Goal: Task Accomplishment & Management: Complete application form

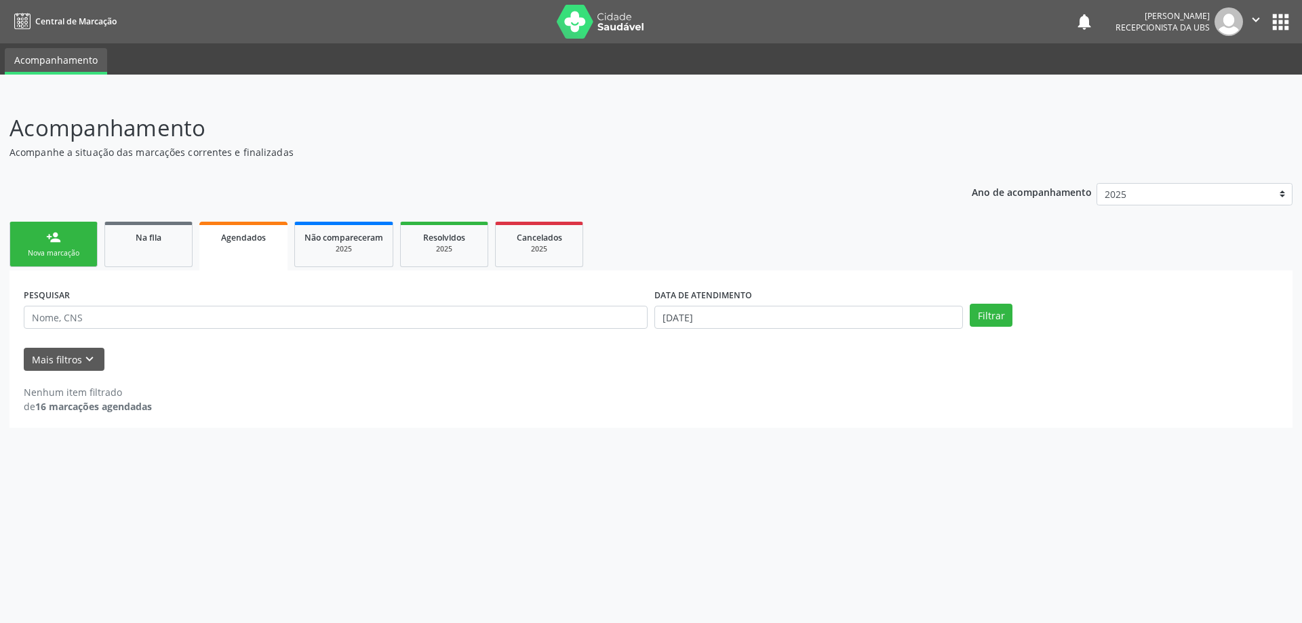
click at [66, 253] on div "Nova marcação" at bounding box center [54, 253] width 68 height 10
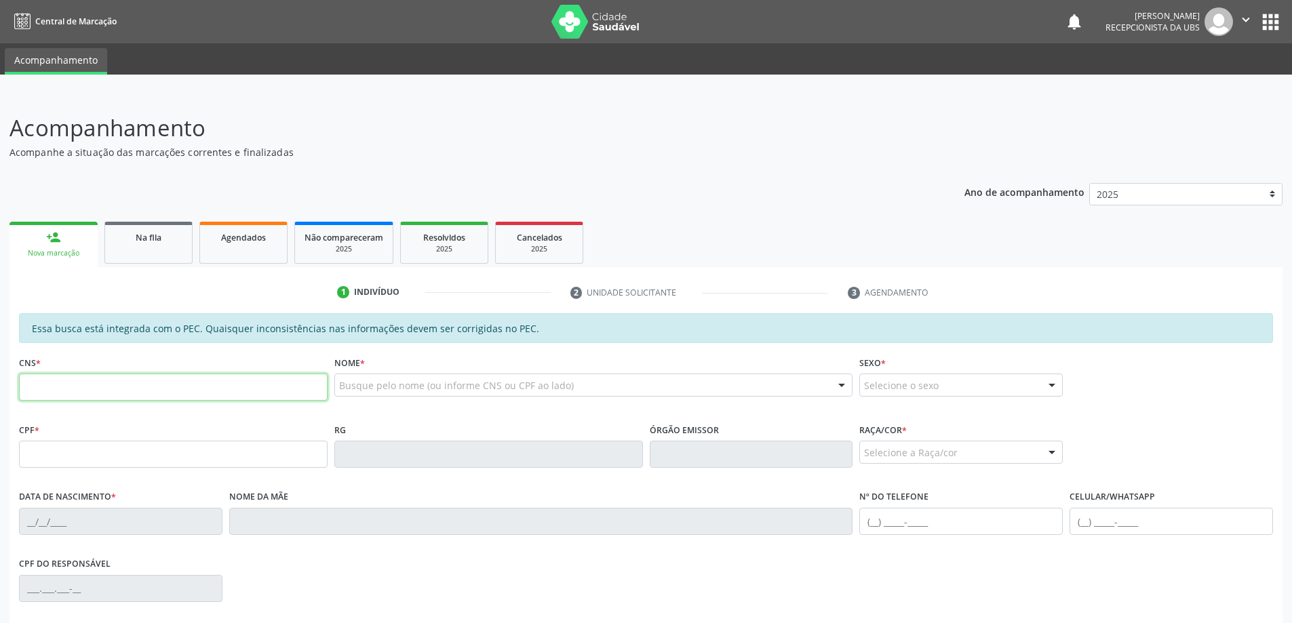
click at [64, 379] on input "text" at bounding box center [173, 387] width 309 height 27
type input "704 5093 5418 3215"
type input "941.153.204-78"
type input "10/11/1972"
type input "Maria Jose de Freitas"
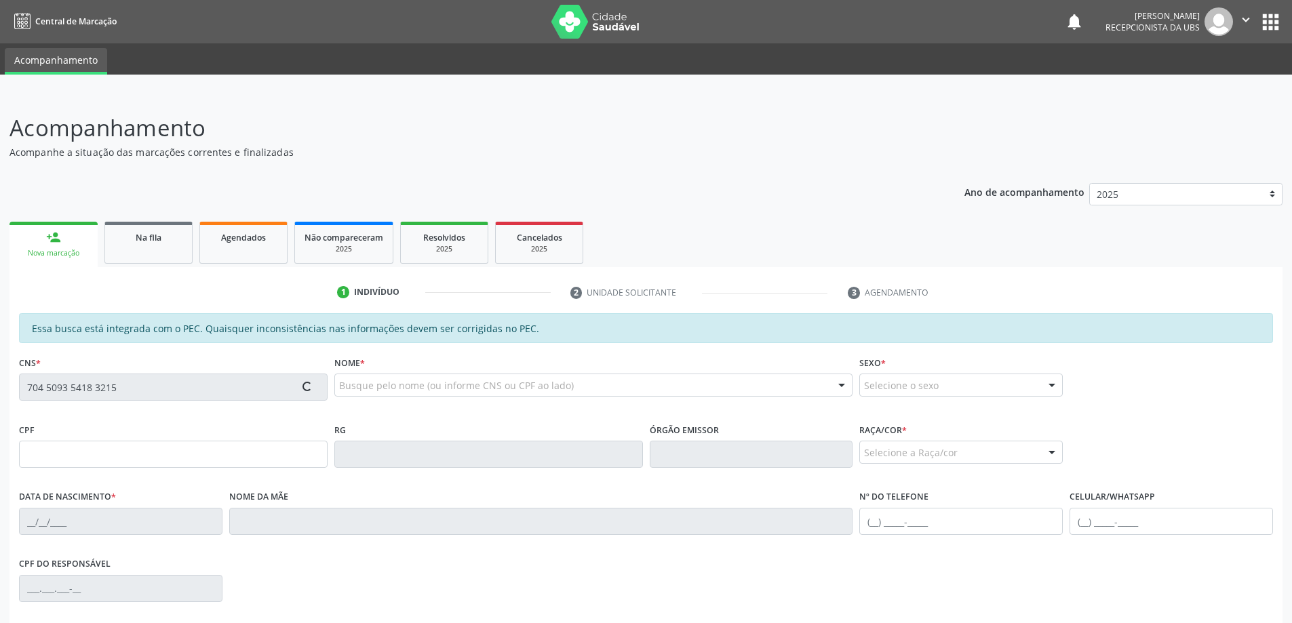
type input "(82) 99396-3400"
type input "S/N"
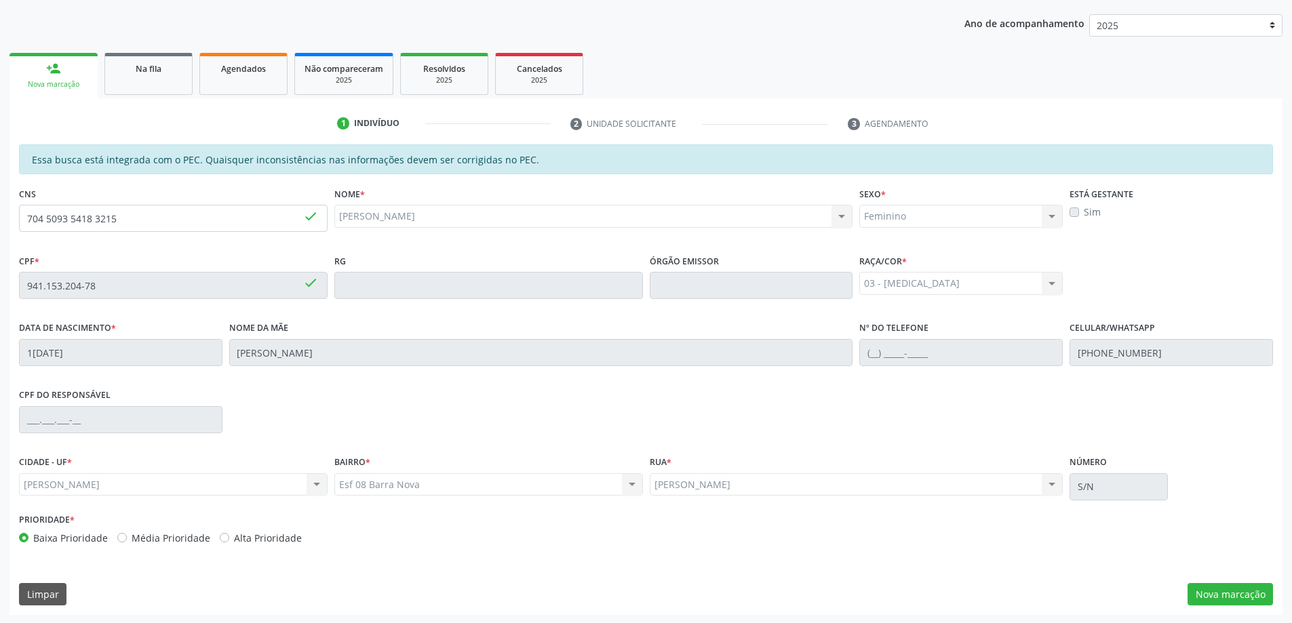
scroll to position [170, 0]
click at [1224, 596] on button "Nova marcação" at bounding box center [1230, 593] width 85 height 23
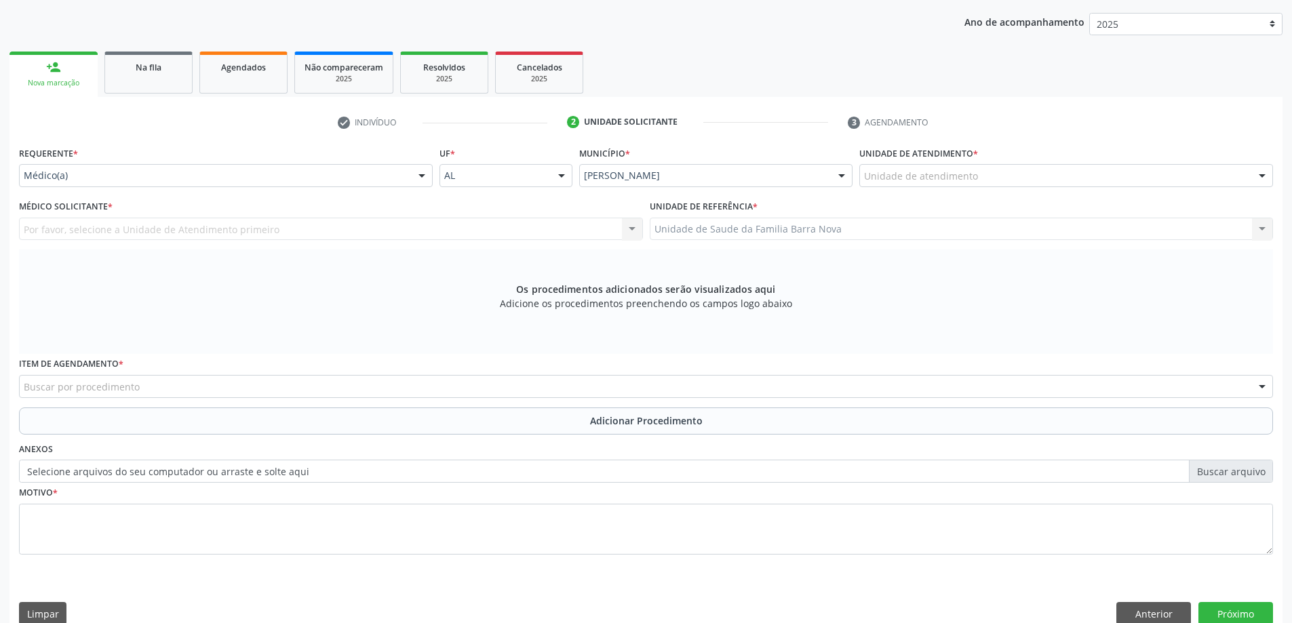
click at [992, 180] on div "Unidade de atendimento" at bounding box center [1067, 175] width 414 height 23
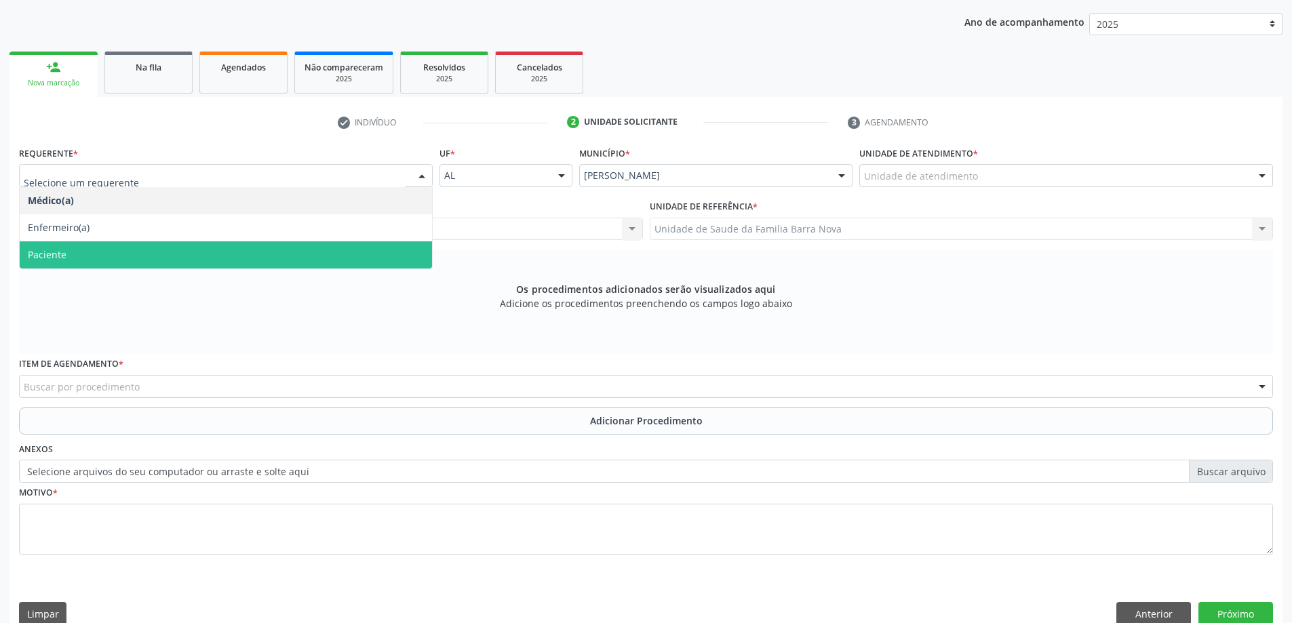
click at [265, 261] on span "Paciente" at bounding box center [226, 255] width 412 height 27
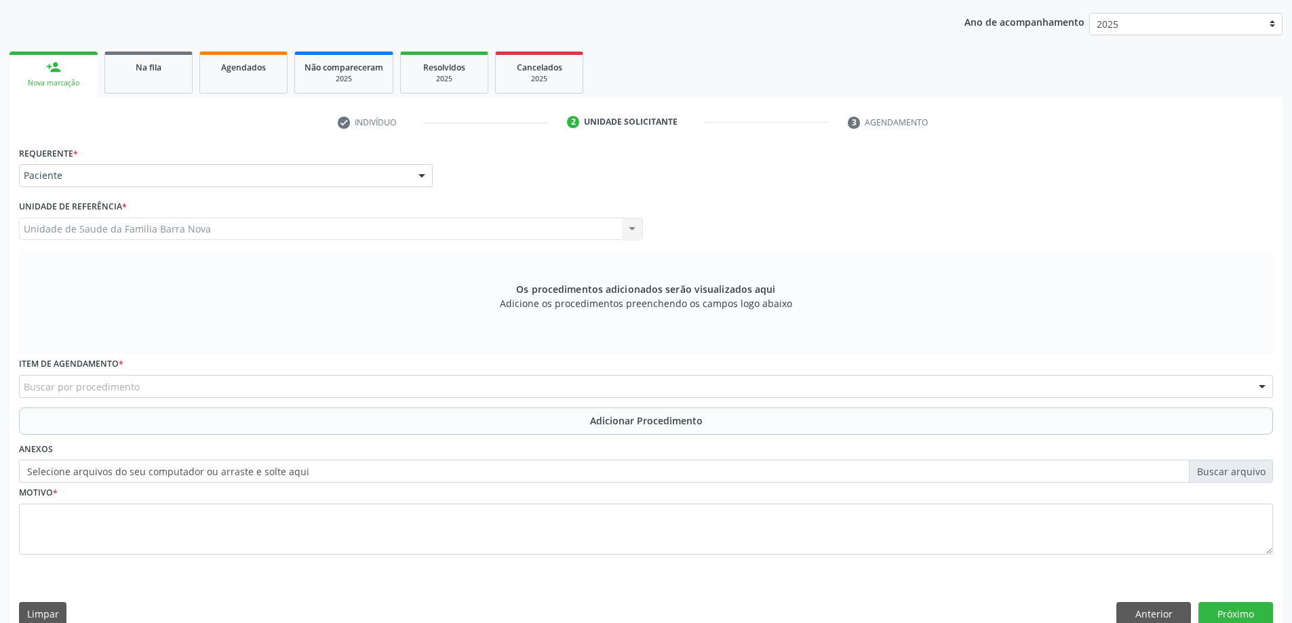
click at [313, 391] on div "Buscar por procedimento" at bounding box center [646, 386] width 1254 height 23
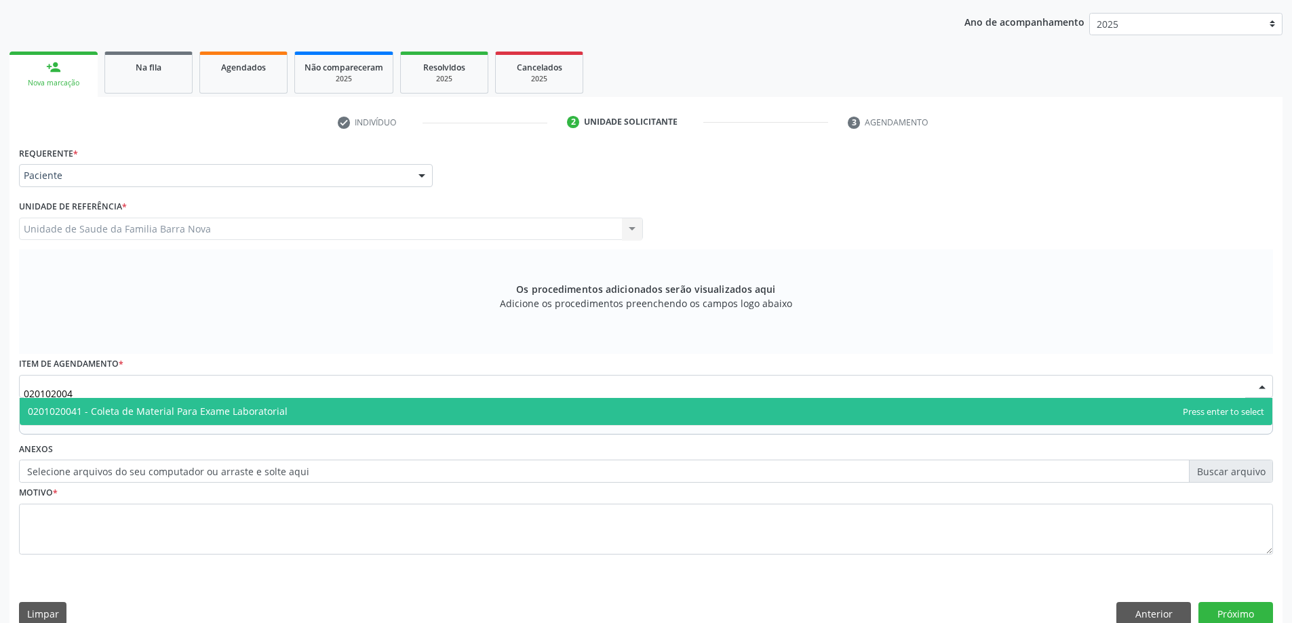
type input "0201020041"
click at [434, 414] on span "0201020041 - Coleta de Material Para Exame Laboratorial" at bounding box center [646, 411] width 1253 height 27
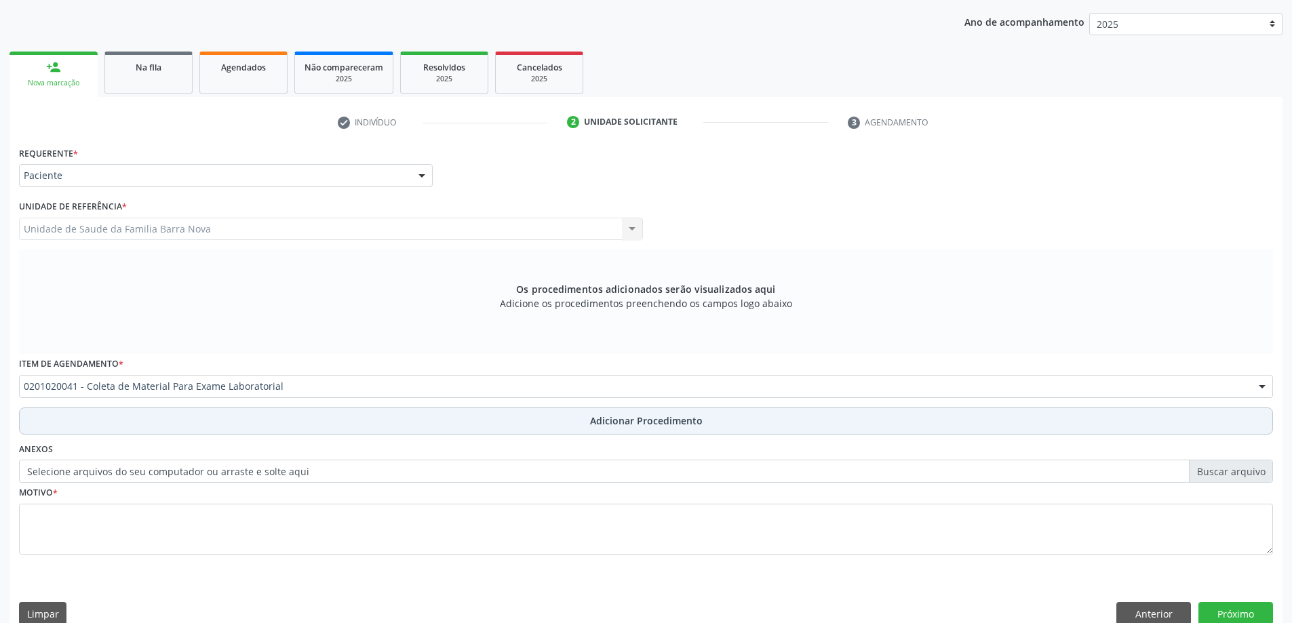
click at [609, 429] on button "Adicionar Procedimento" at bounding box center [646, 421] width 1254 height 27
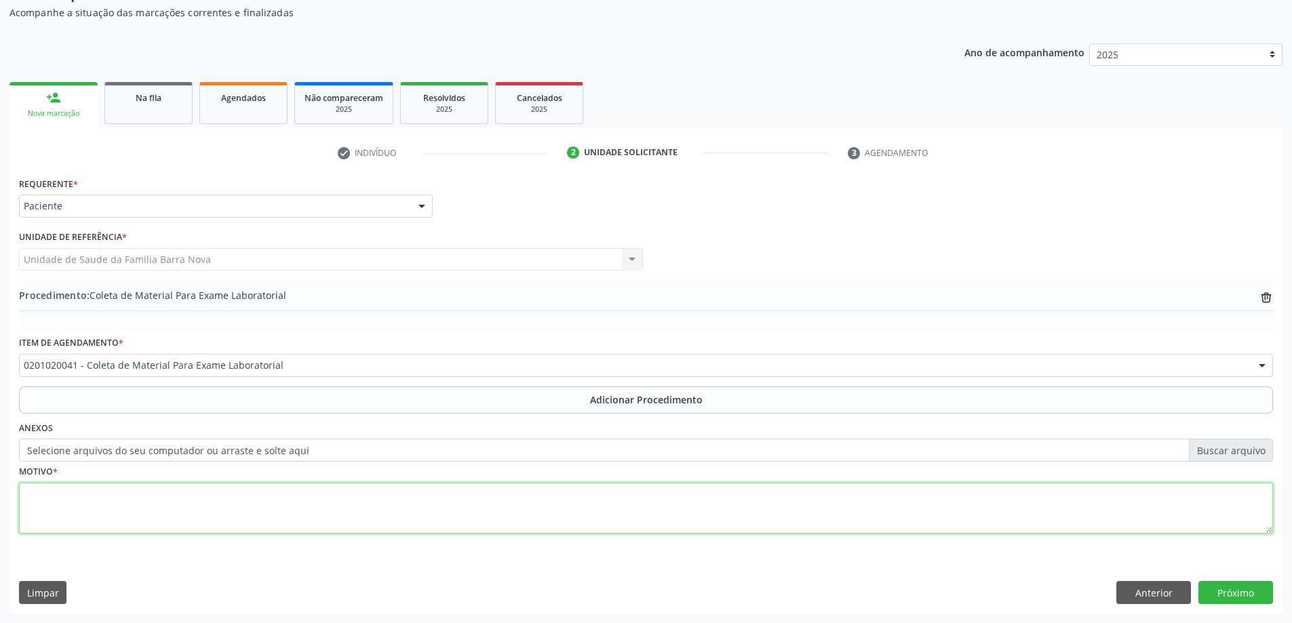
click at [158, 509] on textarea at bounding box center [646, 509] width 1254 height 52
type textarea "i"
type textarea "Incontinência urinária."
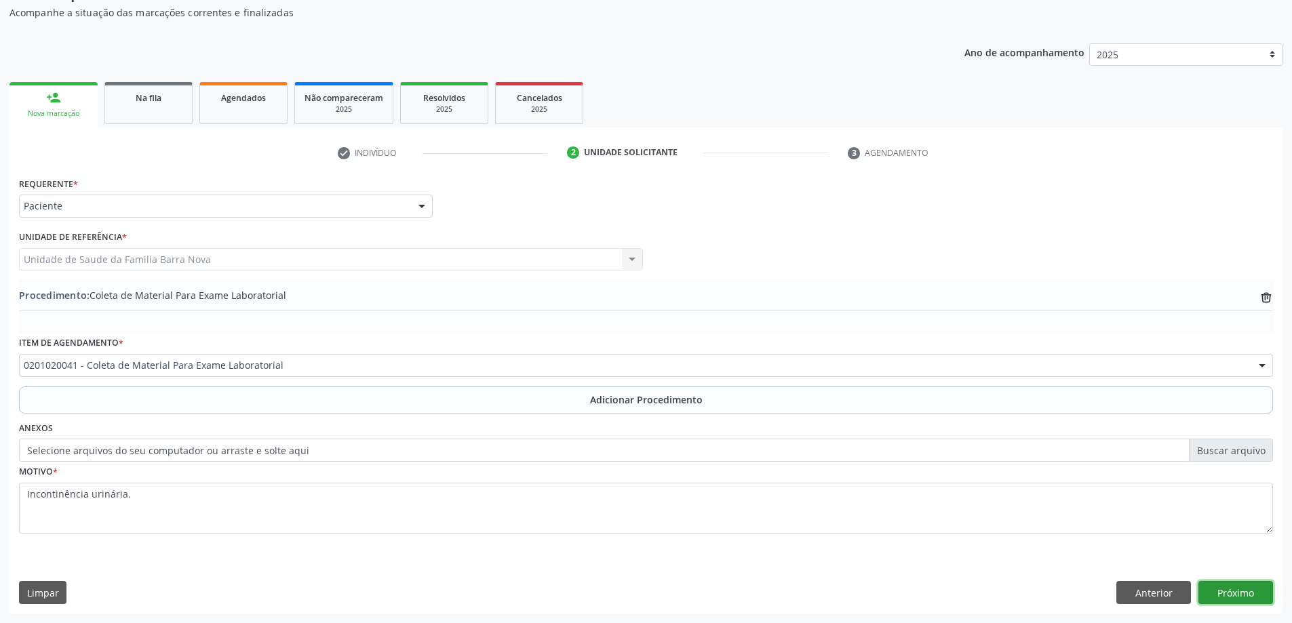
click at [1247, 595] on button "Próximo" at bounding box center [1236, 592] width 75 height 23
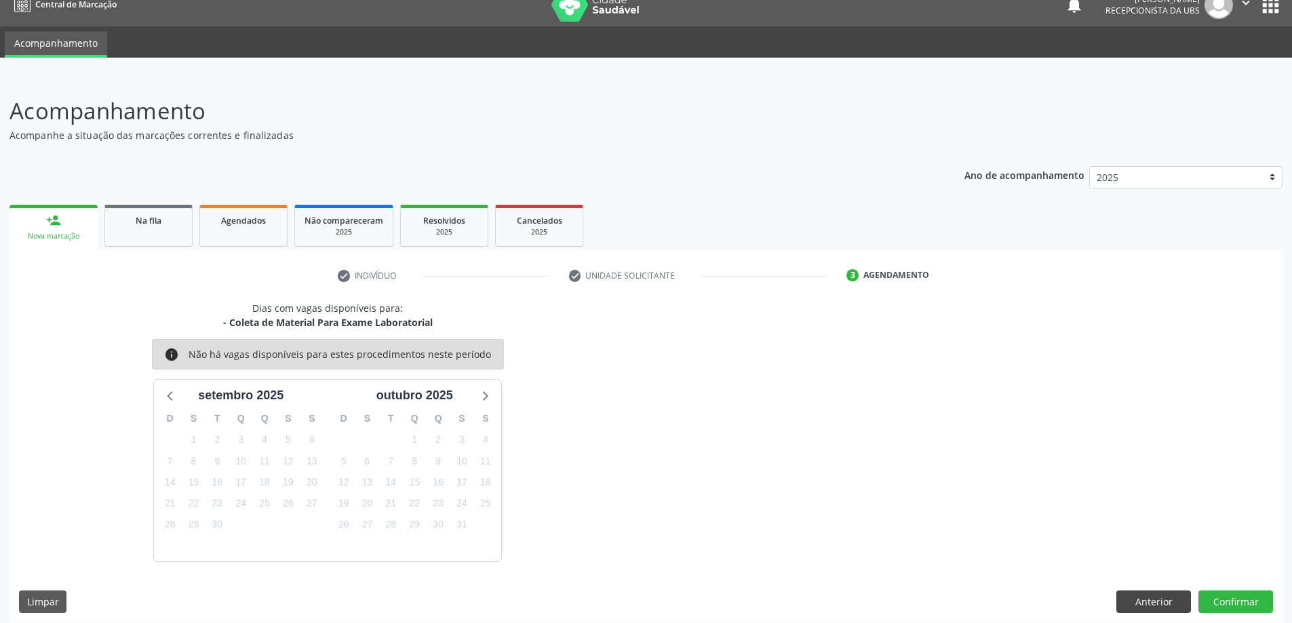
scroll to position [26, 0]
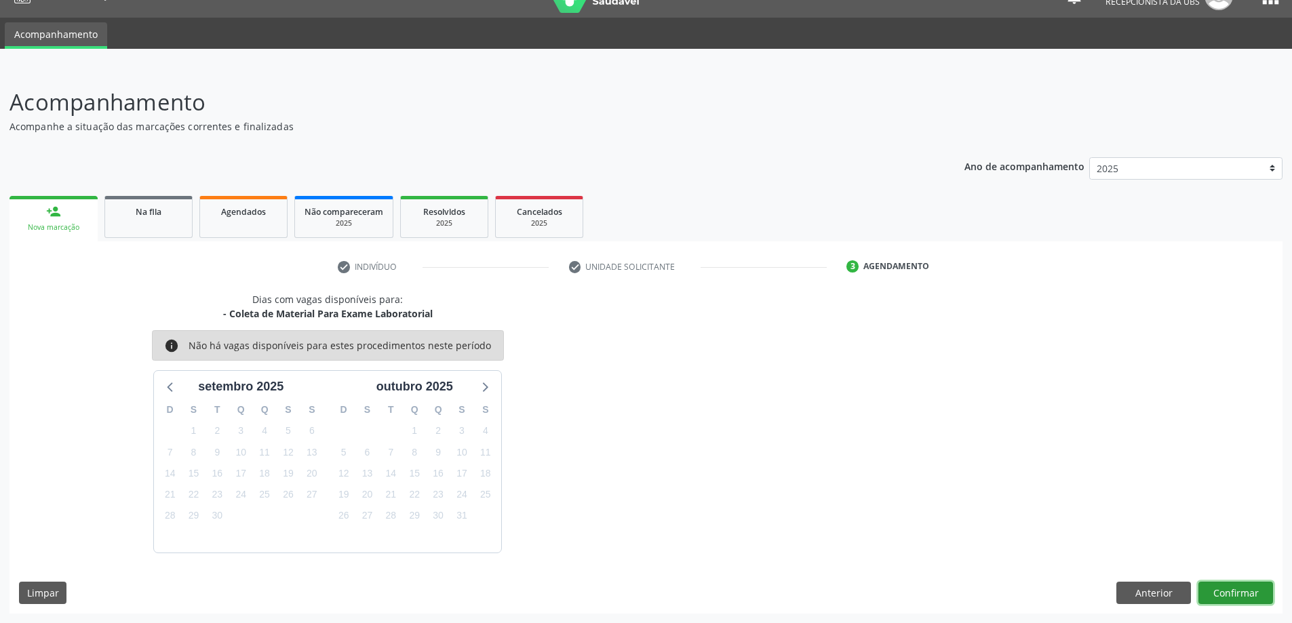
click at [1248, 590] on button "Confirmar" at bounding box center [1236, 593] width 75 height 23
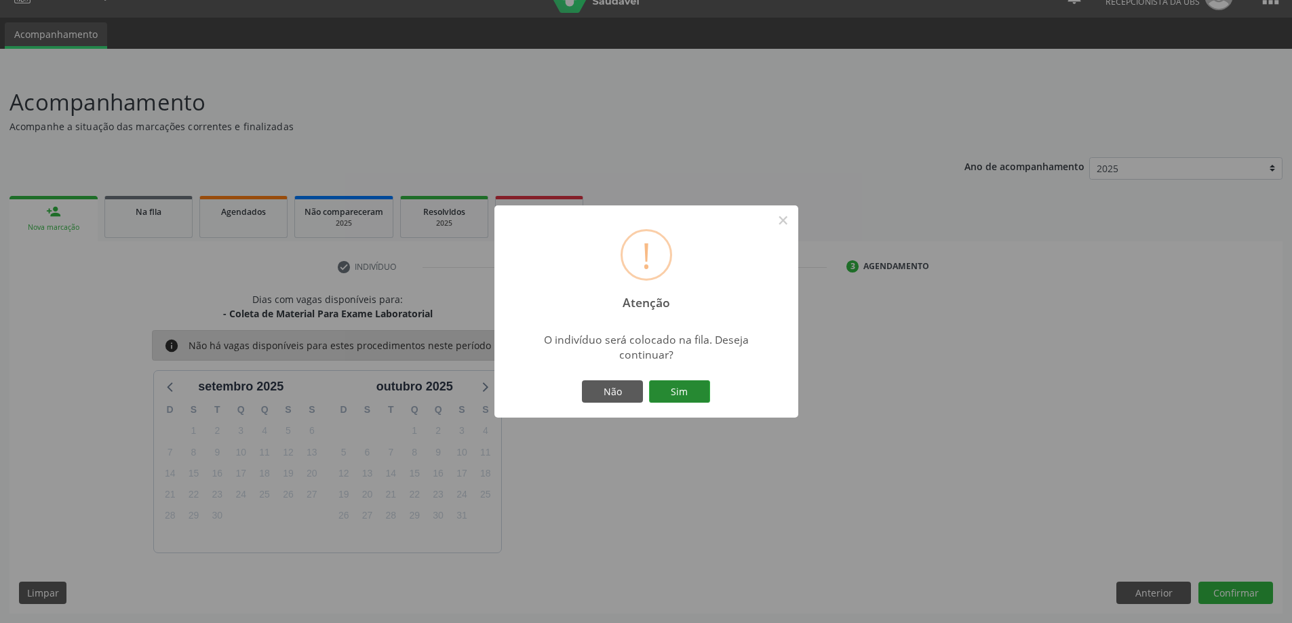
click at [670, 387] on button "Sim" at bounding box center [679, 392] width 61 height 23
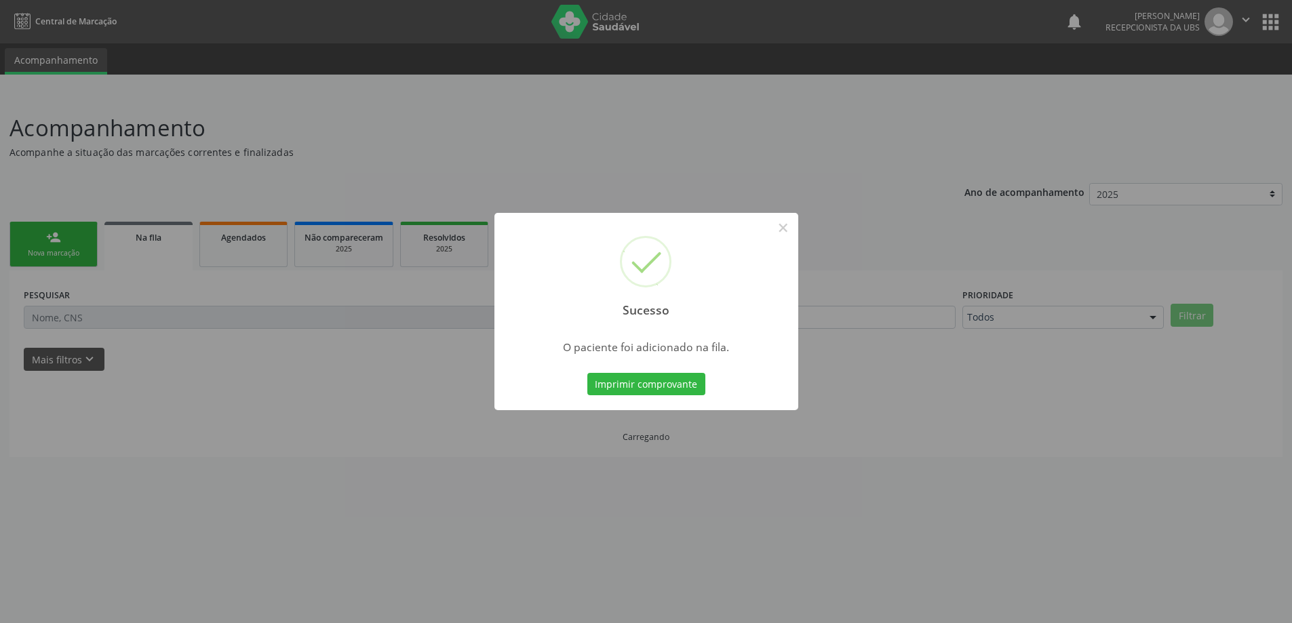
scroll to position [0, 0]
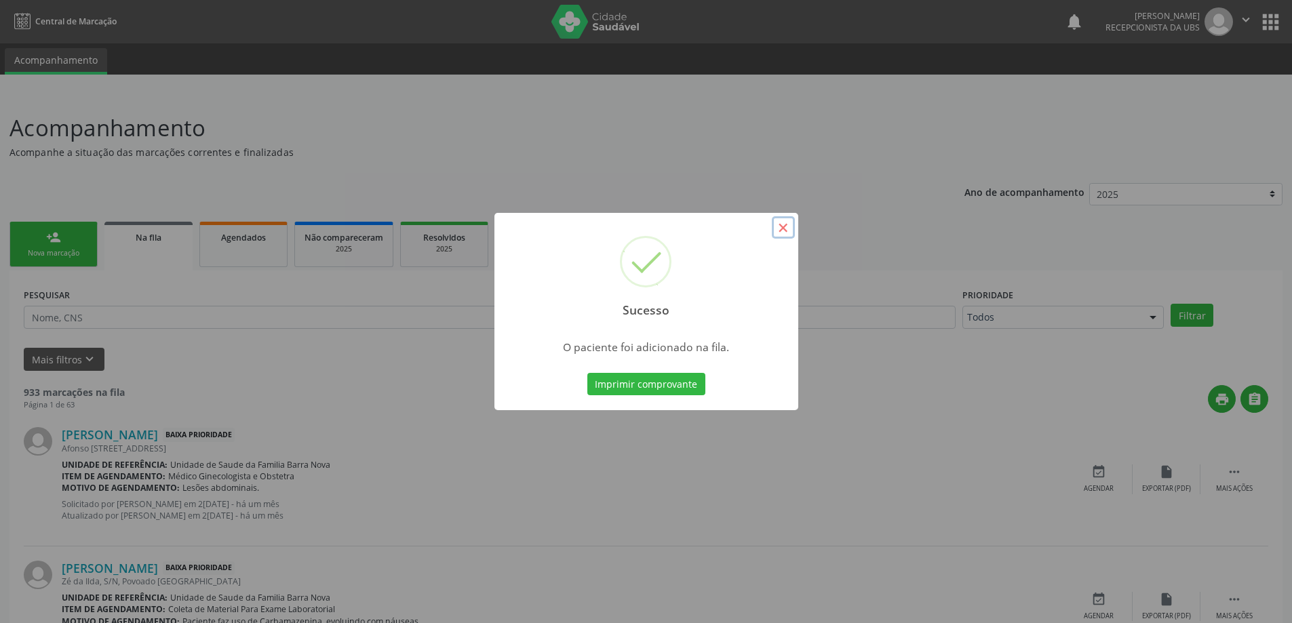
click at [782, 230] on button "×" at bounding box center [783, 227] width 23 height 23
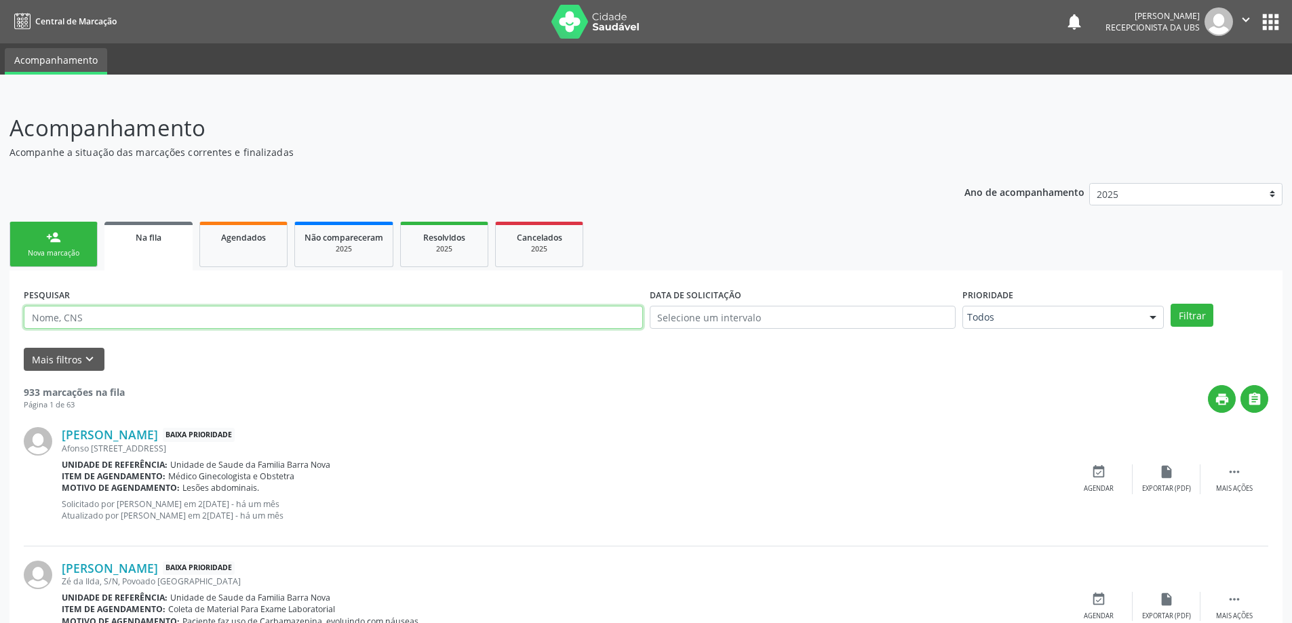
click at [75, 320] on input "text" at bounding box center [333, 317] width 619 height 23
click at [63, 252] on div "Nova marcação" at bounding box center [54, 253] width 68 height 10
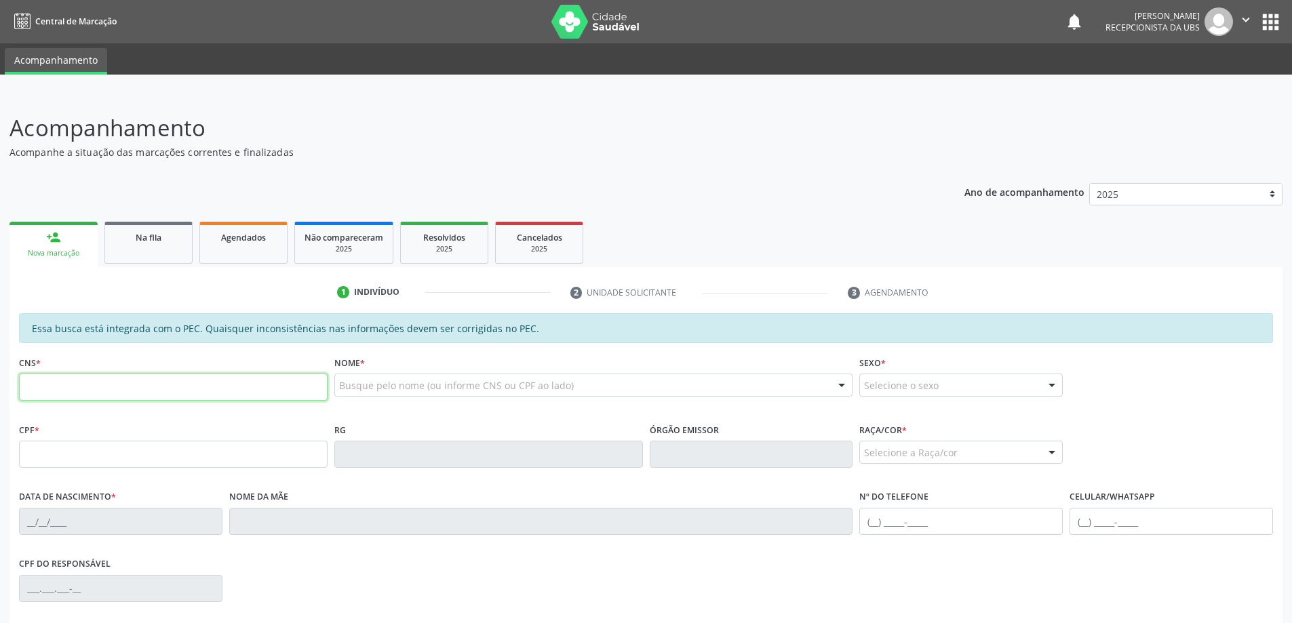
click at [77, 387] on input "text" at bounding box center [173, 387] width 309 height 27
type input "704 5093 5418 3215"
type input "941.153.204-78"
type input "10/11/1972"
type input "Maria Jose de Freitas"
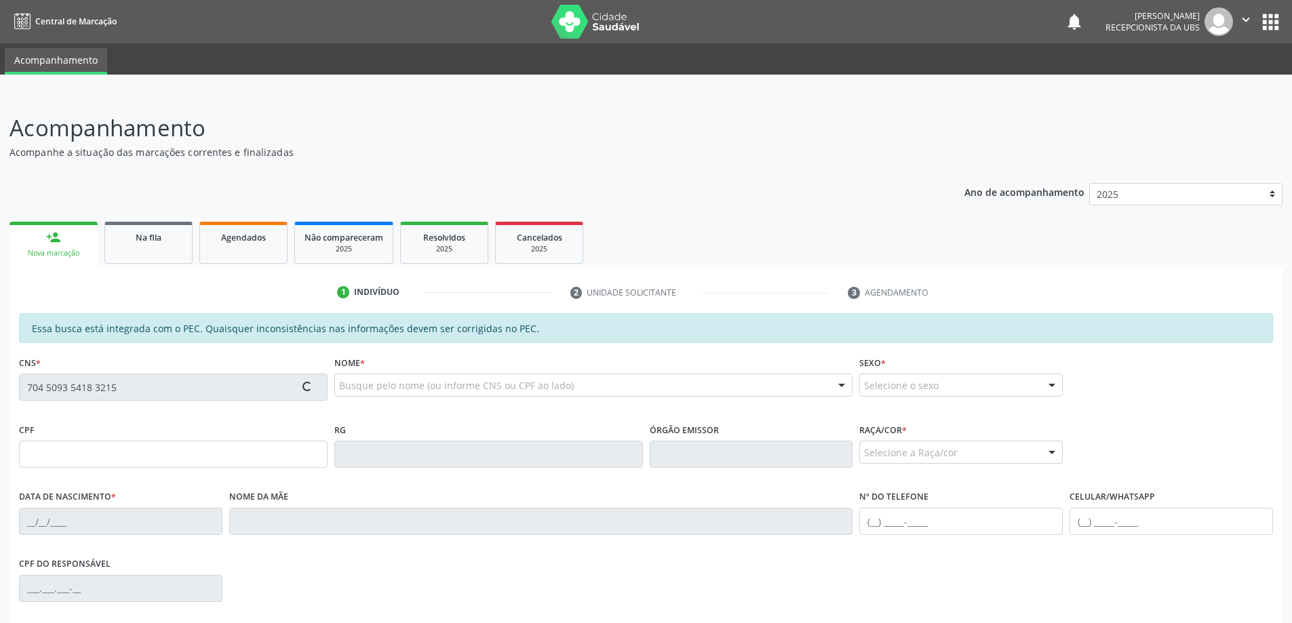
type input "(82) 99396-3400"
type input "S/N"
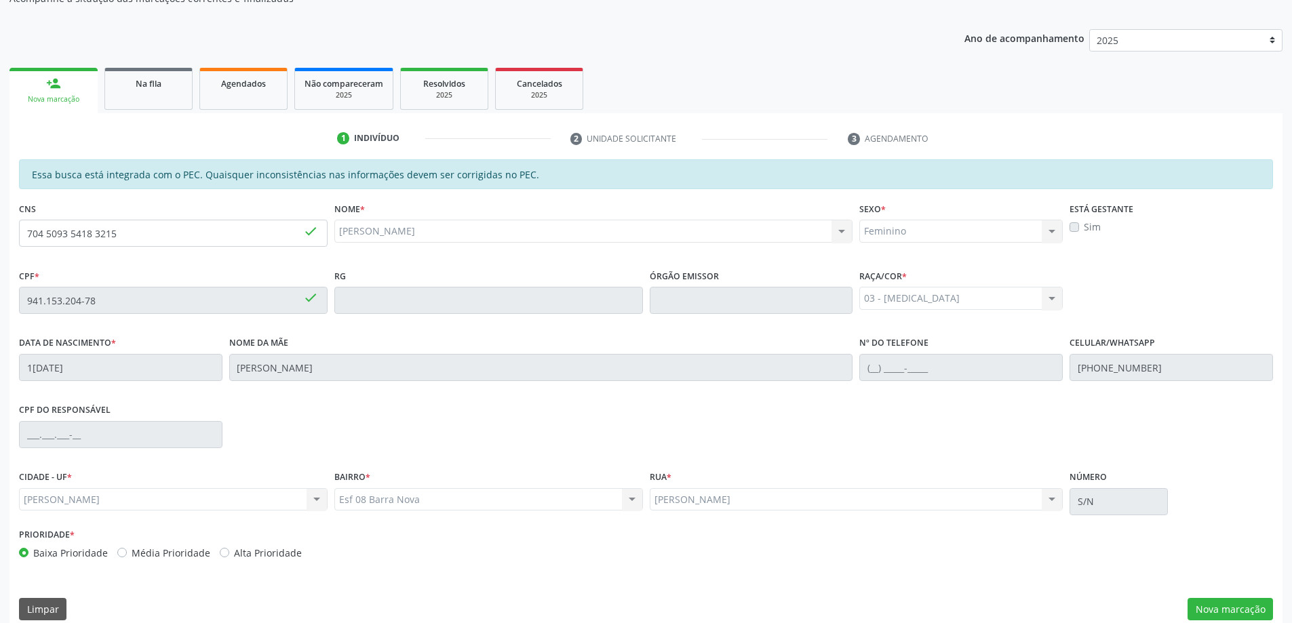
scroll to position [170, 0]
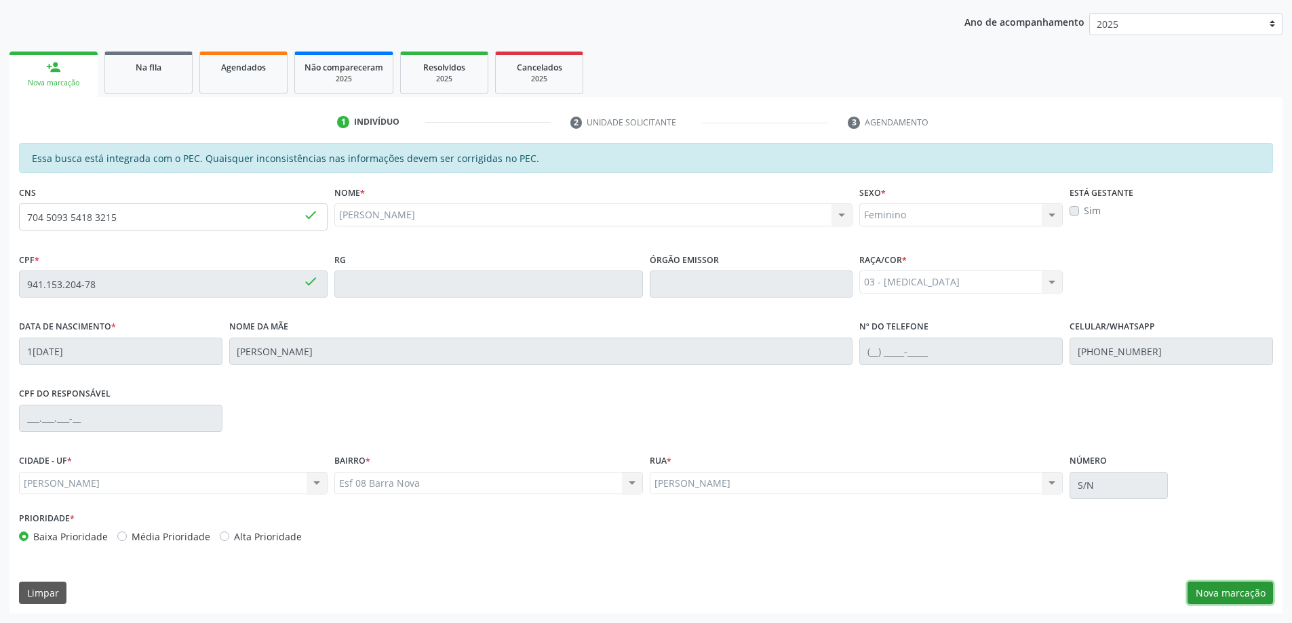
click at [1247, 597] on button "Nova marcação" at bounding box center [1230, 593] width 85 height 23
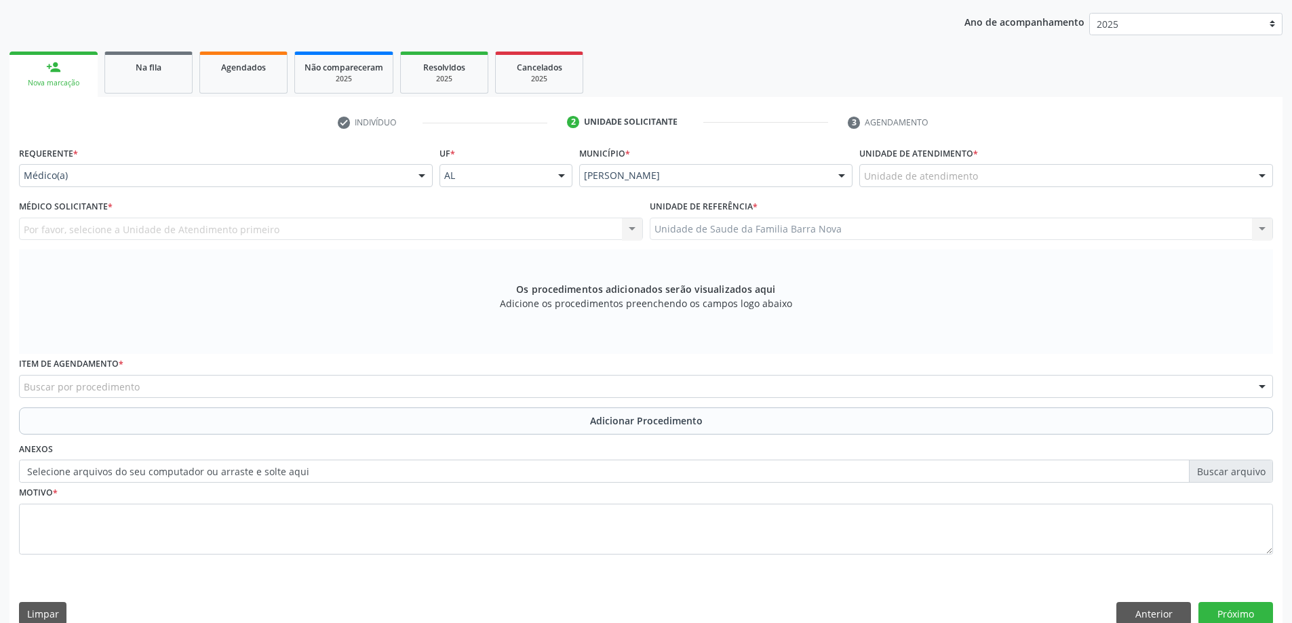
click at [283, 183] on div "Médico(a)" at bounding box center [226, 175] width 414 height 23
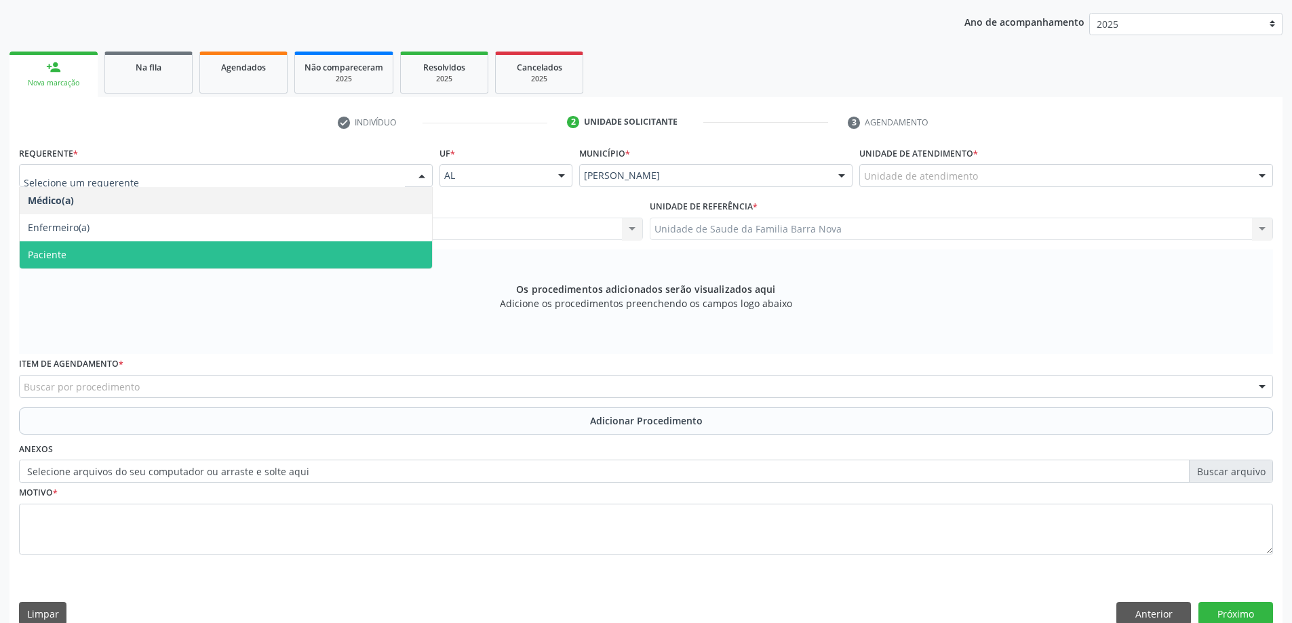
click at [252, 257] on span "Paciente" at bounding box center [226, 255] width 412 height 27
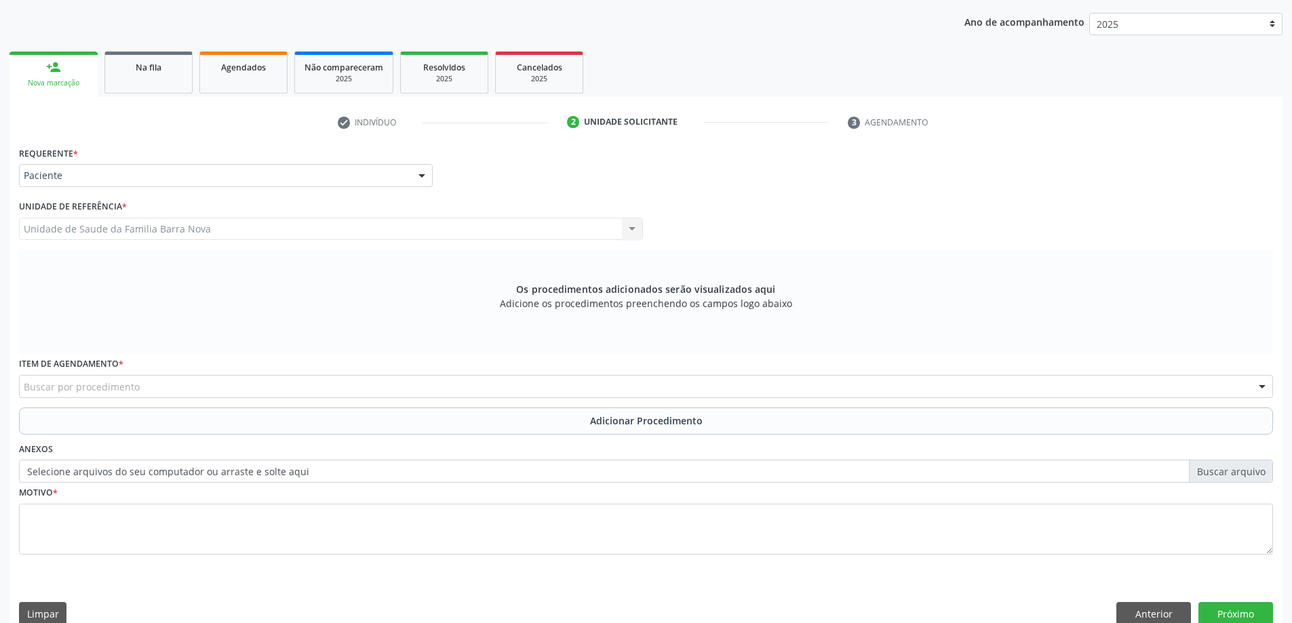
click at [254, 391] on div "Buscar por procedimento" at bounding box center [646, 386] width 1254 height 23
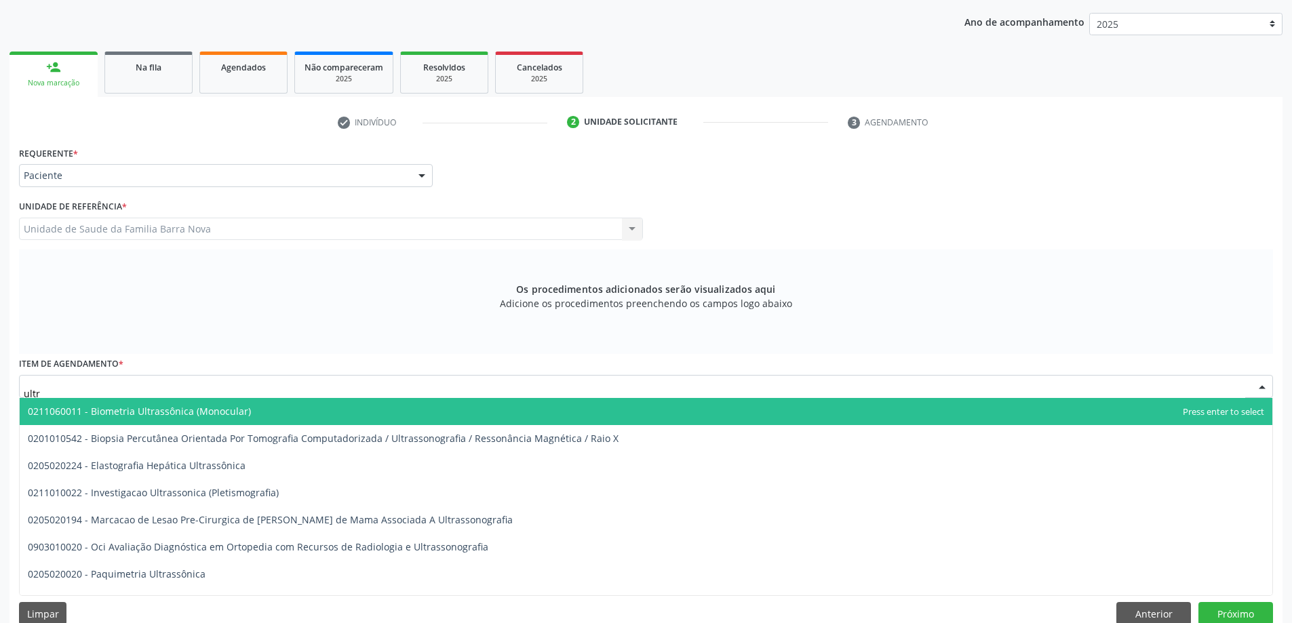
type input "ultra"
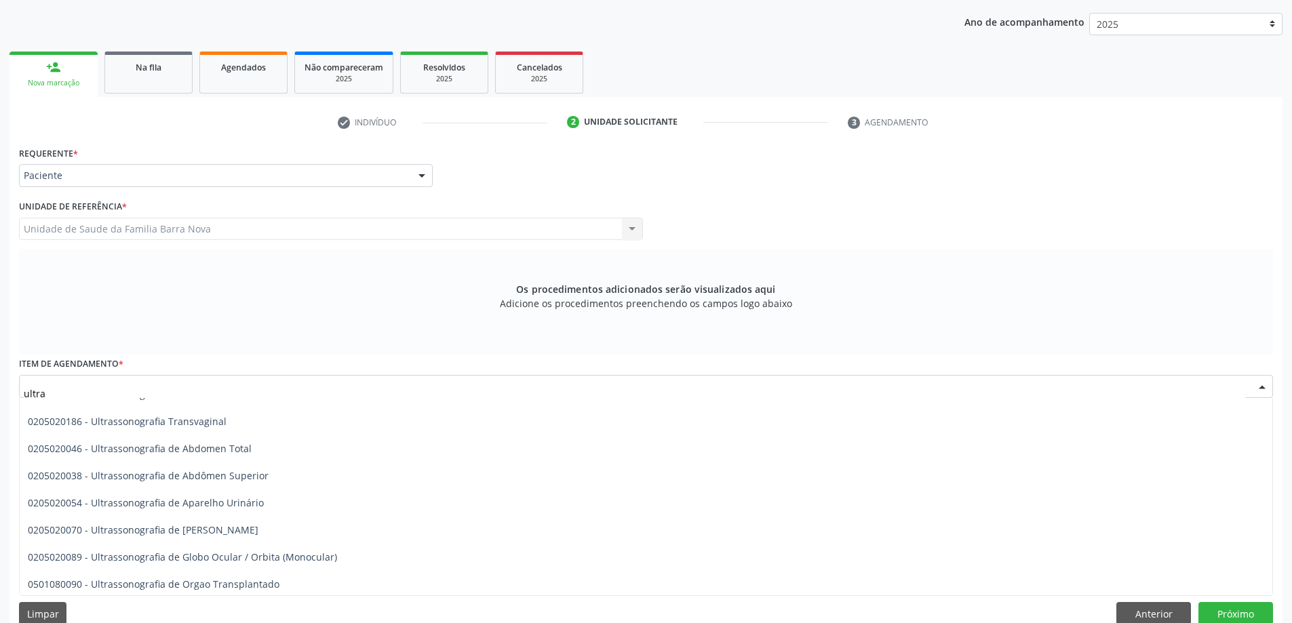
scroll to position [407, 0]
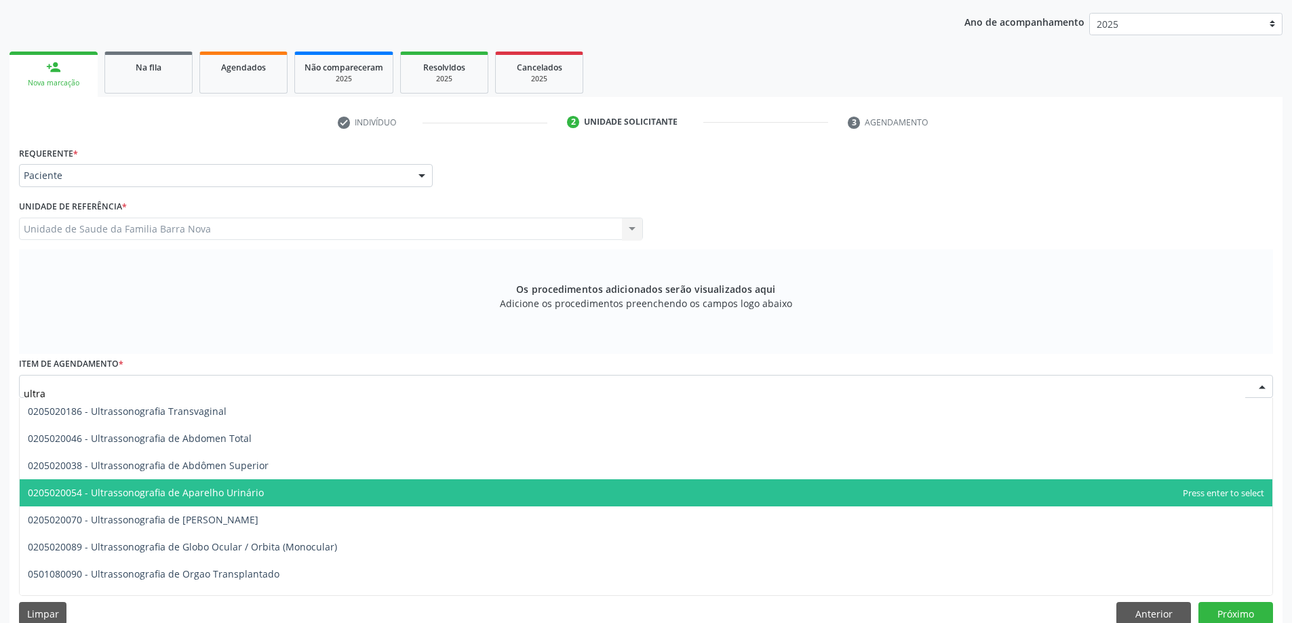
click at [350, 495] on span "0205020054 - Ultrassonografia de Aparelho Urinário" at bounding box center [646, 493] width 1253 height 27
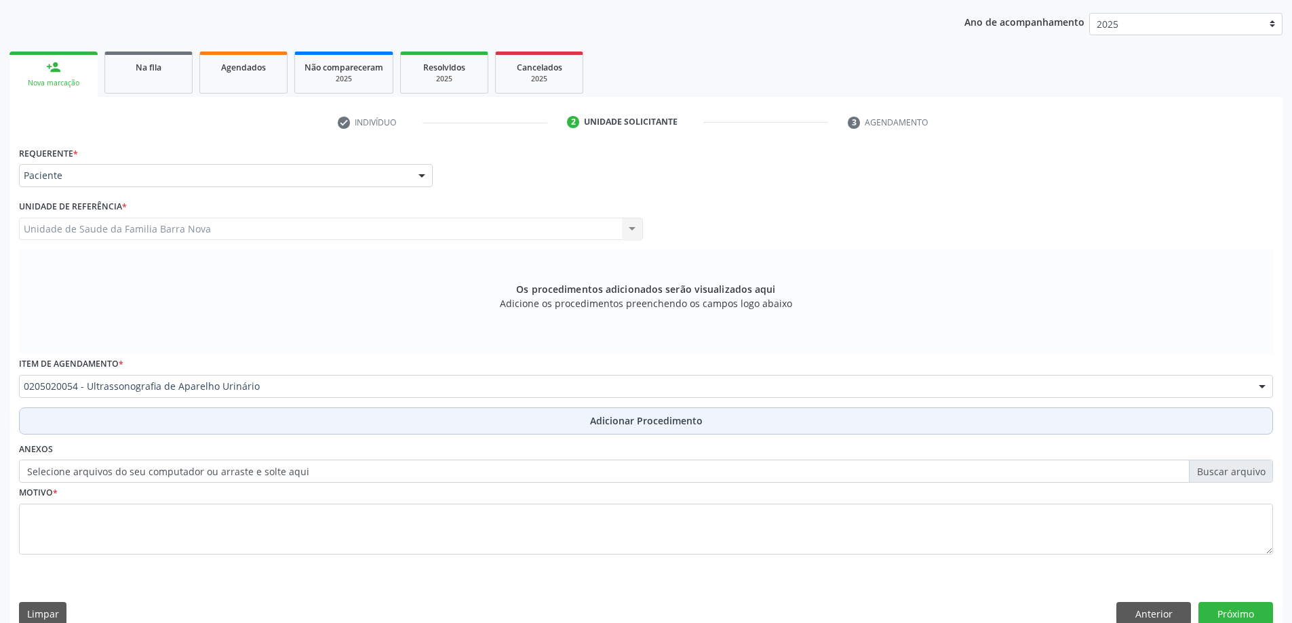
click at [633, 421] on span "Adicionar Procedimento" at bounding box center [646, 421] width 113 height 14
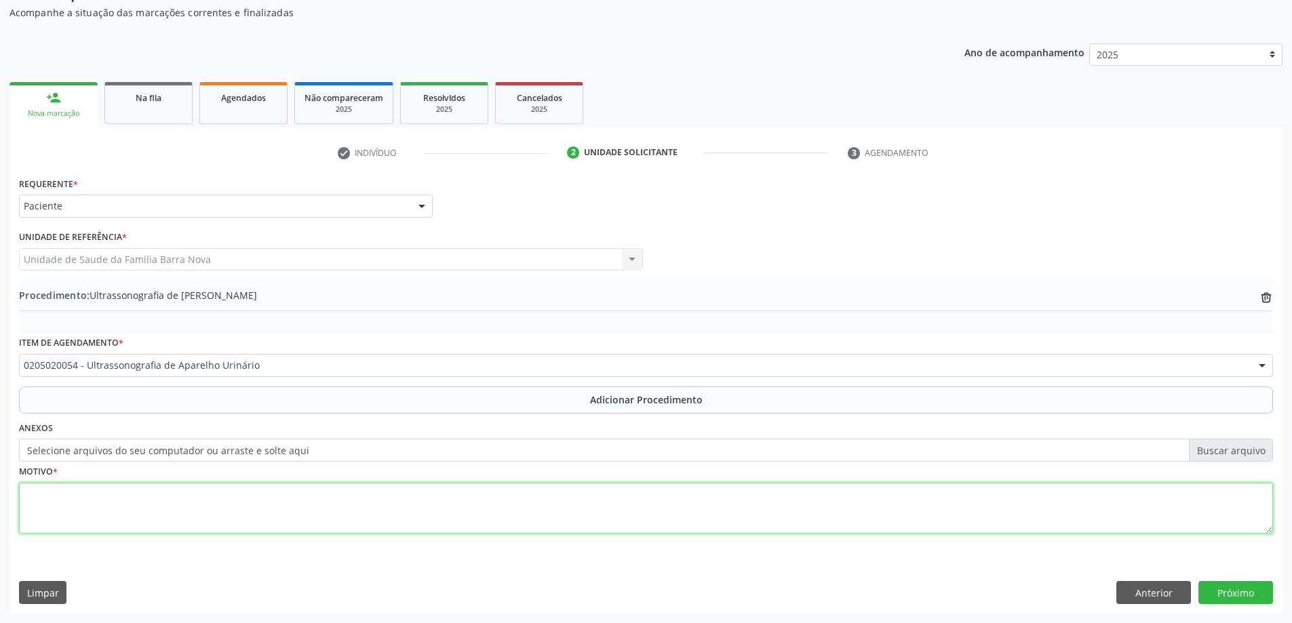
click at [191, 506] on textarea at bounding box center [646, 509] width 1254 height 52
type textarea "Incontinência urinária."
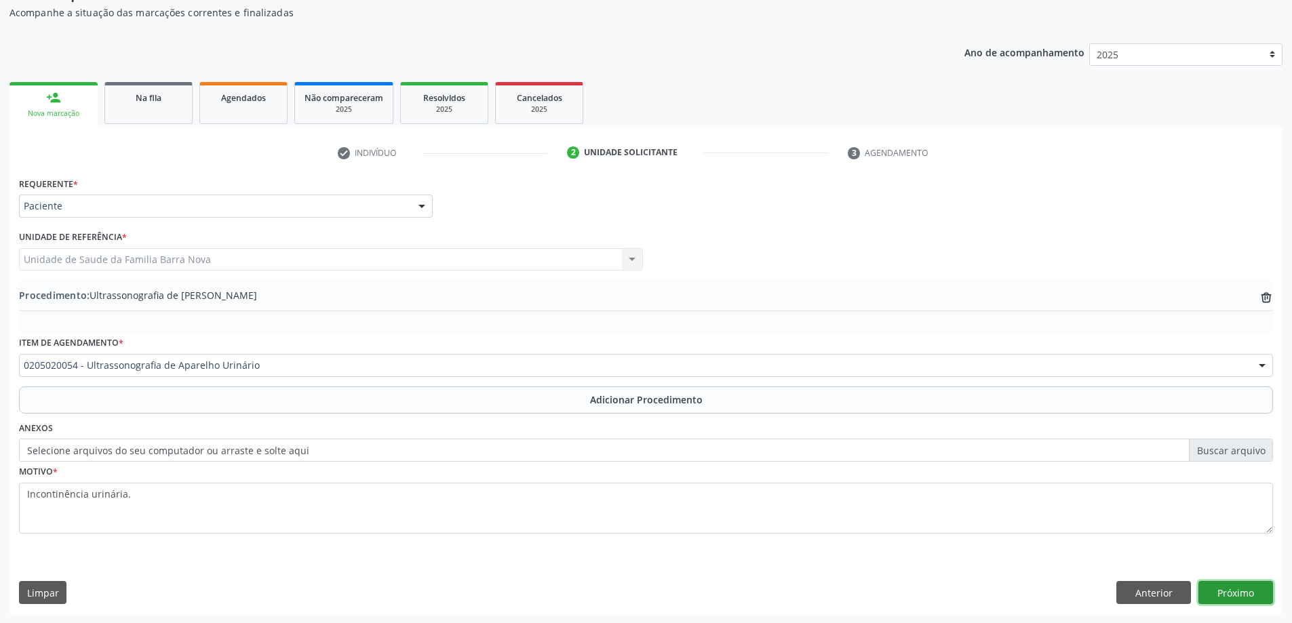
click at [1220, 584] on button "Próximo" at bounding box center [1236, 592] width 75 height 23
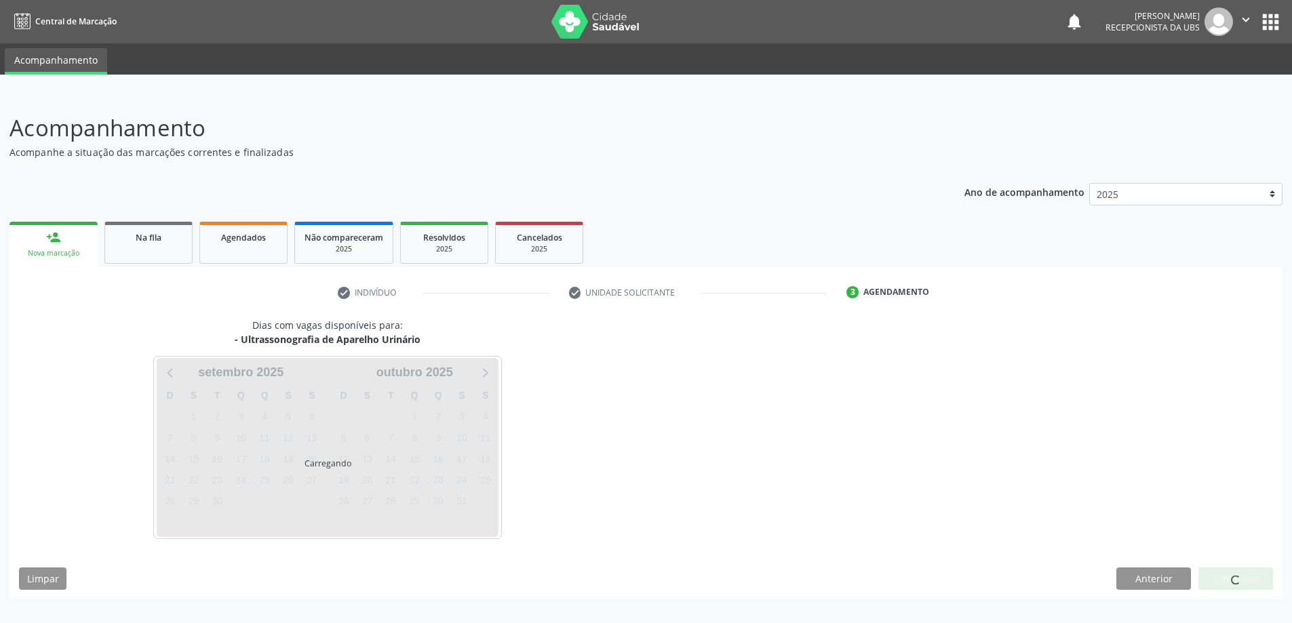
scroll to position [0, 0]
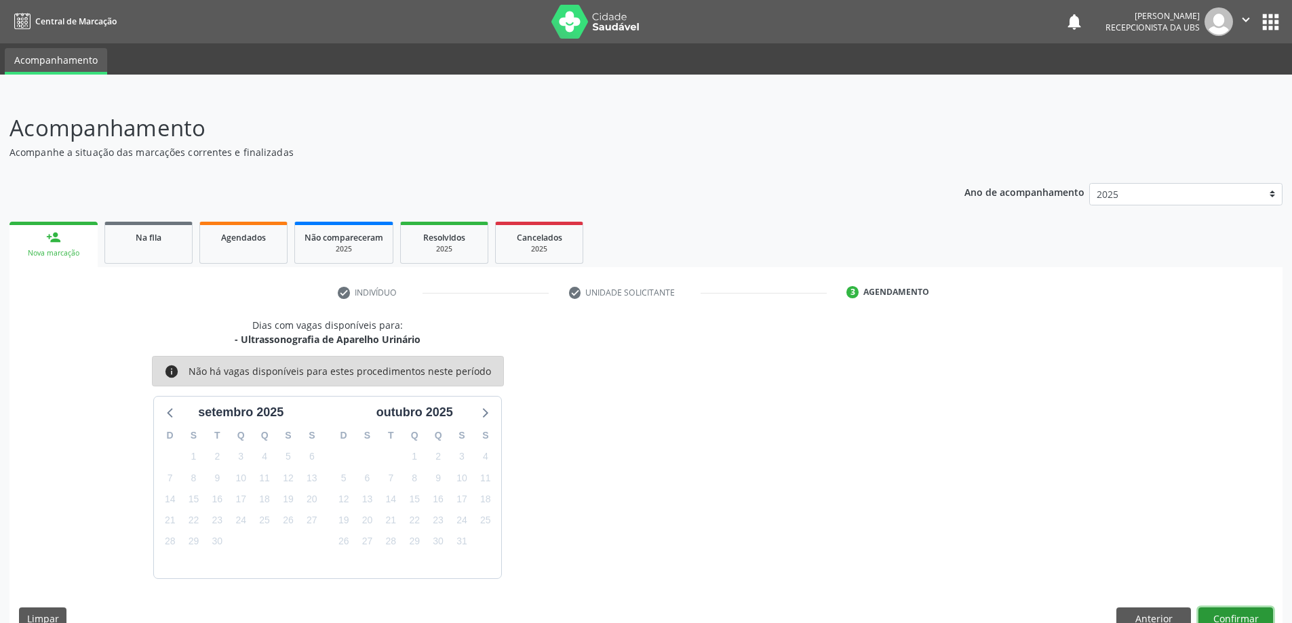
click at [1227, 614] on button "Confirmar" at bounding box center [1236, 619] width 75 height 23
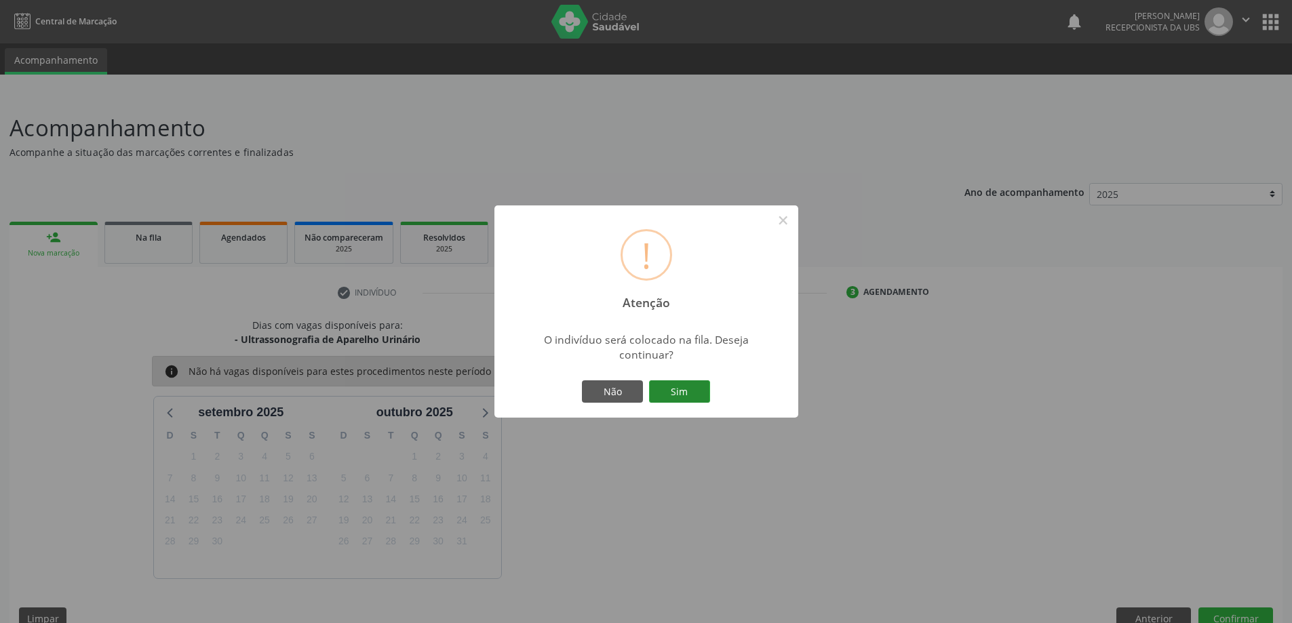
click at [683, 389] on button "Sim" at bounding box center [679, 392] width 61 height 23
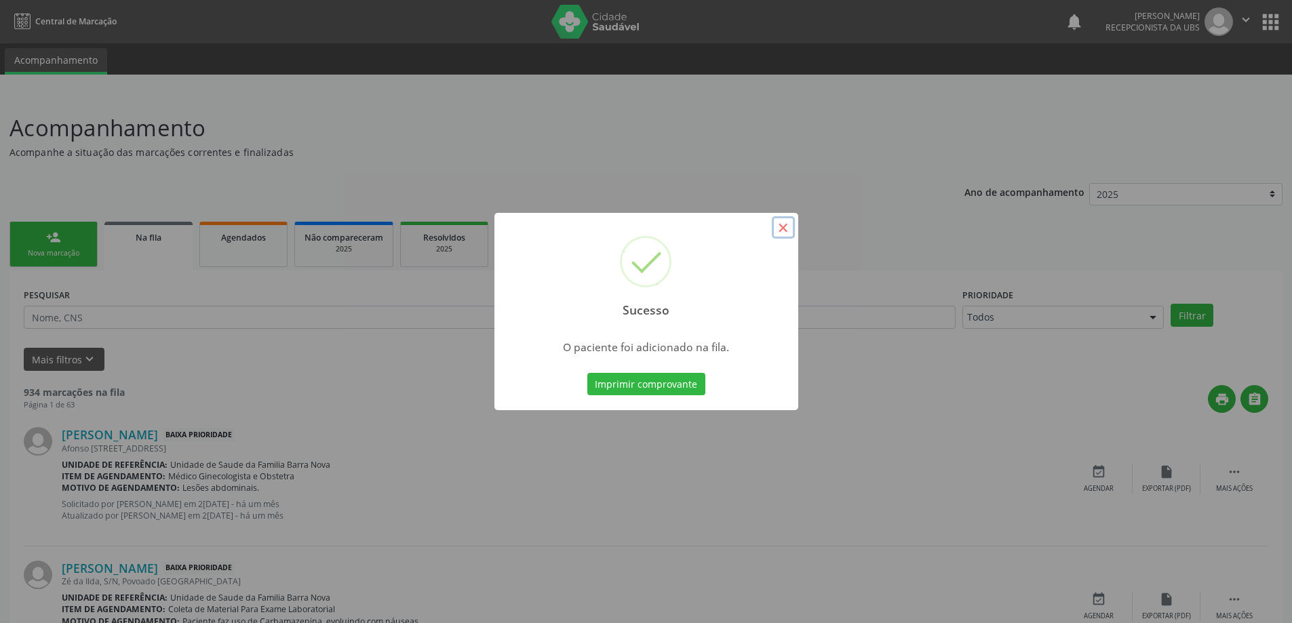
click at [786, 227] on button "×" at bounding box center [783, 227] width 23 height 23
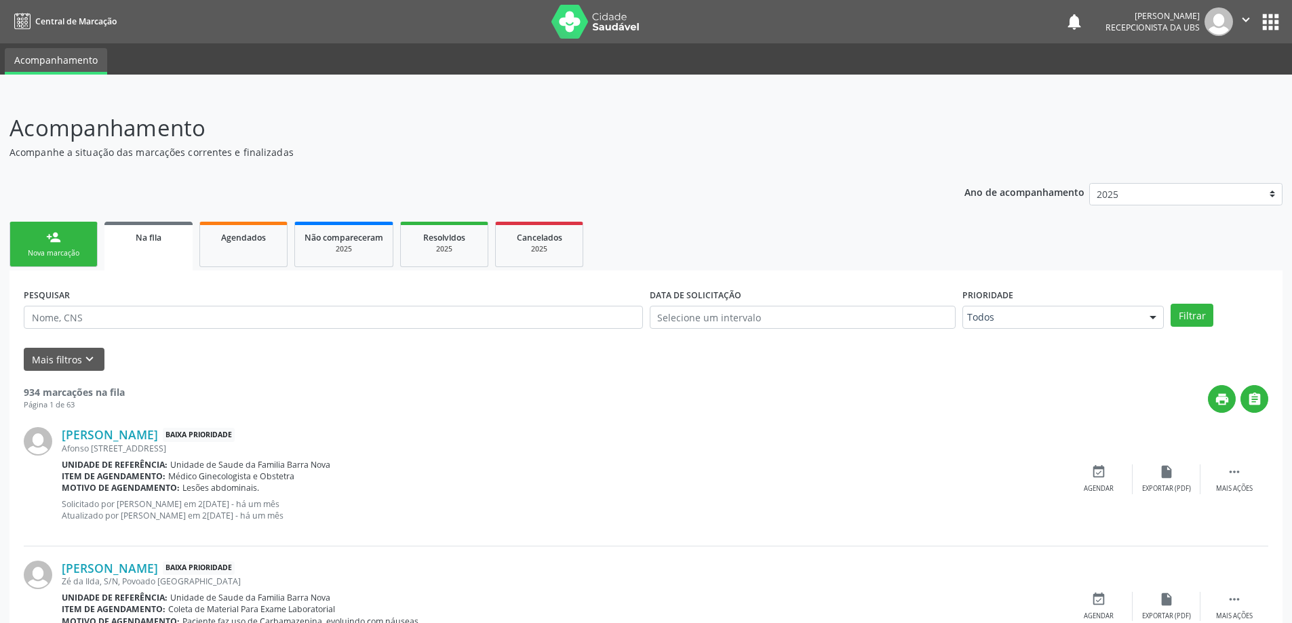
click at [52, 254] on div "Nova marcação" at bounding box center [54, 253] width 68 height 10
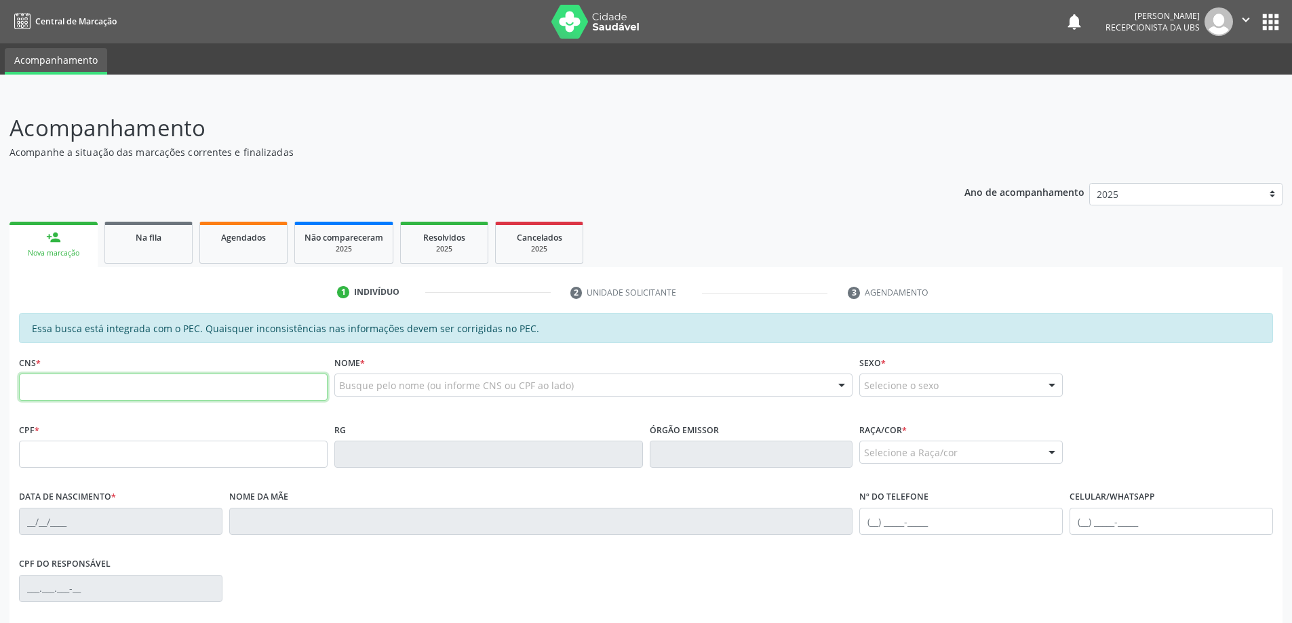
click at [78, 400] on input "text" at bounding box center [173, 387] width 309 height 27
type input "708 2011 8270 3141"
type input "079.733.744-00"
type input "29/02/1984"
type input "Maria do Carmo de Oliveira"
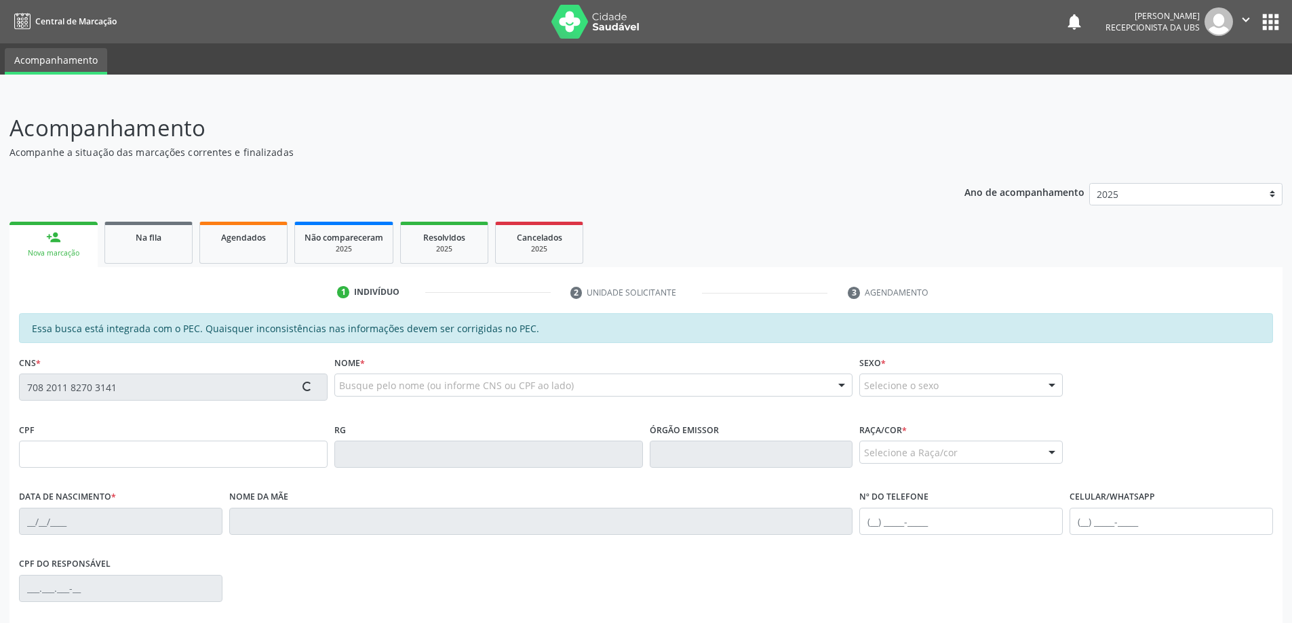
type input "(82) 99167-3758"
type input "332"
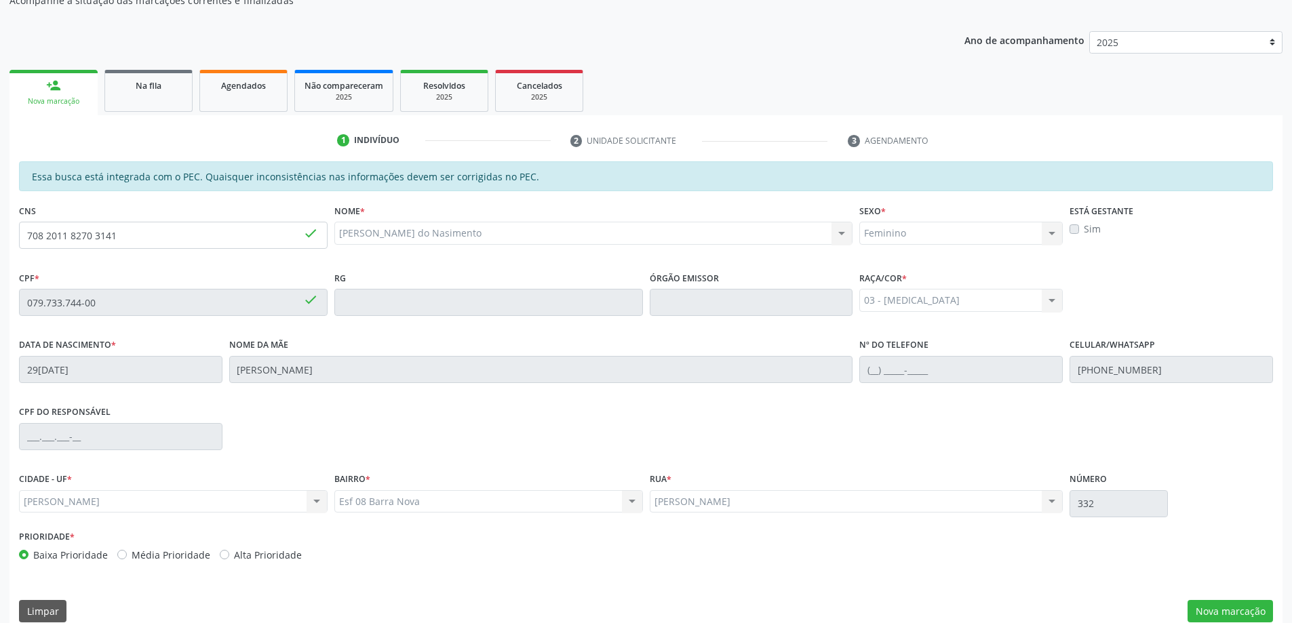
scroll to position [170, 0]
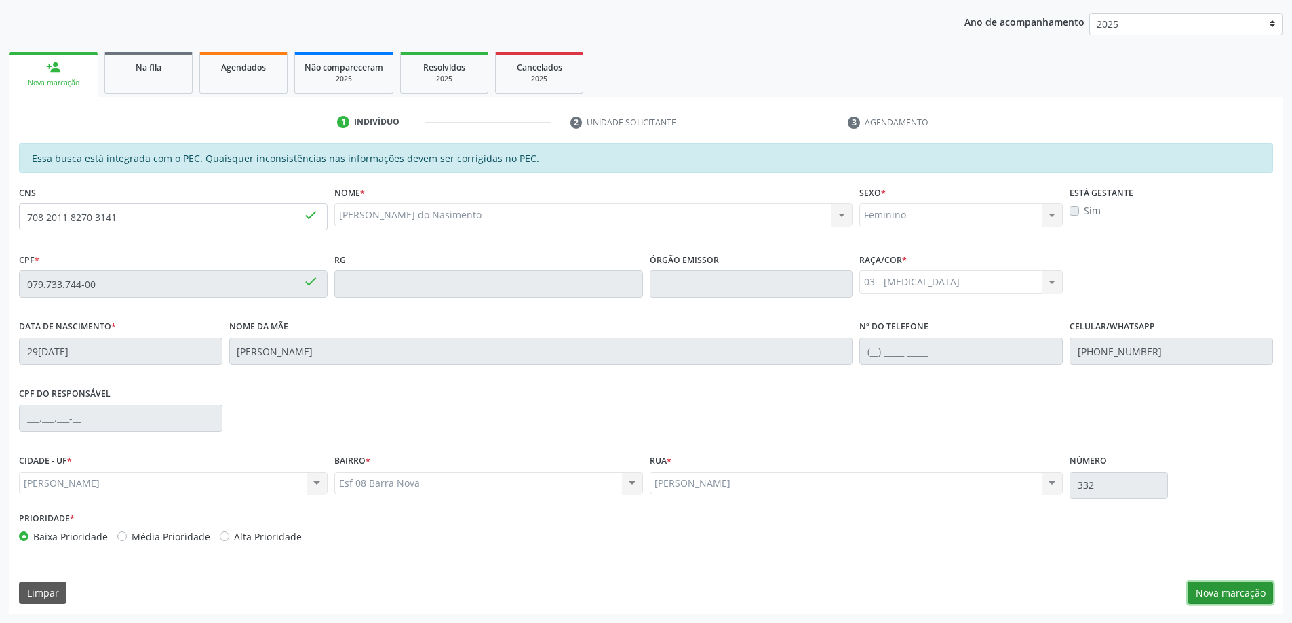
click at [1235, 590] on button "Nova marcação" at bounding box center [1230, 593] width 85 height 23
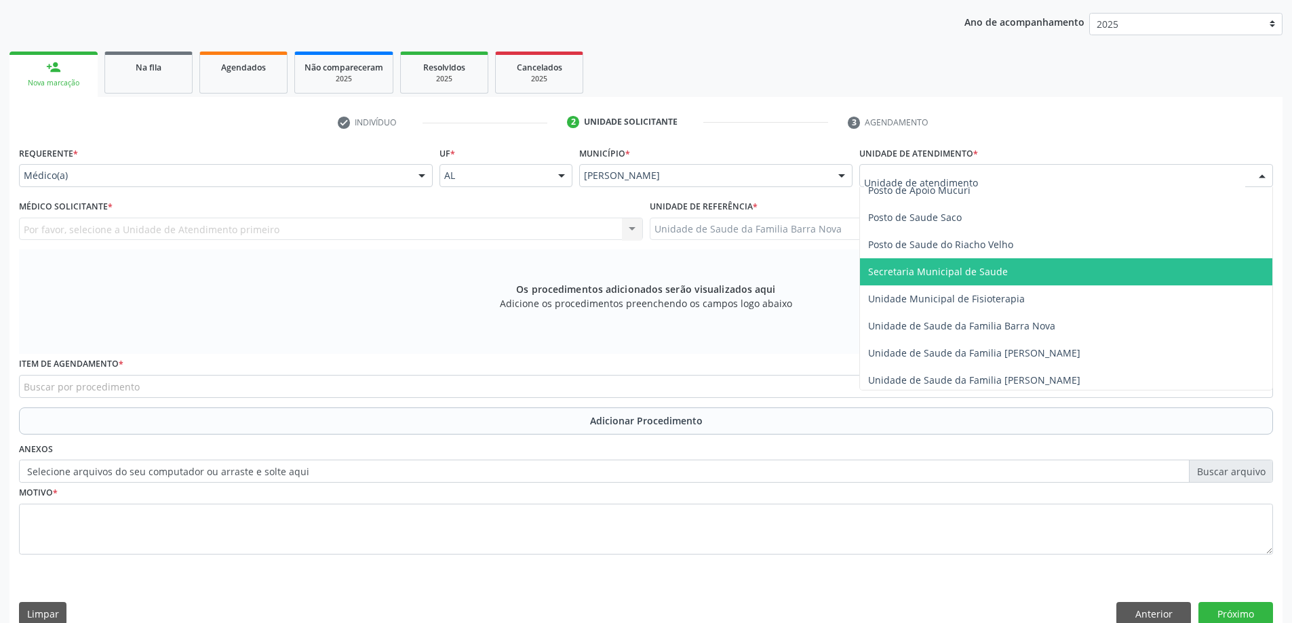
scroll to position [678, 0]
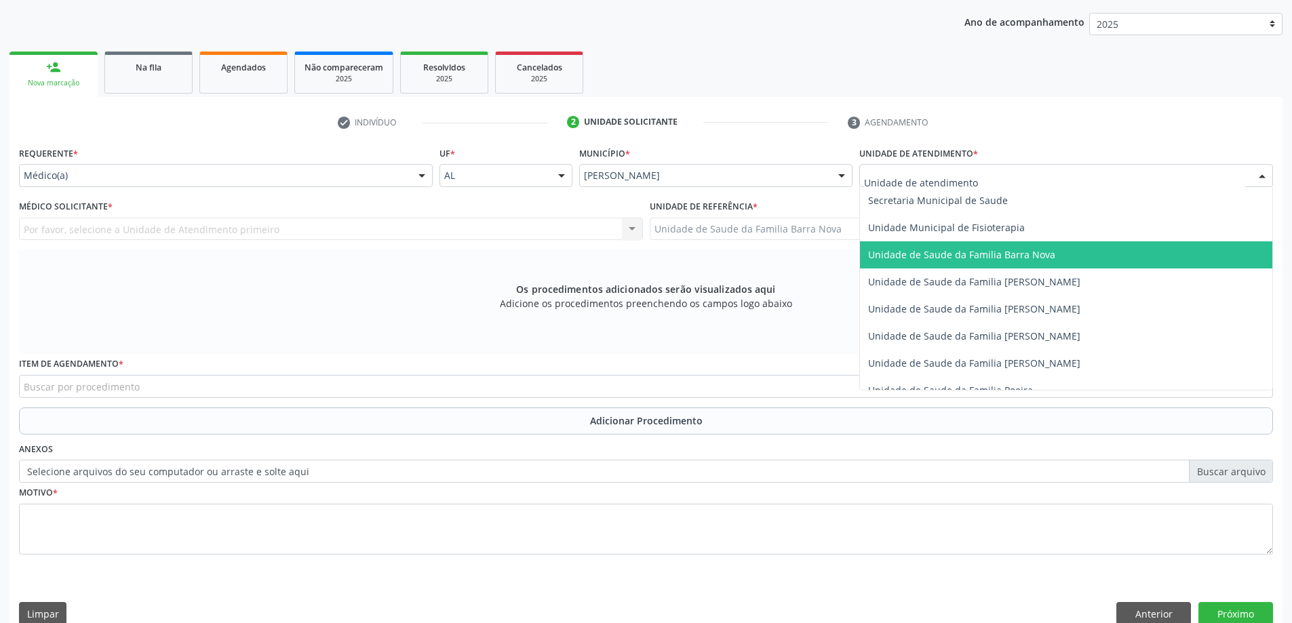
click at [1007, 256] on span "Unidade de Saude da Familia Barra Nova" at bounding box center [961, 254] width 187 height 13
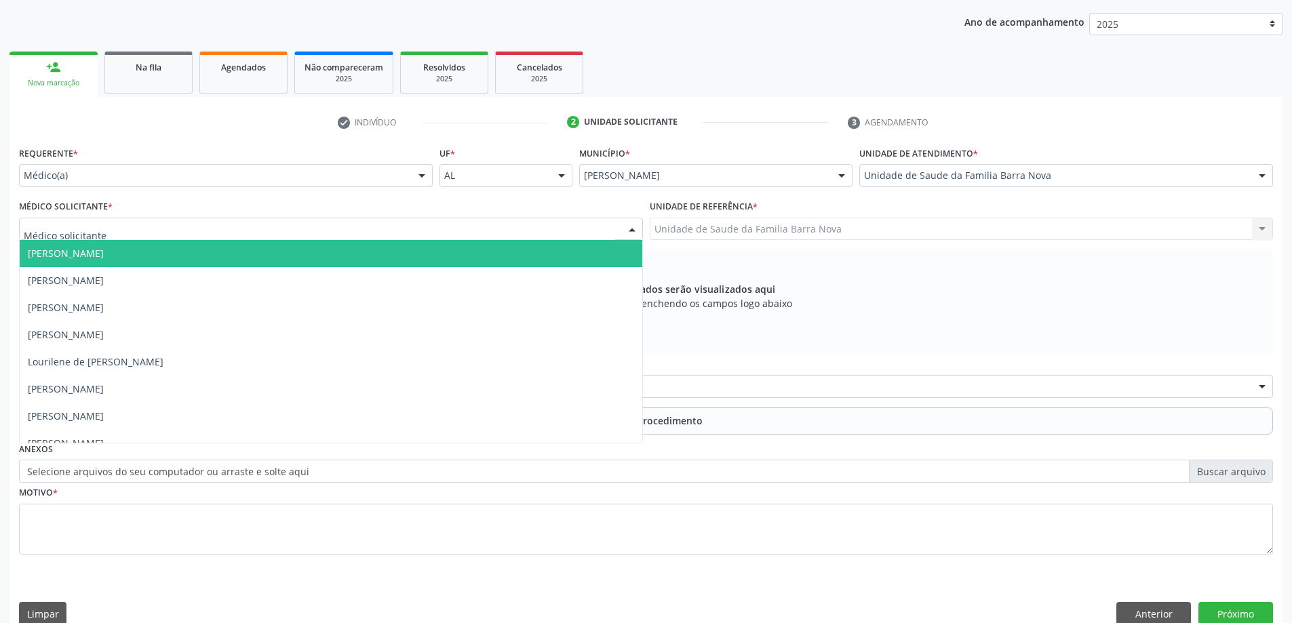
click at [376, 218] on div at bounding box center [331, 229] width 624 height 23
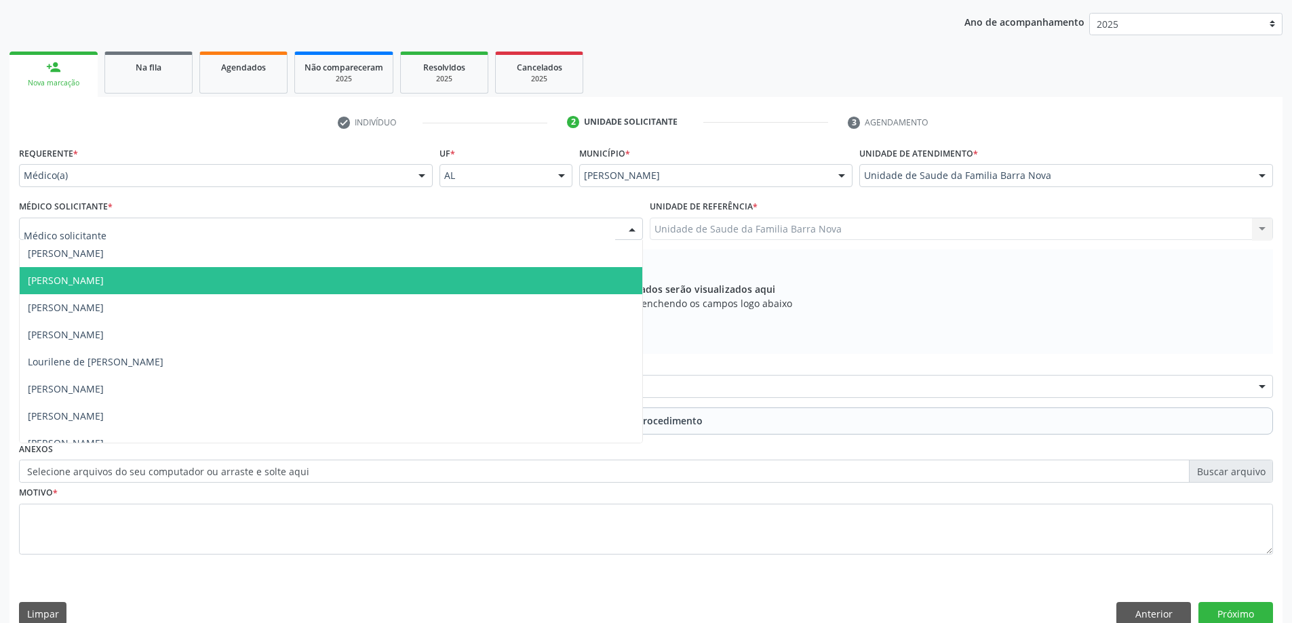
click at [348, 284] on span "[PERSON_NAME]" at bounding box center [331, 280] width 623 height 27
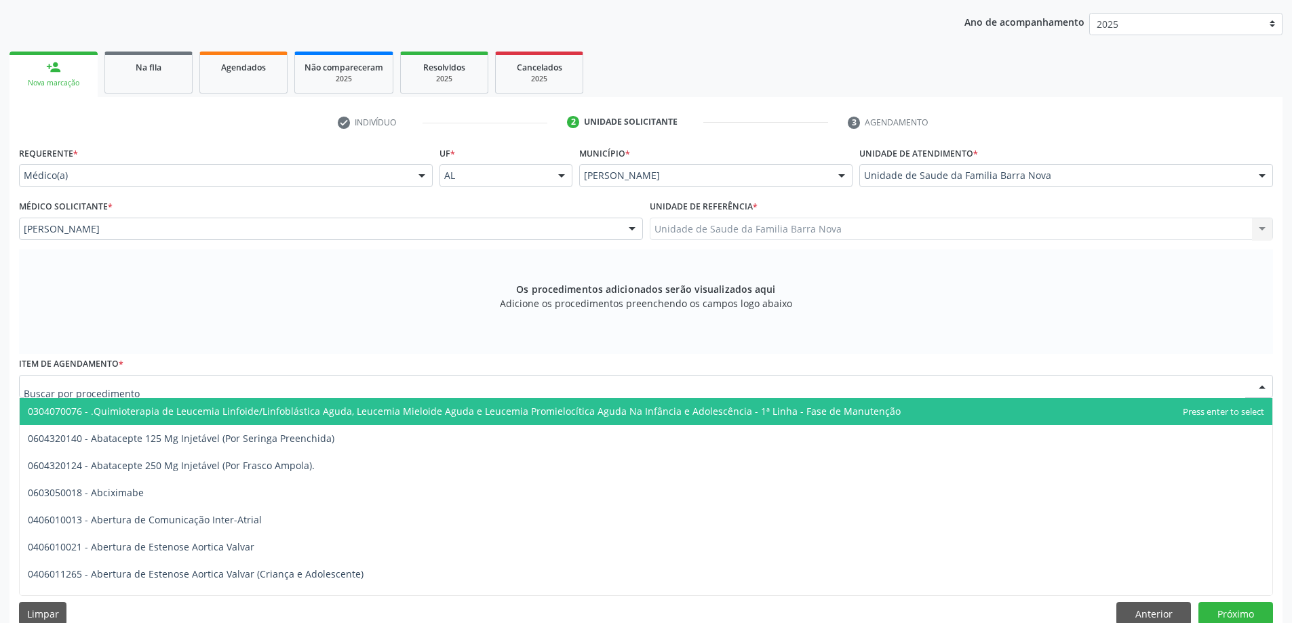
click at [547, 383] on div at bounding box center [646, 386] width 1254 height 23
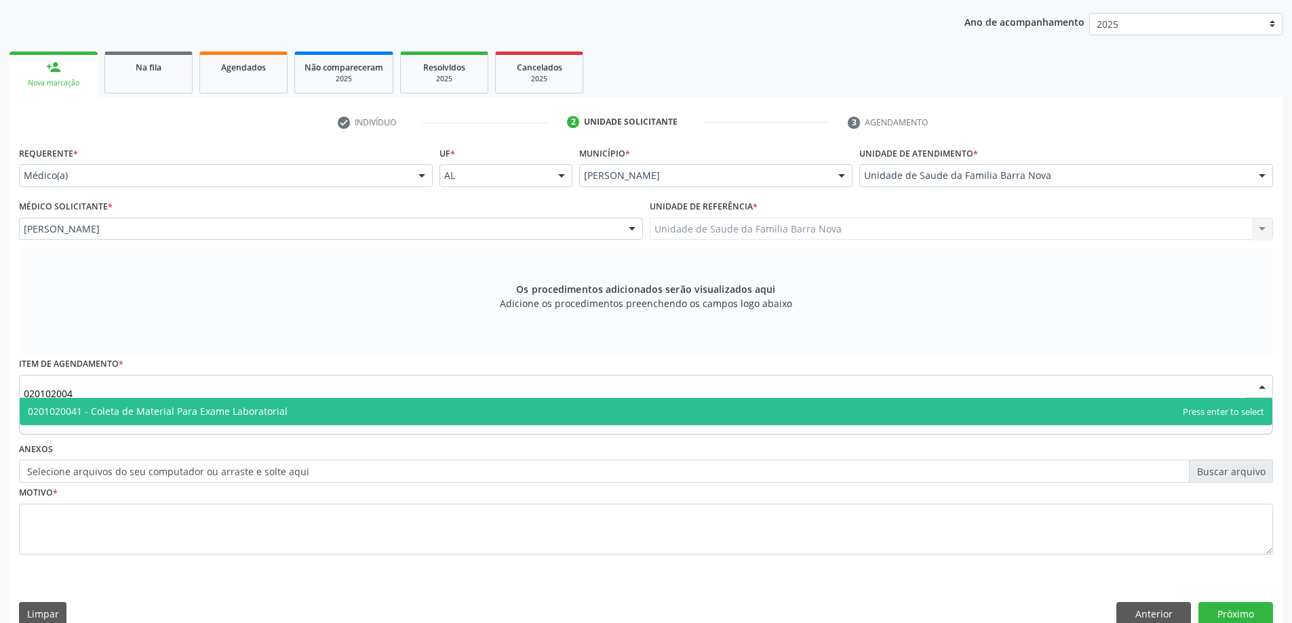
type input "0201020041"
click at [507, 412] on span "0201020041 - Coleta de Material Para Exame Laboratorial" at bounding box center [646, 411] width 1253 height 27
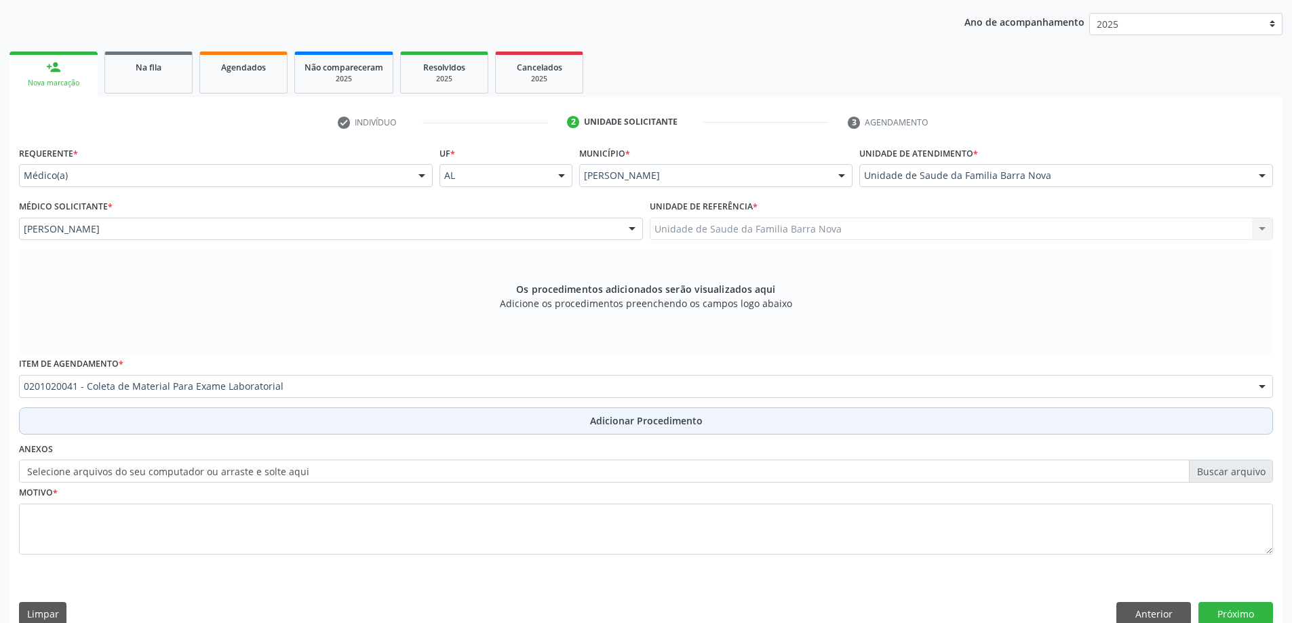
click at [615, 425] on span "Adicionar Procedimento" at bounding box center [646, 421] width 113 height 14
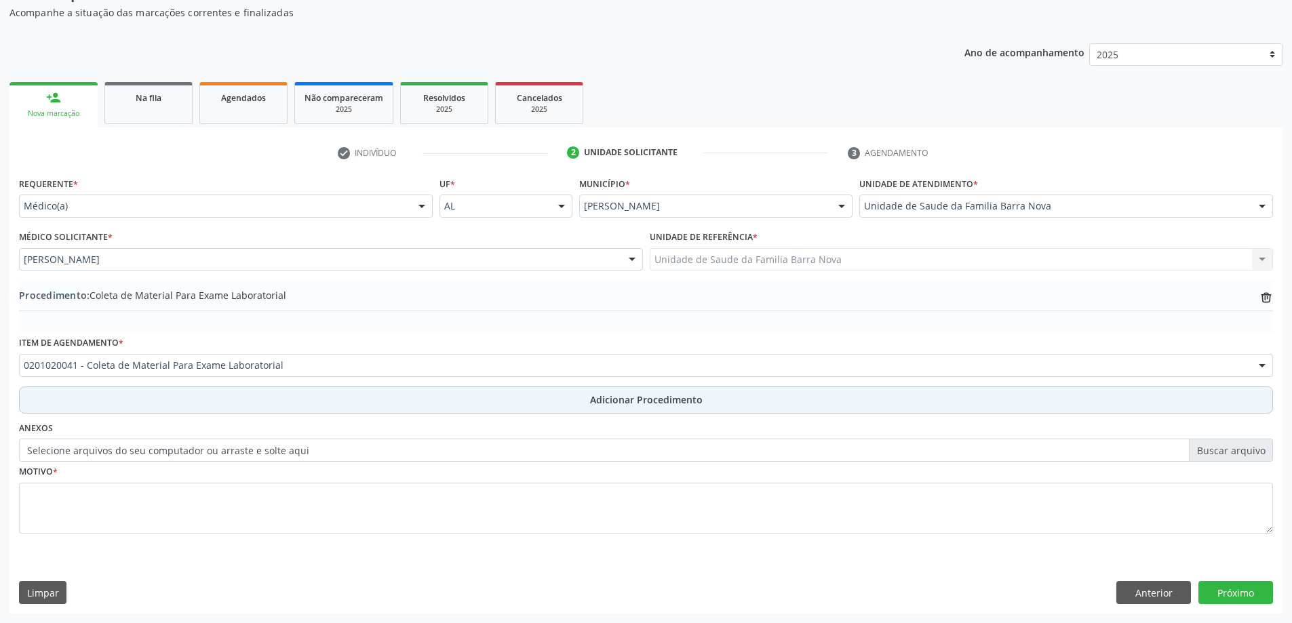
scroll to position [140, 0]
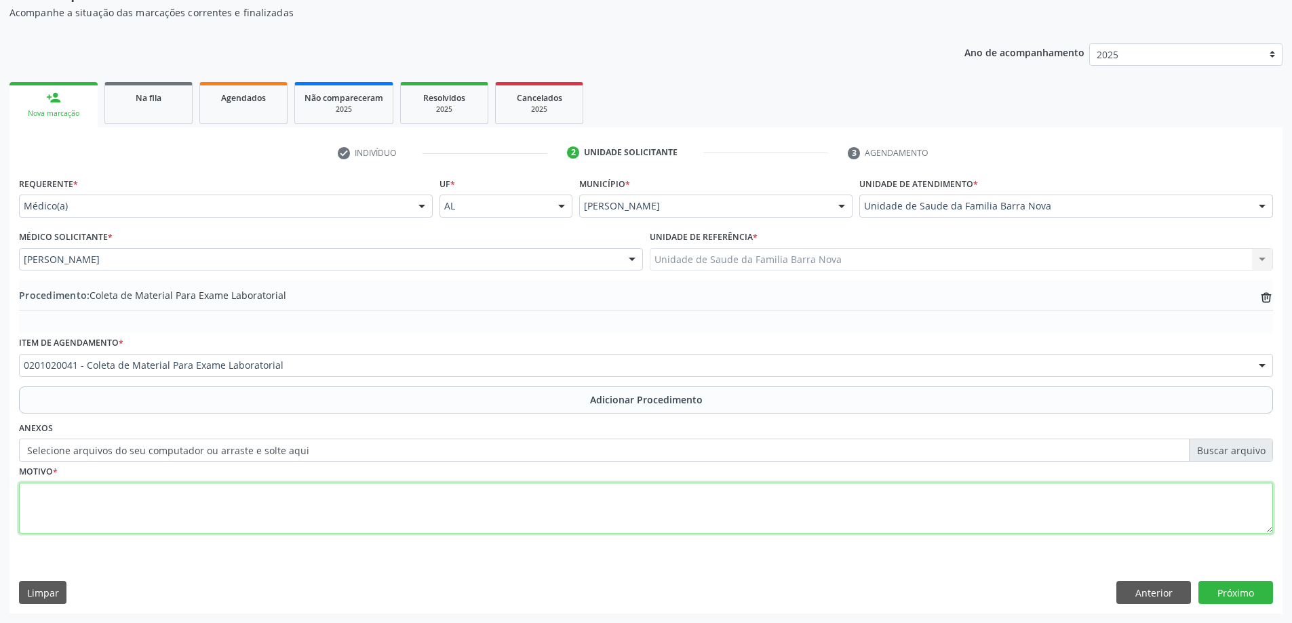
click at [215, 504] on textarea at bounding box center [646, 509] width 1254 height 52
type textarea "Check up DCNT."
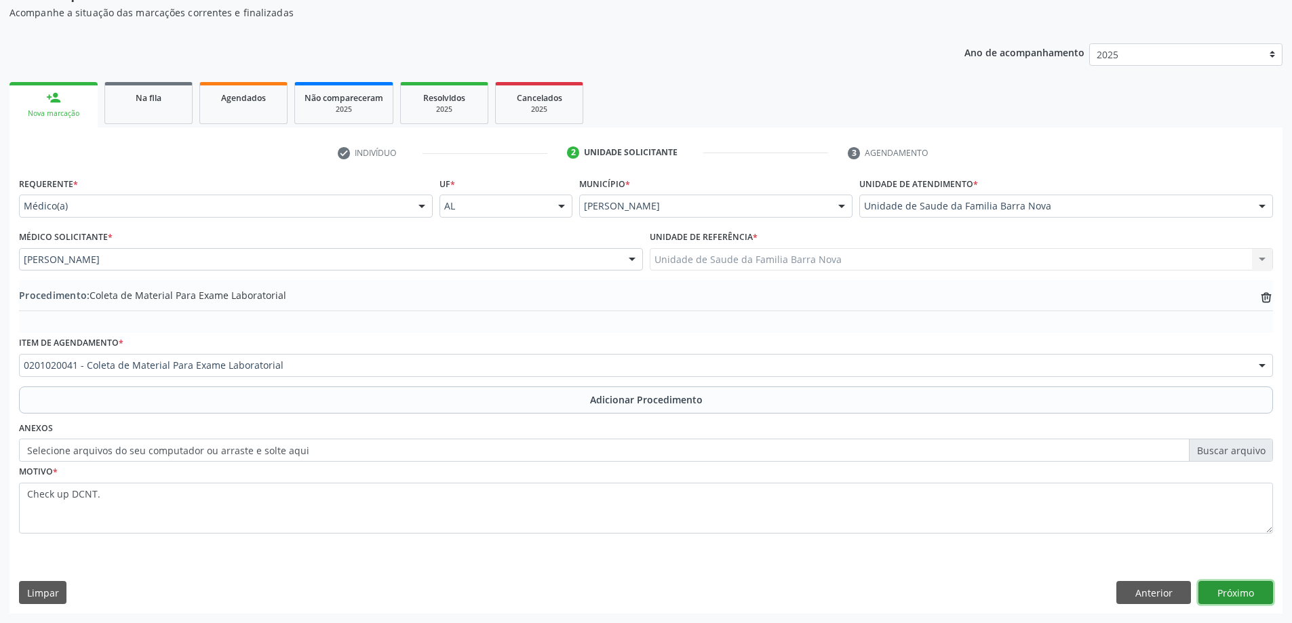
click at [1242, 597] on button "Próximo" at bounding box center [1236, 592] width 75 height 23
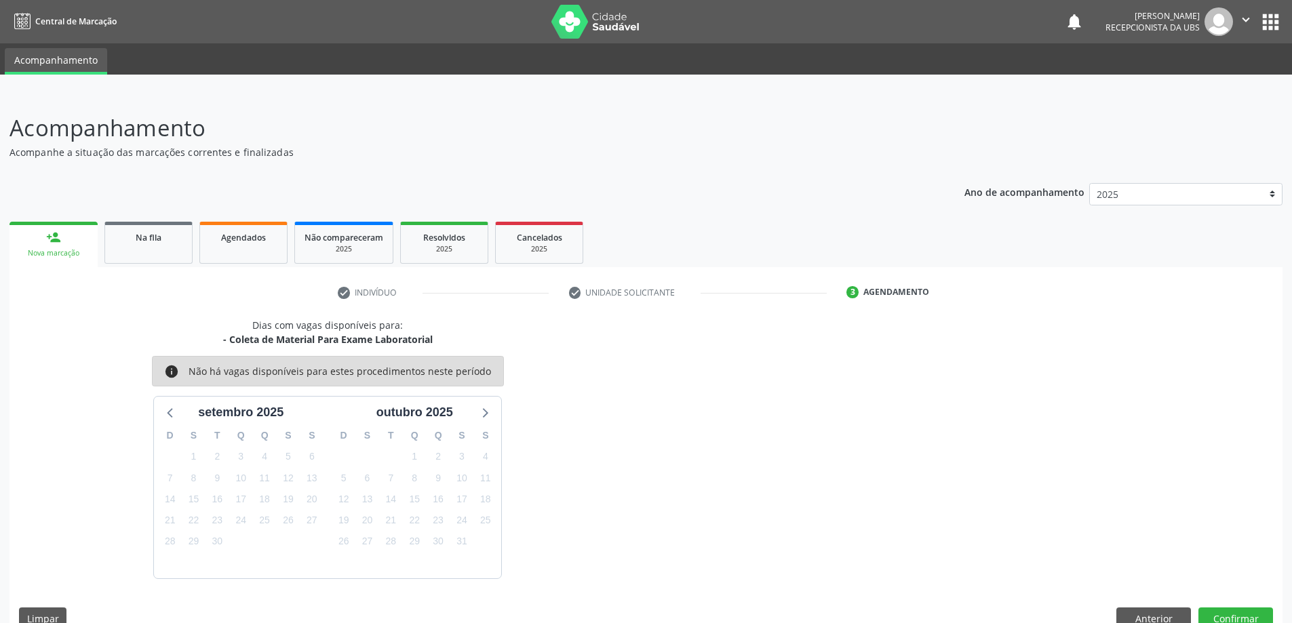
scroll to position [26, 0]
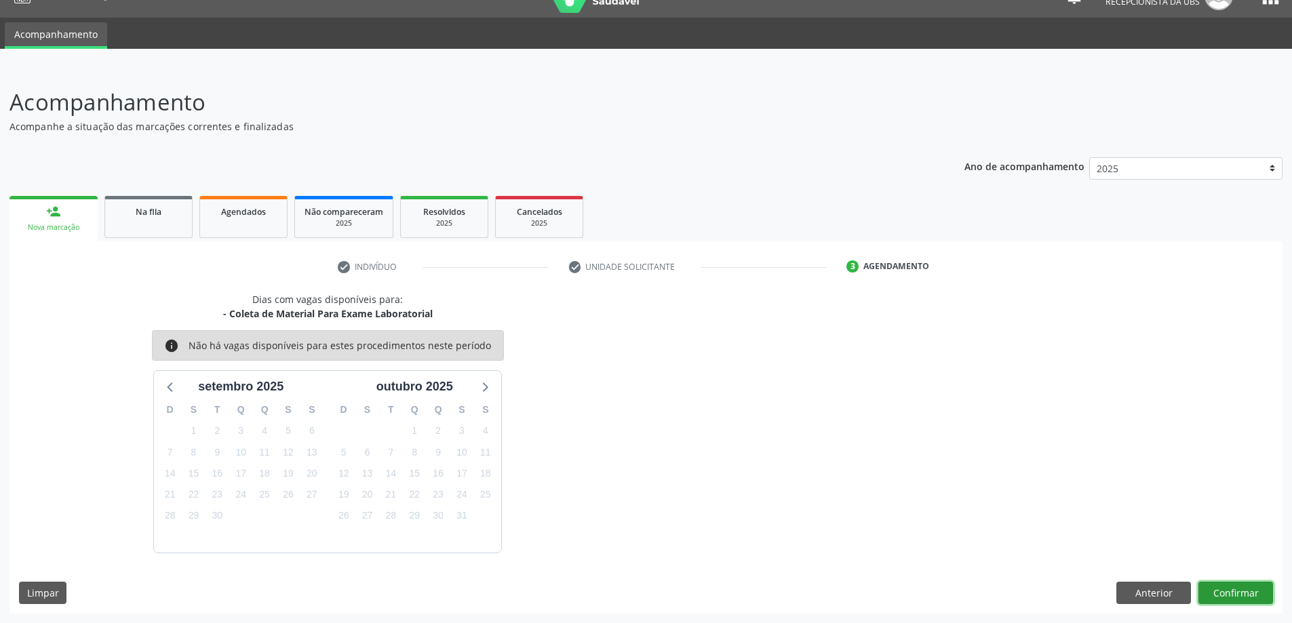
click at [1229, 595] on button "Confirmar" at bounding box center [1236, 593] width 75 height 23
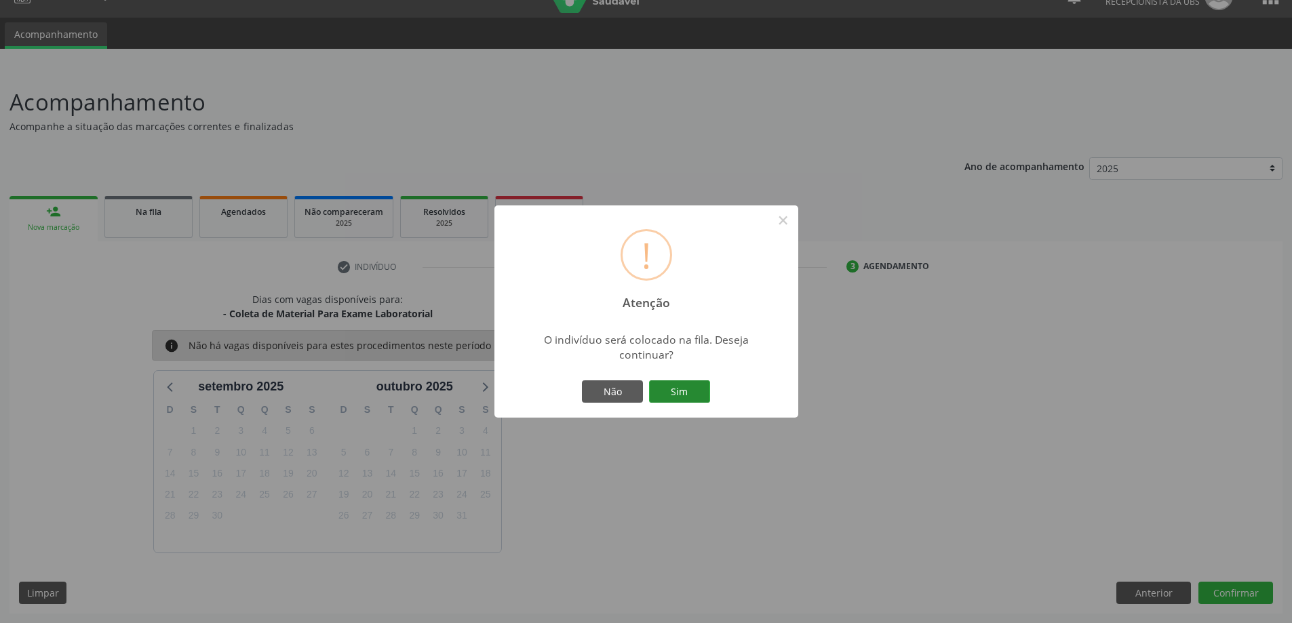
click at [680, 393] on button "Sim" at bounding box center [679, 392] width 61 height 23
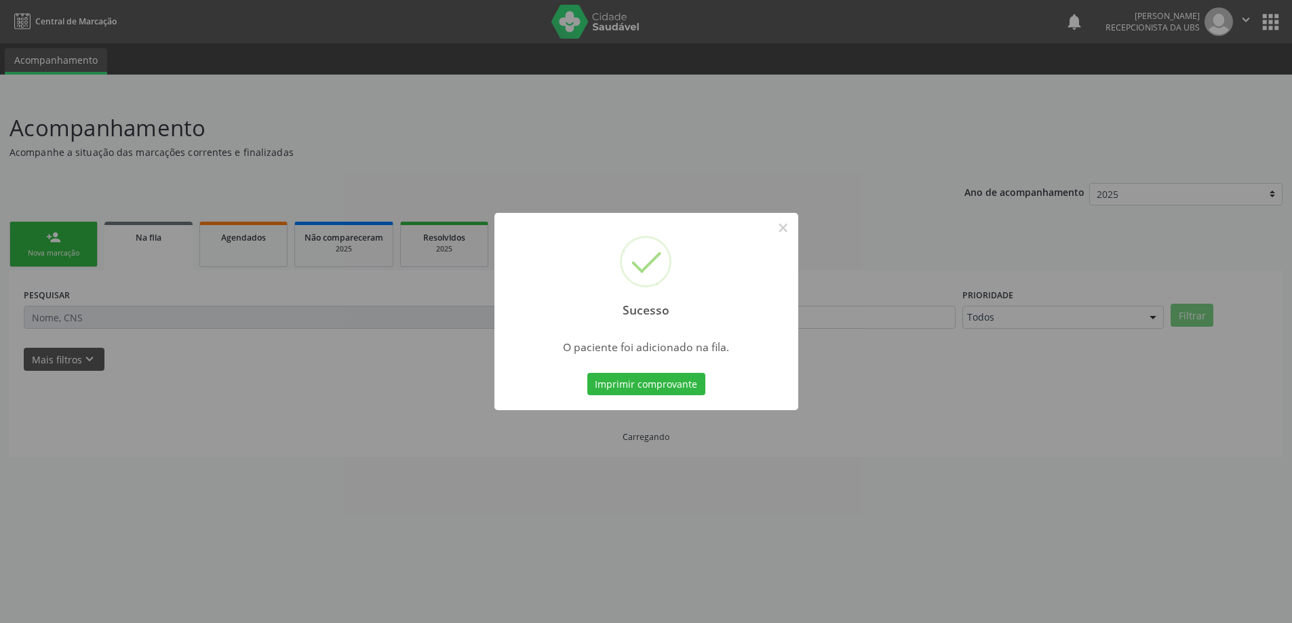
scroll to position [0, 0]
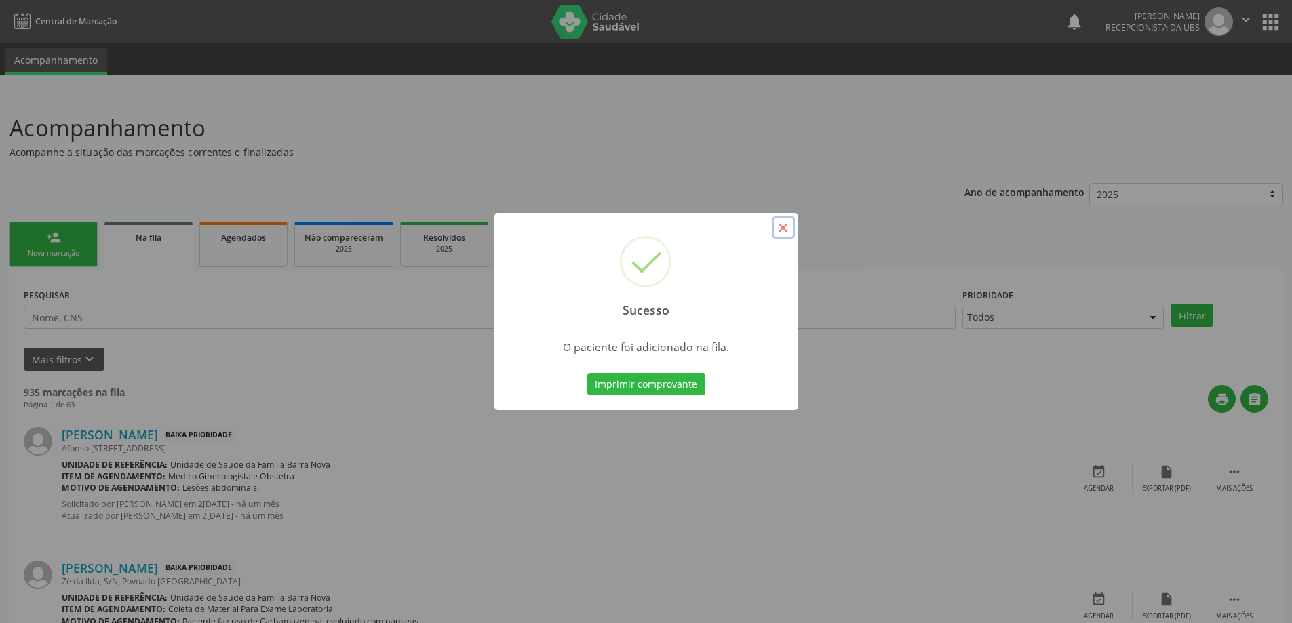
click at [788, 230] on button "×" at bounding box center [783, 227] width 23 height 23
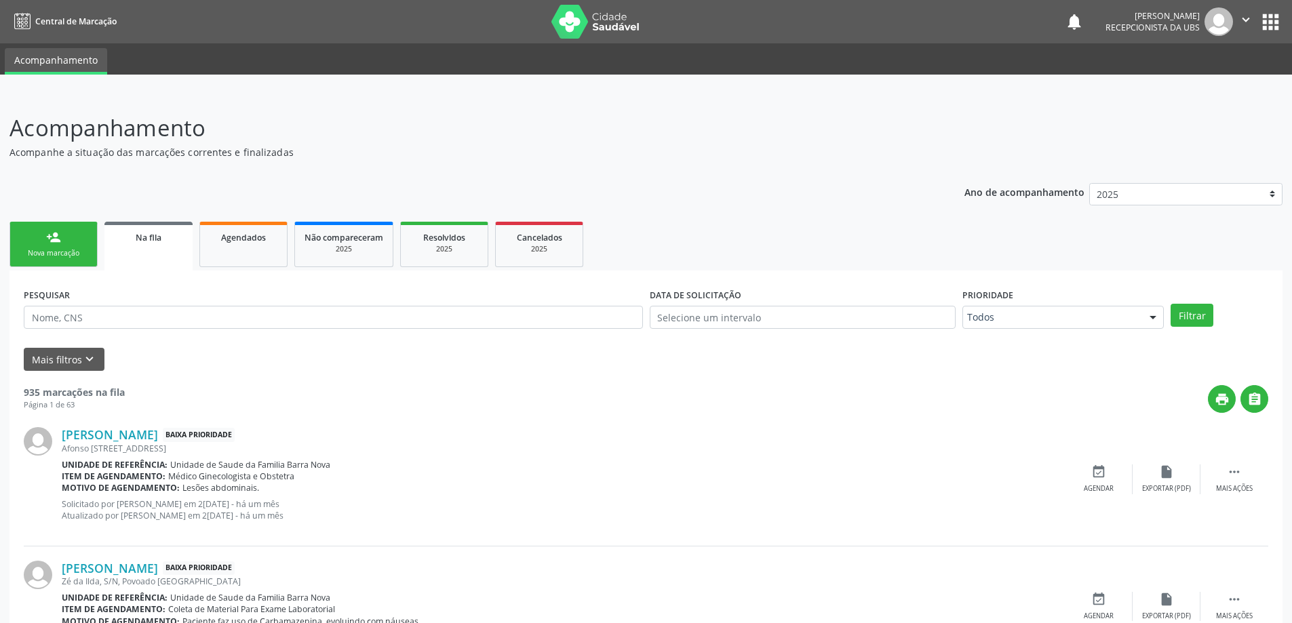
click at [55, 248] on link "person_add Nova marcação" at bounding box center [53, 244] width 88 height 45
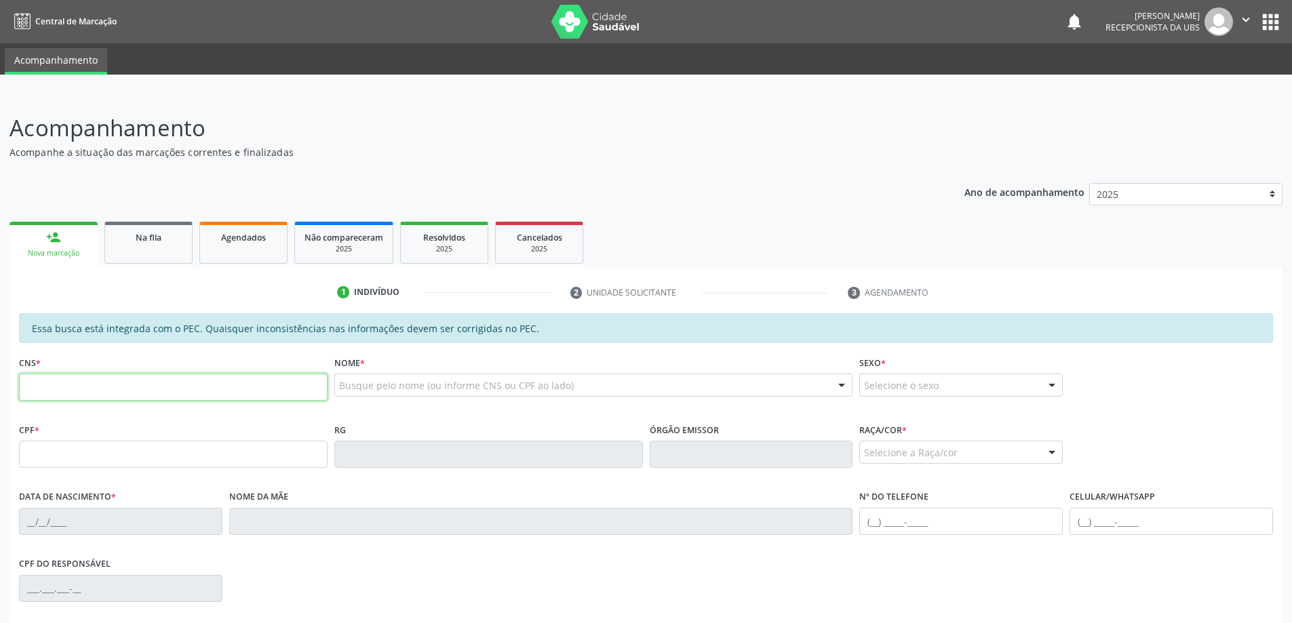
click at [117, 395] on input "text" at bounding box center [173, 387] width 309 height 27
type input "704 6027 5365 8430"
type input "403.874.198-29"
type input "27/05/1990"
type input "Jodefa dos Santos Aprigio"
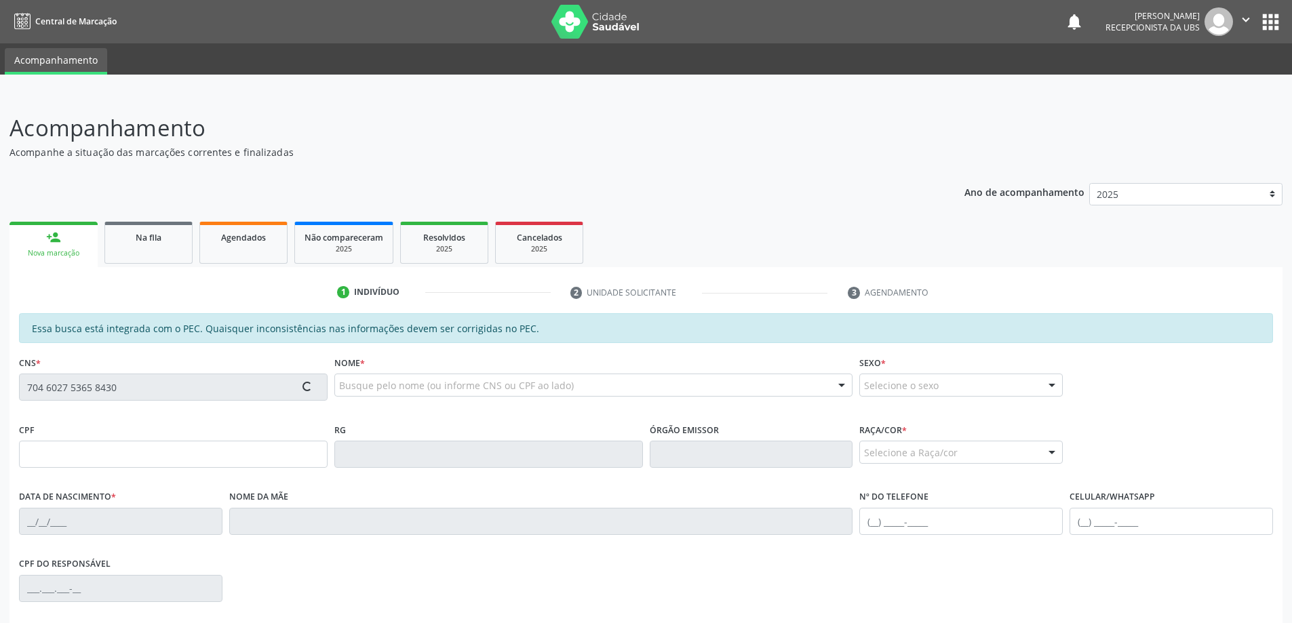
type input "(82) 99945-6997"
type input "S/N"
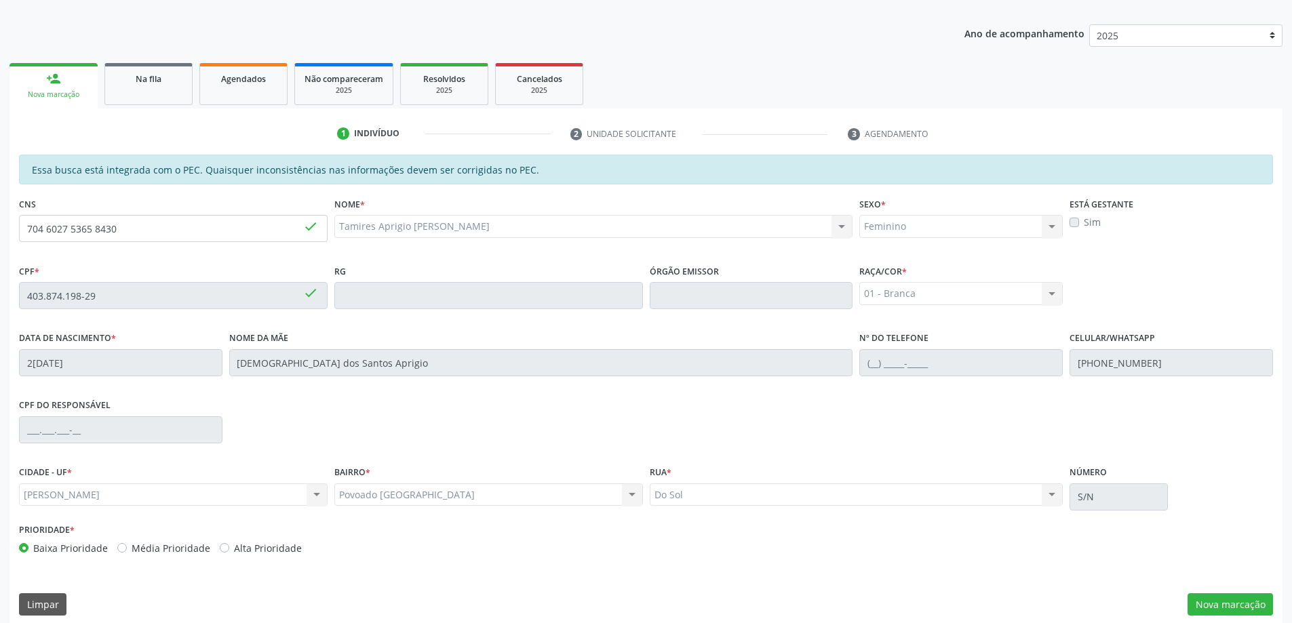
scroll to position [170, 0]
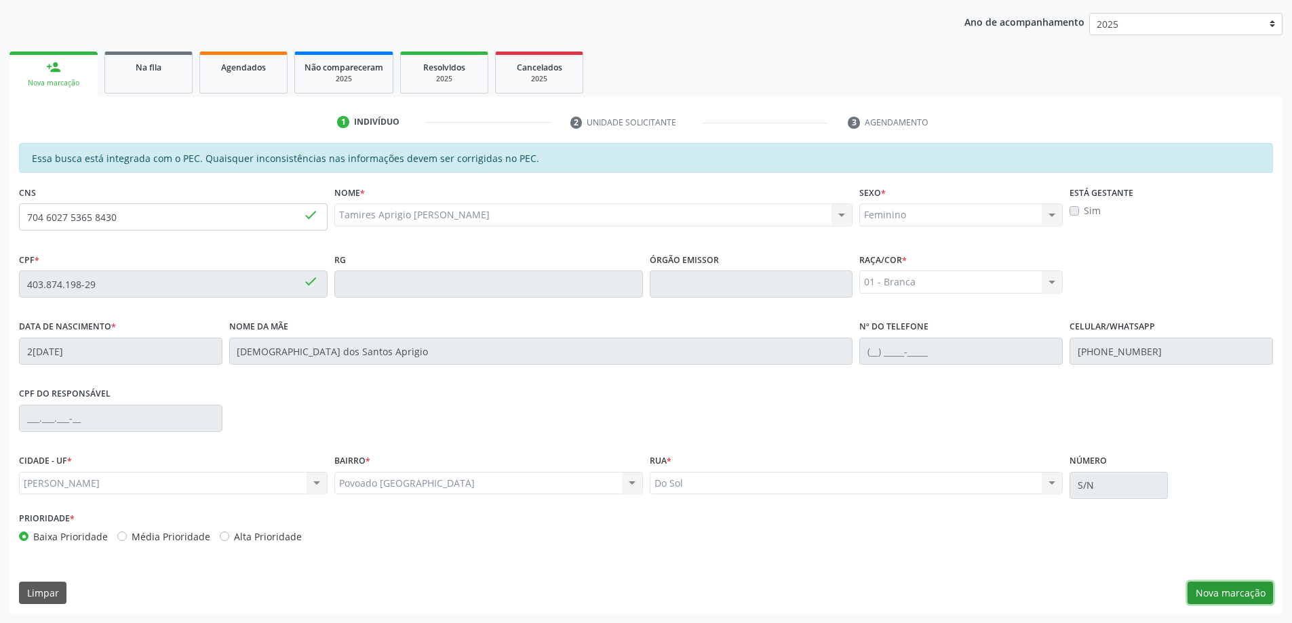
click at [1219, 594] on button "Nova marcação" at bounding box center [1230, 593] width 85 height 23
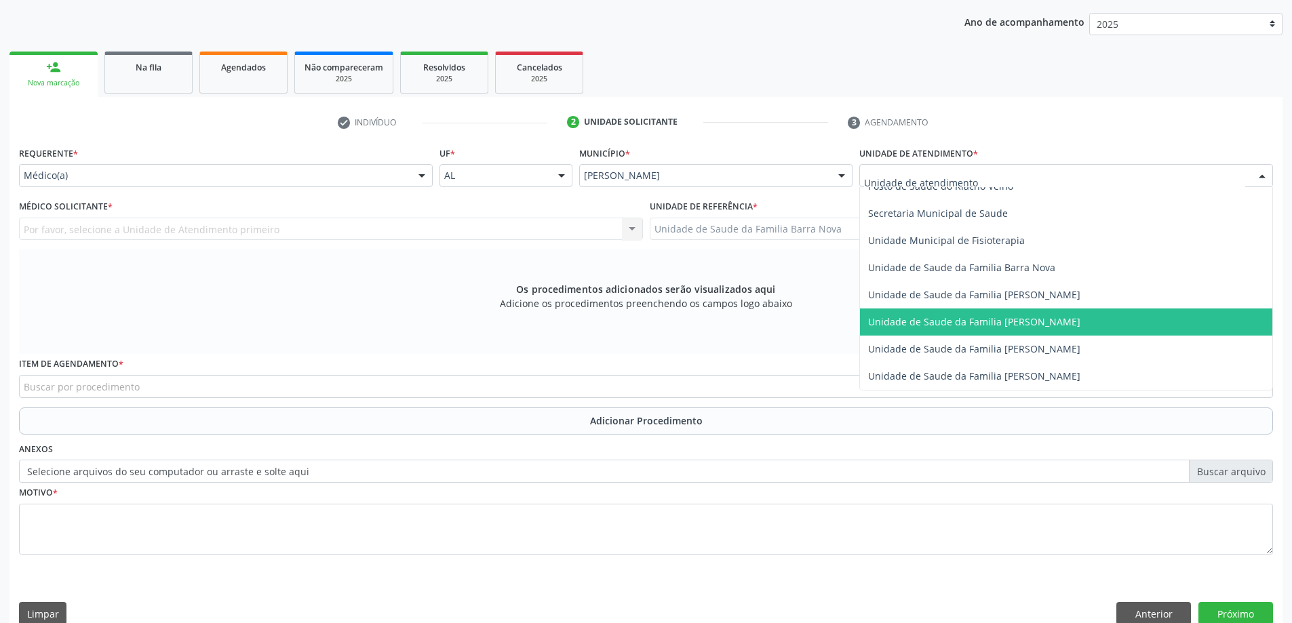
scroll to position [598, 0]
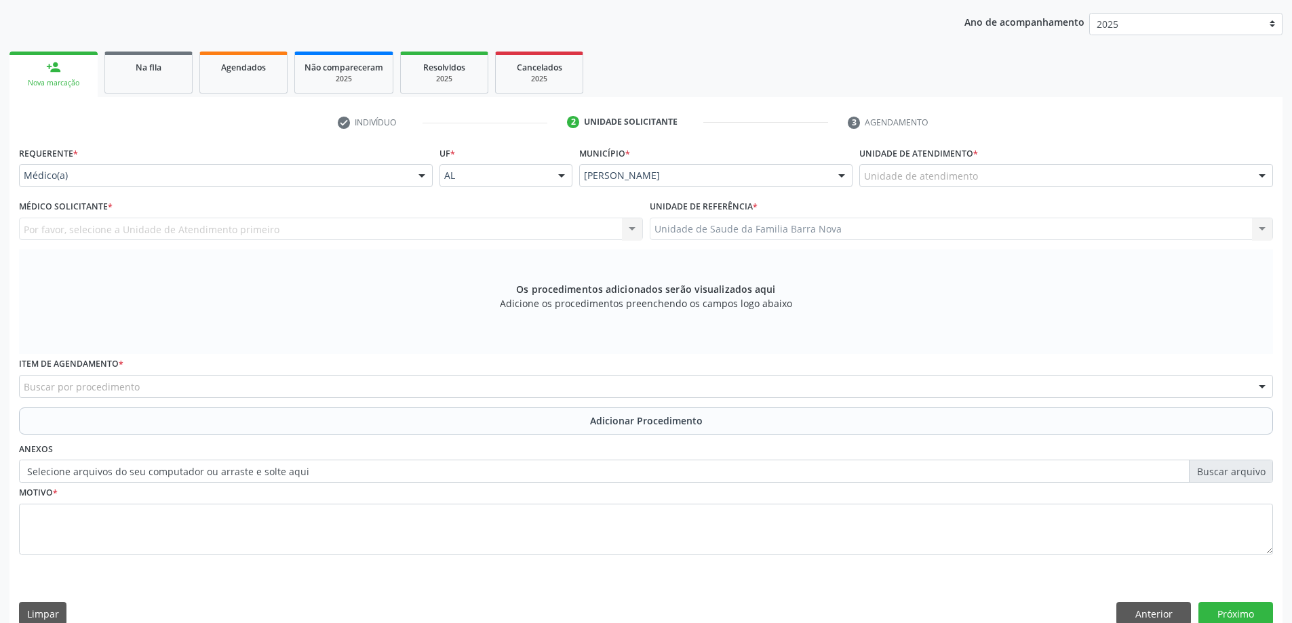
click at [288, 228] on div "Por favor, selecione a Unidade de Atendimento primeiro Nenhum resultado encontr…" at bounding box center [331, 229] width 624 height 23
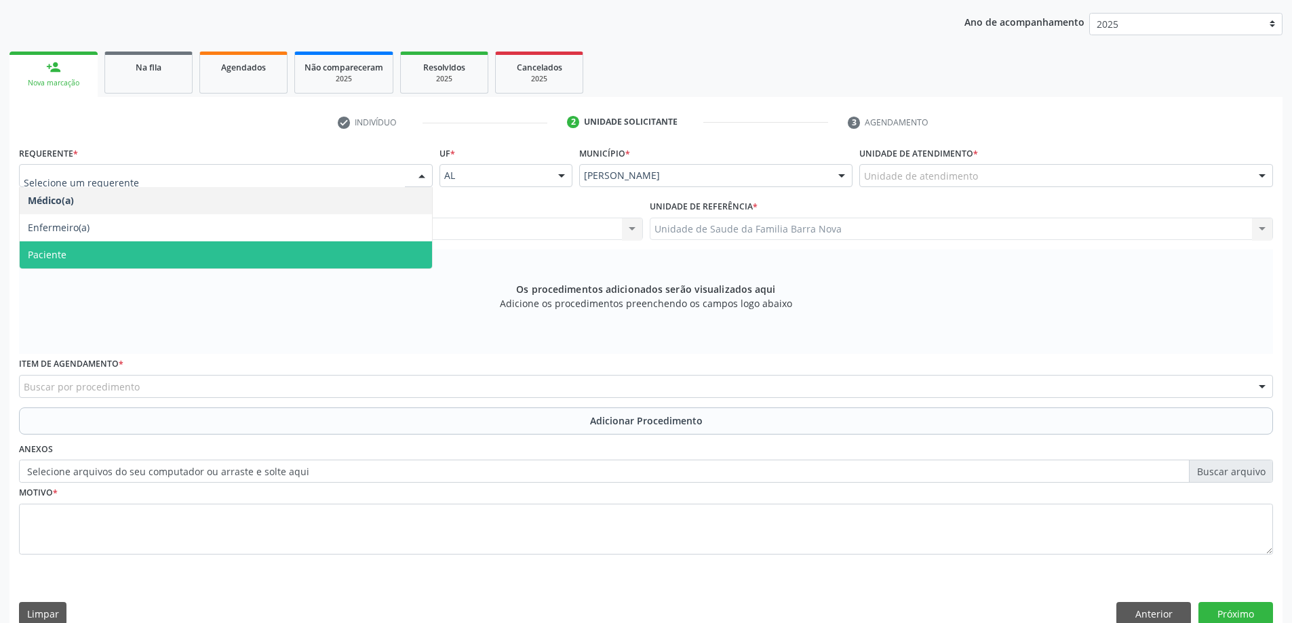
click at [305, 245] on span "Paciente" at bounding box center [226, 255] width 412 height 27
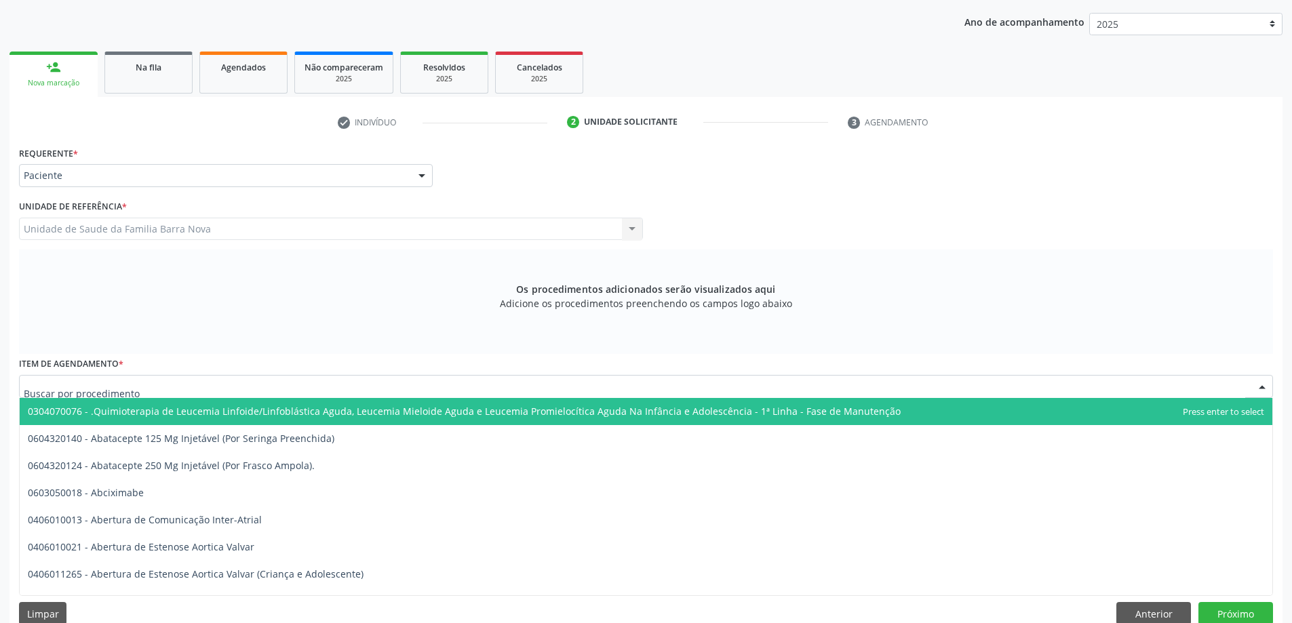
click at [314, 385] on div at bounding box center [646, 386] width 1254 height 23
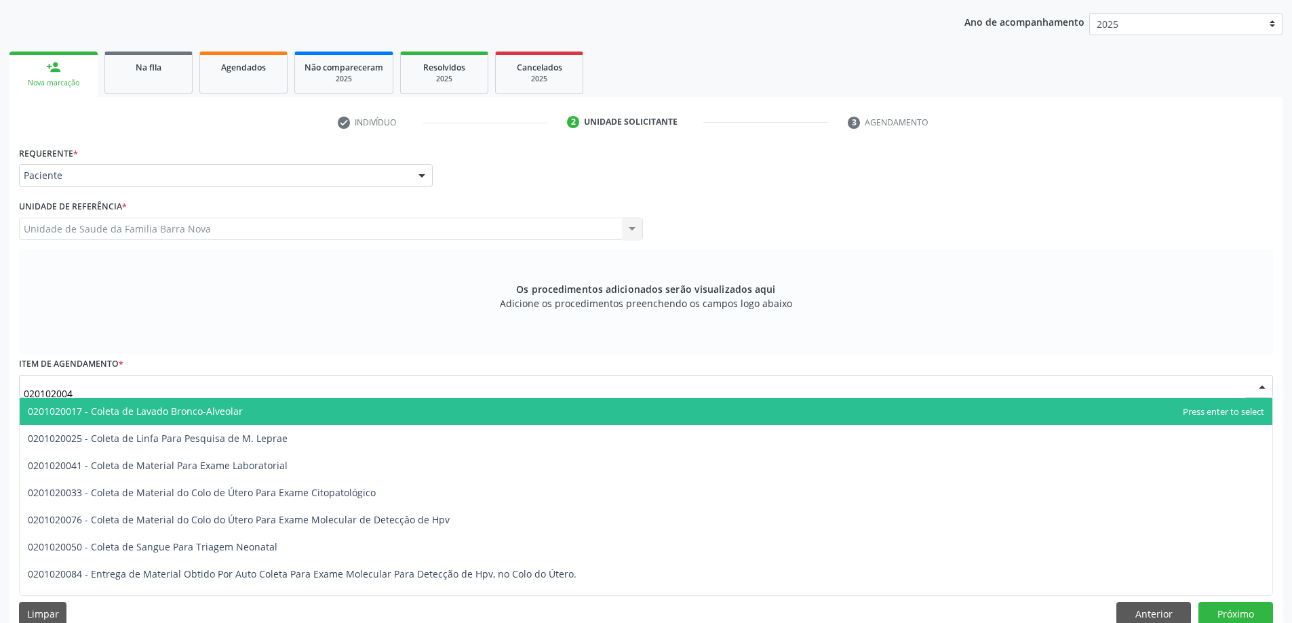
type input "0201020041"
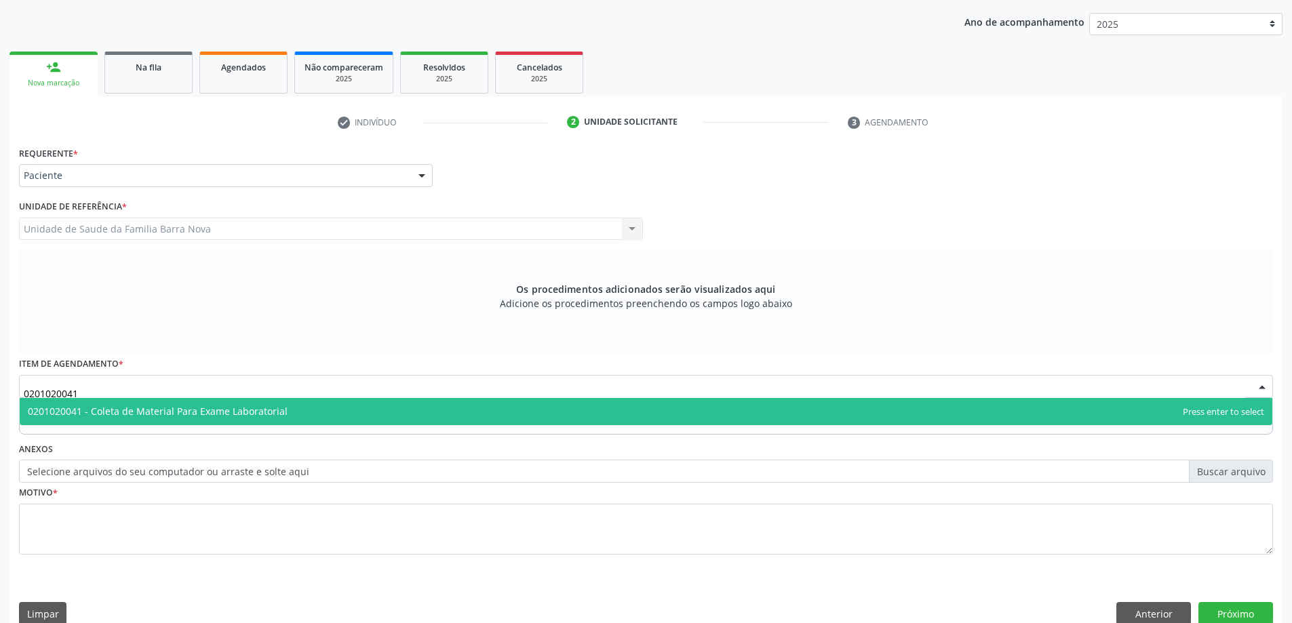
click at [632, 410] on span "0201020041 - Coleta de Material Para Exame Laboratorial" at bounding box center [646, 411] width 1253 height 27
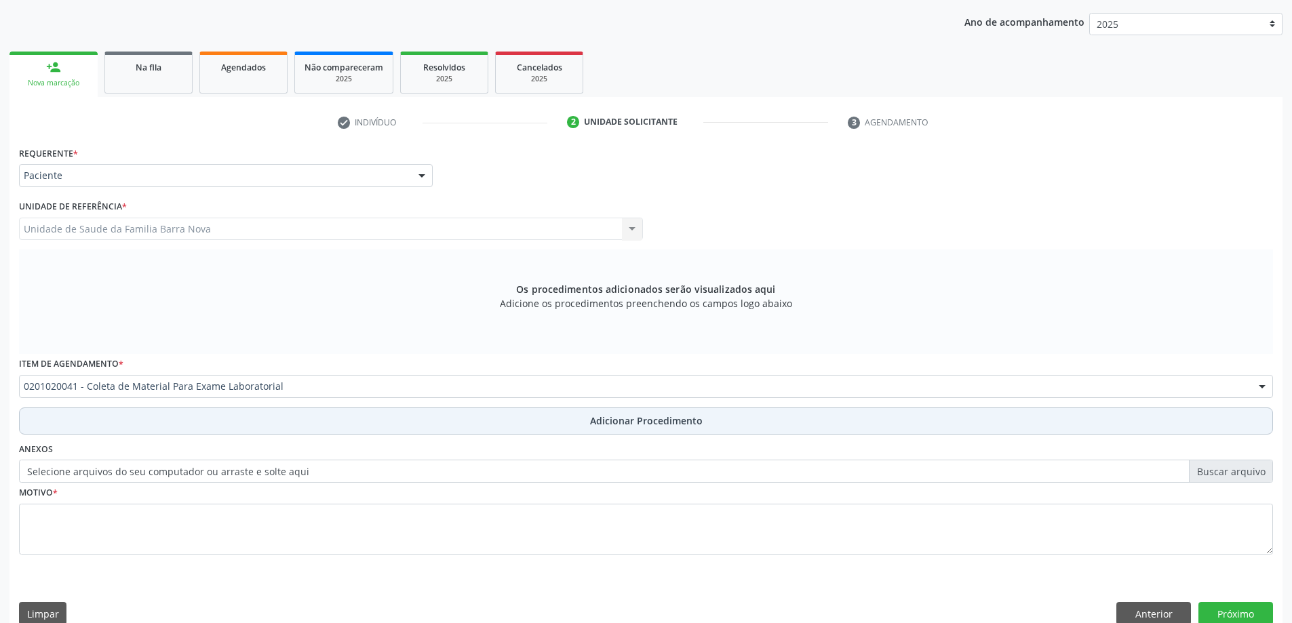
click at [597, 423] on span "Adicionar Procedimento" at bounding box center [646, 421] width 113 height 14
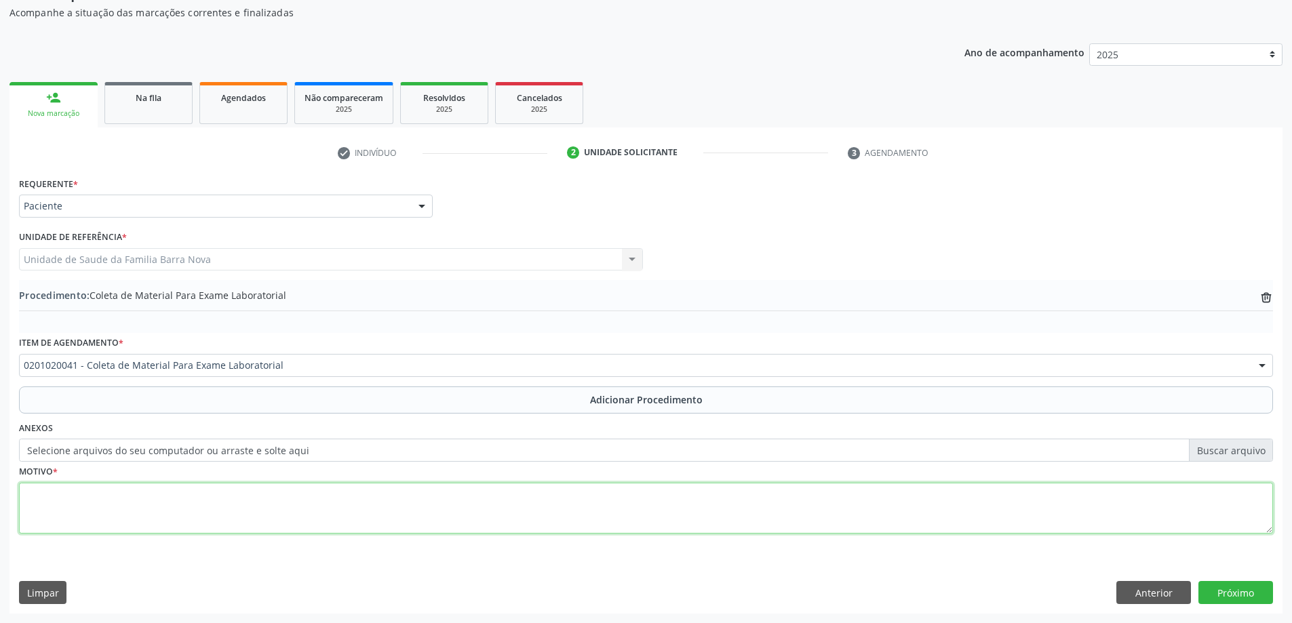
click at [301, 503] on textarea at bounding box center [646, 509] width 1254 height 52
type textarea "c"
type textarea "Constipação, Obesidade."
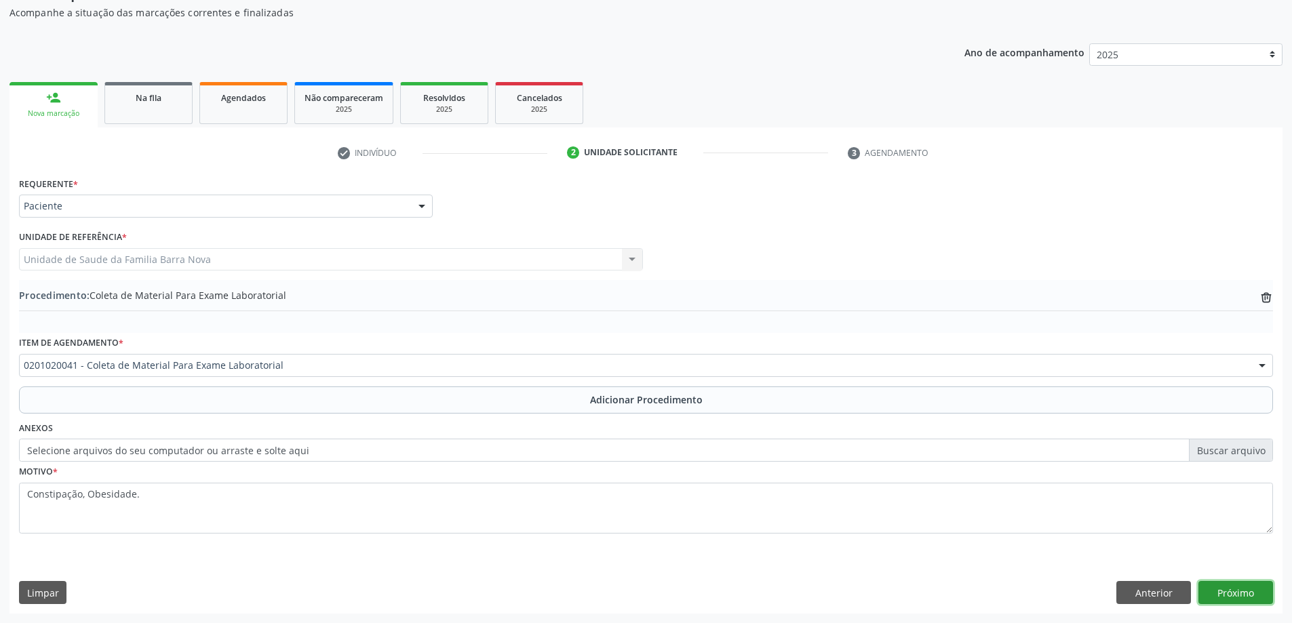
click at [1241, 593] on button "Próximo" at bounding box center [1236, 592] width 75 height 23
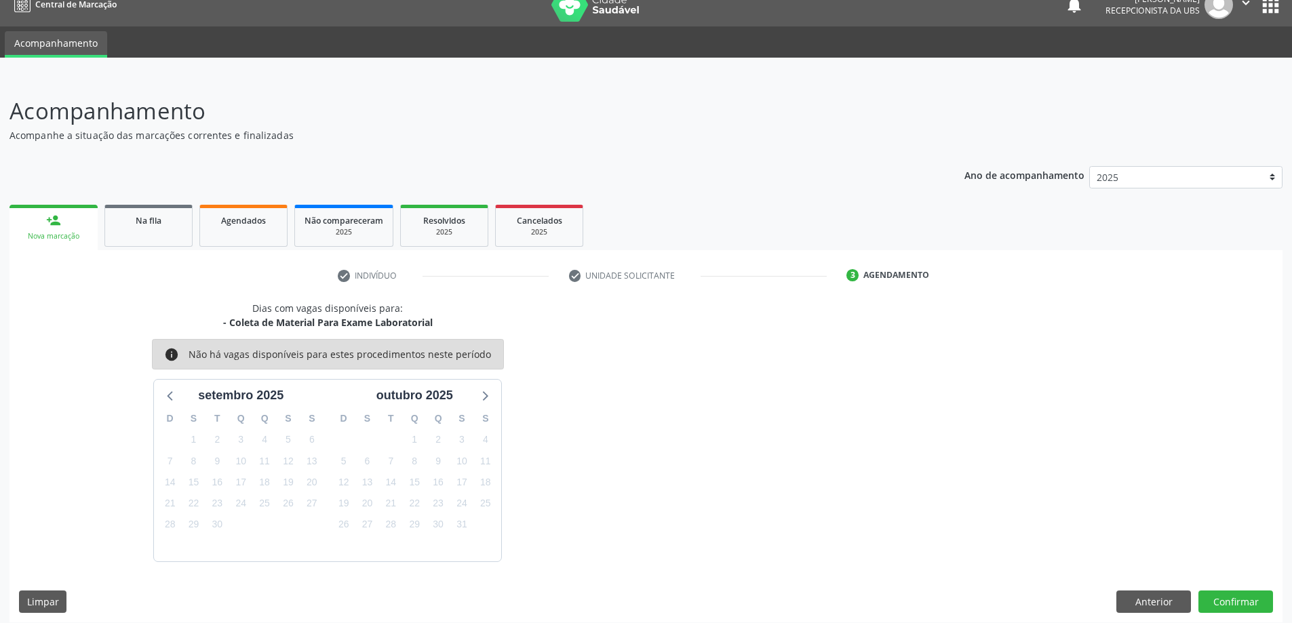
scroll to position [26, 0]
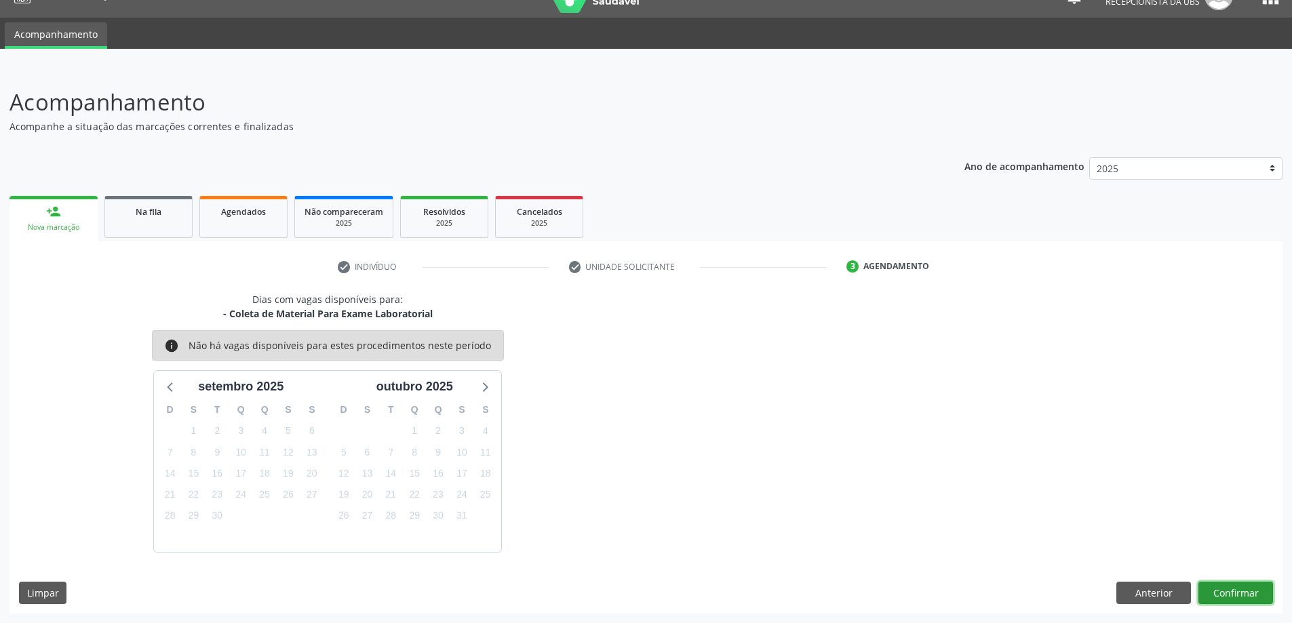
click at [1238, 590] on button "Confirmar" at bounding box center [1236, 593] width 75 height 23
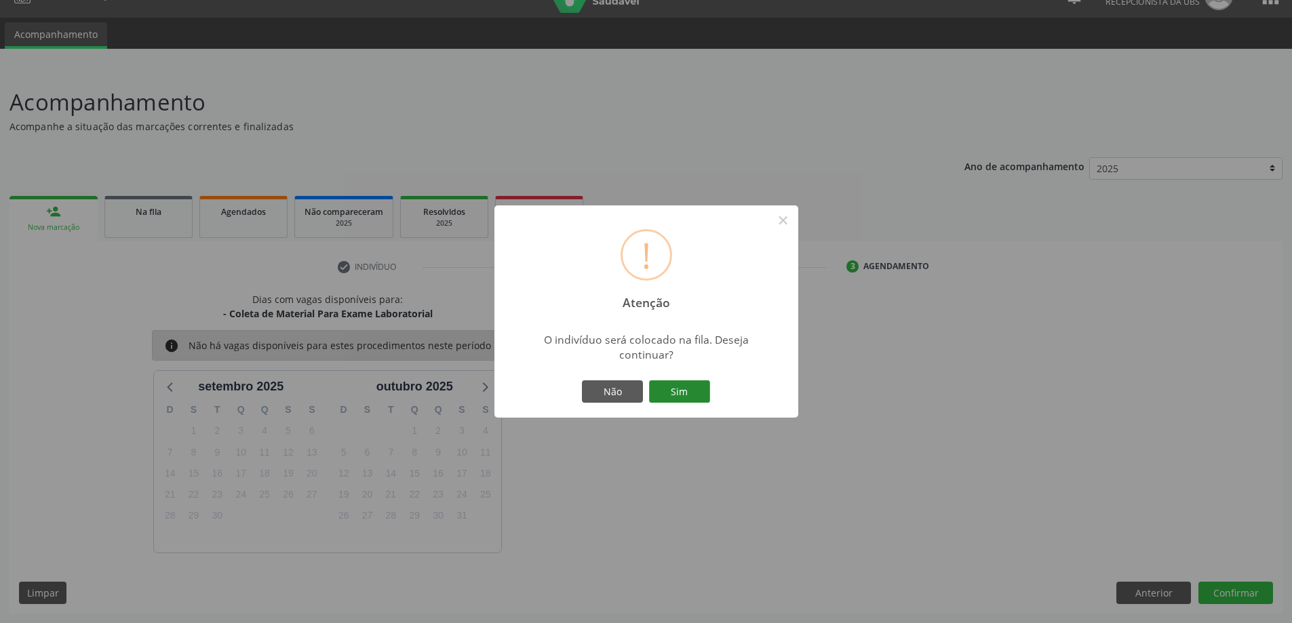
click at [684, 393] on button "Sim" at bounding box center [679, 392] width 61 height 23
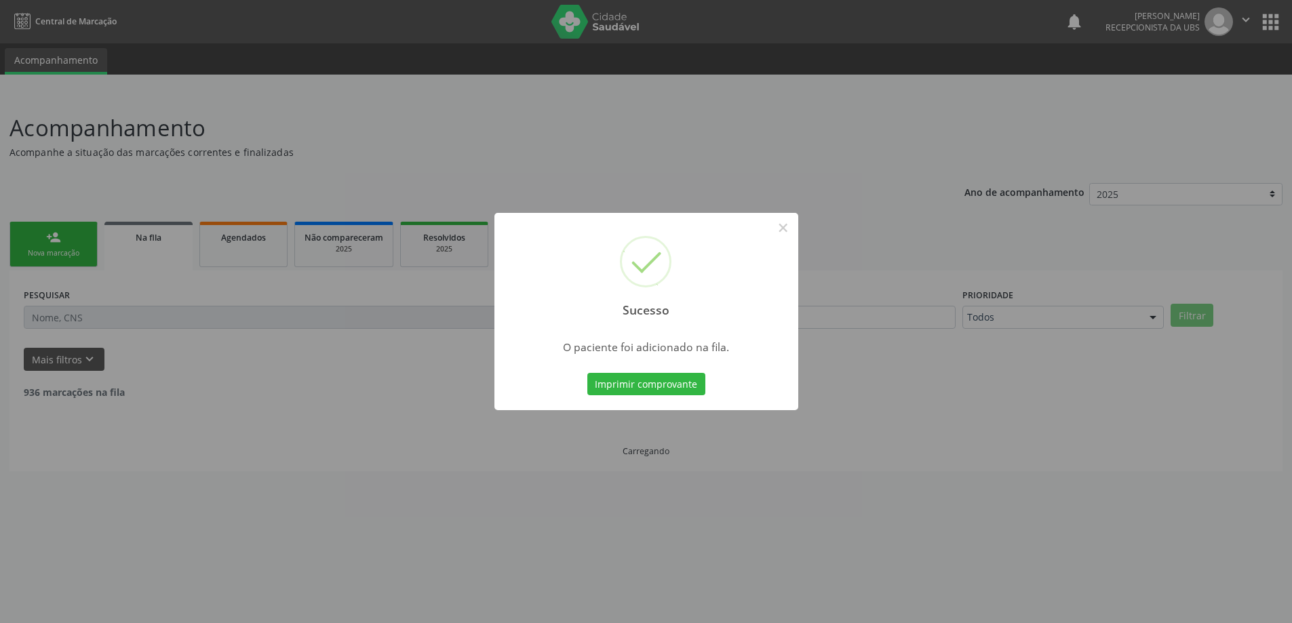
scroll to position [0, 0]
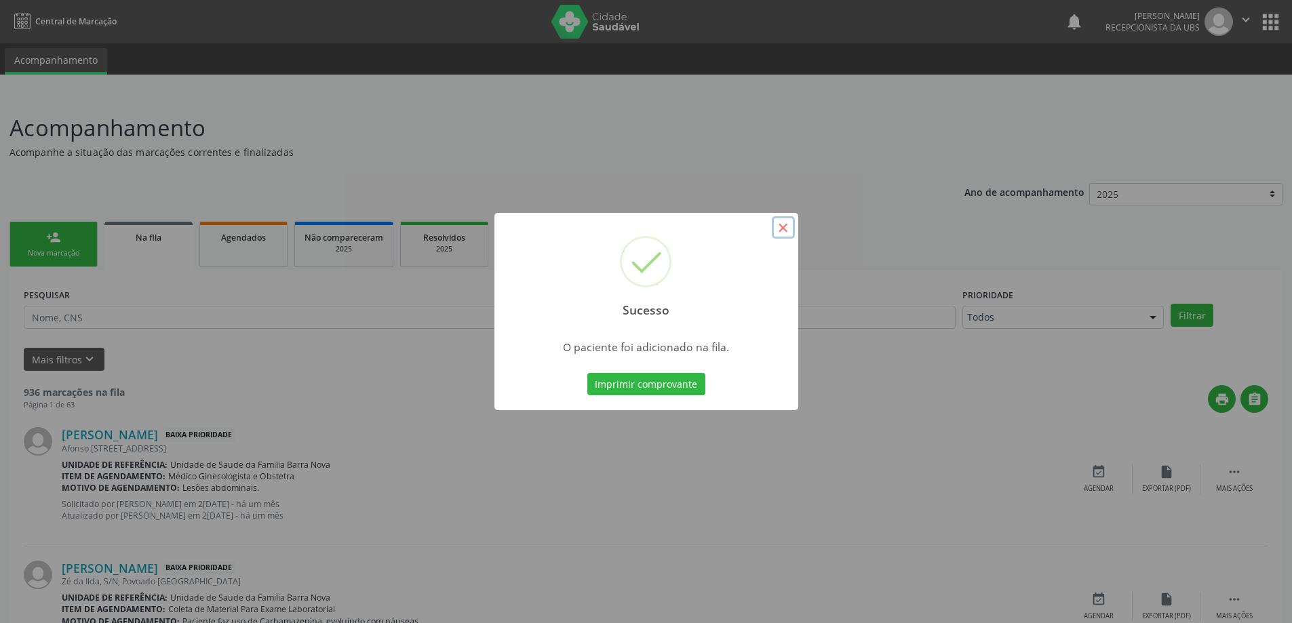
click at [780, 225] on button "×" at bounding box center [783, 227] width 23 height 23
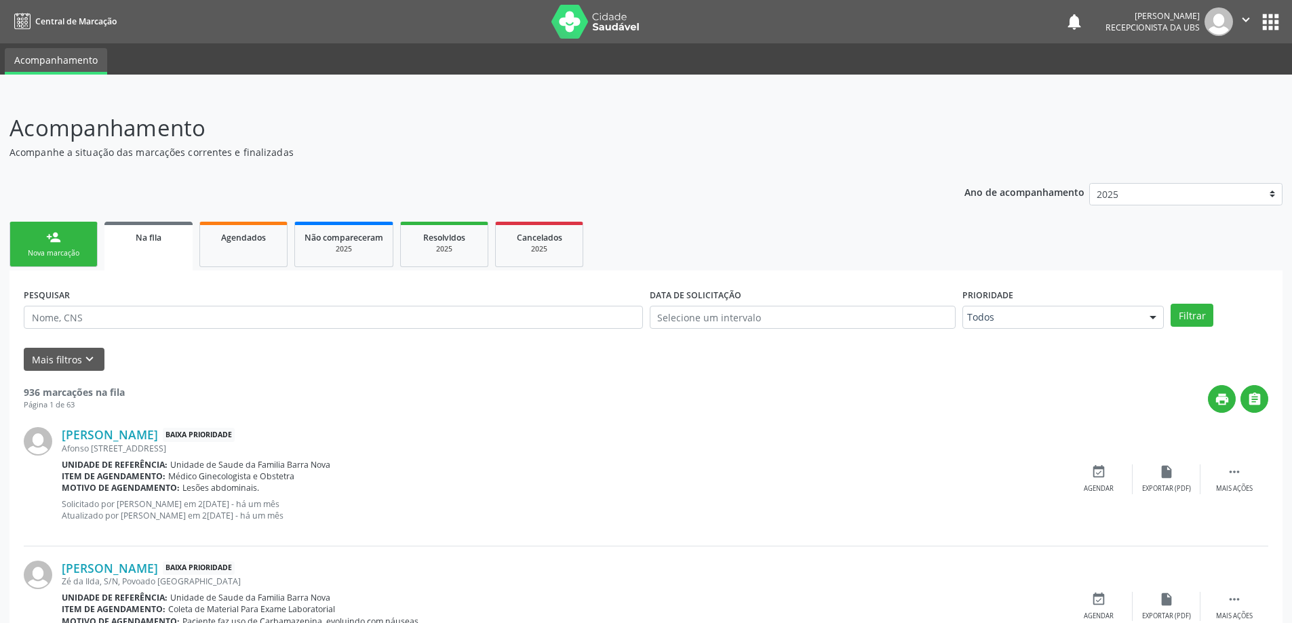
click at [50, 249] on div "Nova marcação" at bounding box center [54, 253] width 68 height 10
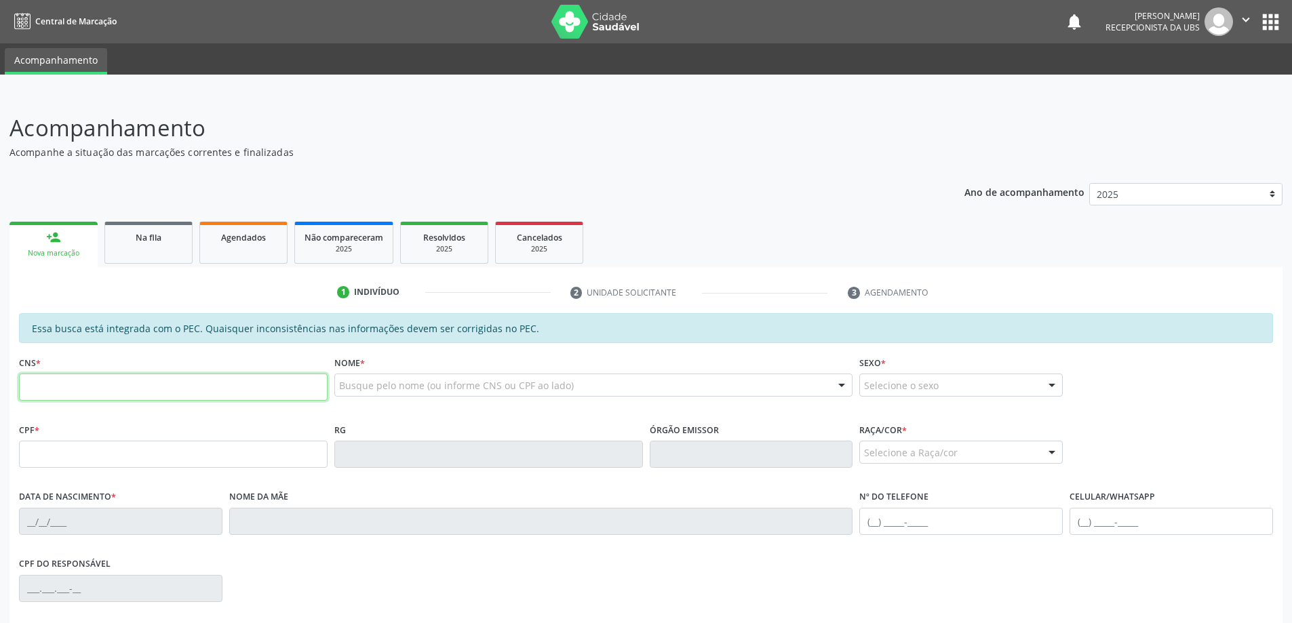
click at [88, 385] on input "text" at bounding box center [173, 387] width 309 height 27
type input "706 8067 1843 0621"
type input "012.971.794-04"
type input "22/10/1985"
type input "Rosangela Rufino dos Santos"
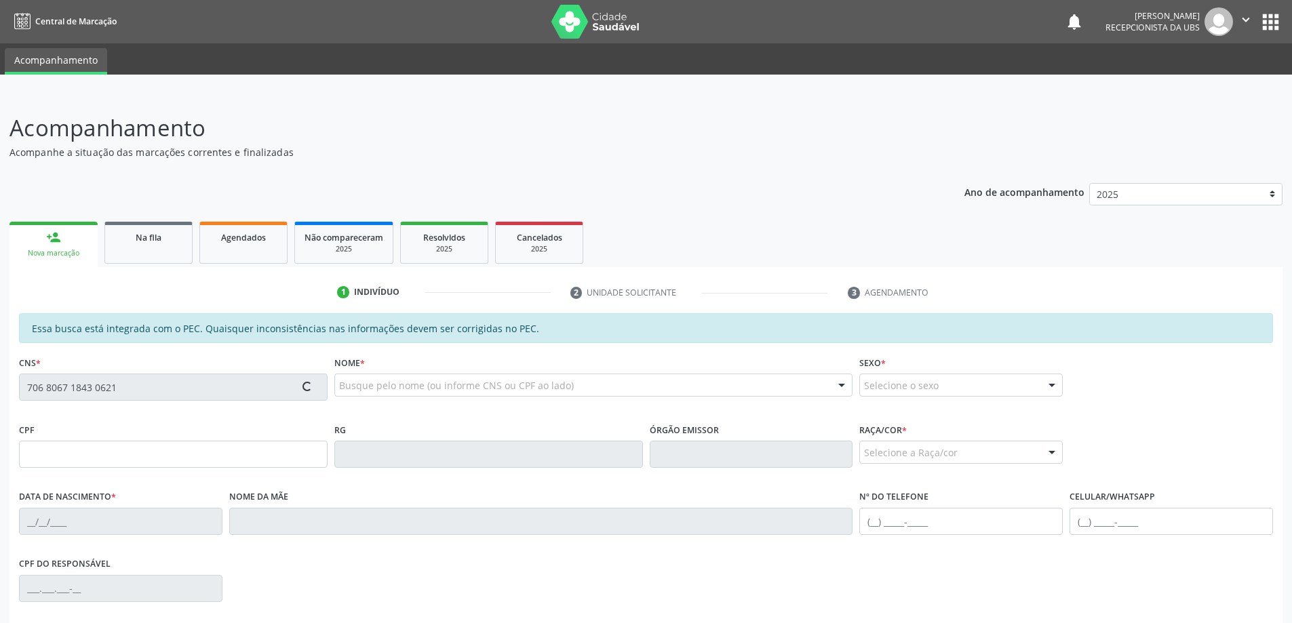
type input "(82) 99629-9599"
type input "20"
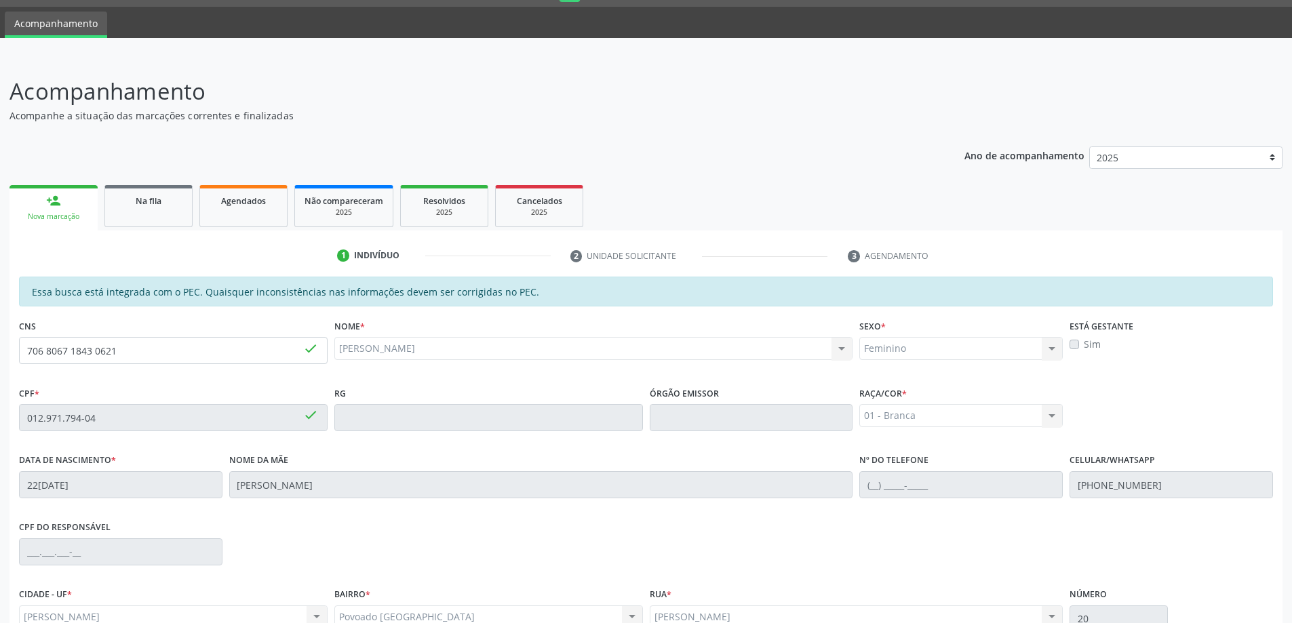
scroll to position [170, 0]
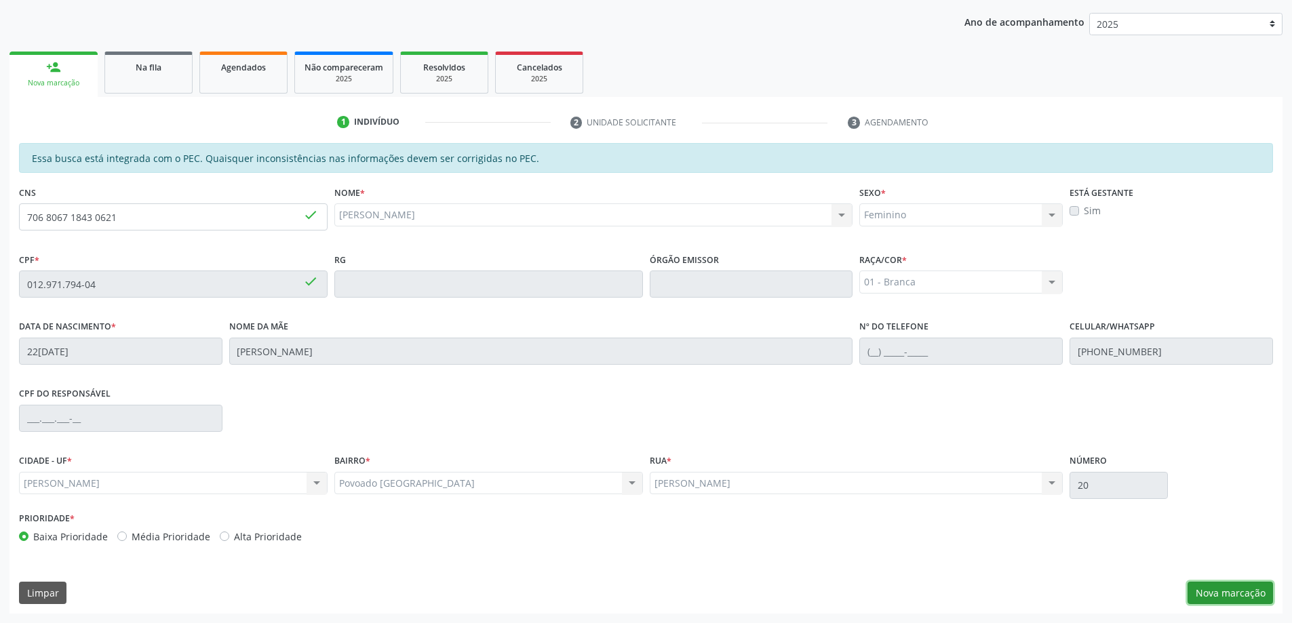
click at [1226, 592] on button "Nova marcação" at bounding box center [1230, 593] width 85 height 23
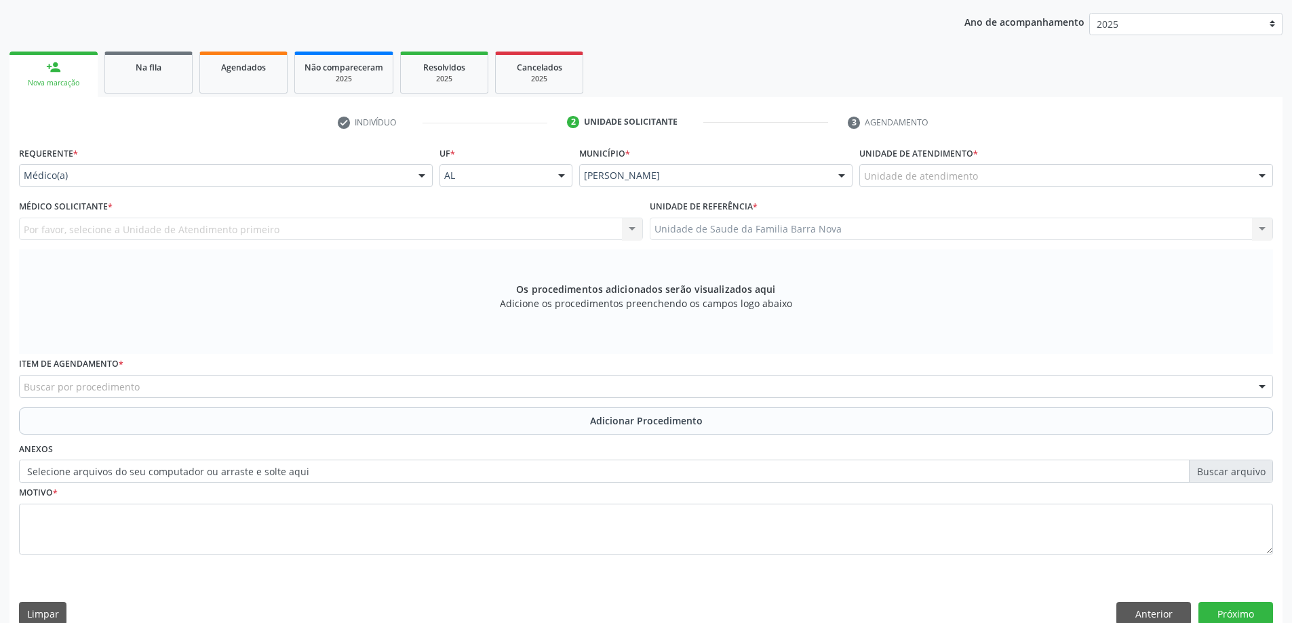
click at [1070, 180] on div "Unidade de atendimento" at bounding box center [1067, 175] width 414 height 23
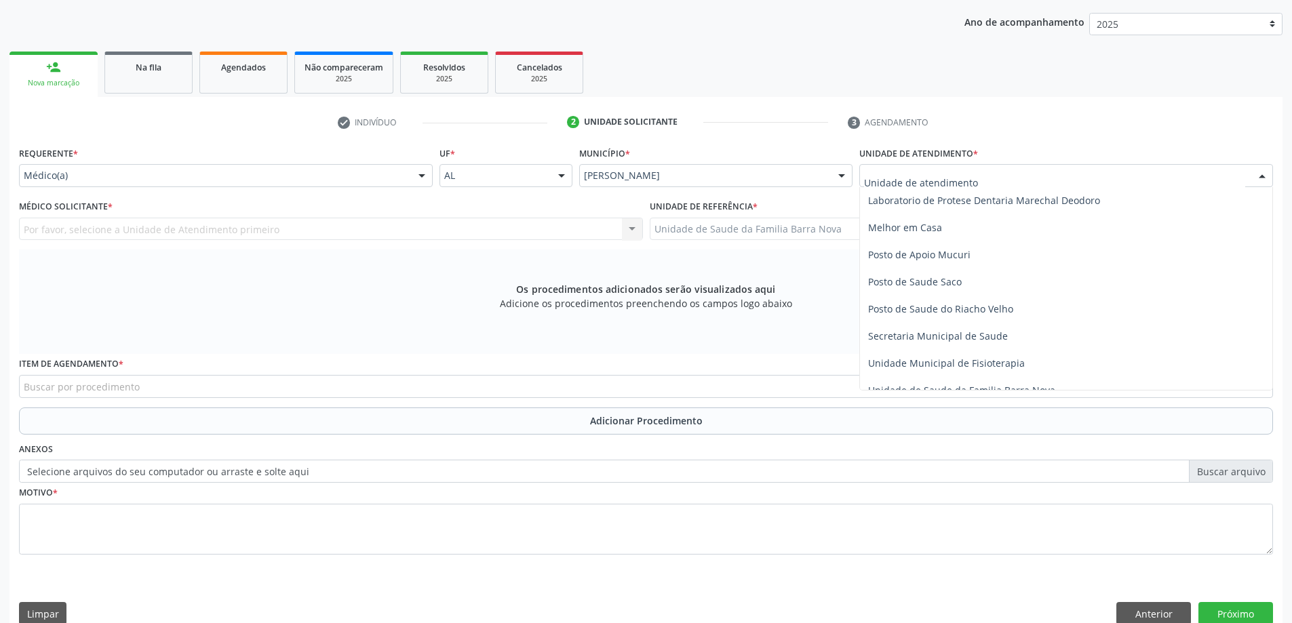
scroll to position [678, 0]
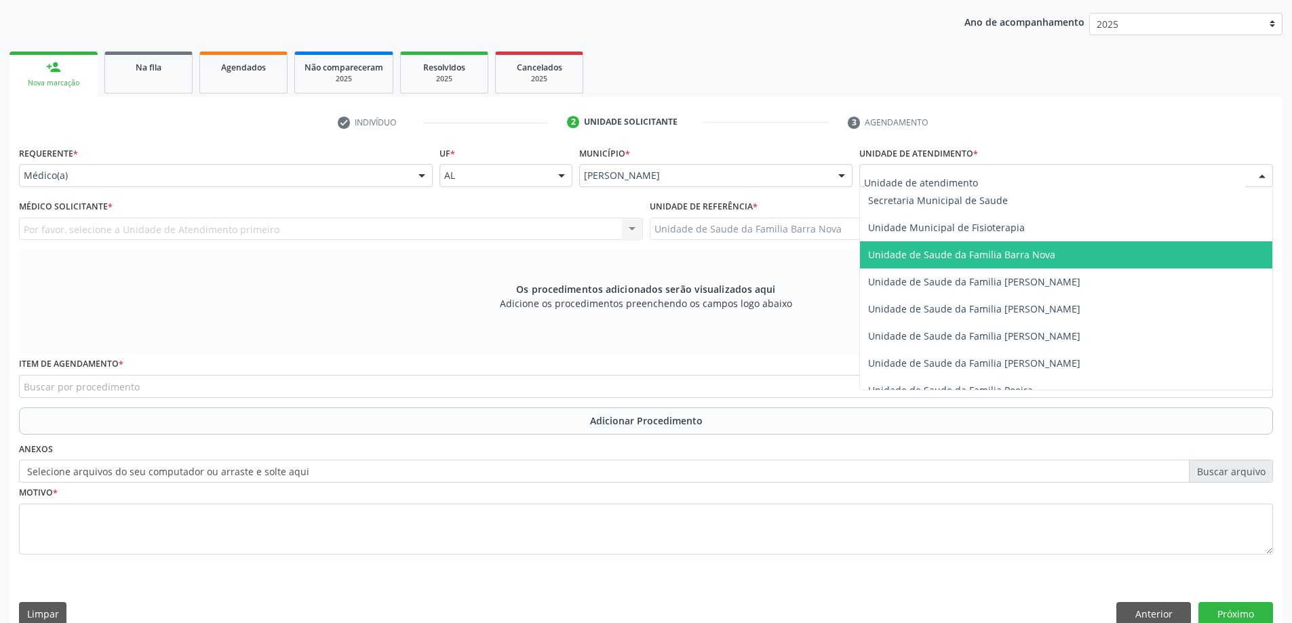
click at [1028, 248] on span "Unidade de Saude da Familia Barra Nova" at bounding box center [961, 254] width 187 height 13
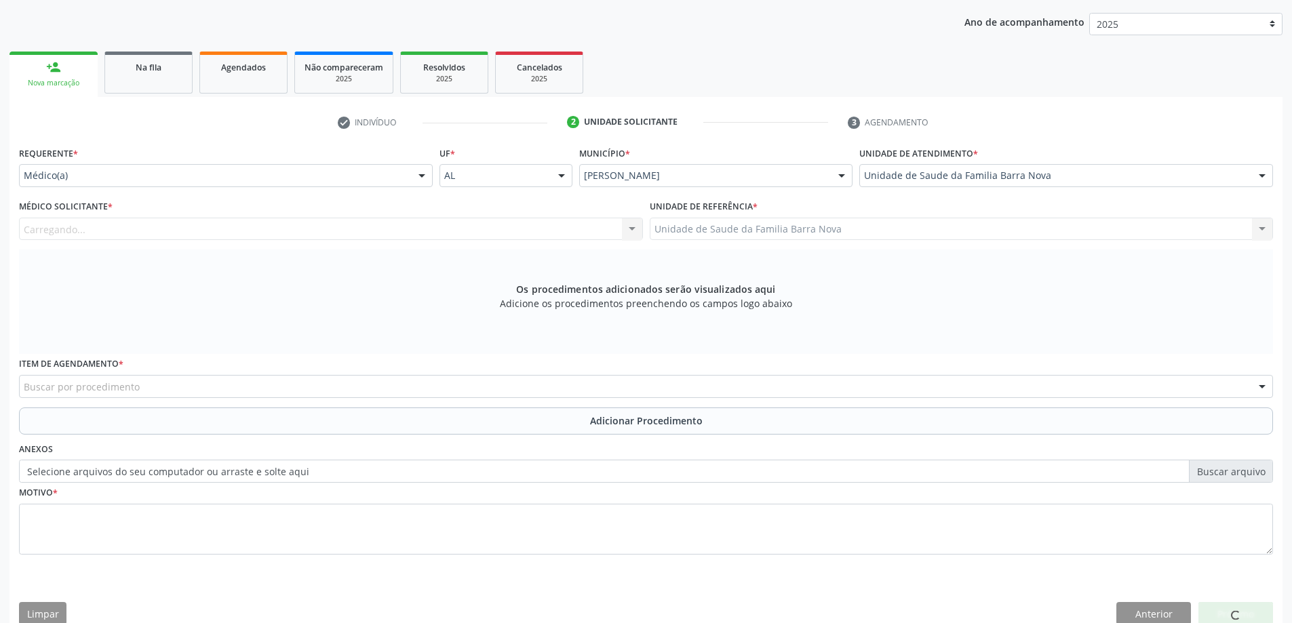
click at [371, 230] on div "Carregando... Nenhum resultado encontrado para: " " Não há nenhuma opção para s…" at bounding box center [331, 229] width 624 height 23
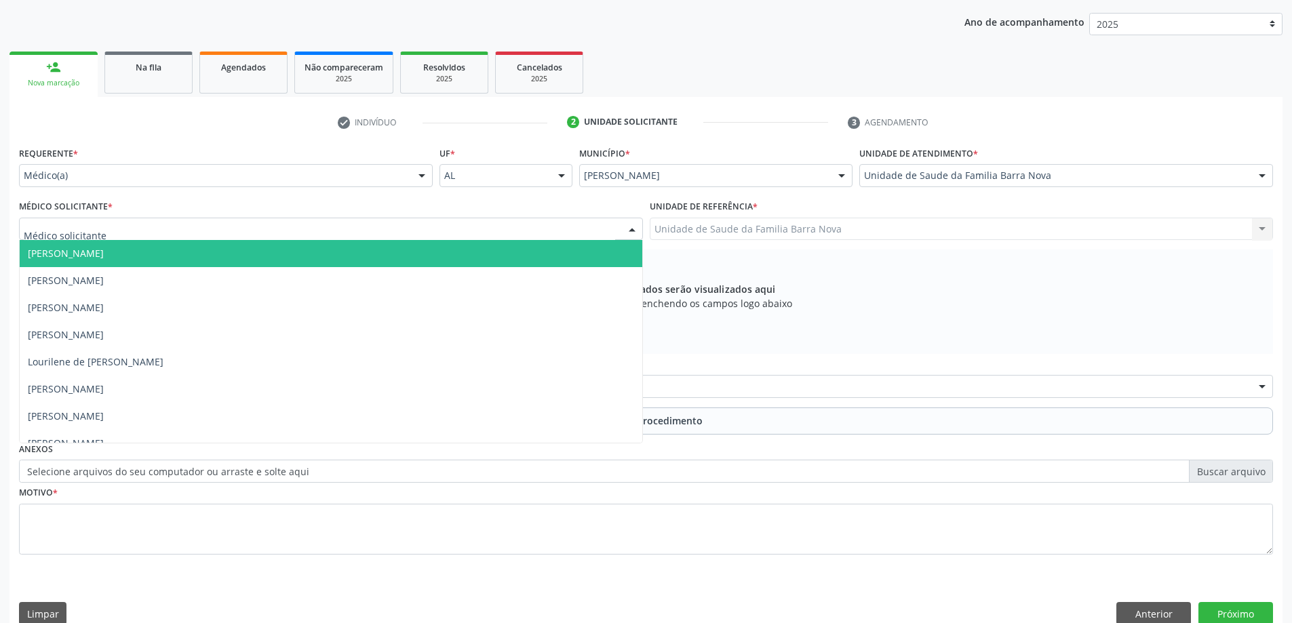
click at [347, 236] on div at bounding box center [331, 229] width 624 height 23
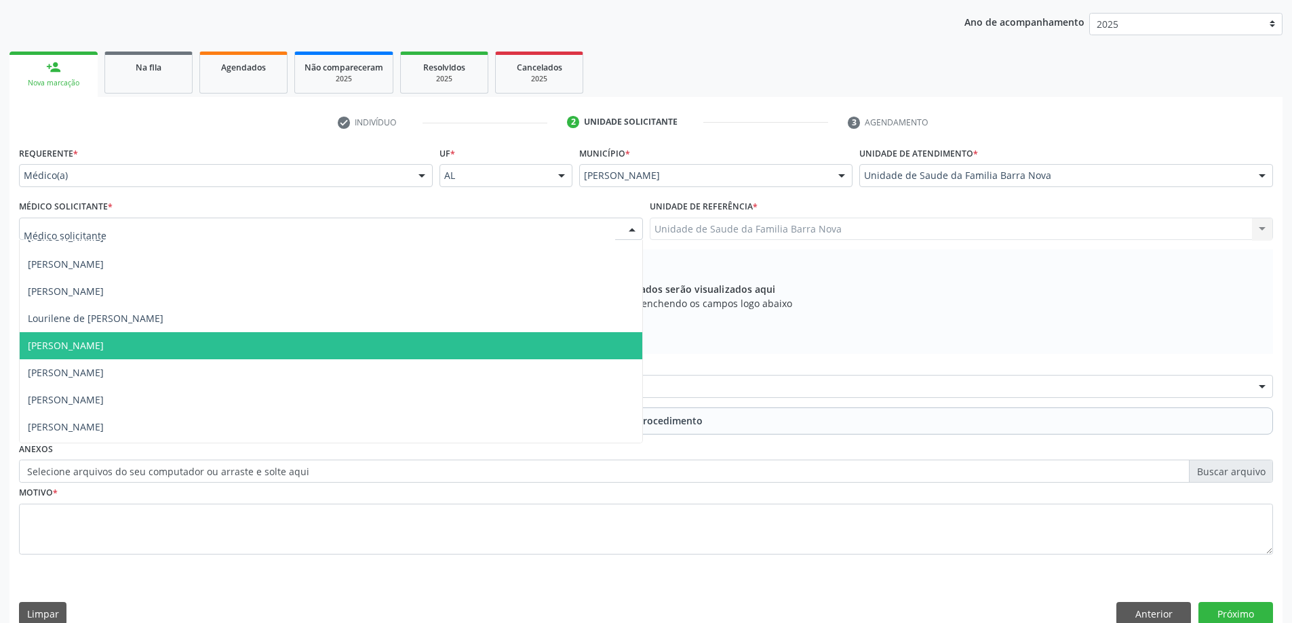
scroll to position [69, 0]
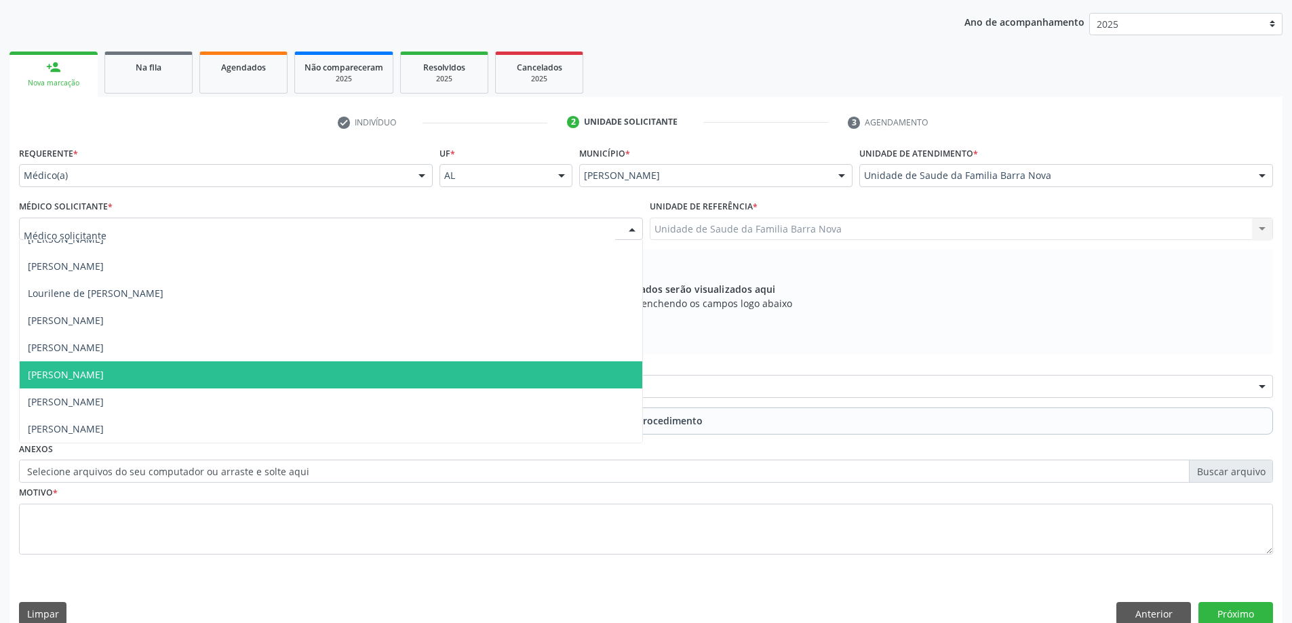
click at [305, 375] on span "[PERSON_NAME]" at bounding box center [331, 375] width 623 height 27
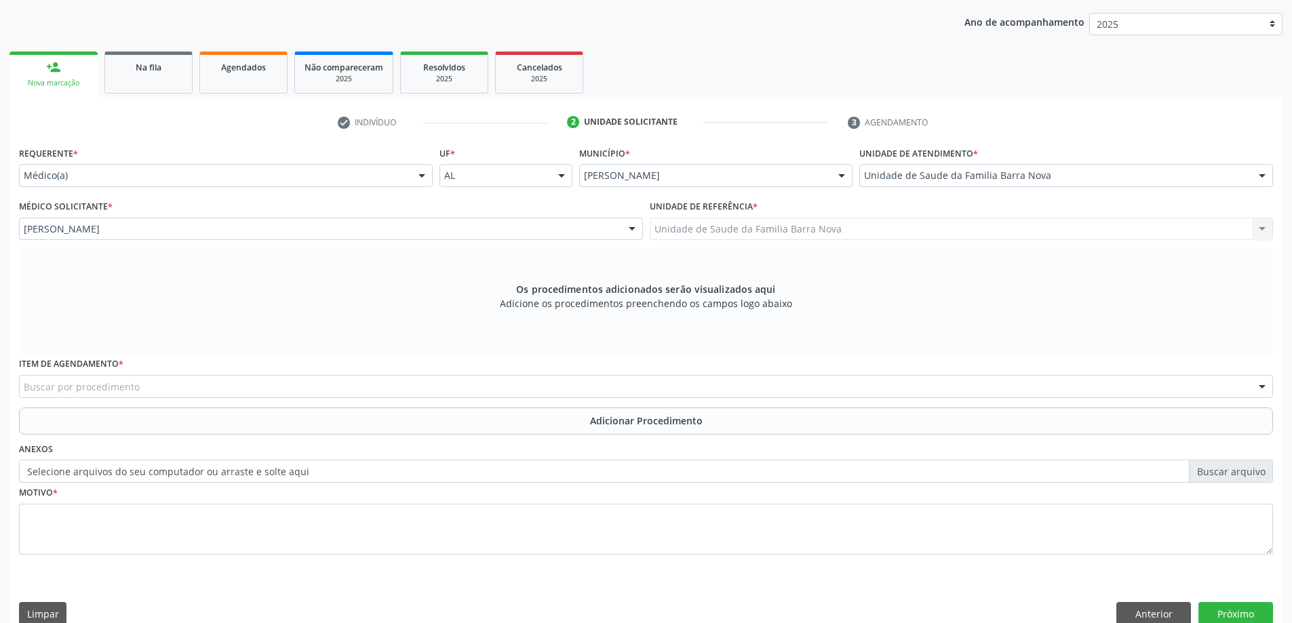
click at [464, 384] on div "Buscar por procedimento" at bounding box center [646, 386] width 1254 height 23
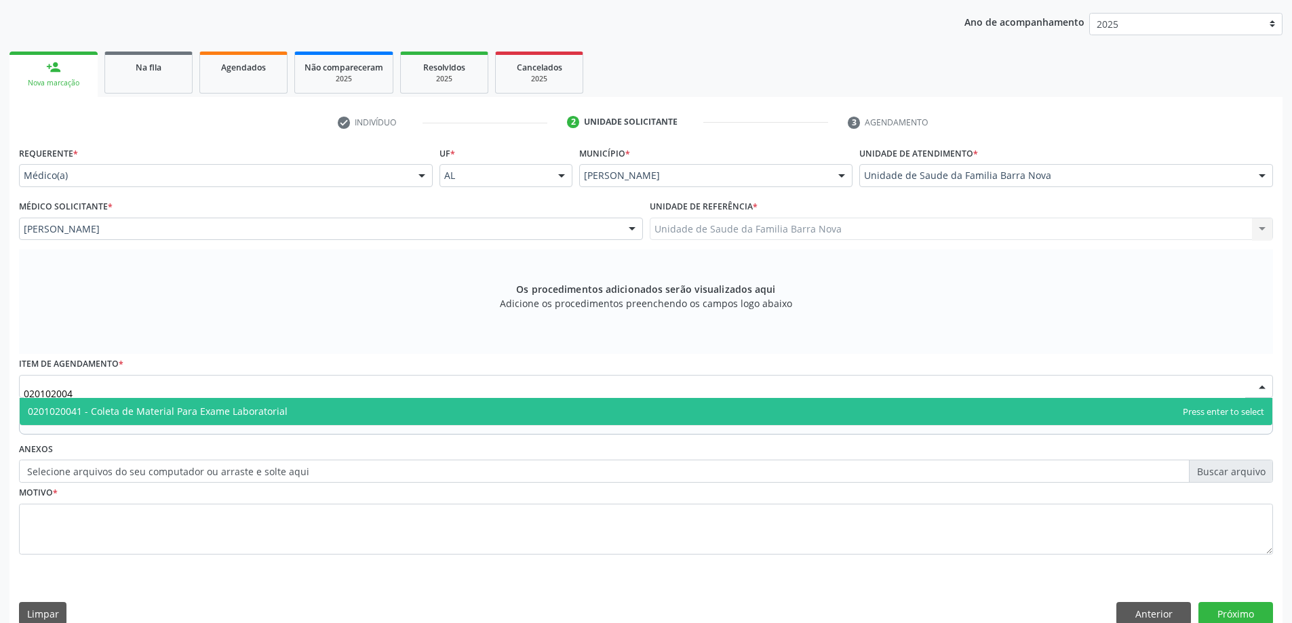
type input "0201020041"
click at [465, 415] on span "0201020041 - Coleta de Material Para Exame Laboratorial" at bounding box center [646, 411] width 1253 height 27
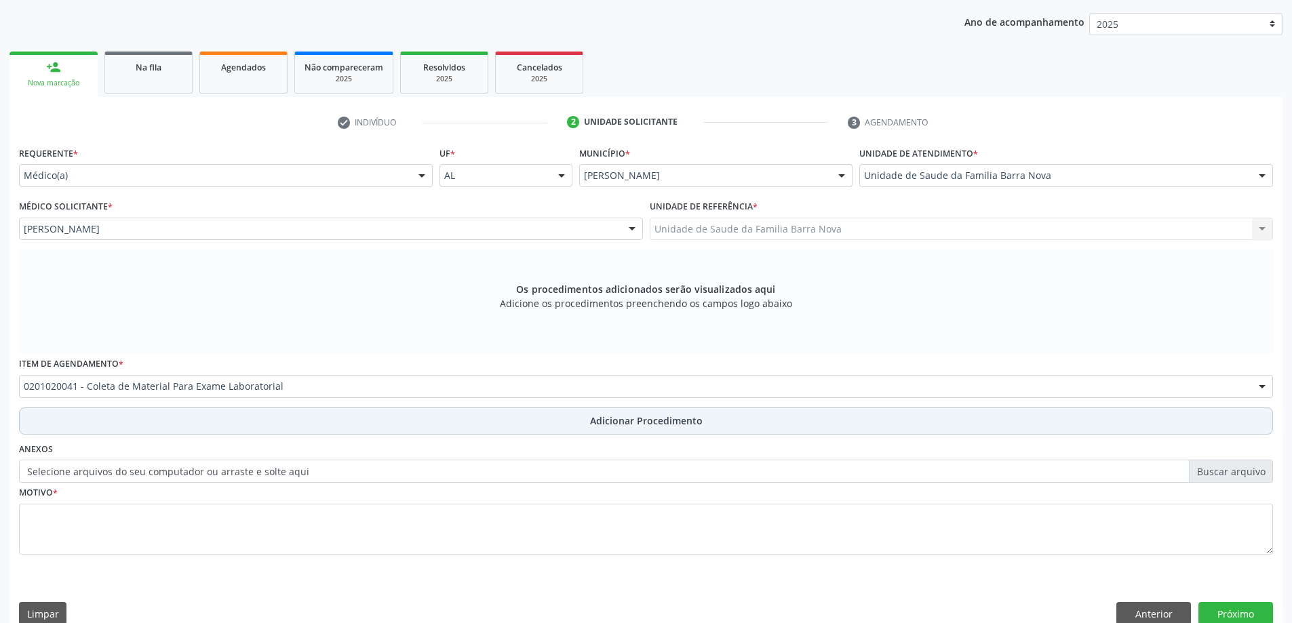
click at [623, 427] on span "Adicionar Procedimento" at bounding box center [646, 421] width 113 height 14
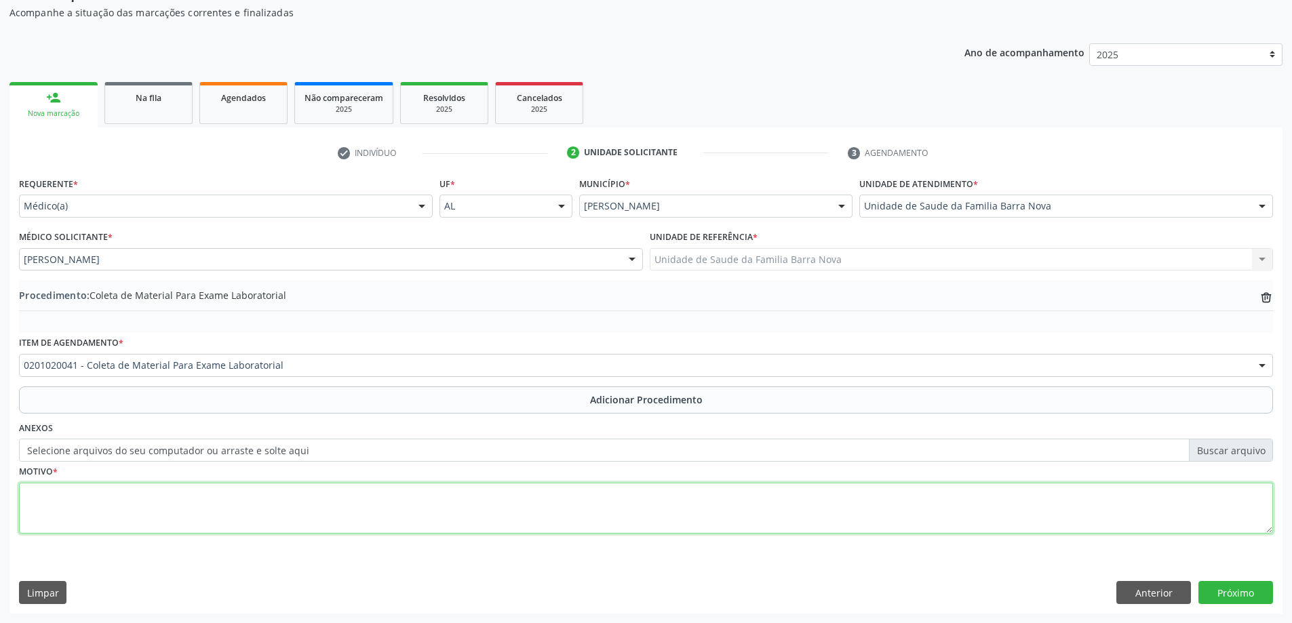
click at [374, 500] on textarea at bounding box center [646, 509] width 1254 height 52
type textarea "Obesidade."
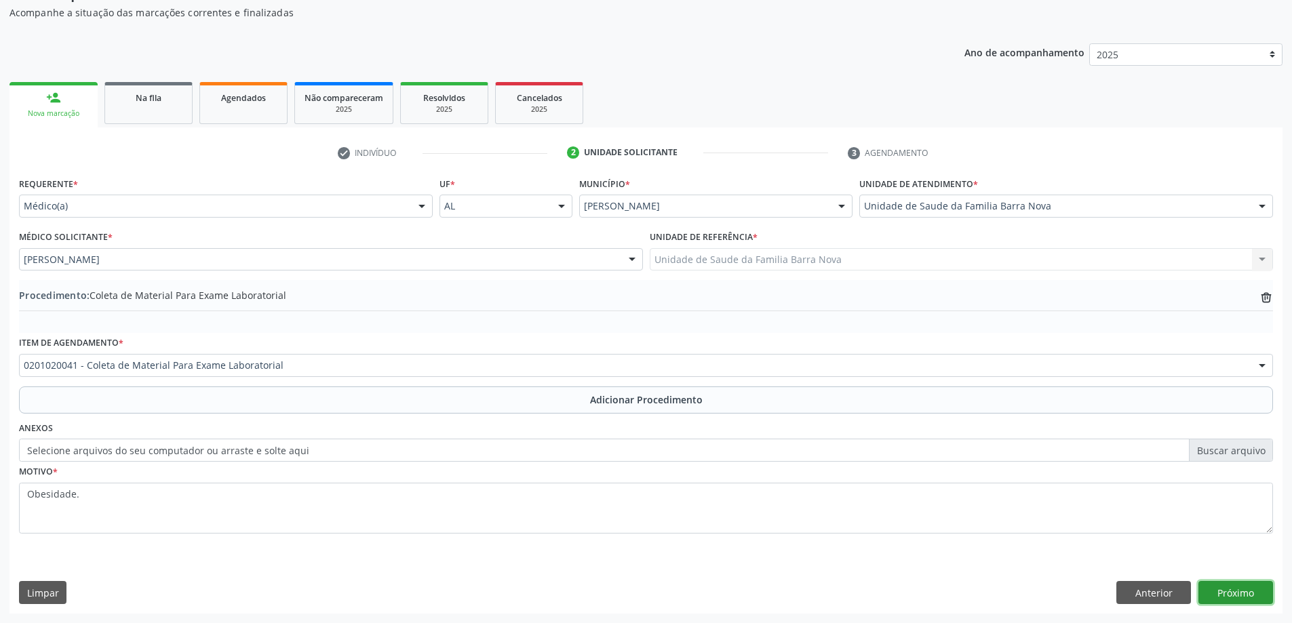
click at [1237, 590] on button "Próximo" at bounding box center [1236, 592] width 75 height 23
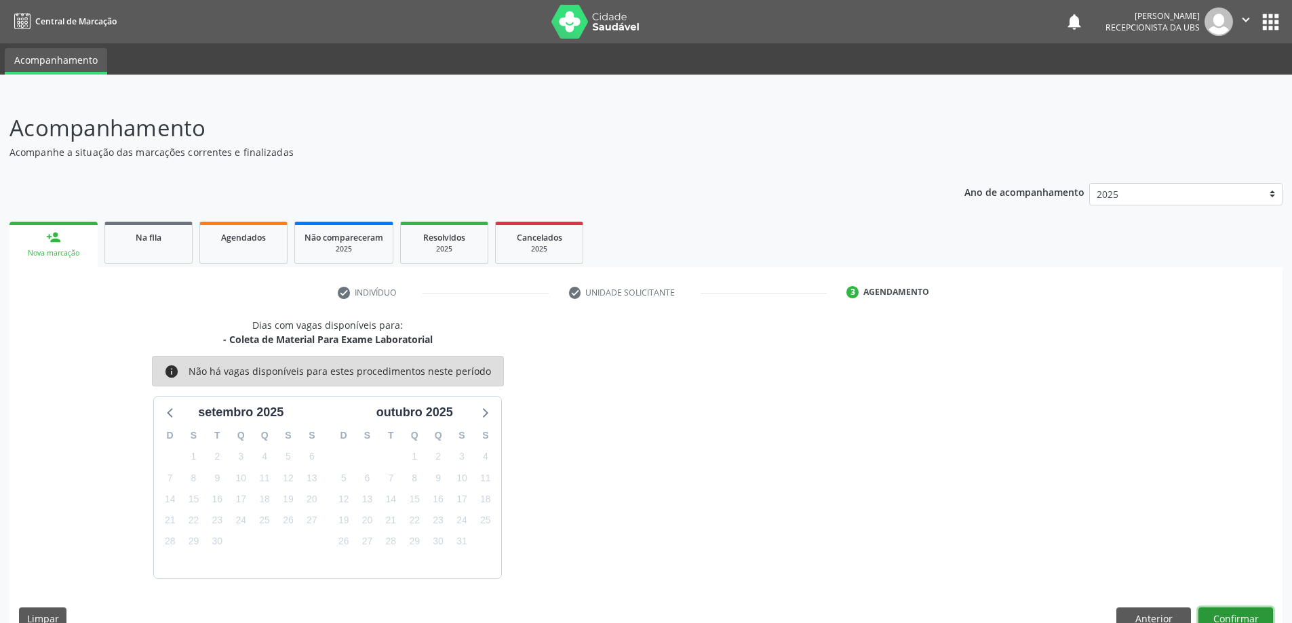
click at [1241, 611] on button "Confirmar" at bounding box center [1236, 619] width 75 height 23
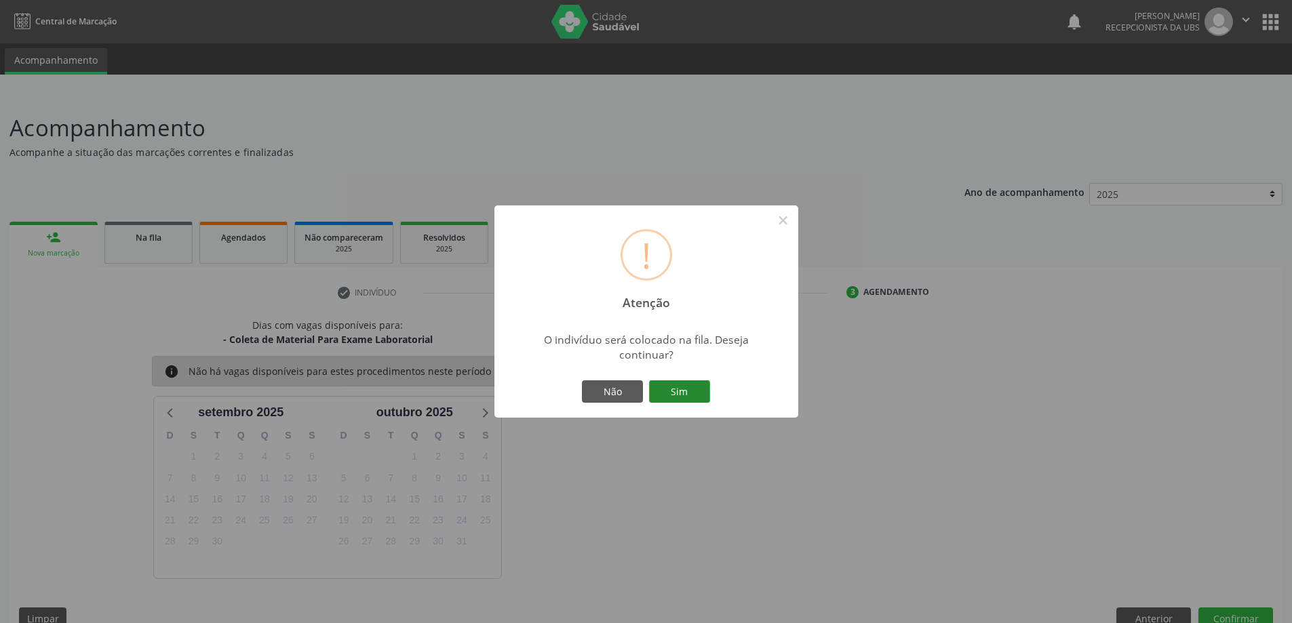
click at [679, 387] on button "Sim" at bounding box center [679, 392] width 61 height 23
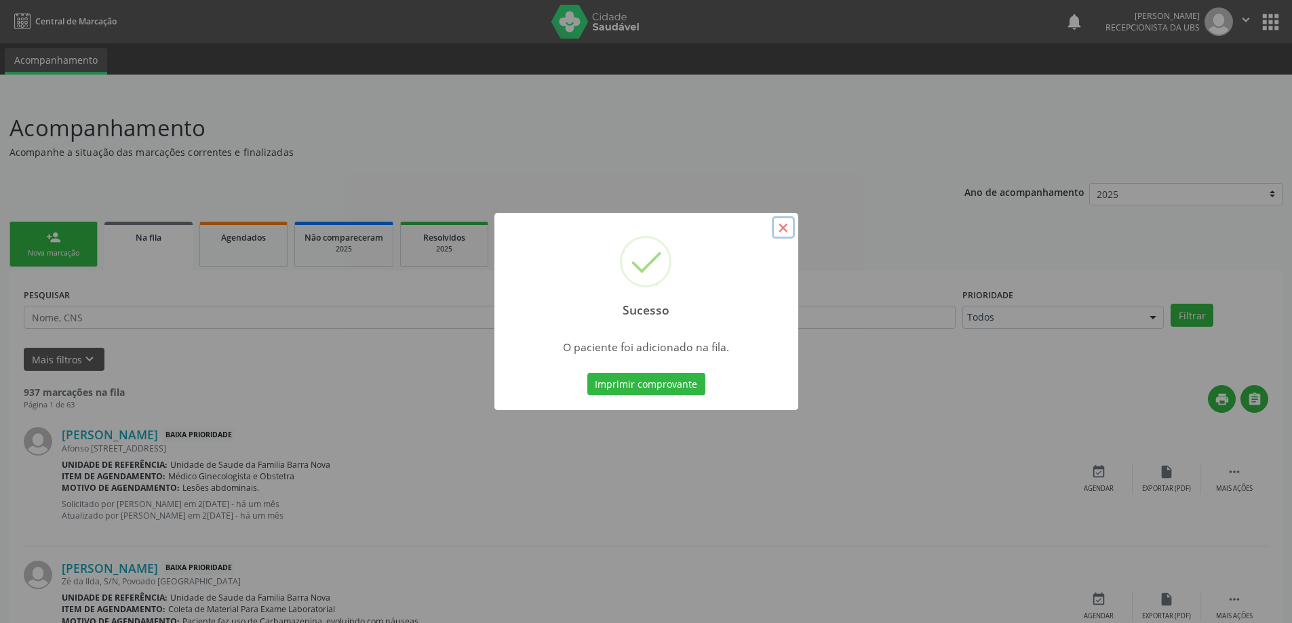
click at [784, 220] on button "×" at bounding box center [783, 227] width 23 height 23
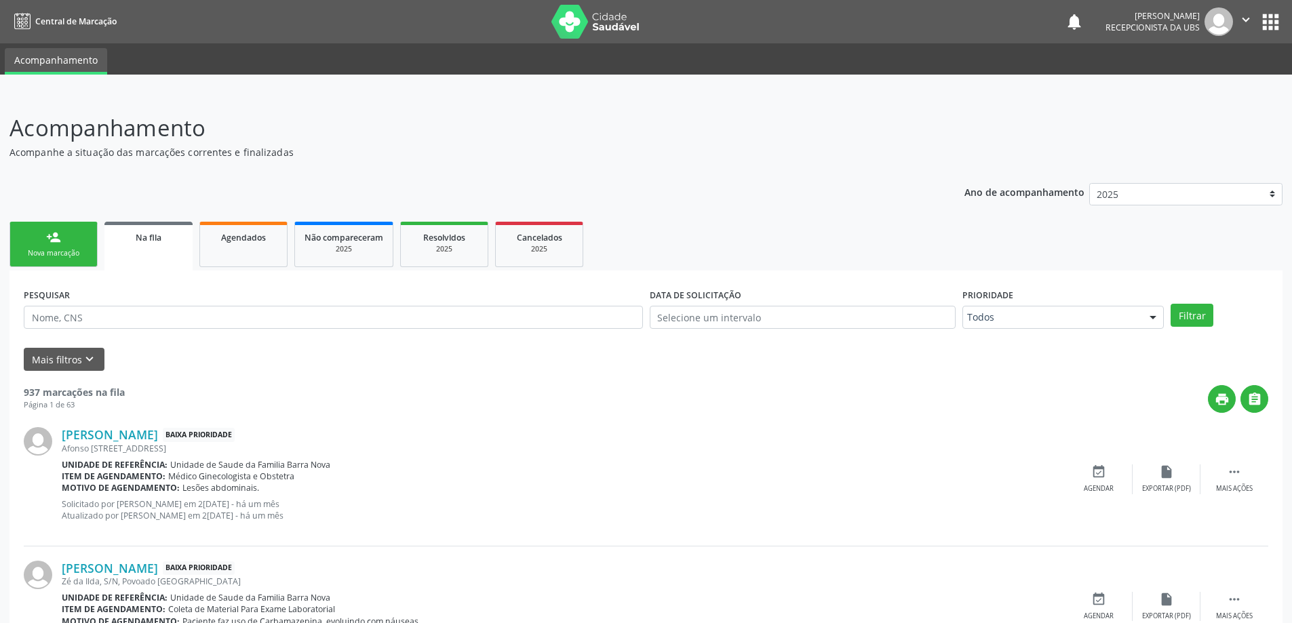
click at [62, 251] on div "Nova marcação" at bounding box center [54, 253] width 68 height 10
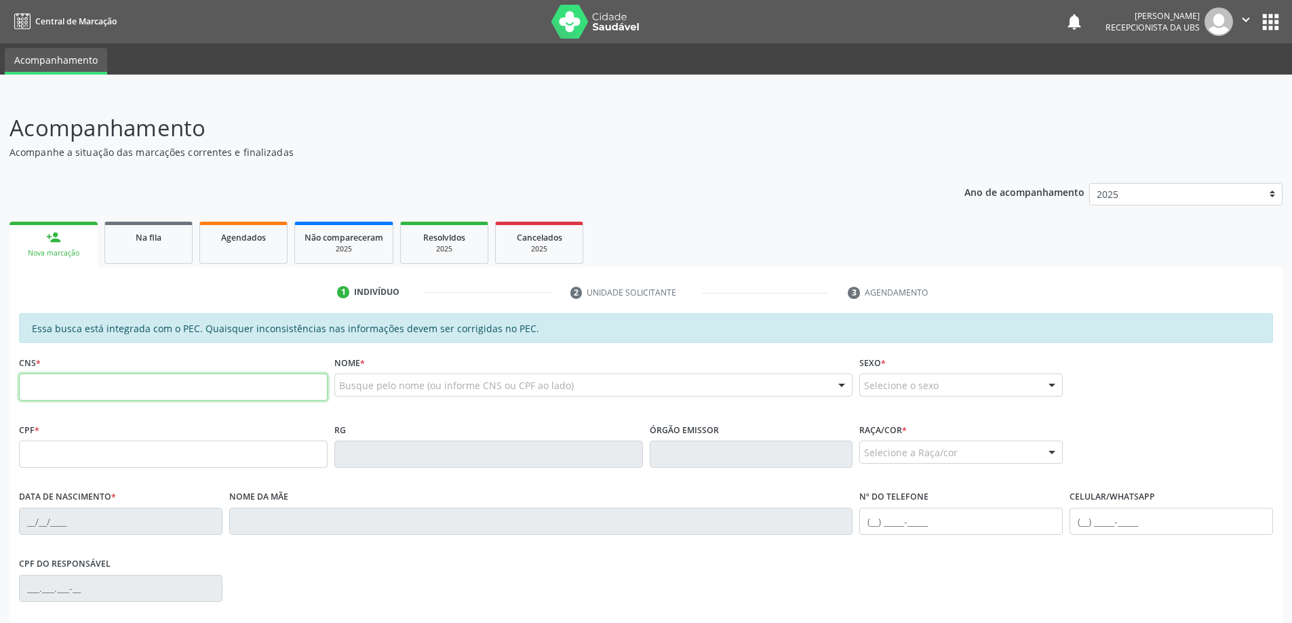
click at [85, 390] on input "text" at bounding box center [173, 387] width 309 height 27
type input "706 8067 1843 0621"
type input "012.971.794-04"
type input "22/10/1985"
type input "Rosangela Rufino dos Santos"
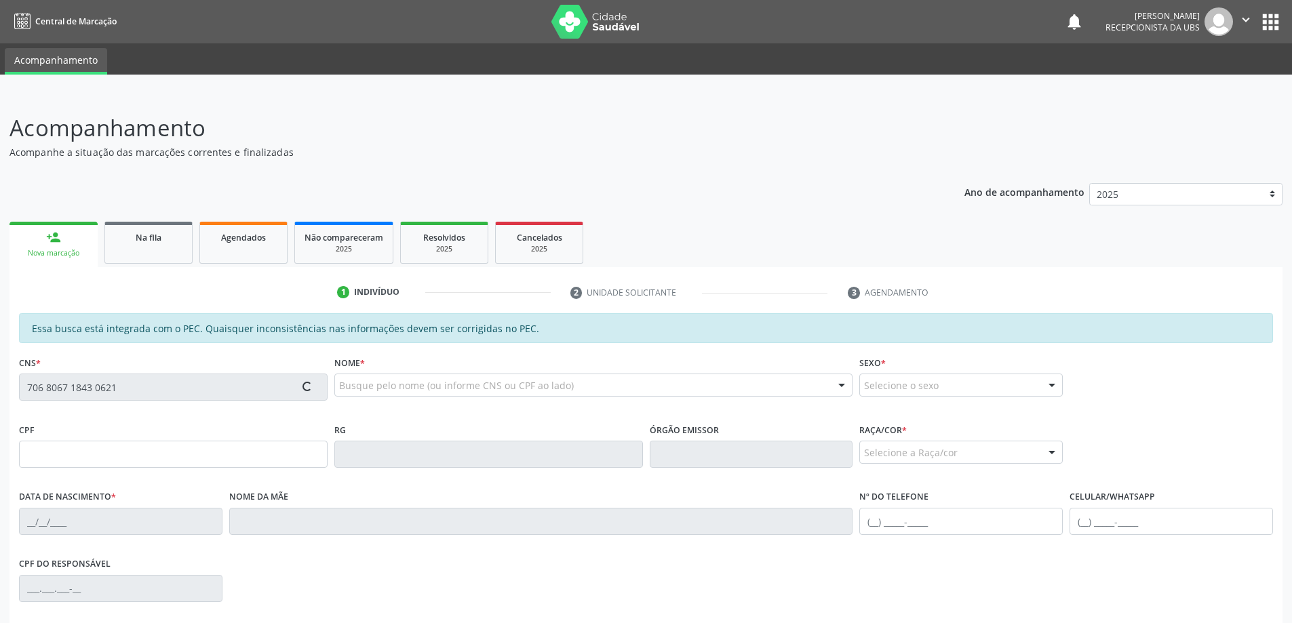
type input "(82) 99629-9599"
type input "20"
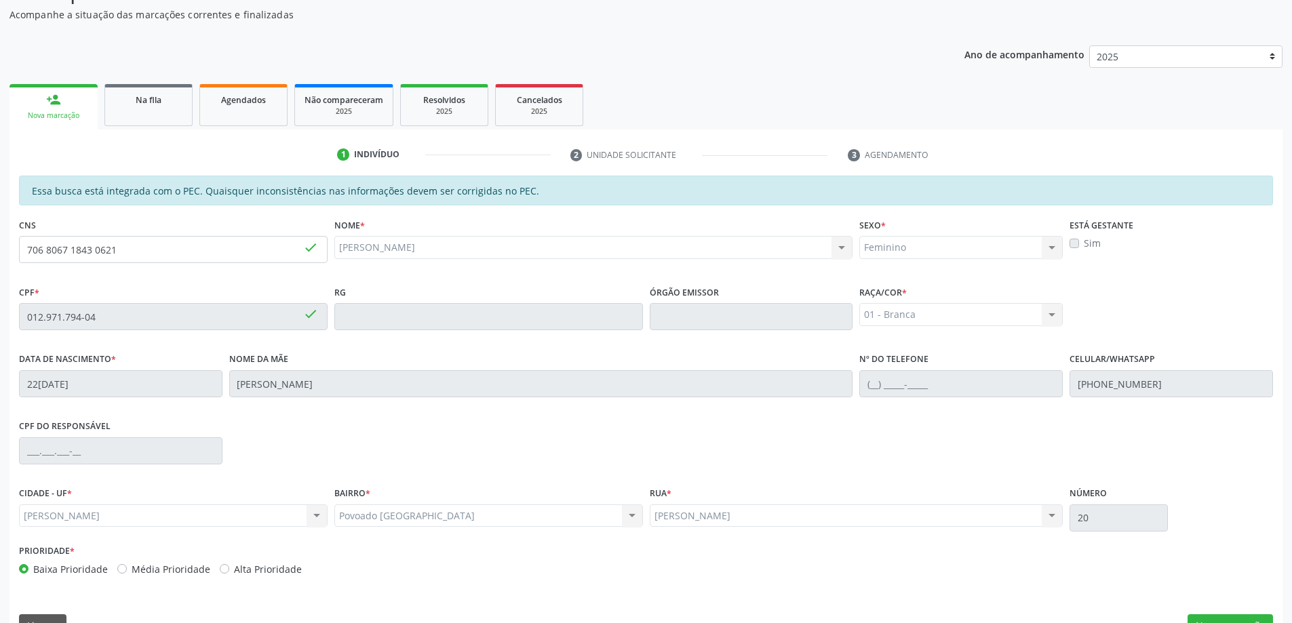
scroll to position [170, 0]
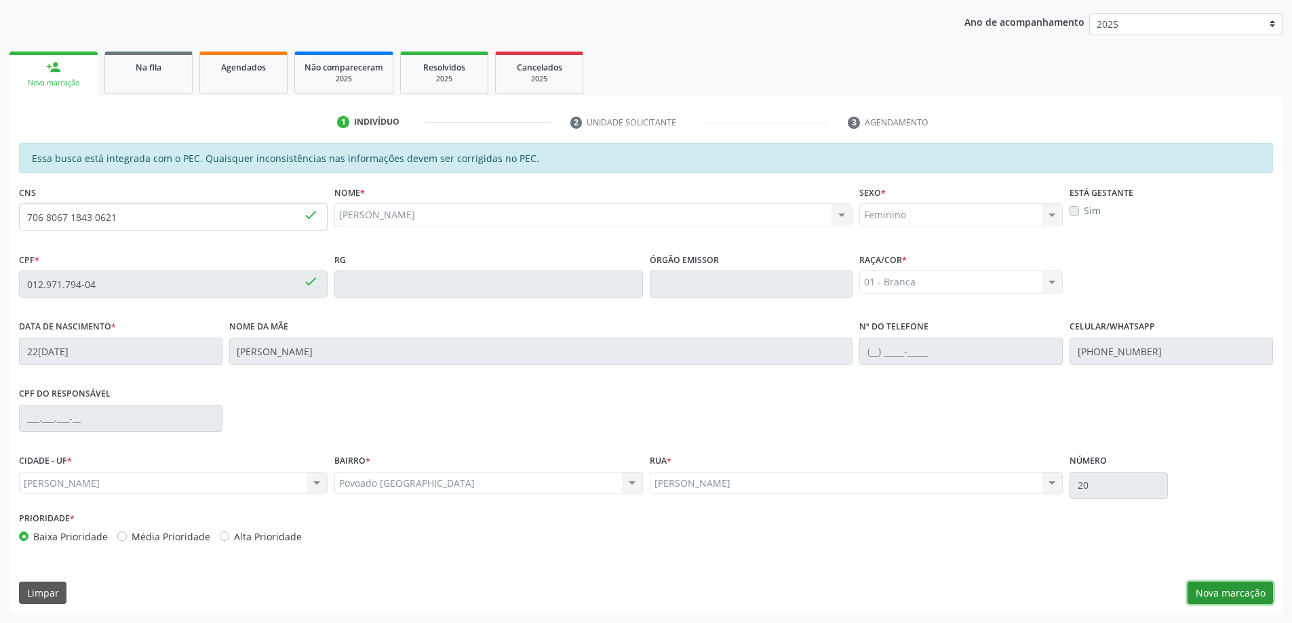
click at [1264, 583] on button "Nova marcação" at bounding box center [1230, 593] width 85 height 23
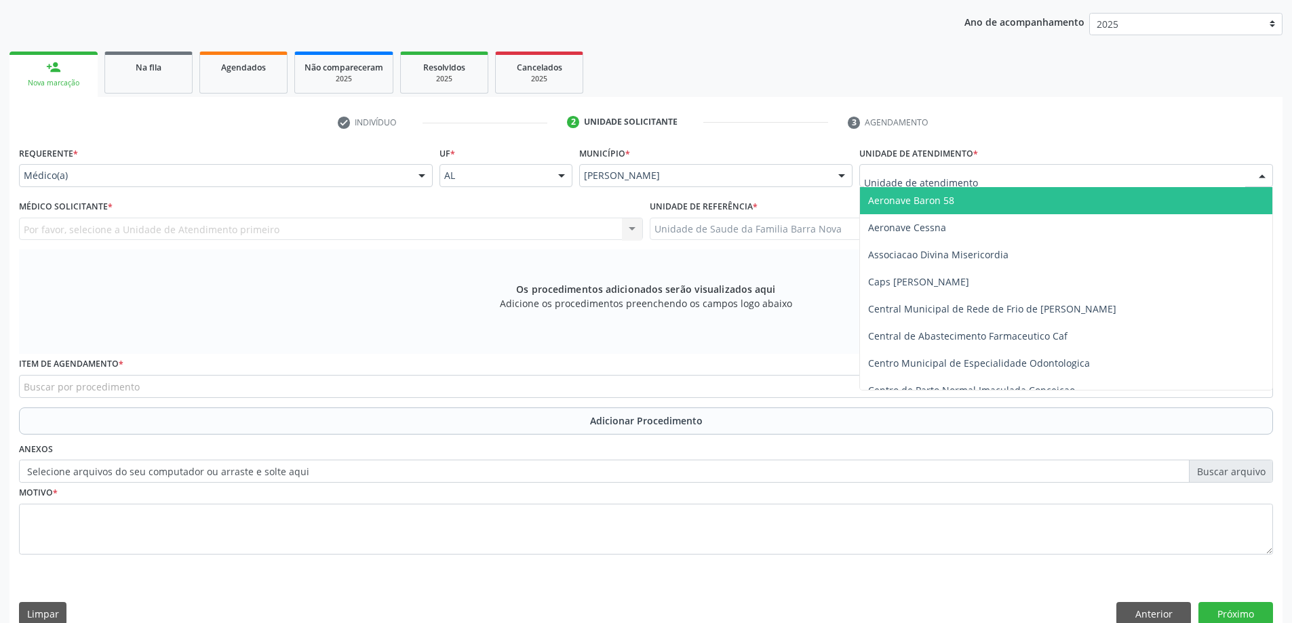
click at [990, 178] on div at bounding box center [1067, 175] width 414 height 23
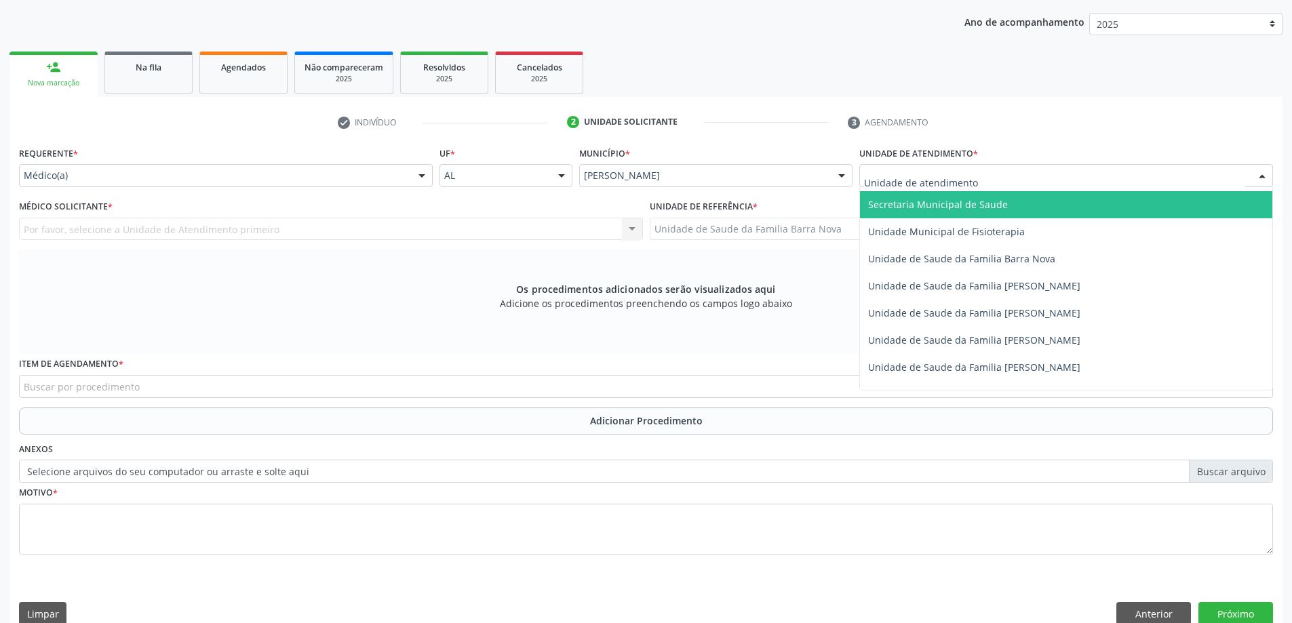
scroll to position [678, 0]
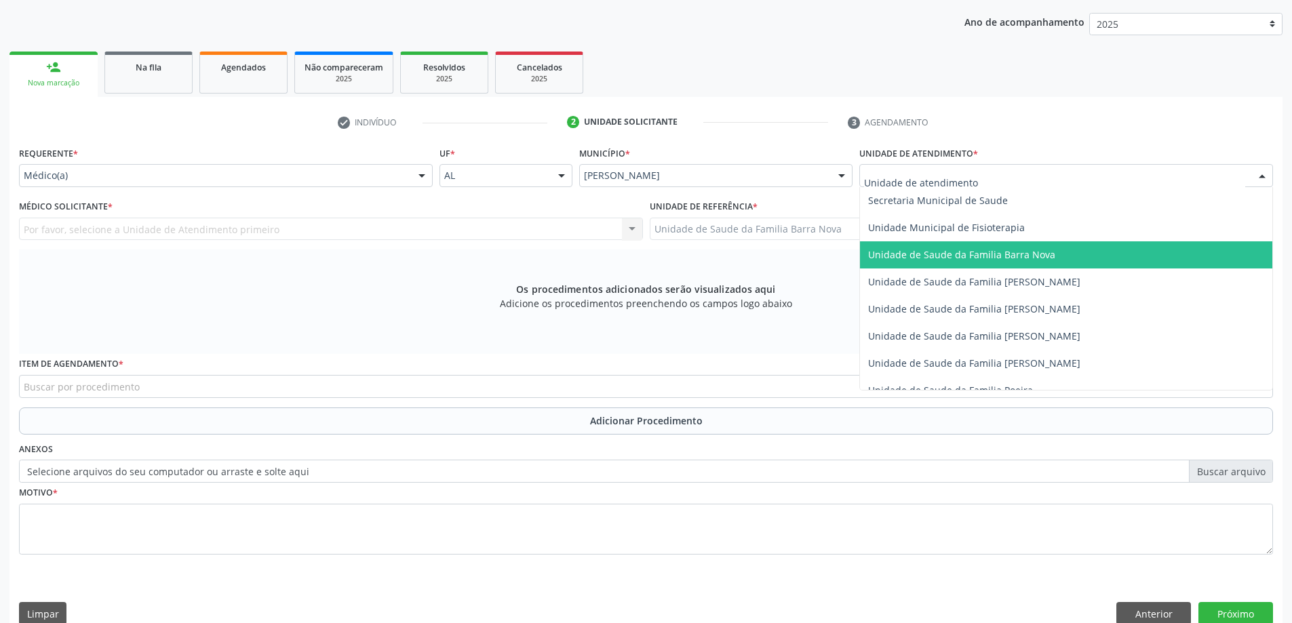
click at [1035, 258] on span "Unidade de Saude da Familia Barra Nova" at bounding box center [961, 254] width 187 height 13
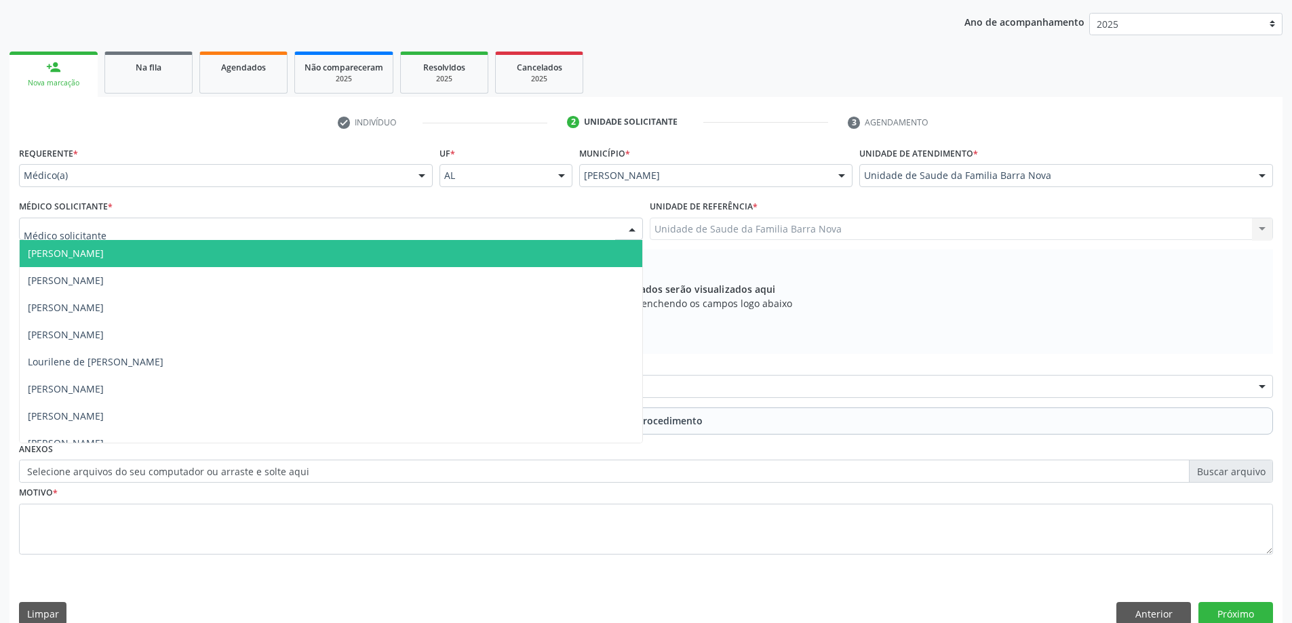
click at [296, 230] on div at bounding box center [331, 229] width 624 height 23
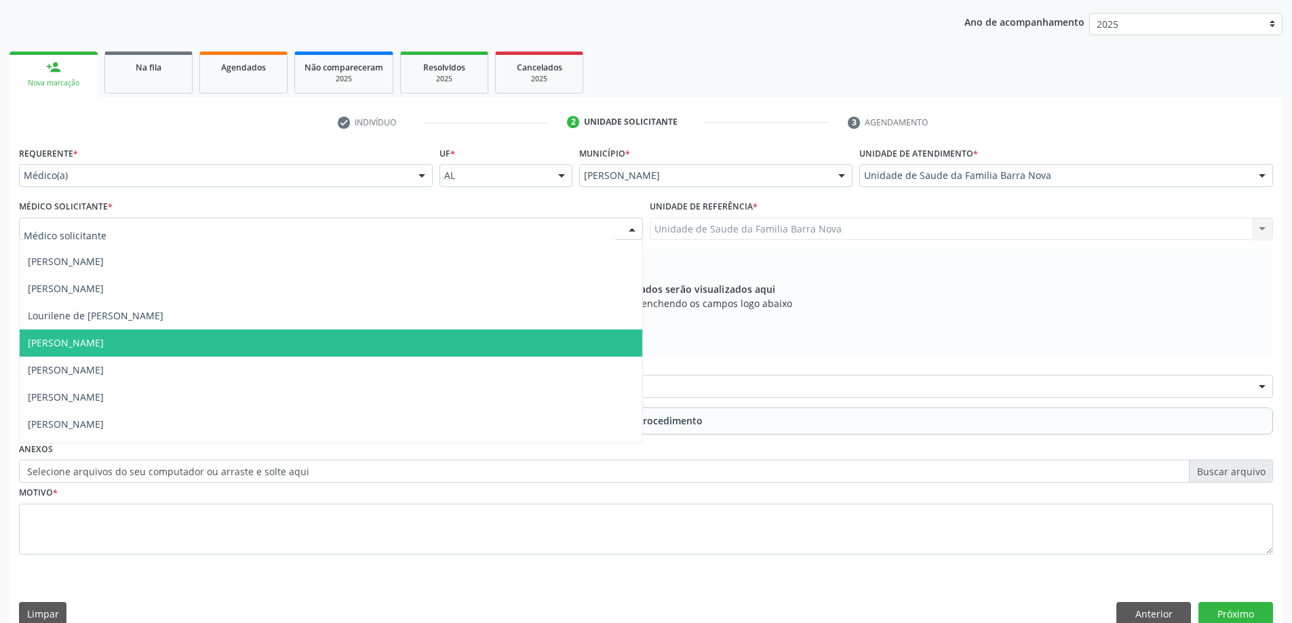
scroll to position [69, 0]
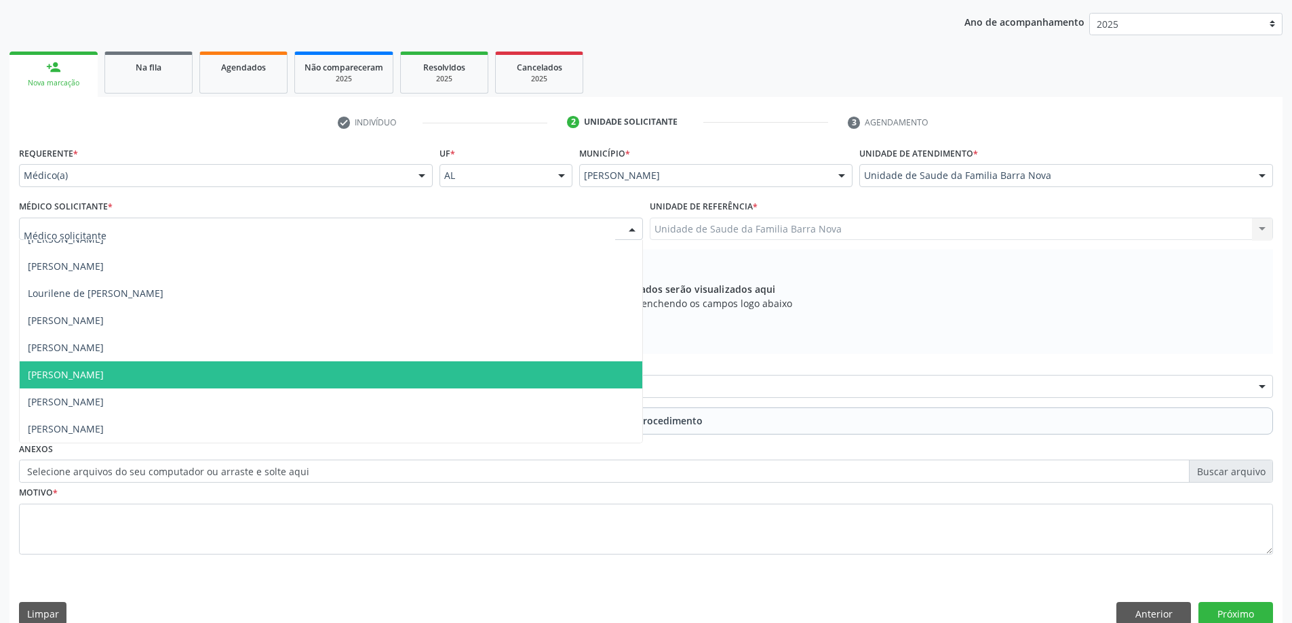
click at [252, 372] on span "[PERSON_NAME]" at bounding box center [331, 375] width 623 height 27
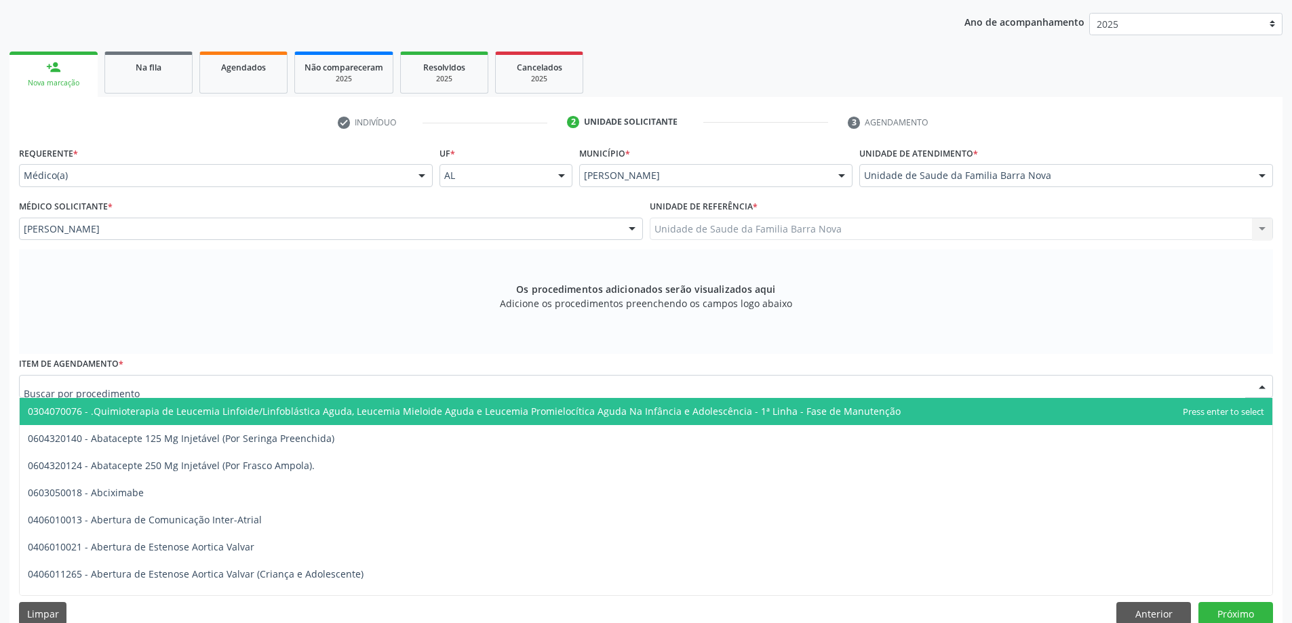
click at [282, 385] on div at bounding box center [646, 386] width 1254 height 23
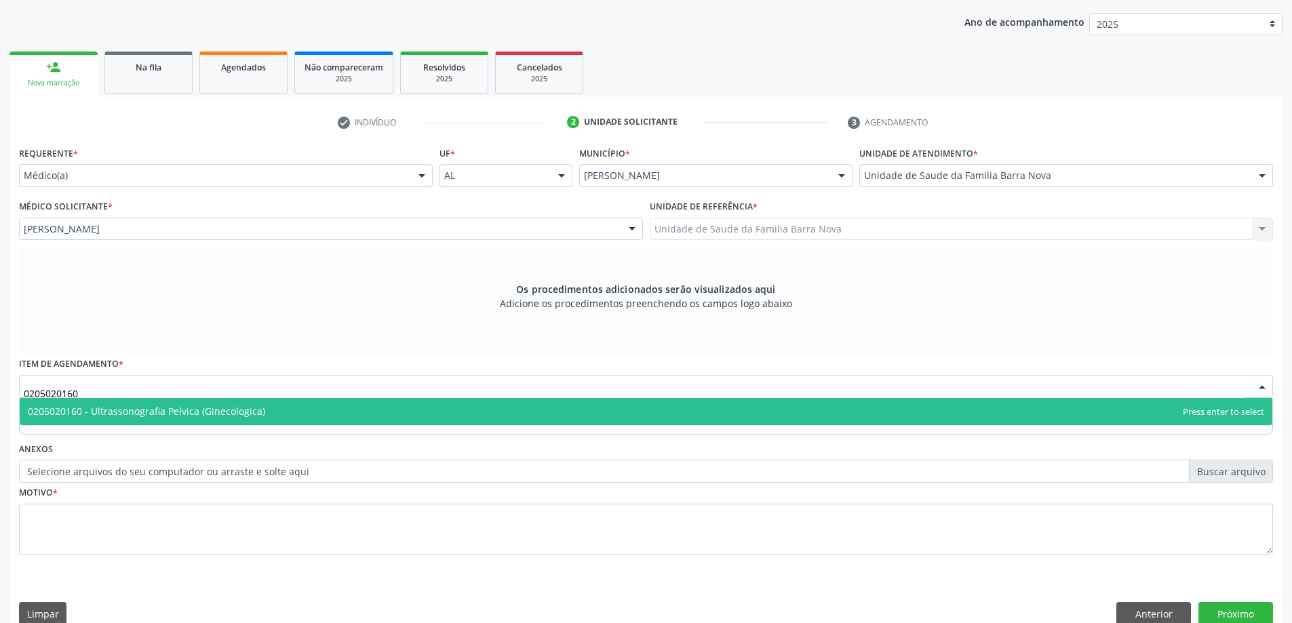
click at [459, 412] on span "0205020160 - Ultrassonografia Pelvica (Ginecologica)" at bounding box center [646, 411] width 1253 height 27
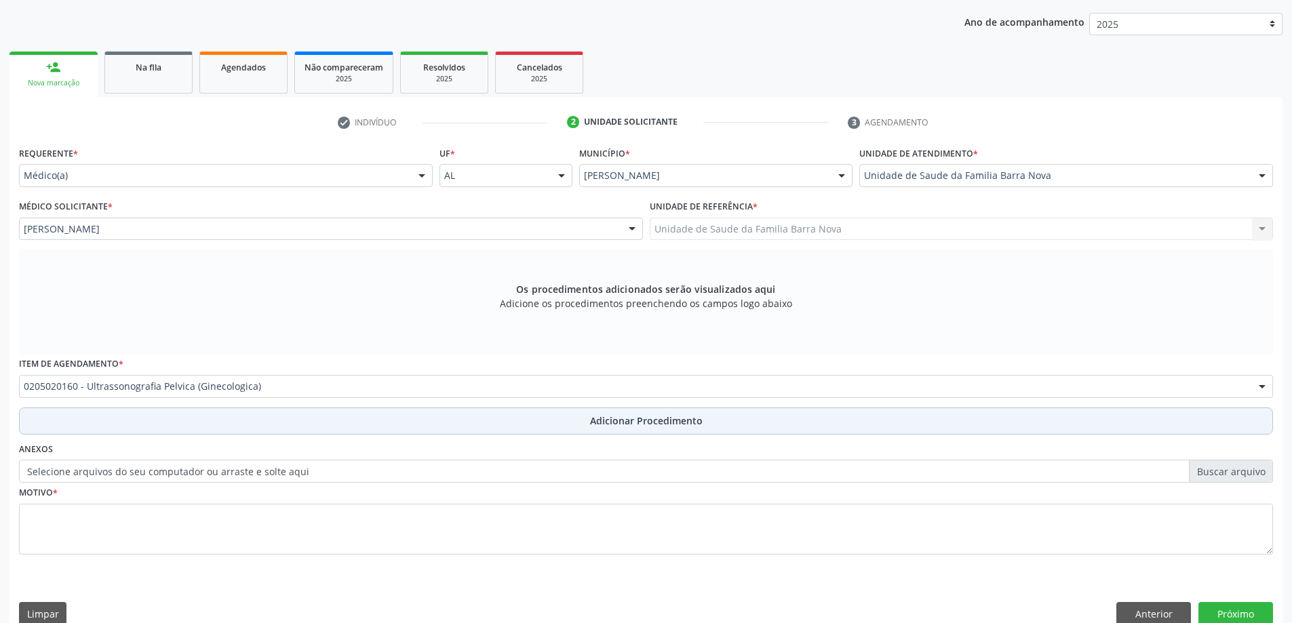
click at [611, 421] on span "Adicionar Procedimento" at bounding box center [646, 421] width 113 height 14
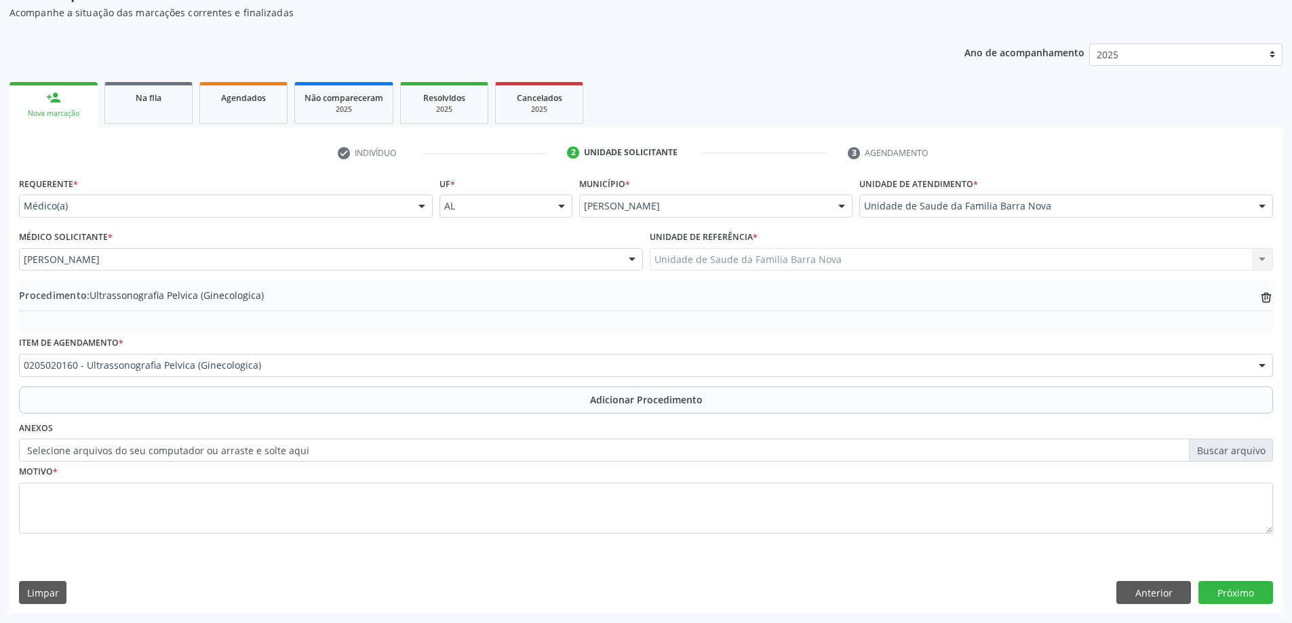
scroll to position [140, 0]
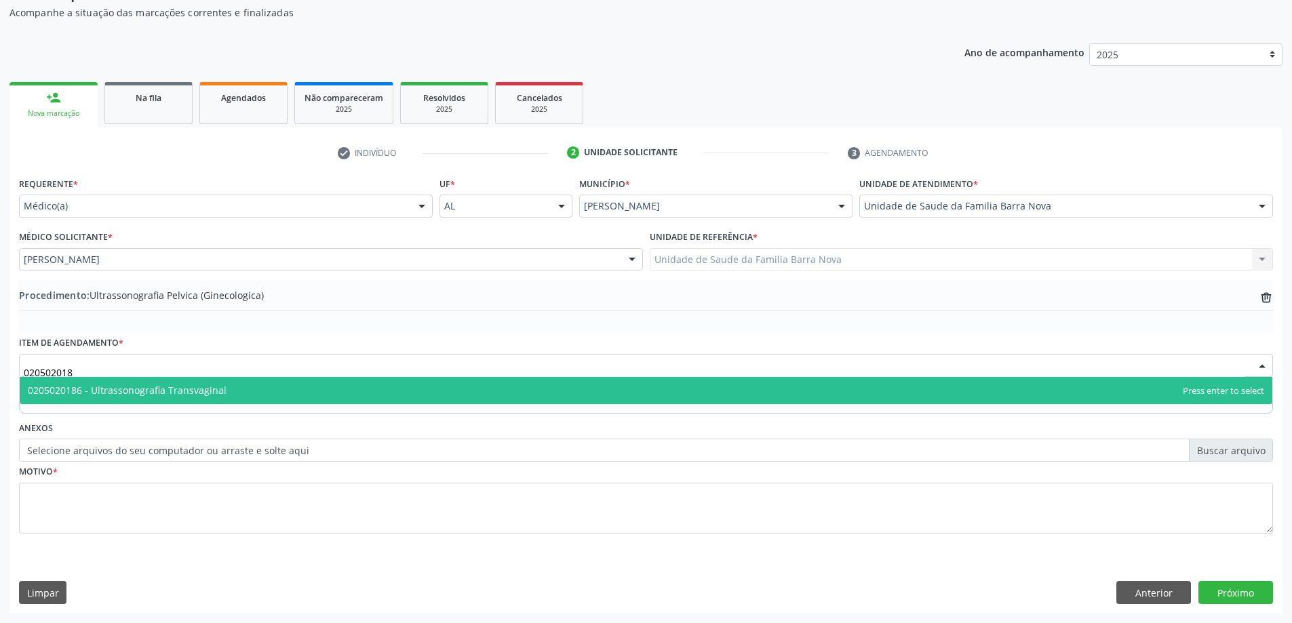
type input "0205020186"
click at [282, 398] on span "0205020186 - Ultrassonografia Transvaginal" at bounding box center [646, 390] width 1253 height 27
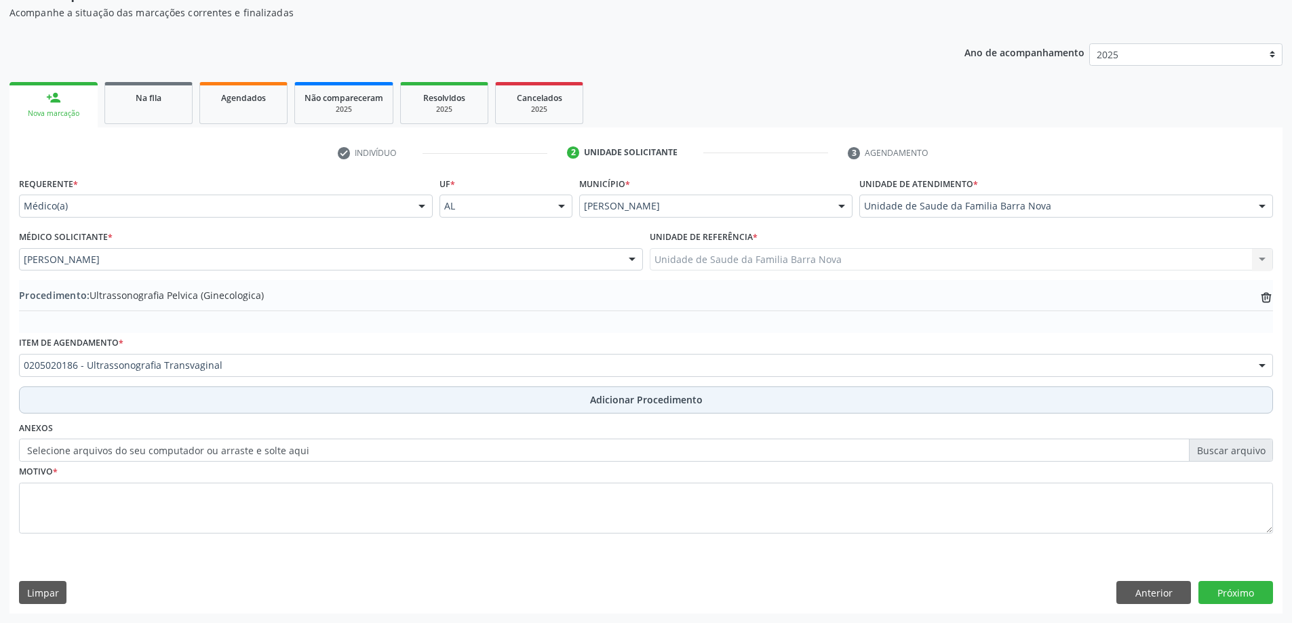
click at [623, 404] on span "Adicionar Procedimento" at bounding box center [646, 400] width 113 height 14
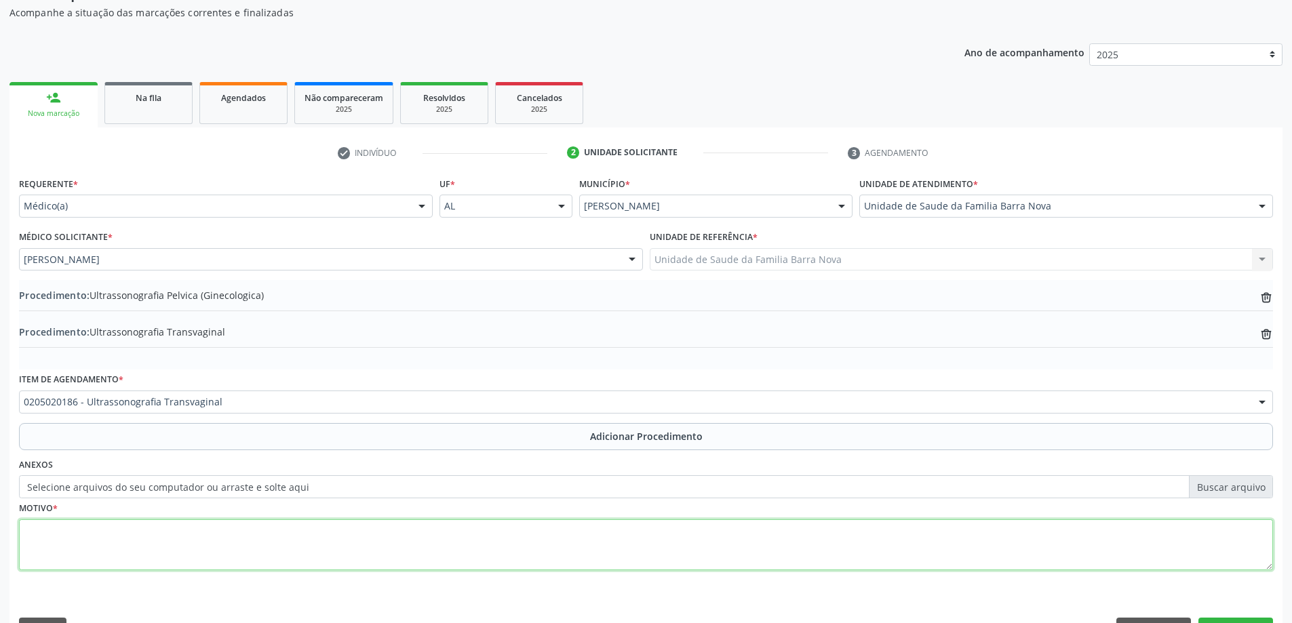
click at [354, 547] on textarea at bounding box center [646, 546] width 1254 height 52
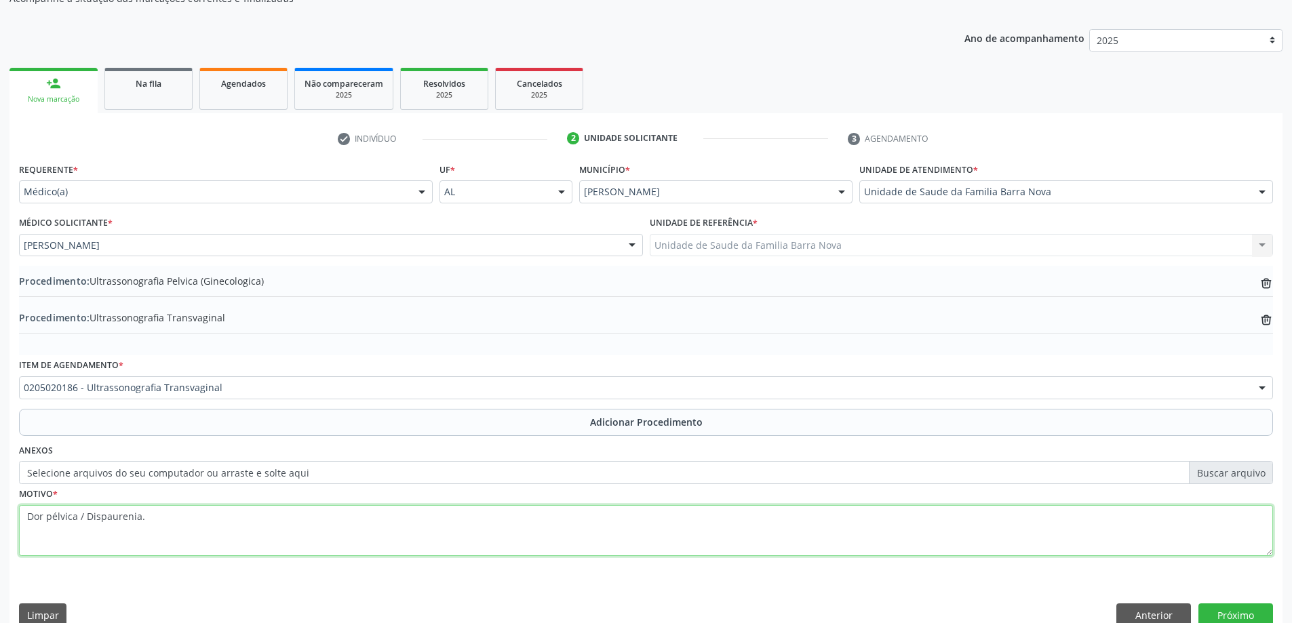
scroll to position [176, 0]
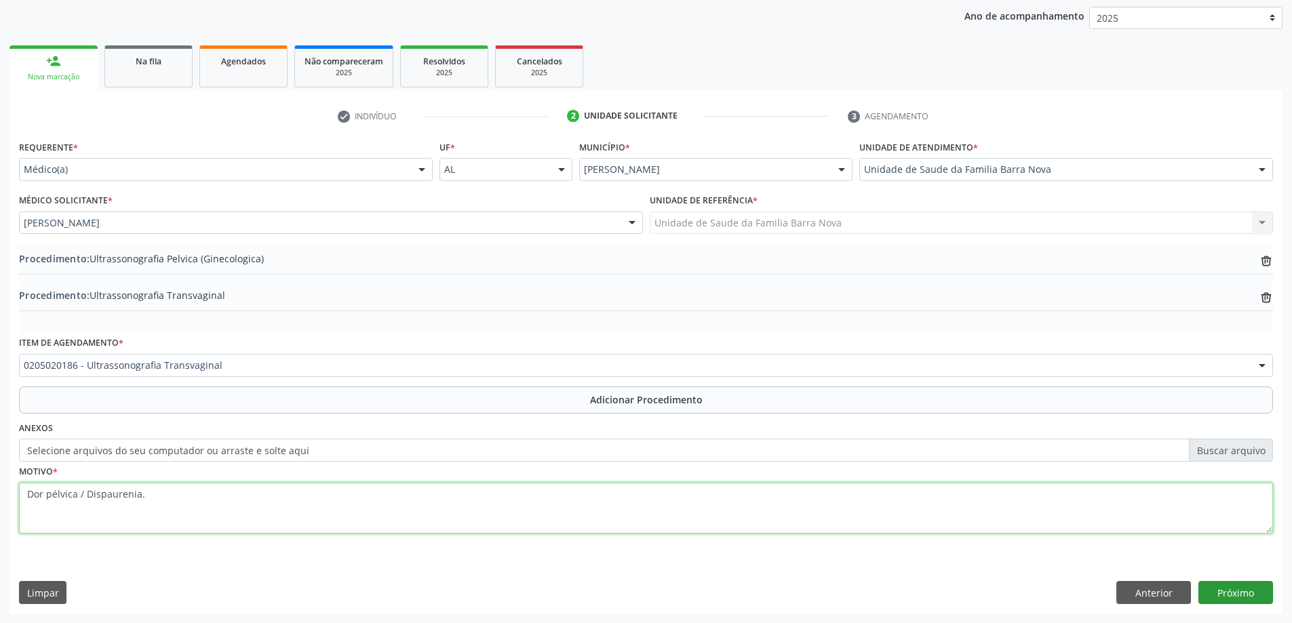
type textarea "Dor pélvica / Dispaurenia."
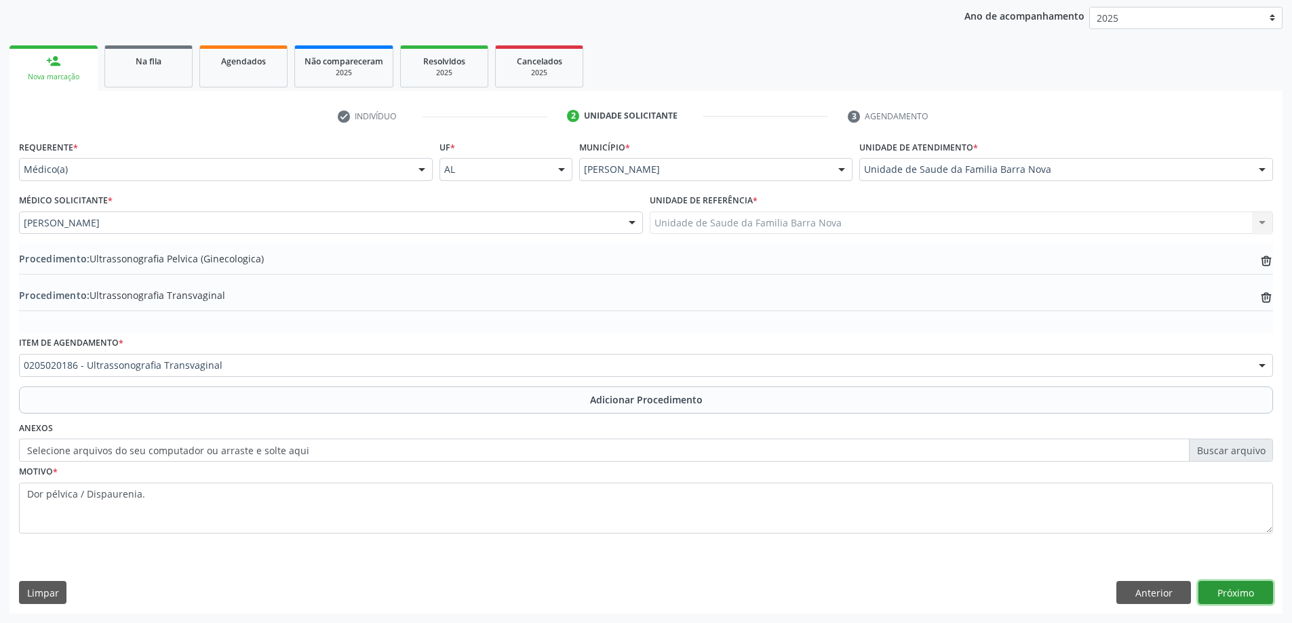
click at [1239, 591] on button "Próximo" at bounding box center [1236, 592] width 75 height 23
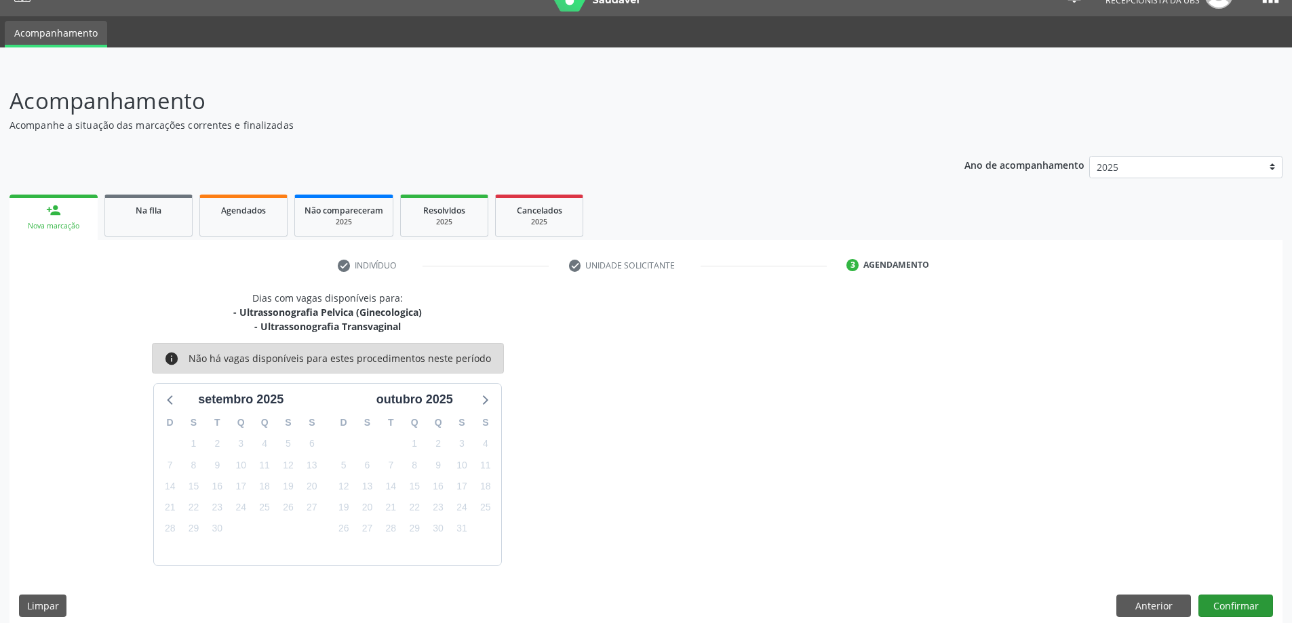
scroll to position [40, 0]
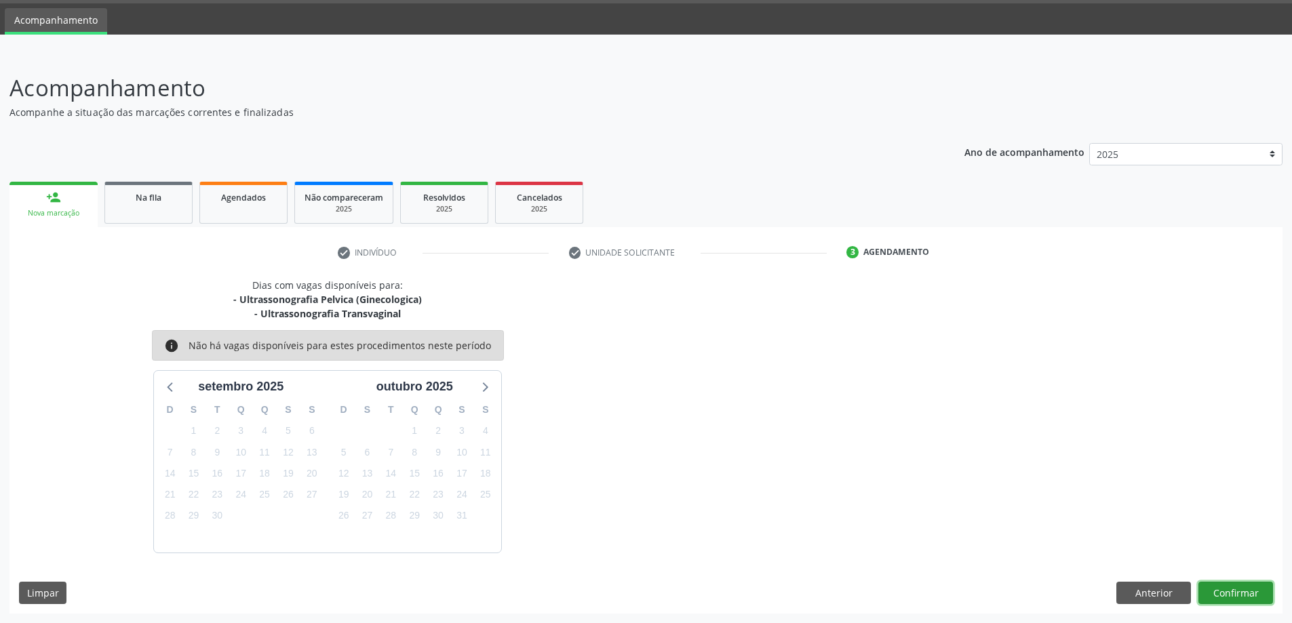
click at [1251, 583] on button "Confirmar" at bounding box center [1236, 593] width 75 height 23
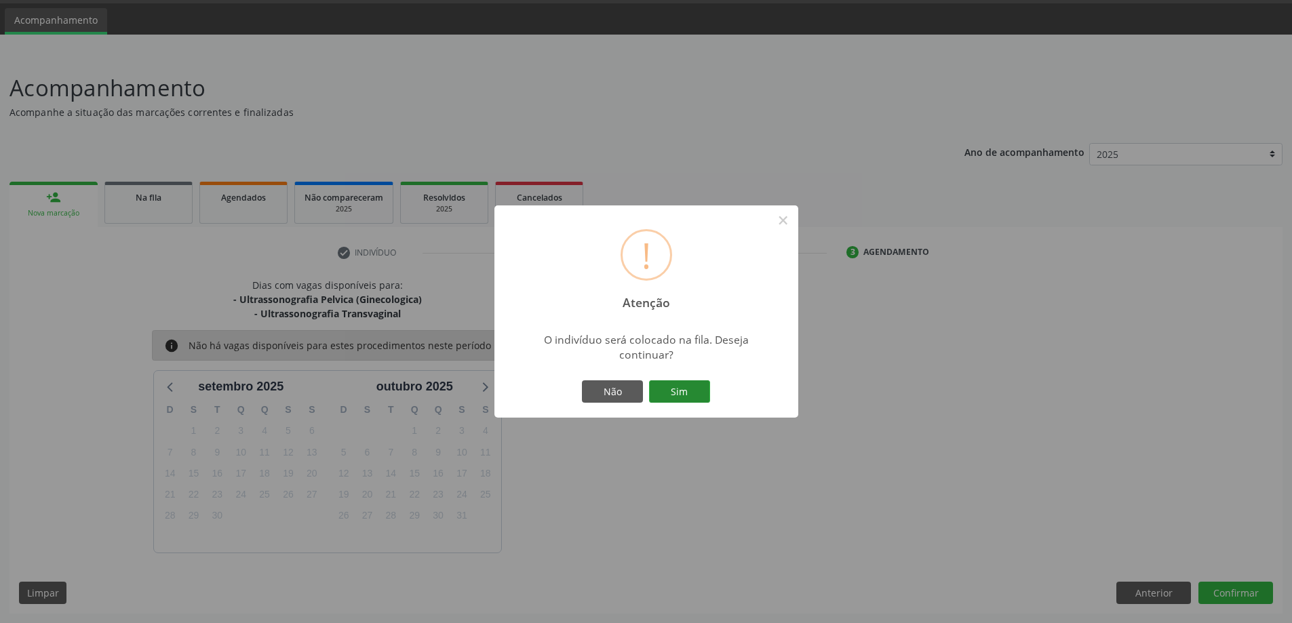
click at [691, 392] on button "Sim" at bounding box center [679, 392] width 61 height 23
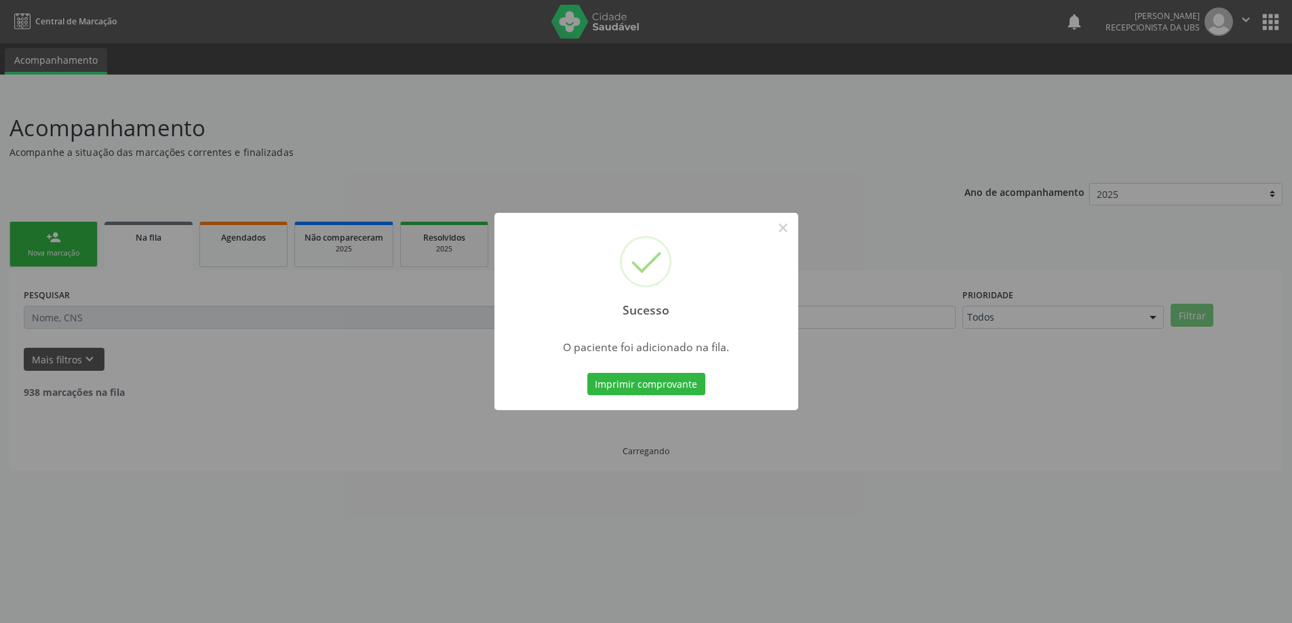
scroll to position [0, 0]
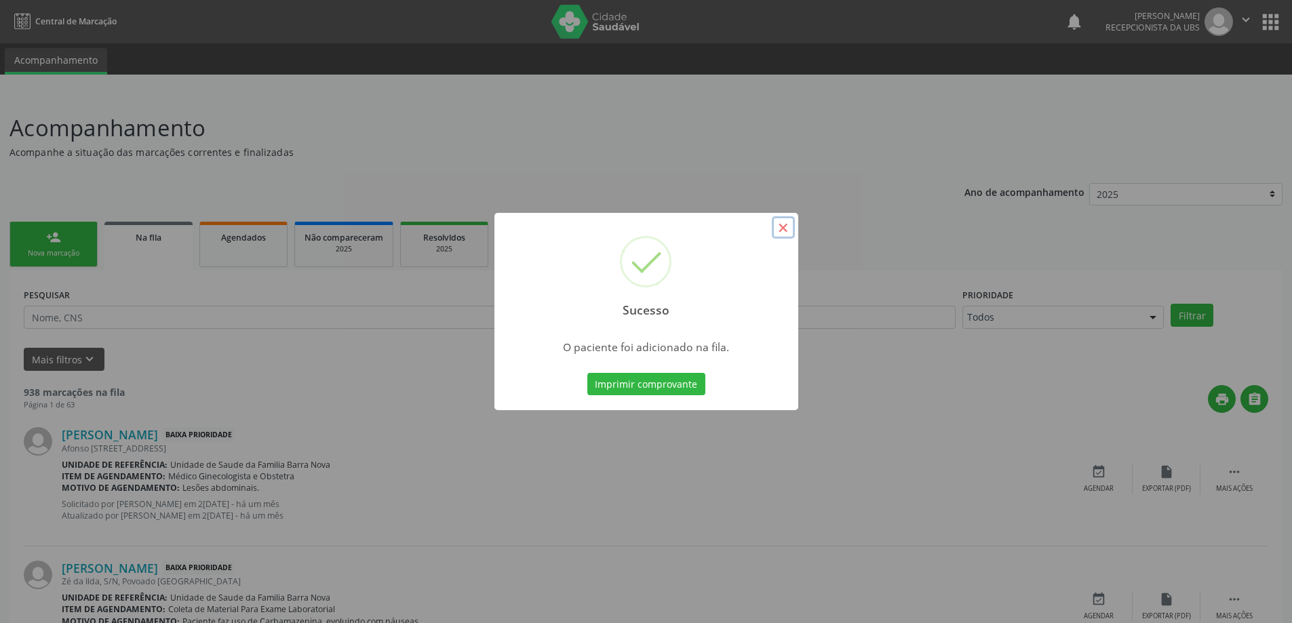
click at [790, 230] on button "×" at bounding box center [783, 227] width 23 height 23
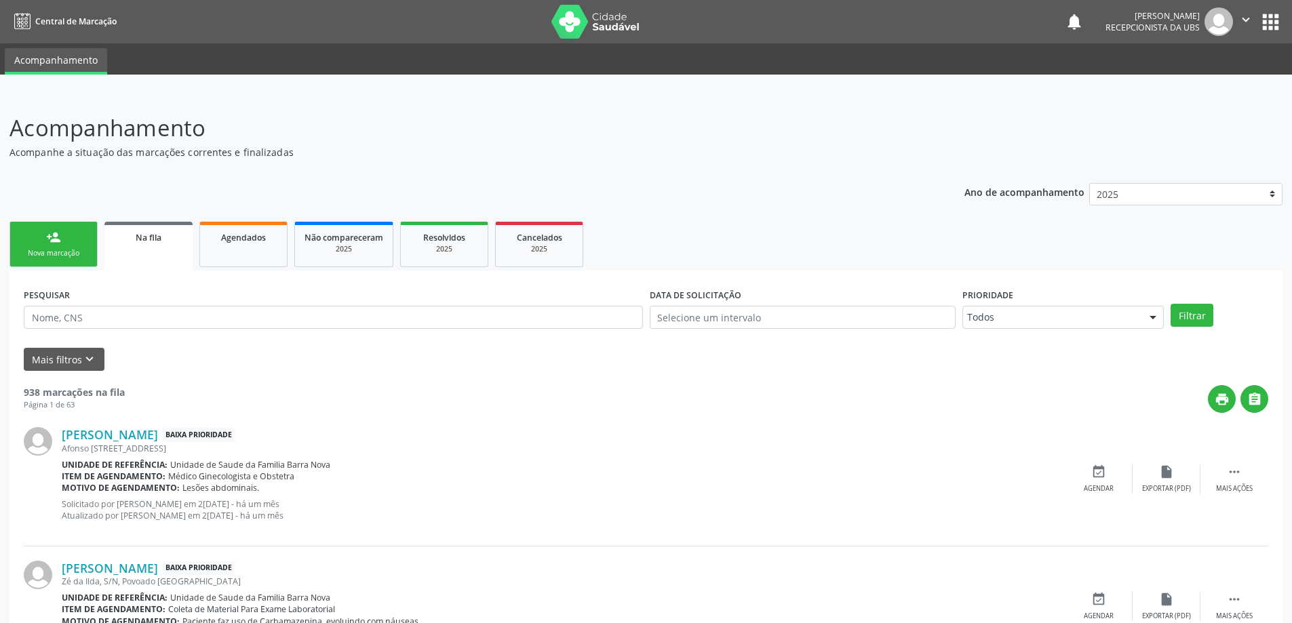
click at [46, 243] on div "person_add" at bounding box center [53, 237] width 15 height 15
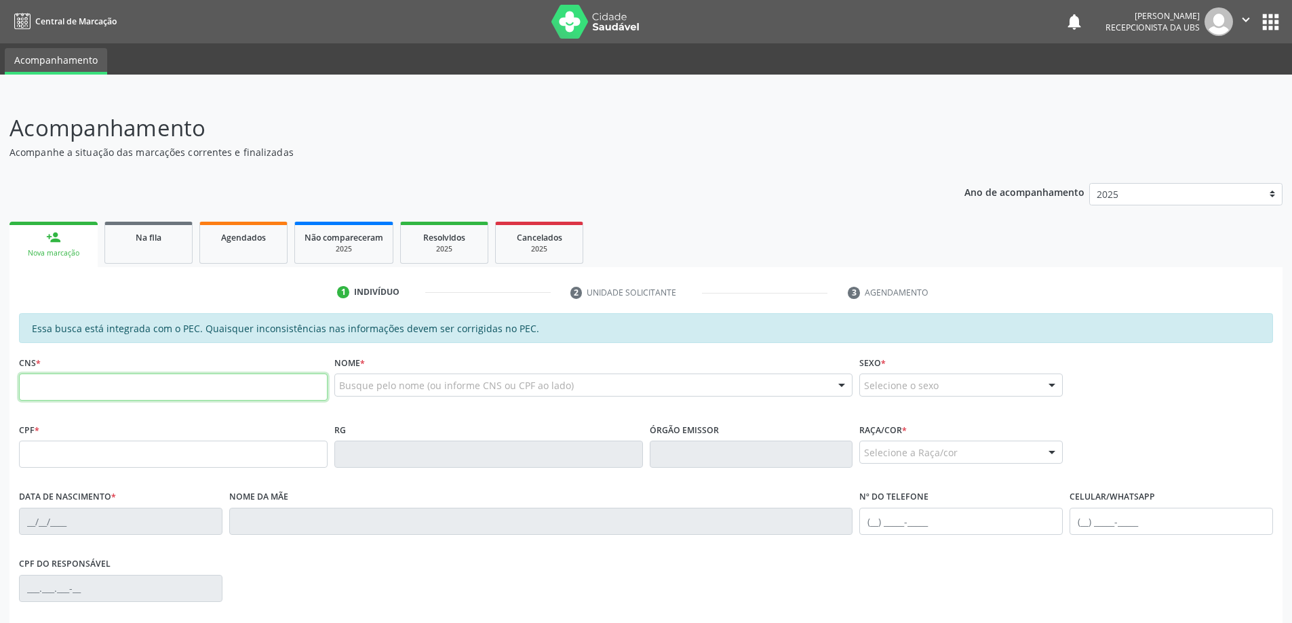
click at [64, 383] on input "text" at bounding box center [173, 387] width 309 height 27
type input "708 0013 3760 4321"
type input "349.532.564-68"
type input "10/09/1962"
type input "Eremita Maria da Conceicao"
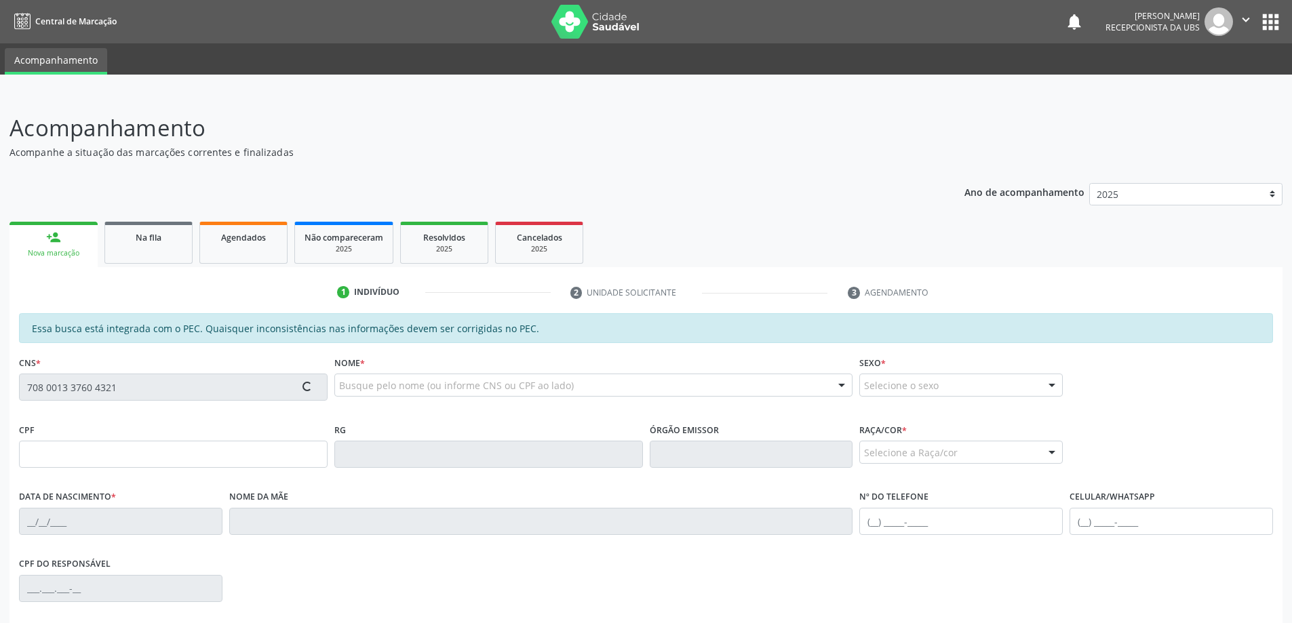
type input "(82) 98840-5685"
type input "34"
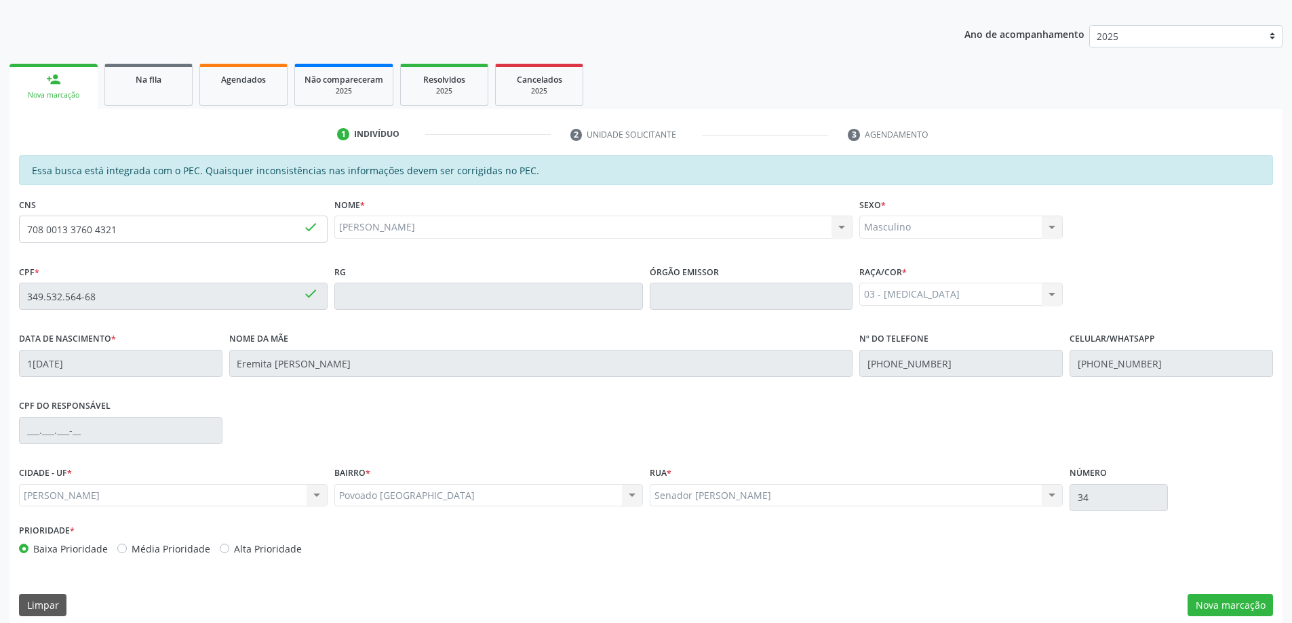
scroll to position [170, 0]
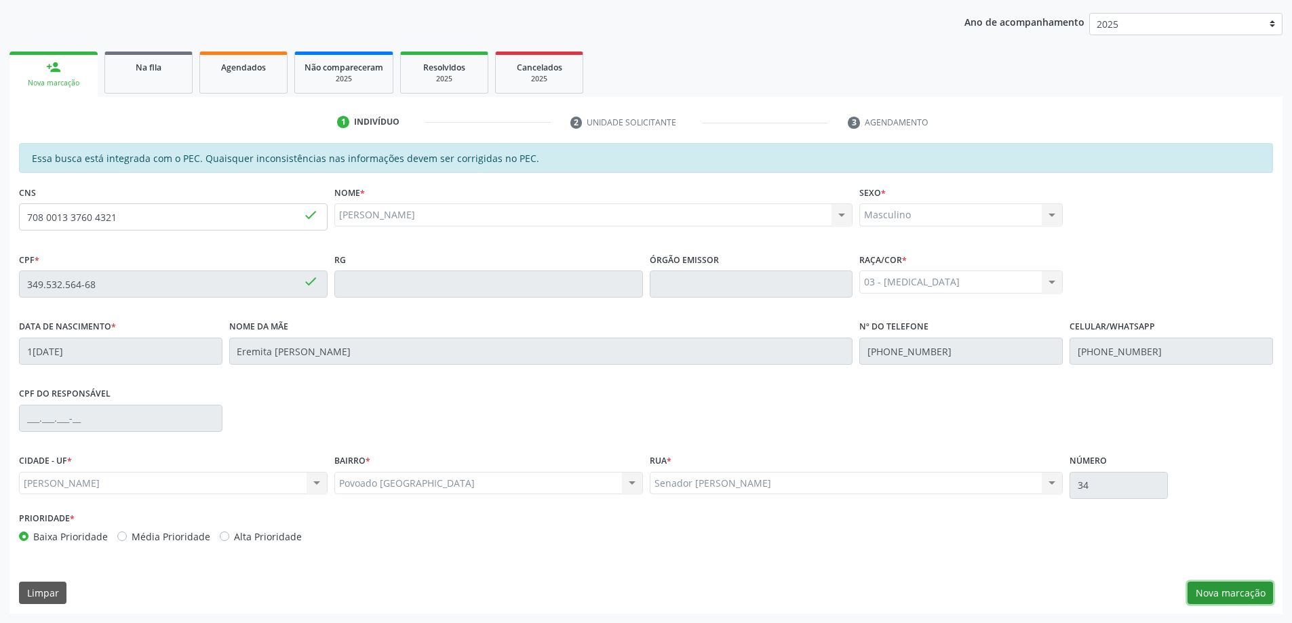
click at [1222, 590] on button "Nova marcação" at bounding box center [1230, 593] width 85 height 23
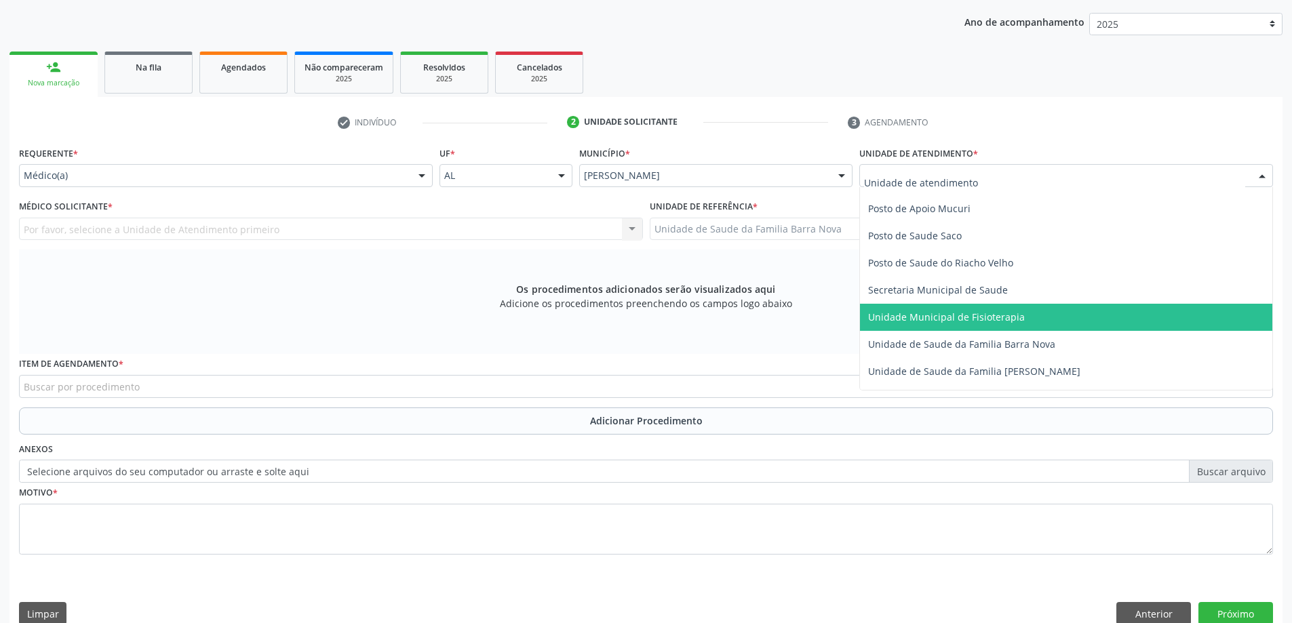
scroll to position [678, 0]
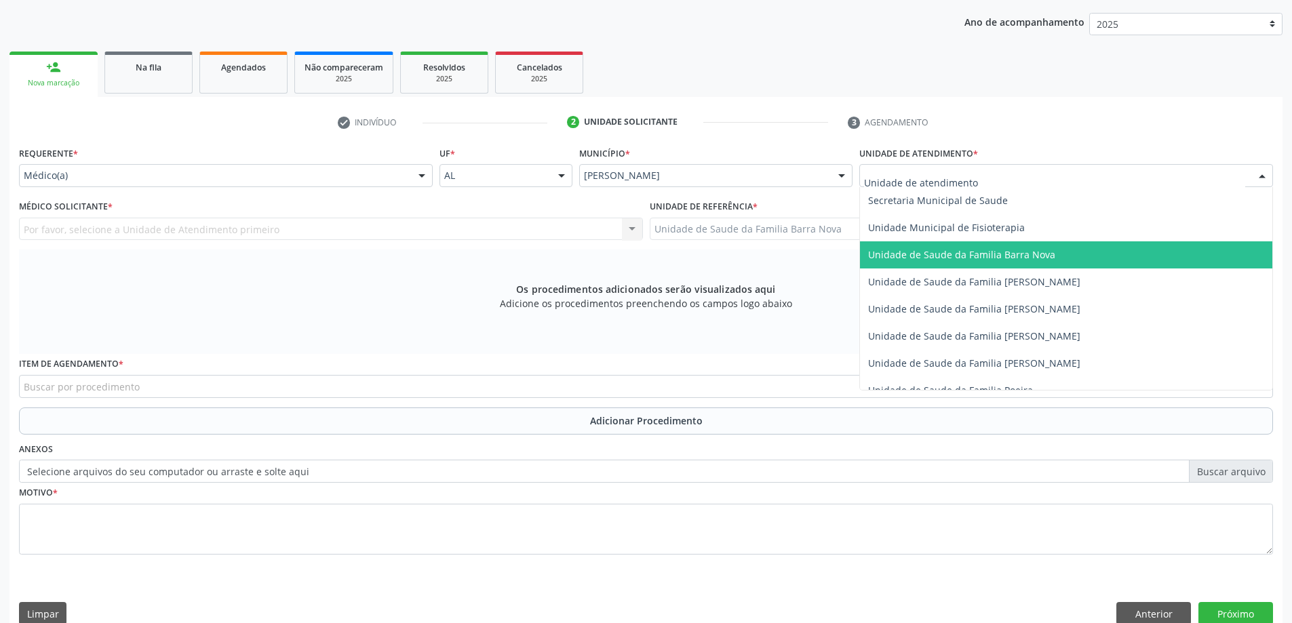
click at [1026, 252] on span "Unidade de Saude da Familia Barra Nova" at bounding box center [961, 254] width 187 height 13
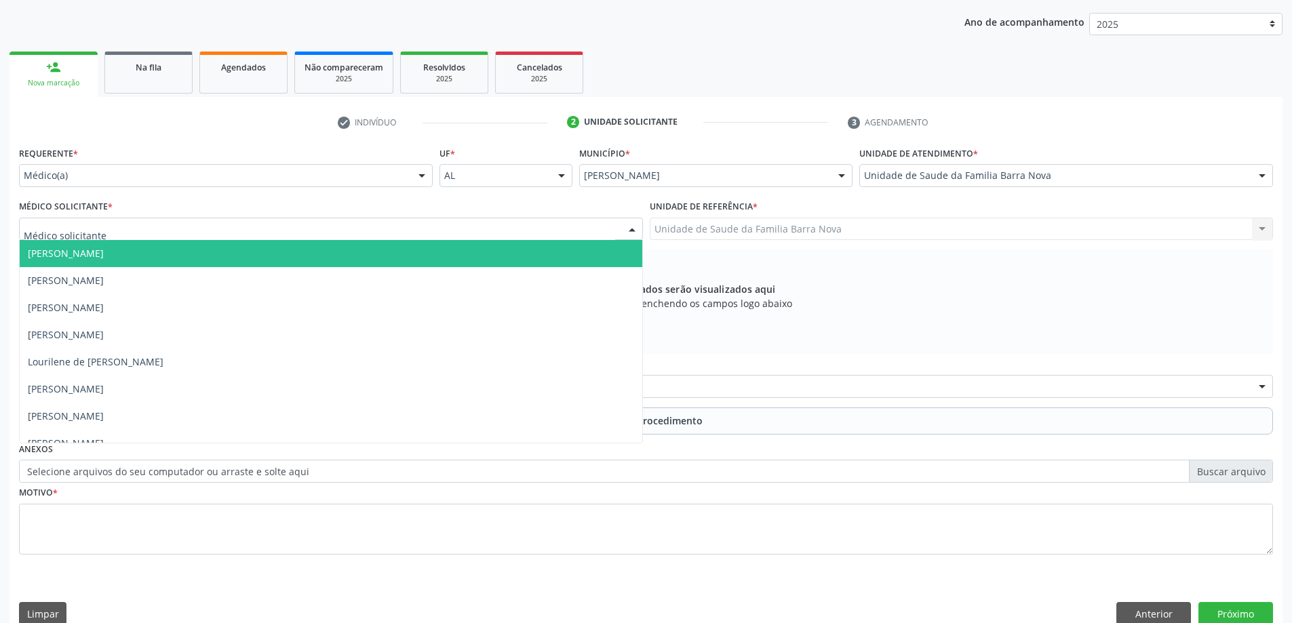
click at [375, 231] on div at bounding box center [331, 229] width 624 height 23
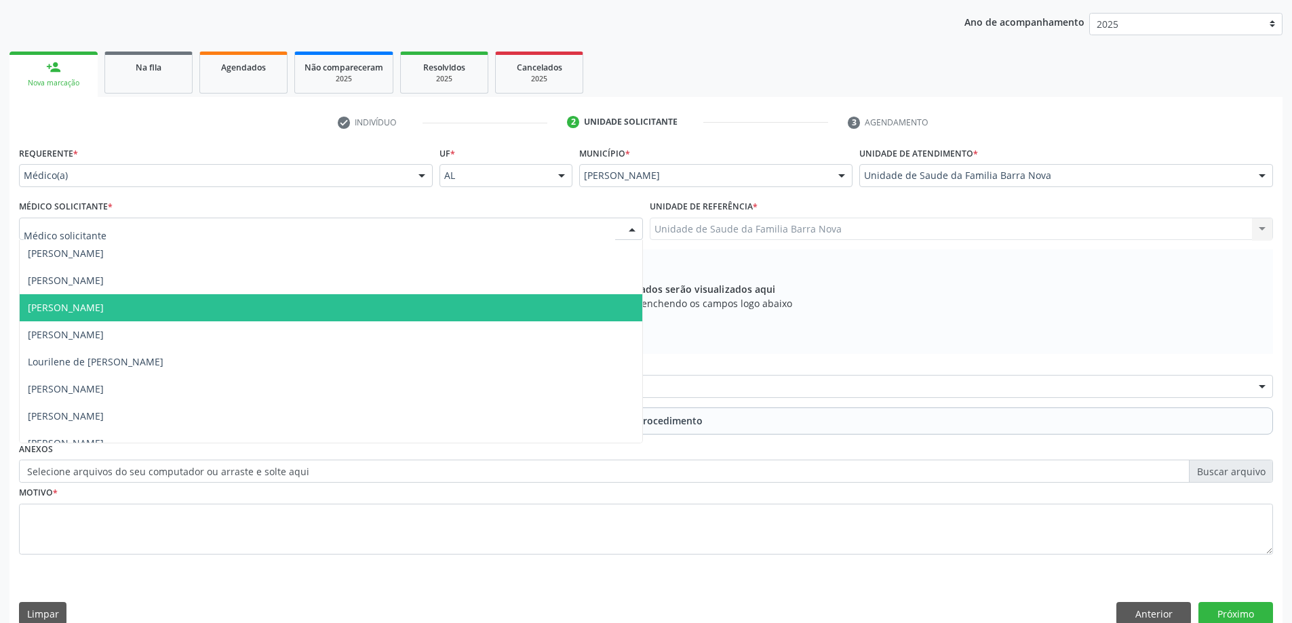
scroll to position [69, 0]
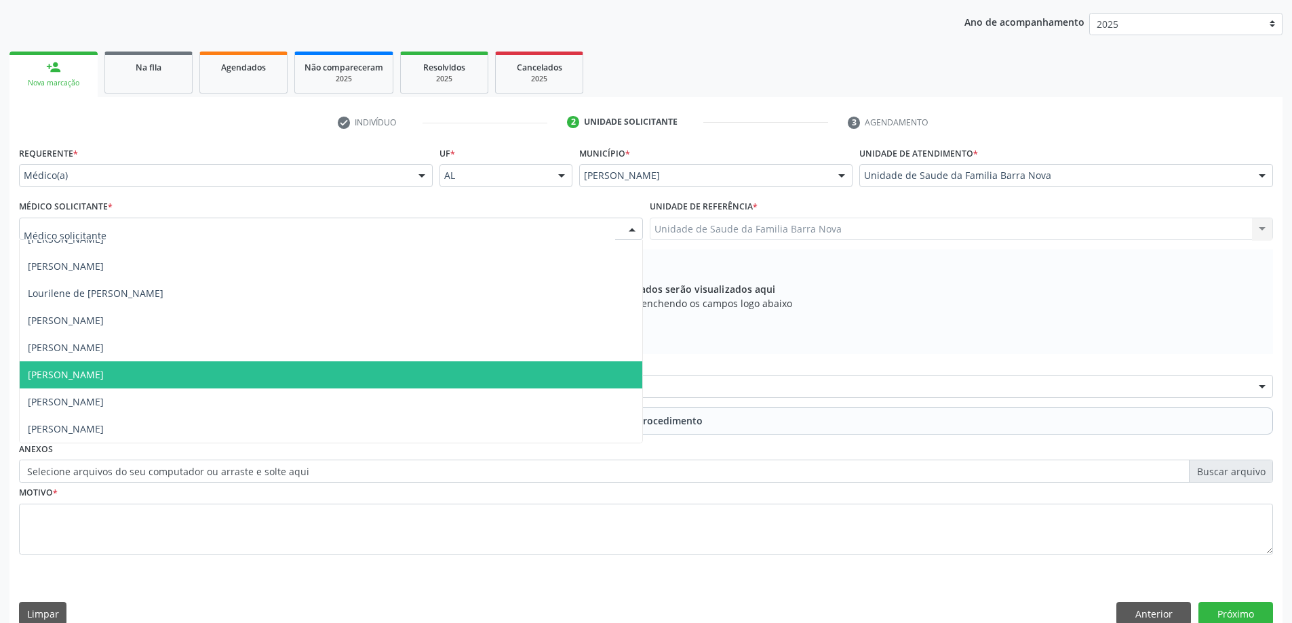
click at [293, 381] on span "[PERSON_NAME]" at bounding box center [331, 375] width 623 height 27
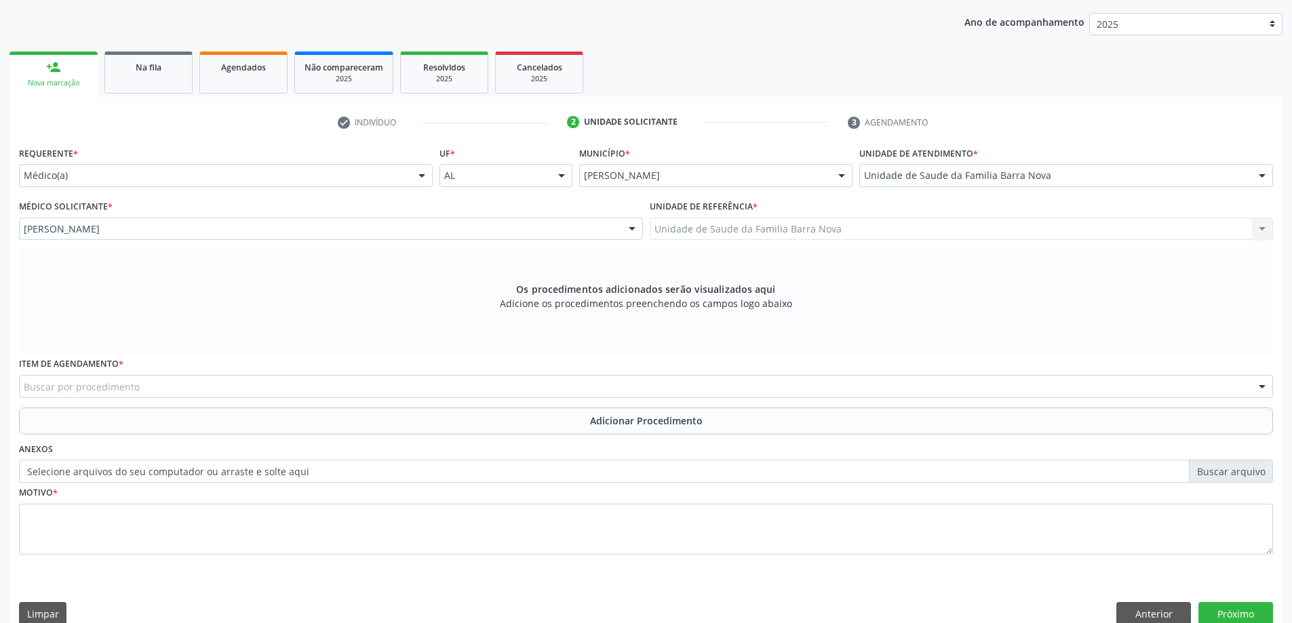
click at [517, 389] on div "Buscar por procedimento" at bounding box center [646, 386] width 1254 height 23
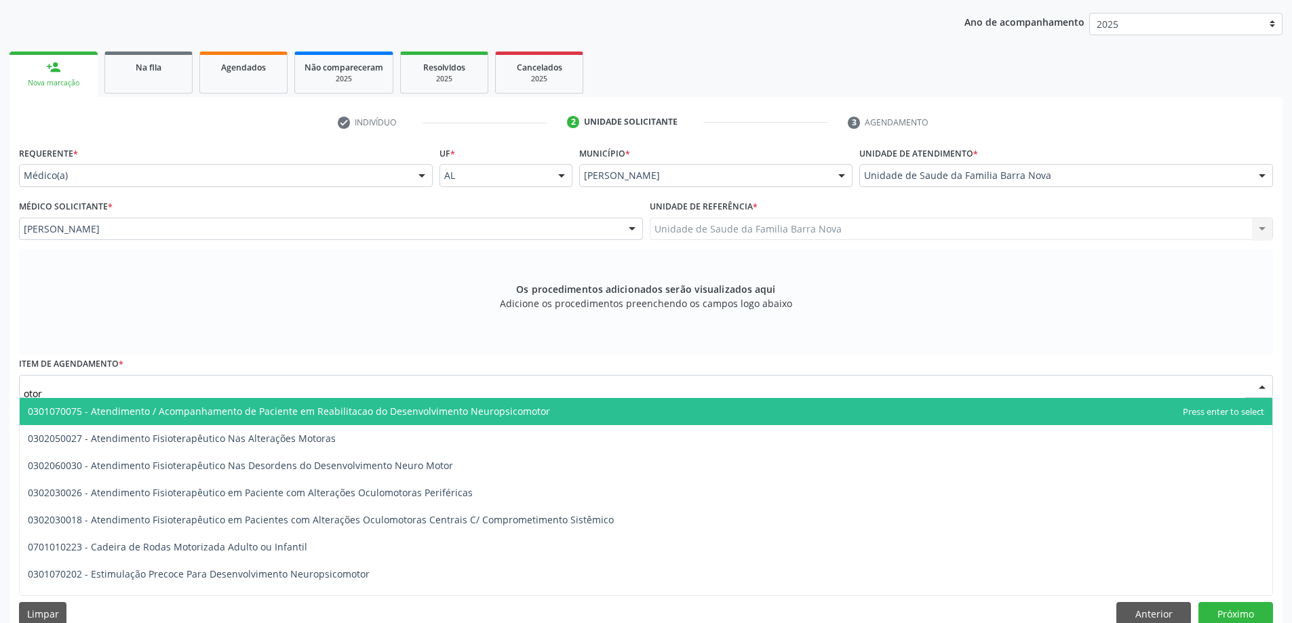
type input "otorr"
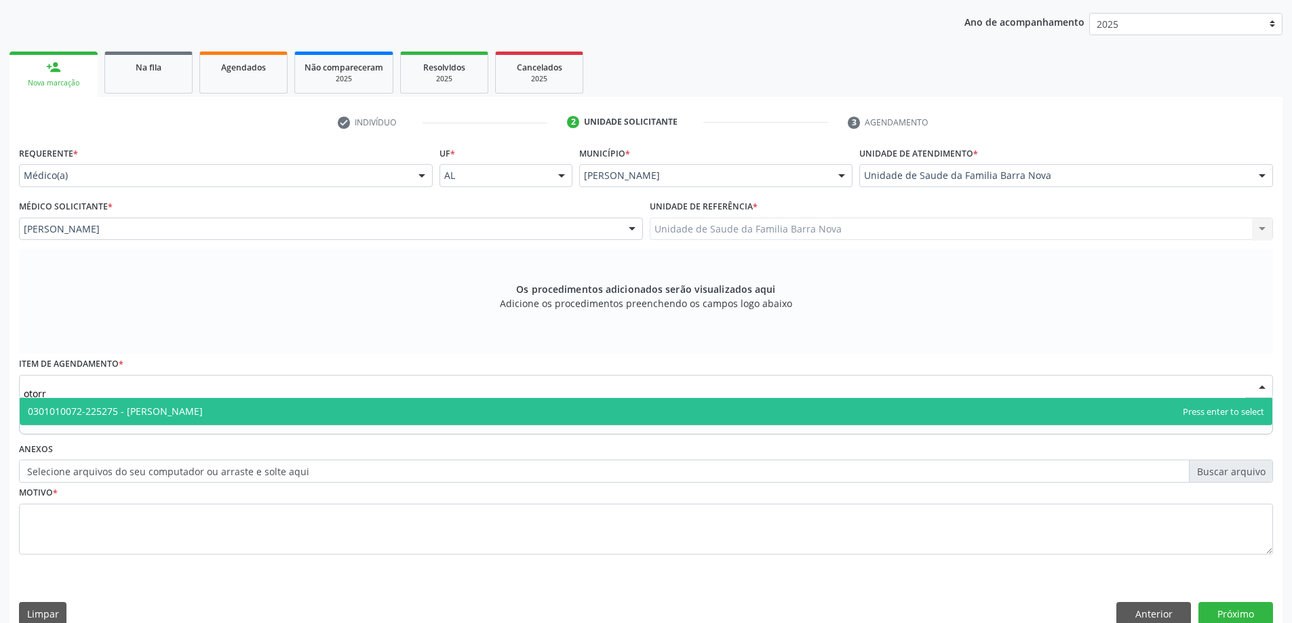
click at [326, 410] on span "0301010072-225275 - Médico Otorrinolaringologista" at bounding box center [646, 411] width 1253 height 27
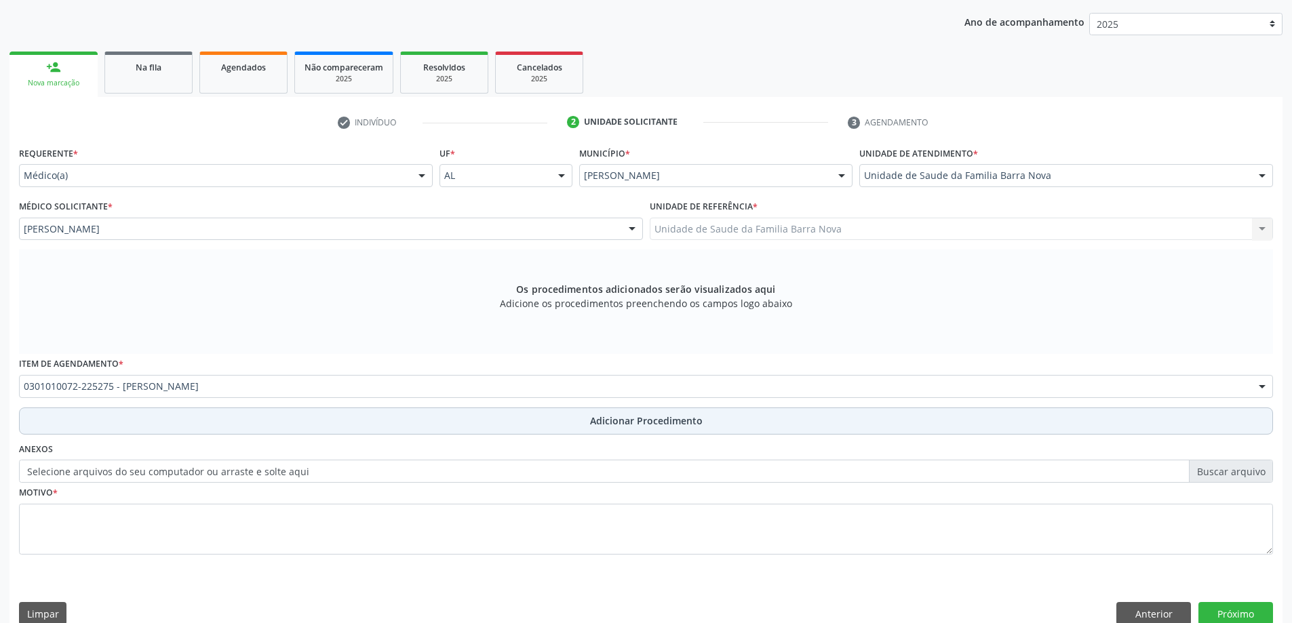
click at [560, 426] on button "Adicionar Procedimento" at bounding box center [646, 421] width 1254 height 27
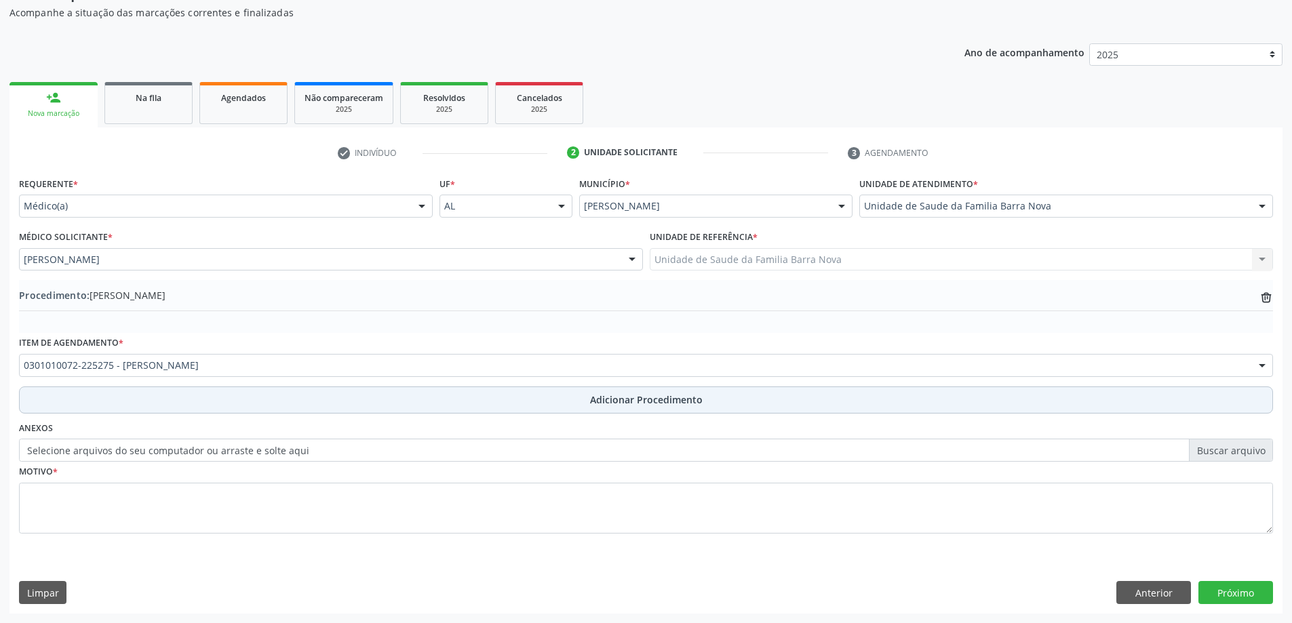
scroll to position [140, 0]
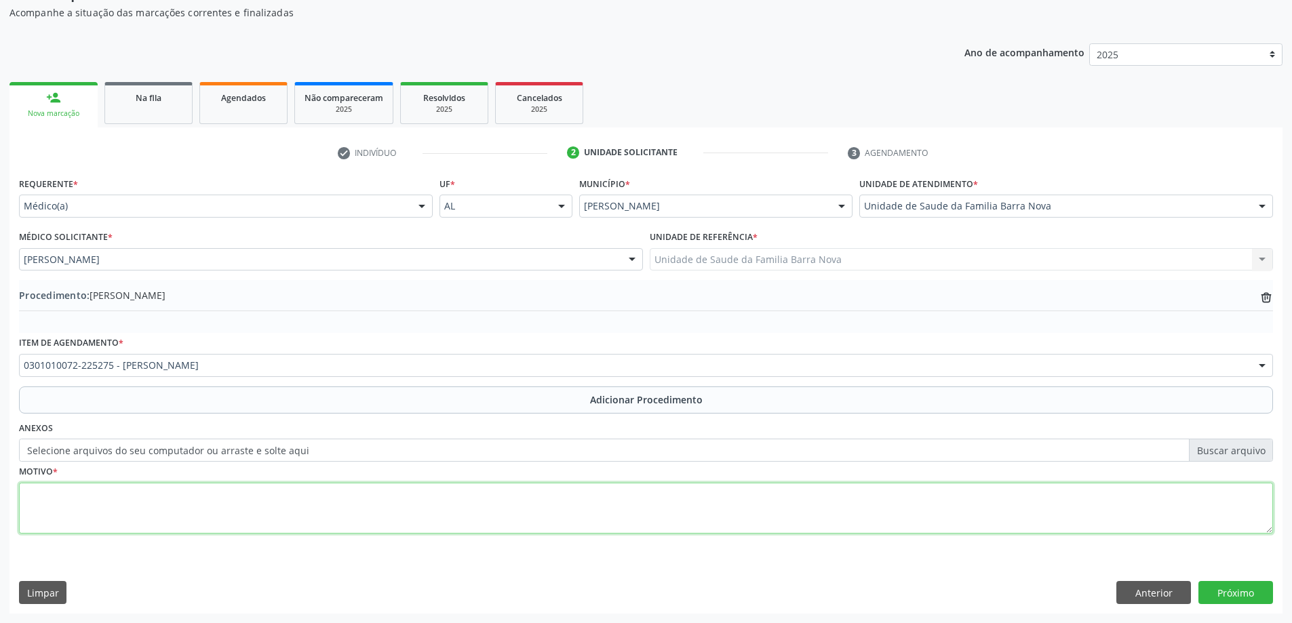
click at [265, 516] on textarea at bounding box center [646, 509] width 1254 height 52
click at [248, 496] on textarea "Paciente com três episódios de epistaxis há 24 hs, HAS," at bounding box center [646, 509] width 1254 height 52
click at [242, 497] on textarea "Paciente com três episódios de epistaxis há 24 hs+ HAS," at bounding box center [646, 509] width 1254 height 52
click at [245, 495] on textarea "Paciente com três episódios de epistaxis há 24 hs+ HAS," at bounding box center [646, 509] width 1254 height 52
click at [283, 498] on textarea "Paciente com três episódios de epistaxis há 24 hs + HAS," at bounding box center [646, 509] width 1254 height 52
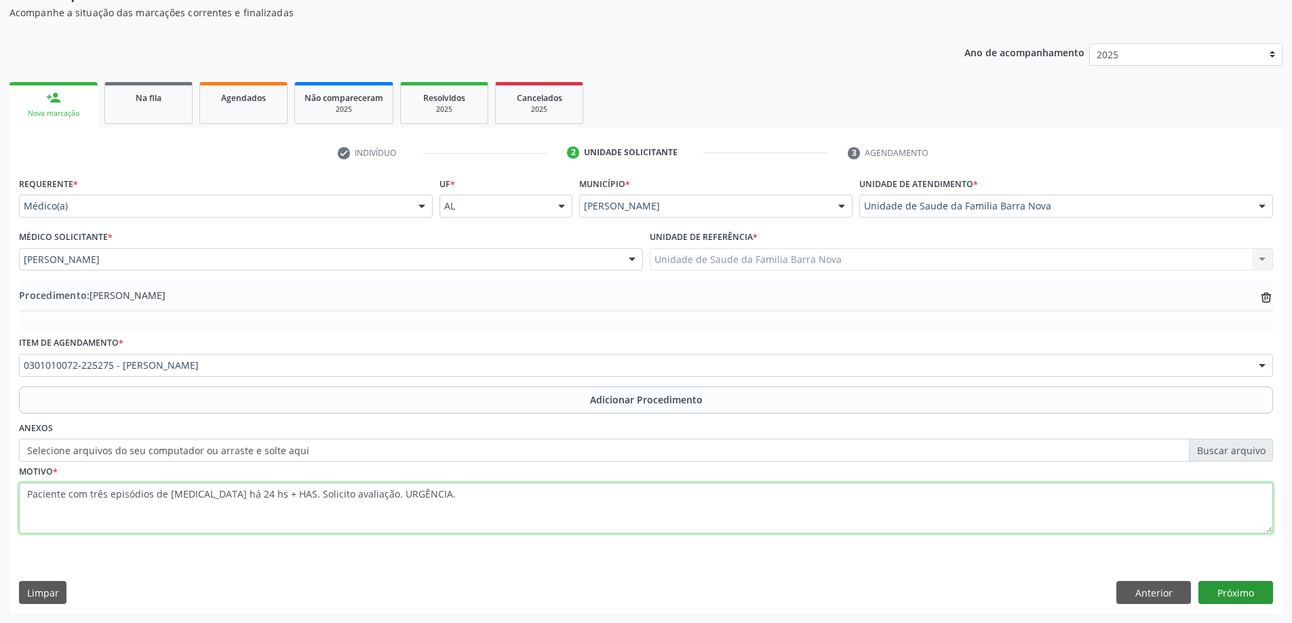
type textarea "Paciente com três episódios de epistaxis há 24 hs + HAS. Solicito avaliação. UR…"
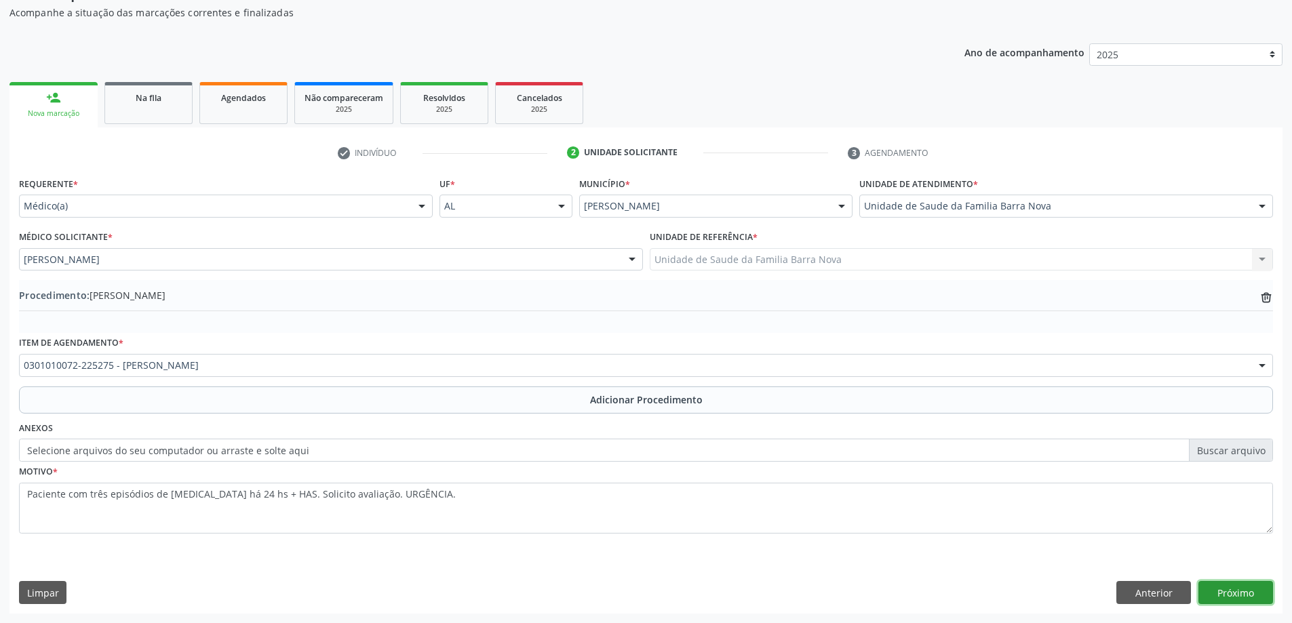
click at [1235, 598] on button "Próximo" at bounding box center [1236, 592] width 75 height 23
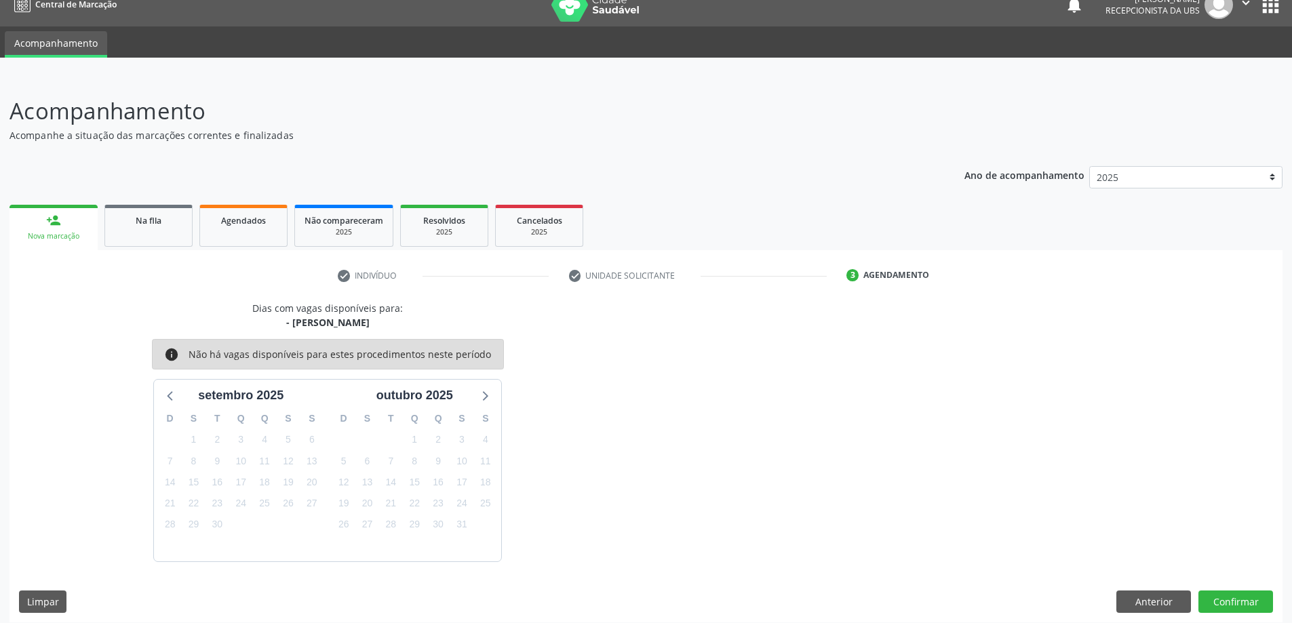
scroll to position [26, 0]
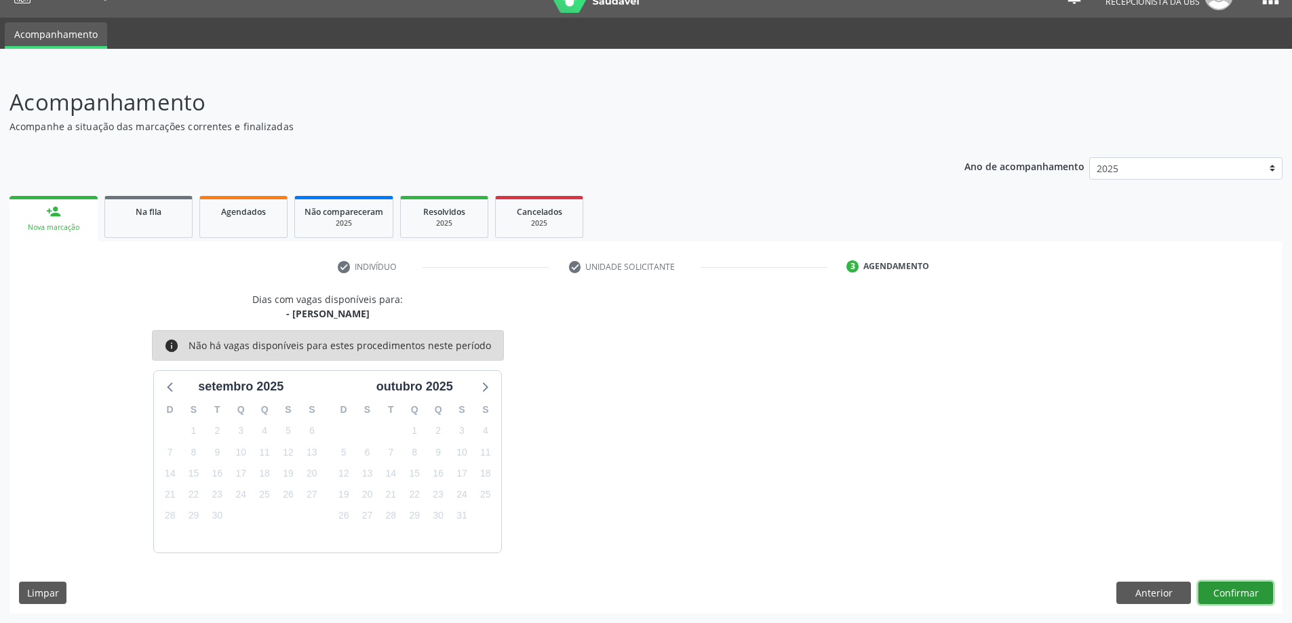
click at [1229, 594] on button "Confirmar" at bounding box center [1236, 593] width 75 height 23
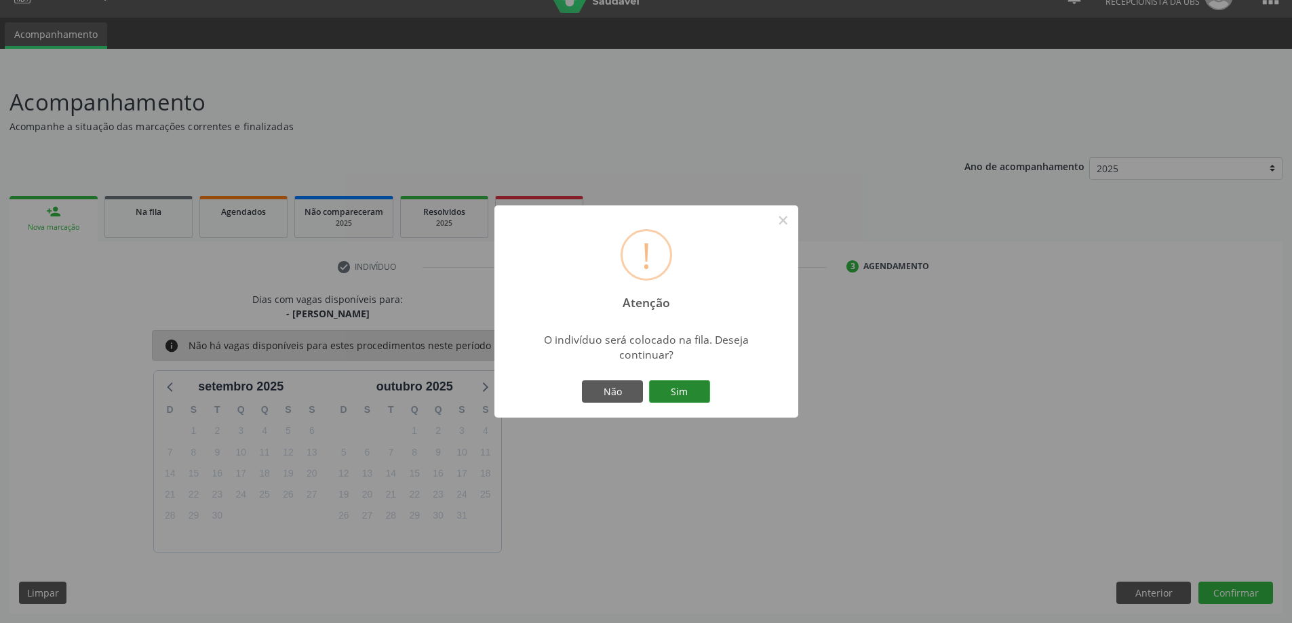
click at [676, 391] on button "Sim" at bounding box center [679, 392] width 61 height 23
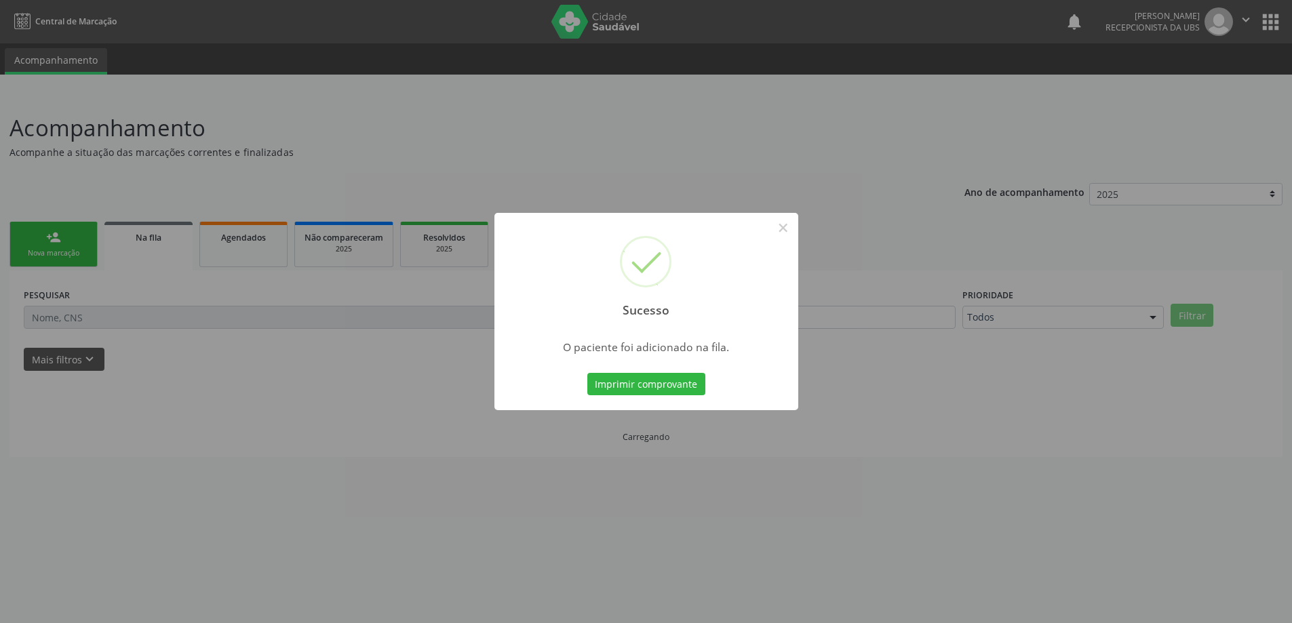
scroll to position [0, 0]
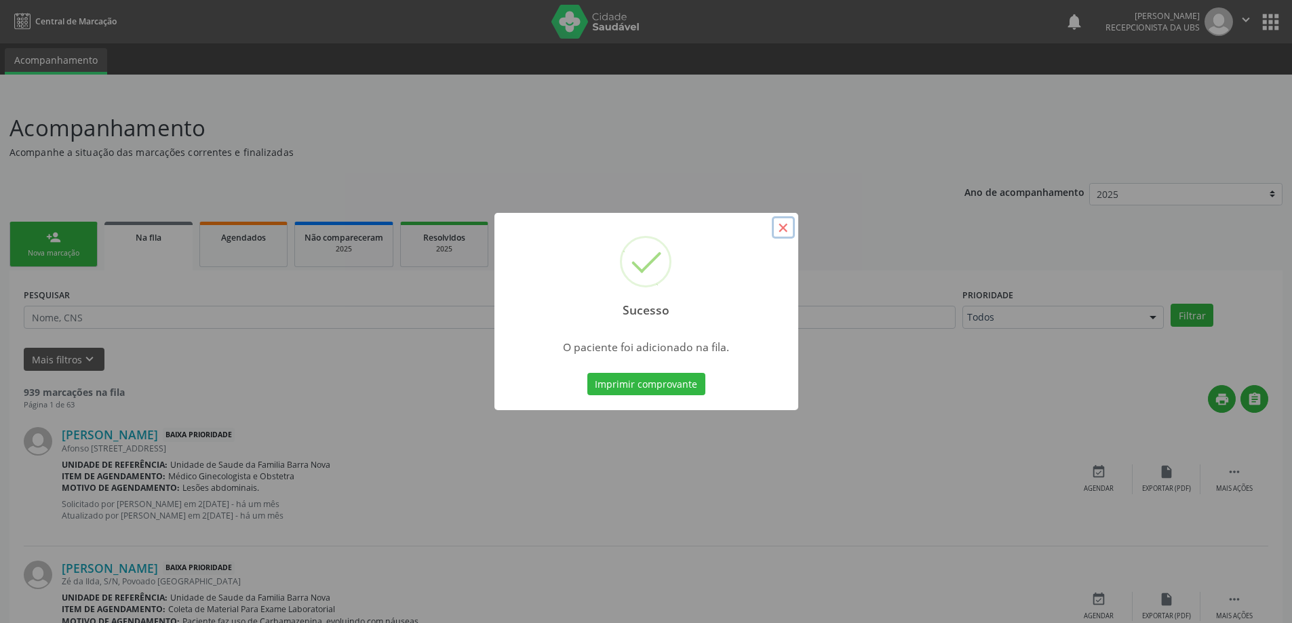
click at [787, 228] on button "×" at bounding box center [783, 227] width 23 height 23
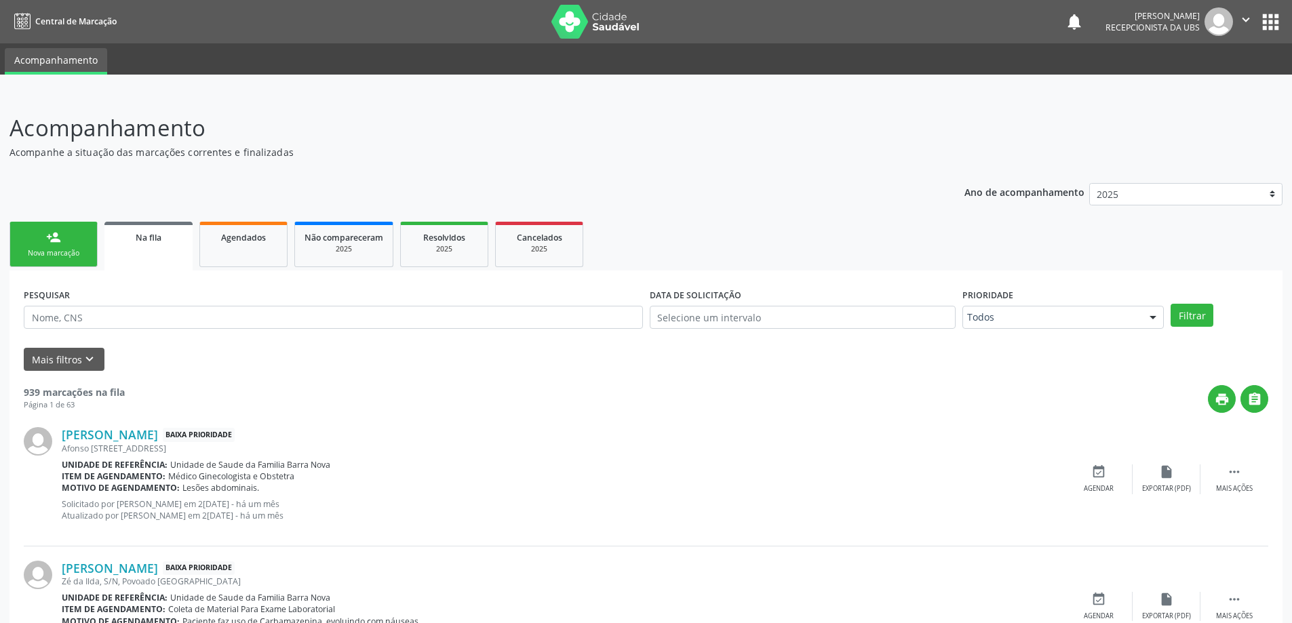
click at [56, 254] on div "Nova marcação" at bounding box center [54, 253] width 68 height 10
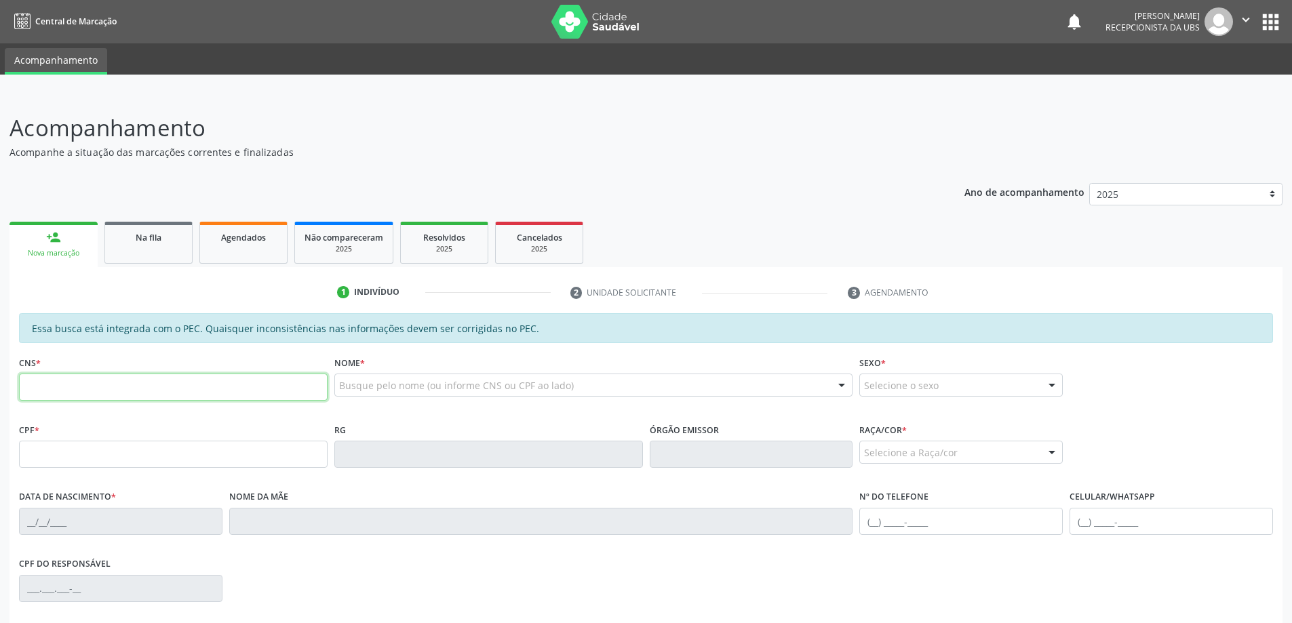
click at [54, 394] on input "text" at bounding box center [173, 387] width 309 height 27
type input "706 2075 3111 0867"
type input "149.864.554-27"
type input "27/10/2009"
type input "Lidiane Conceicao dos Santos"
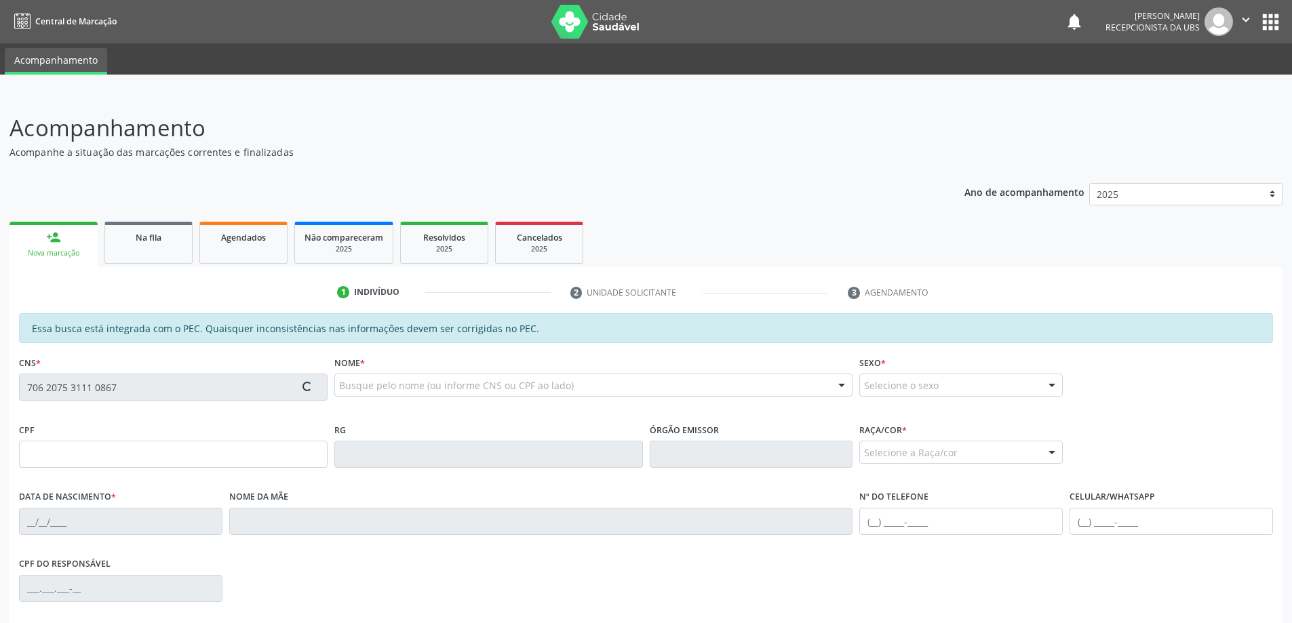
type input "(82) 99420-5101"
type input "15"
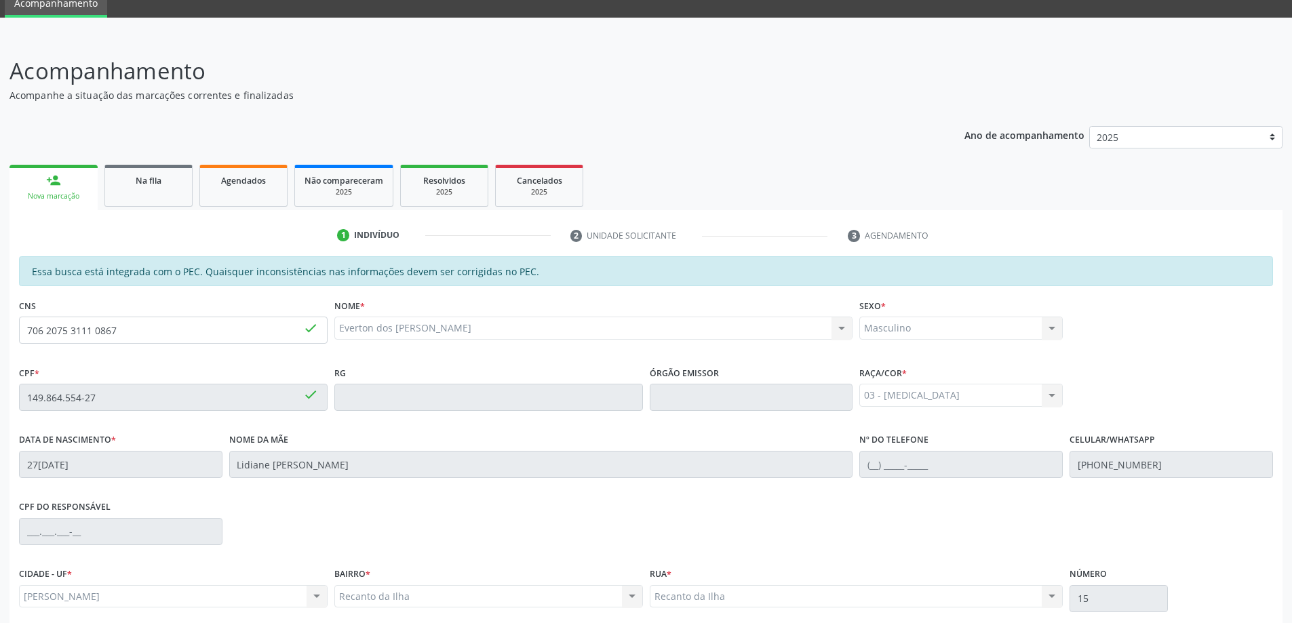
scroll to position [170, 0]
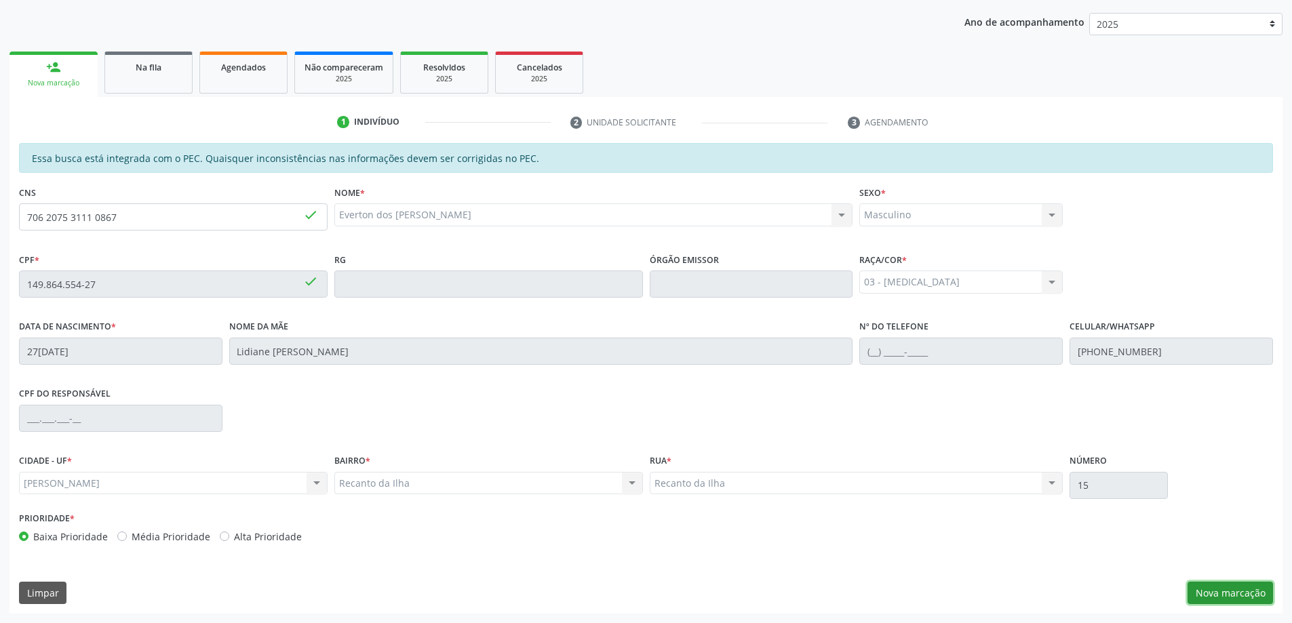
click at [1218, 595] on button "Nova marcação" at bounding box center [1230, 593] width 85 height 23
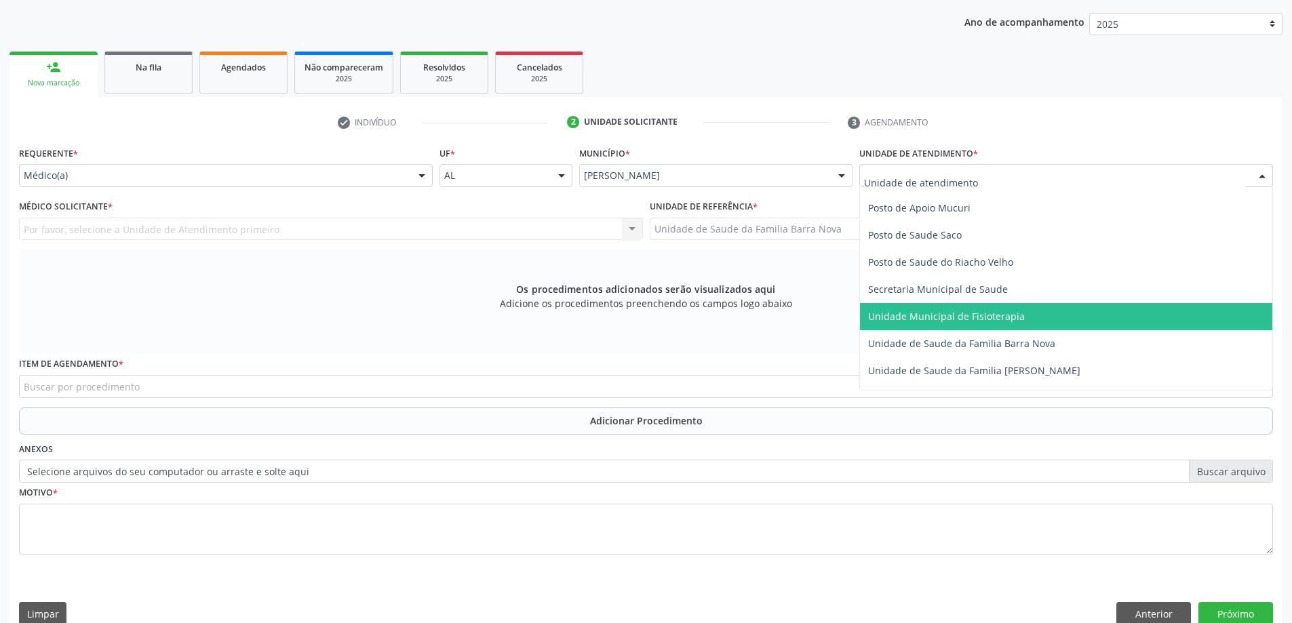
scroll to position [611, 0]
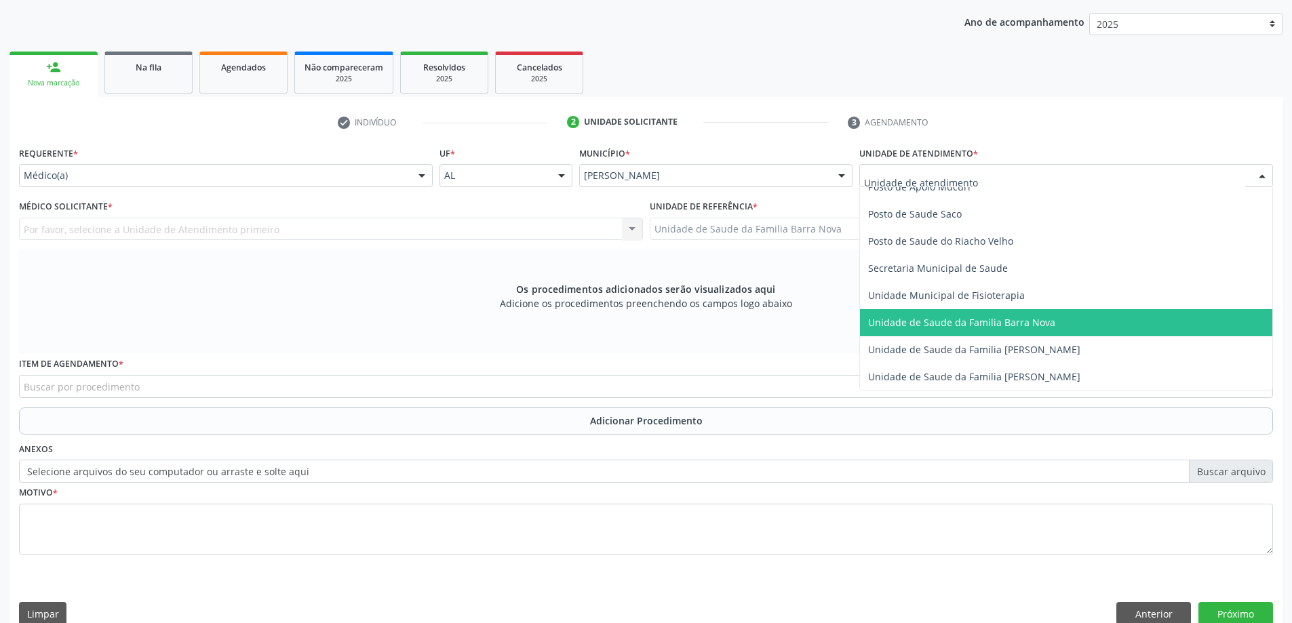
click at [996, 330] on span "Unidade de Saude da Familia Barra Nova" at bounding box center [1066, 322] width 412 height 27
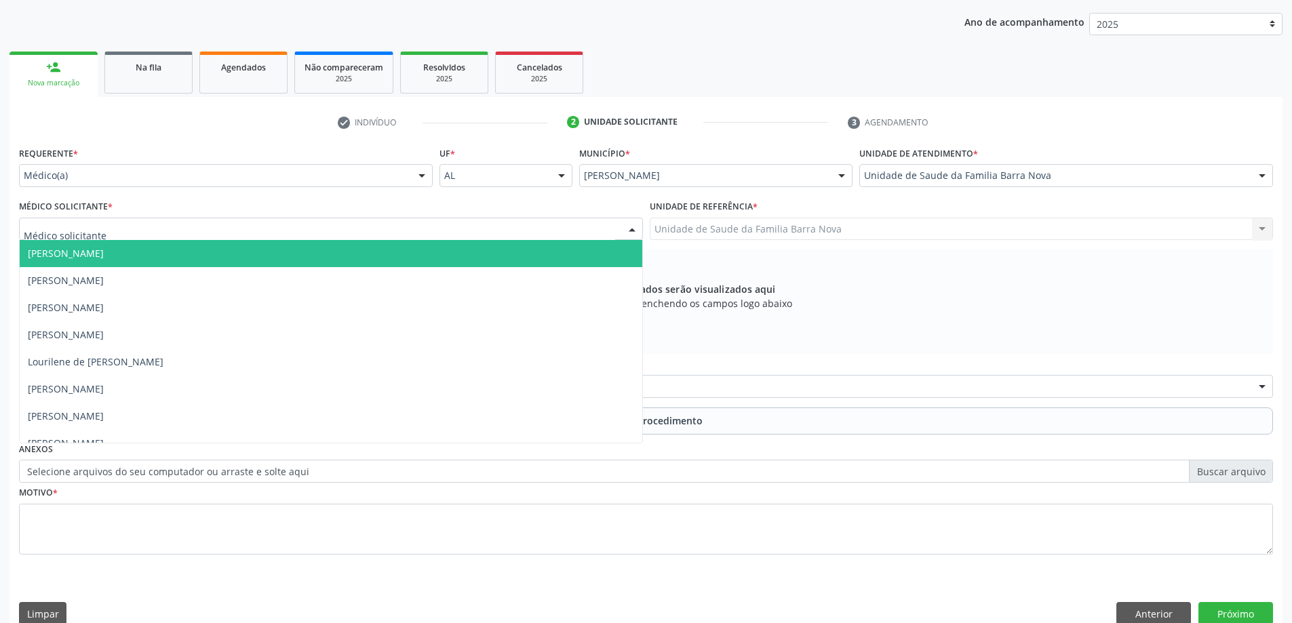
click at [331, 228] on div at bounding box center [331, 229] width 624 height 23
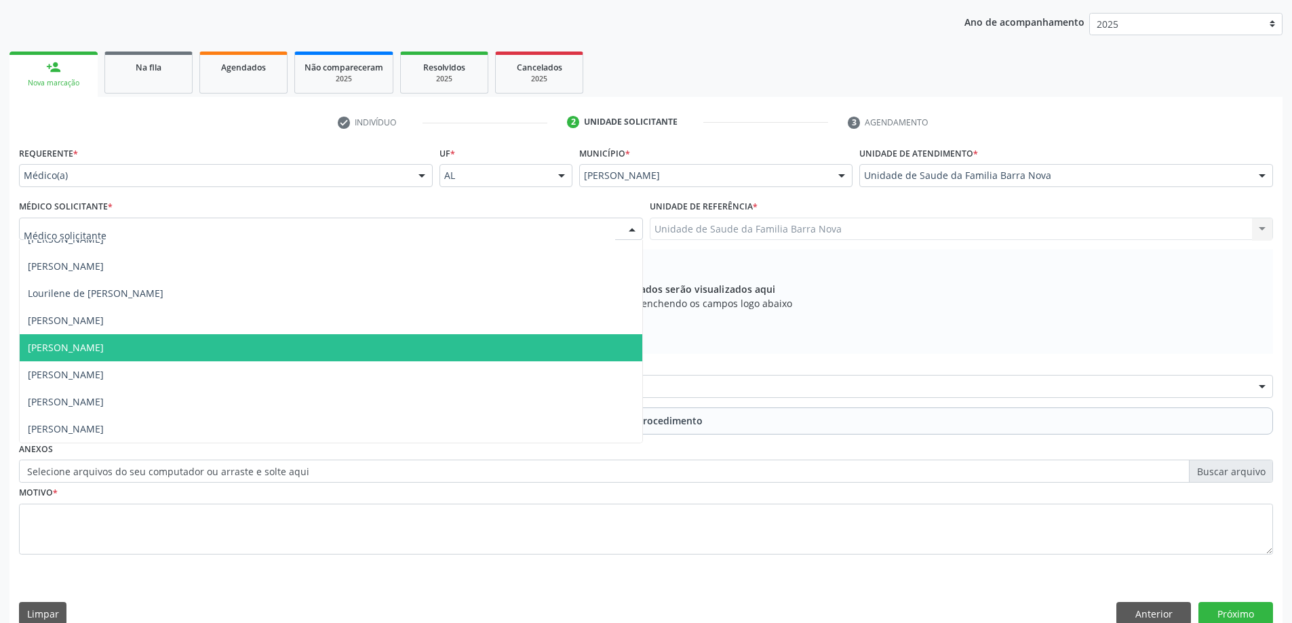
scroll to position [191, 0]
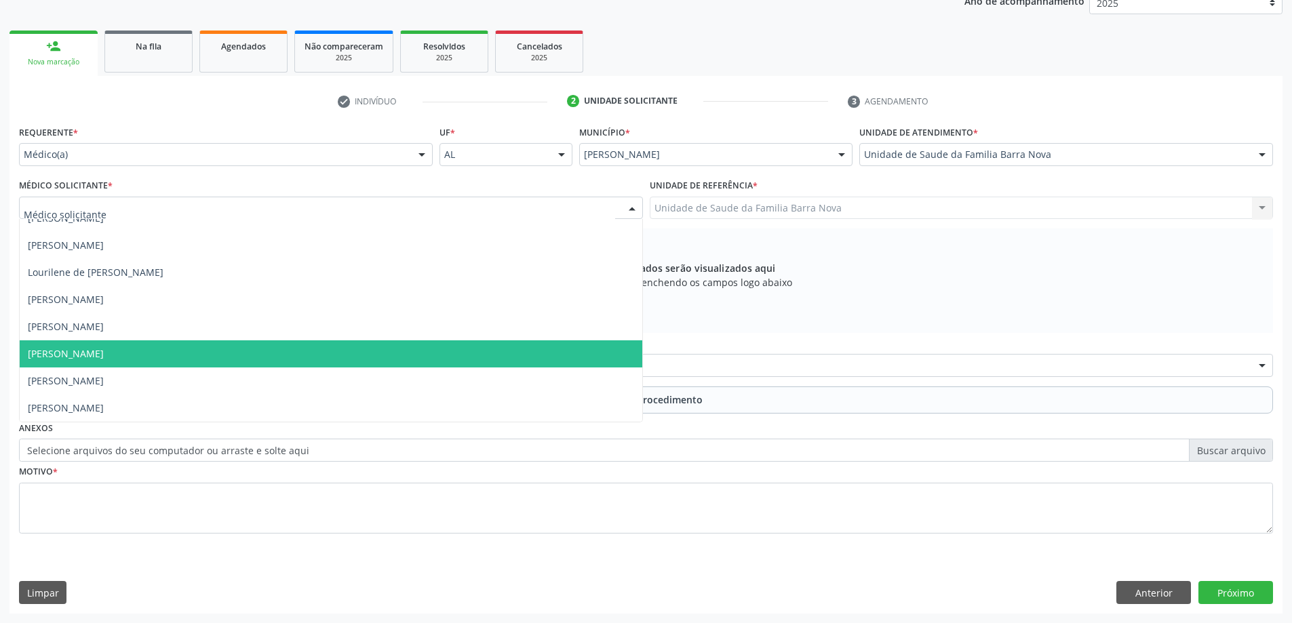
click at [315, 367] on span "[PERSON_NAME]" at bounding box center [331, 354] width 623 height 27
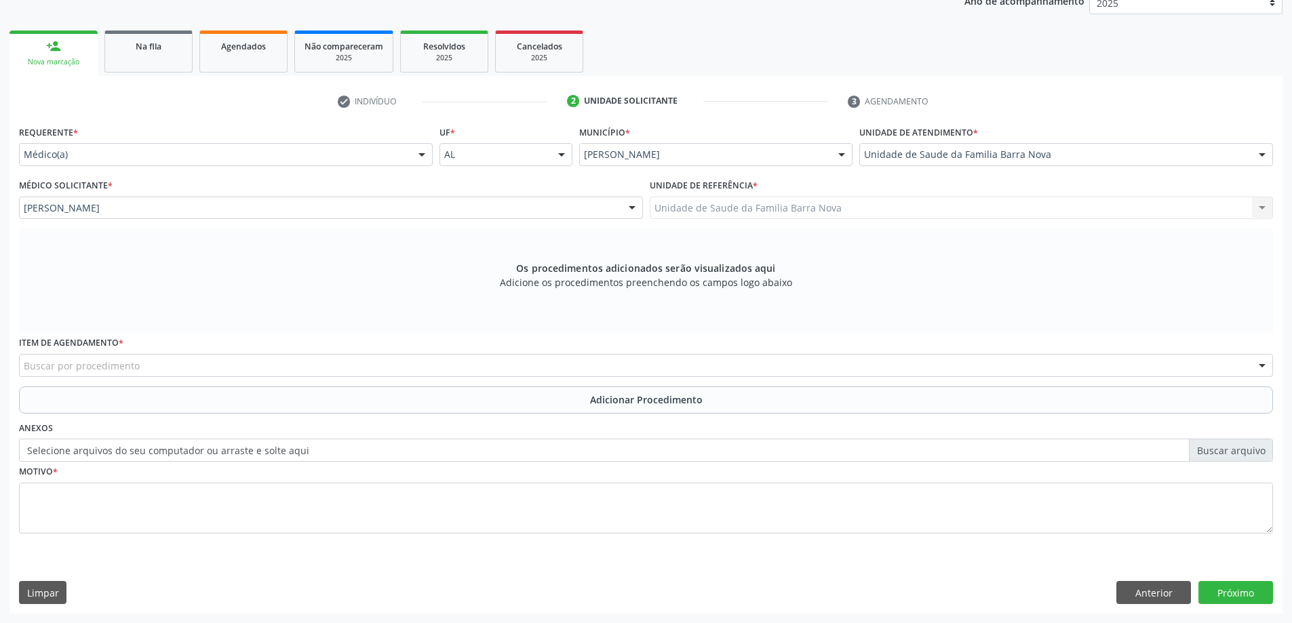
click at [279, 362] on div "Buscar por procedimento" at bounding box center [646, 365] width 1254 height 23
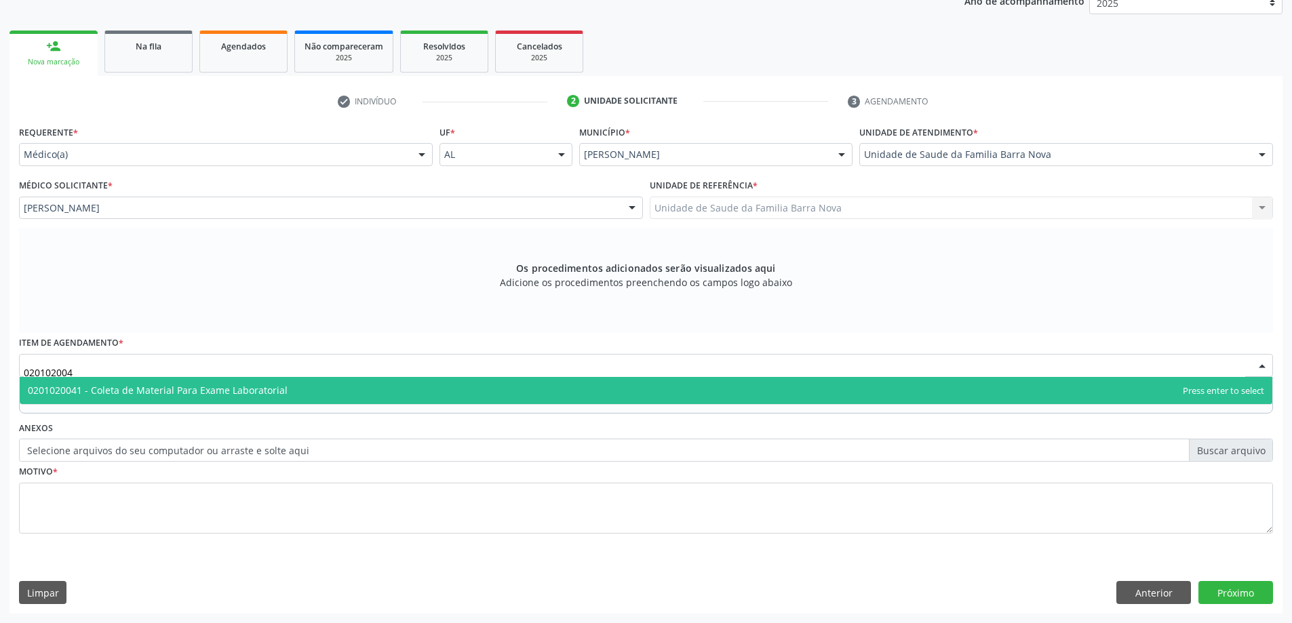
type input "0201020041"
click at [437, 389] on span "0201020041 - Coleta de Material Para Exame Laboratorial" at bounding box center [646, 390] width 1253 height 27
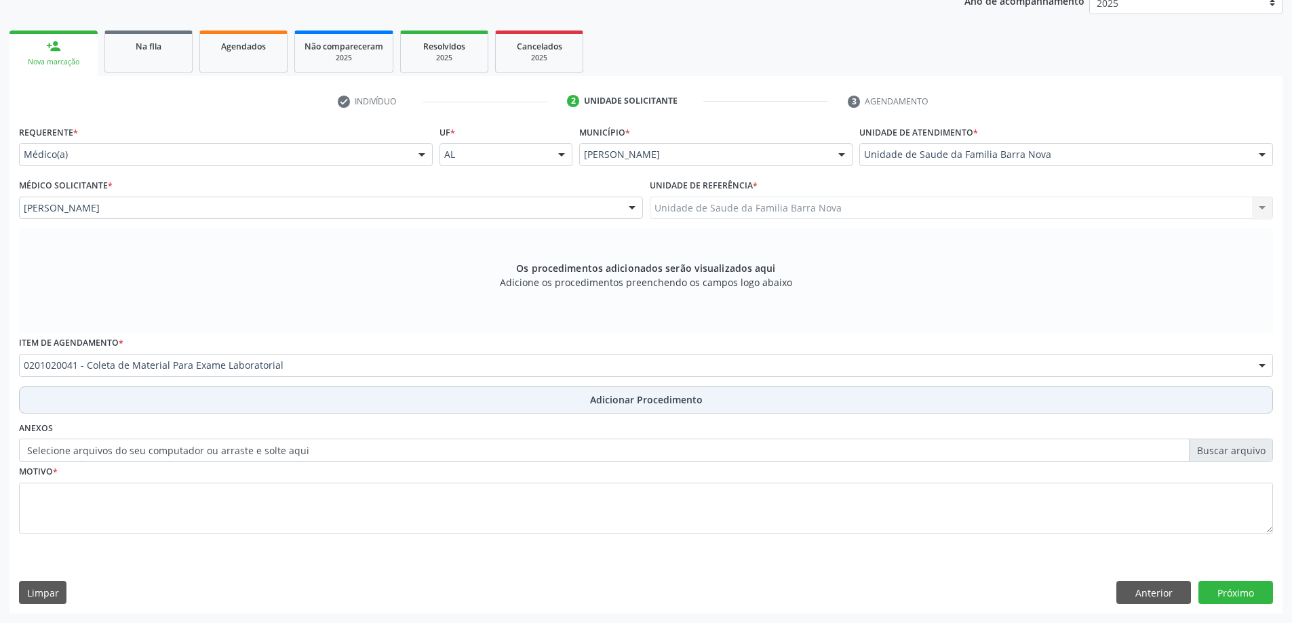
click at [617, 405] on span "Adicionar Procedimento" at bounding box center [646, 400] width 113 height 14
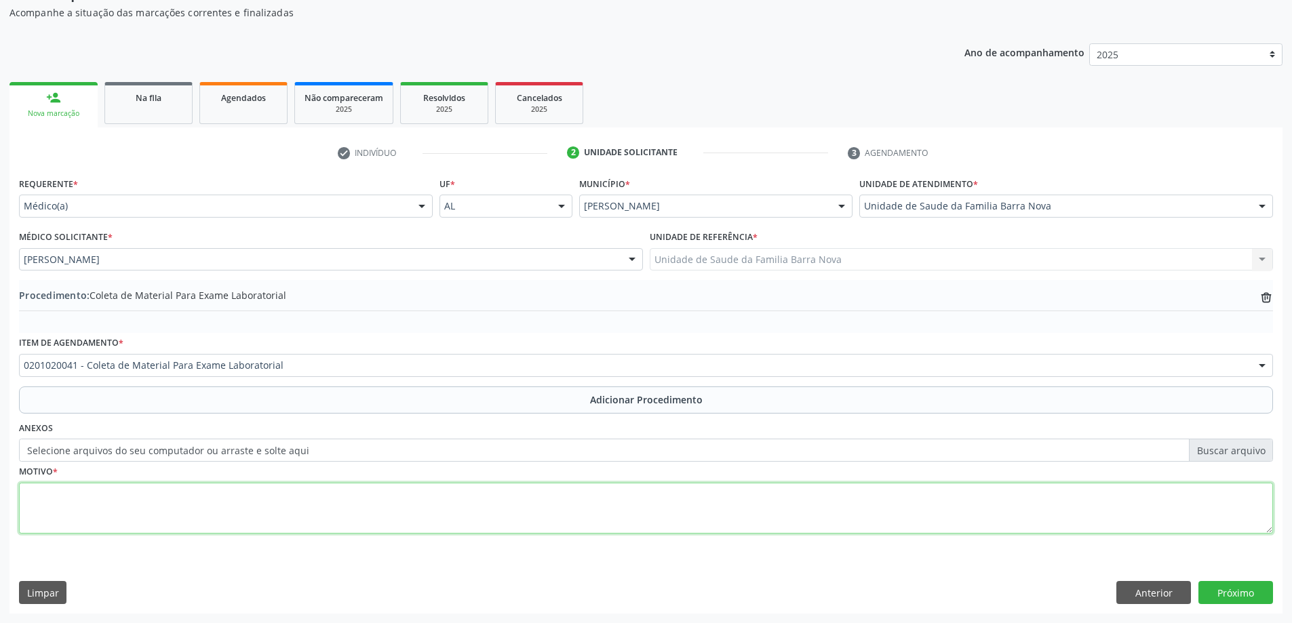
click at [406, 511] on textarea at bounding box center [646, 509] width 1254 height 52
type textarea "Controle clínico."
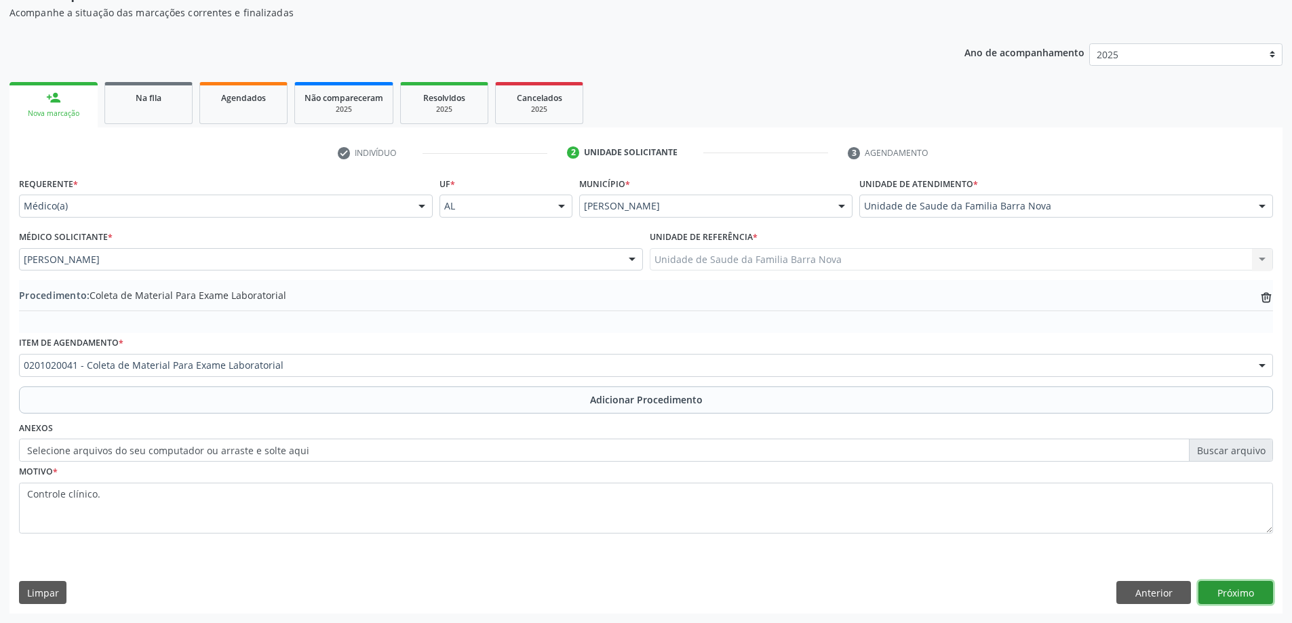
click at [1235, 595] on button "Próximo" at bounding box center [1236, 592] width 75 height 23
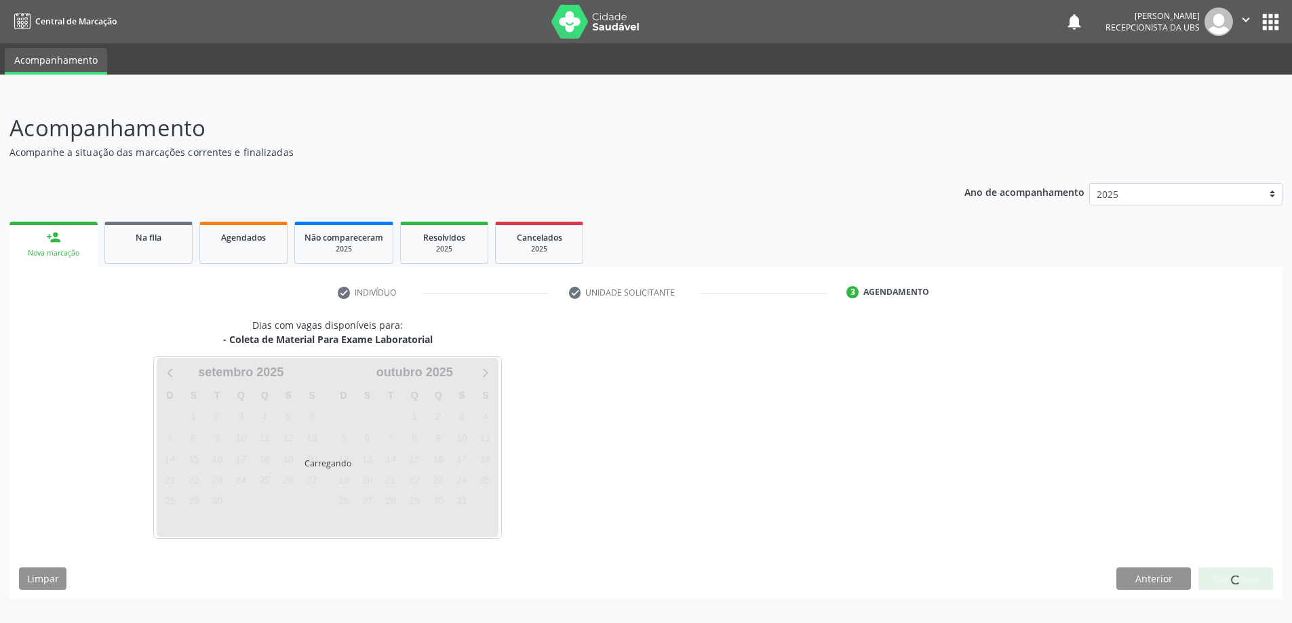
scroll to position [0, 0]
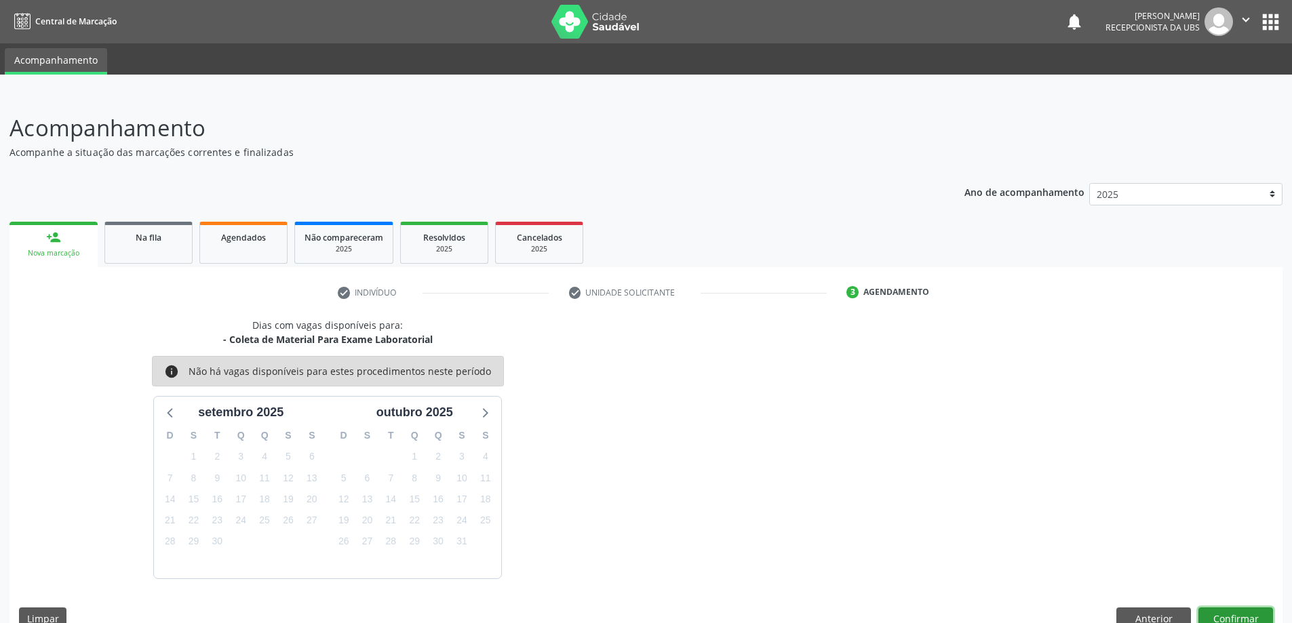
click at [1225, 615] on button "Confirmar" at bounding box center [1236, 619] width 75 height 23
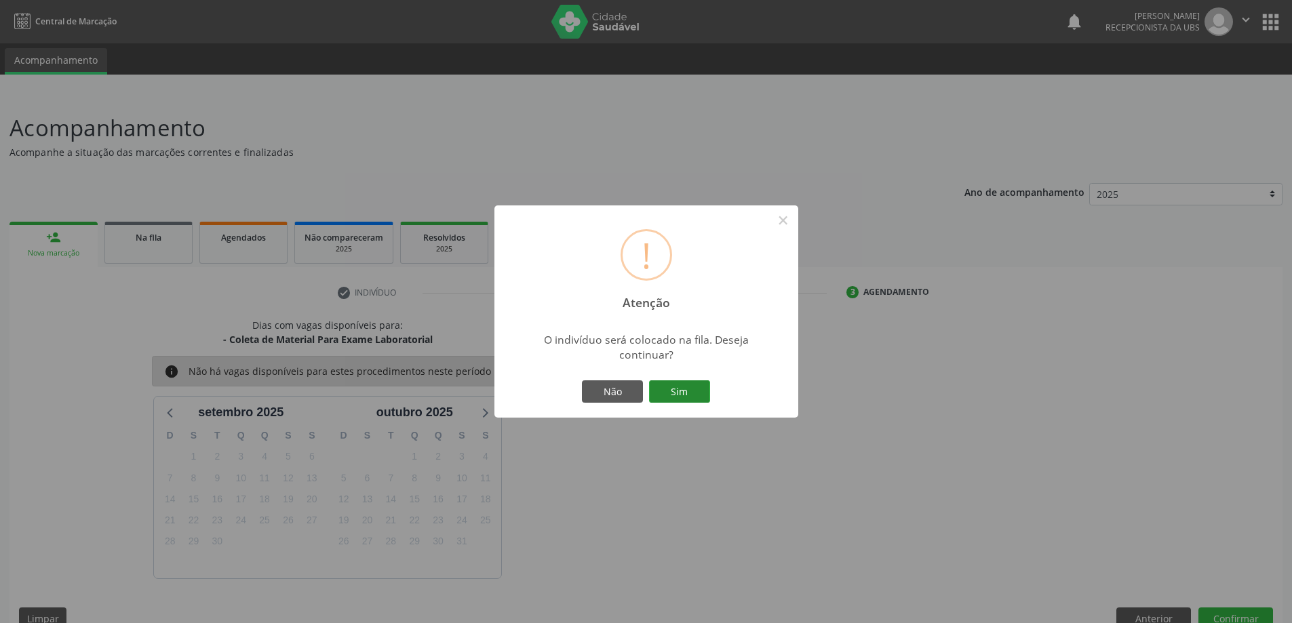
click at [672, 389] on button "Sim" at bounding box center [679, 392] width 61 height 23
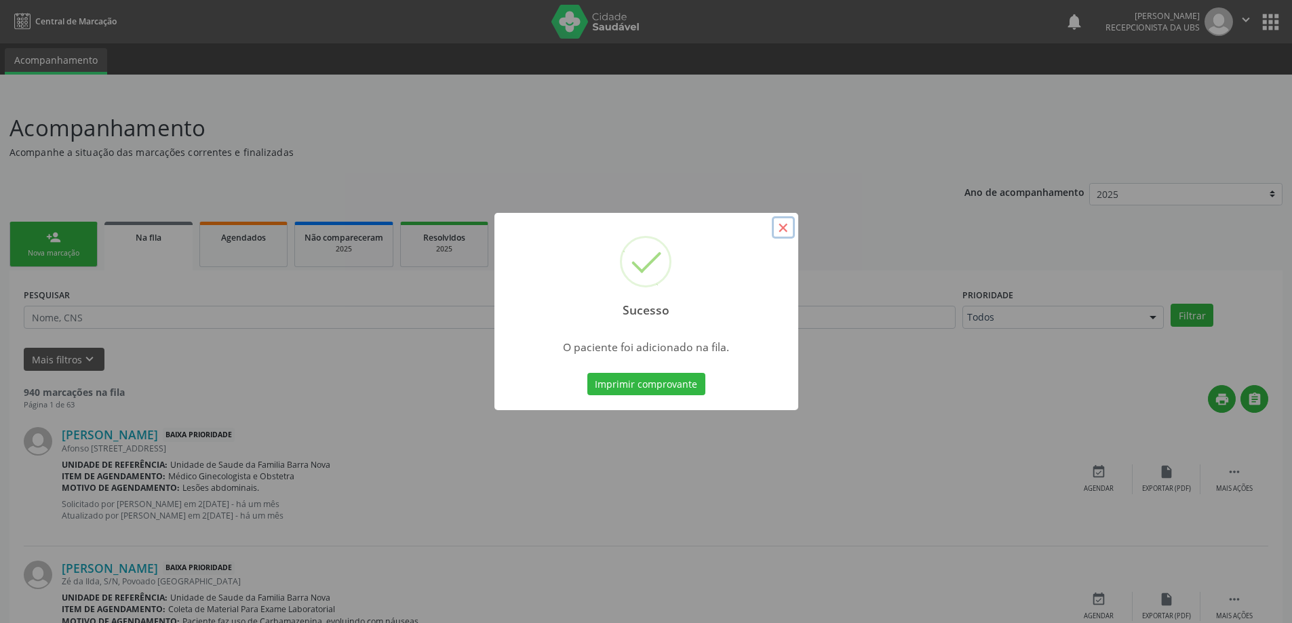
click at [779, 225] on button "×" at bounding box center [783, 227] width 23 height 23
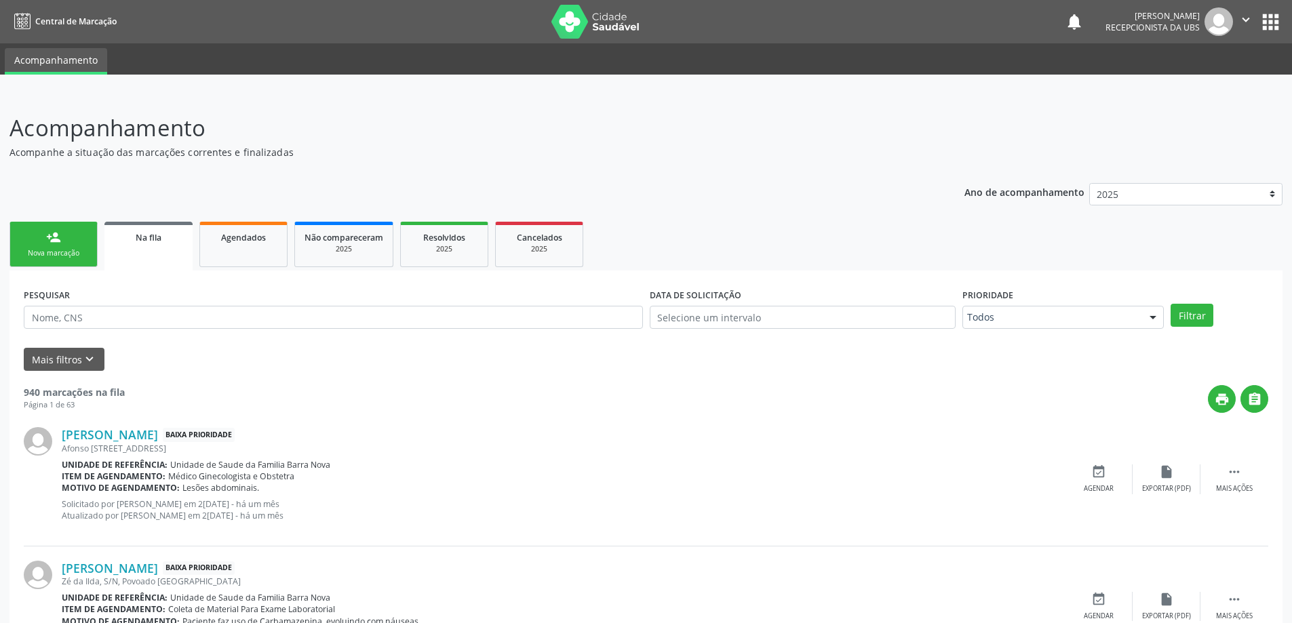
click at [69, 248] on link "person_add Nova marcação" at bounding box center [53, 244] width 88 height 45
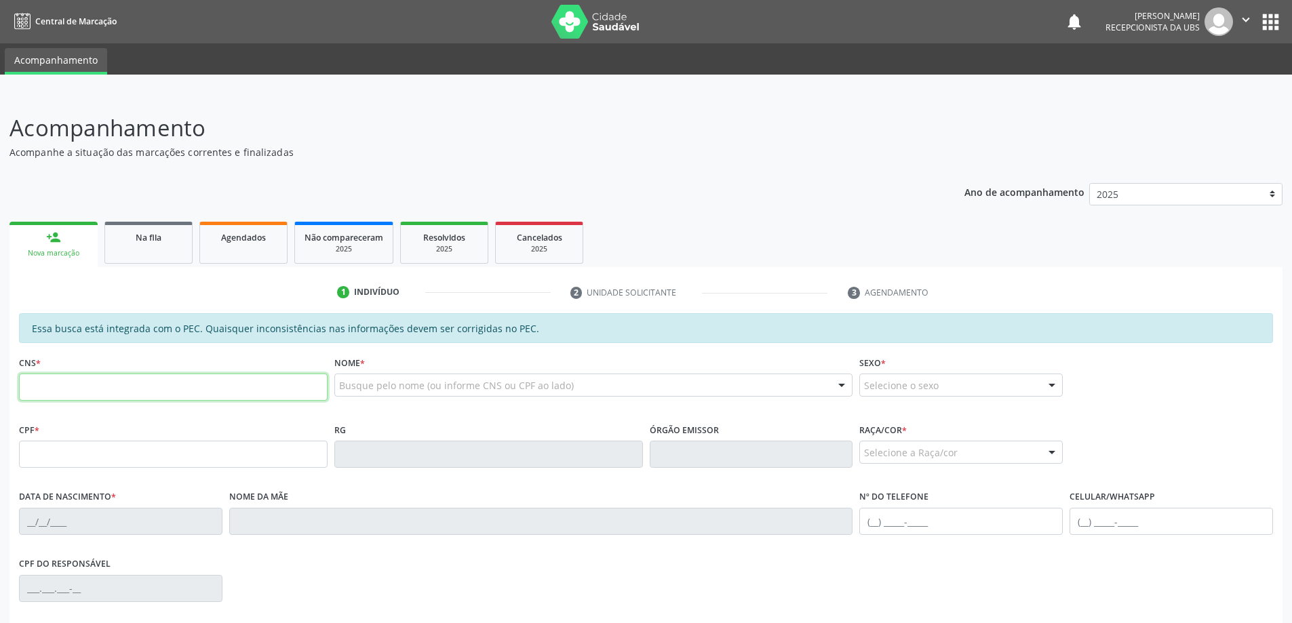
click at [79, 380] on input "text" at bounding box center [173, 387] width 309 height 27
type input "700 0059 9520 8300"
type input "094.129.274-60"
type input "14/10/1994"
type input "Denise Ferreira Gomes de Menezes"
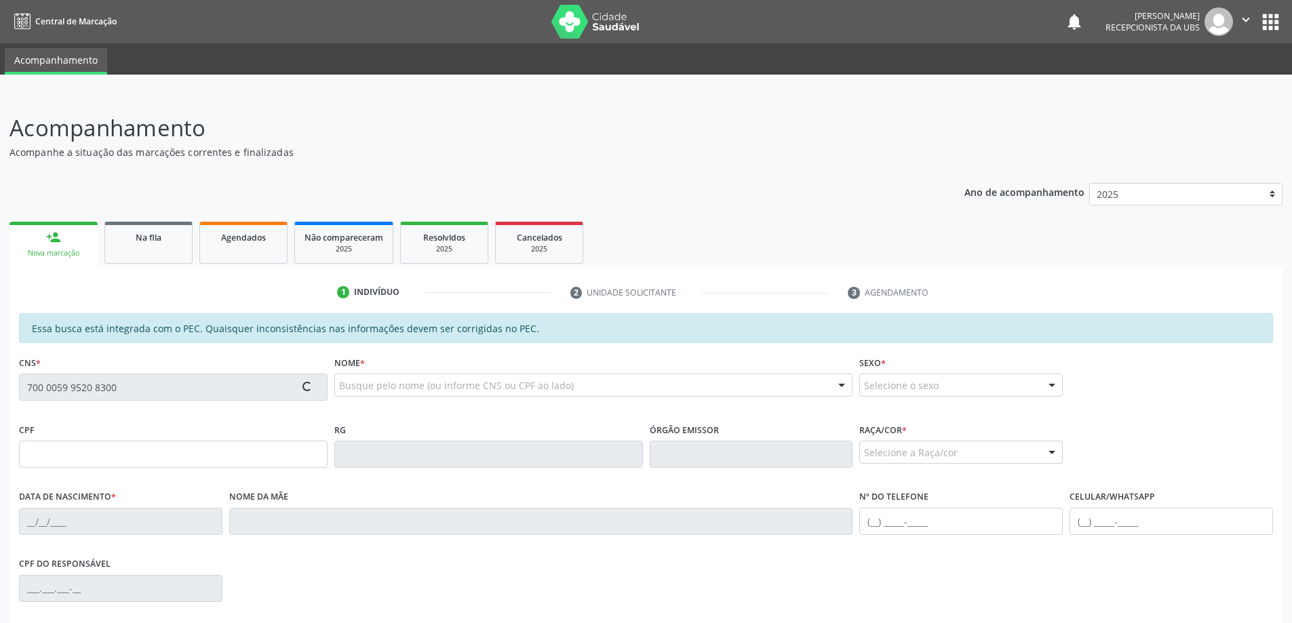
type input "(82) 99672-3472"
type input "37"
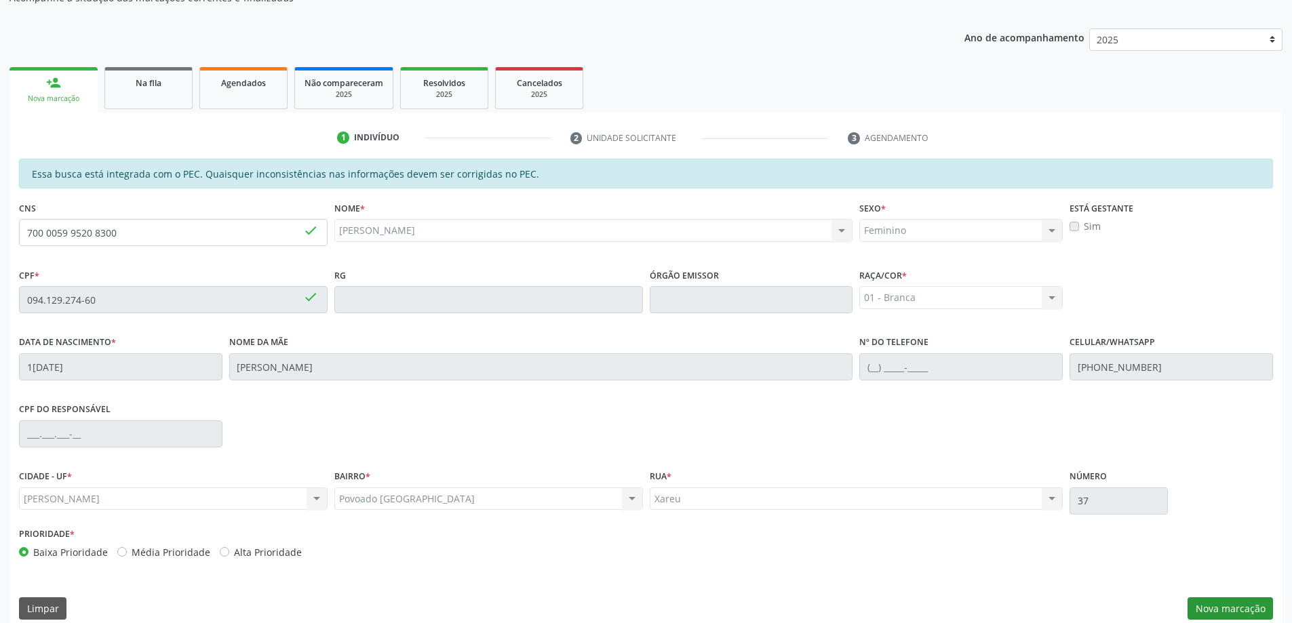
scroll to position [170, 0]
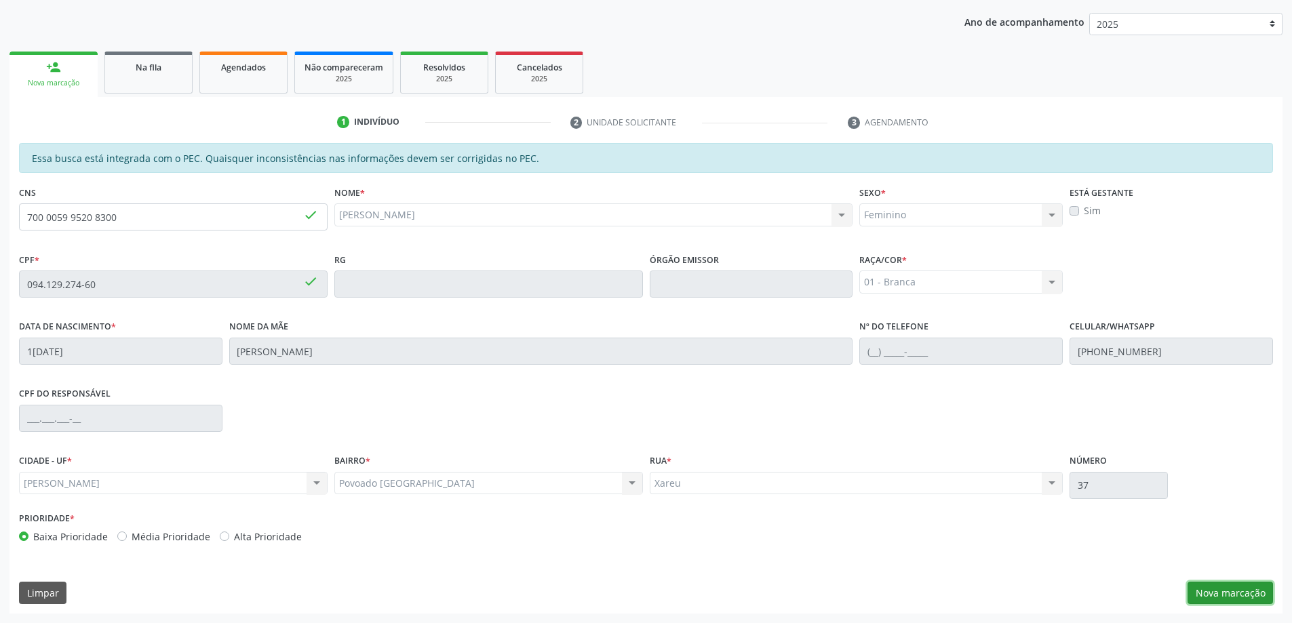
click at [1233, 592] on button "Nova marcação" at bounding box center [1230, 593] width 85 height 23
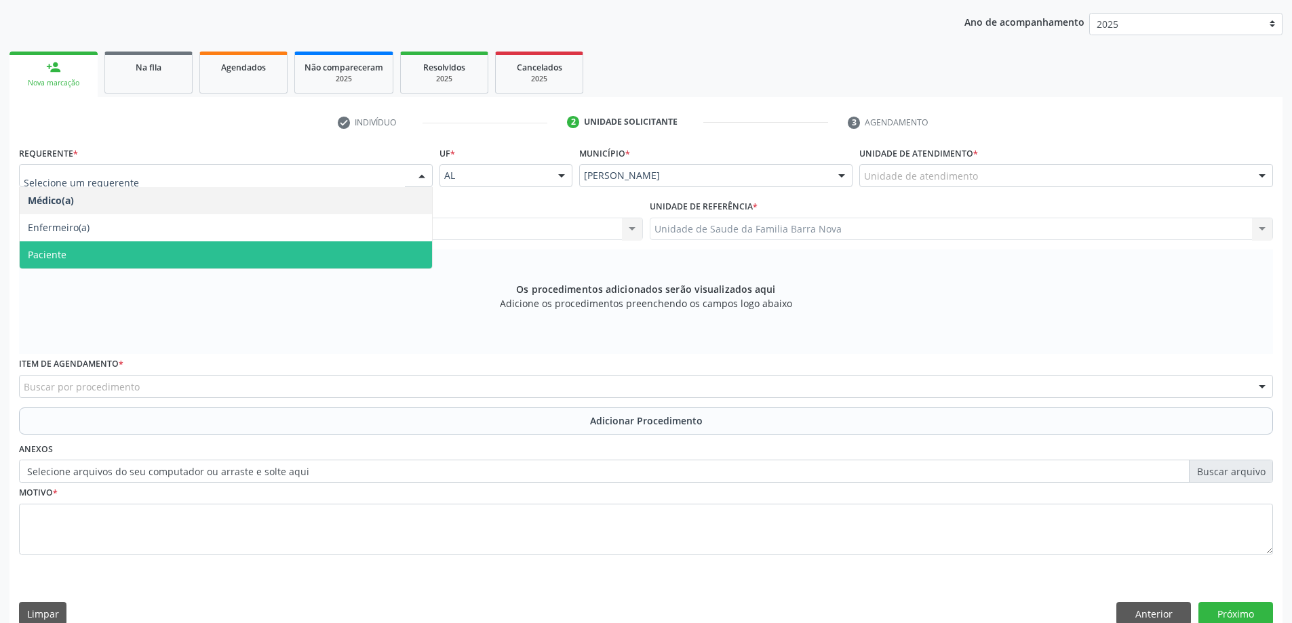
click at [228, 249] on span "Paciente" at bounding box center [226, 255] width 412 height 27
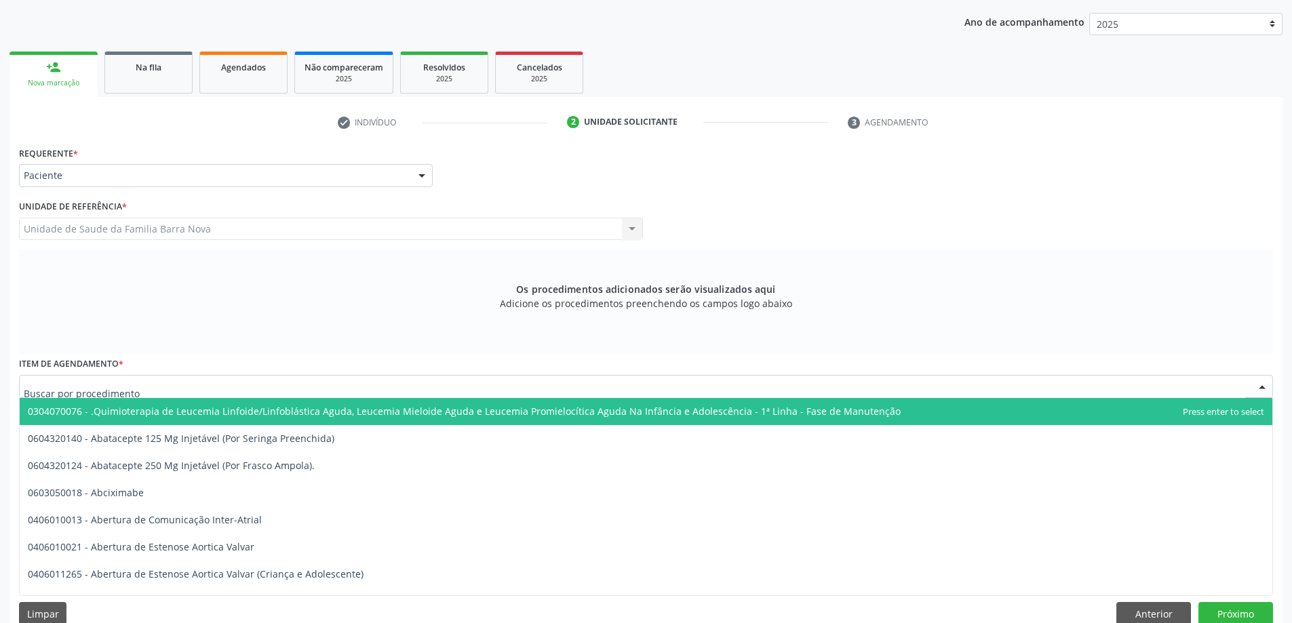
click at [229, 389] on div at bounding box center [646, 386] width 1254 height 23
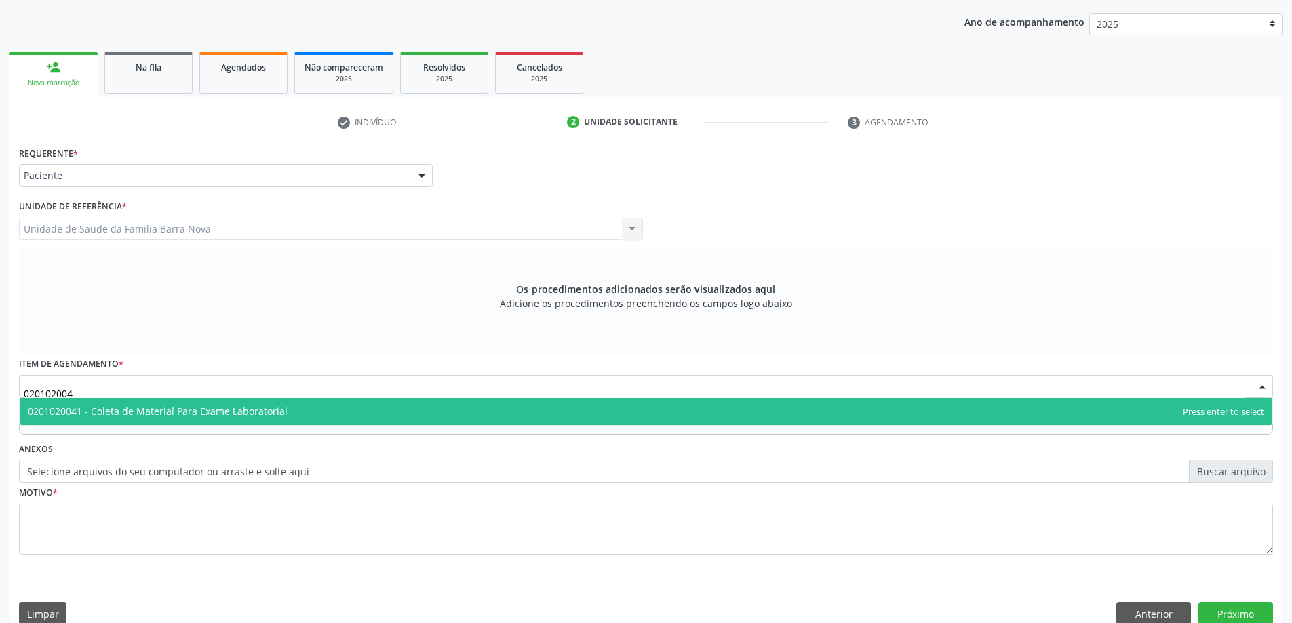
type input "0201020041"
click at [496, 412] on span "0201020041 - Coleta de Material Para Exame Laboratorial" at bounding box center [646, 411] width 1253 height 27
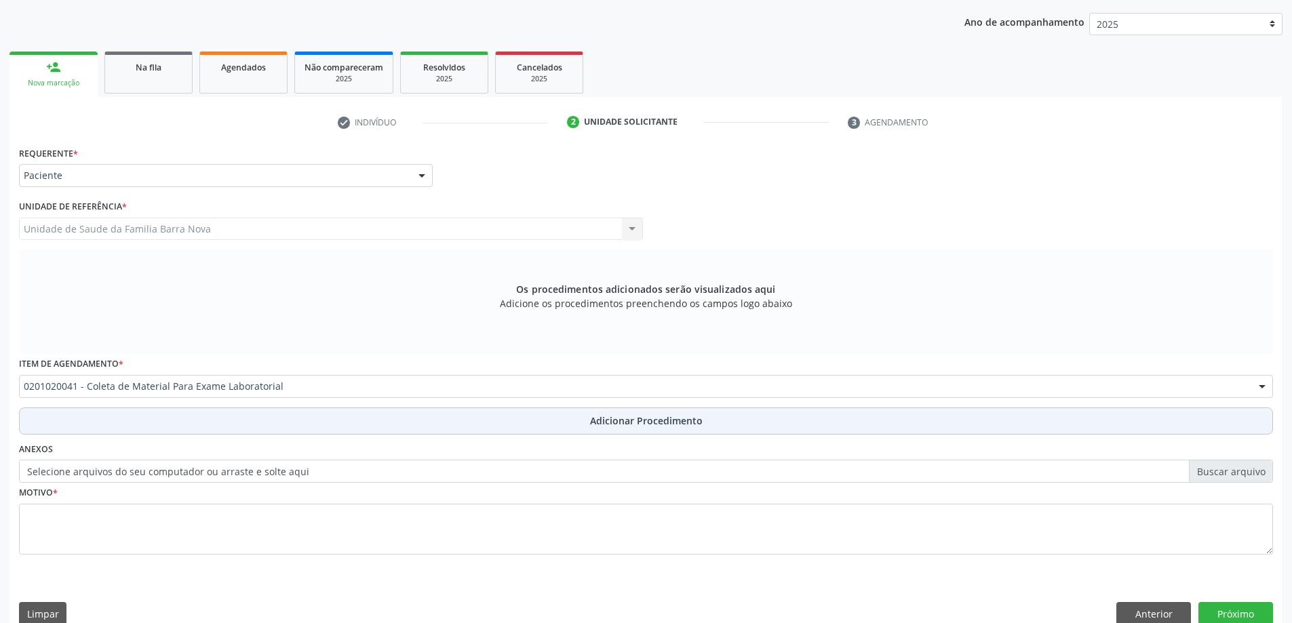
click at [598, 425] on span "Adicionar Procedimento" at bounding box center [646, 421] width 113 height 14
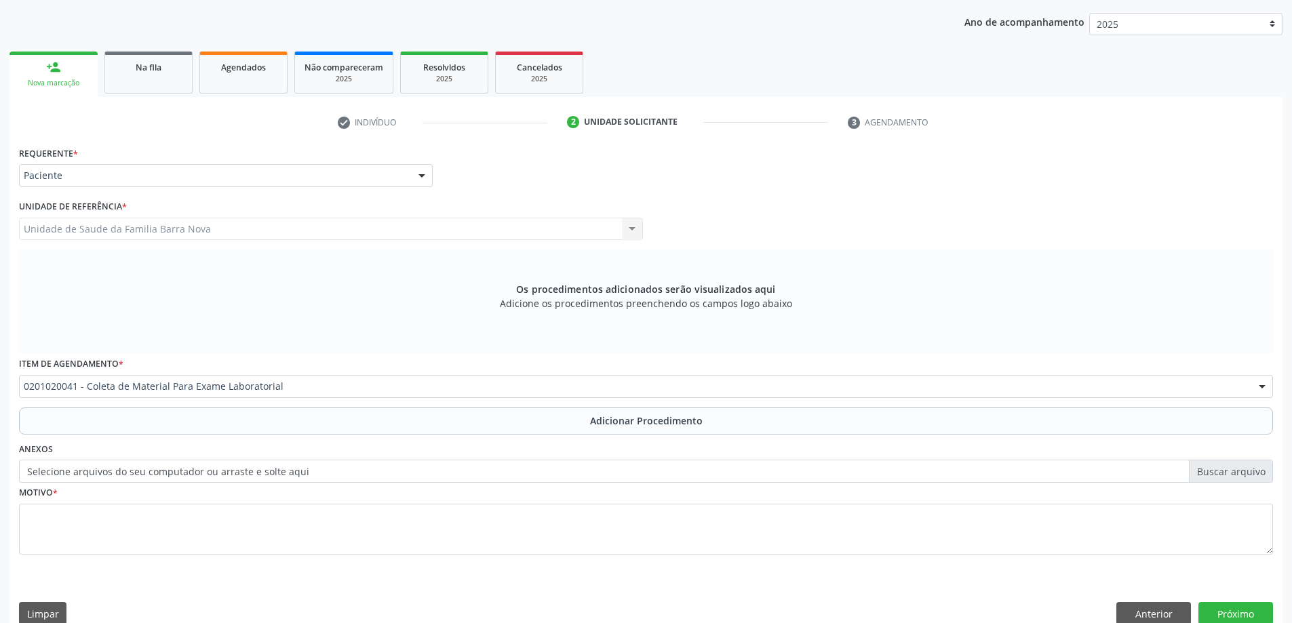
scroll to position [140, 0]
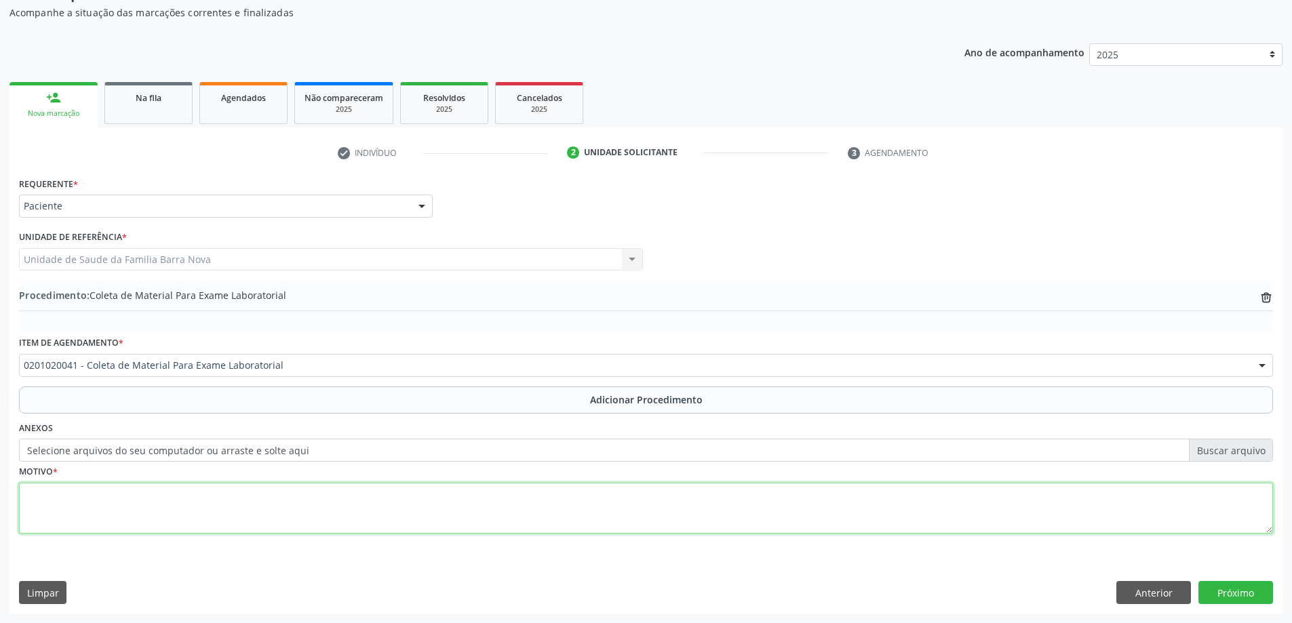
click at [348, 511] on textarea at bounding box center [646, 509] width 1254 height 52
type textarea "Avaliação ginecologica."
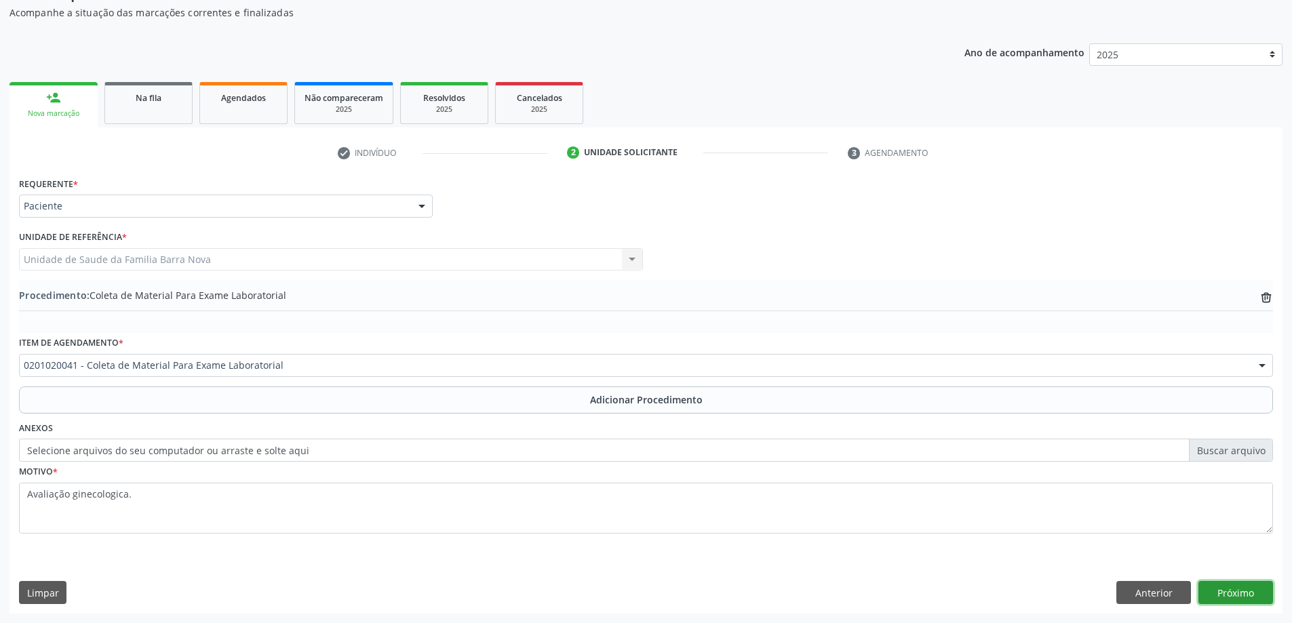
click at [1233, 587] on button "Próximo" at bounding box center [1236, 592] width 75 height 23
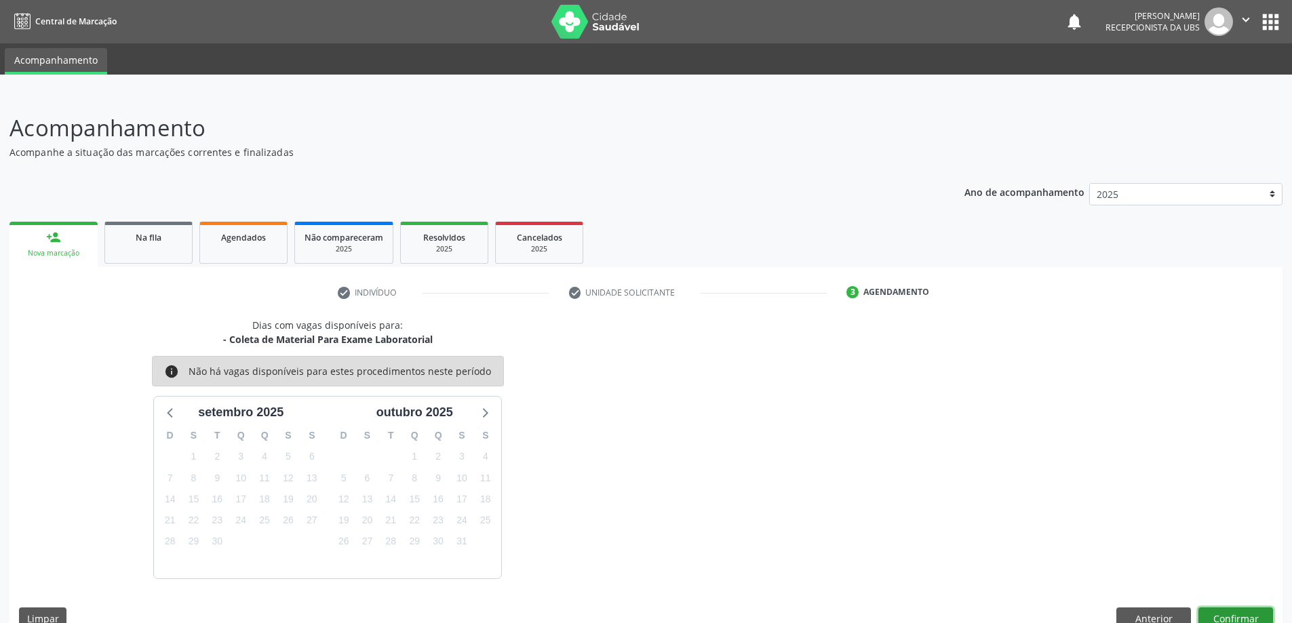
click at [1251, 619] on button "Confirmar" at bounding box center [1236, 619] width 75 height 23
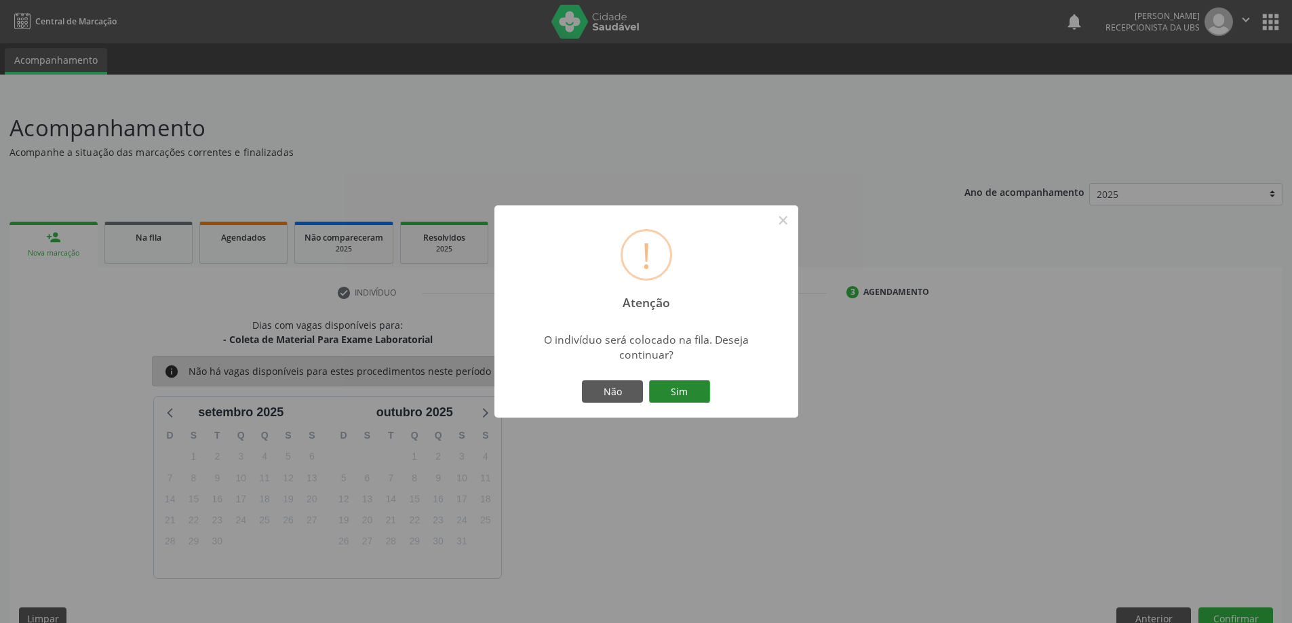
click at [688, 389] on button "Sim" at bounding box center [679, 392] width 61 height 23
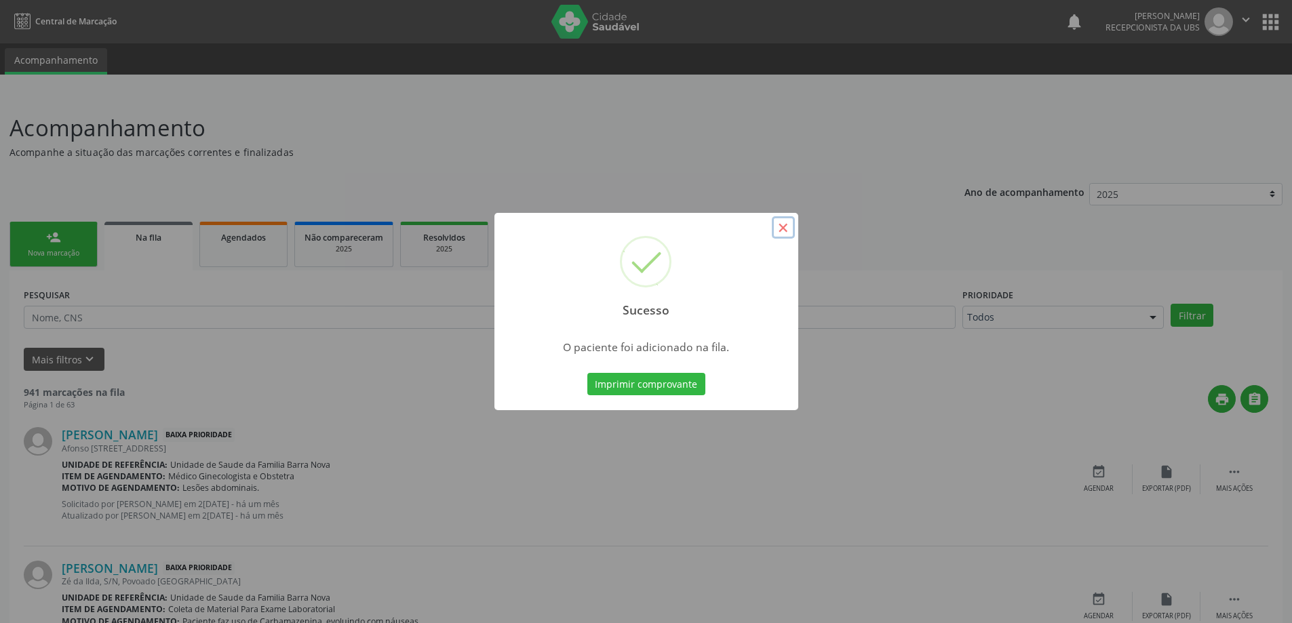
click at [784, 226] on button "×" at bounding box center [783, 227] width 23 height 23
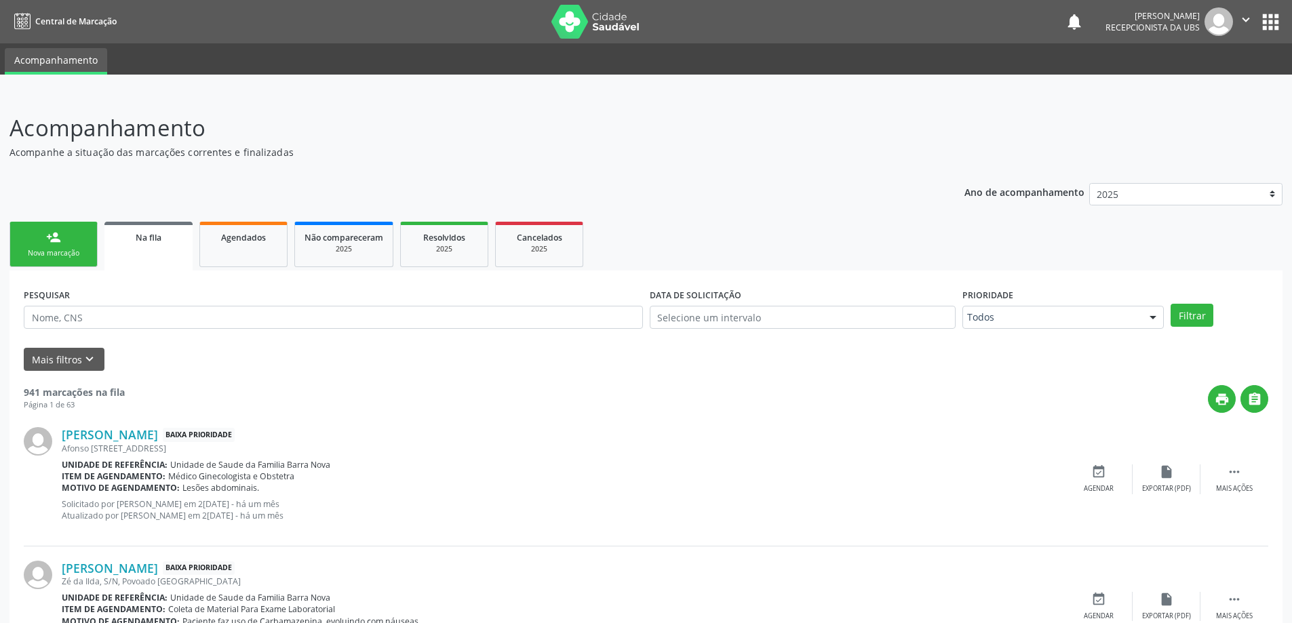
click at [50, 243] on div "person_add" at bounding box center [53, 237] width 15 height 15
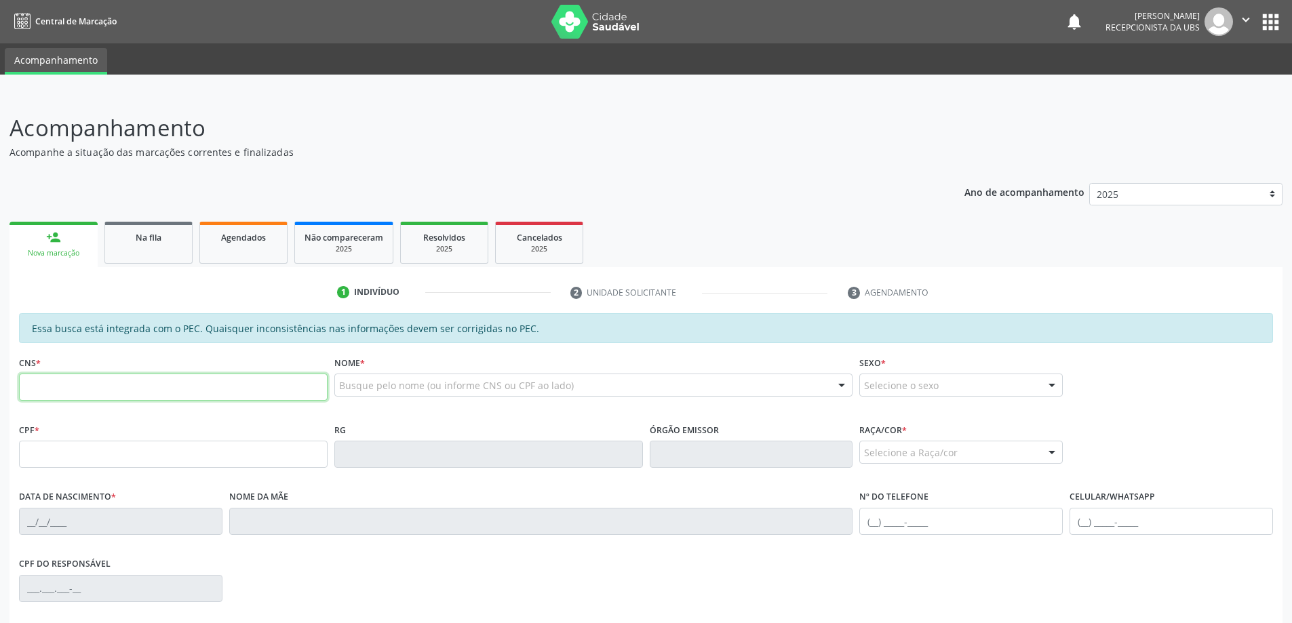
click at [62, 388] on input "text" at bounding box center [173, 387] width 309 height 27
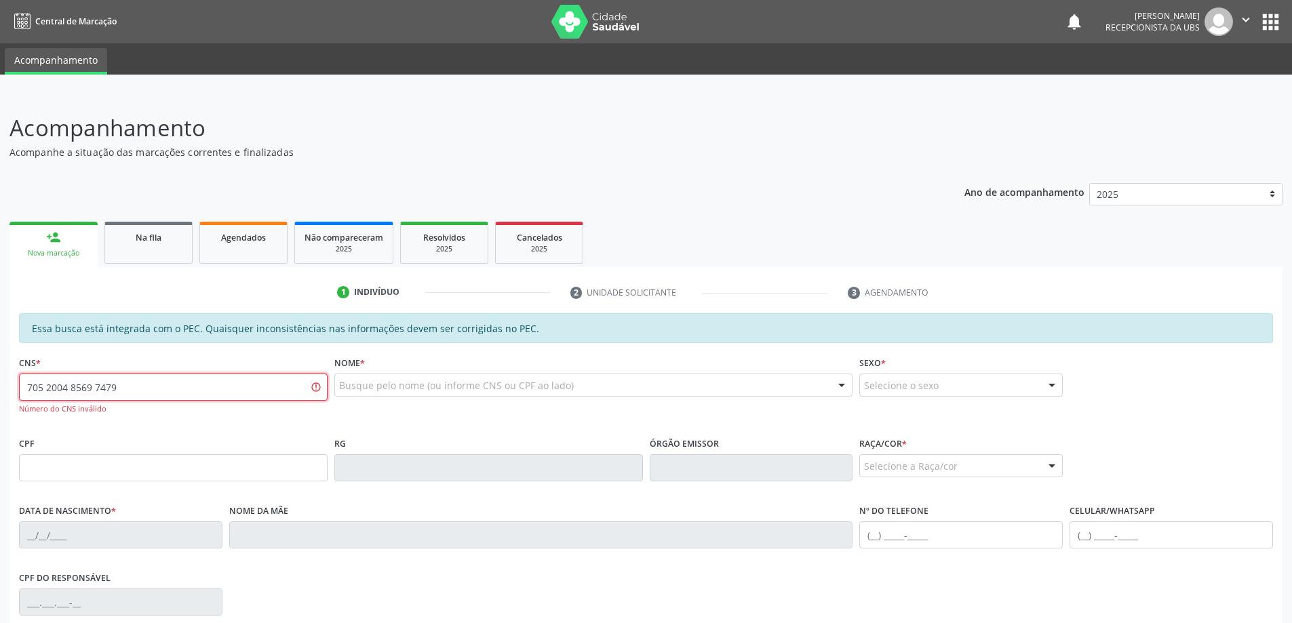
type input "705 2004 8569 7479"
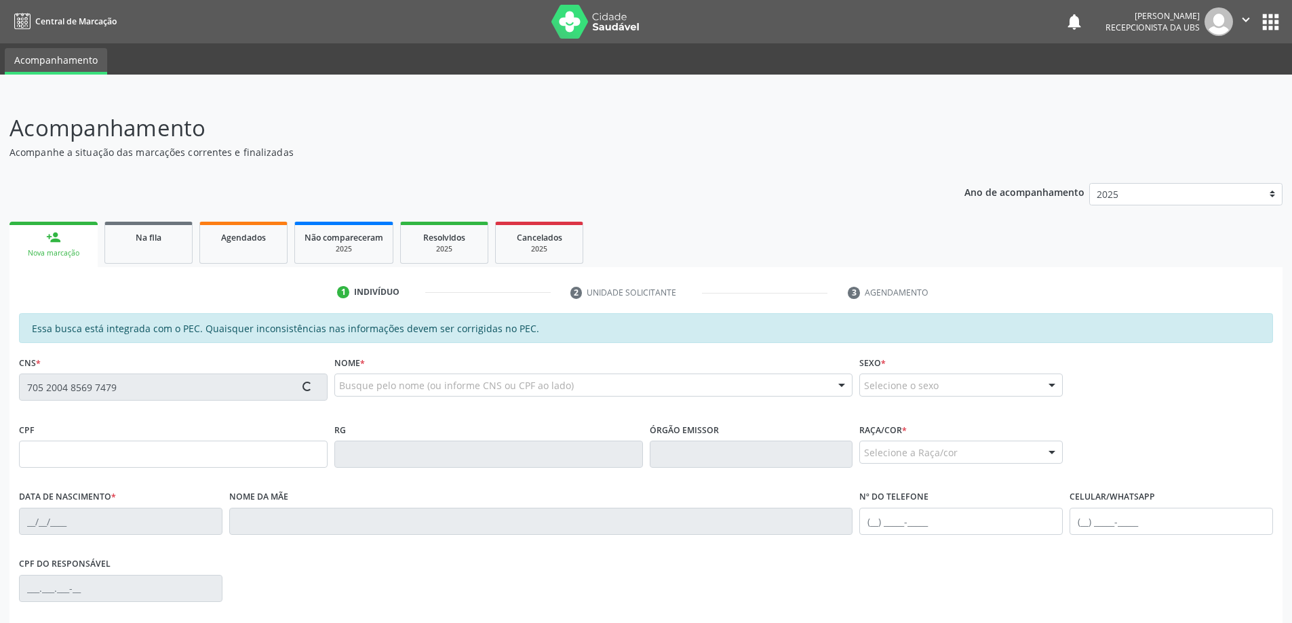
type input "940.450.894-20"
type input "05/04/1973"
type input "Antônia Correia dos Santos"
type input "(82) 99129-8452"
type input "30"
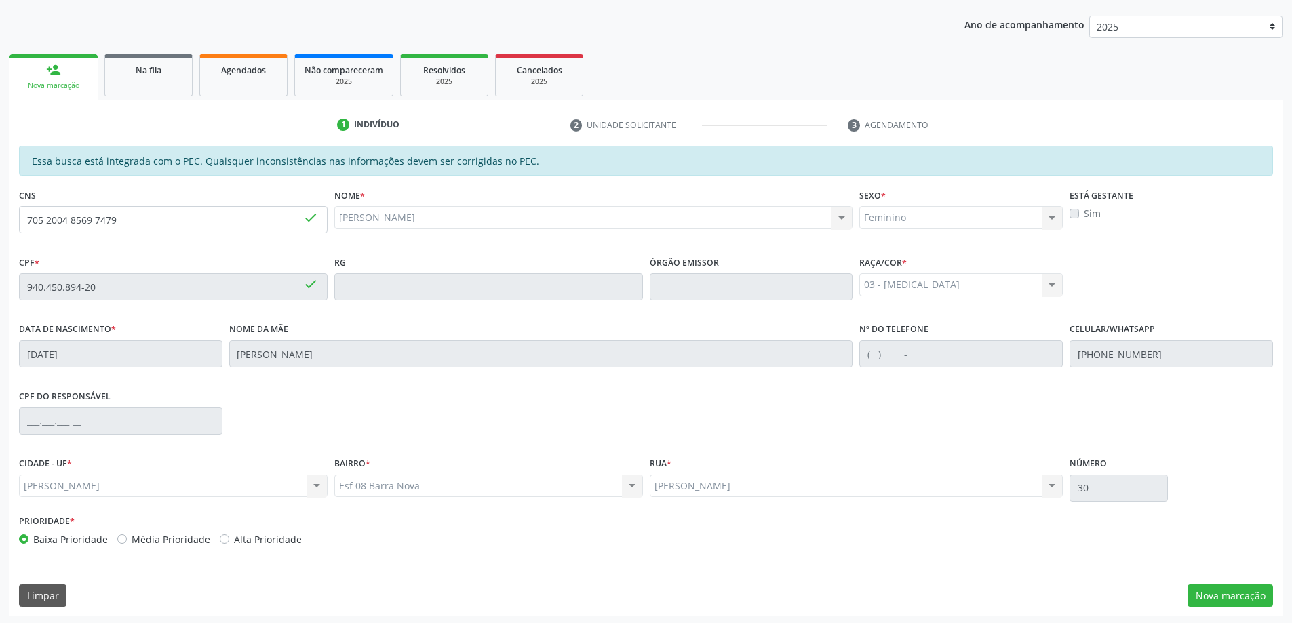
scroll to position [170, 0]
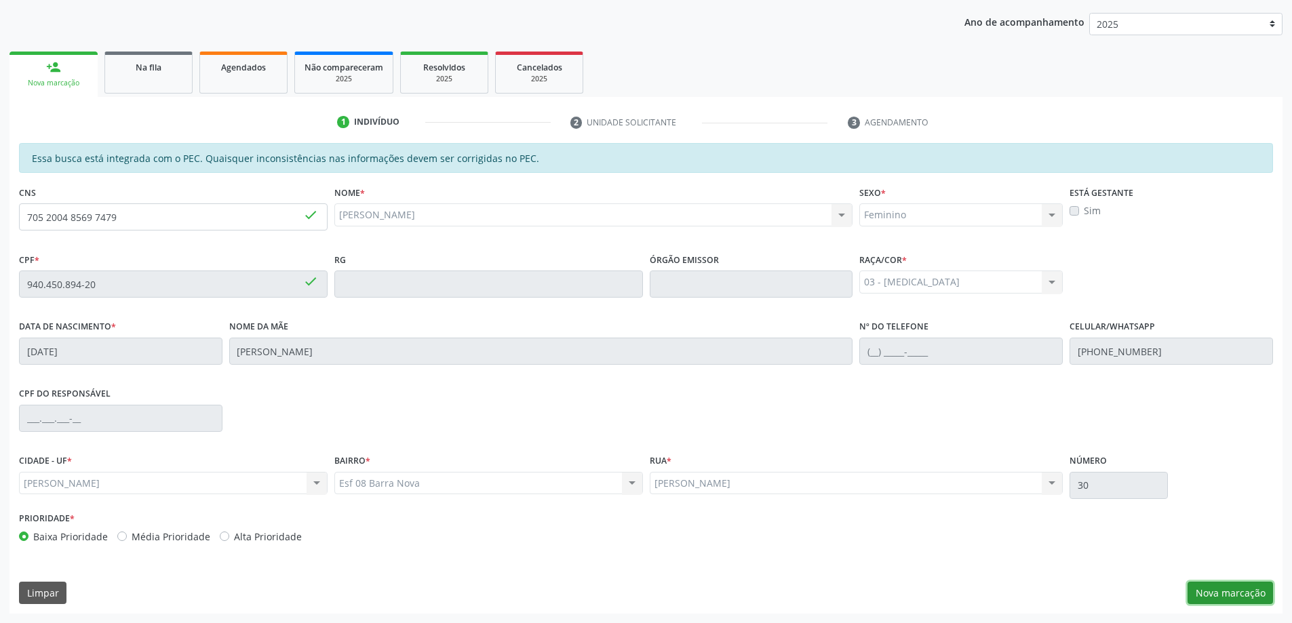
click at [1215, 596] on button "Nova marcação" at bounding box center [1230, 593] width 85 height 23
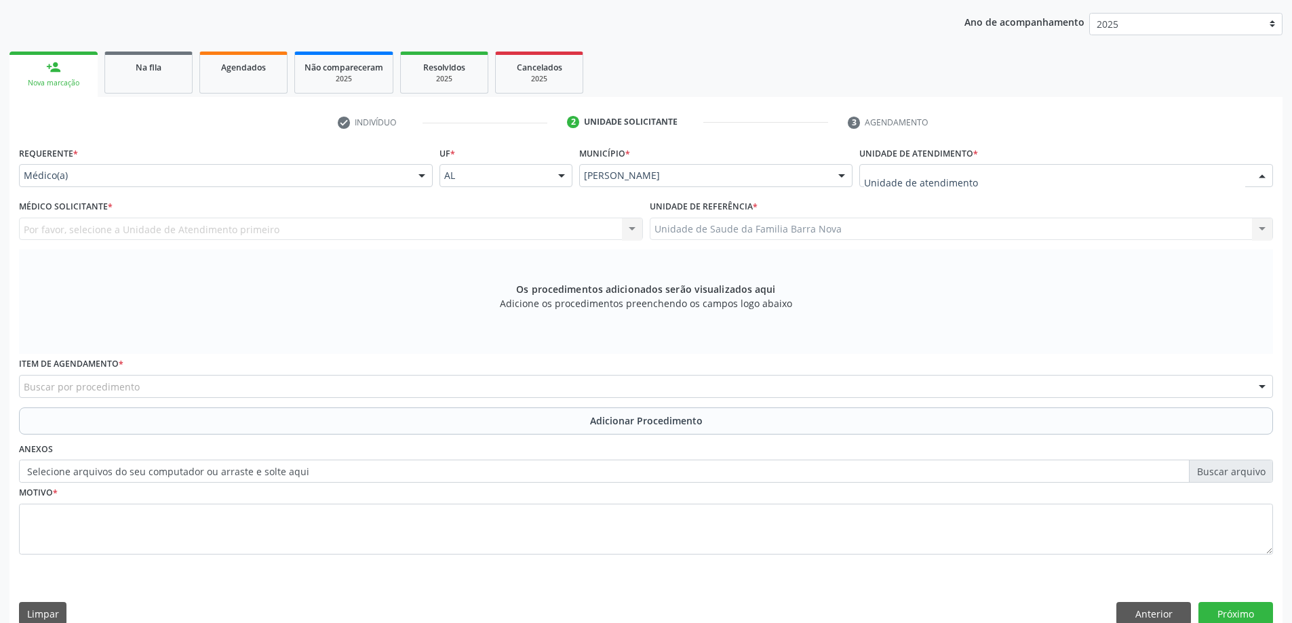
click at [1024, 178] on div at bounding box center [1067, 175] width 414 height 23
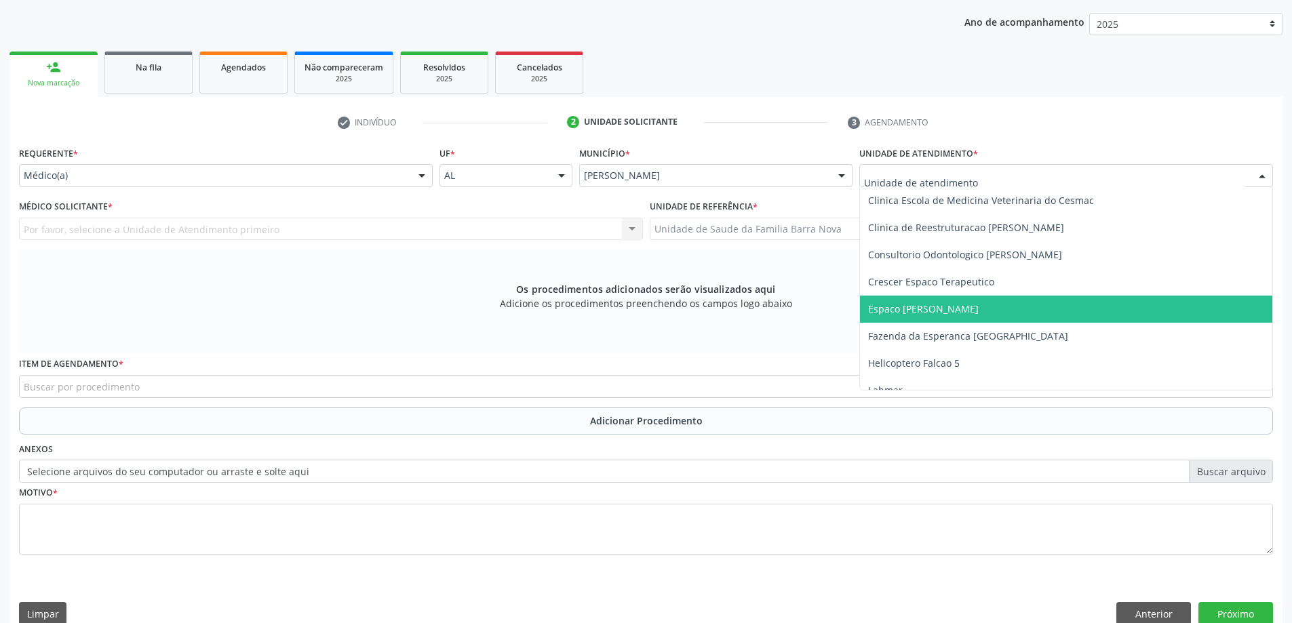
scroll to position [204, 0]
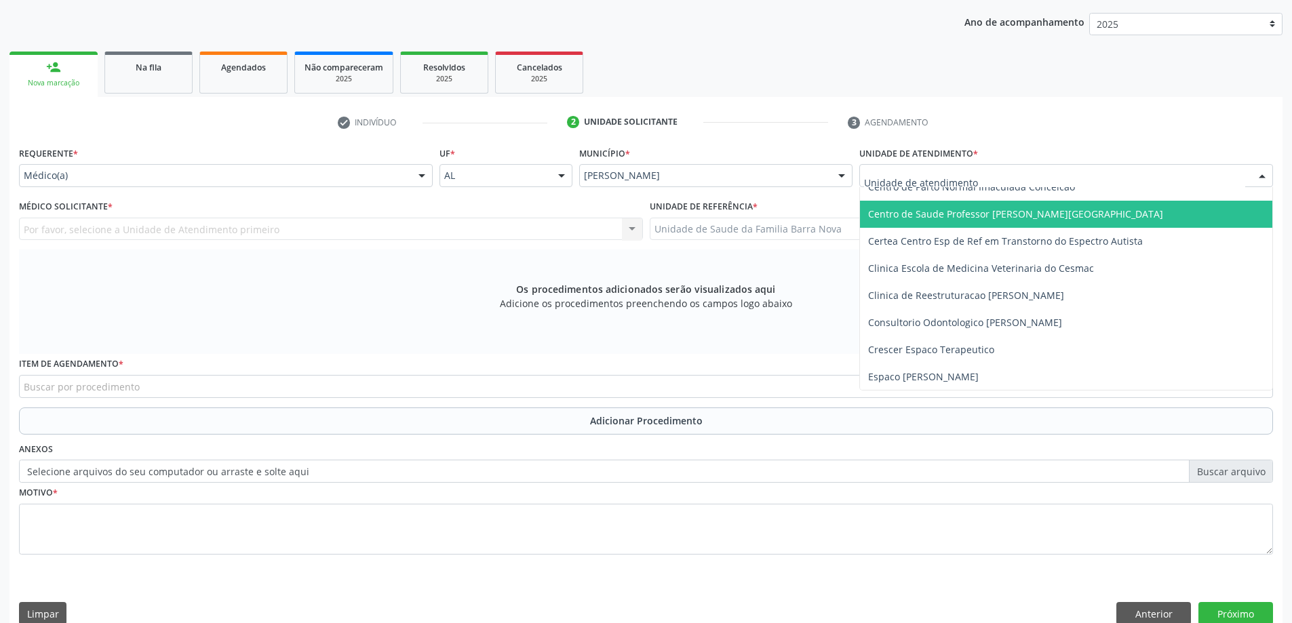
click at [1029, 213] on span "Centro de Saude Professor [PERSON_NAME][GEOGRAPHIC_DATA]" at bounding box center [1015, 214] width 295 height 13
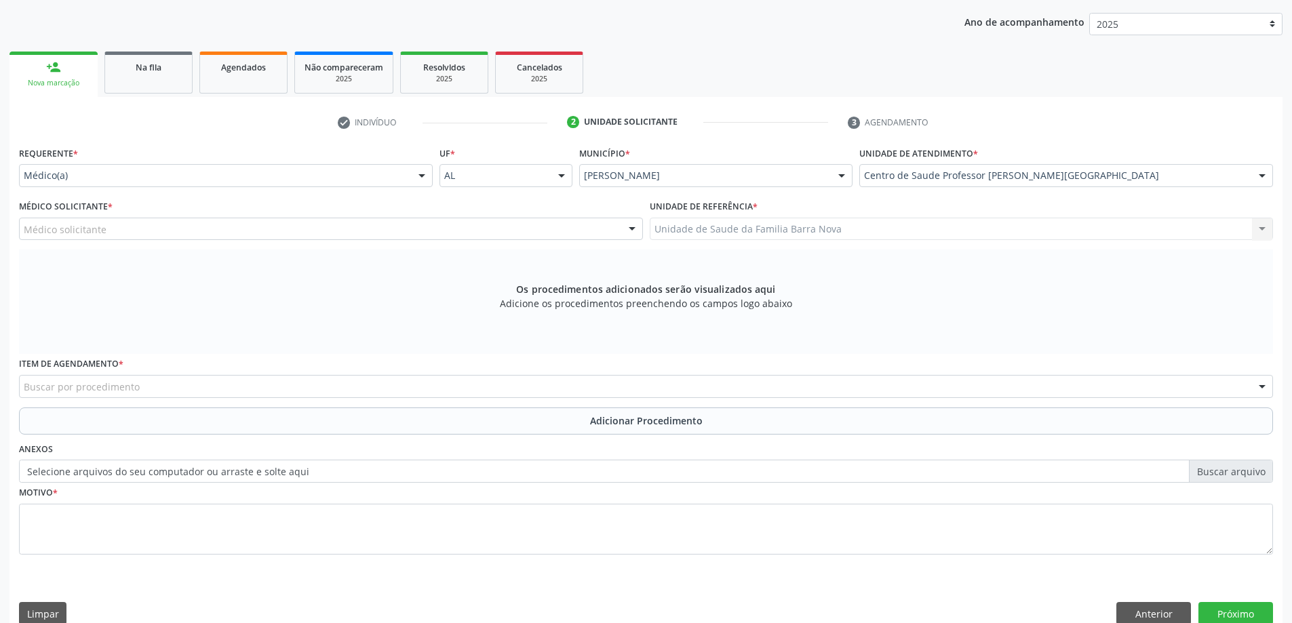
click at [274, 231] on div "Médico solicitante" at bounding box center [331, 229] width 624 height 23
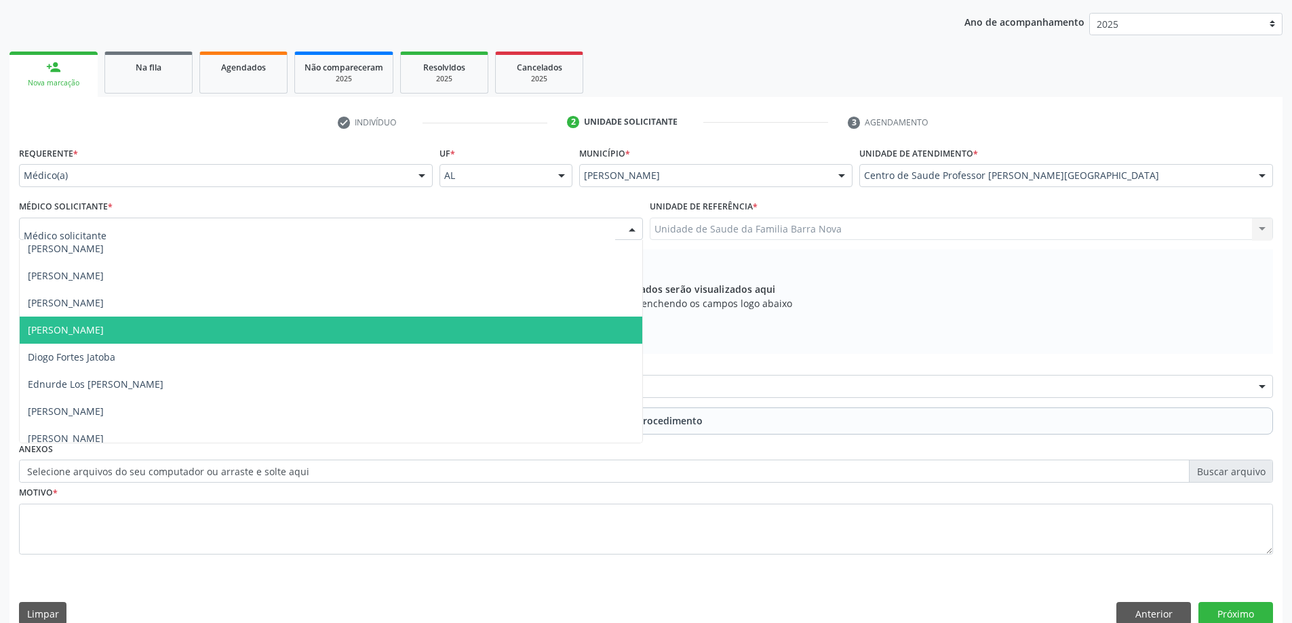
scroll to position [271, 0]
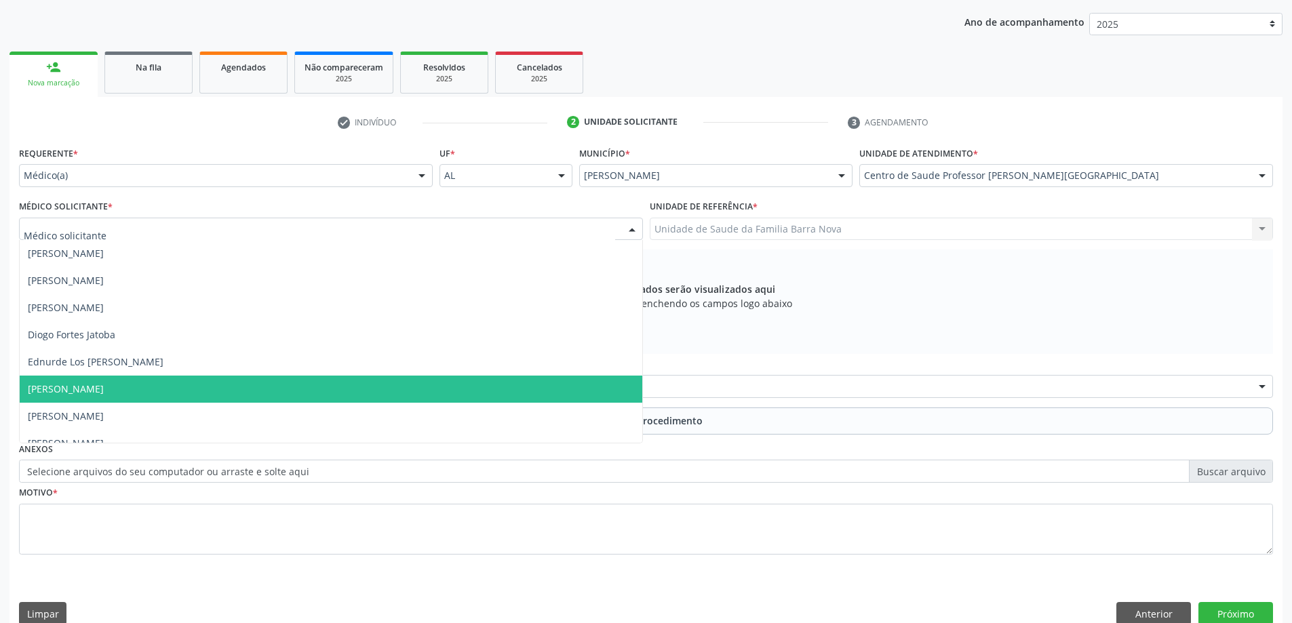
click at [260, 376] on span "Elio Goncalves Melo Junior" at bounding box center [331, 389] width 623 height 27
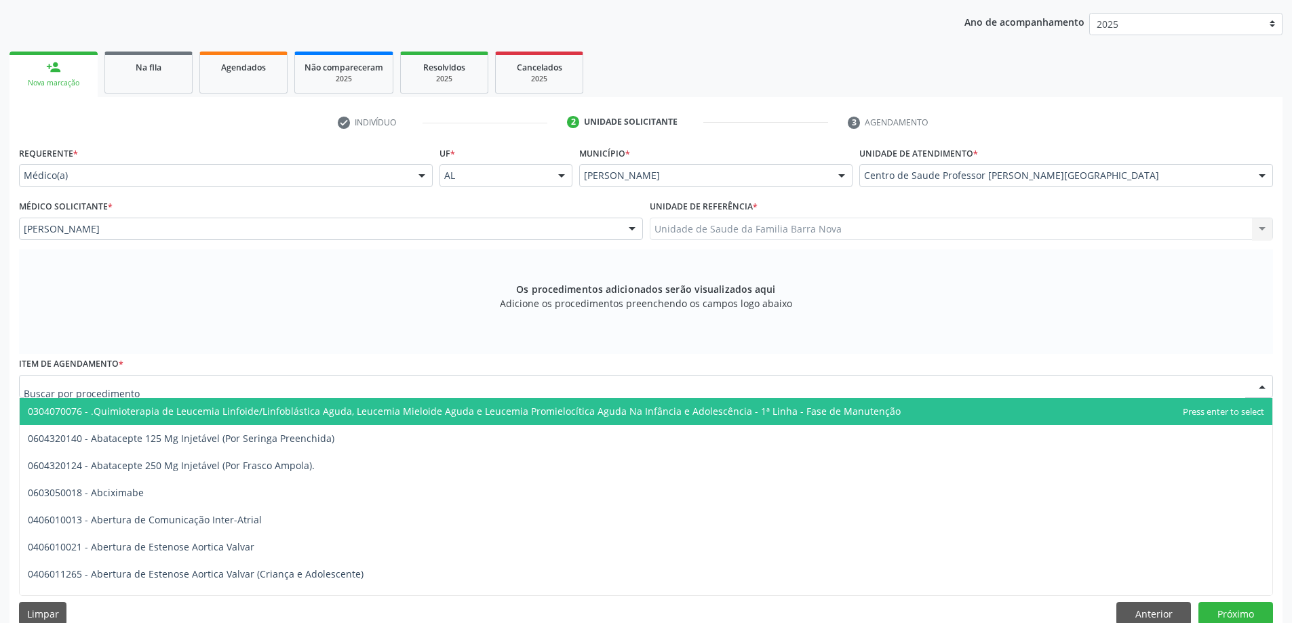
click at [467, 391] on div at bounding box center [646, 386] width 1254 height 23
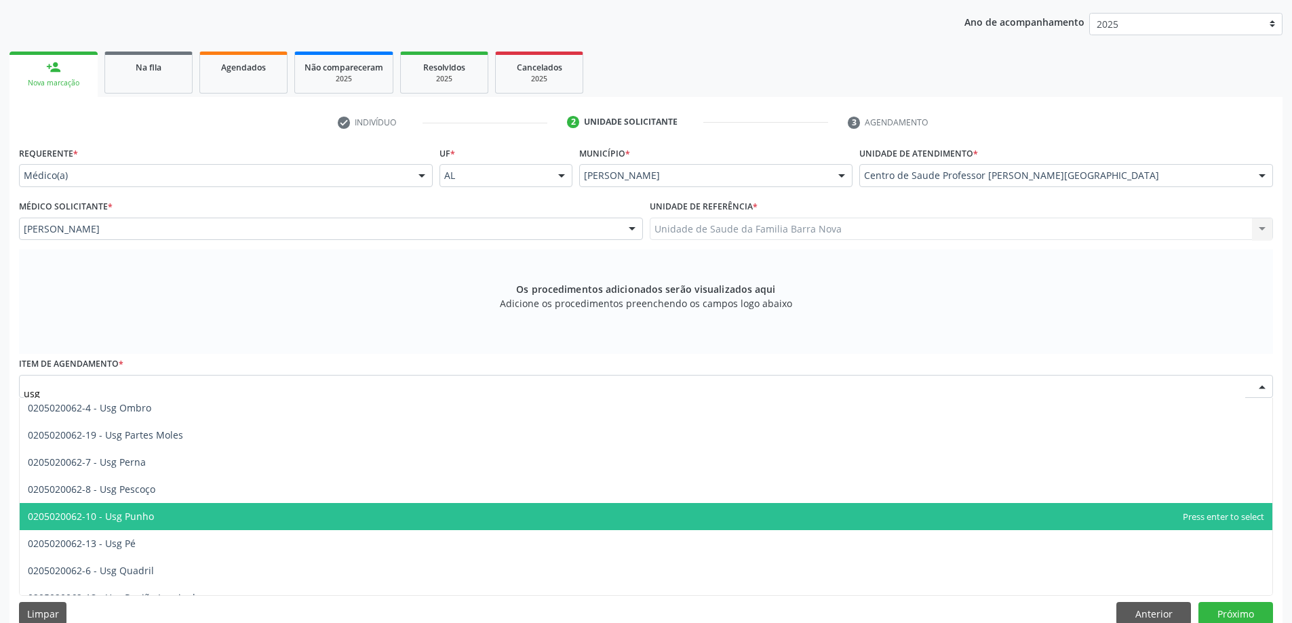
scroll to position [317, 0]
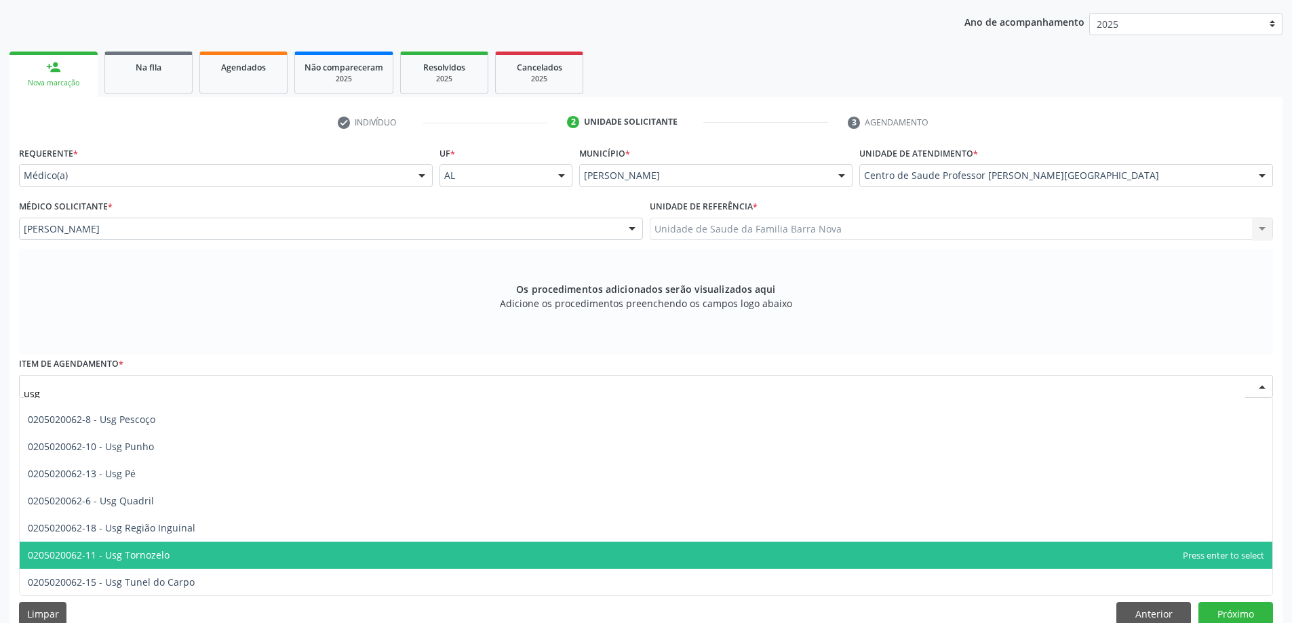
click at [288, 554] on span "0205020062-11 - Usg Tornozelo" at bounding box center [646, 555] width 1253 height 27
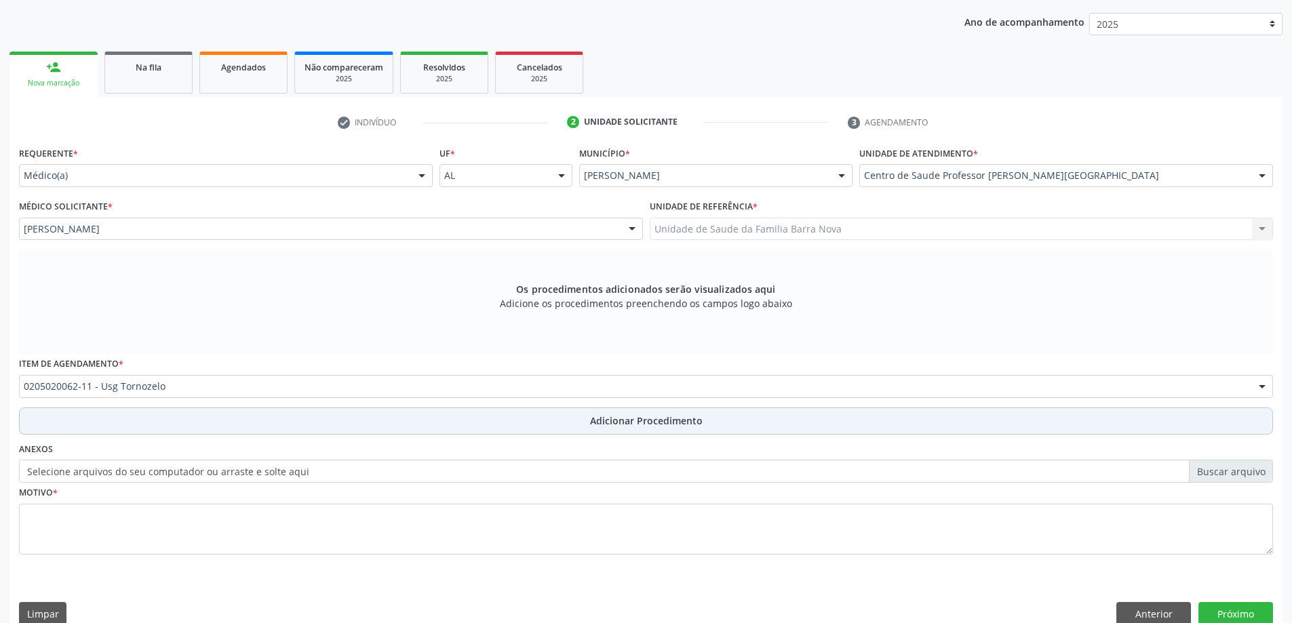
click at [625, 422] on span "Adicionar Procedimento" at bounding box center [646, 421] width 113 height 14
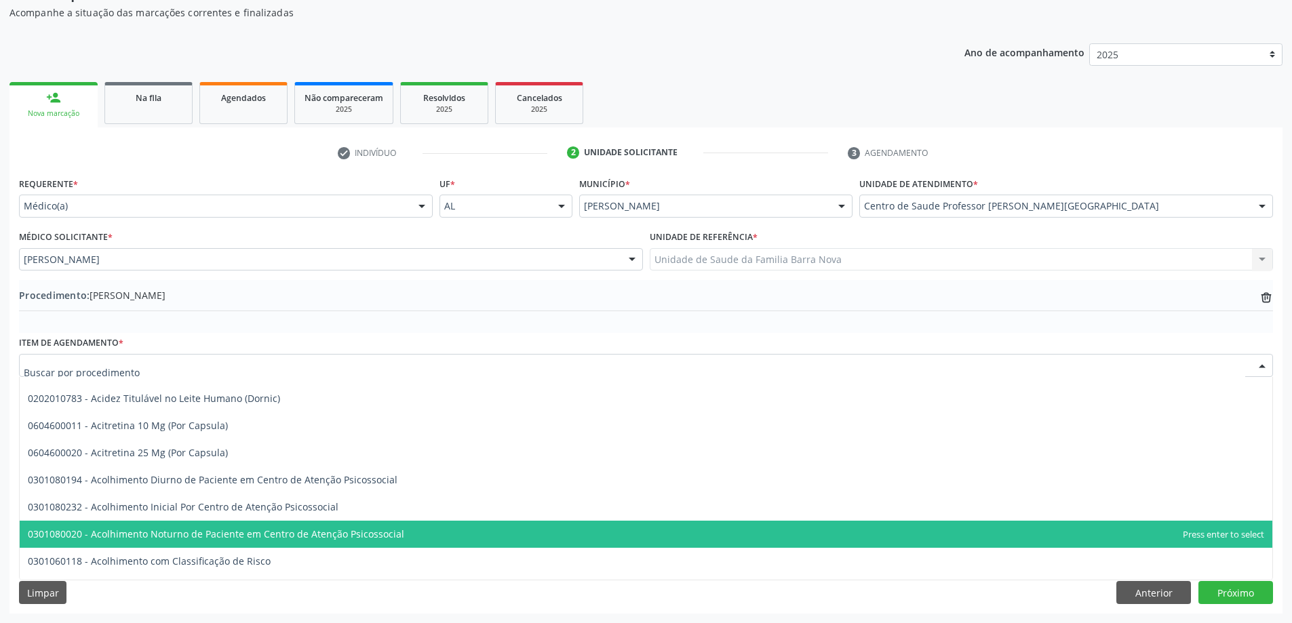
click at [208, 372] on div at bounding box center [646, 365] width 1254 height 23
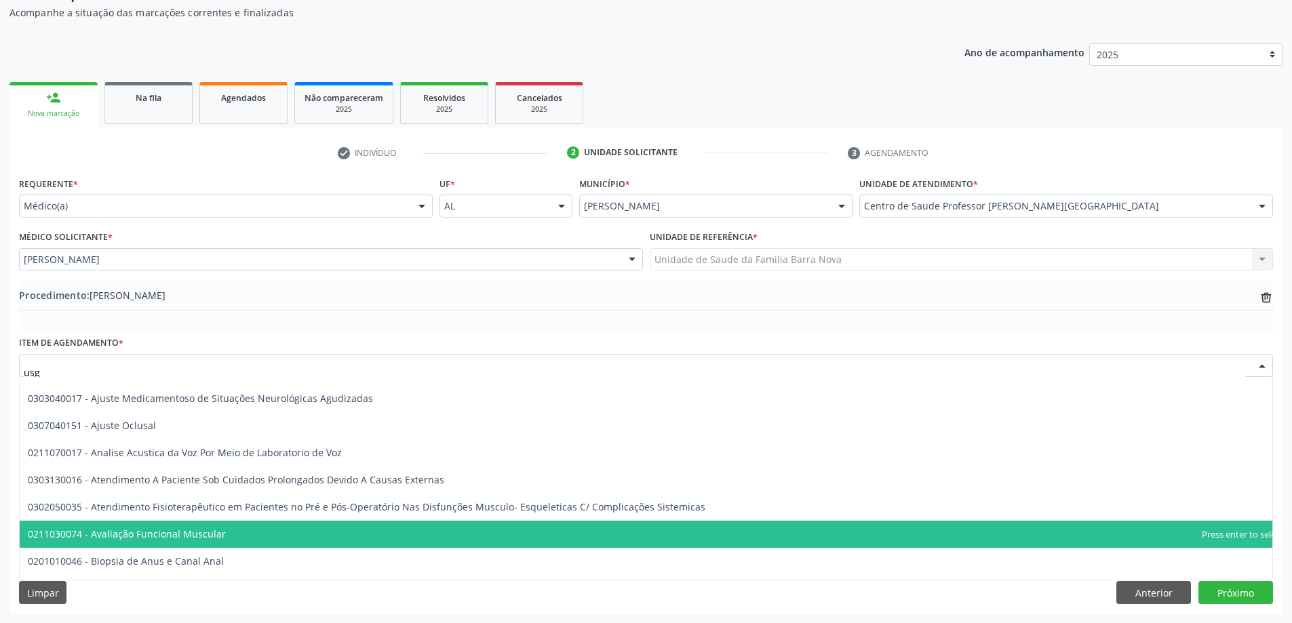
scroll to position [313, 0]
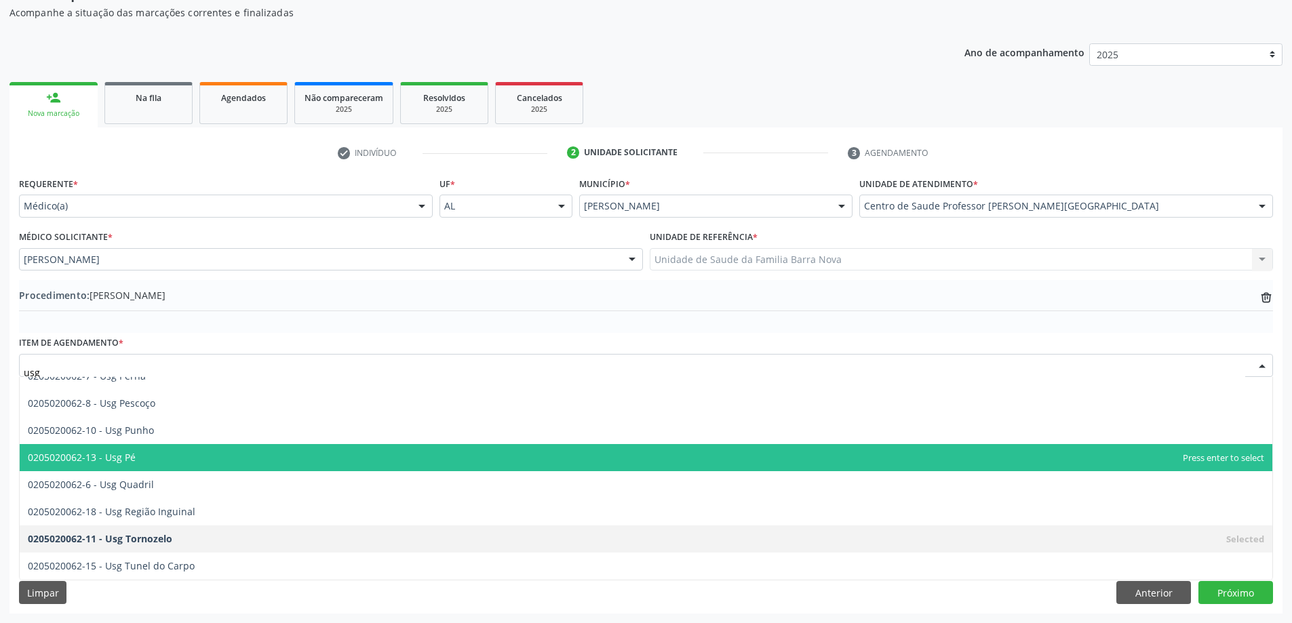
click at [178, 462] on span "0205020062-13 - Usg Pé" at bounding box center [646, 457] width 1253 height 27
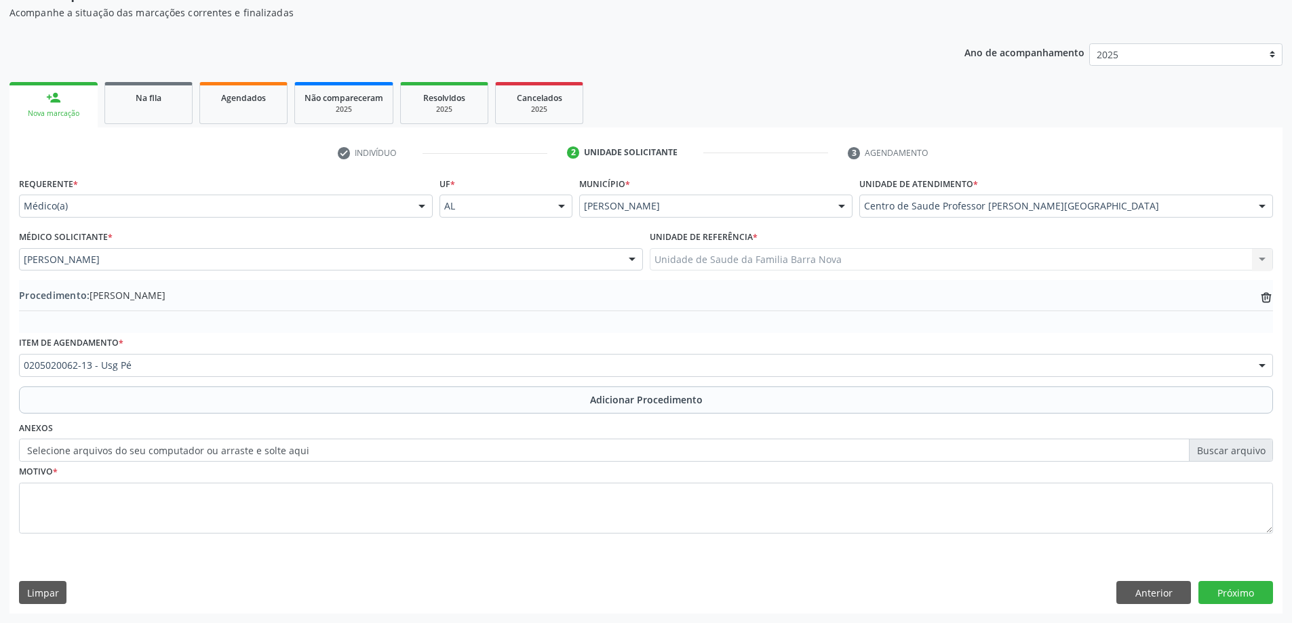
scroll to position [317, 0]
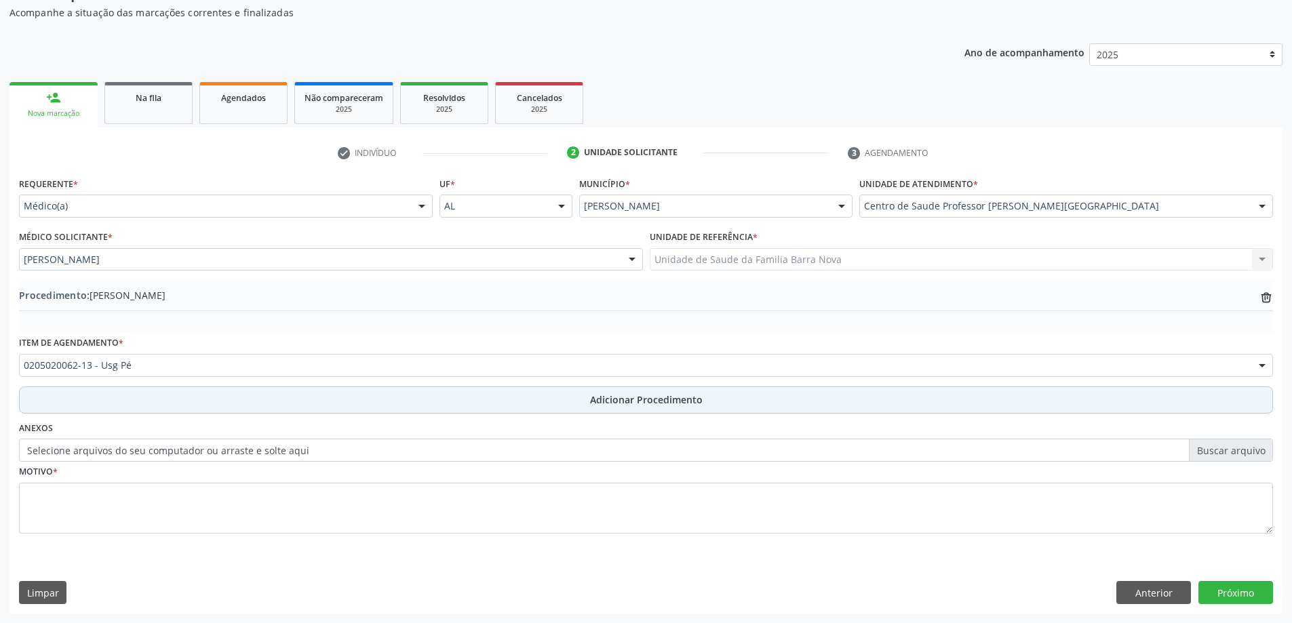
click at [618, 400] on span "Adicionar Procedimento" at bounding box center [646, 400] width 113 height 14
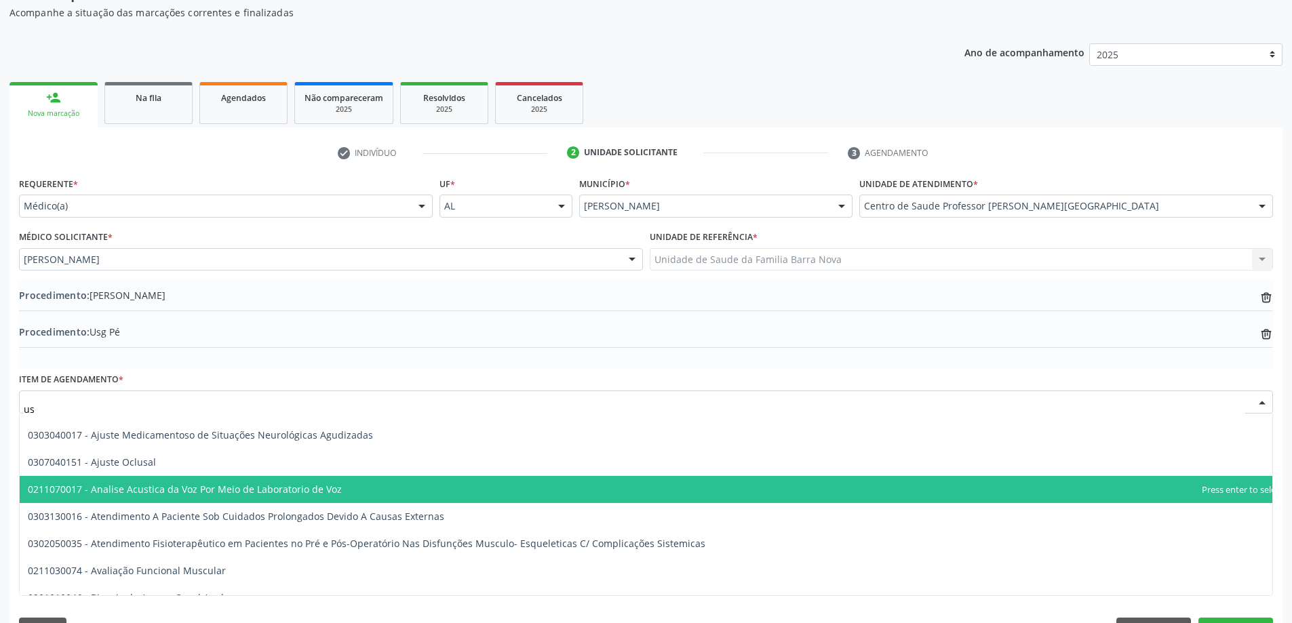
type input "usg"
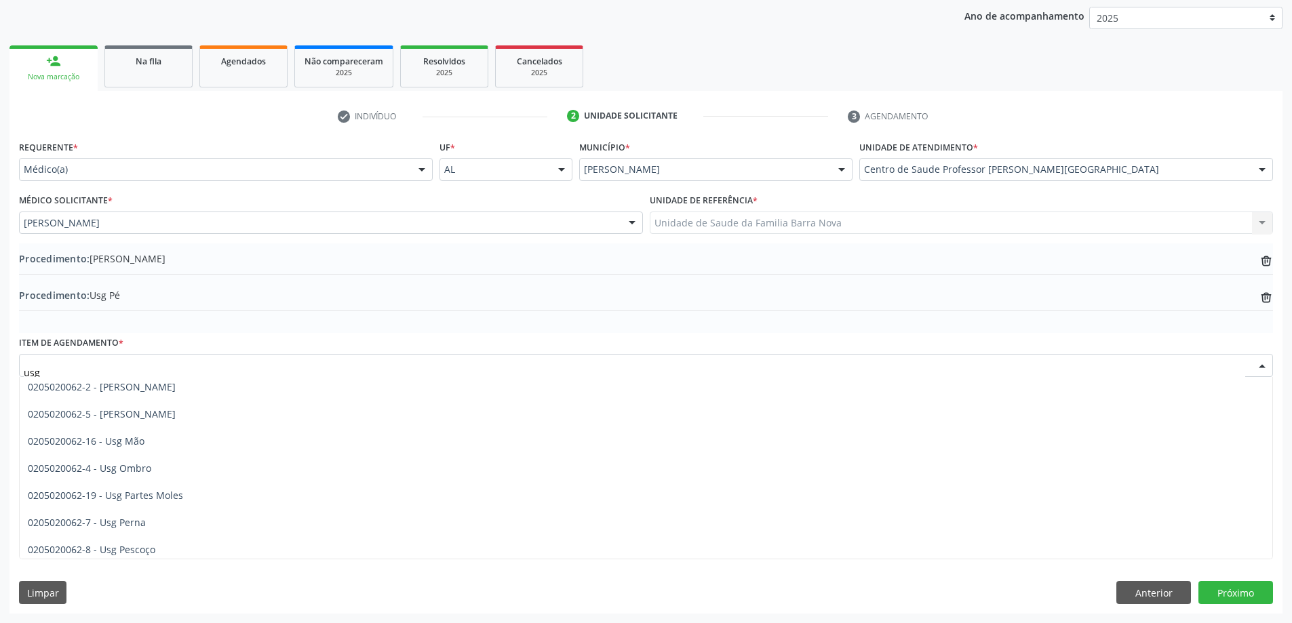
scroll to position [130, 0]
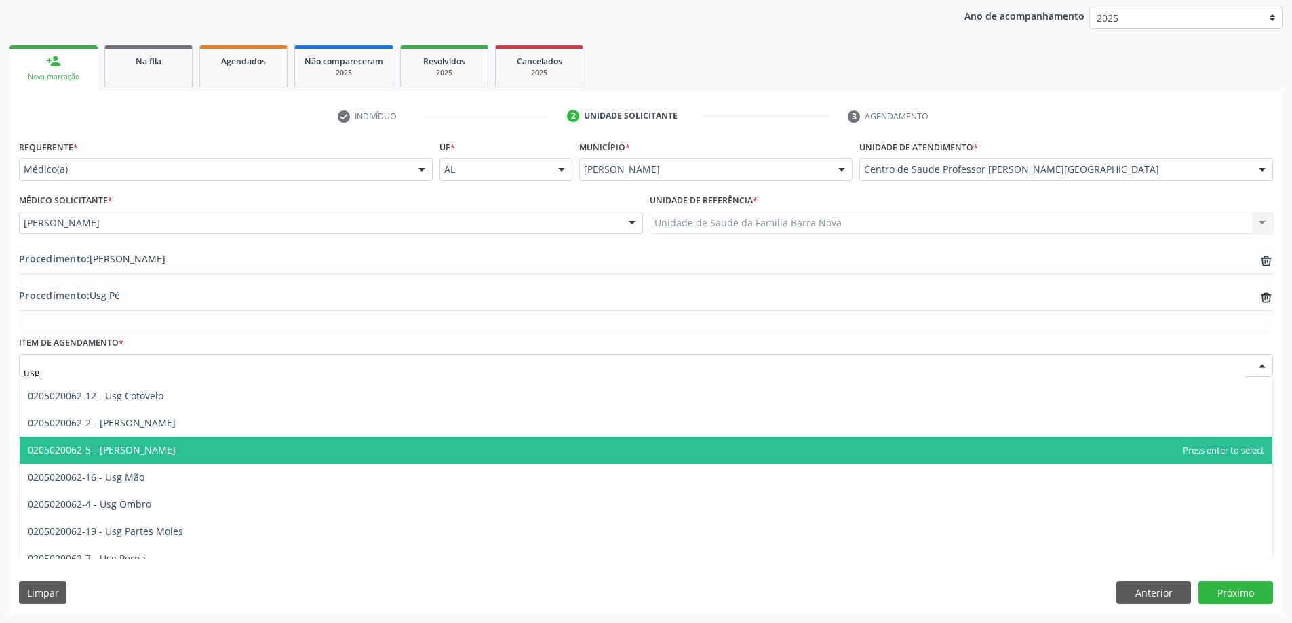
click at [159, 450] on span "0205020062-5 - Usg Joelho" at bounding box center [646, 450] width 1253 height 27
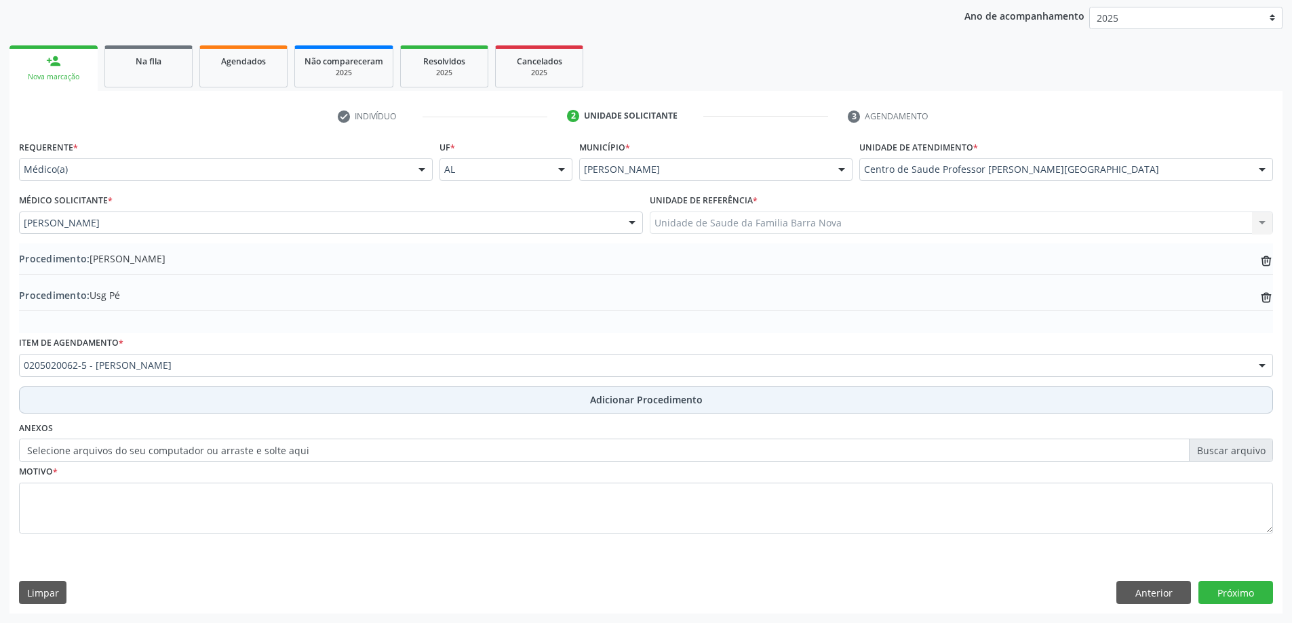
click at [623, 402] on span "Adicionar Procedimento" at bounding box center [646, 400] width 113 height 14
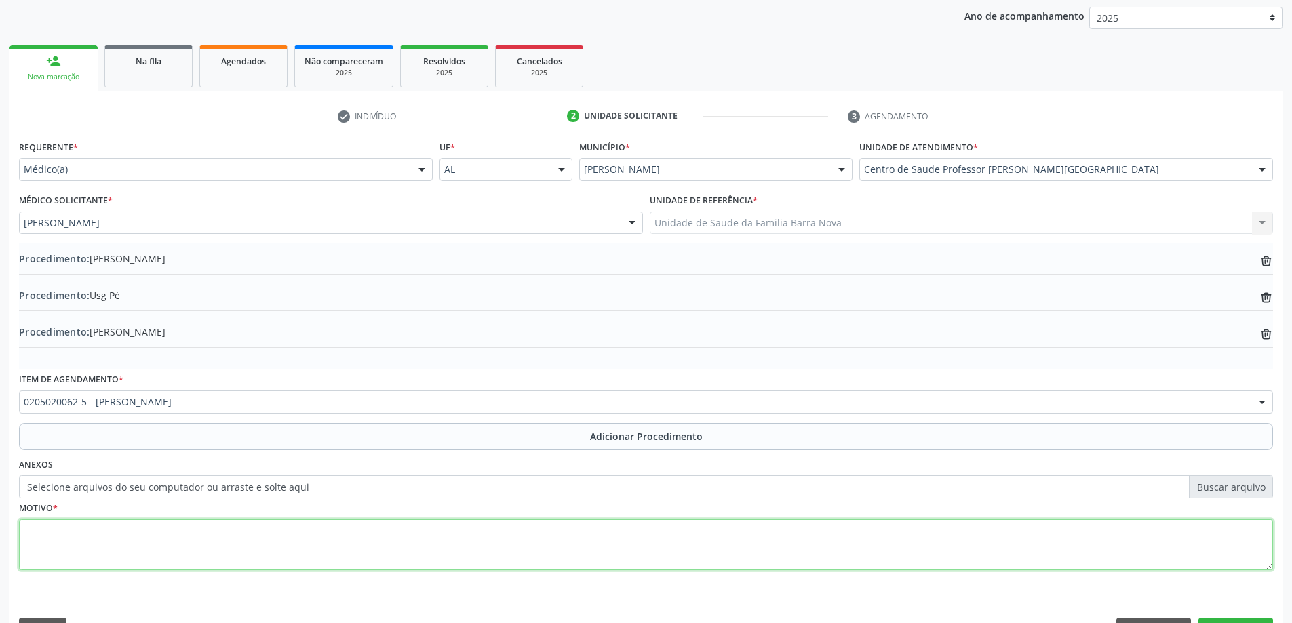
click at [140, 528] on textarea at bounding box center [646, 546] width 1254 height 52
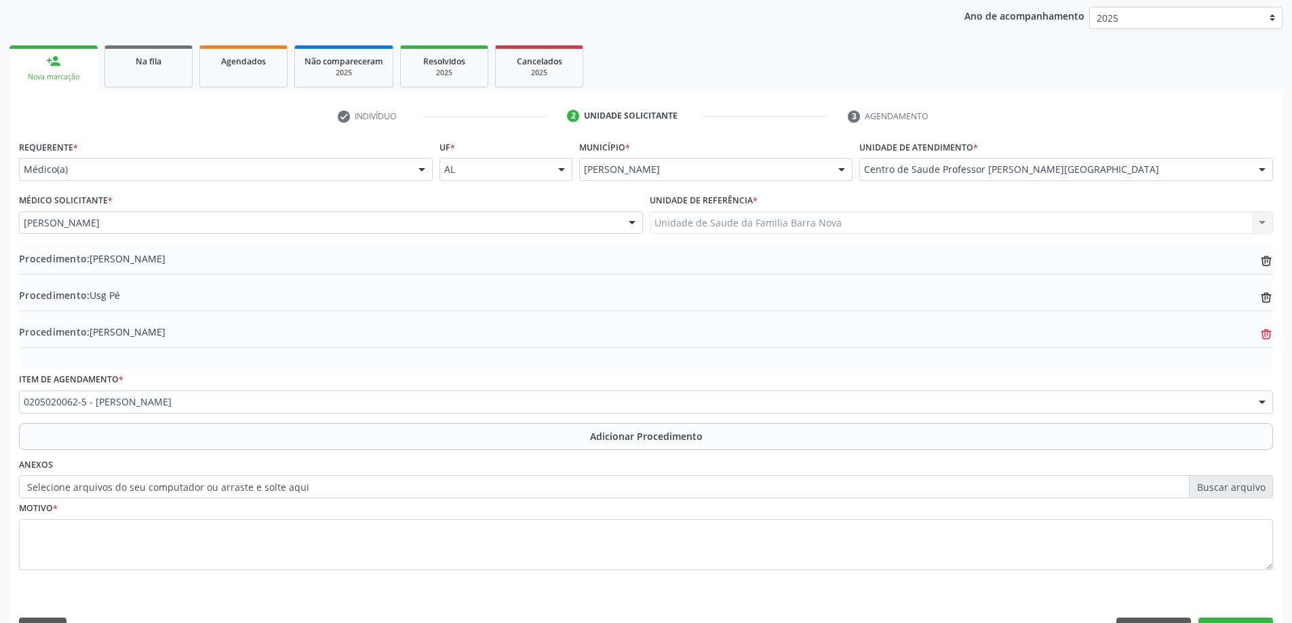
click at [1260, 335] on icon "trash-outline icon" at bounding box center [1267, 335] width 14 height 14
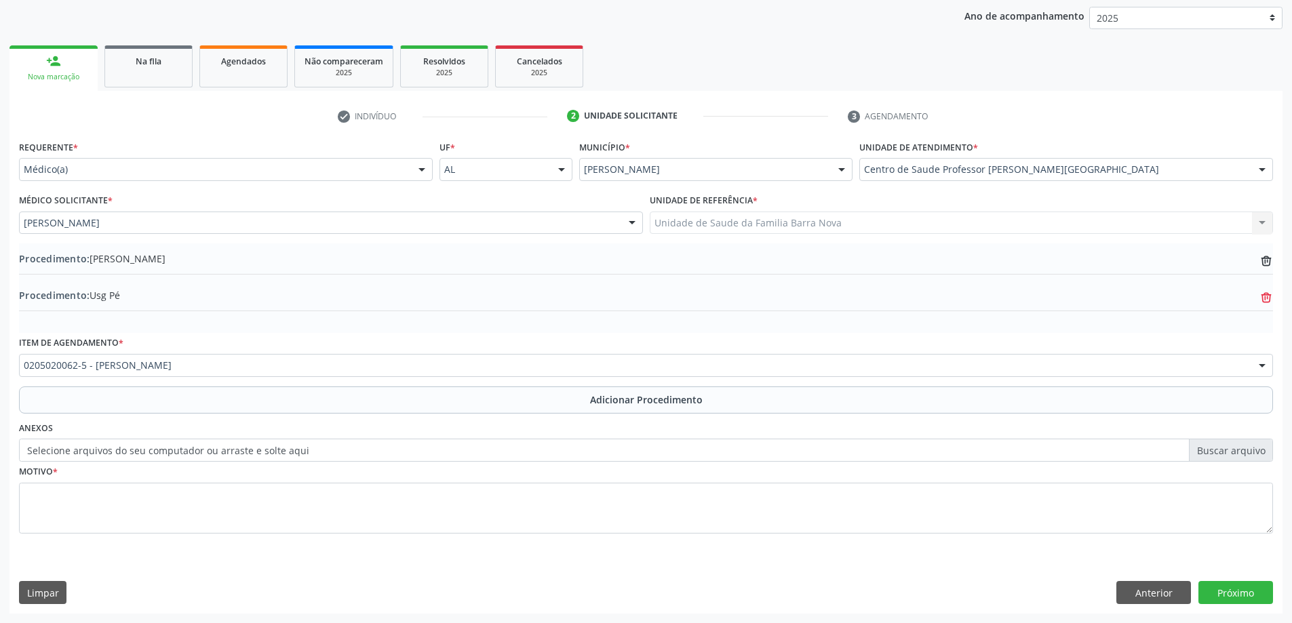
click at [1260, 299] on icon "trash-outline icon" at bounding box center [1267, 298] width 14 height 14
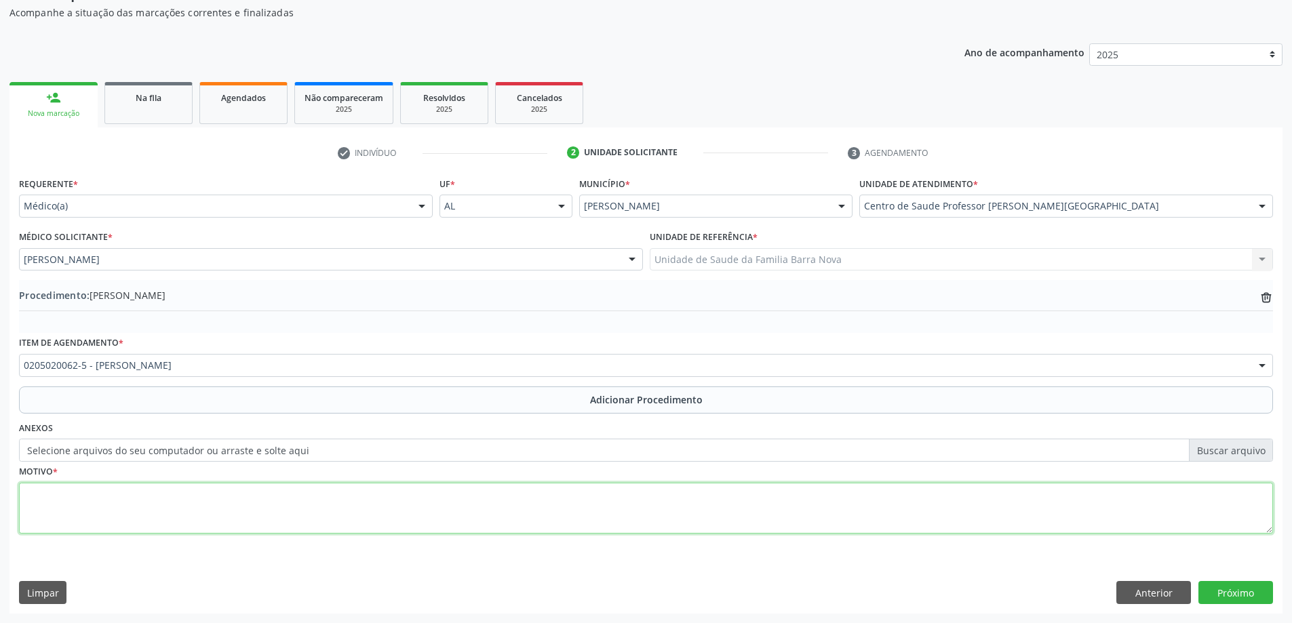
click at [104, 494] on textarea at bounding box center [646, 509] width 1254 height 52
type textarea "Tendi"
drag, startPoint x: 73, startPoint y: 500, endPoint x: 23, endPoint y: 501, distance: 50.2
click at [23, 501] on textarea "Tendi" at bounding box center [646, 509] width 1254 height 52
paste textarea "tendinopatia"
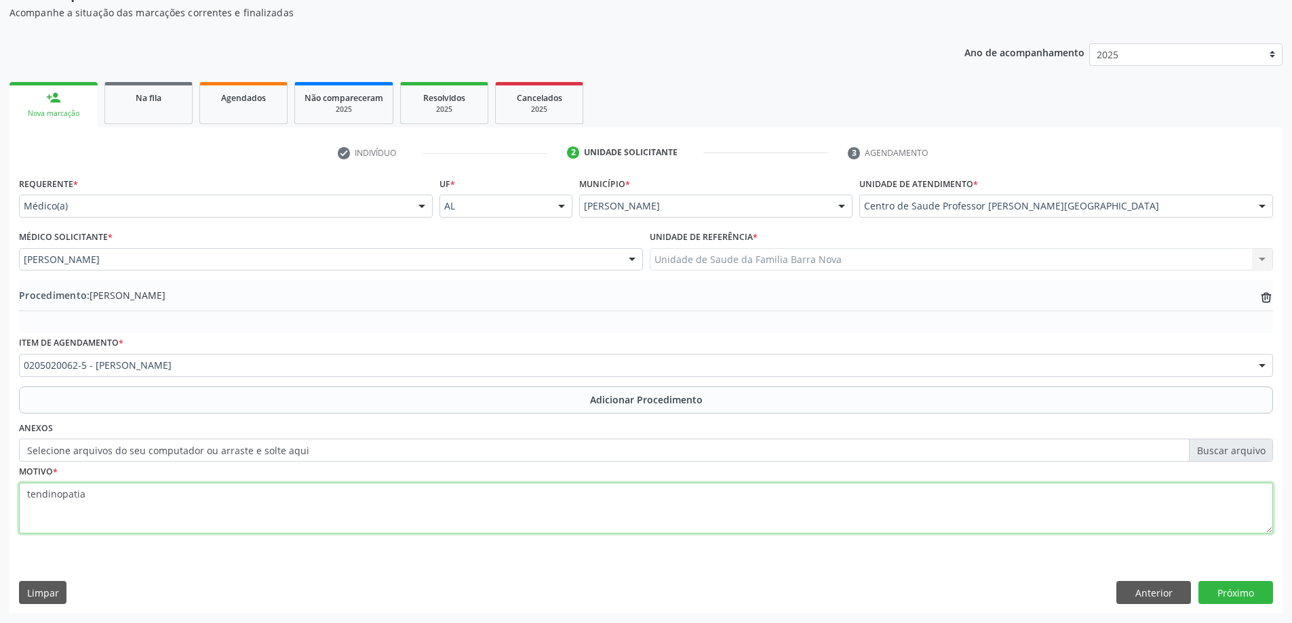
click at [30, 498] on textarea "tendinopatia" at bounding box center [646, 509] width 1254 height 52
click at [92, 501] on textarea "Tendinopatia" at bounding box center [646, 509] width 1254 height 52
click at [36, 496] on textarea "Tendinopatia, tornezelo esquerdo." at bounding box center [646, 509] width 1254 height 52
drag, startPoint x: 27, startPoint y: 495, endPoint x: 83, endPoint y: 494, distance: 56.3
click at [83, 494] on textarea "Tendinopatia, tornezelo esquerdo." at bounding box center [646, 509] width 1254 height 52
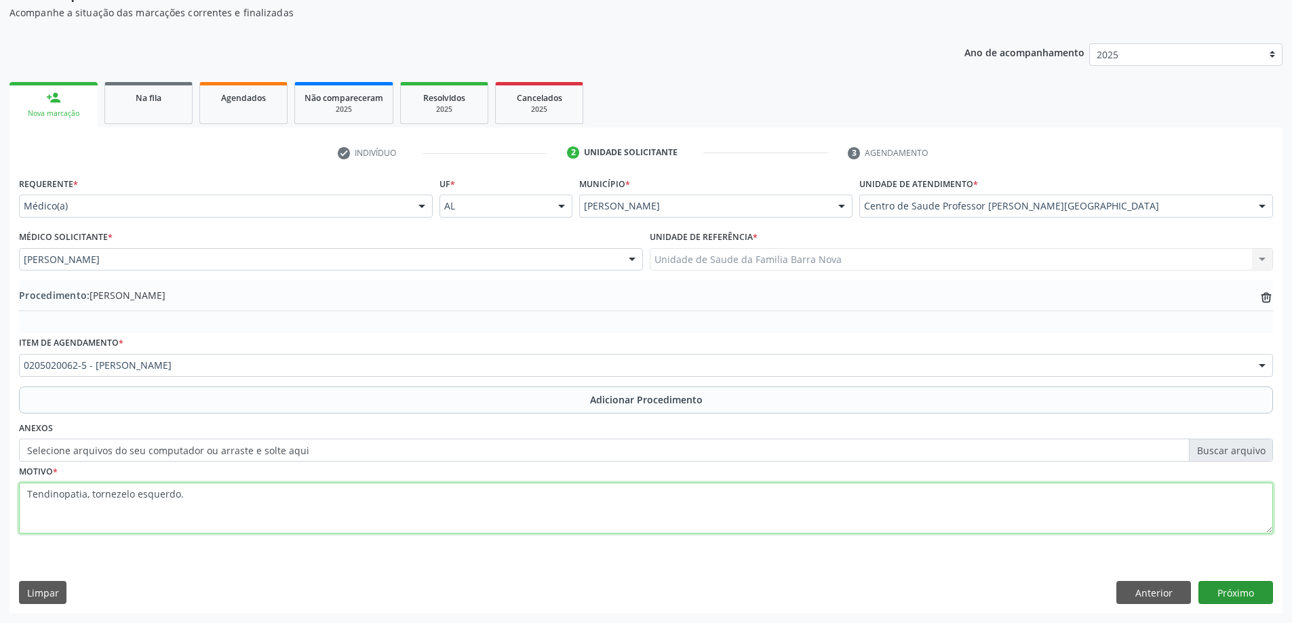
type textarea "Tendinopatia, tornezelo esquerdo."
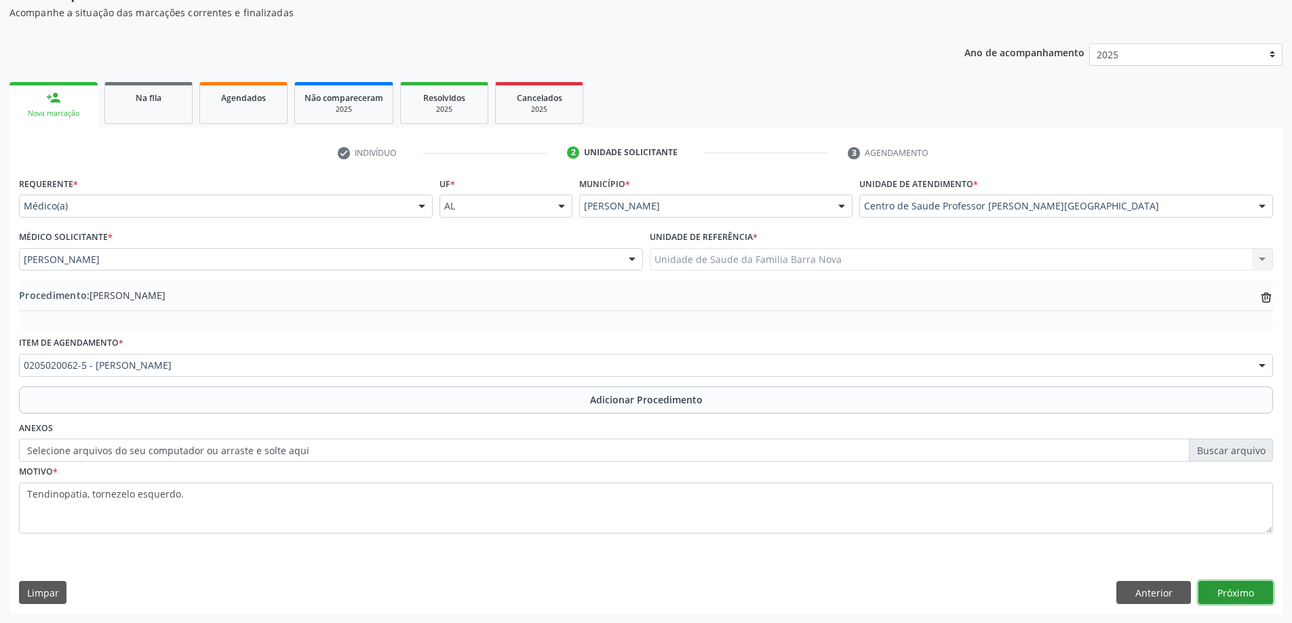
click at [1239, 592] on button "Próximo" at bounding box center [1236, 592] width 75 height 23
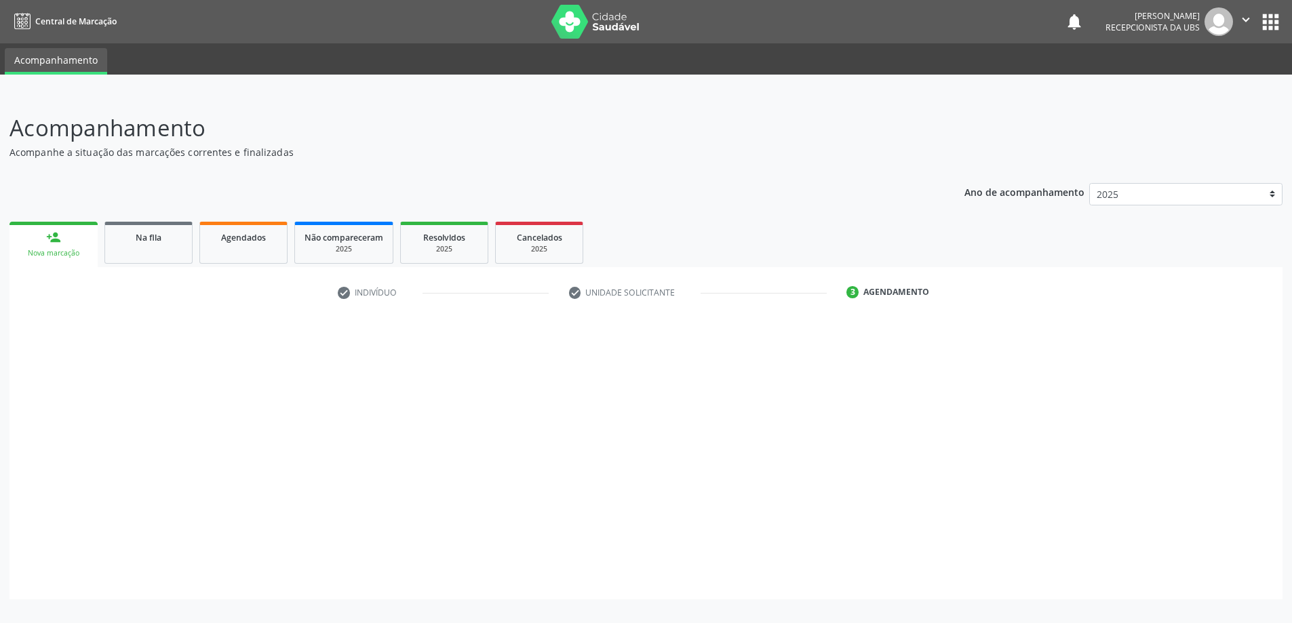
scroll to position [0, 0]
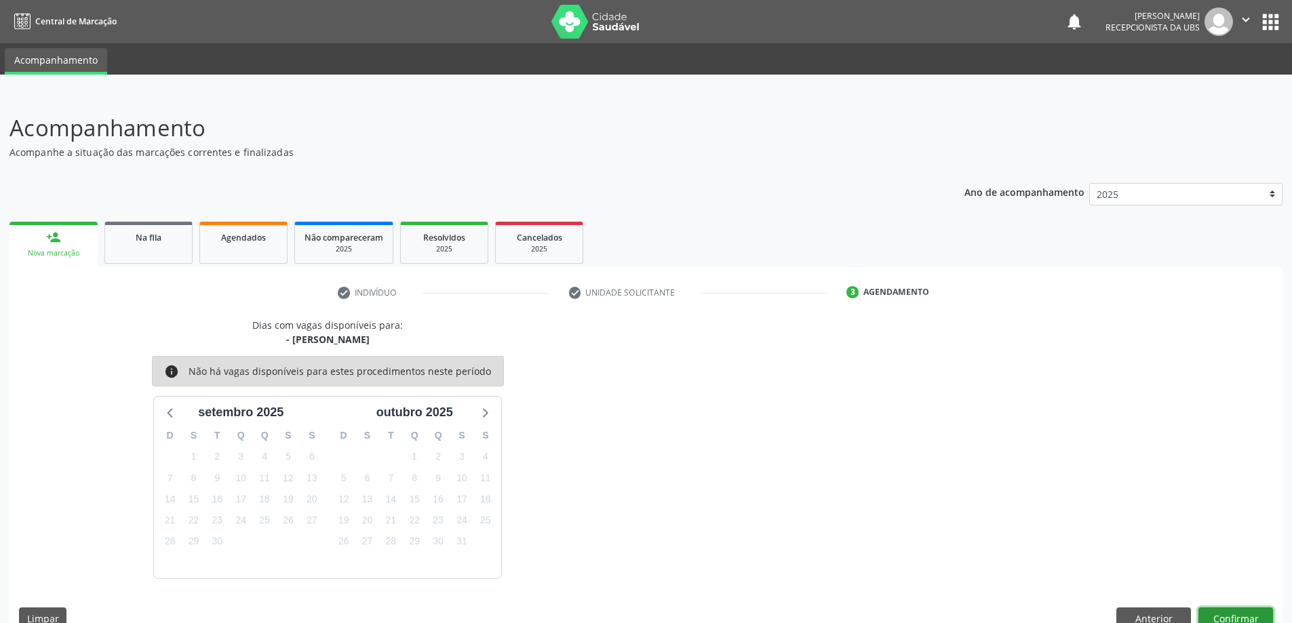
click at [1235, 613] on button "Confirmar" at bounding box center [1236, 619] width 75 height 23
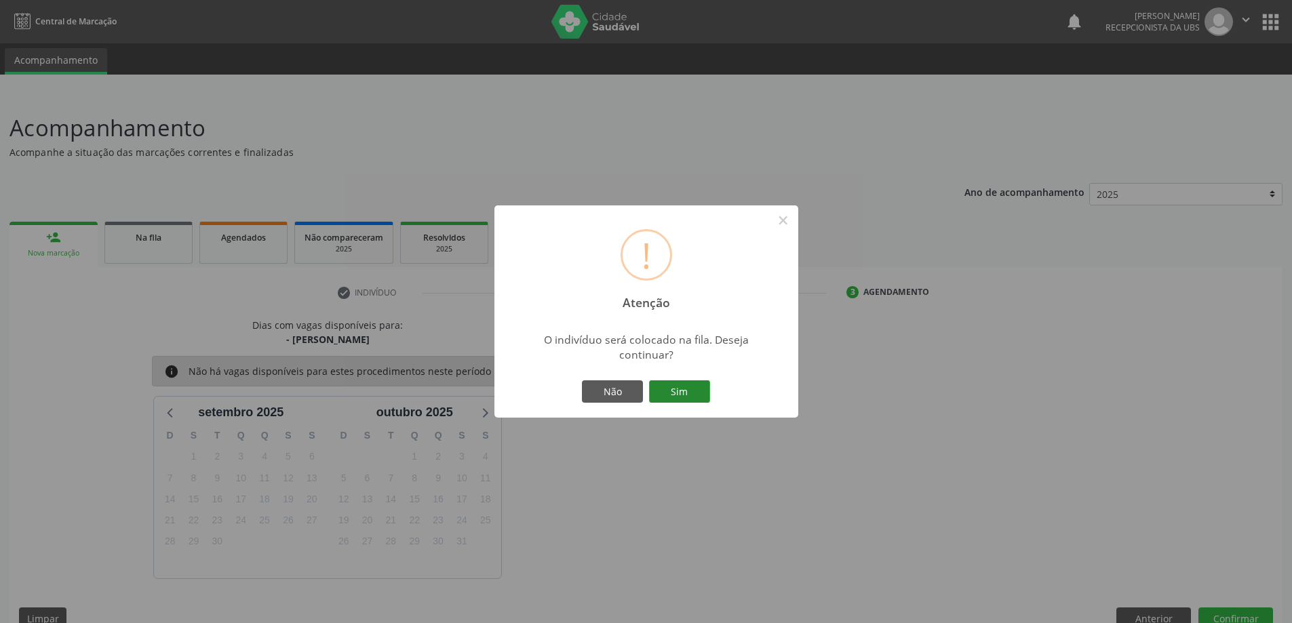
click at [679, 394] on button "Sim" at bounding box center [679, 392] width 61 height 23
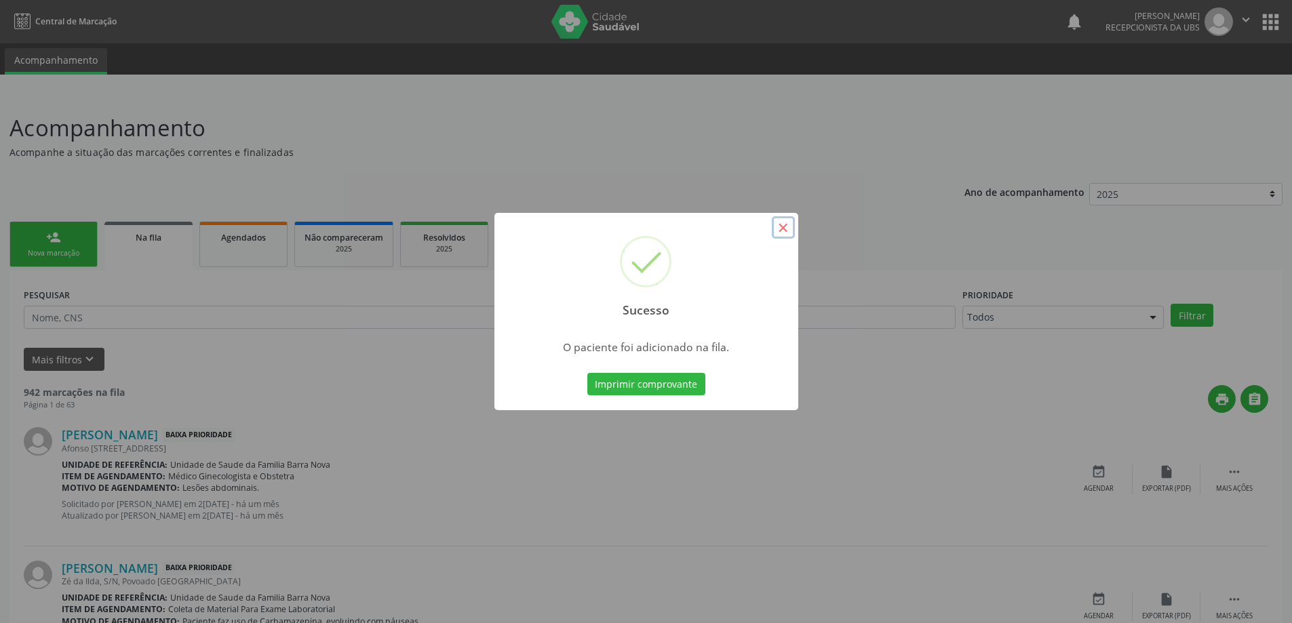
click at [781, 229] on button "×" at bounding box center [783, 227] width 23 height 23
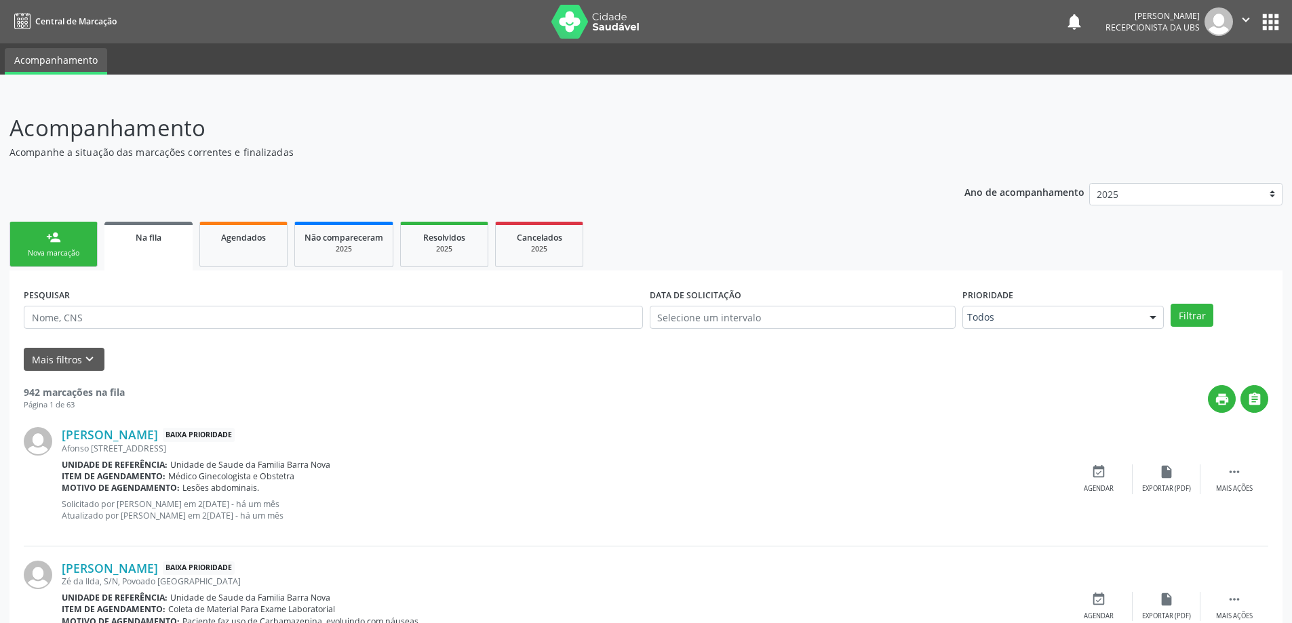
click at [62, 248] on div "Nova marcação" at bounding box center [54, 253] width 68 height 10
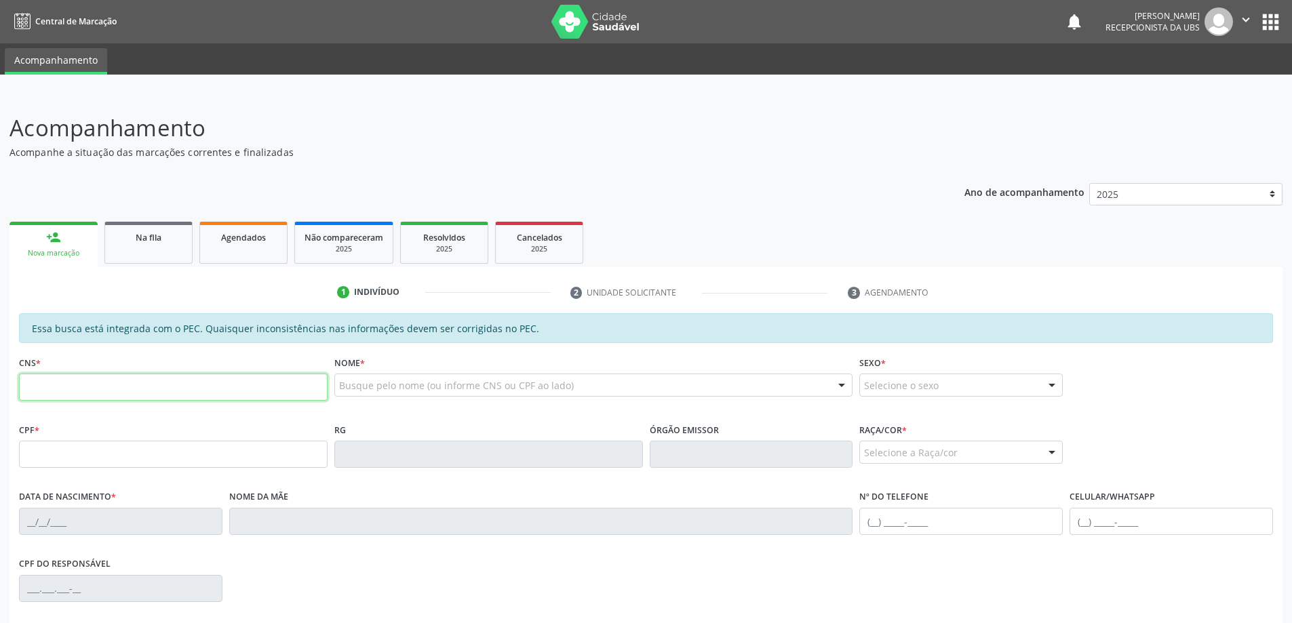
click at [98, 385] on input "text" at bounding box center [173, 387] width 309 height 27
type input "705 2004 8569 7479"
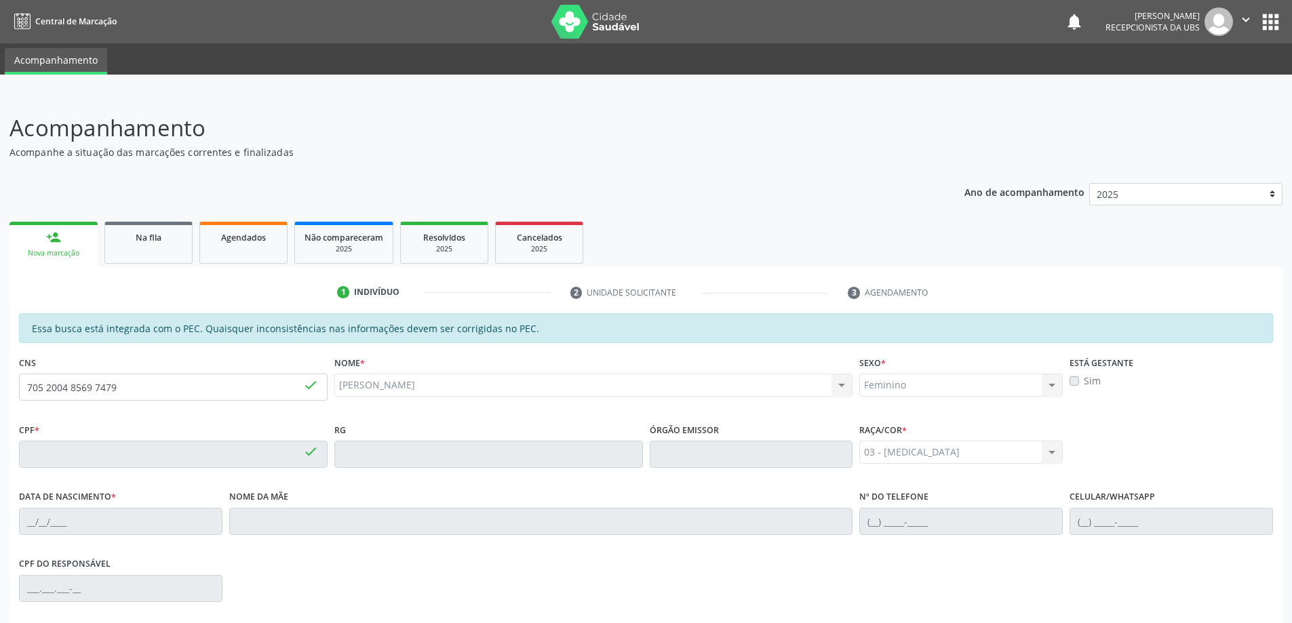
type input "940.450.894-20"
type input "05/04/1973"
type input "Antônia Correia dos Santos"
type input "(82) 99129-8452"
type input "30"
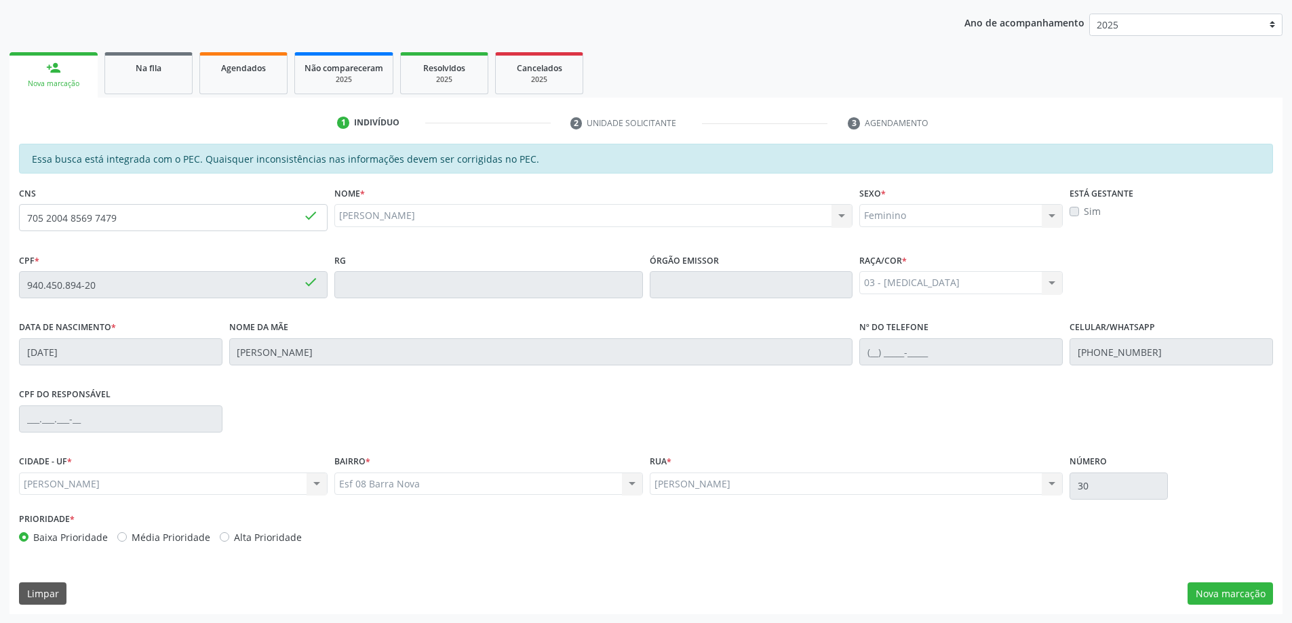
scroll to position [170, 0]
click at [1212, 593] on button "Nova marcação" at bounding box center [1230, 593] width 85 height 23
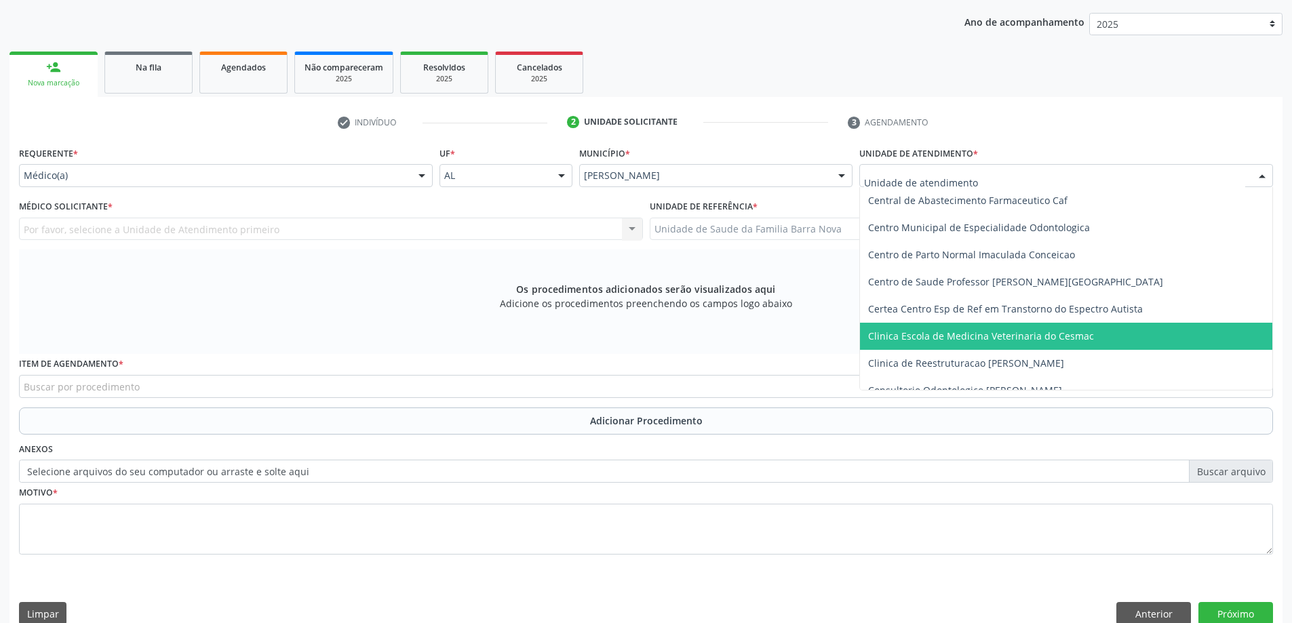
scroll to position [204, 0]
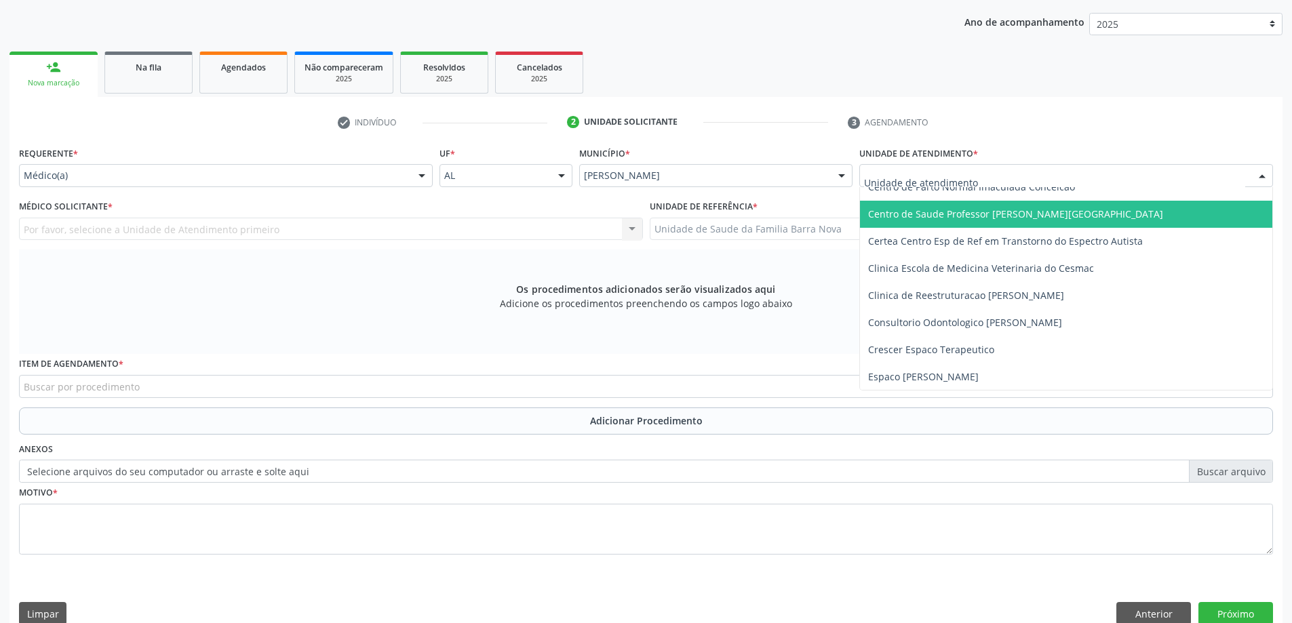
click at [1036, 219] on span "Centro de Saude Professor [PERSON_NAME][GEOGRAPHIC_DATA]" at bounding box center [1015, 214] width 295 height 13
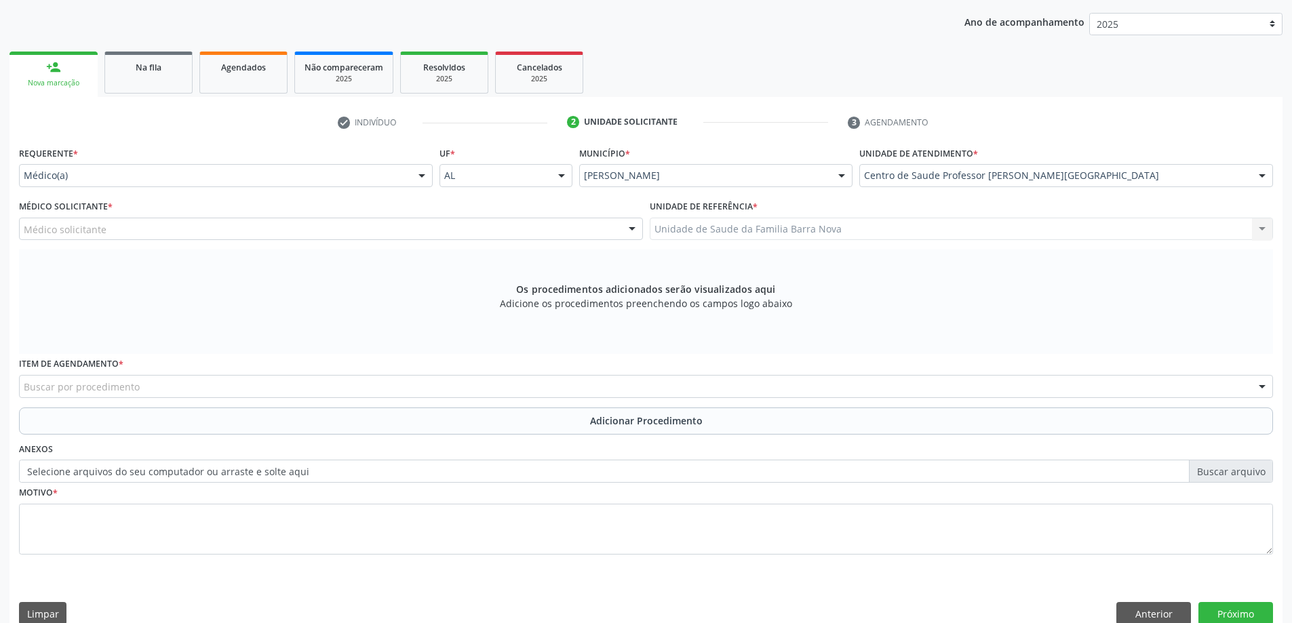
click at [248, 227] on div "Médico solicitante" at bounding box center [331, 229] width 624 height 23
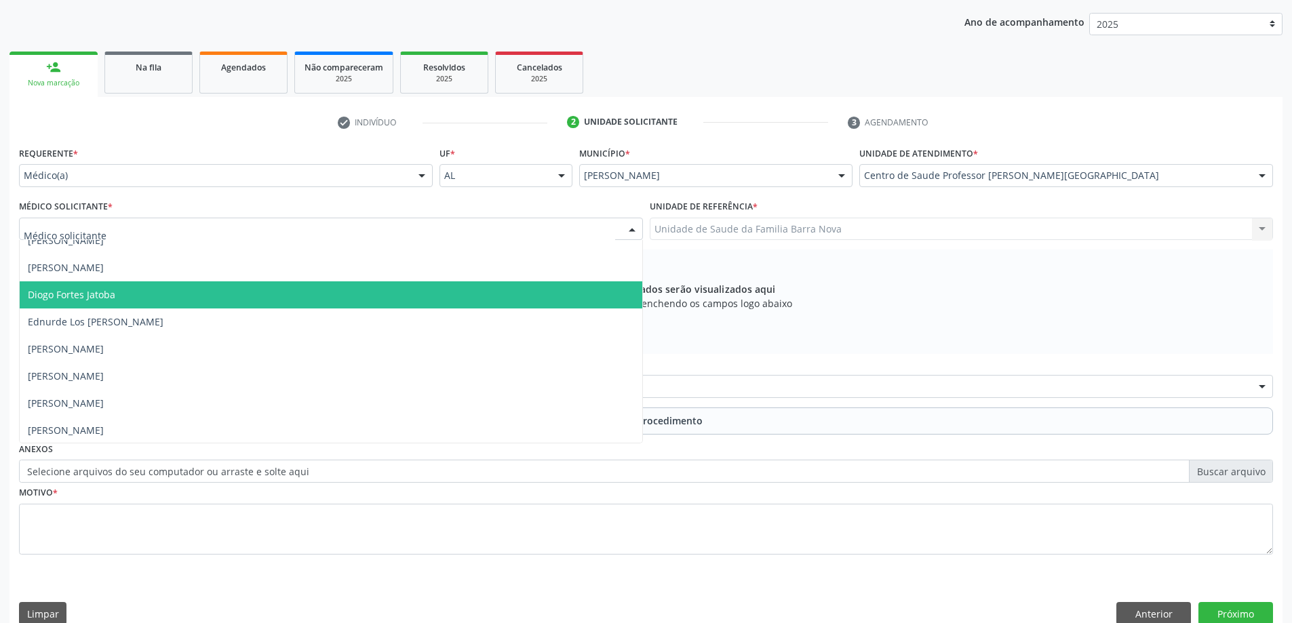
scroll to position [339, 0]
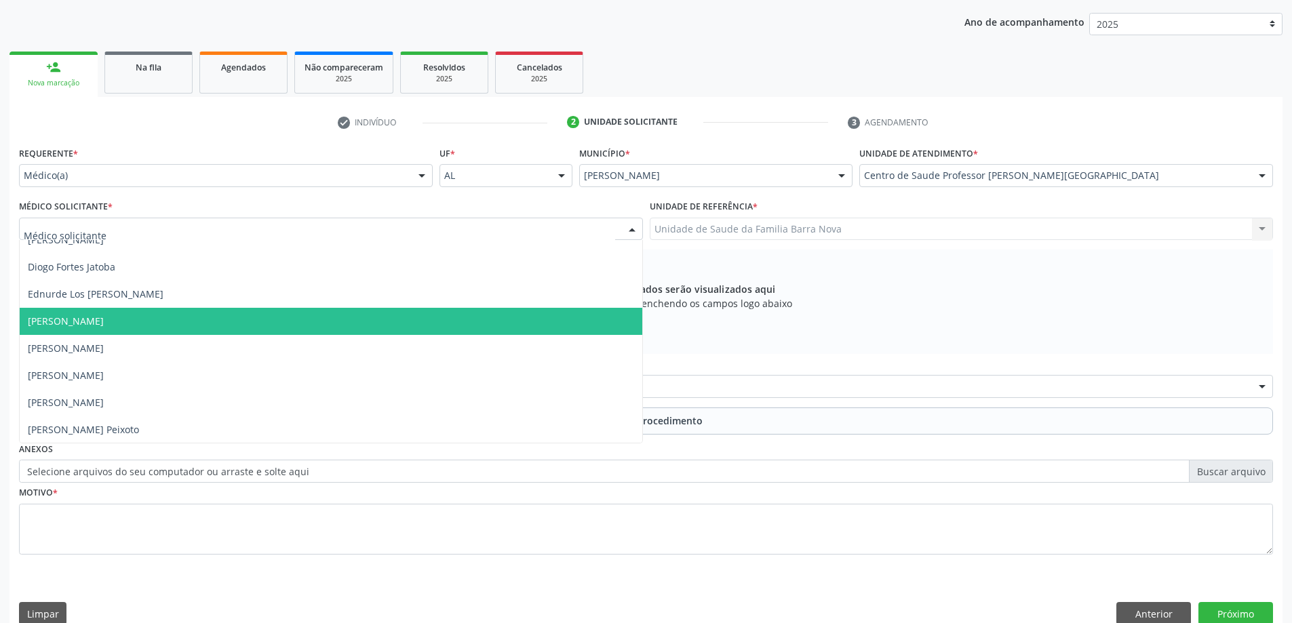
click at [172, 321] on span "Elio Goncalves Melo Junior" at bounding box center [331, 321] width 623 height 27
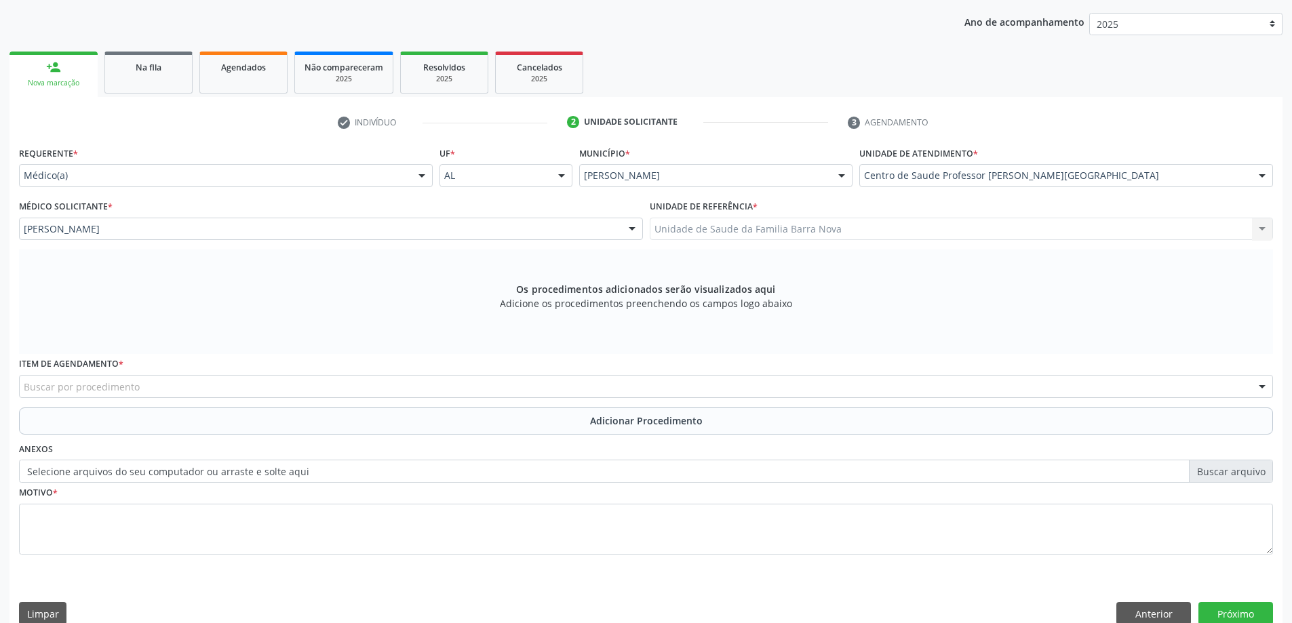
click at [353, 387] on div "Buscar por procedimento" at bounding box center [646, 386] width 1254 height 23
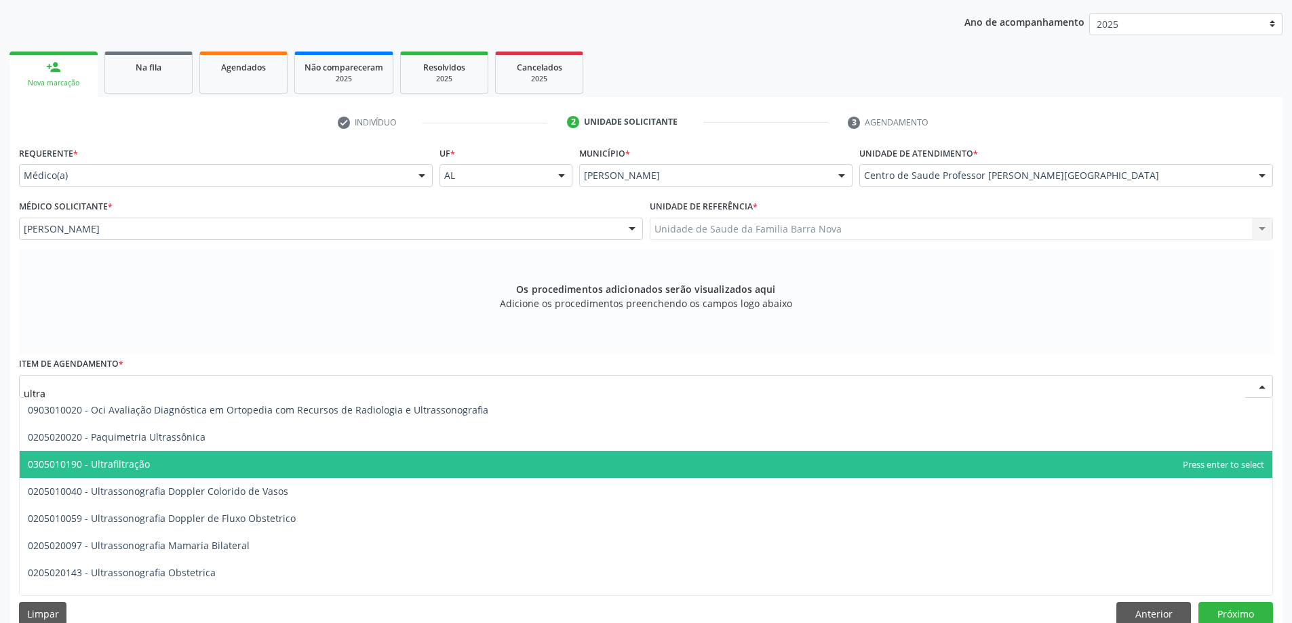
scroll to position [136, 0]
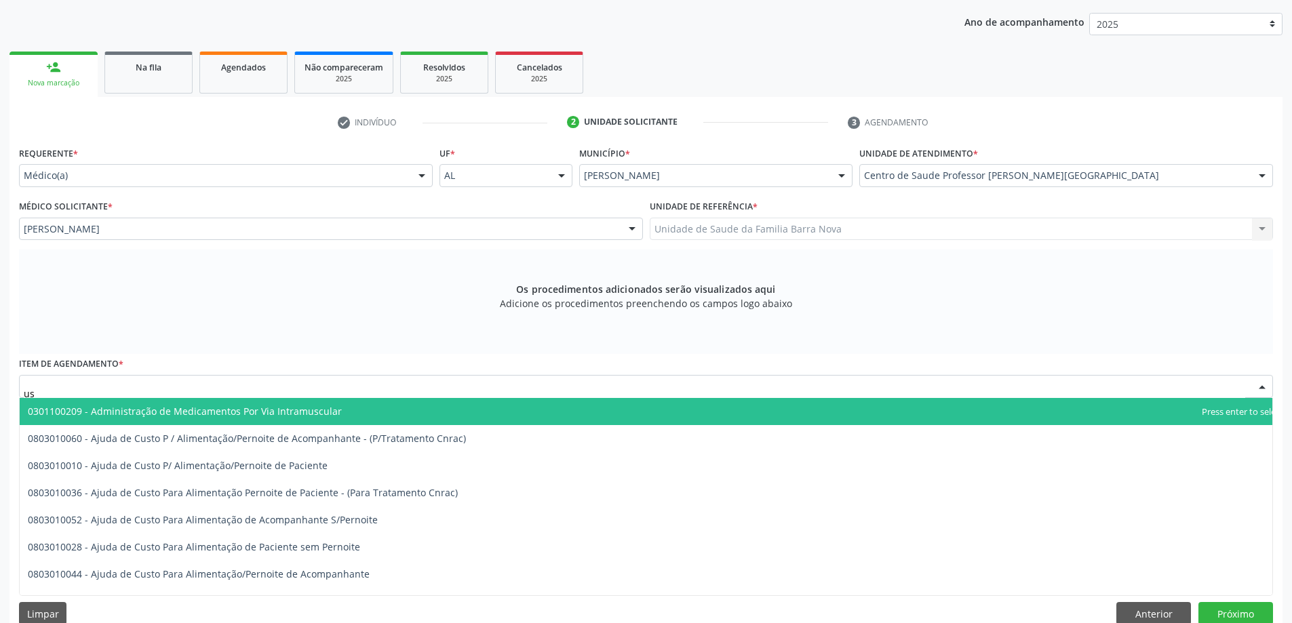
type input "usg"
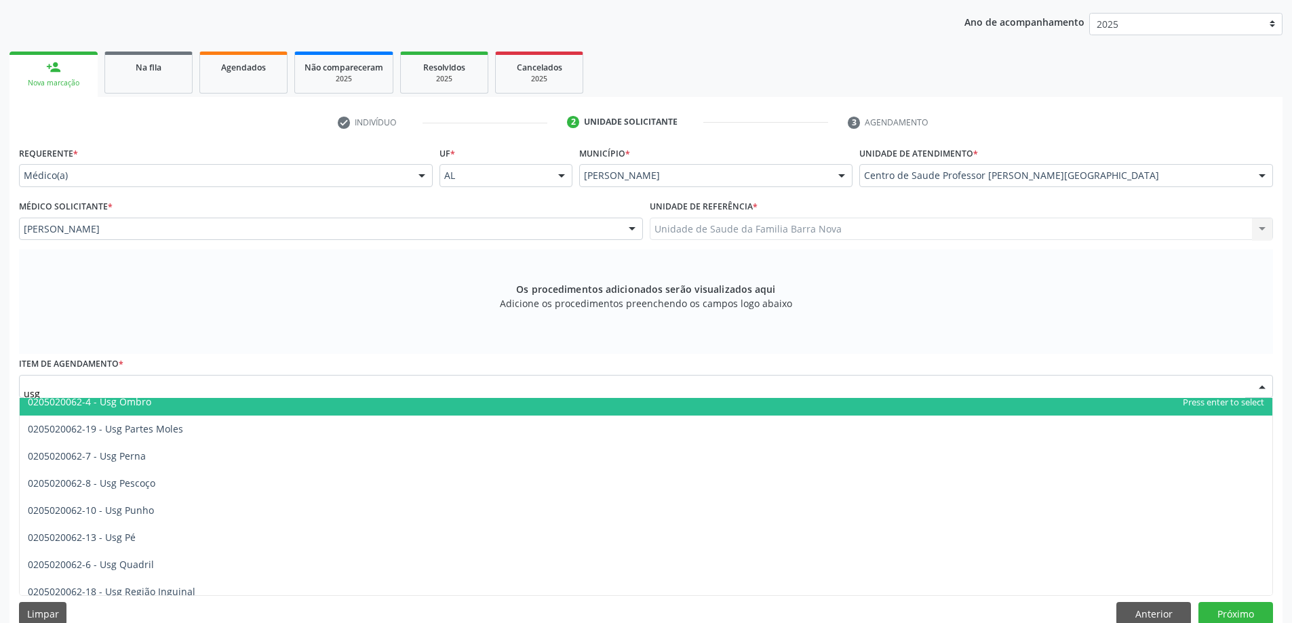
scroll to position [271, 0]
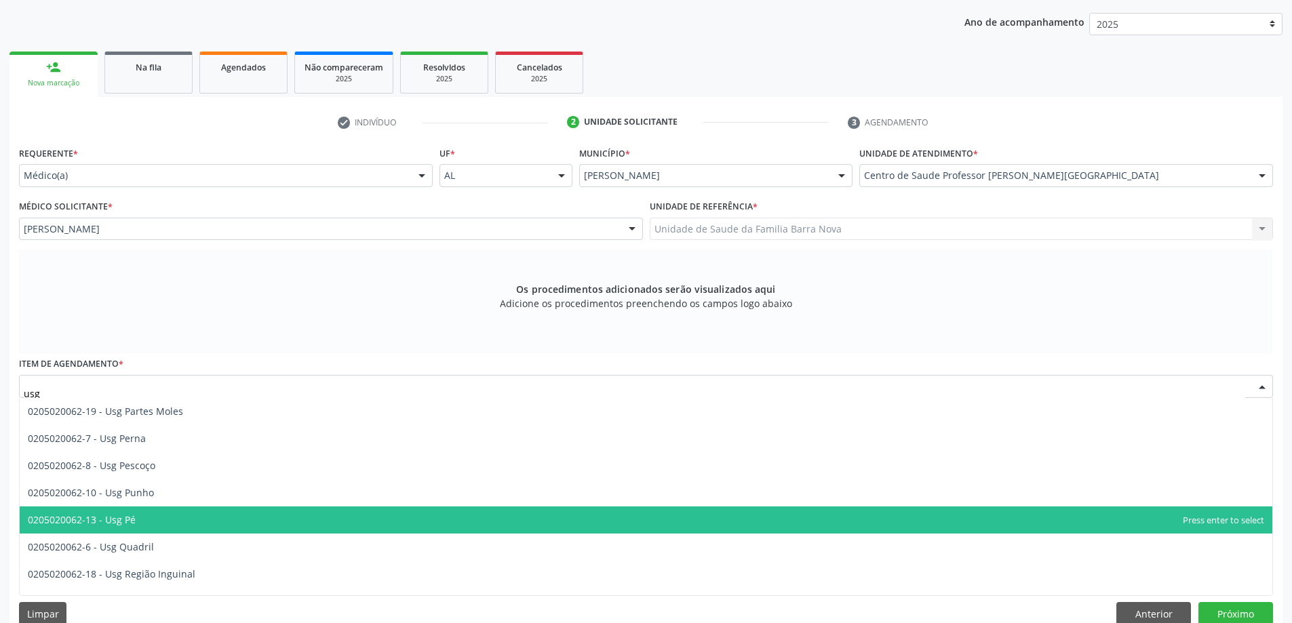
click at [180, 514] on span "0205020062-13 - Usg Pé" at bounding box center [646, 520] width 1253 height 27
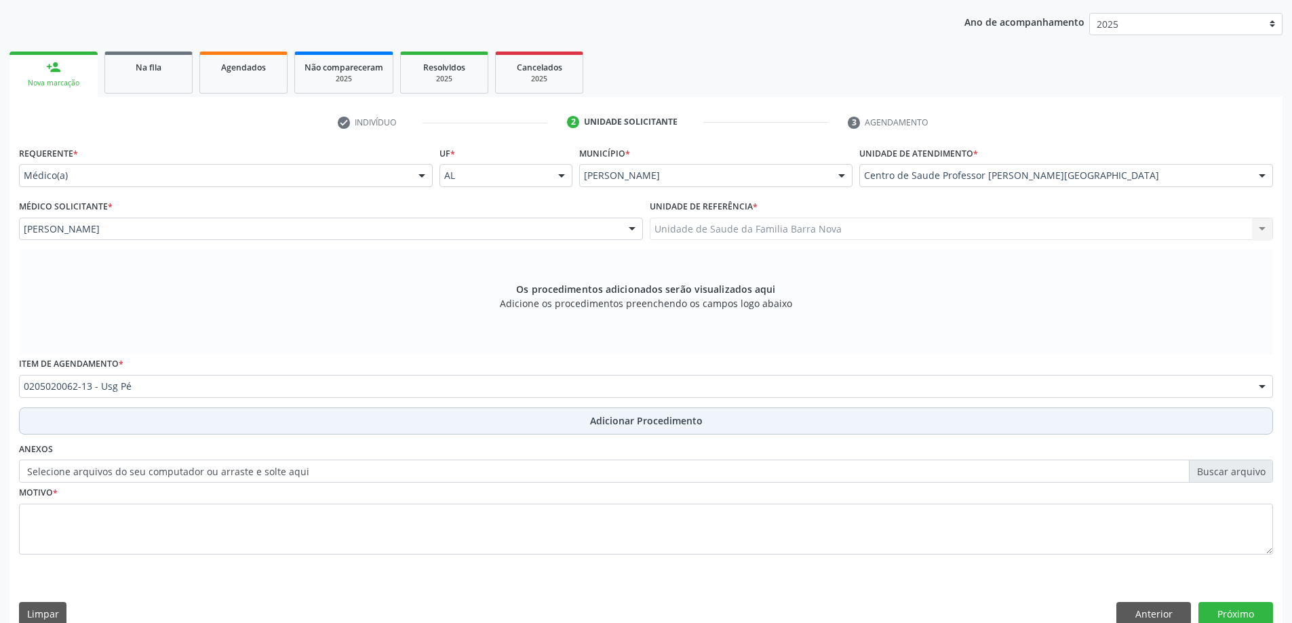
click at [625, 422] on span "Adicionar Procedimento" at bounding box center [646, 421] width 113 height 14
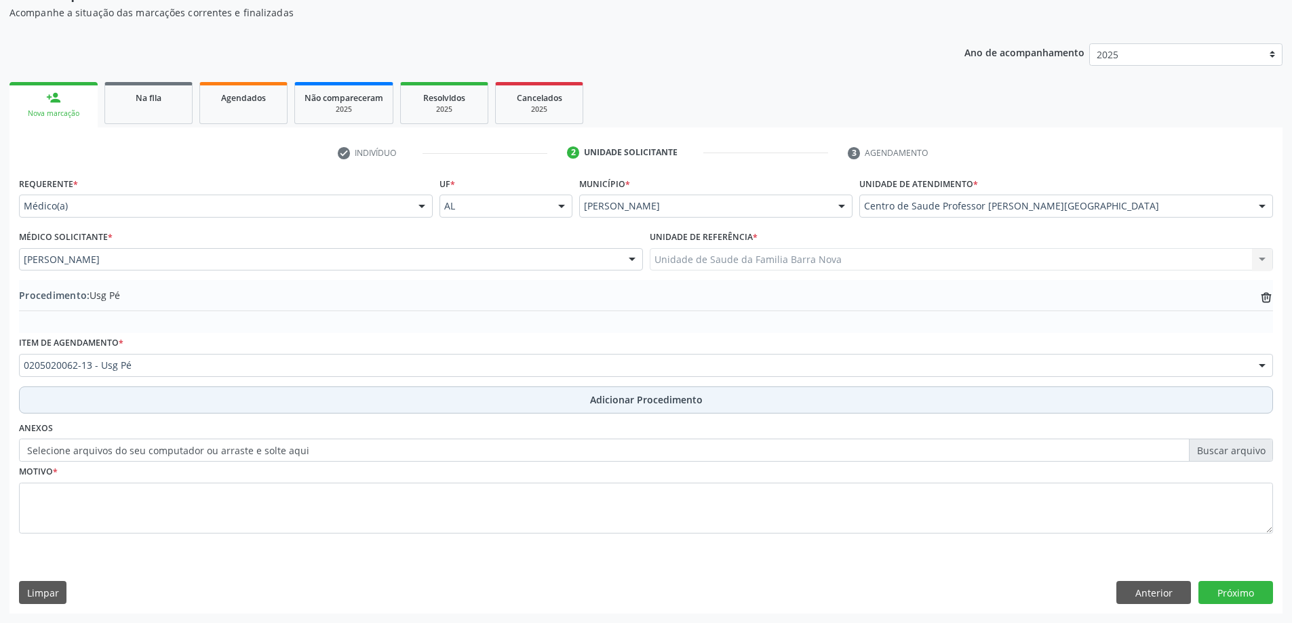
scroll to position [140, 0]
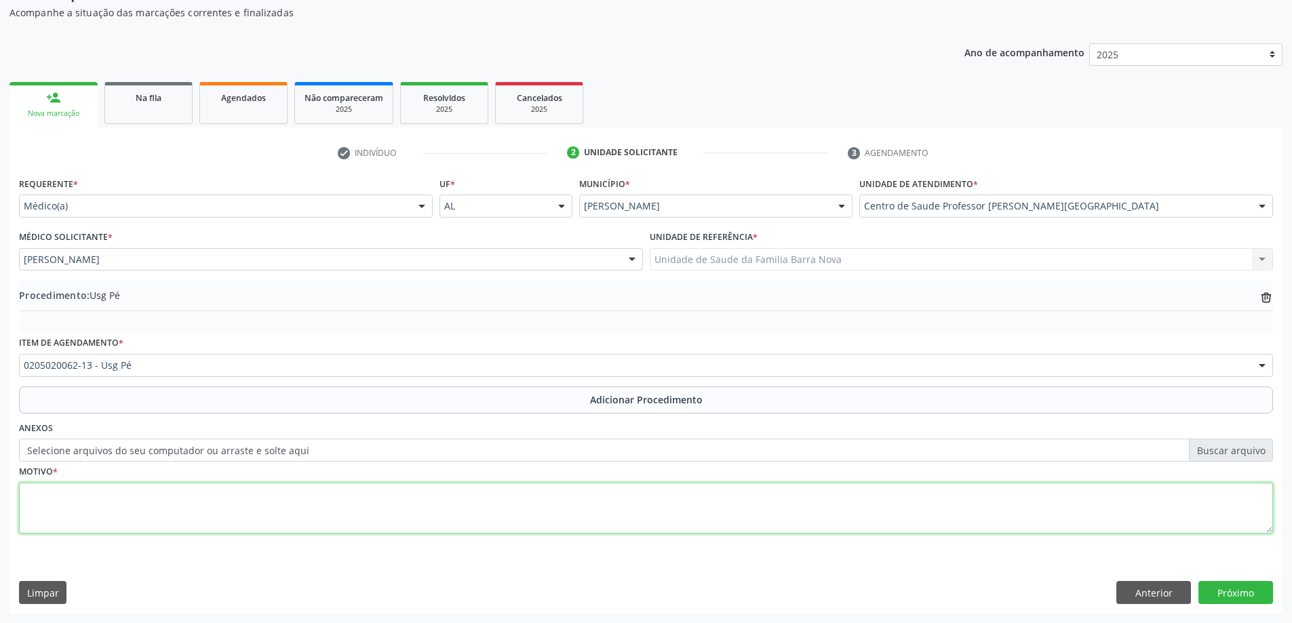
paste textarea "Tendinopatia"
type textarea "Tendinopatia, pé esquerdo."
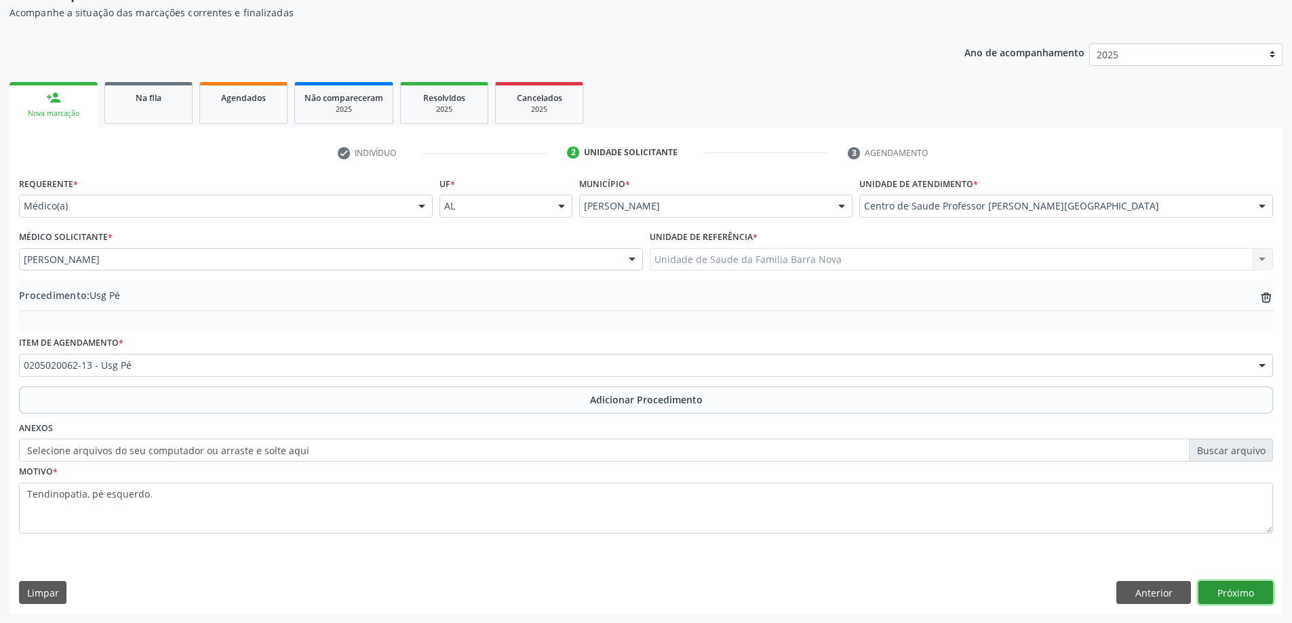
click at [1237, 592] on button "Próximo" at bounding box center [1236, 592] width 75 height 23
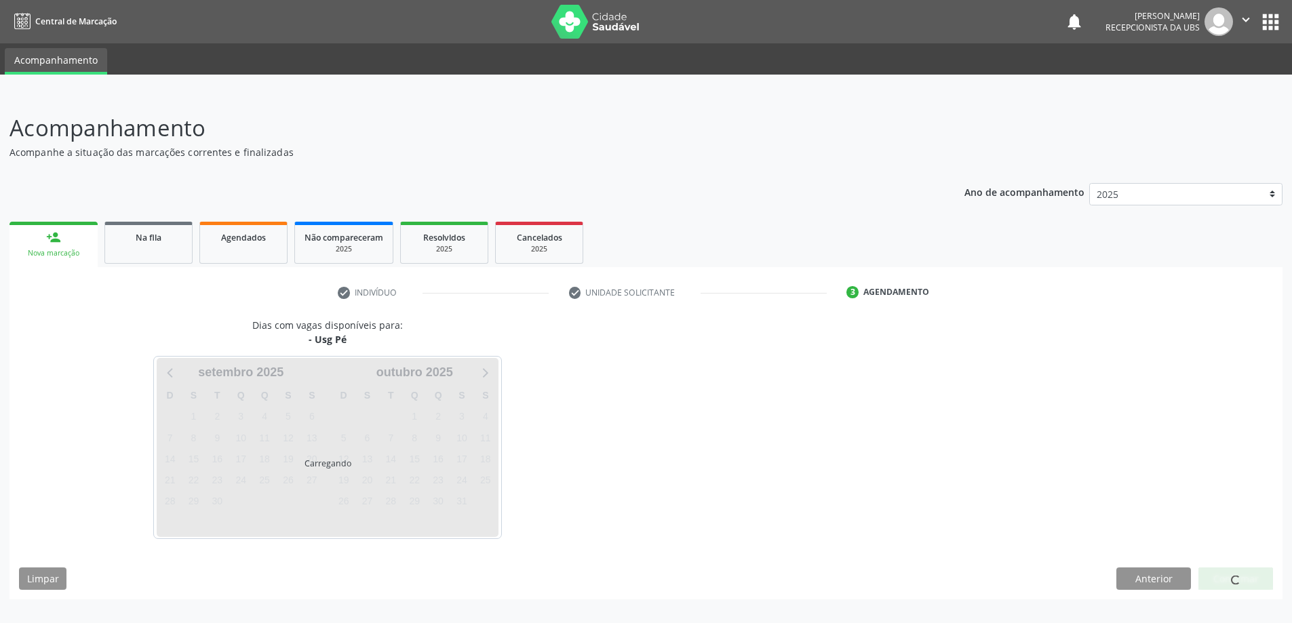
scroll to position [0, 0]
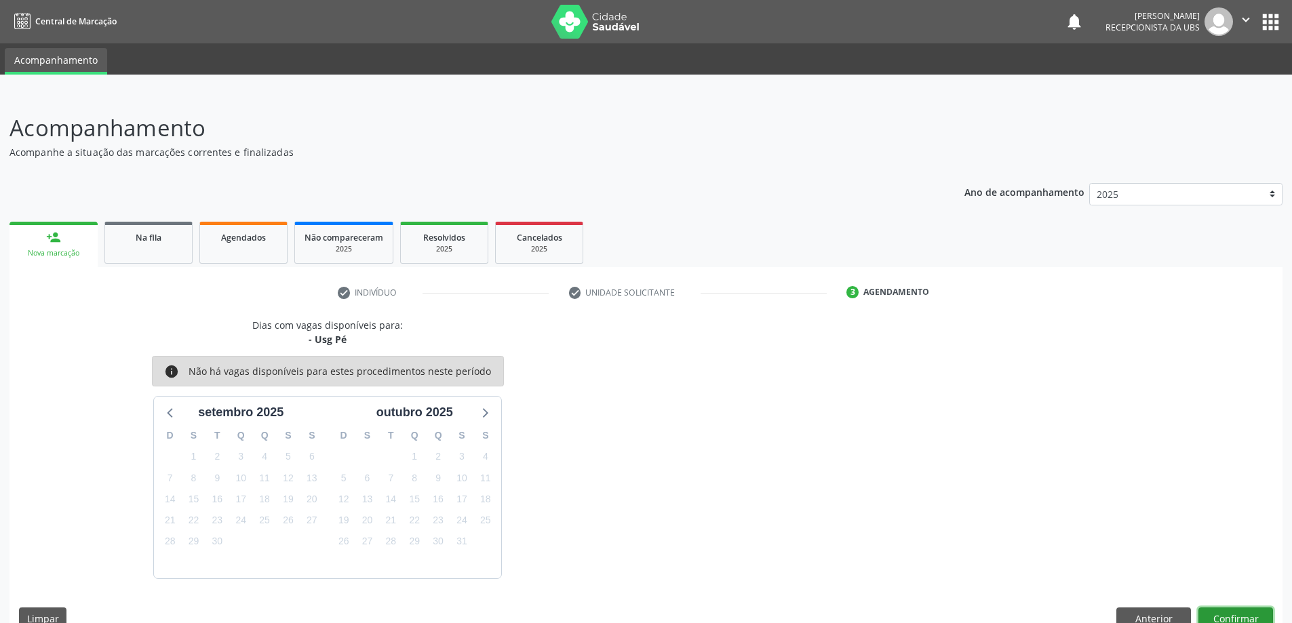
click at [1244, 618] on button "Confirmar" at bounding box center [1236, 619] width 75 height 23
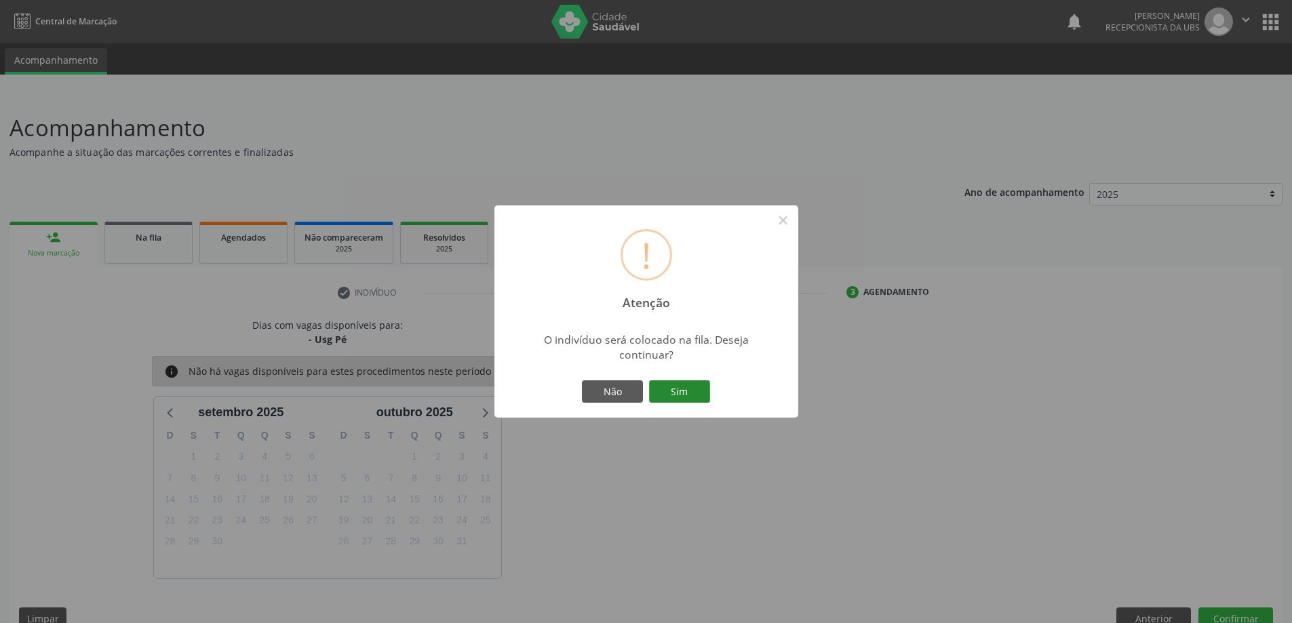
click at [674, 390] on button "Sim" at bounding box center [679, 392] width 61 height 23
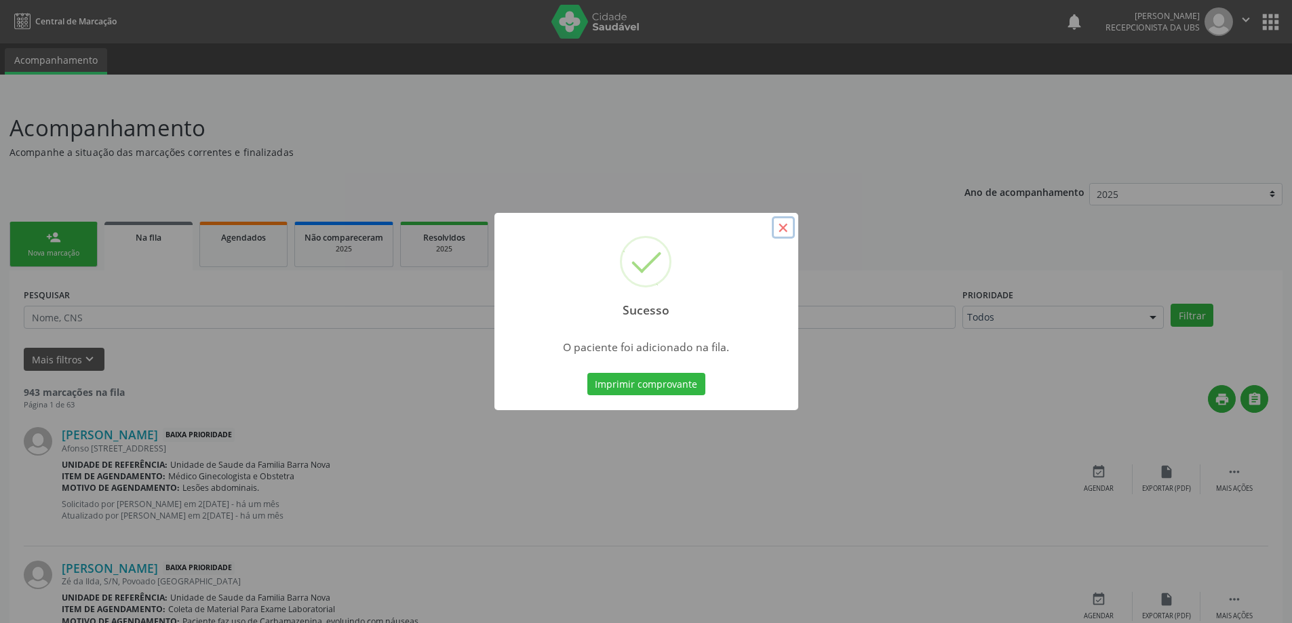
click at [787, 227] on button "×" at bounding box center [783, 227] width 23 height 23
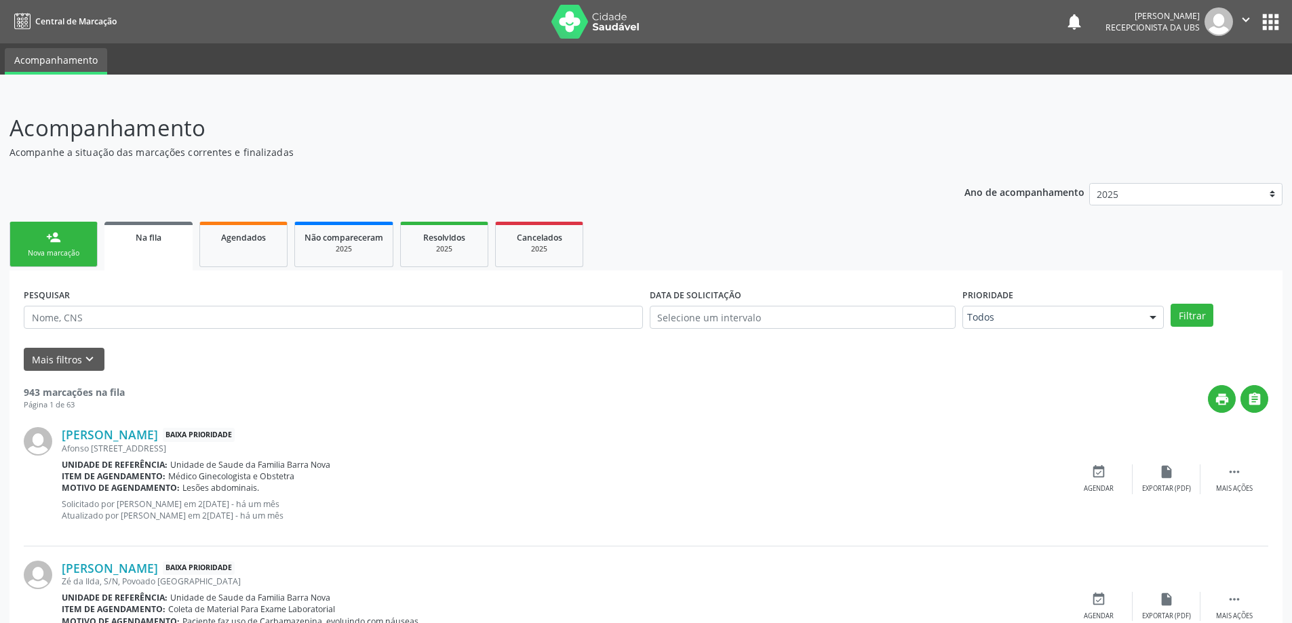
click at [62, 253] on div "Nova marcação" at bounding box center [54, 253] width 68 height 10
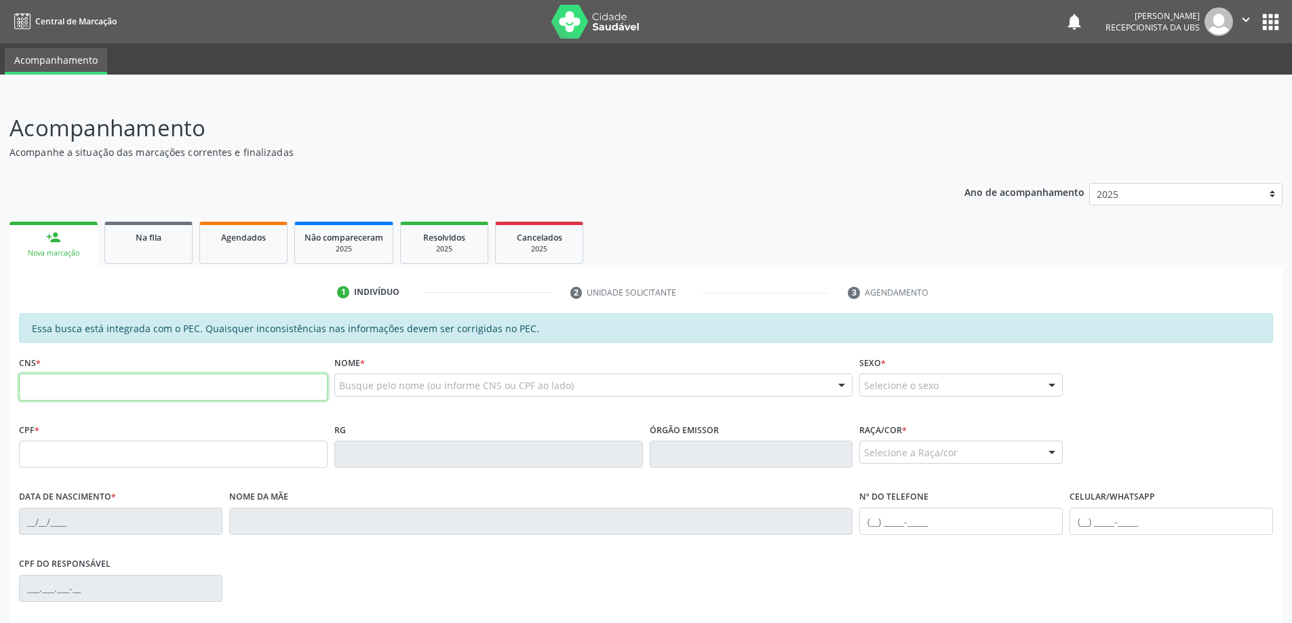
click at [85, 386] on input "text" at bounding box center [173, 387] width 309 height 27
type input "705 2004 8569 7479"
type input "940.450.894-20"
type input "05/04/1973"
type input "Antônia Correia dos Santos"
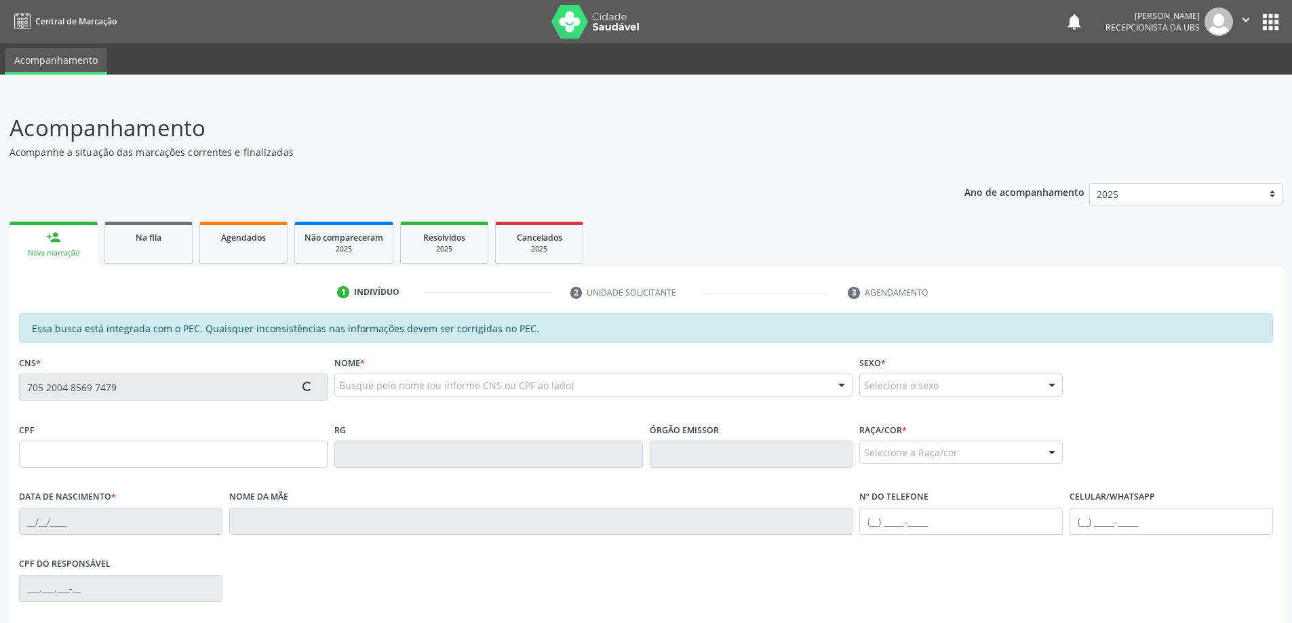
type input "(82) 99129-8452"
type input "30"
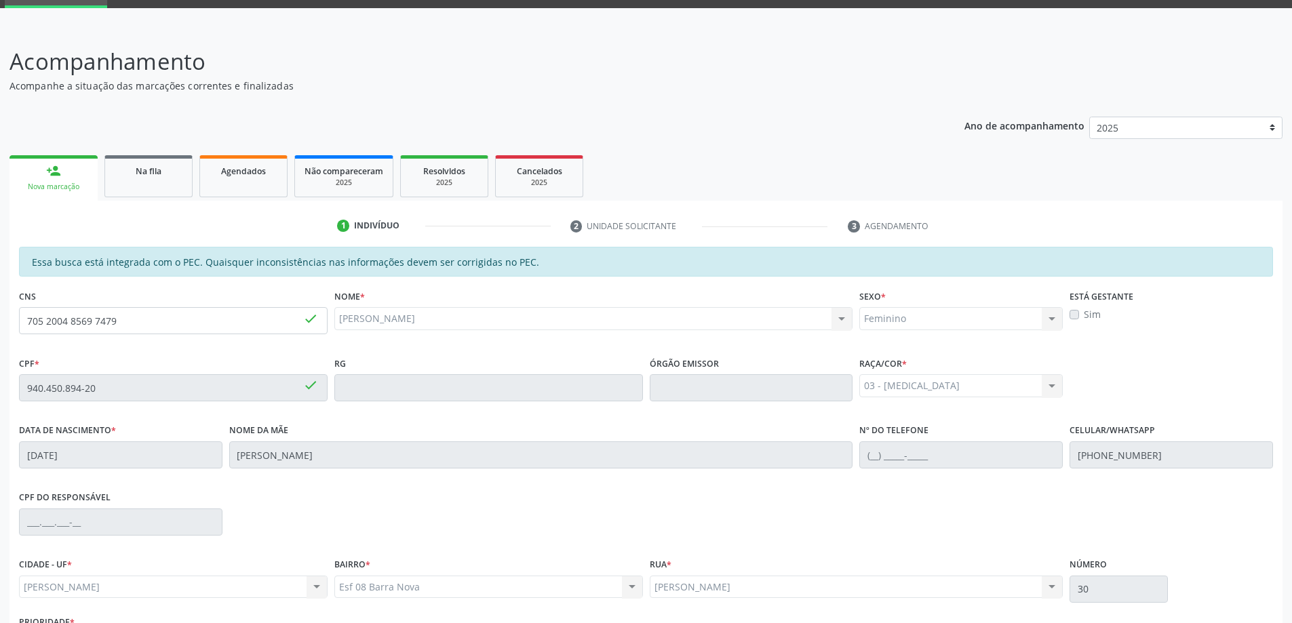
scroll to position [170, 0]
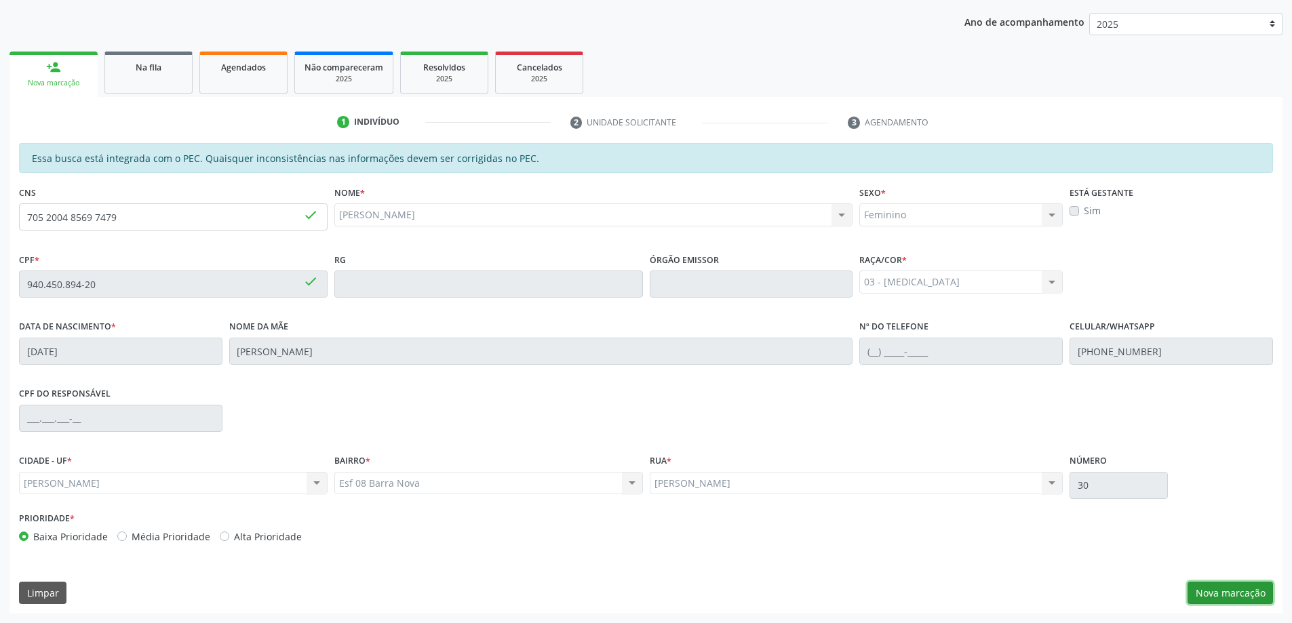
click at [1222, 592] on button "Nova marcação" at bounding box center [1230, 593] width 85 height 23
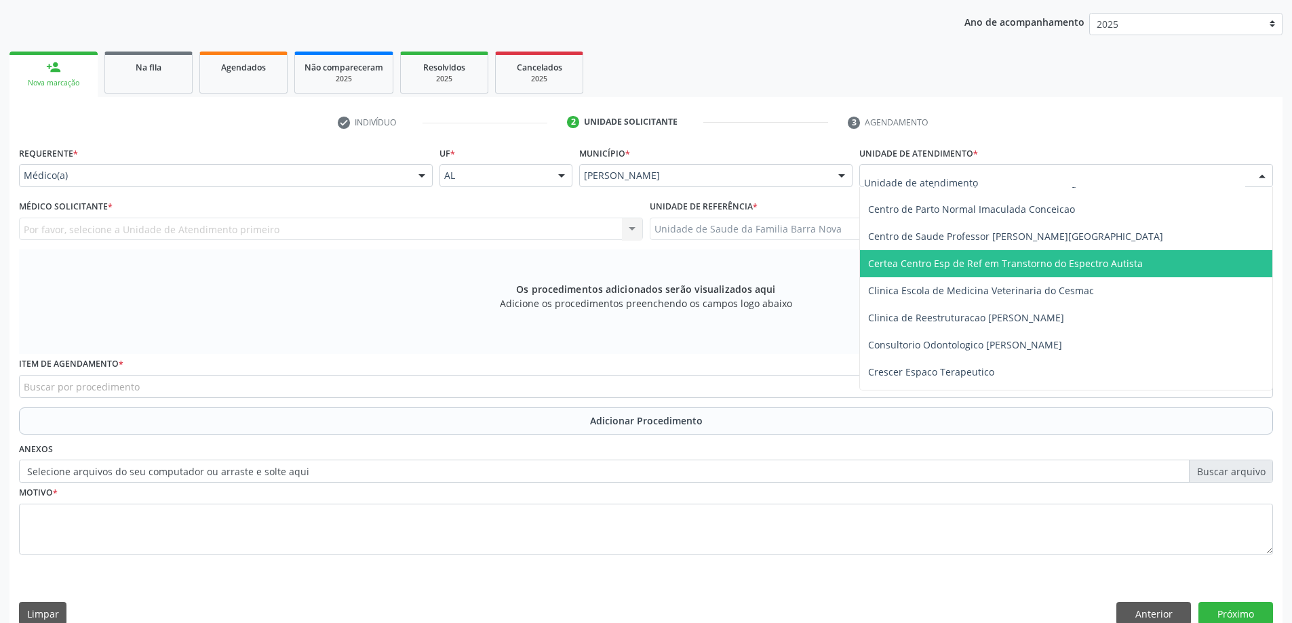
scroll to position [204, 0]
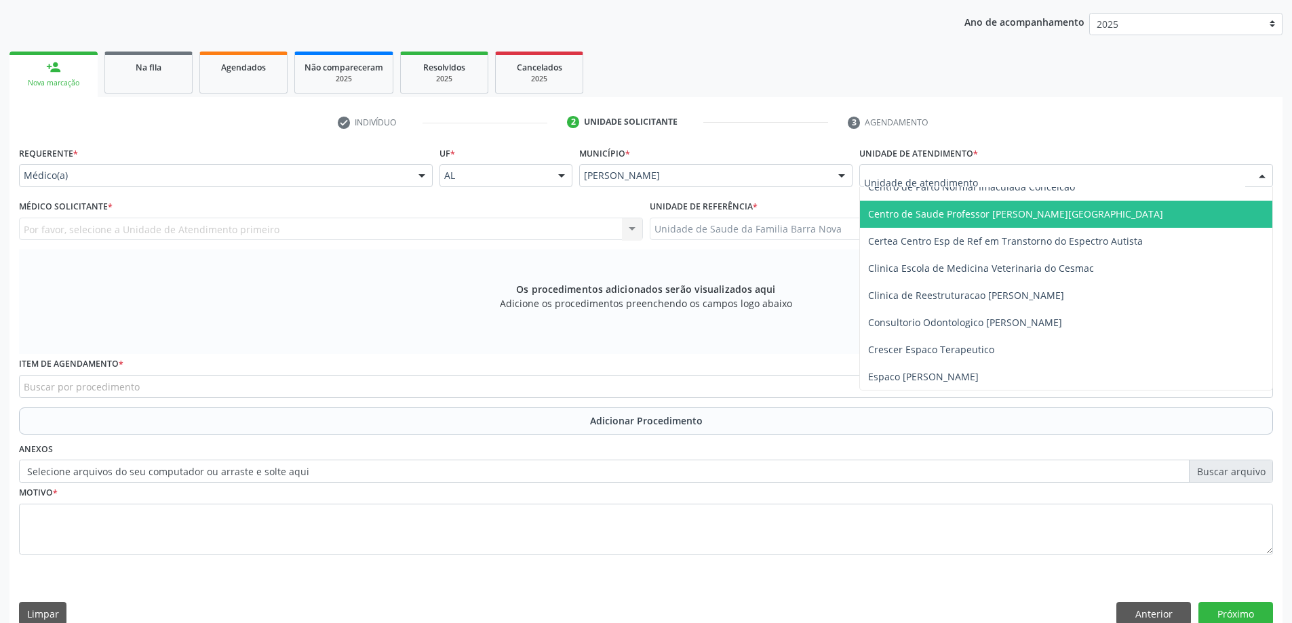
click at [1064, 220] on span "Centro de Saude Professor [PERSON_NAME][GEOGRAPHIC_DATA]" at bounding box center [1066, 214] width 412 height 27
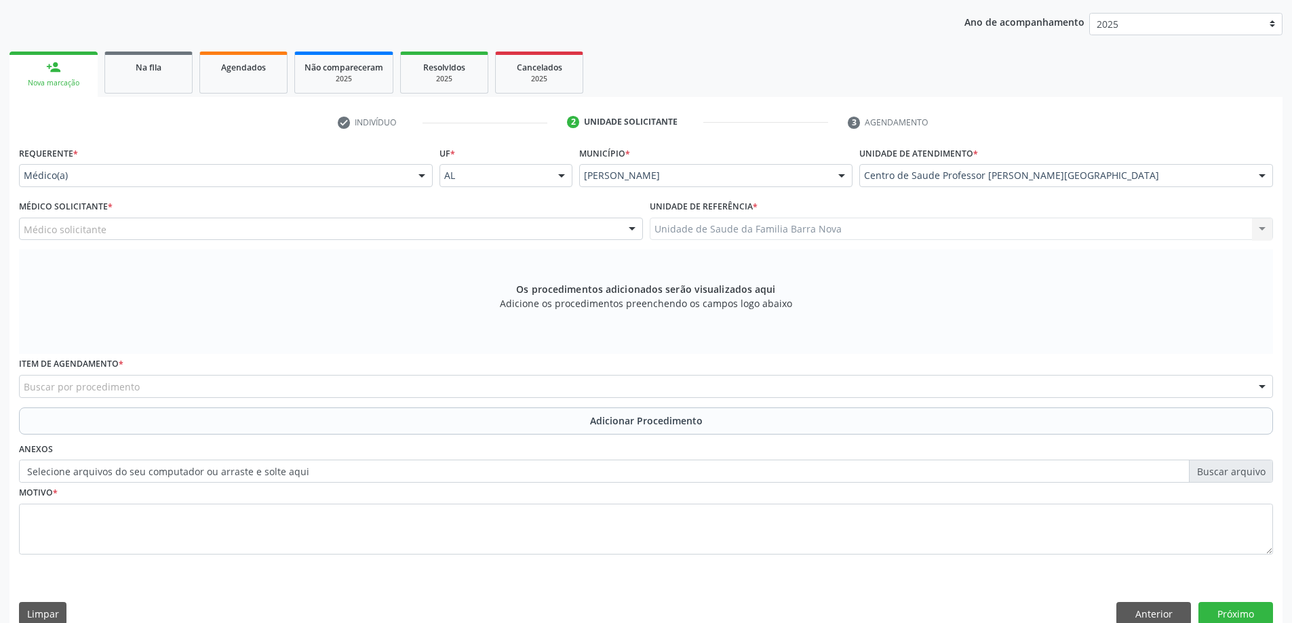
click at [316, 228] on div "Médico solicitante" at bounding box center [331, 229] width 624 height 23
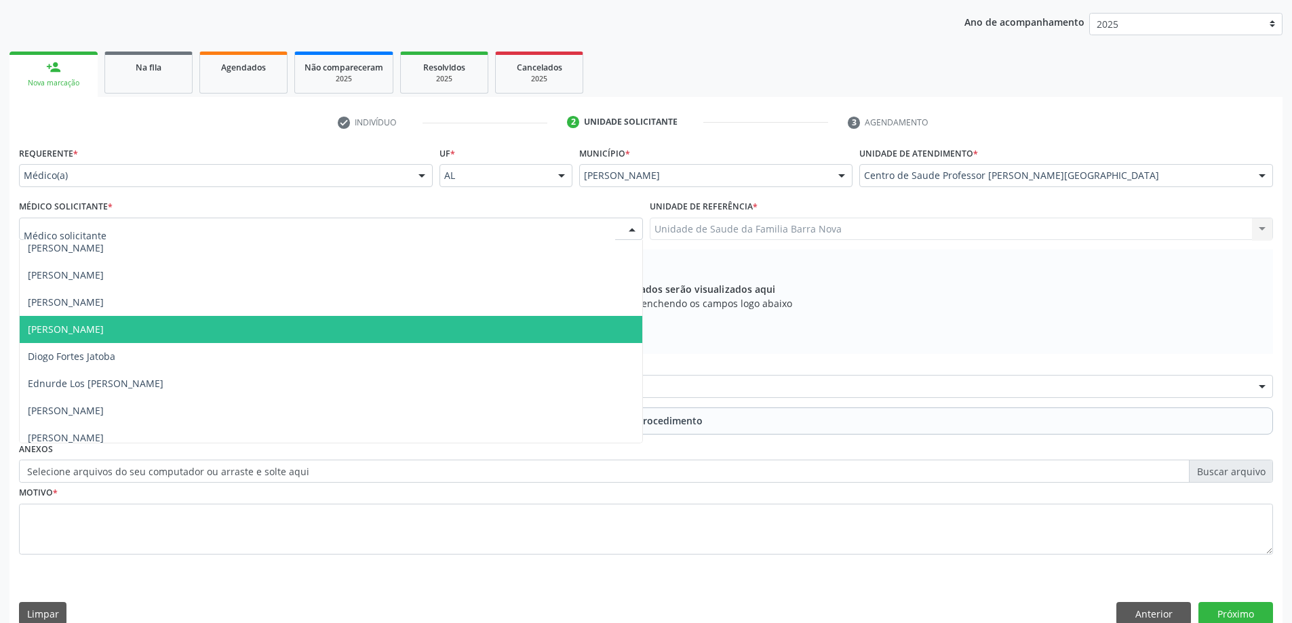
scroll to position [271, 0]
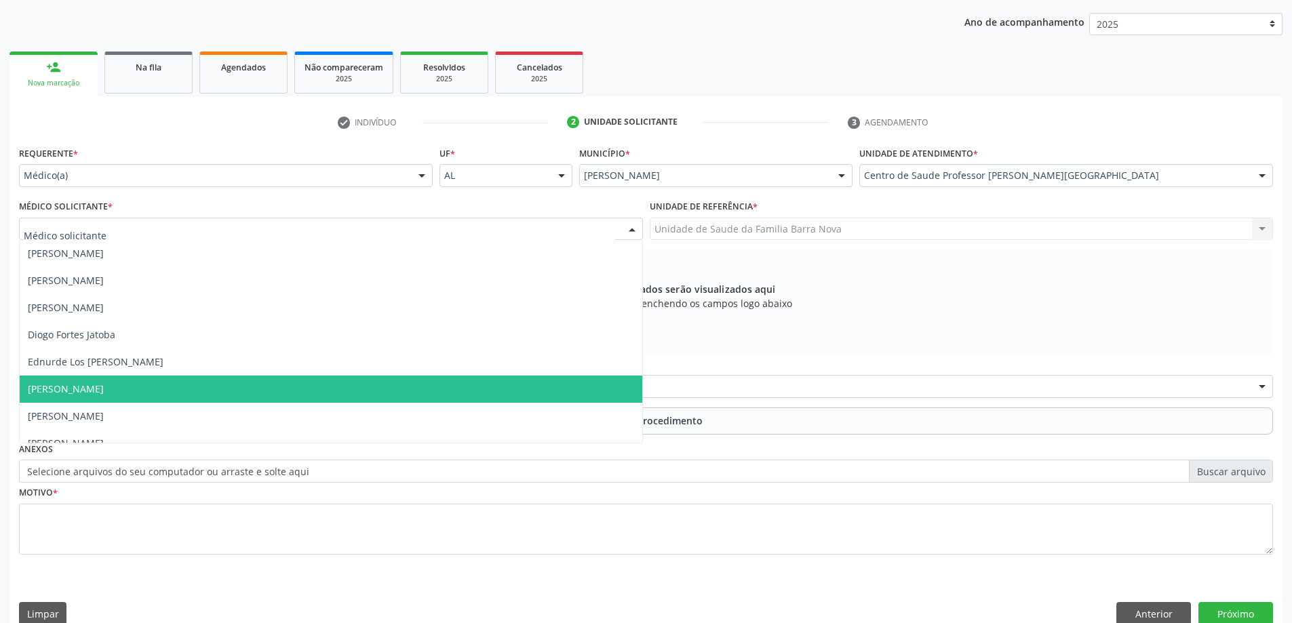
click at [231, 390] on span "Elio Goncalves Melo Junior" at bounding box center [331, 389] width 623 height 27
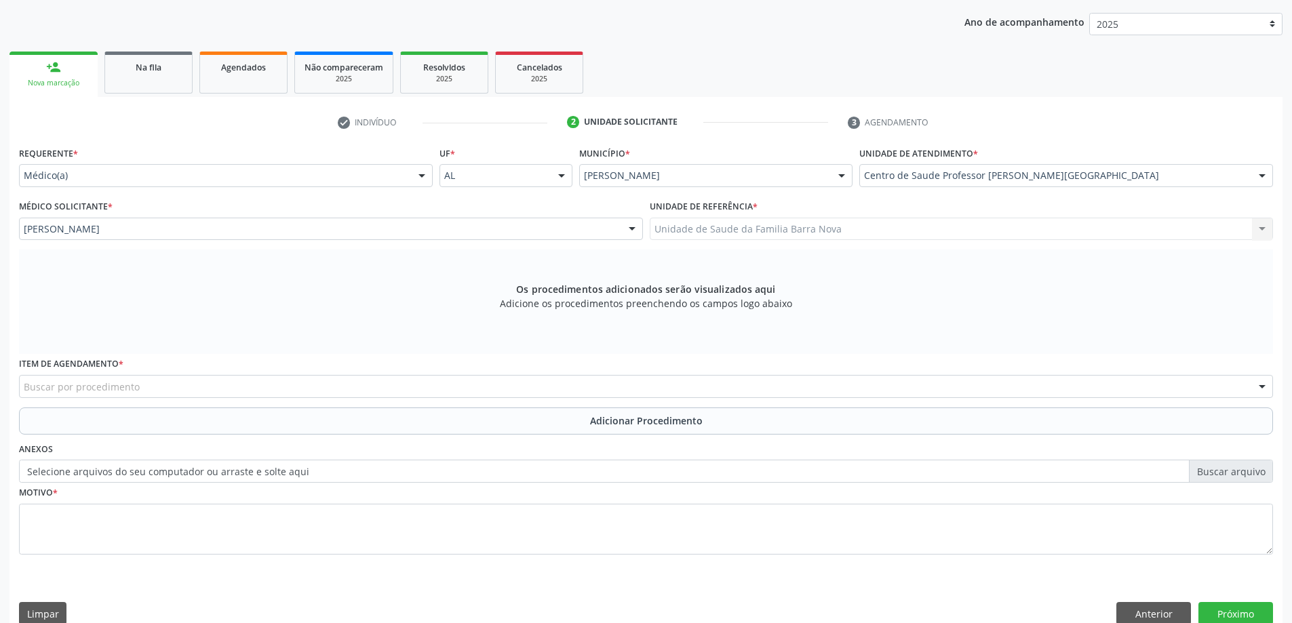
click at [214, 389] on div "Buscar por procedimento" at bounding box center [646, 386] width 1254 height 23
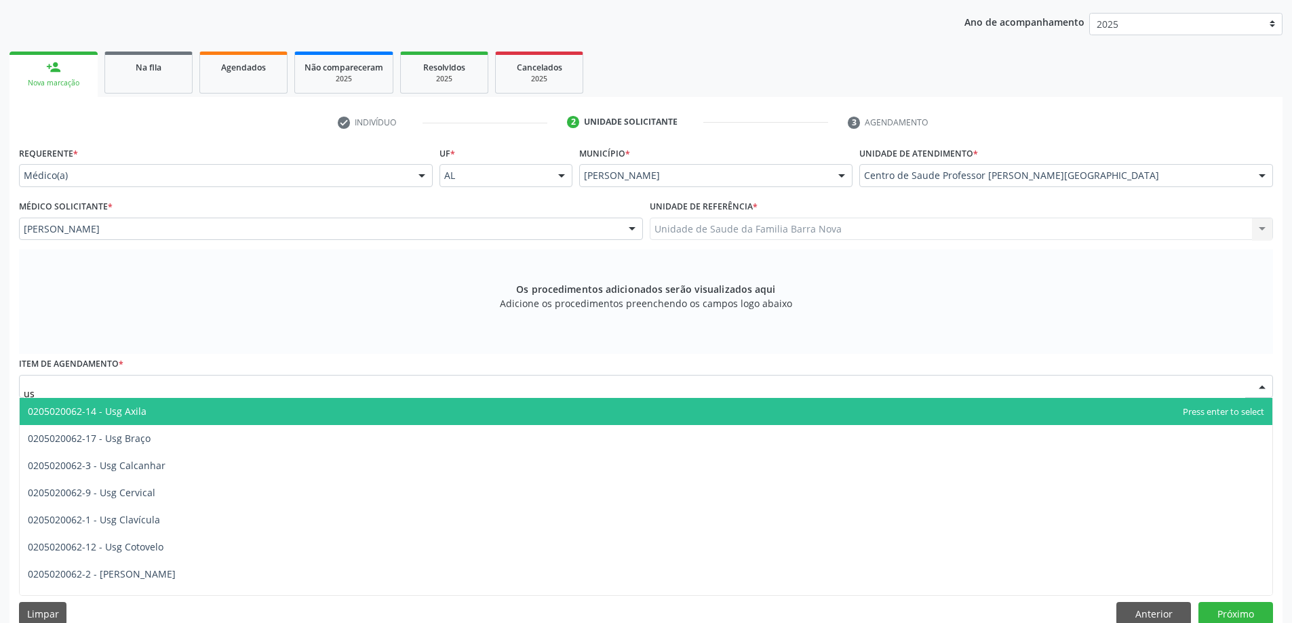
type input "usg"
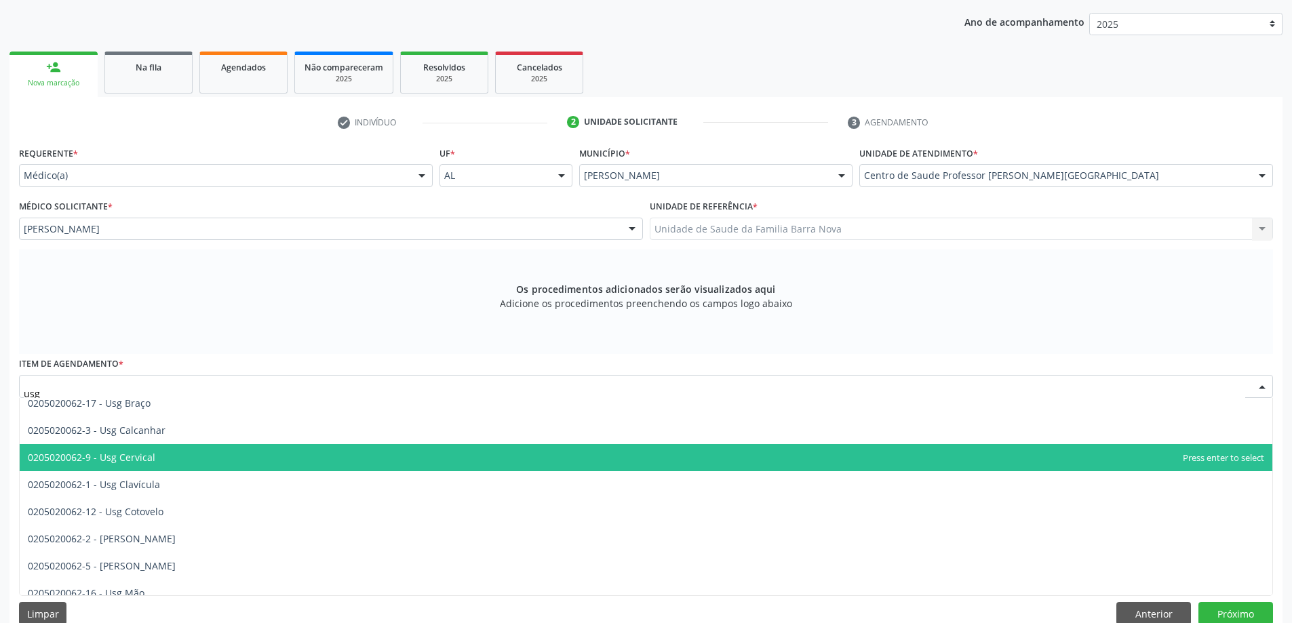
scroll to position [68, 0]
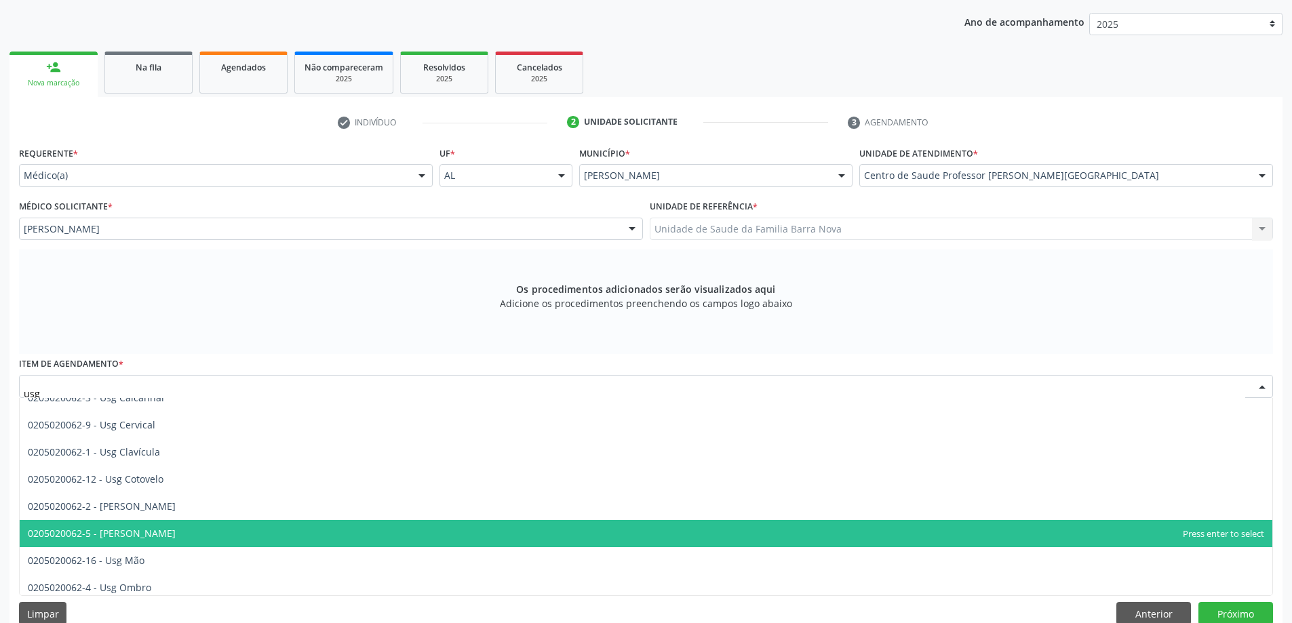
click at [182, 537] on span "0205020062-5 - Usg Joelho" at bounding box center [646, 533] width 1253 height 27
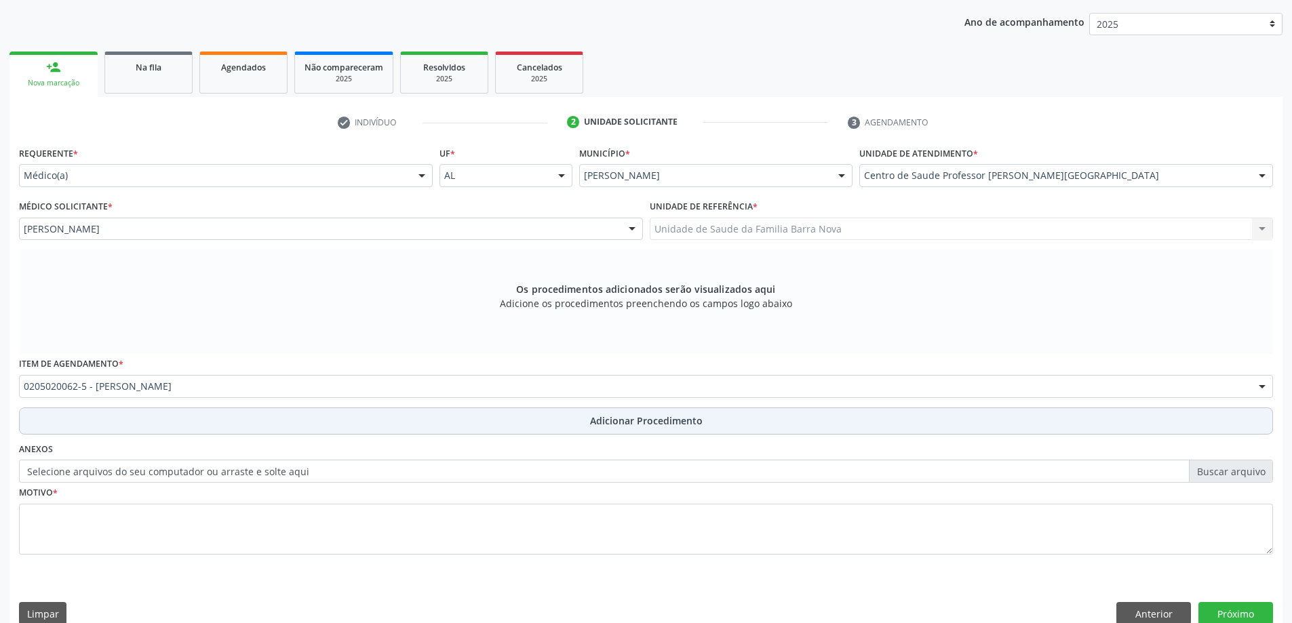
click at [423, 422] on button "Adicionar Procedimento" at bounding box center [646, 421] width 1254 height 27
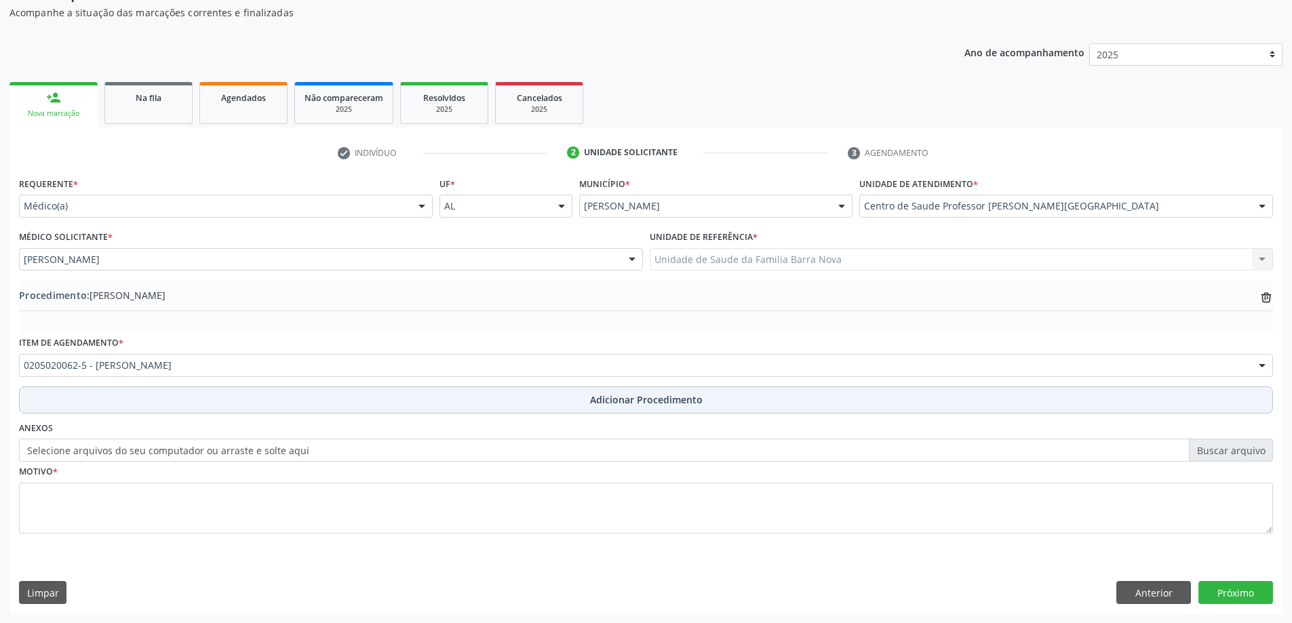
scroll to position [140, 0]
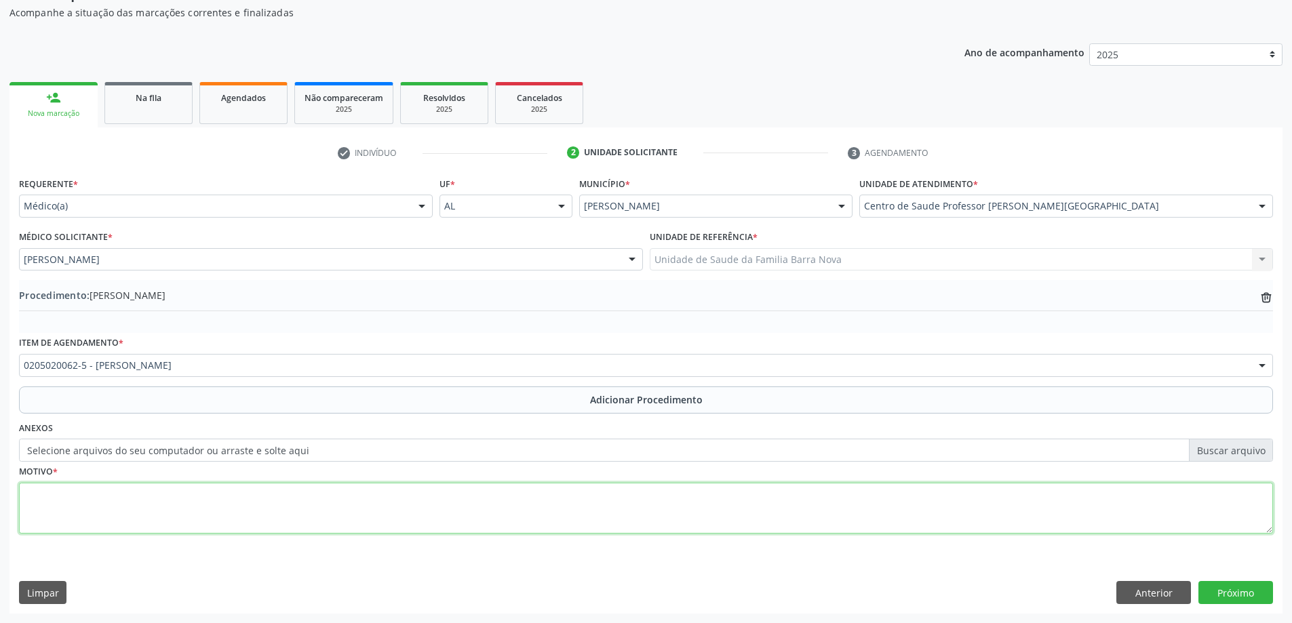
paste textarea "Tendinopatia"
type textarea "Tendinopatia, joelhos direito e esquerdo."
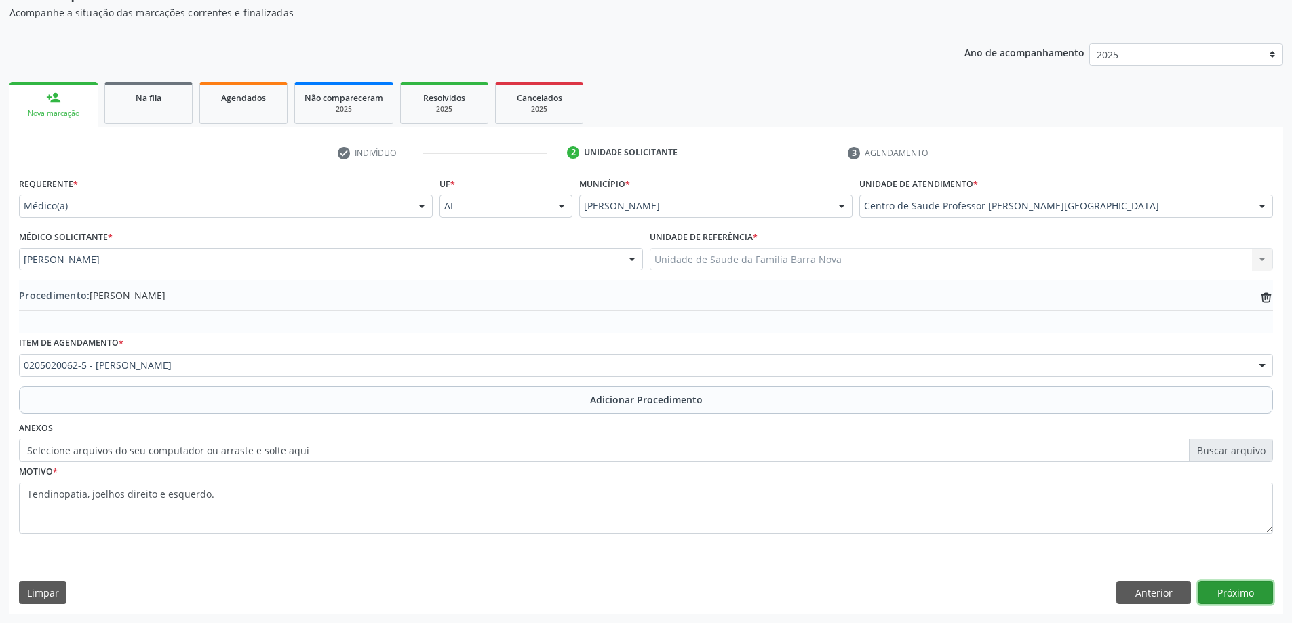
click at [1242, 594] on button "Próximo" at bounding box center [1236, 592] width 75 height 23
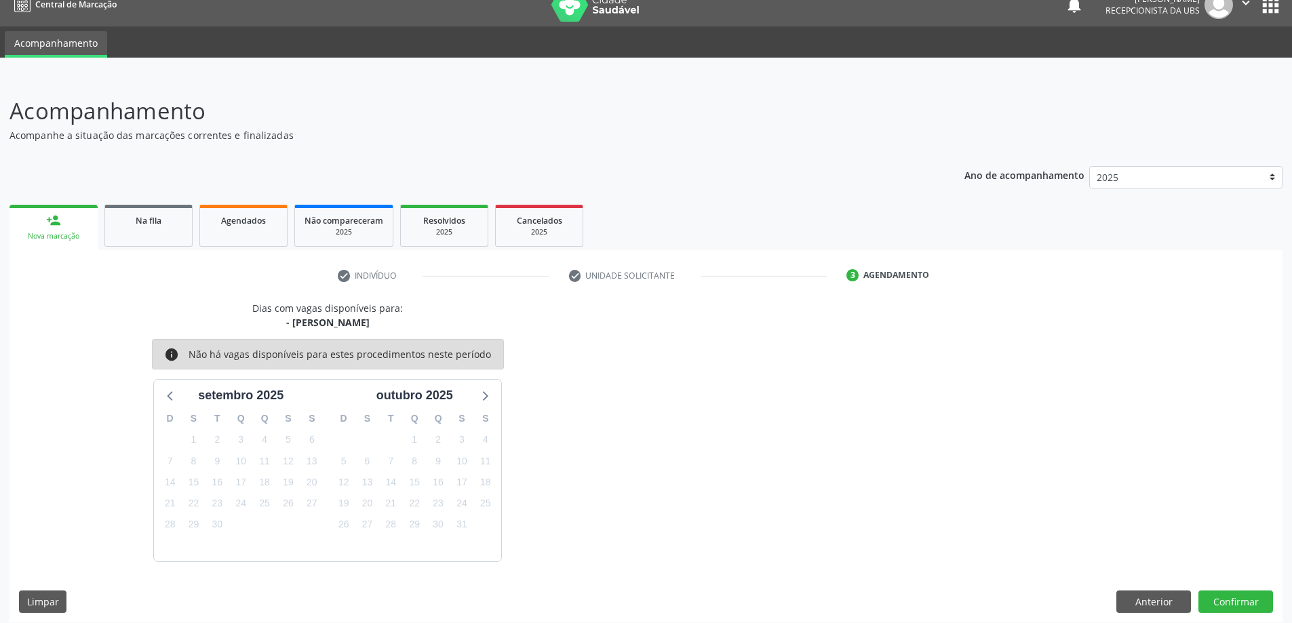
scroll to position [26, 0]
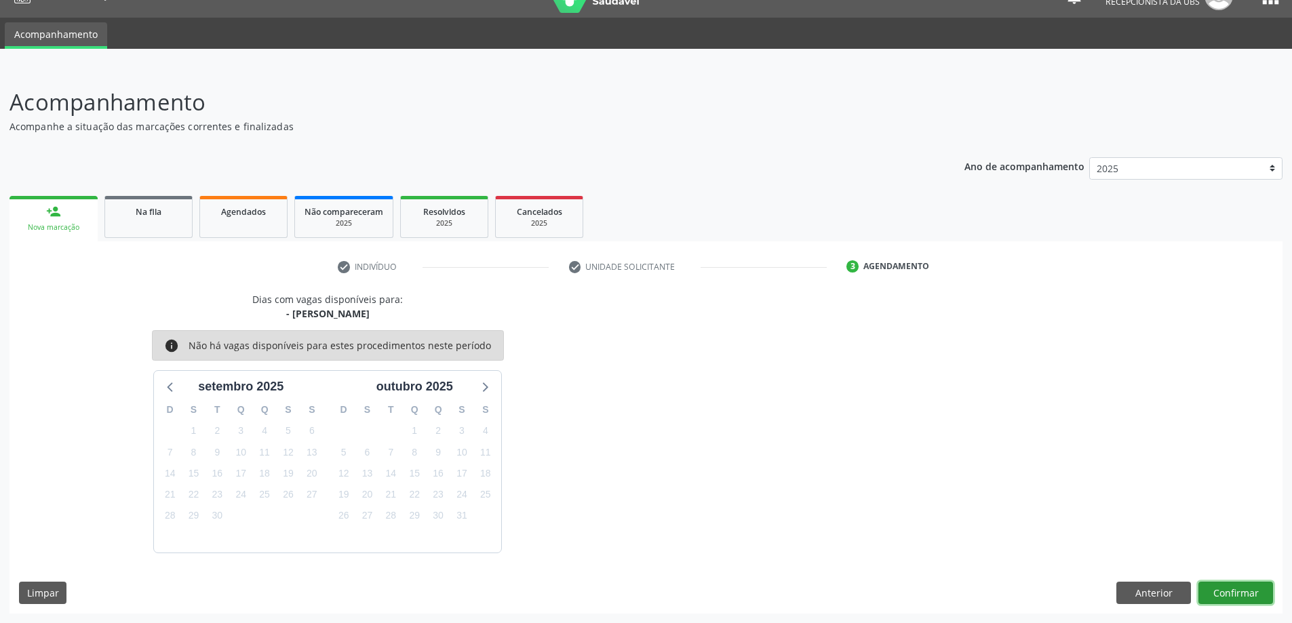
click at [1235, 590] on button "Confirmar" at bounding box center [1236, 593] width 75 height 23
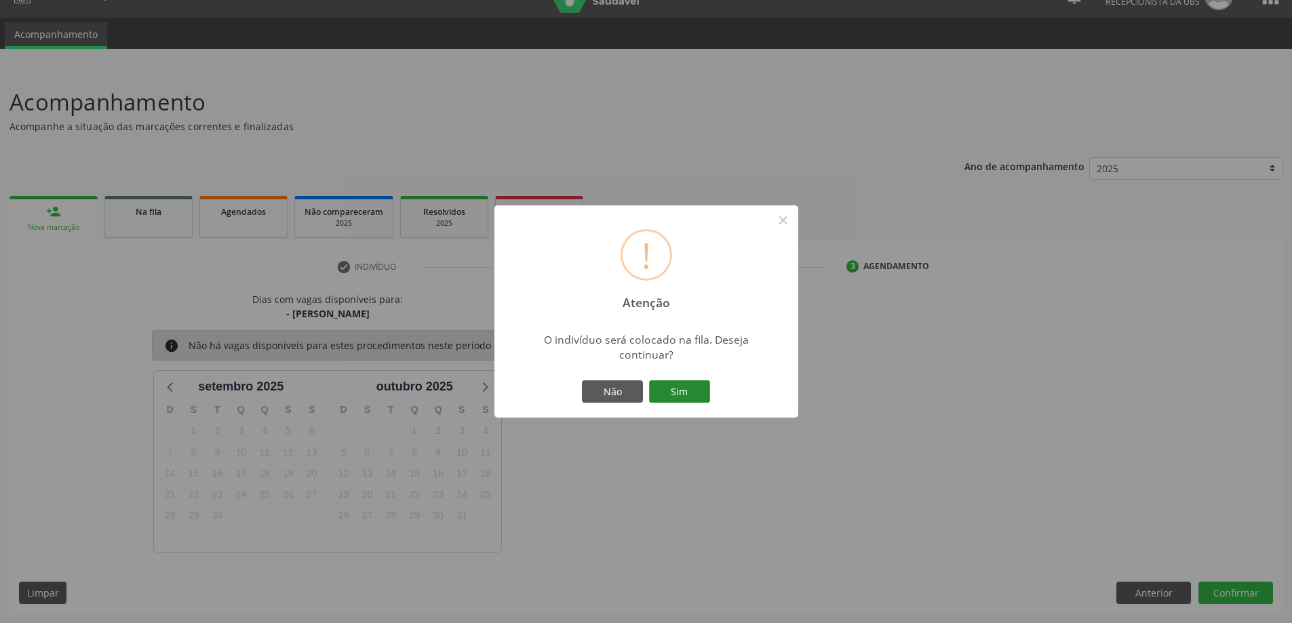
click at [671, 387] on button "Sim" at bounding box center [679, 392] width 61 height 23
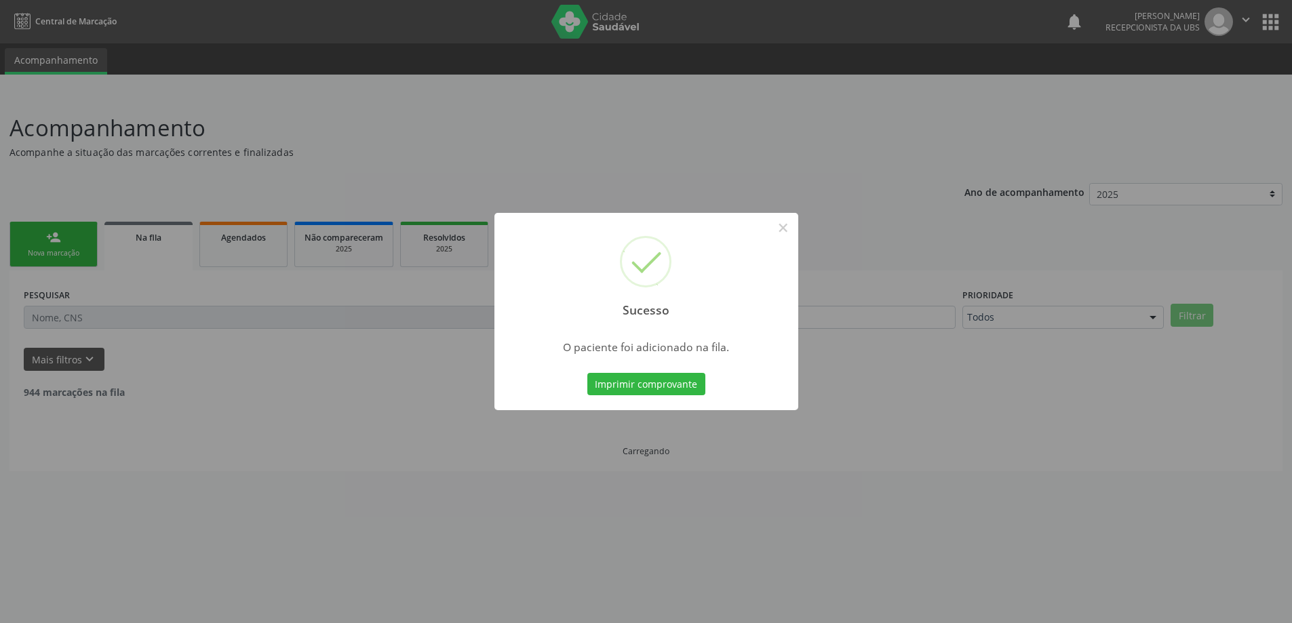
scroll to position [0, 0]
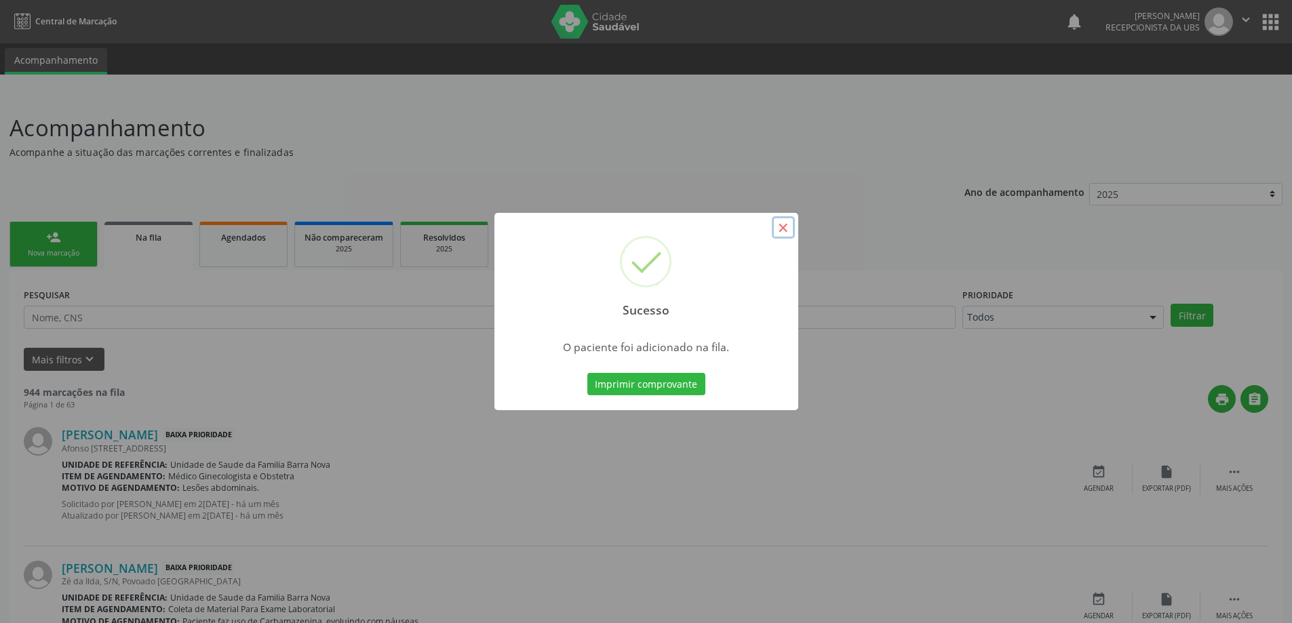
click at [781, 229] on button "×" at bounding box center [783, 227] width 23 height 23
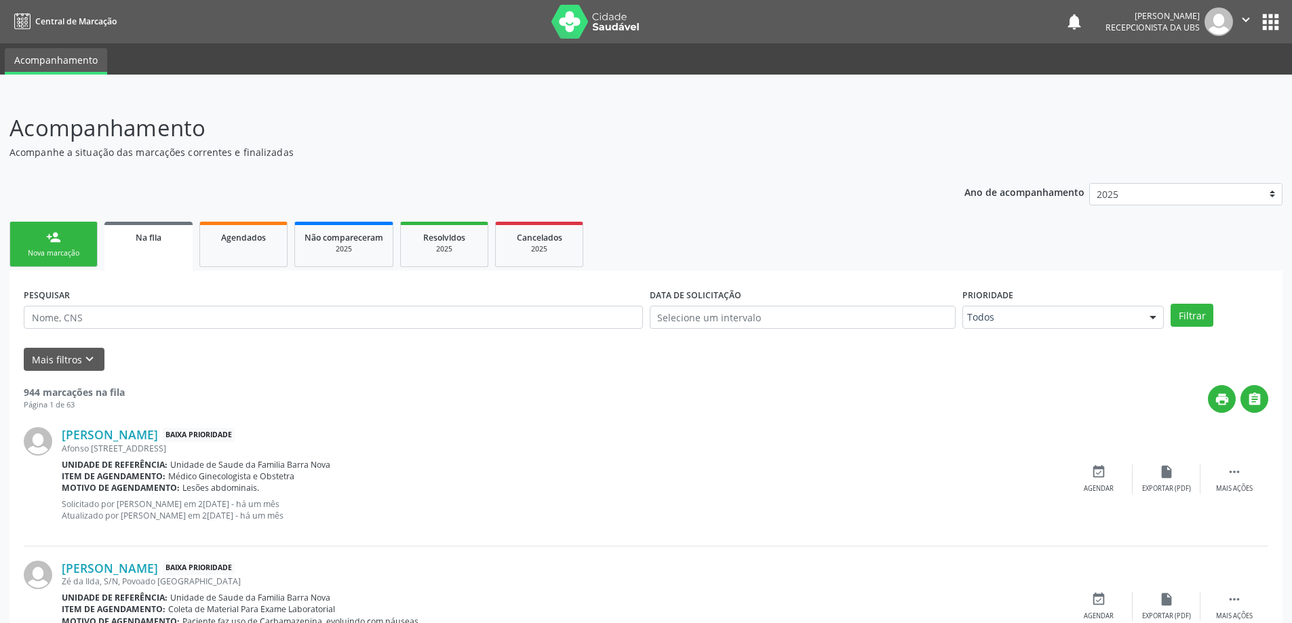
click at [51, 242] on div "person_add" at bounding box center [53, 237] width 15 height 15
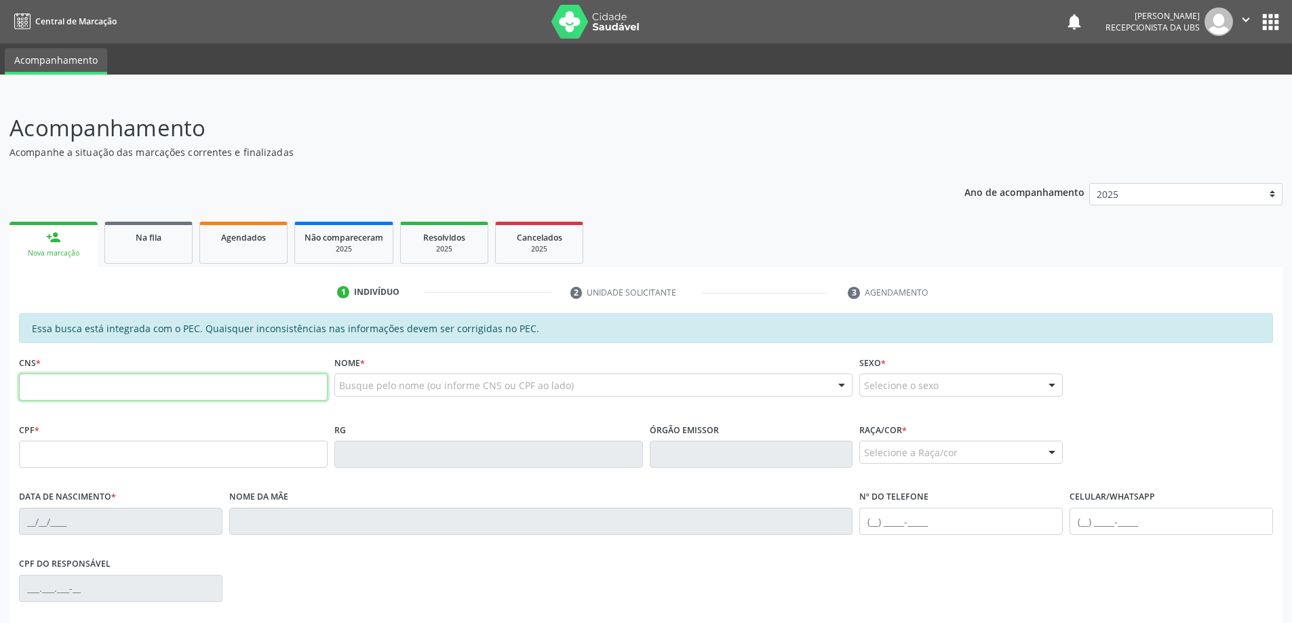
click at [83, 395] on input "text" at bounding box center [173, 387] width 309 height 27
type input "705 2004 8569 7479"
type input "940.450.894-20"
type input "05/04/1973"
type input "Antônia Correia dos Santos"
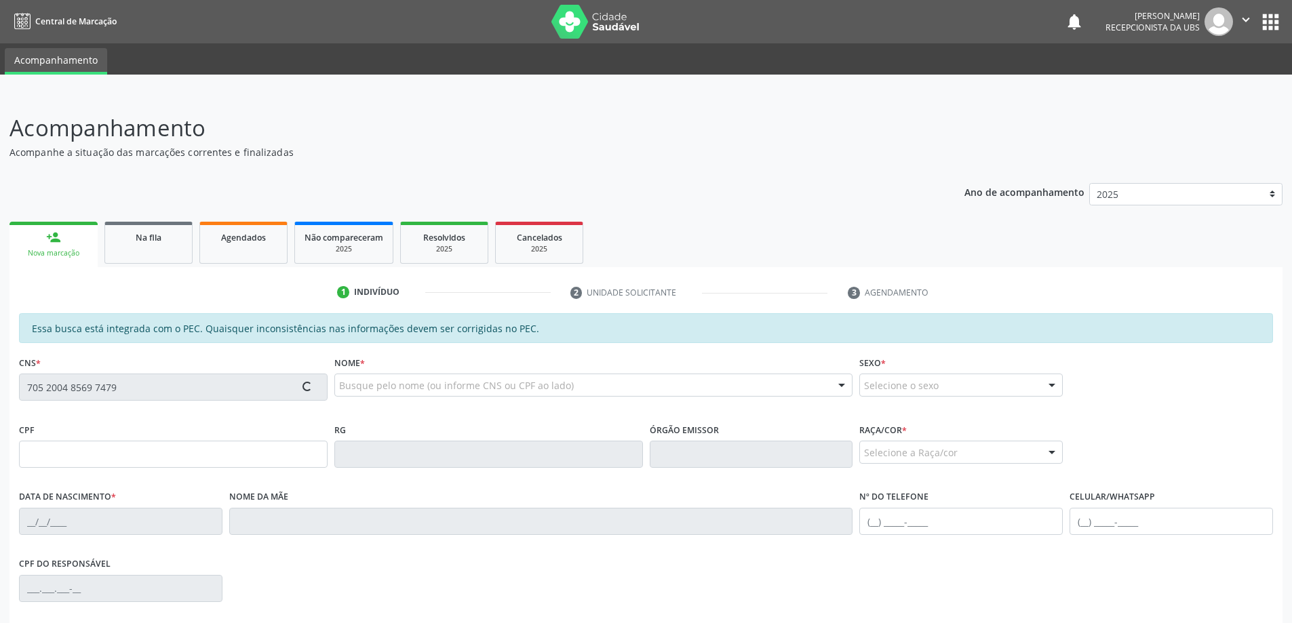
type input "(82) 99129-8452"
type input "30"
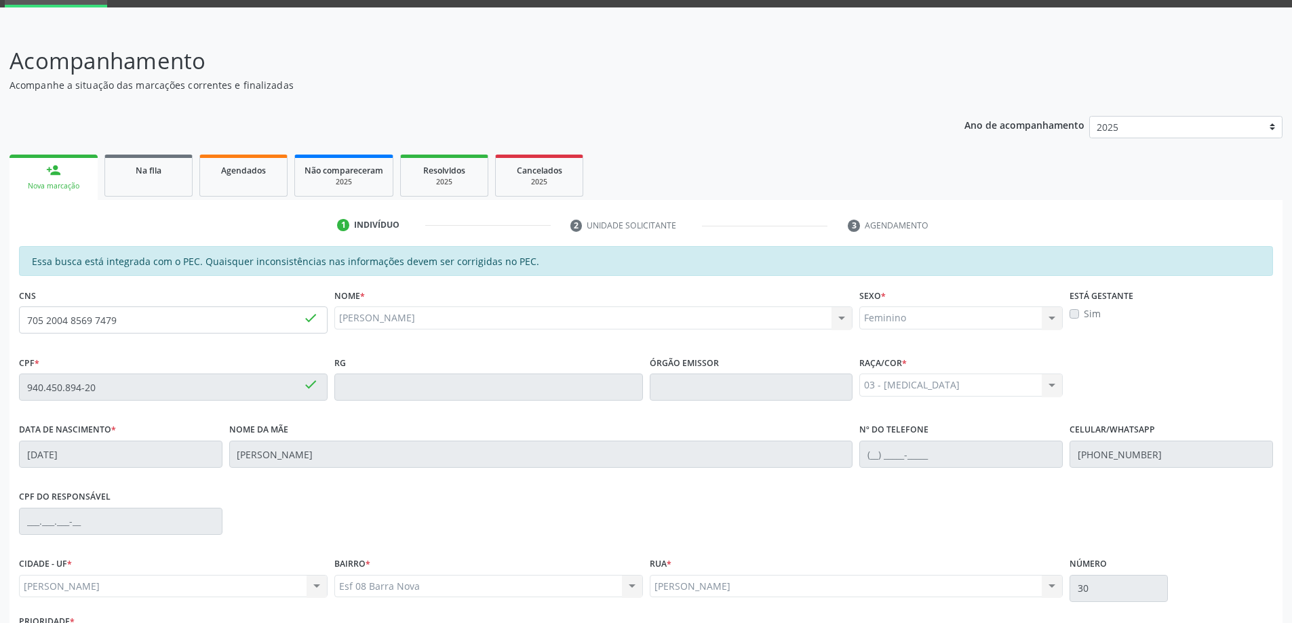
scroll to position [170, 0]
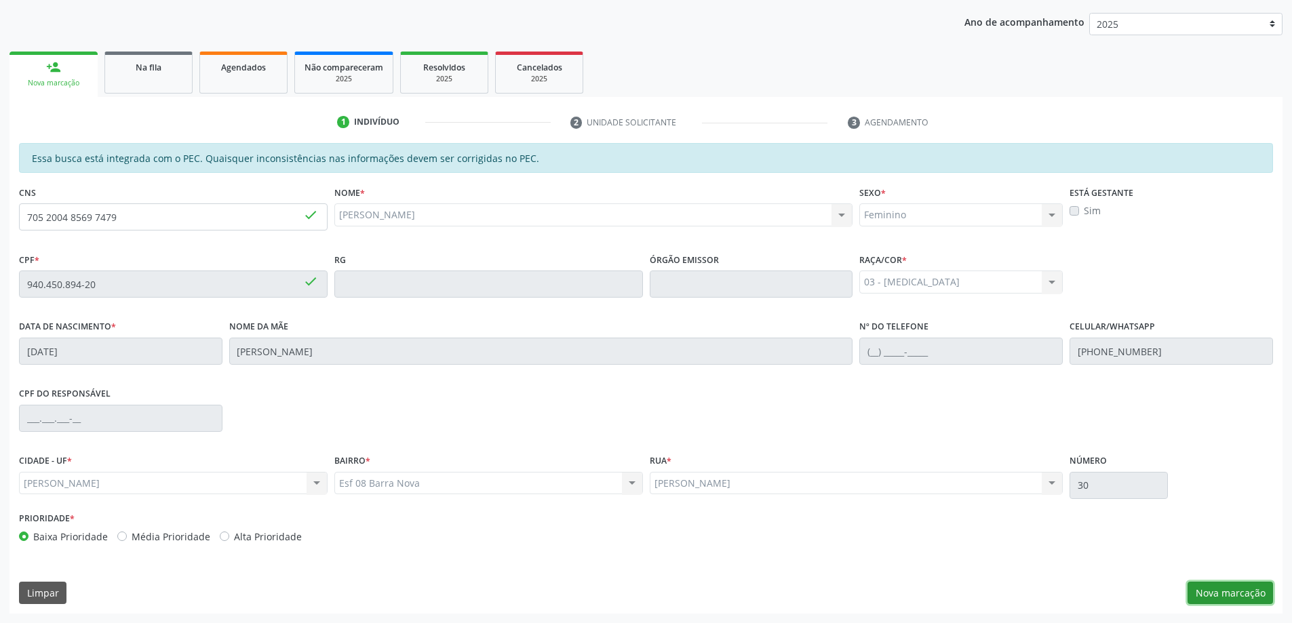
click at [1239, 597] on button "Nova marcação" at bounding box center [1230, 593] width 85 height 23
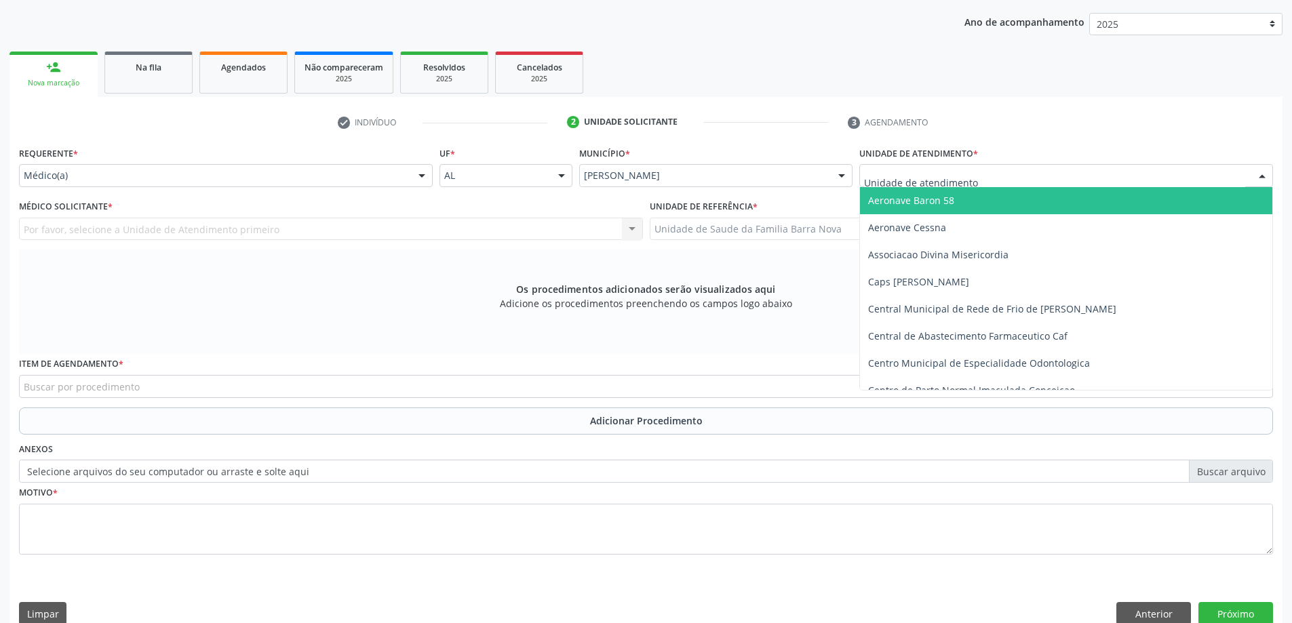
click at [999, 177] on div at bounding box center [1067, 175] width 414 height 23
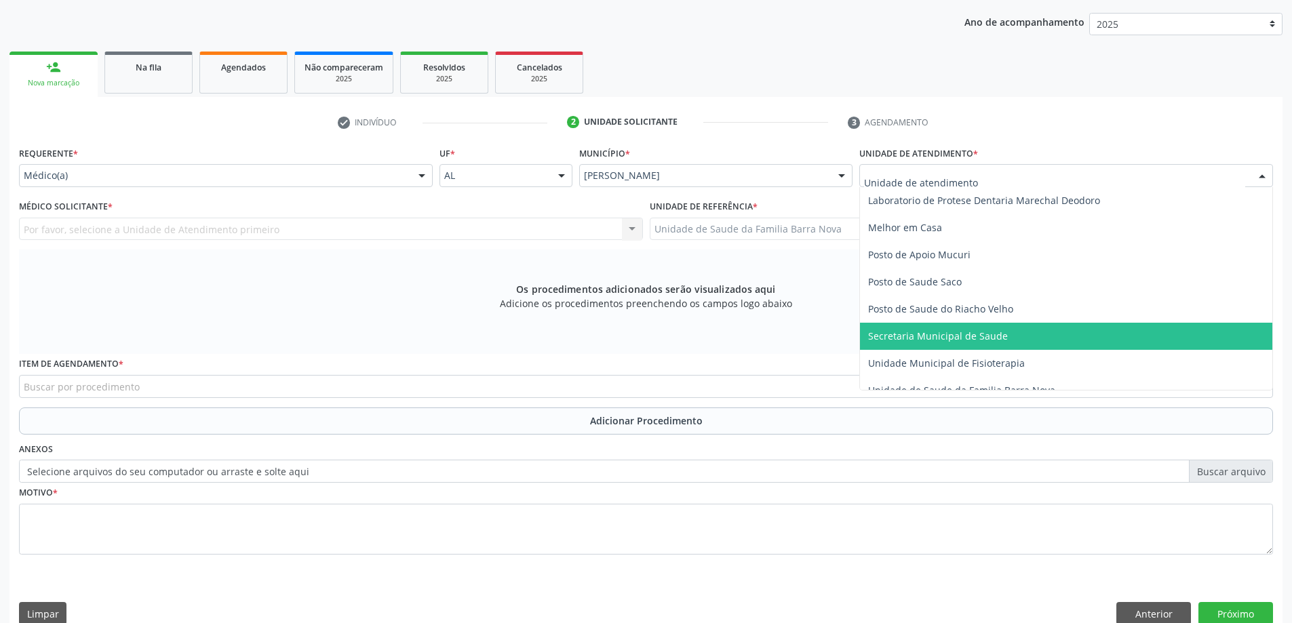
scroll to position [611, 0]
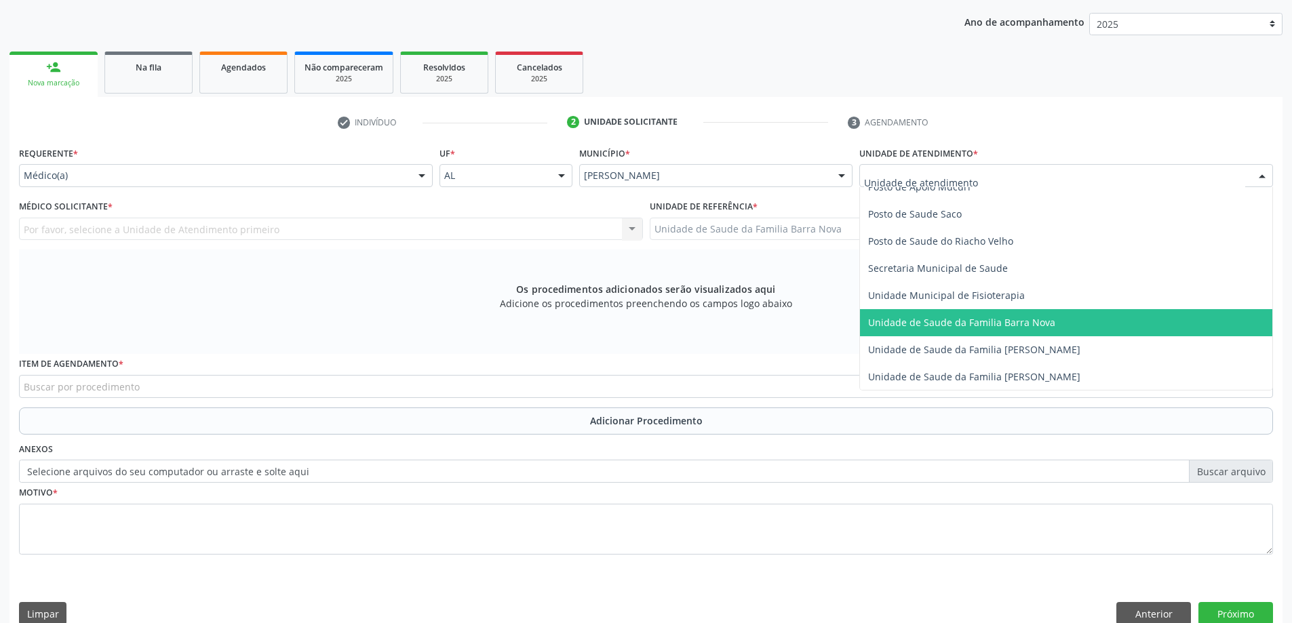
click at [1051, 323] on span "Unidade de Saude da Familia Barra Nova" at bounding box center [1066, 322] width 412 height 27
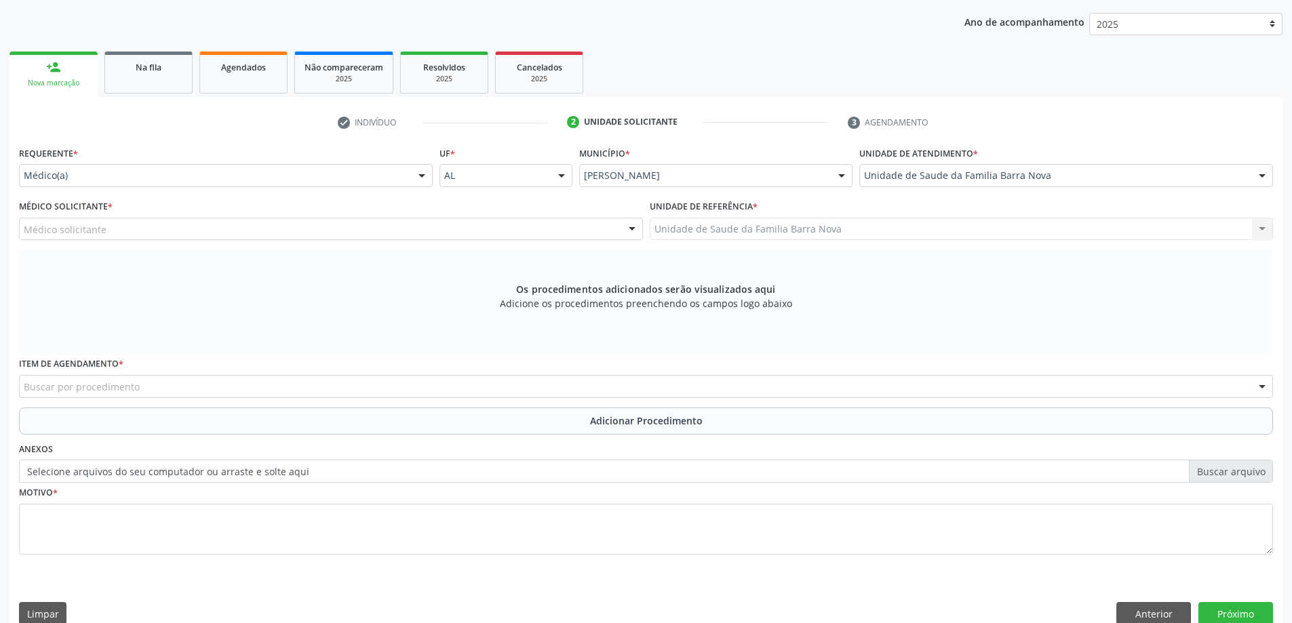
click at [423, 228] on div "Médico solicitante" at bounding box center [331, 229] width 624 height 23
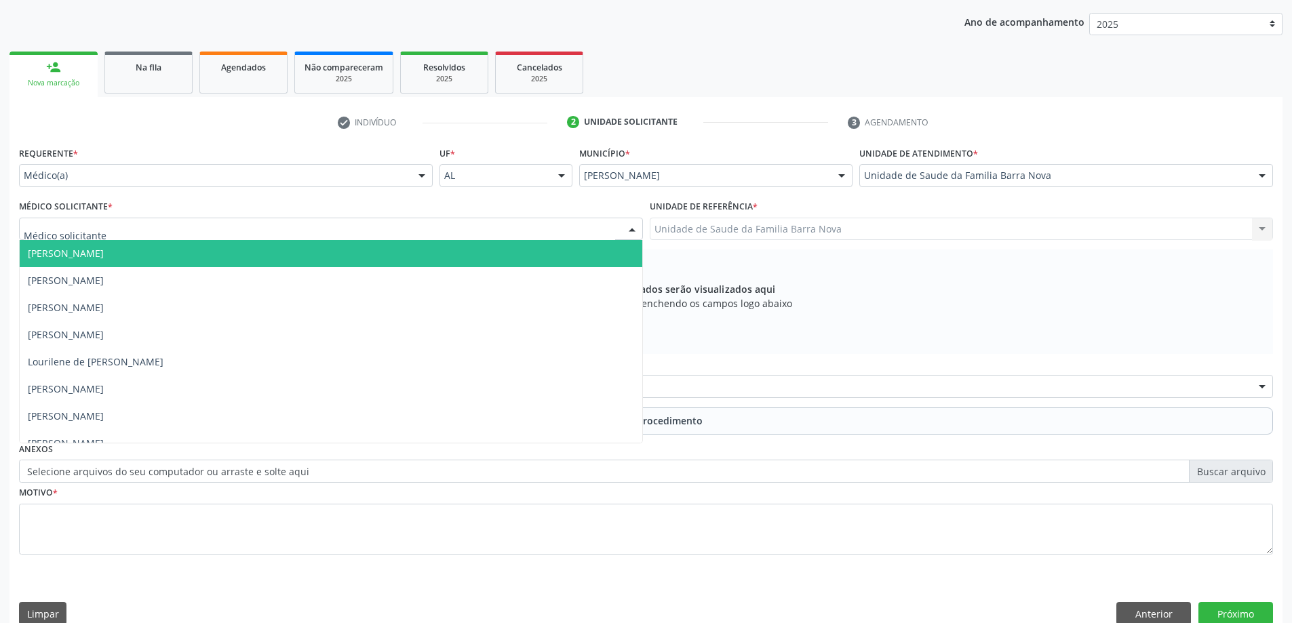
click at [1251, 178] on div "Unidade de Saude da Familia Barra Nova Aeronave Baron 58 Aeronave Cessna Associ…" at bounding box center [1067, 175] width 414 height 23
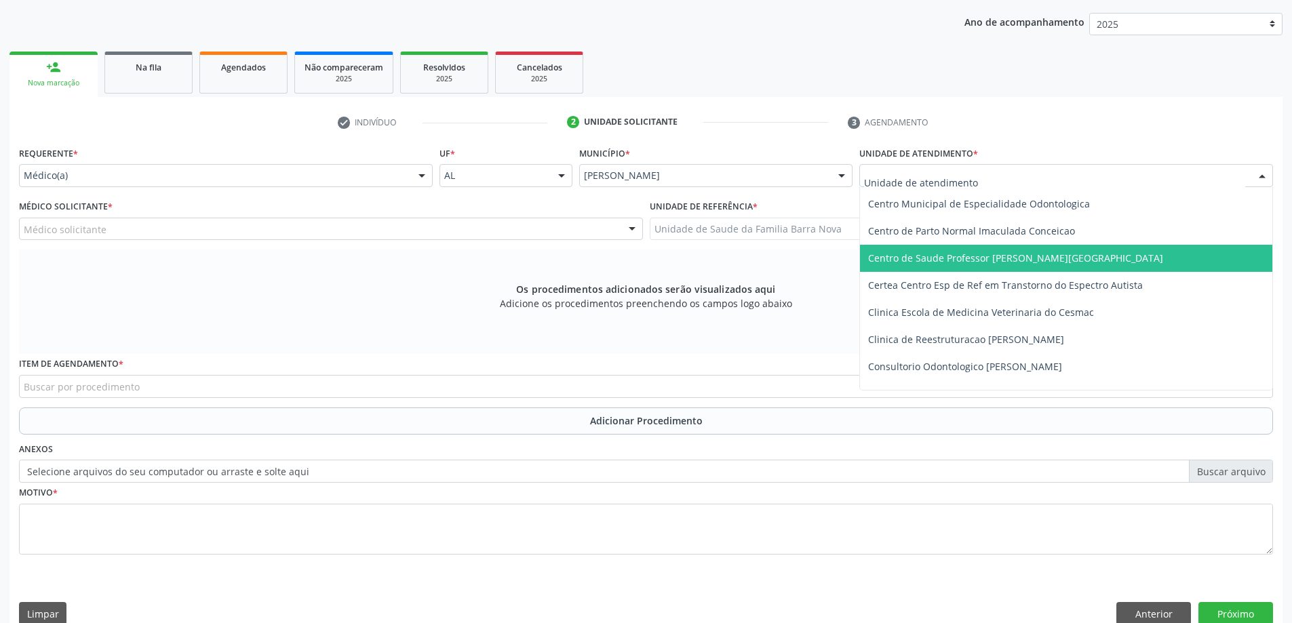
scroll to position [136, 0]
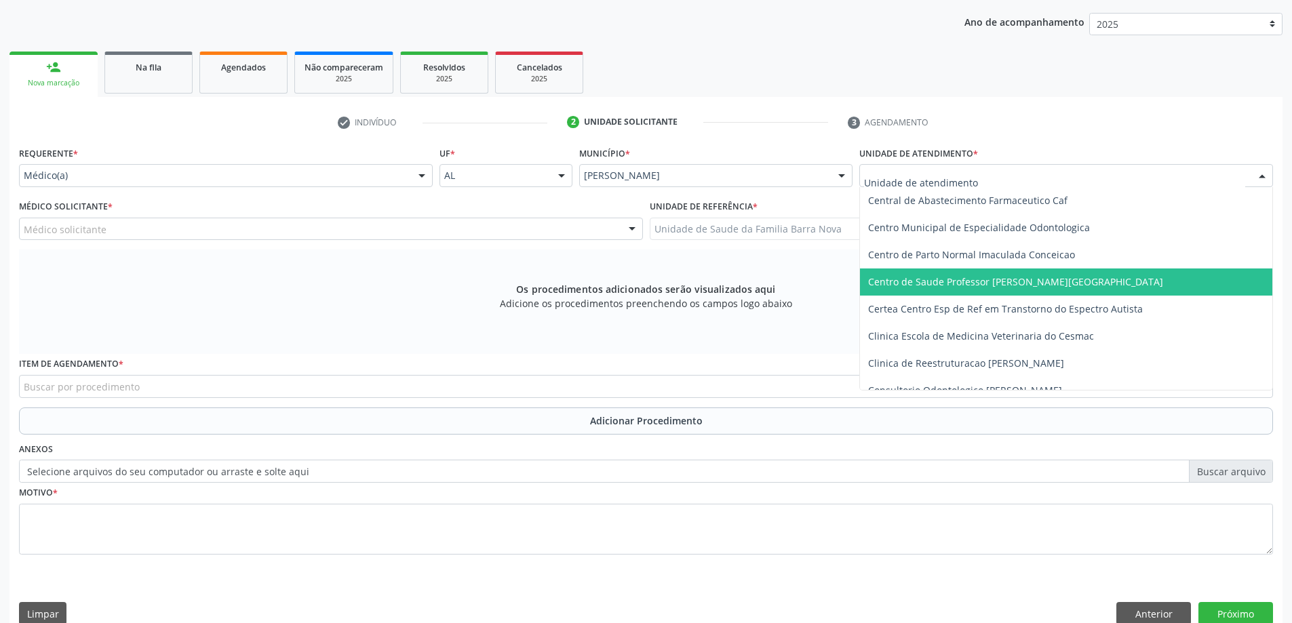
click at [1073, 276] on span "Centro de Saude Professor [PERSON_NAME][GEOGRAPHIC_DATA]" at bounding box center [1066, 282] width 412 height 27
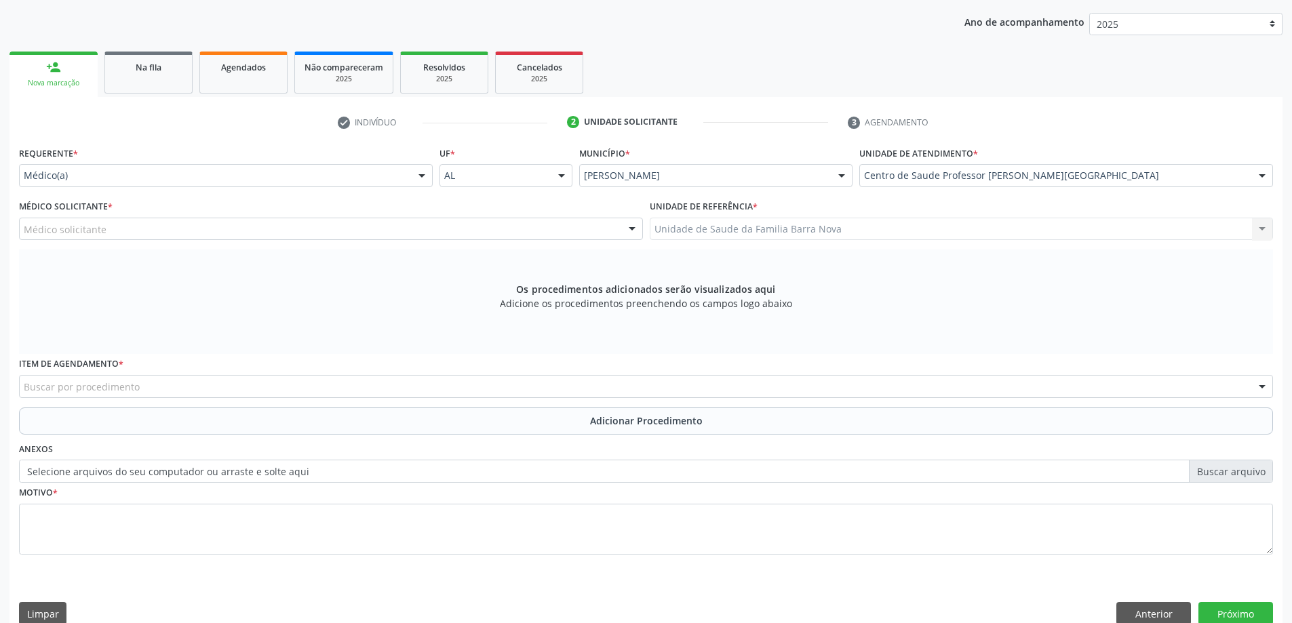
click at [400, 231] on div "Médico solicitante" at bounding box center [331, 229] width 624 height 23
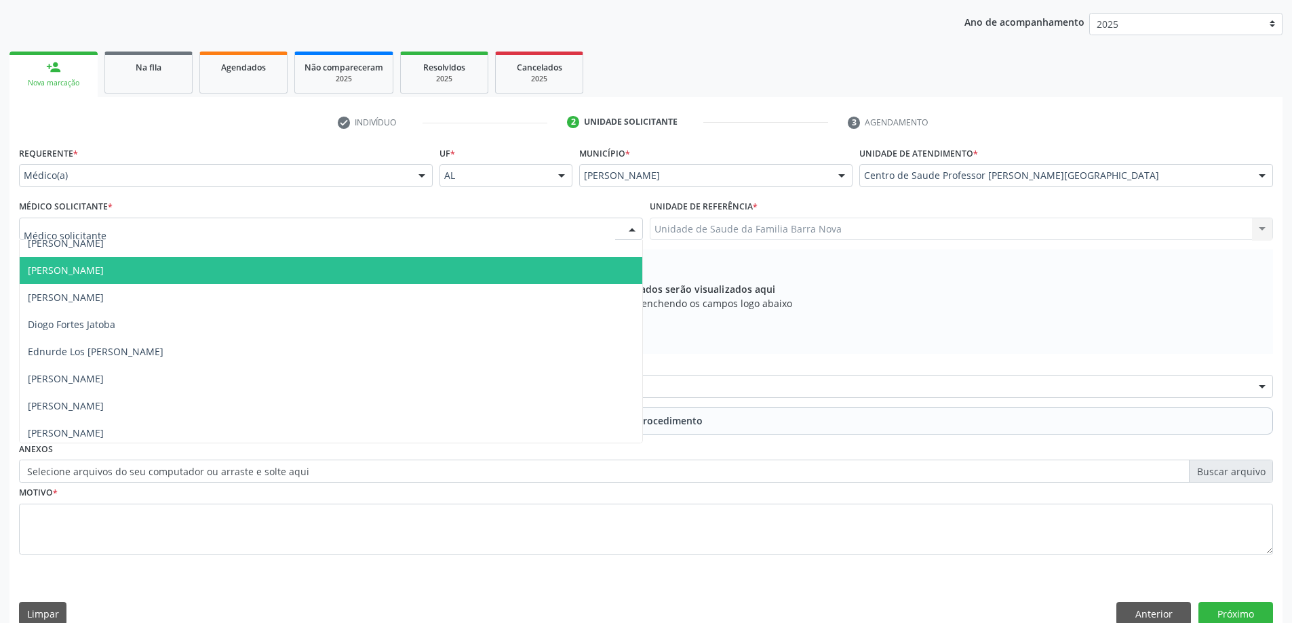
scroll to position [339, 0]
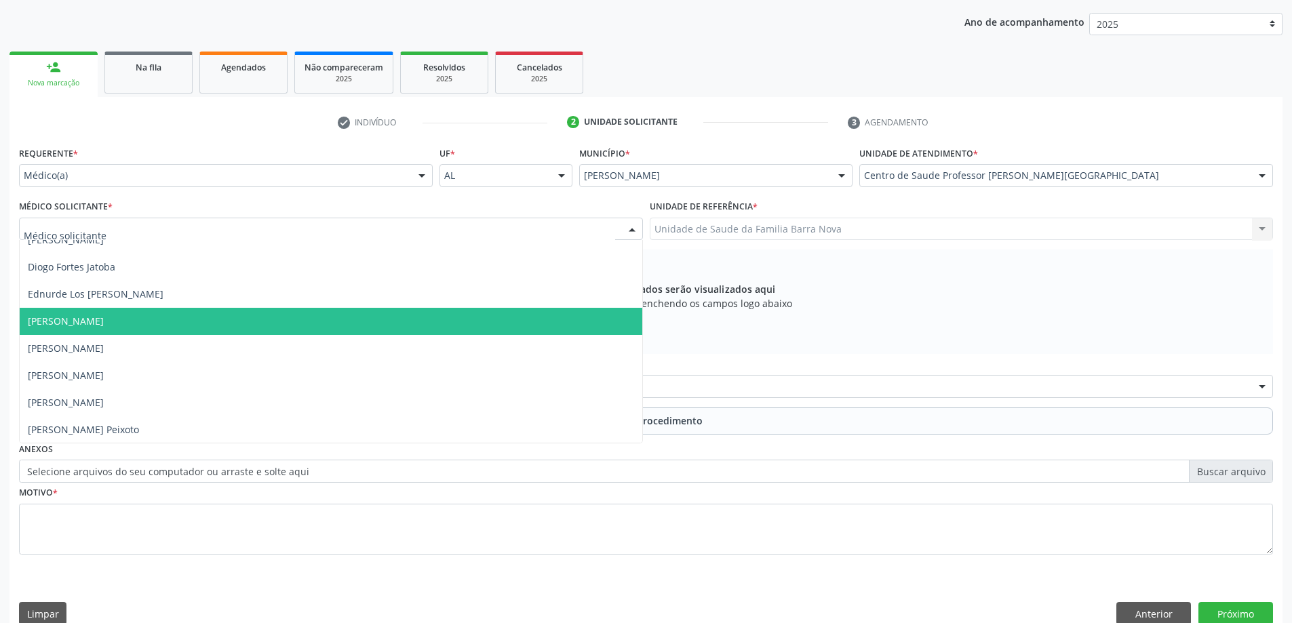
click at [288, 320] on span "Elio Goncalves Melo Junior" at bounding box center [331, 321] width 623 height 27
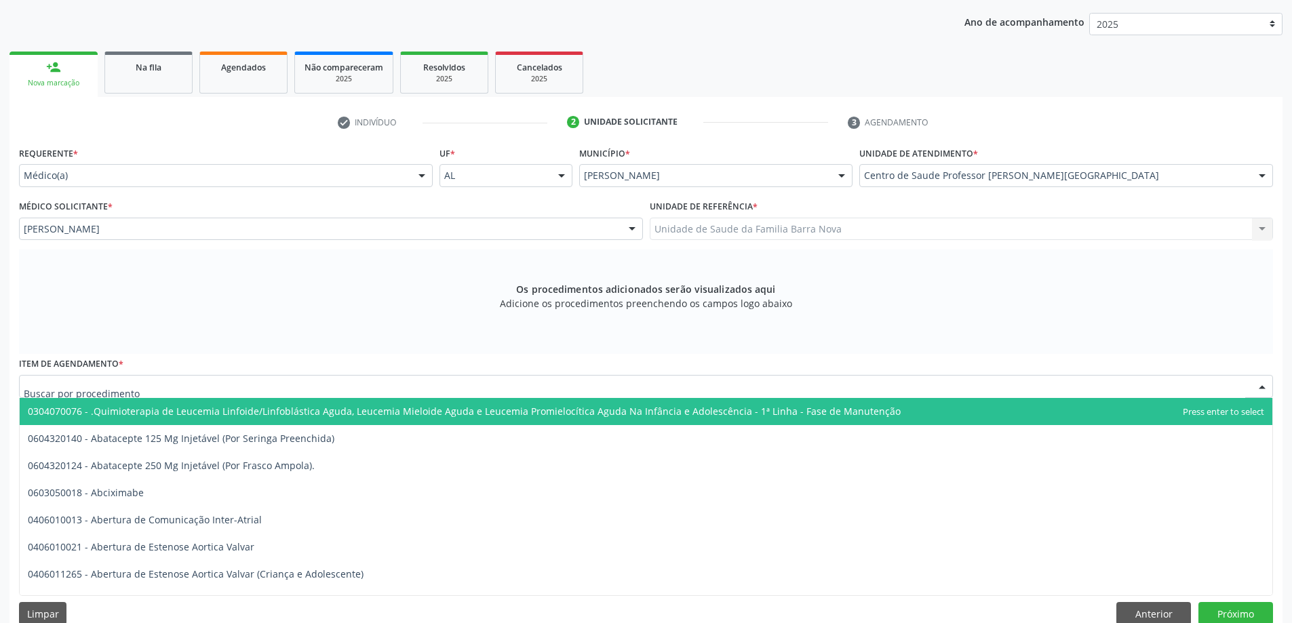
click at [520, 388] on div at bounding box center [646, 386] width 1254 height 23
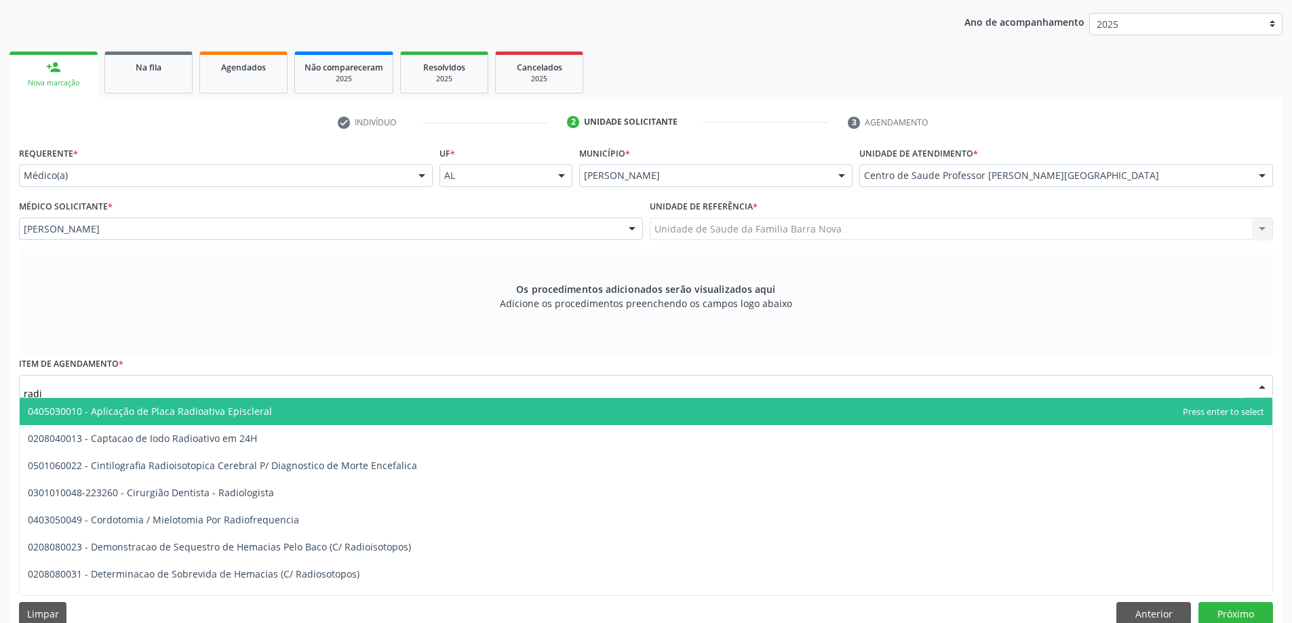
type input "radio"
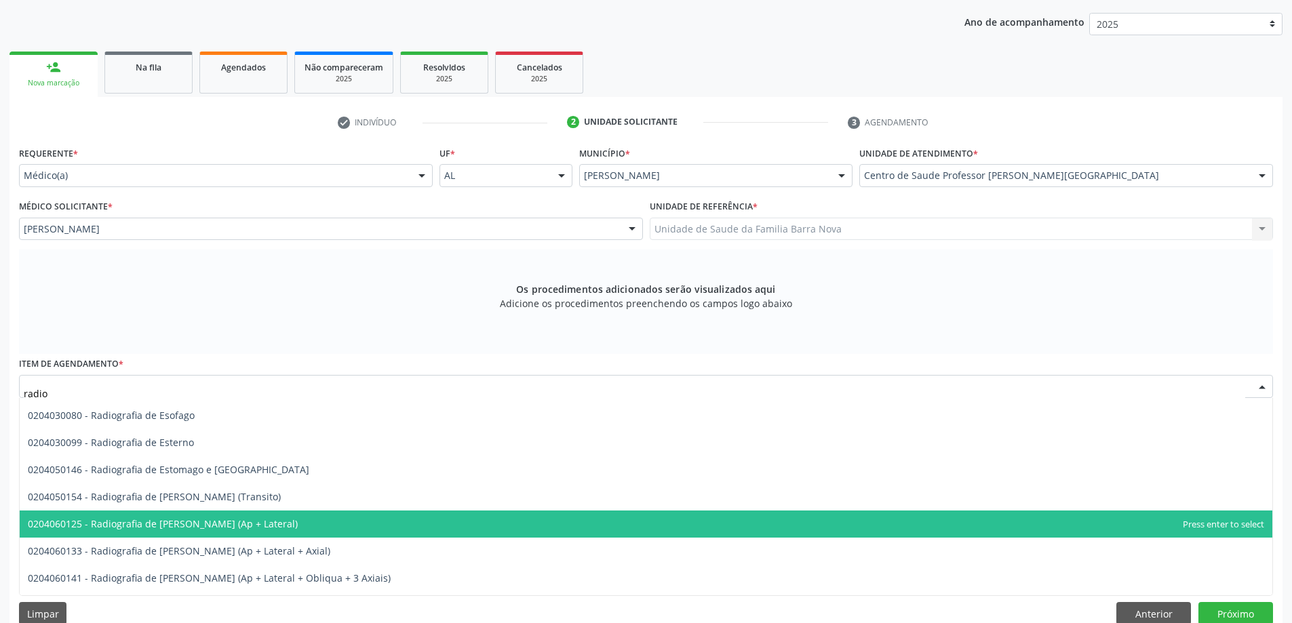
scroll to position [1764, 0]
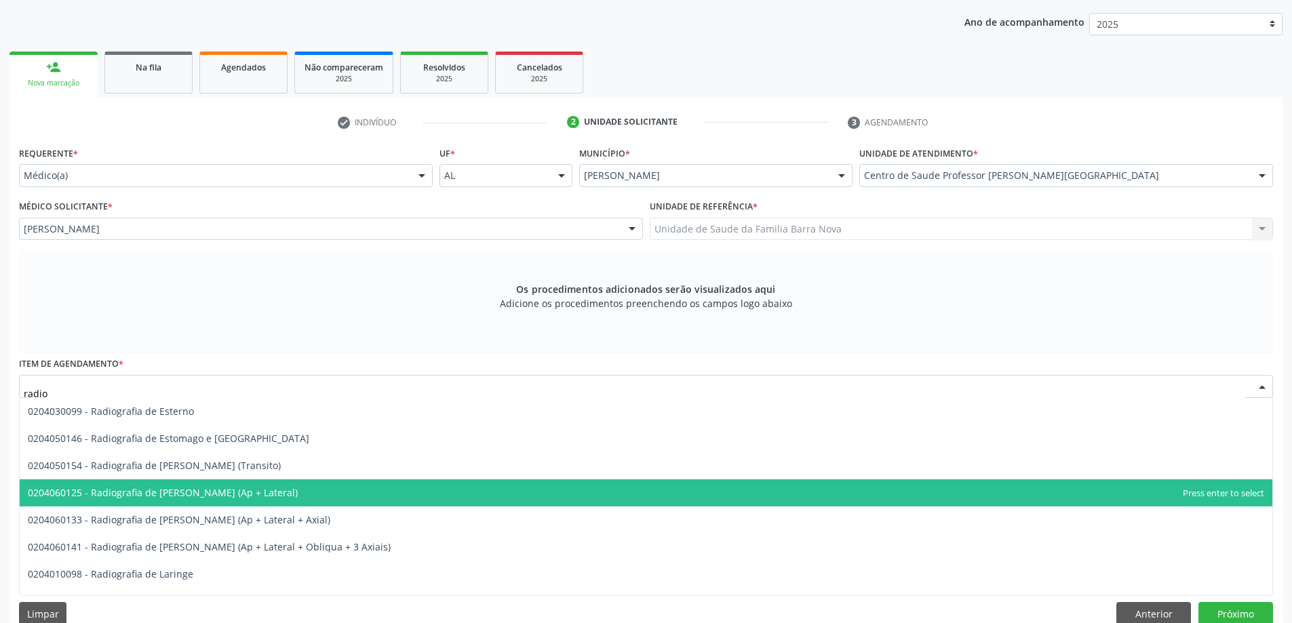
click at [341, 495] on span "0204060125 - Radiografia de Joelho (Ap + Lateral)" at bounding box center [646, 493] width 1253 height 27
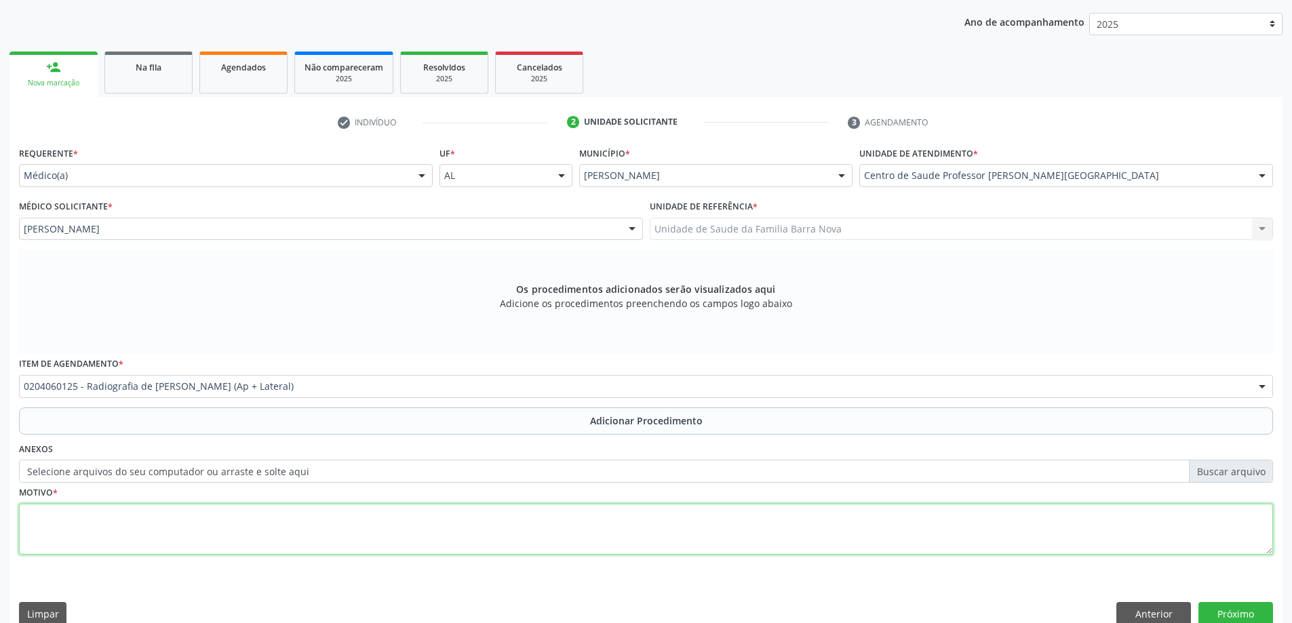
click at [225, 514] on textarea at bounding box center [646, 530] width 1254 height 52
click at [43, 516] on textarea "Dor articularar" at bounding box center [646, 530] width 1254 height 52
click at [104, 516] on textarea "Dores articularar" at bounding box center [646, 530] width 1254 height 52
type textarea "Dores articulares, joelhos esquerdo e direito."
click at [1252, 610] on button "Próximo" at bounding box center [1236, 613] width 75 height 23
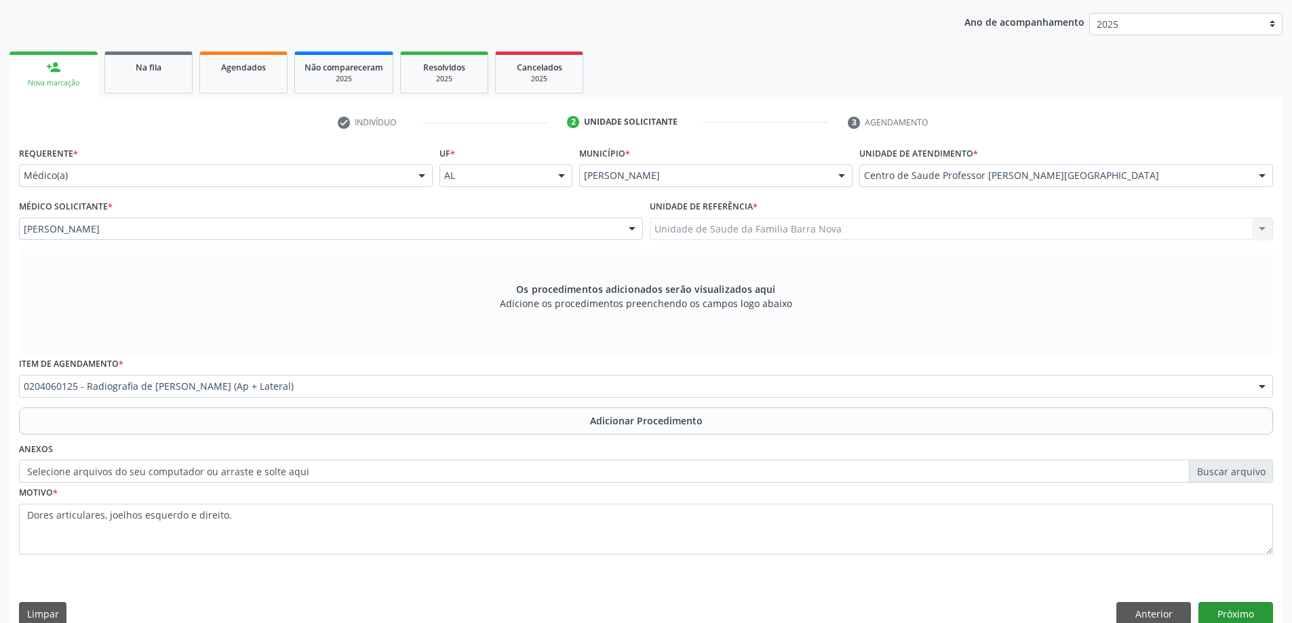
scroll to position [0, 0]
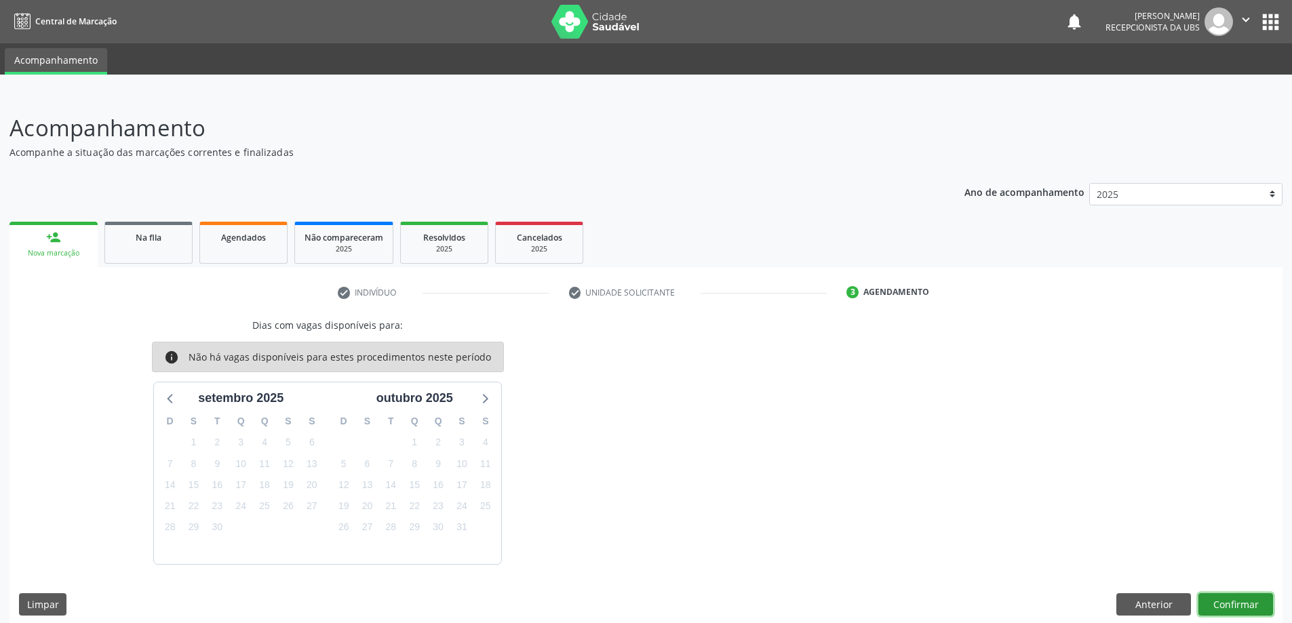
click at [1252, 610] on button "Confirmar" at bounding box center [1236, 605] width 75 height 23
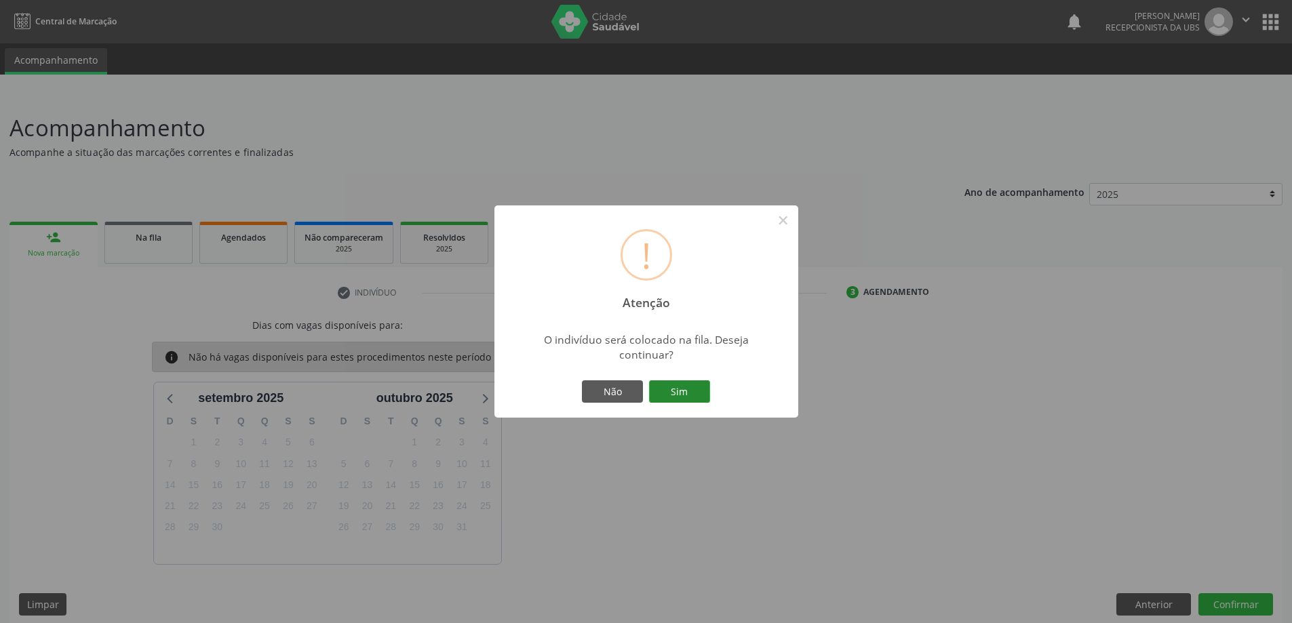
click at [685, 394] on button "Sim" at bounding box center [679, 392] width 61 height 23
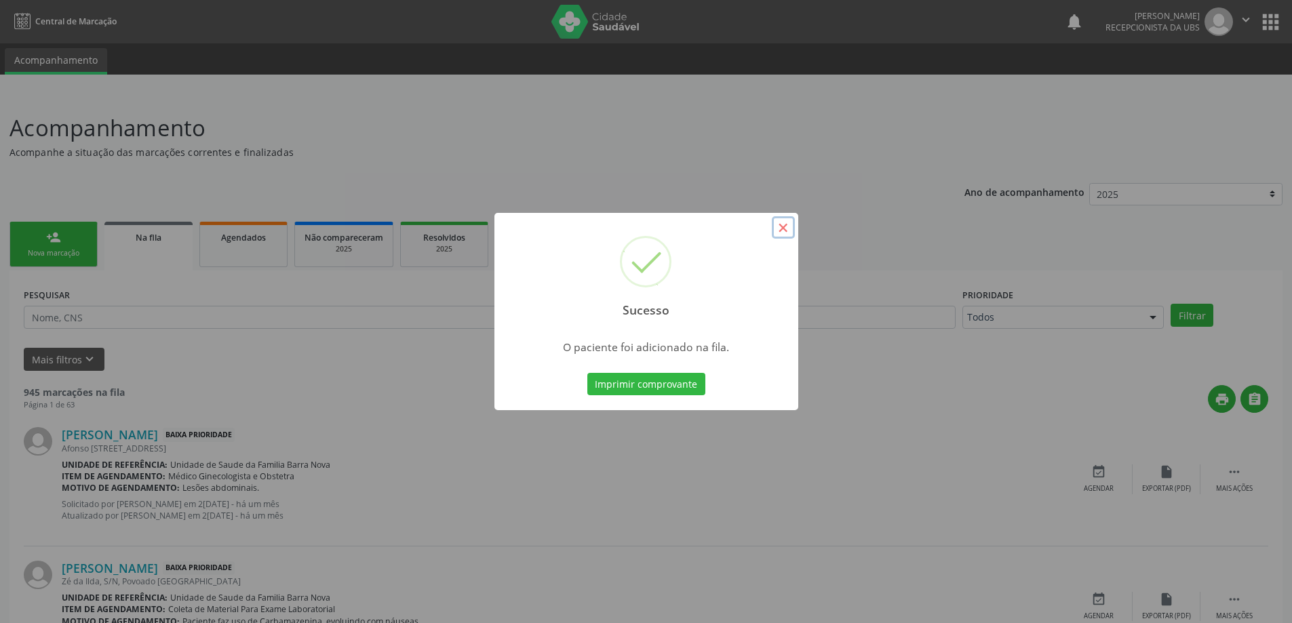
click at [784, 230] on button "×" at bounding box center [783, 227] width 23 height 23
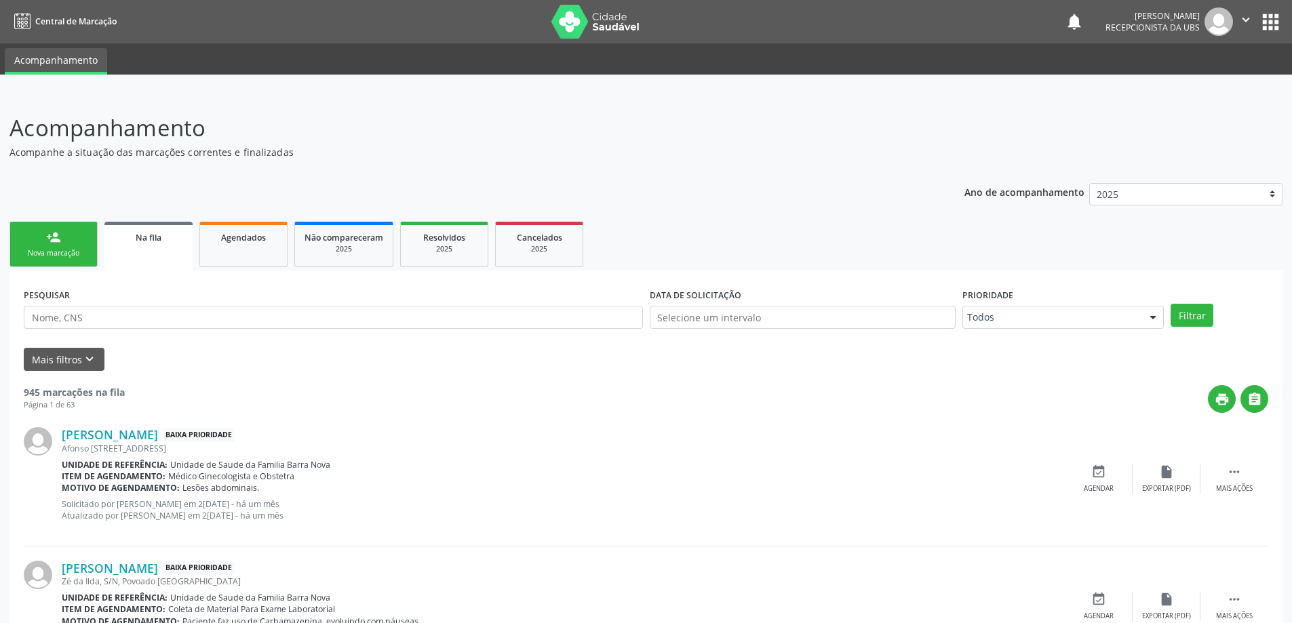
click at [64, 242] on link "person_add Nova marcação" at bounding box center [53, 244] width 88 height 45
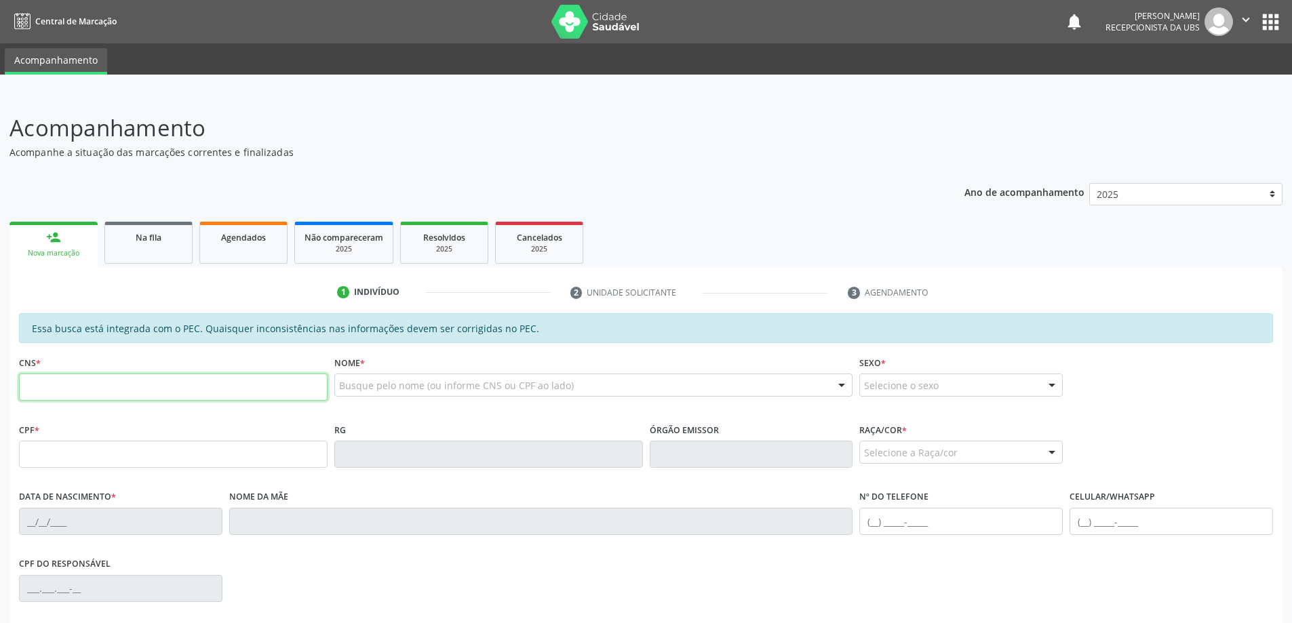
click at [66, 385] on input "text" at bounding box center [173, 387] width 309 height 27
type input "705 2004 8569 7479"
type input "940.450.894-20"
type input "05/04/1973"
type input "Antônia Correia dos Santos"
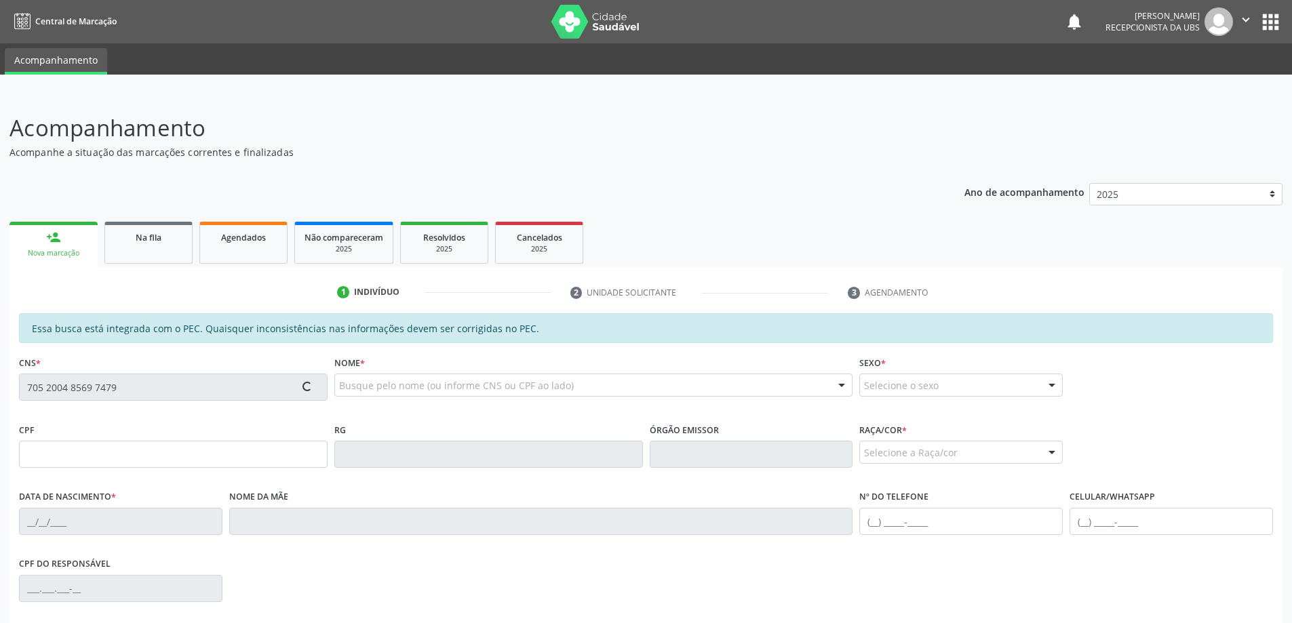
type input "(82) 99129-8452"
type input "30"
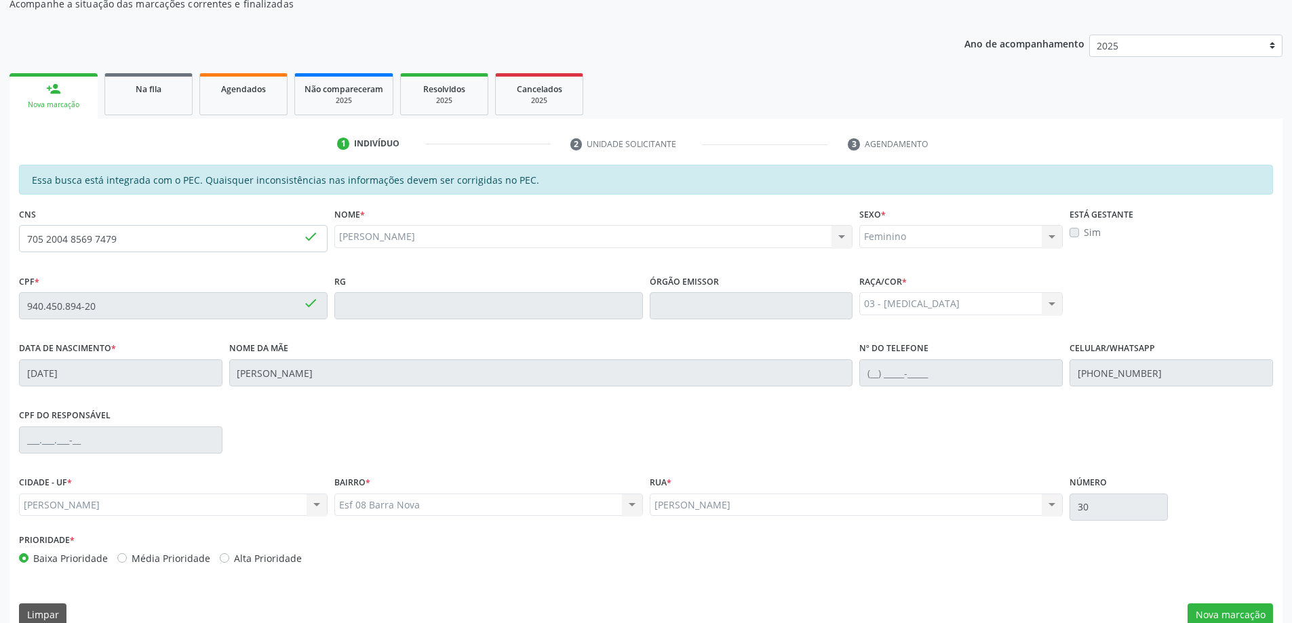
scroll to position [170, 0]
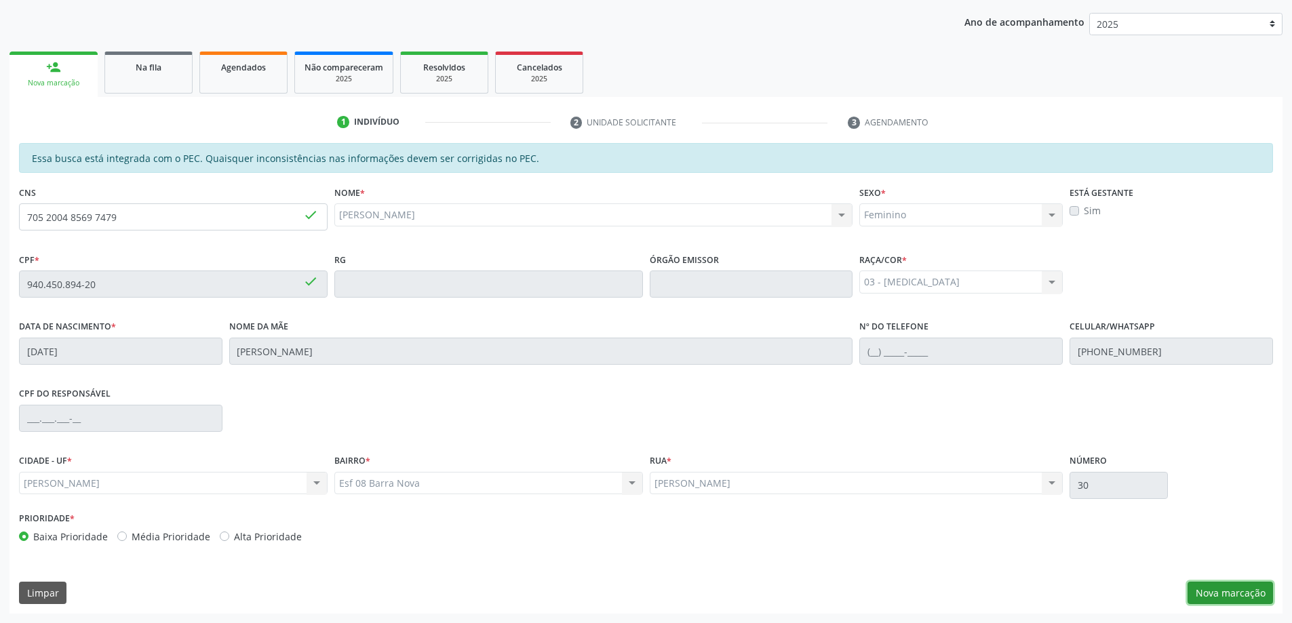
click at [1218, 596] on button "Nova marcação" at bounding box center [1230, 593] width 85 height 23
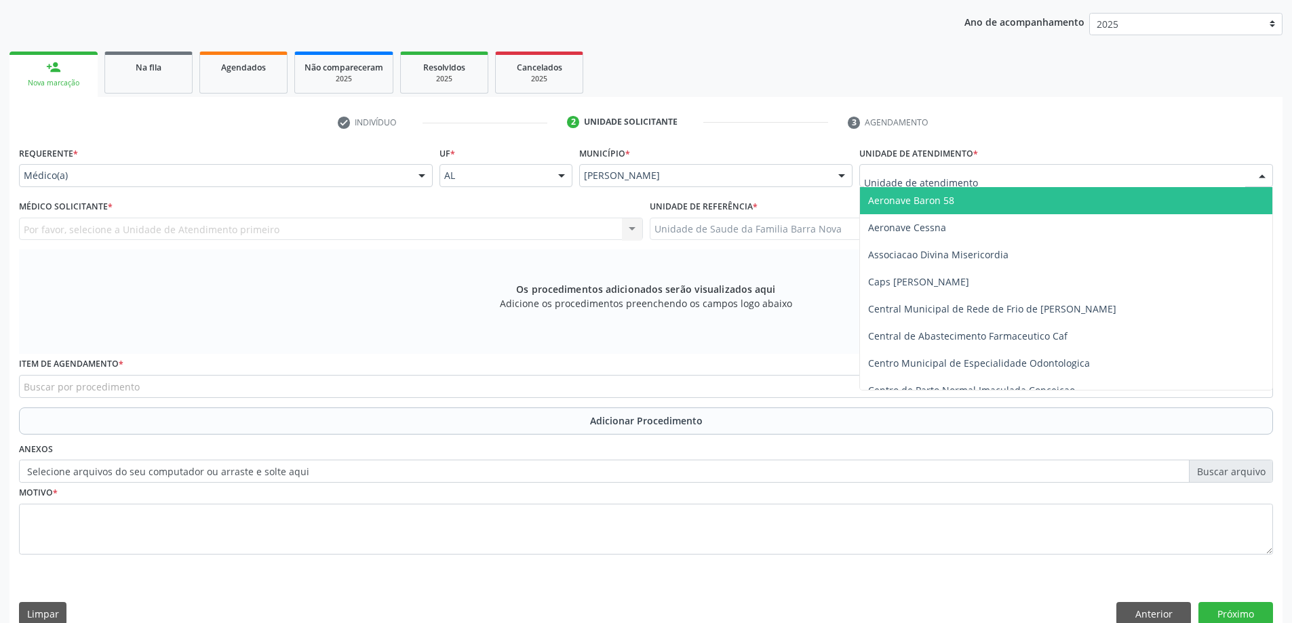
click at [1044, 180] on div at bounding box center [1067, 175] width 414 height 23
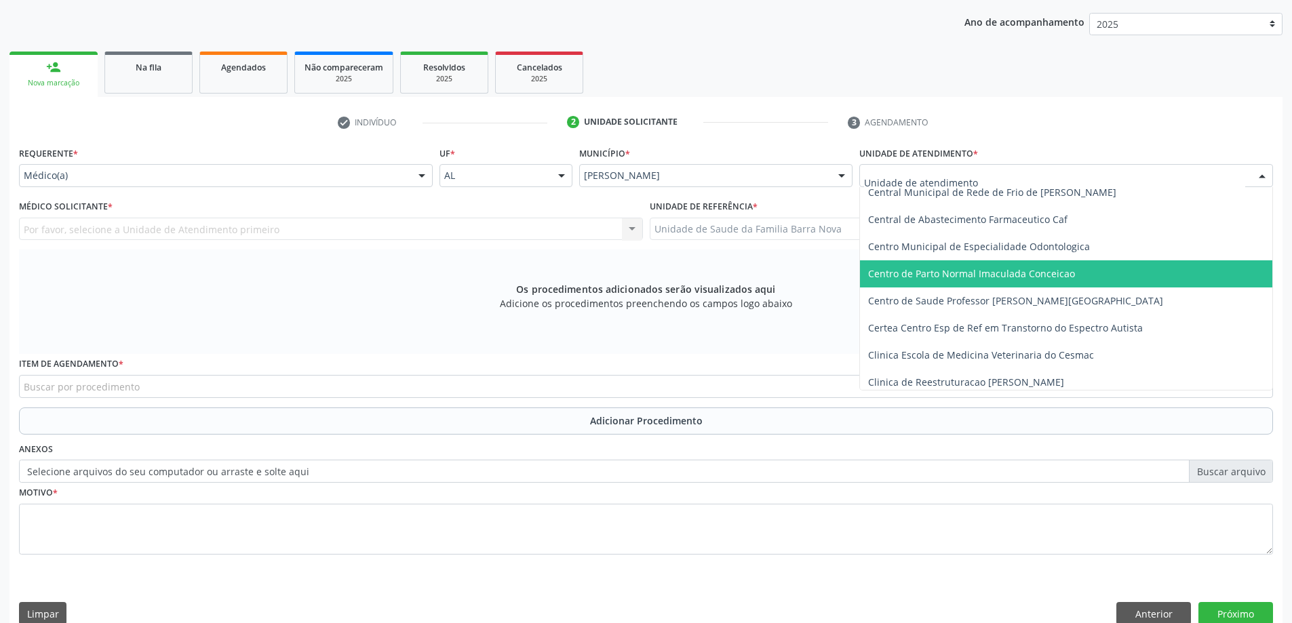
scroll to position [136, 0]
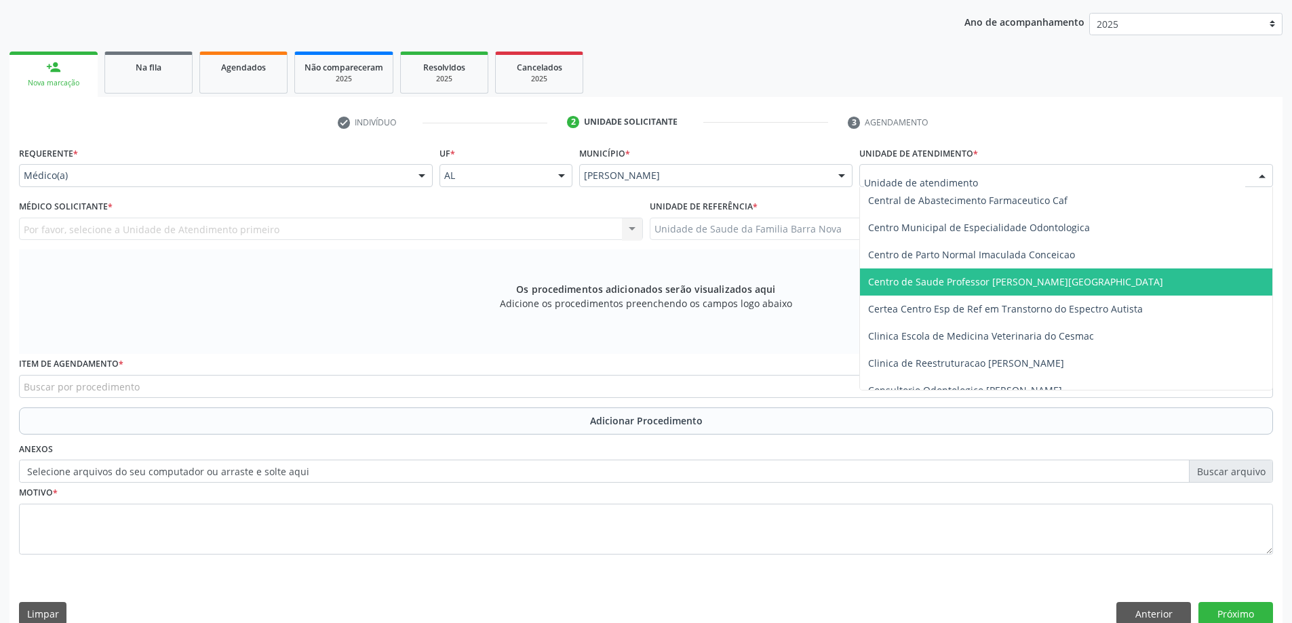
click at [1047, 288] on span "Centro de Saude Professor [PERSON_NAME][GEOGRAPHIC_DATA]" at bounding box center [1066, 282] width 412 height 27
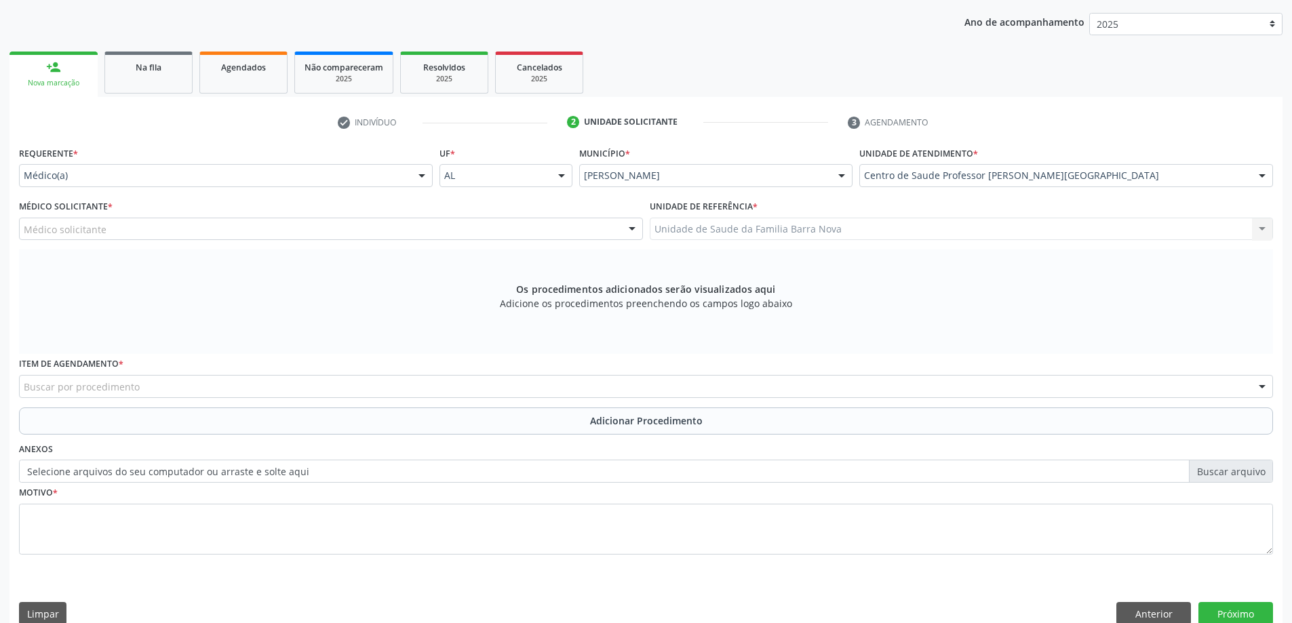
click at [398, 232] on div "Médico solicitante" at bounding box center [331, 229] width 624 height 23
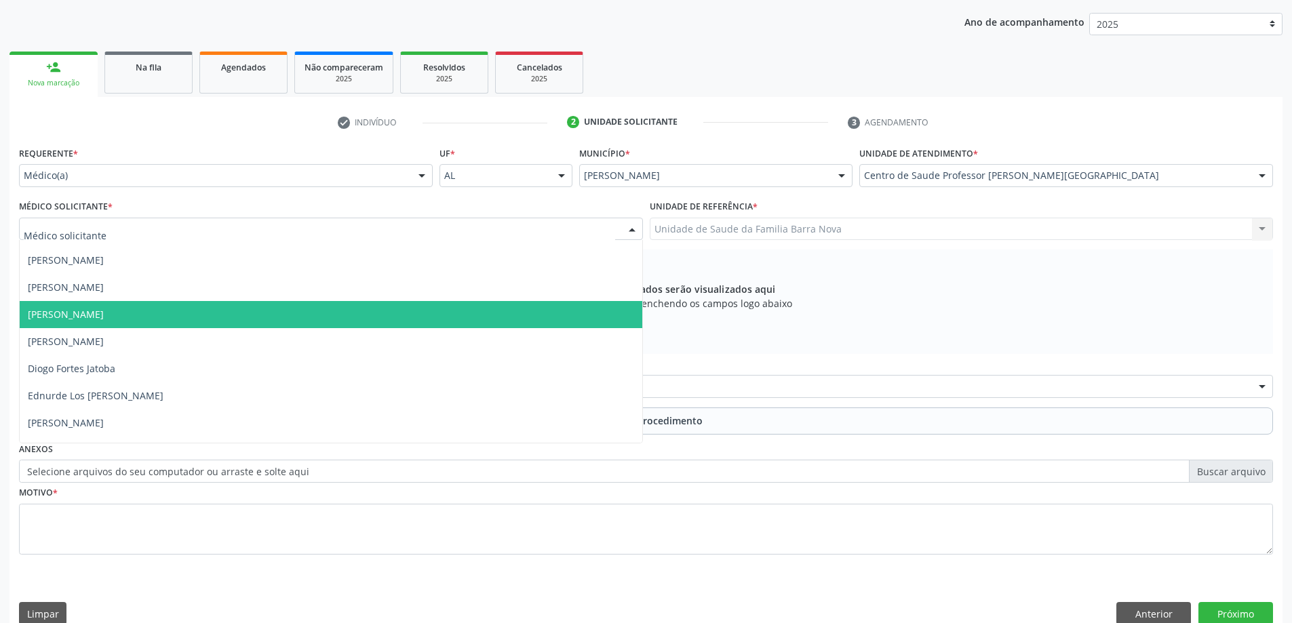
scroll to position [271, 0]
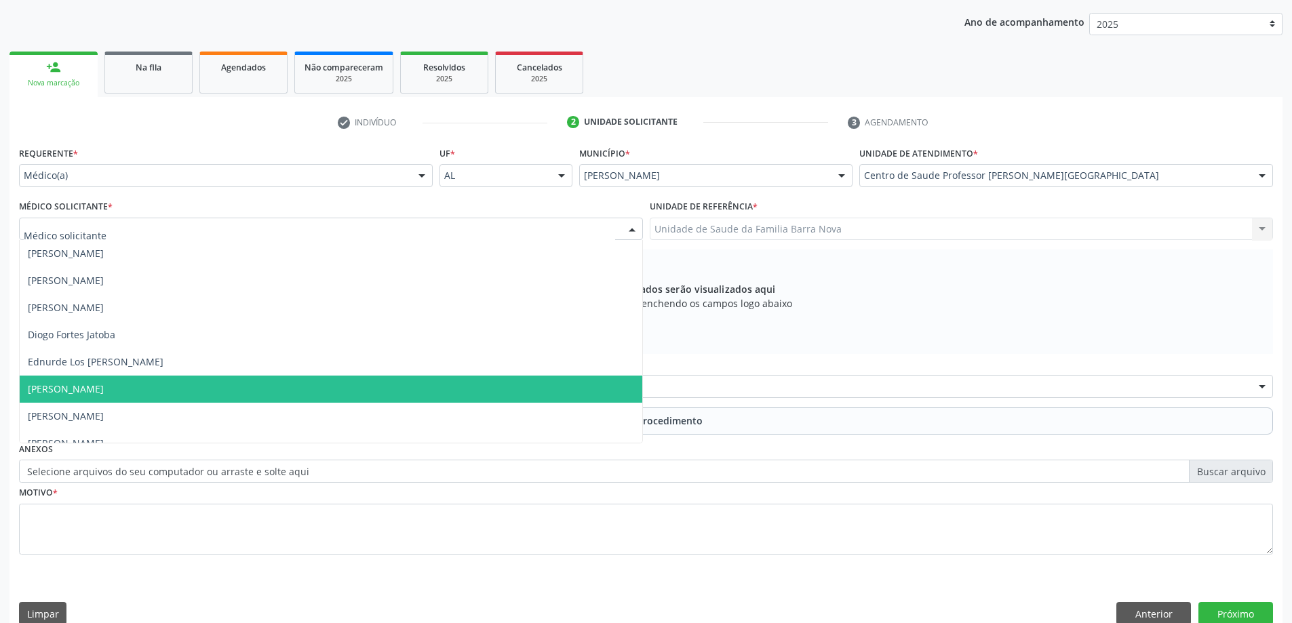
click at [353, 393] on span "Elio Goncalves Melo Junior" at bounding box center [331, 389] width 623 height 27
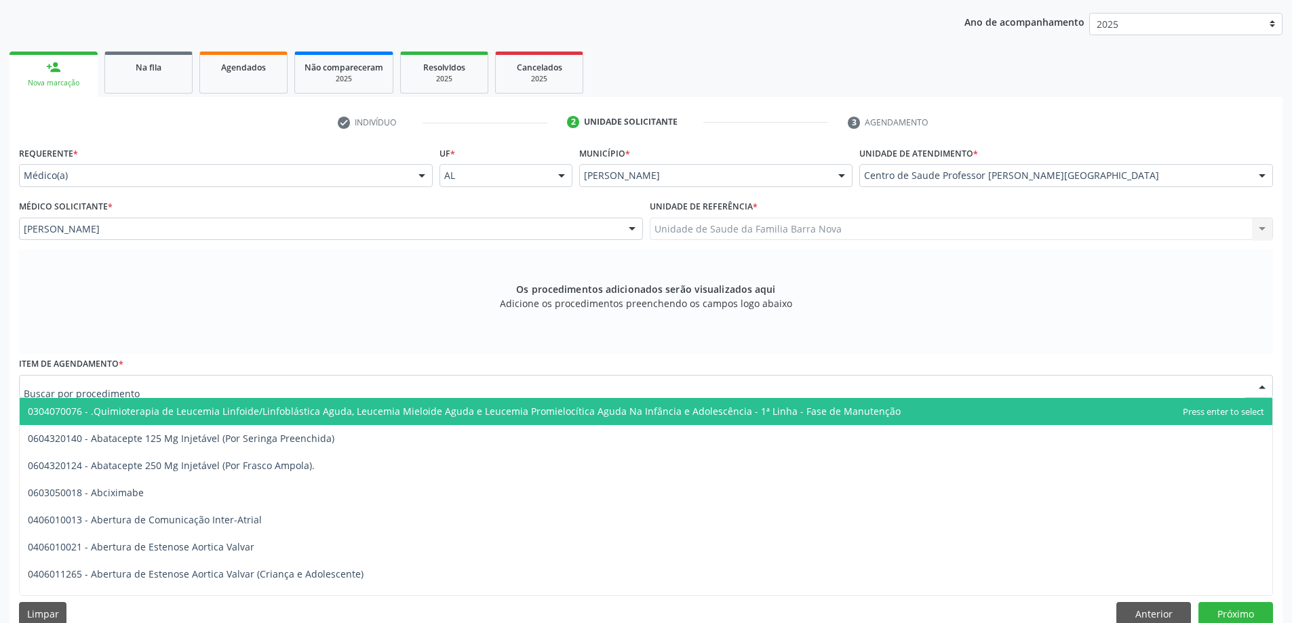
click at [260, 385] on div at bounding box center [646, 386] width 1254 height 23
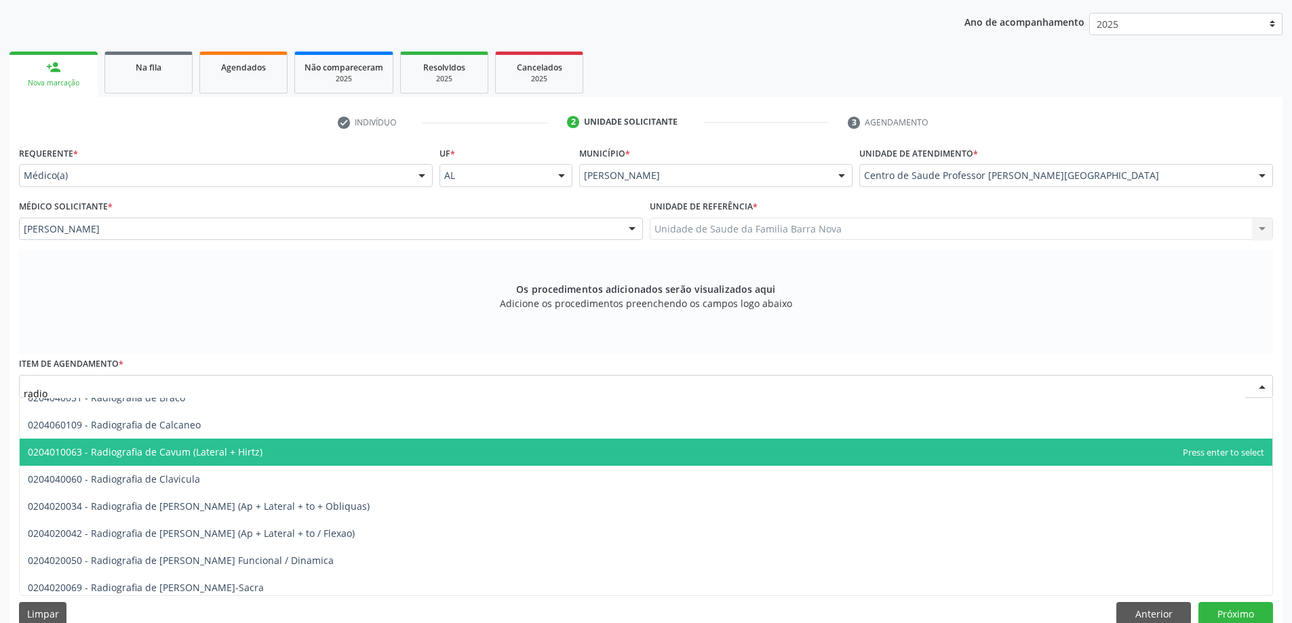
scroll to position [1085, 0]
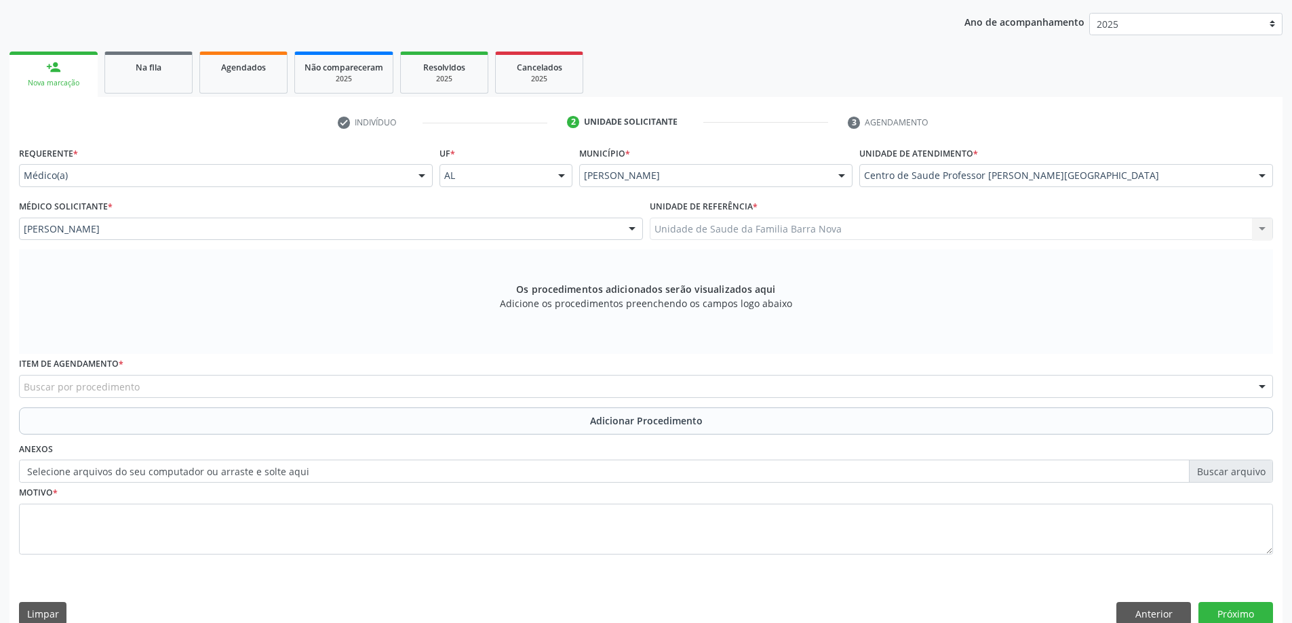
click at [176, 380] on div "Buscar por procedimento" at bounding box center [646, 386] width 1254 height 23
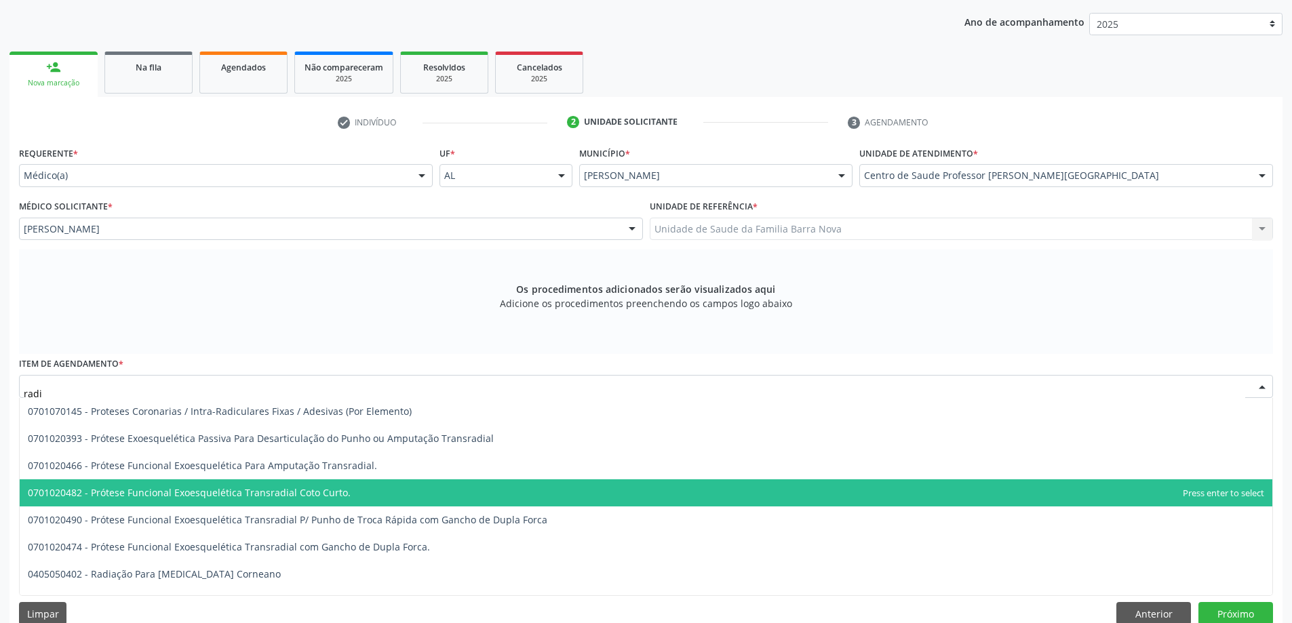
type input "radio"
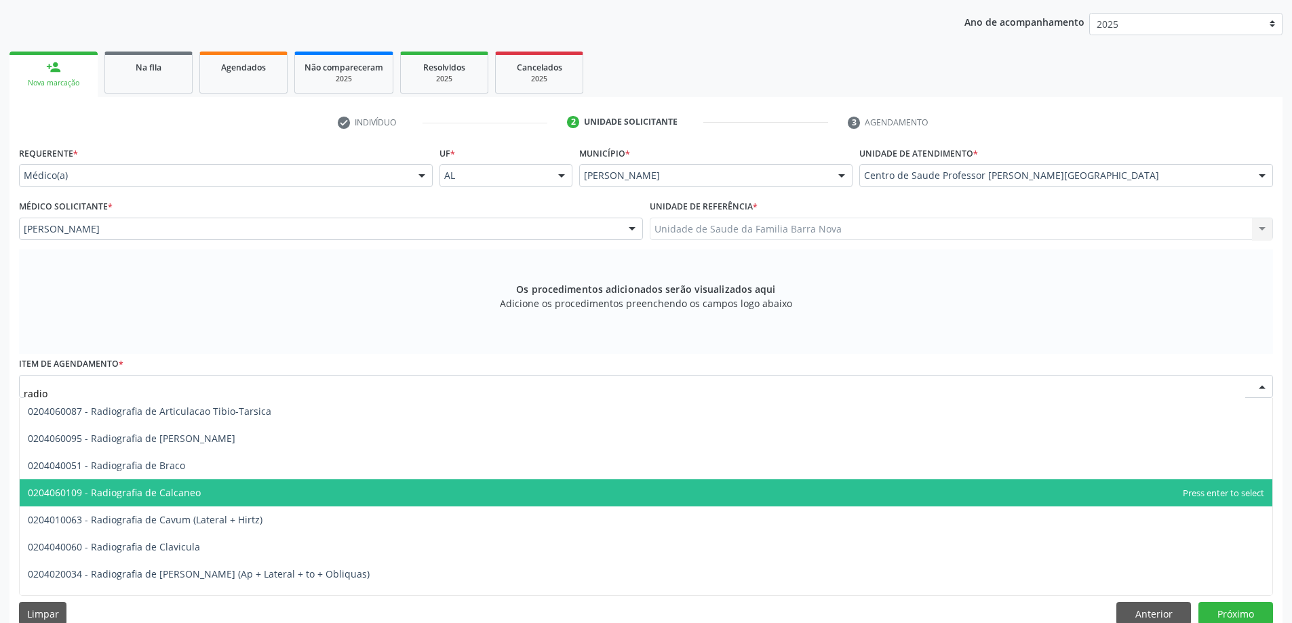
click at [188, 495] on span "0204060109 - Radiografia de Calcaneo" at bounding box center [114, 492] width 173 height 13
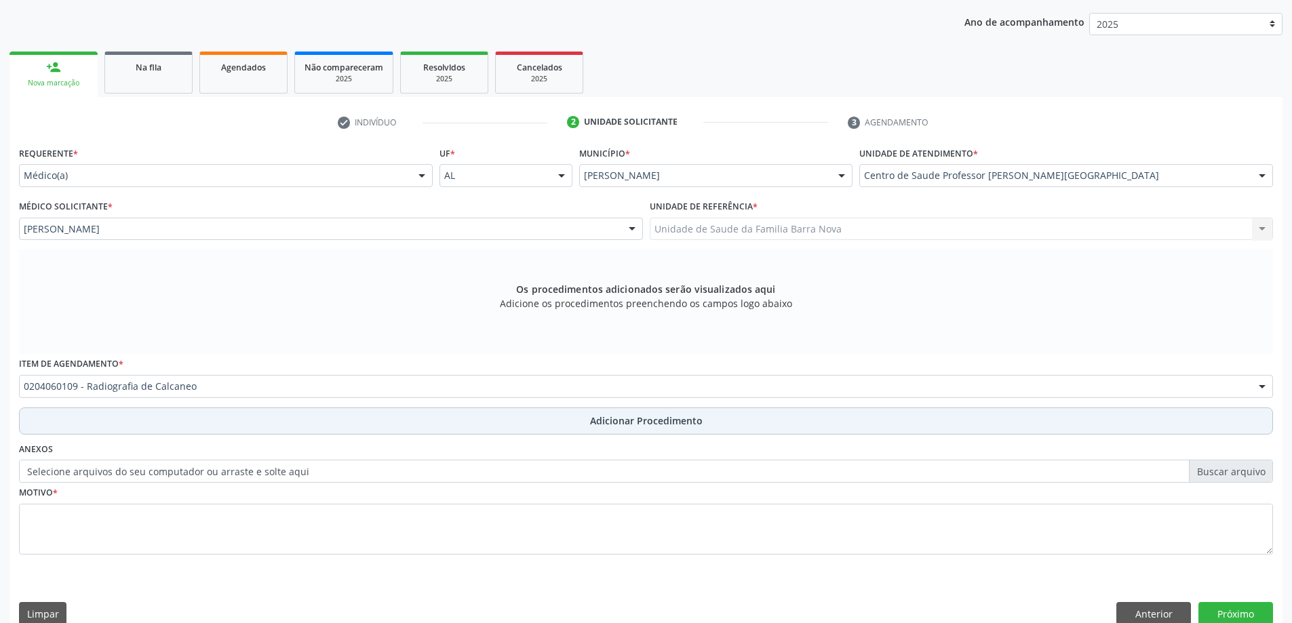
click at [642, 420] on span "Adicionar Procedimento" at bounding box center [646, 421] width 113 height 14
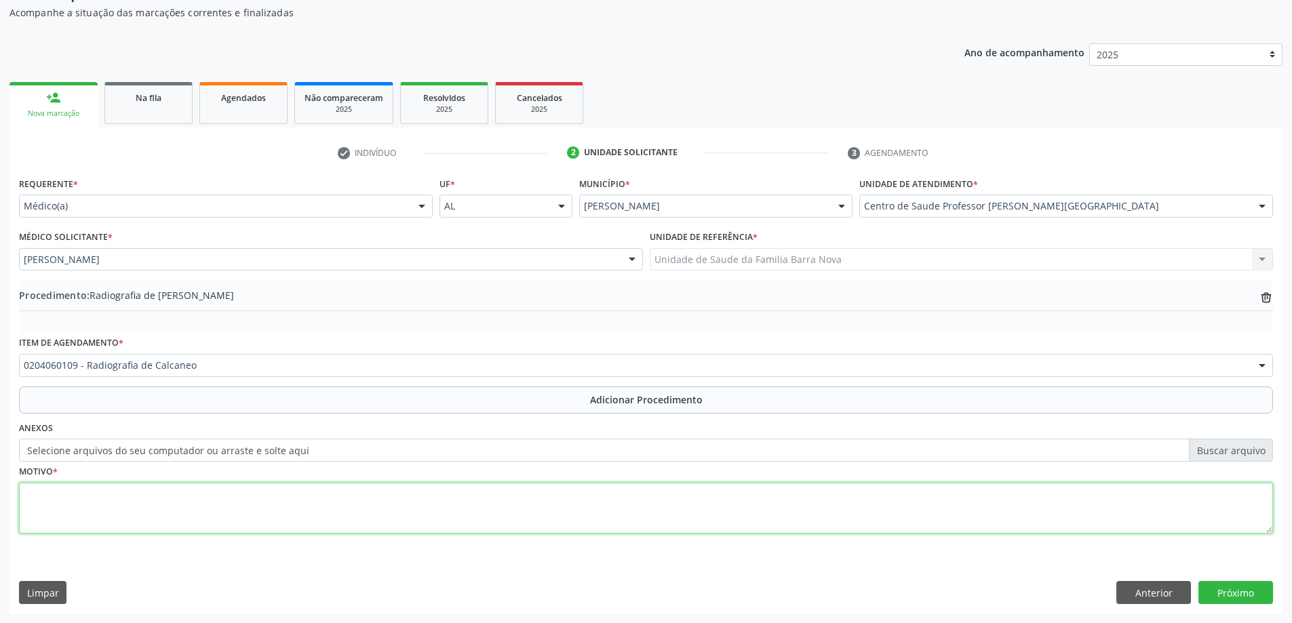
click at [94, 517] on textarea at bounding box center [646, 509] width 1254 height 52
click at [43, 492] on textarea "dor articulares" at bounding box center [646, 509] width 1254 height 52
click at [109, 497] on textarea "Dores articulares" at bounding box center [646, 509] width 1254 height 52
type textarea "Dores articulares, tornozelo esquerdo."
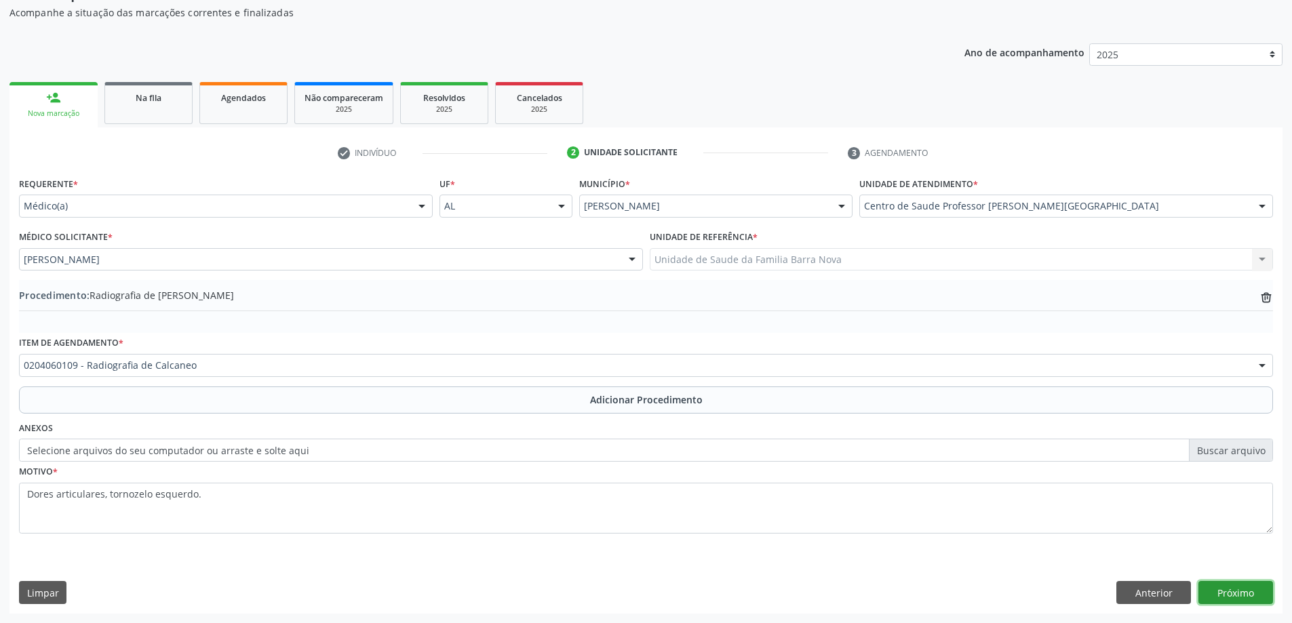
click at [1239, 600] on button "Próximo" at bounding box center [1236, 592] width 75 height 23
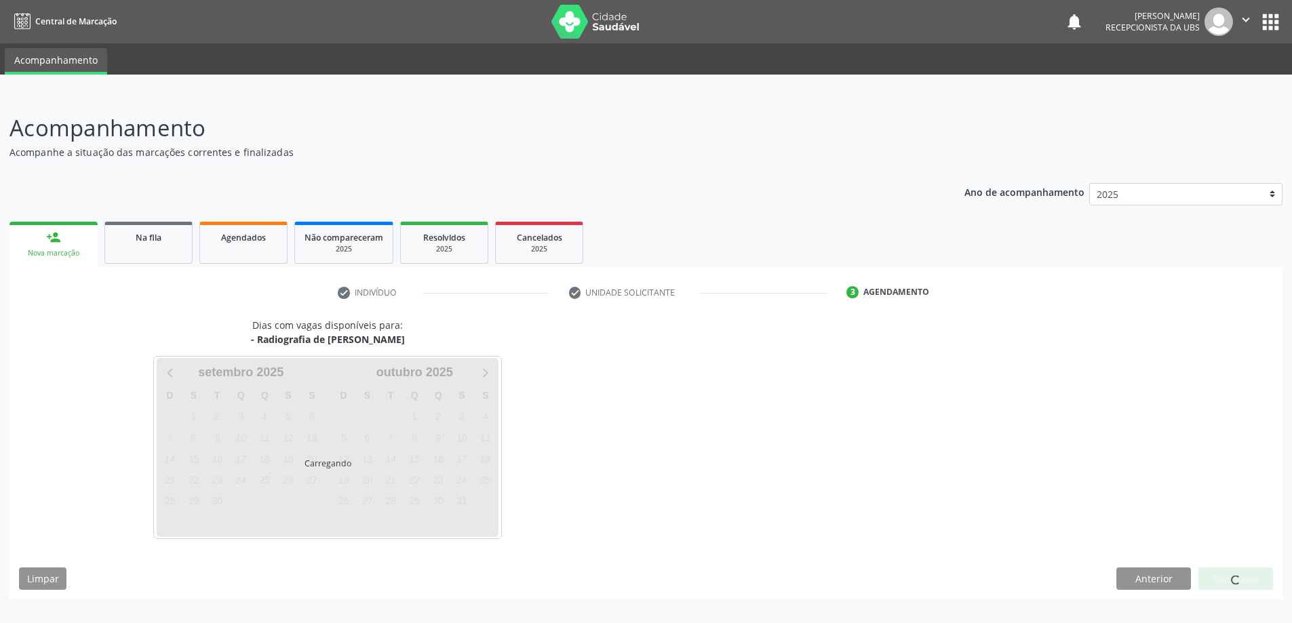
scroll to position [0, 0]
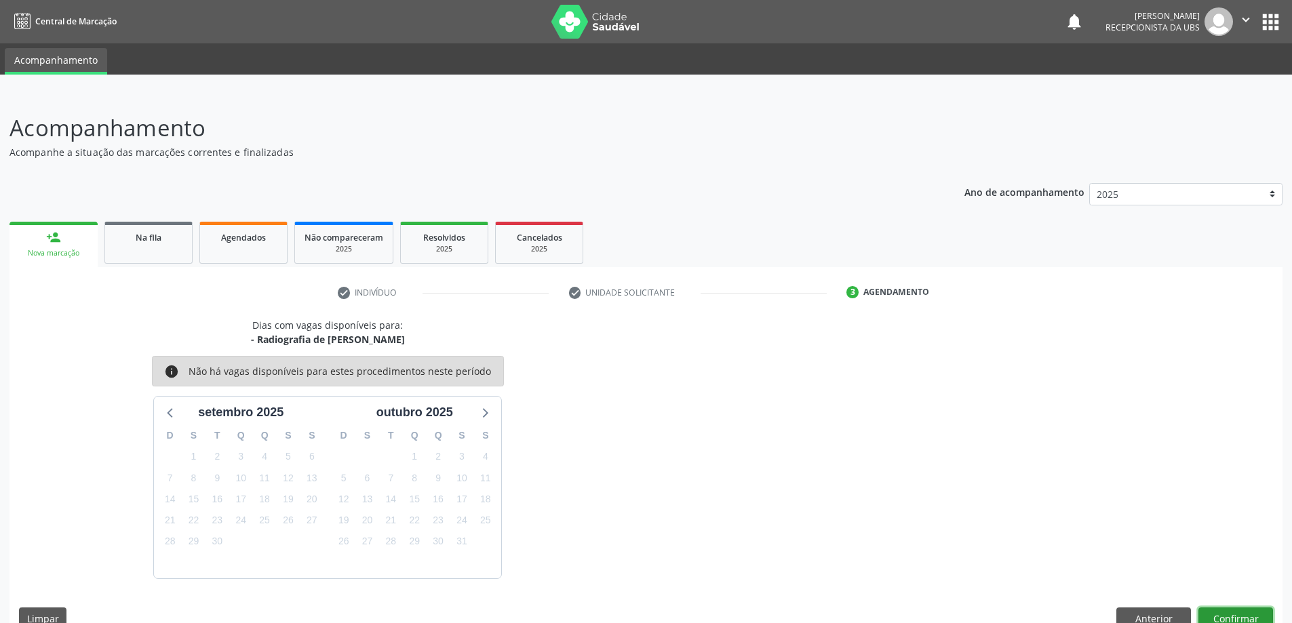
click at [1224, 615] on button "Confirmar" at bounding box center [1236, 619] width 75 height 23
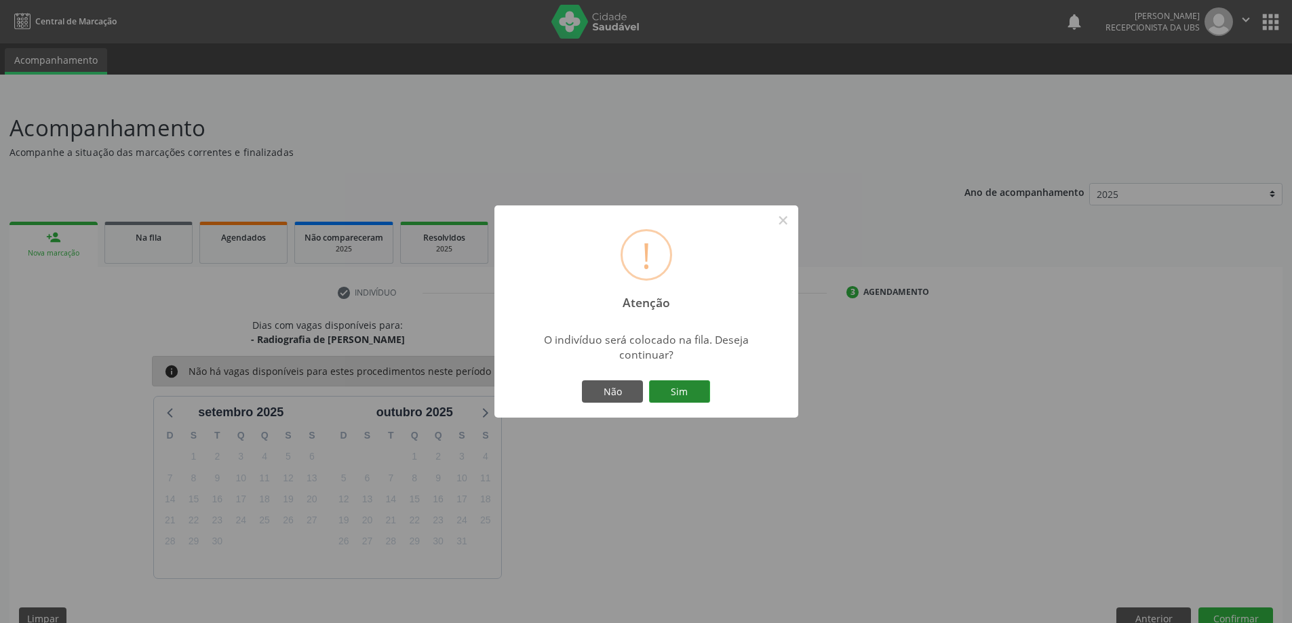
click at [680, 391] on button "Sim" at bounding box center [679, 392] width 61 height 23
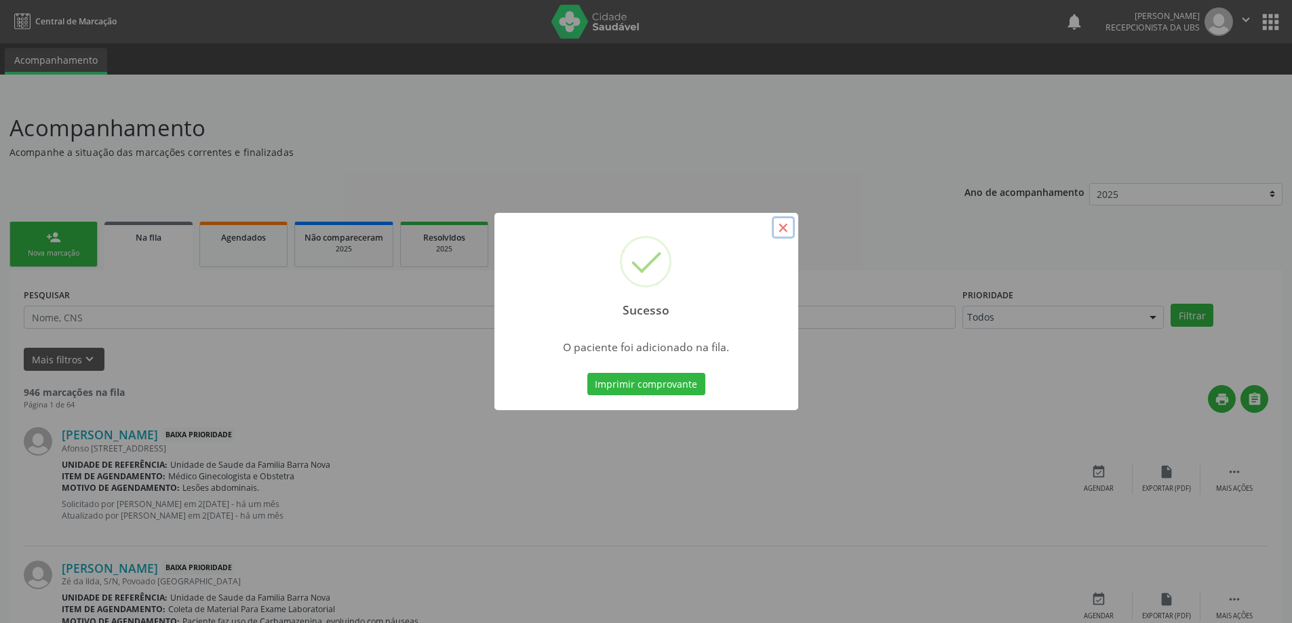
click at [784, 230] on button "×" at bounding box center [783, 227] width 23 height 23
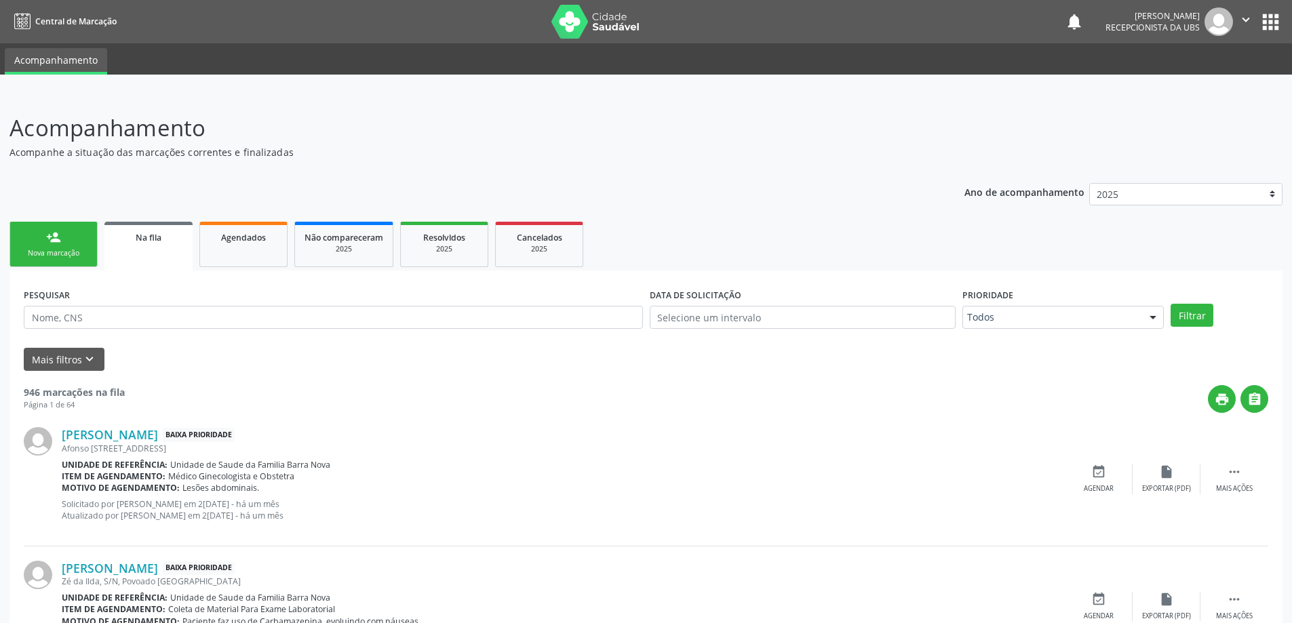
click at [52, 246] on link "person_add Nova marcação" at bounding box center [53, 244] width 88 height 45
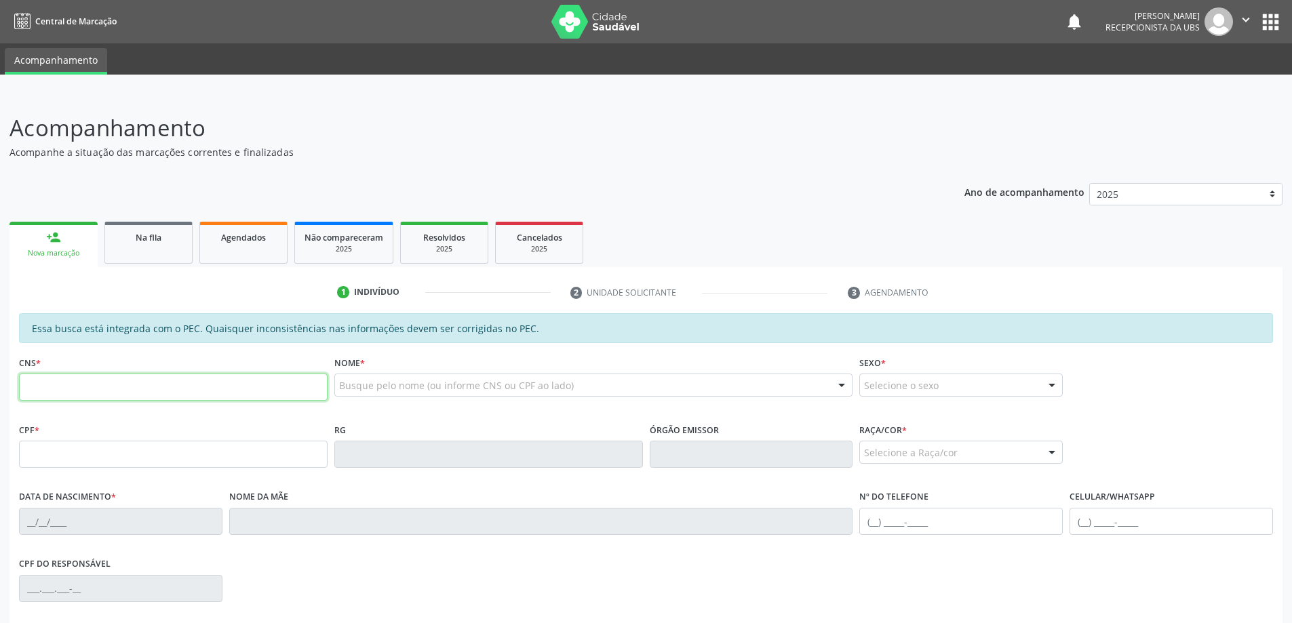
click at [73, 388] on input "text" at bounding box center [173, 387] width 309 height 27
type input "706 3077 3684 7771"
type input "409.119.498-28"
type input "25/05/1991"
type input "Lenice do Nascimento Pereira"
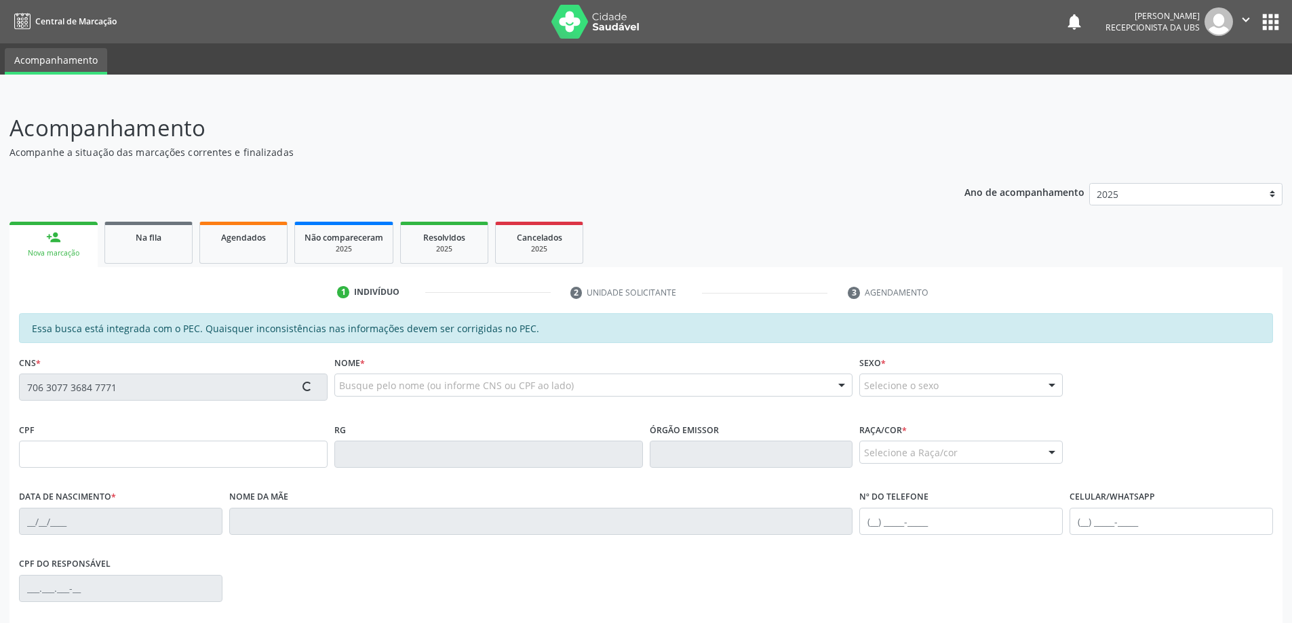
type input "(13) 99719-3701"
type input "80"
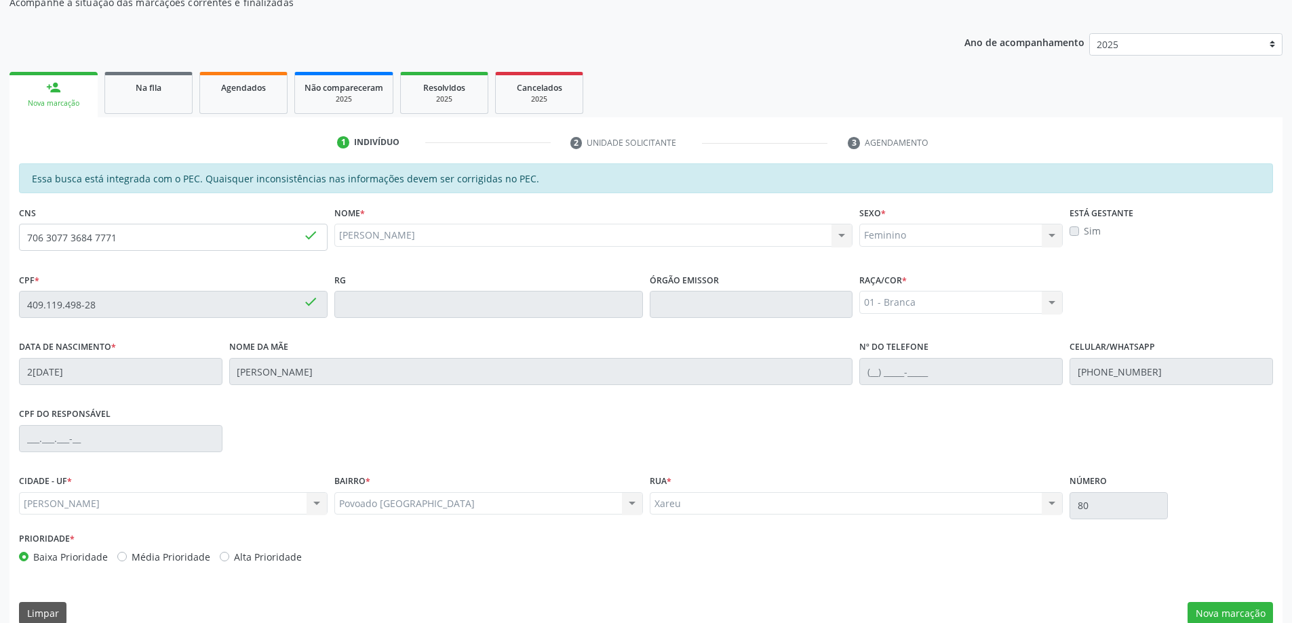
scroll to position [170, 0]
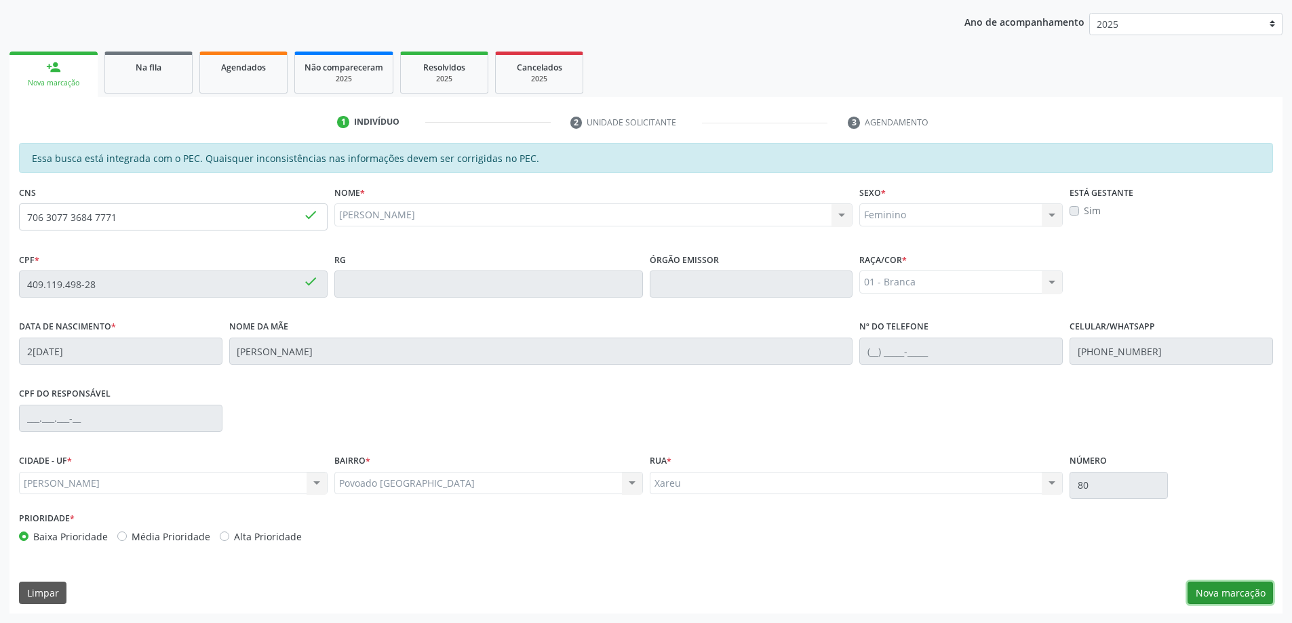
click at [1239, 600] on button "Nova marcação" at bounding box center [1230, 593] width 85 height 23
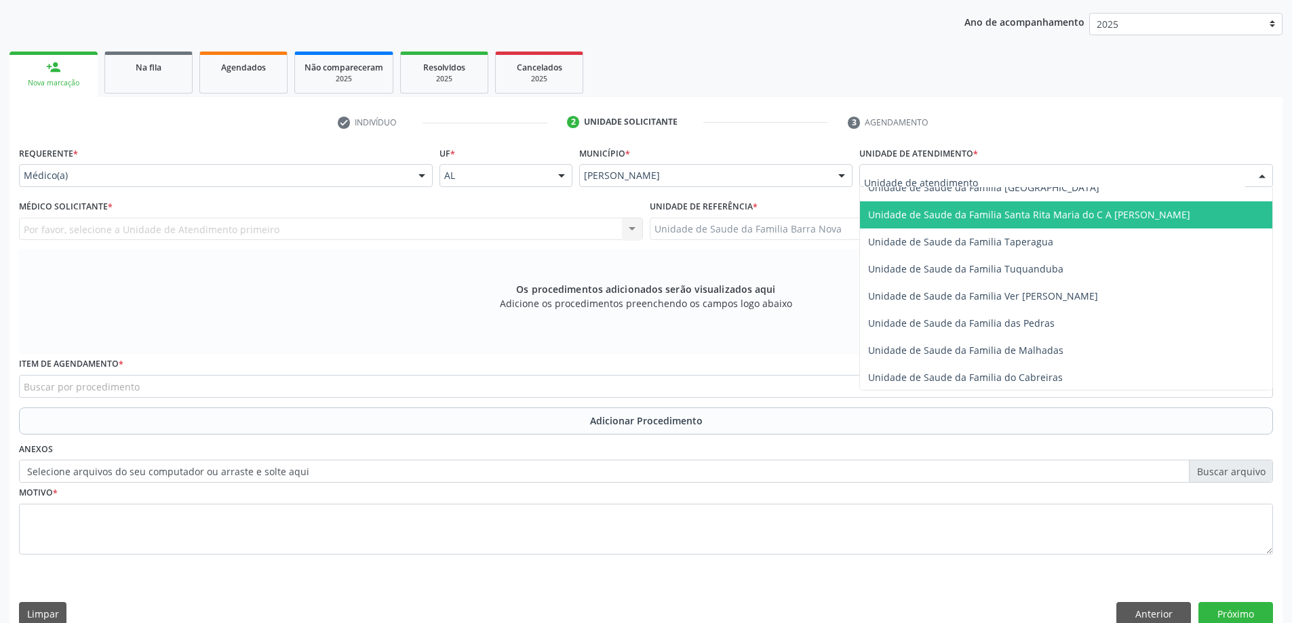
scroll to position [950, 0]
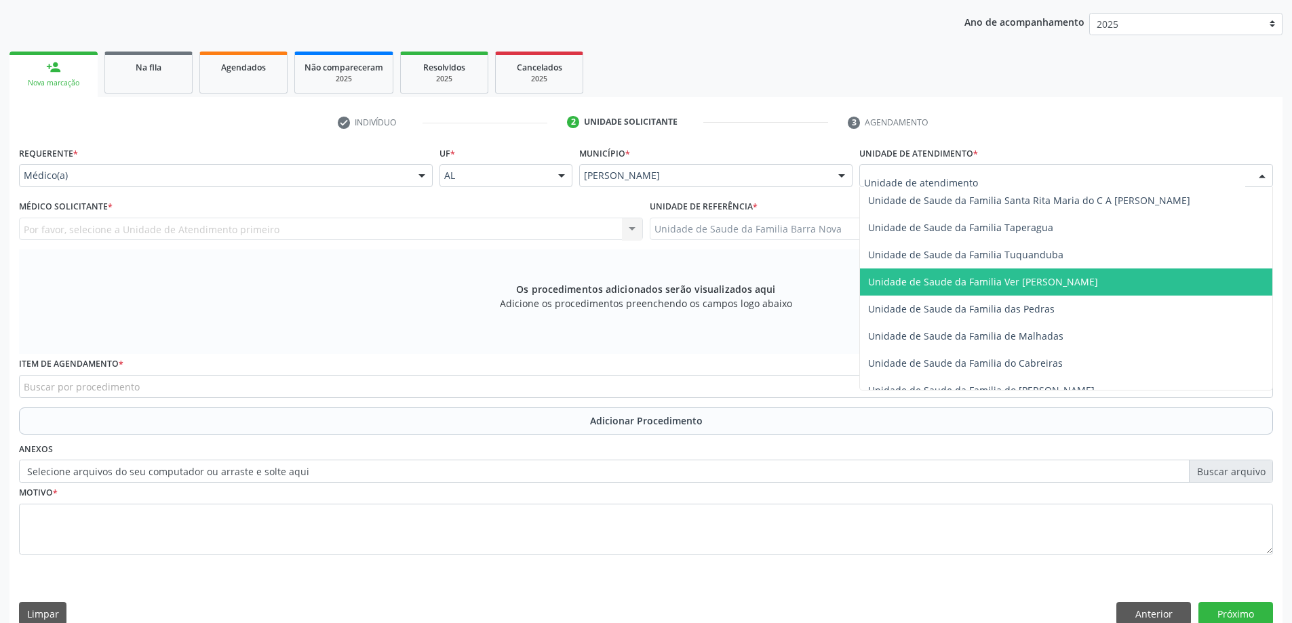
click at [1022, 286] on span "Unidade de Saude da Familia Ver [PERSON_NAME]" at bounding box center [983, 281] width 230 height 13
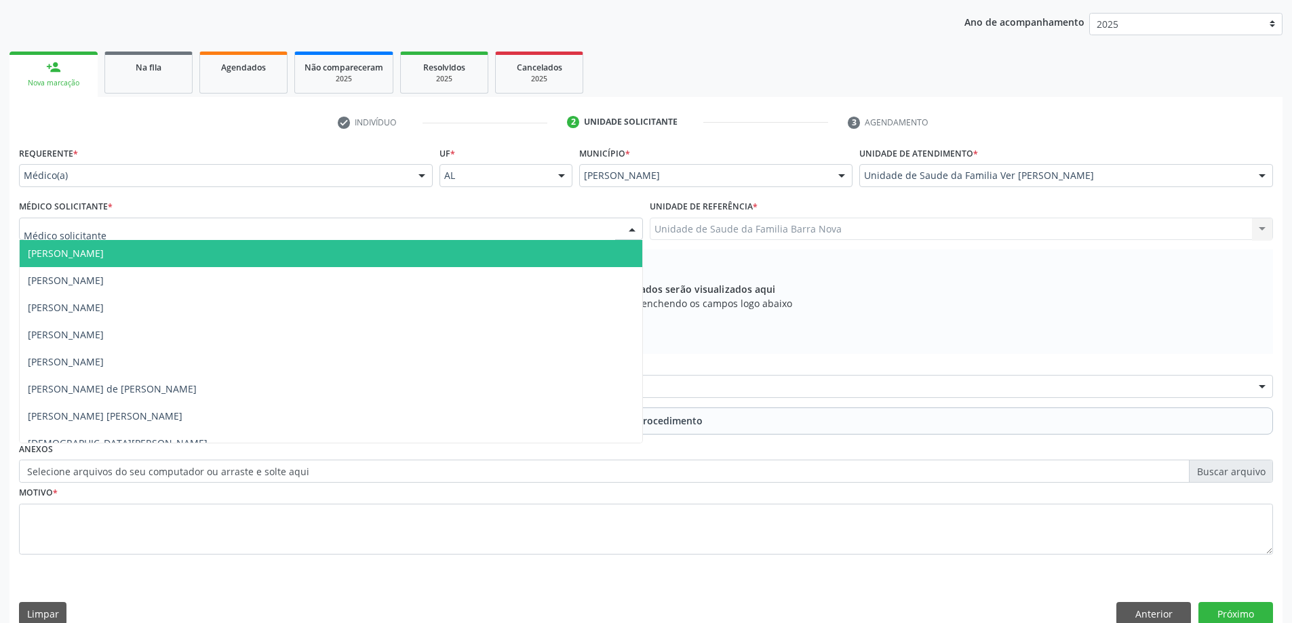
click at [528, 232] on div at bounding box center [331, 229] width 624 height 23
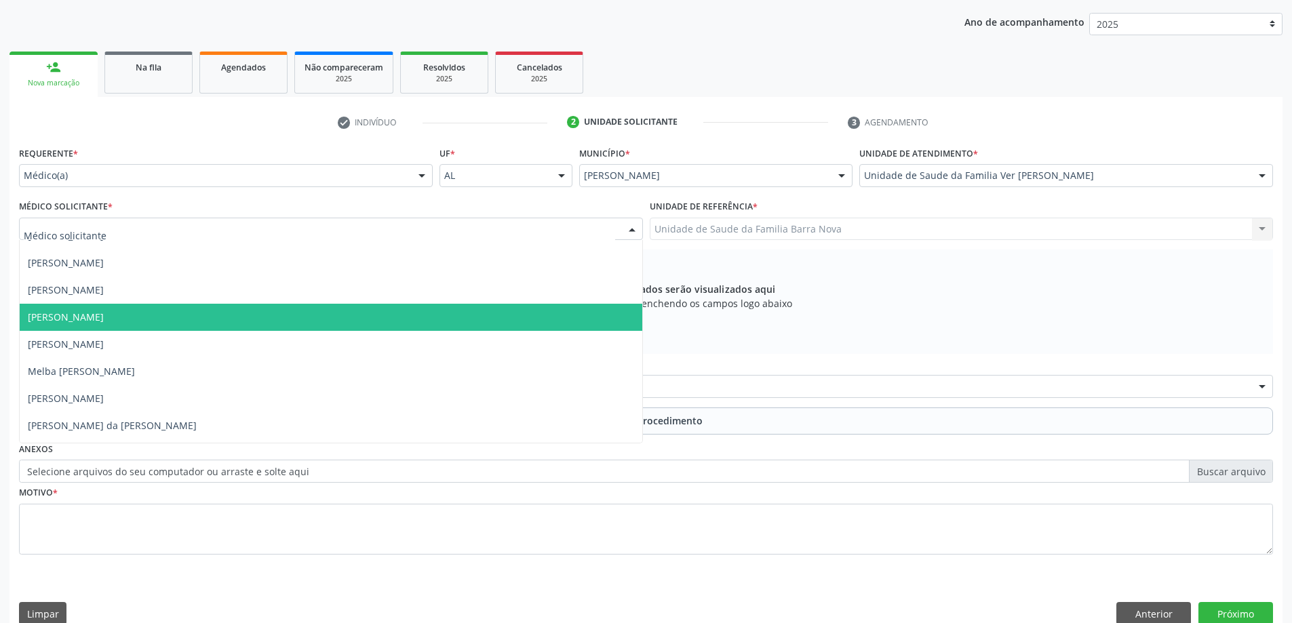
scroll to position [475, 0]
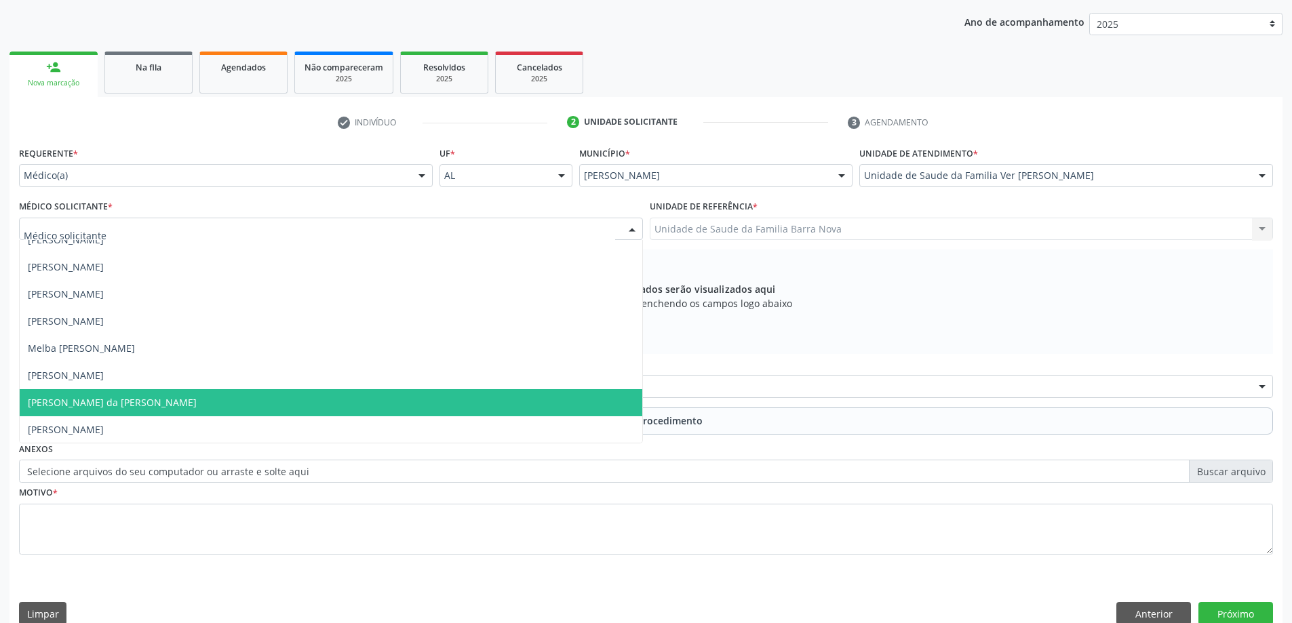
click at [379, 414] on span "Vanessa da Graca Tenorio" at bounding box center [331, 402] width 623 height 27
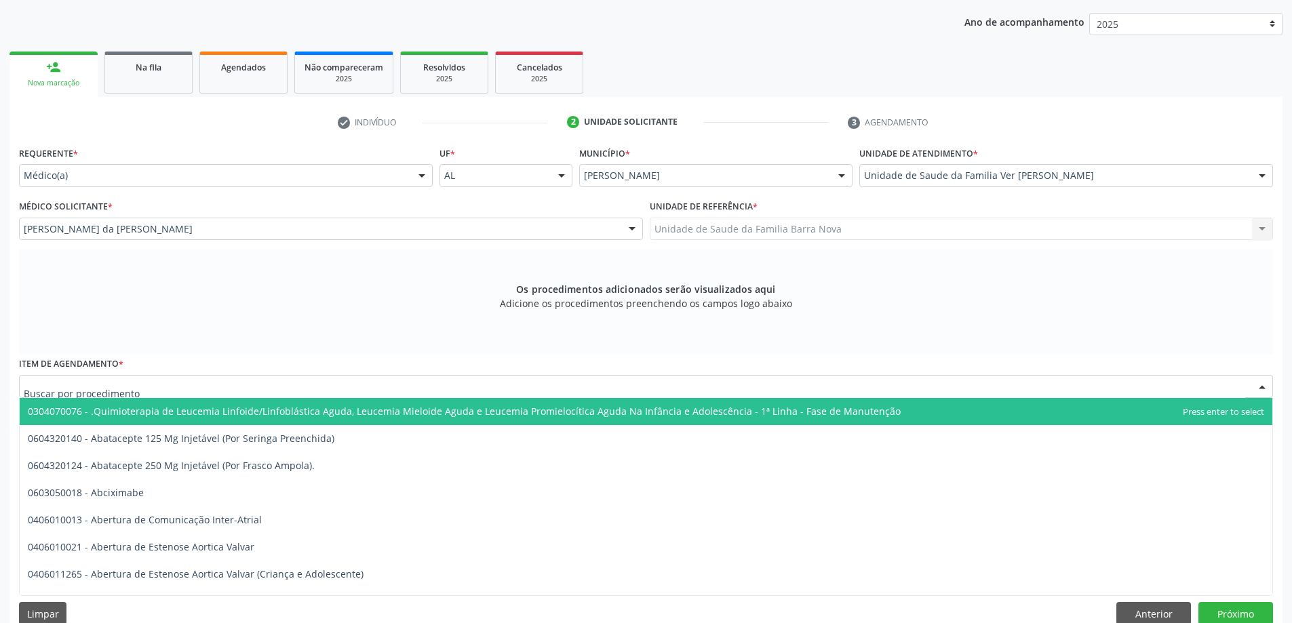
click at [413, 386] on div at bounding box center [646, 386] width 1254 height 23
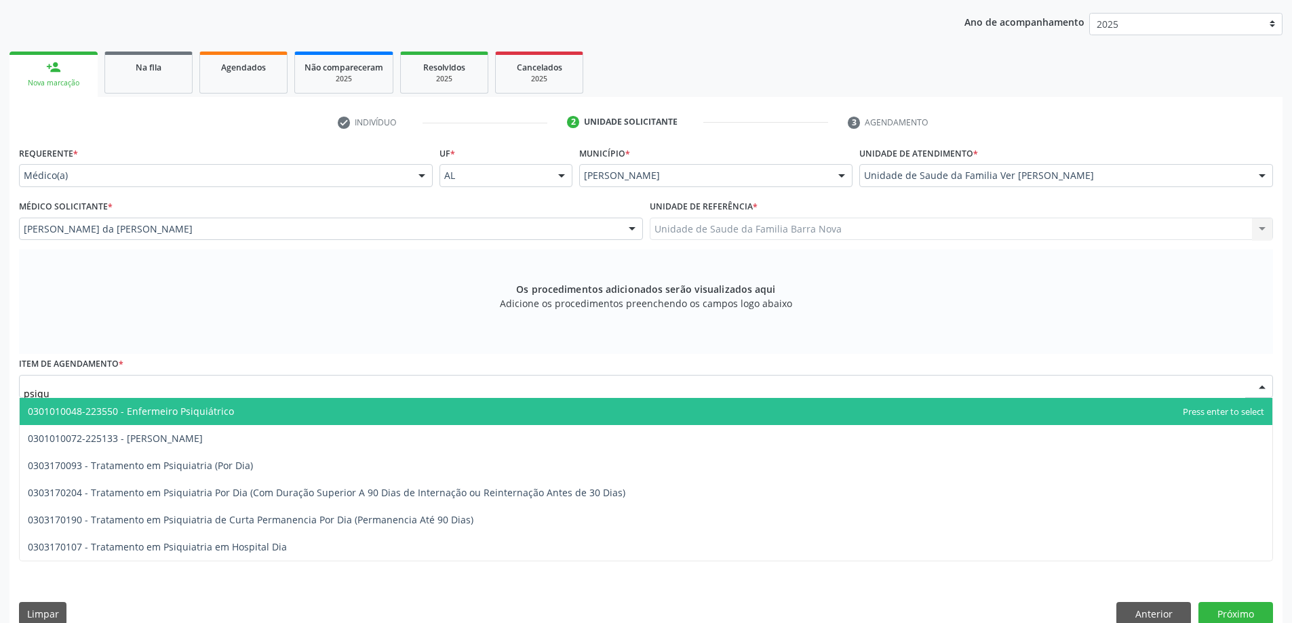
type input "psiqui"
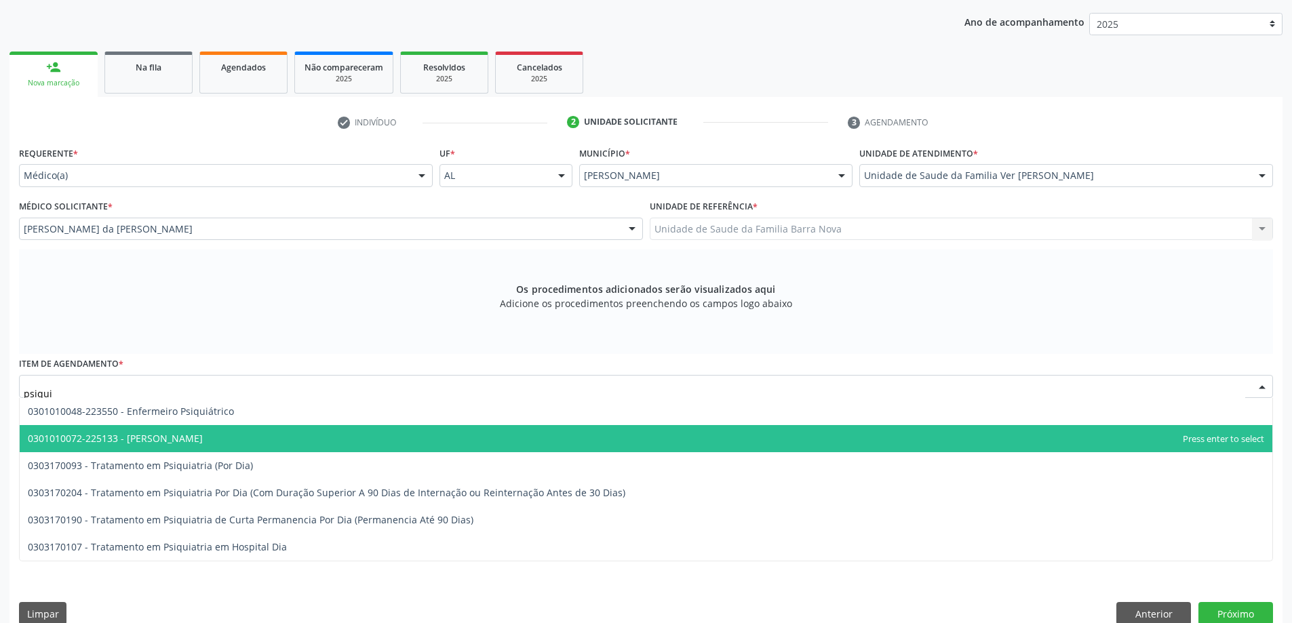
click at [310, 436] on span "0301010072-225133 - Médico Psiquiatra" at bounding box center [646, 438] width 1253 height 27
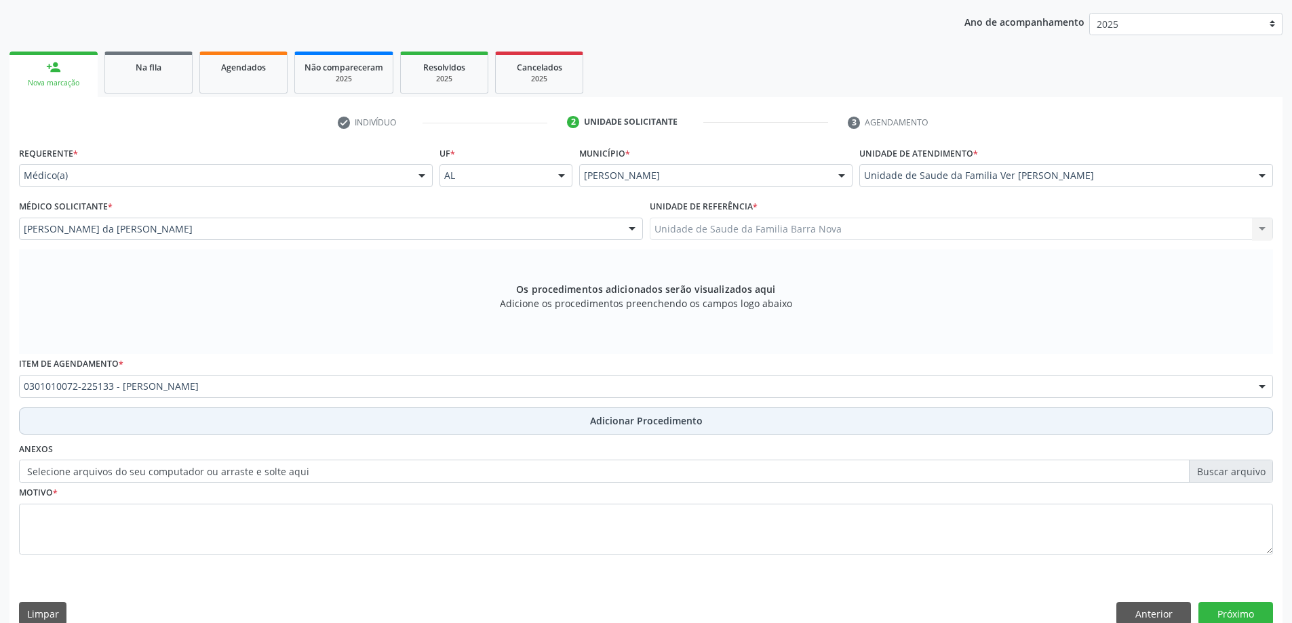
click at [619, 426] on span "Adicionar Procedimento" at bounding box center [646, 421] width 113 height 14
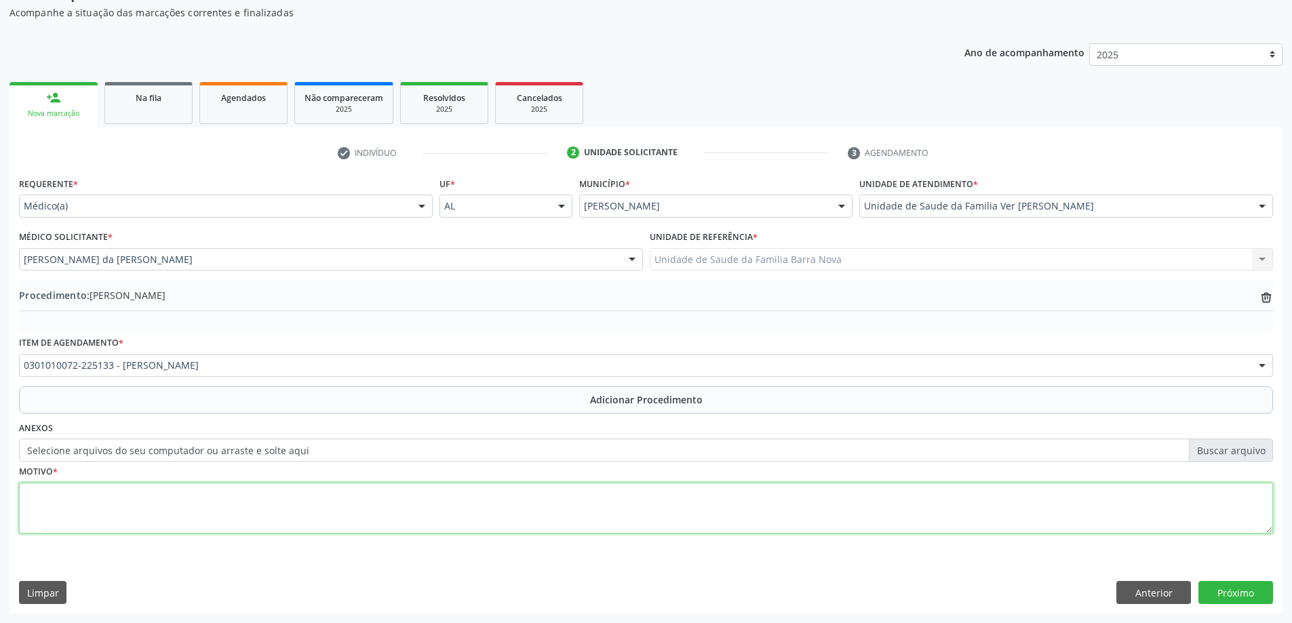
click at [156, 505] on textarea at bounding box center [646, 509] width 1254 height 52
type textarea "Avaliação. URGENTE."
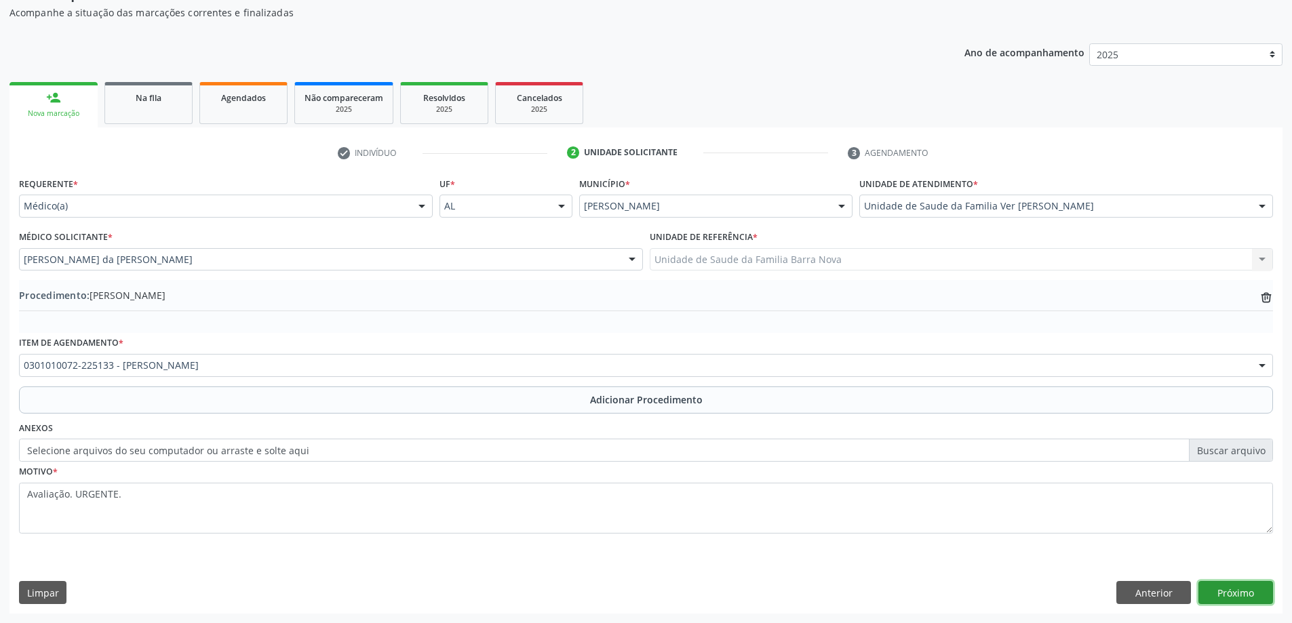
click at [1242, 597] on button "Próximo" at bounding box center [1236, 592] width 75 height 23
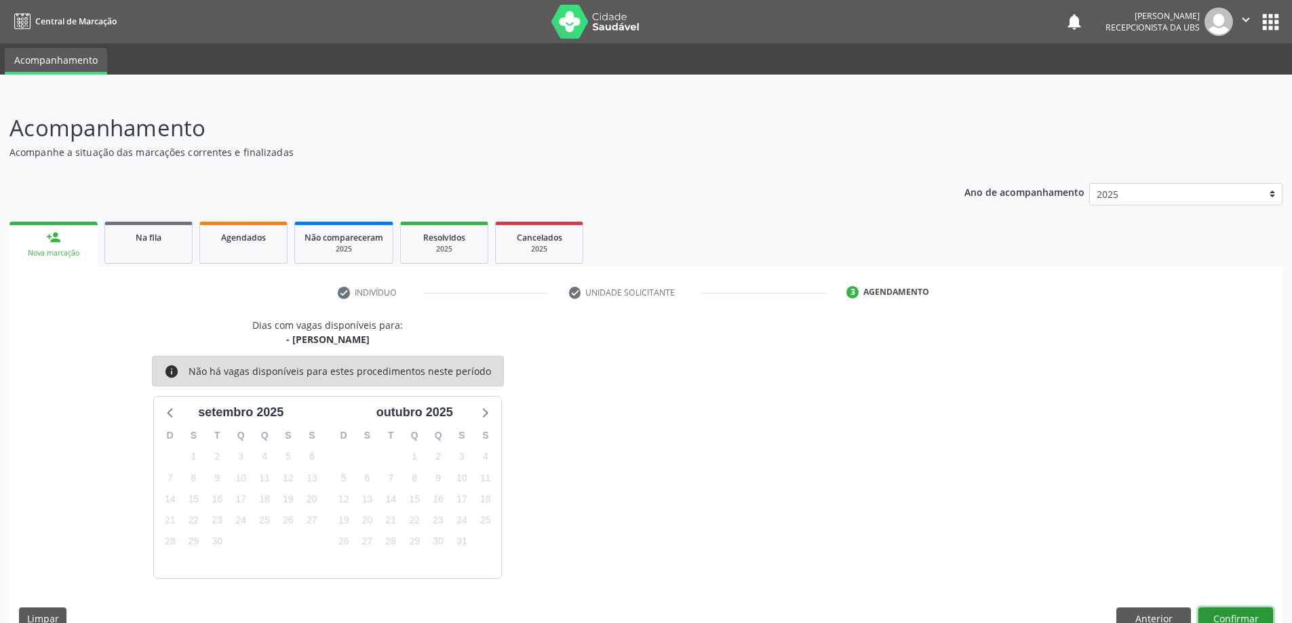
click at [1234, 616] on button "Confirmar" at bounding box center [1236, 619] width 75 height 23
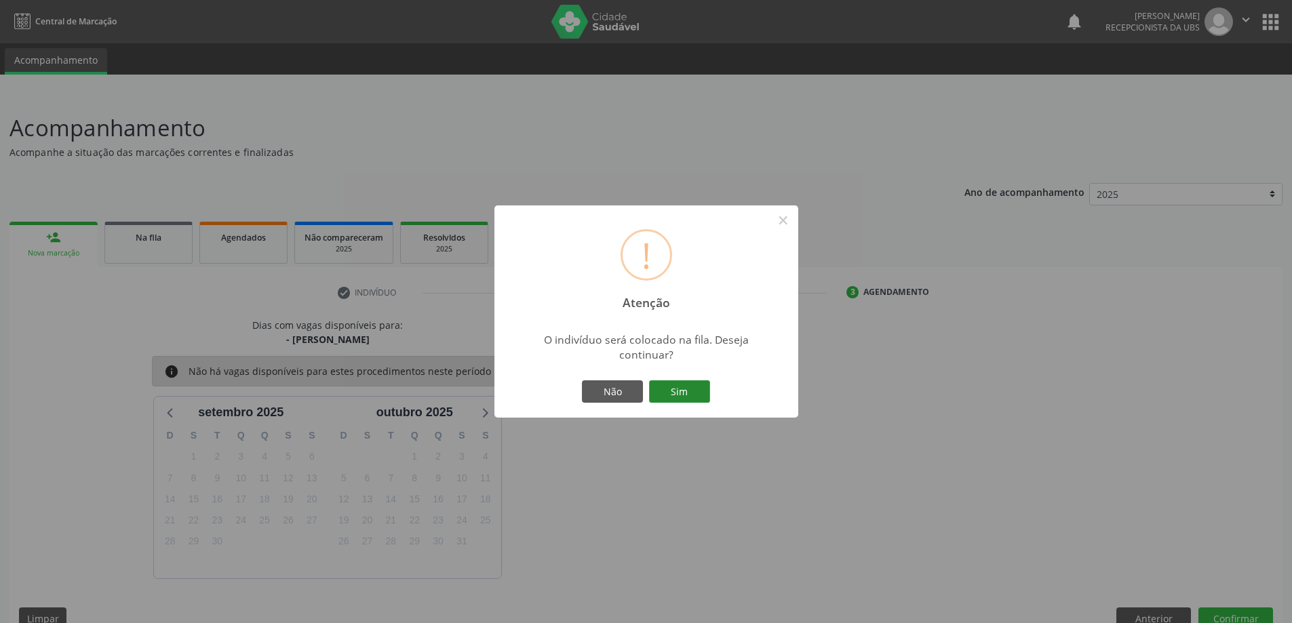
click at [690, 396] on button "Sim" at bounding box center [679, 392] width 61 height 23
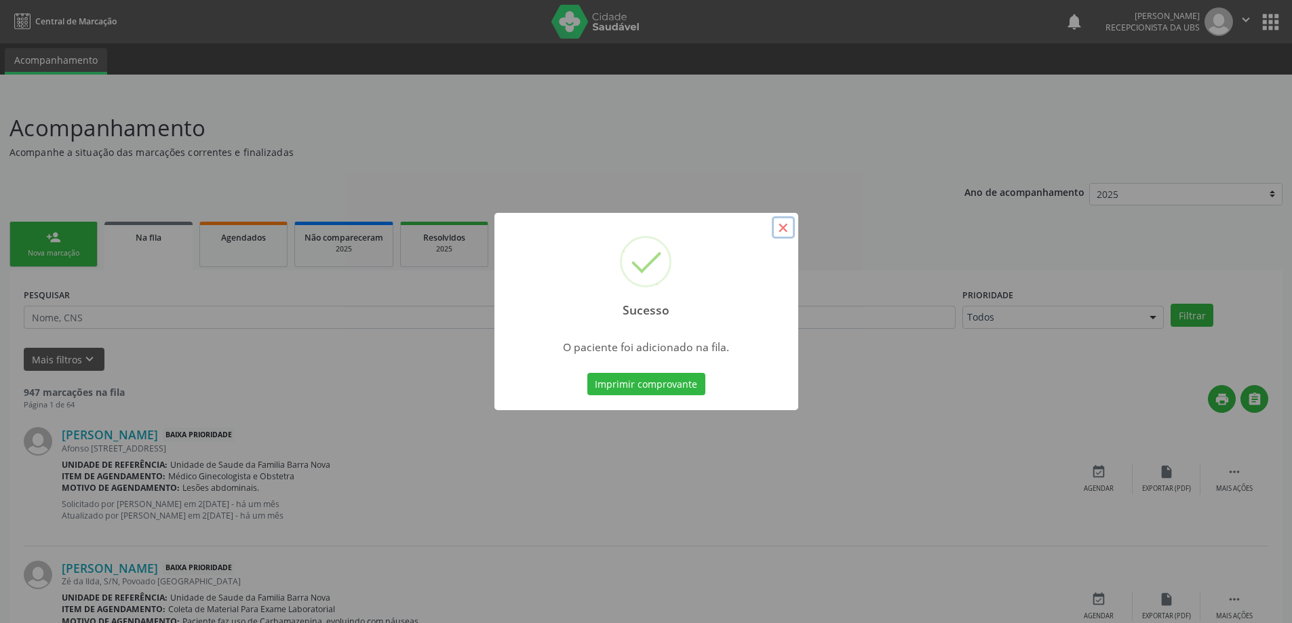
click at [783, 229] on button "×" at bounding box center [783, 227] width 23 height 23
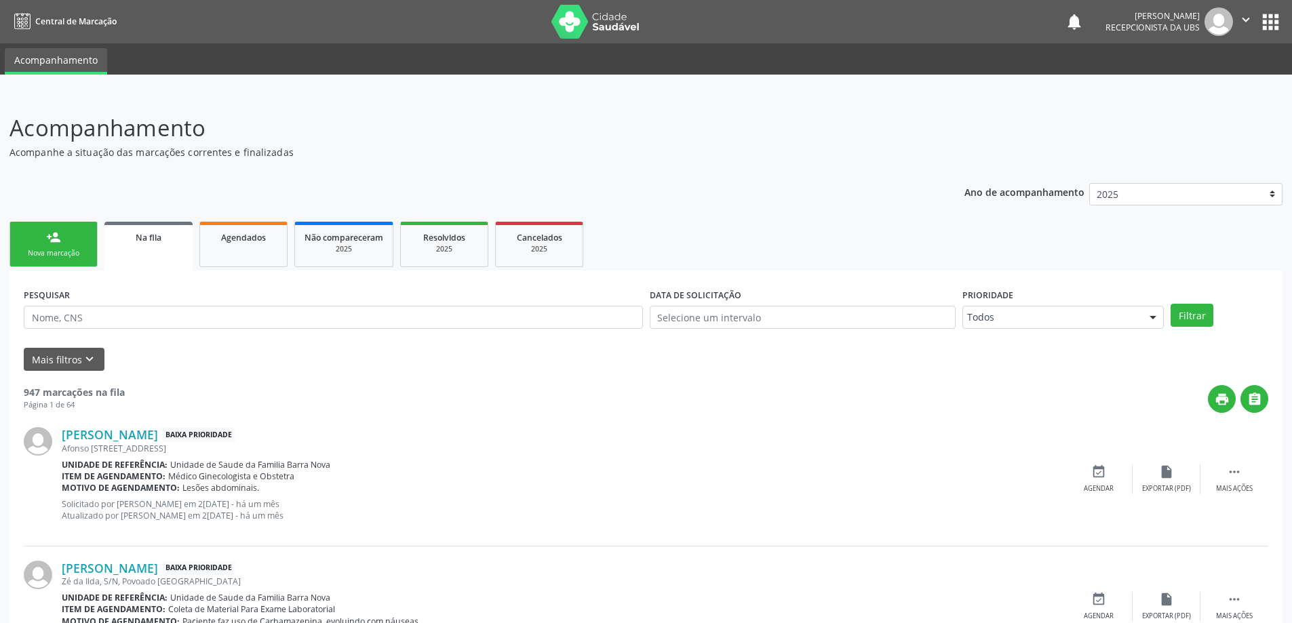
click at [52, 252] on div "Nova marcação" at bounding box center [54, 253] width 68 height 10
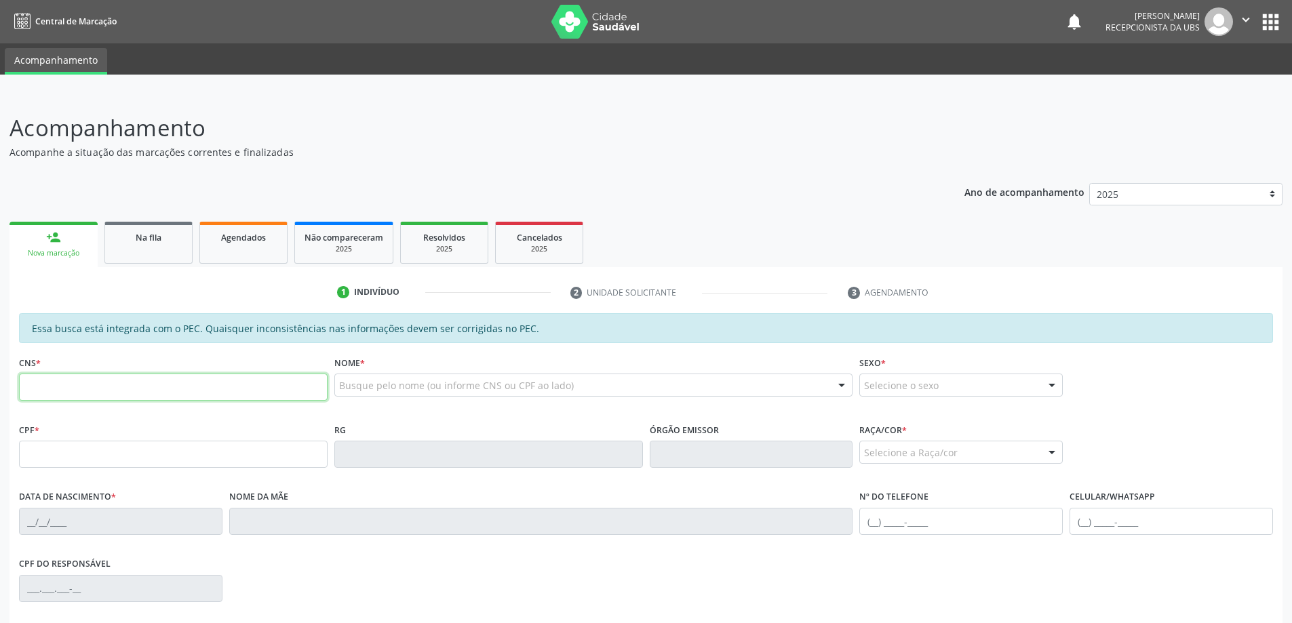
click at [86, 389] on input "text" at bounding box center [173, 387] width 309 height 27
type input "700 5029 9689 4251"
type input "071.243.694-44"
type input "28/12/1985"
type input "Maria Benedita Batista Ferreira"
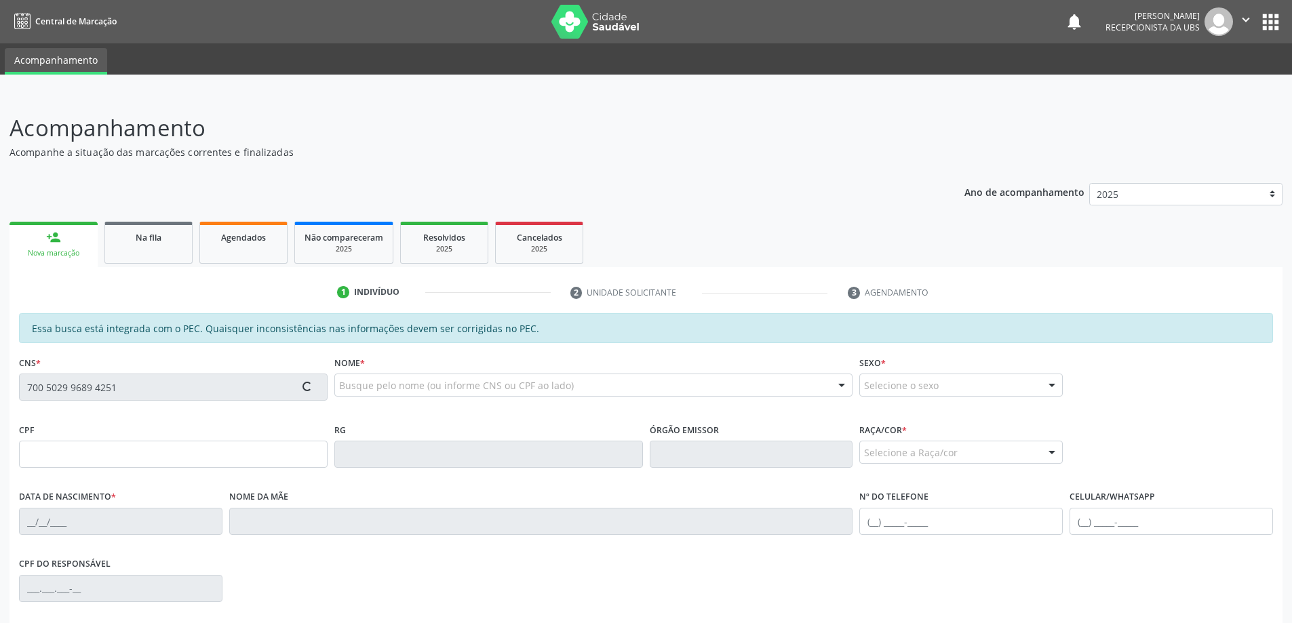
type input "(82) 98891-9108"
type input "S/N"
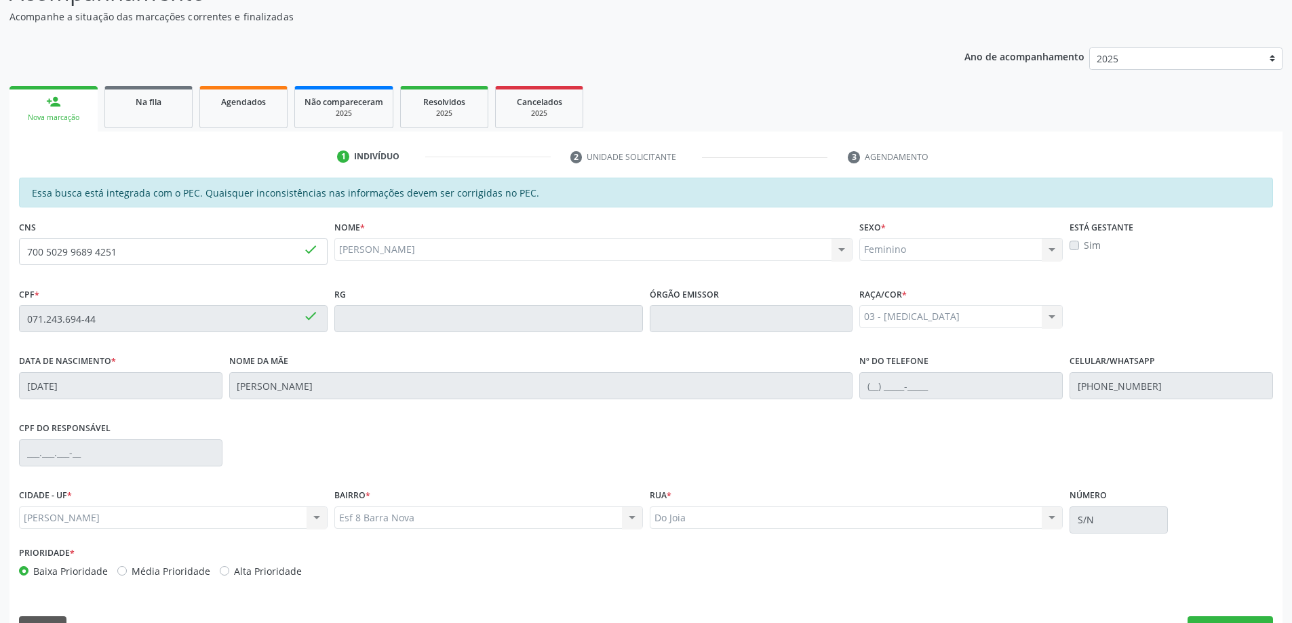
scroll to position [170, 0]
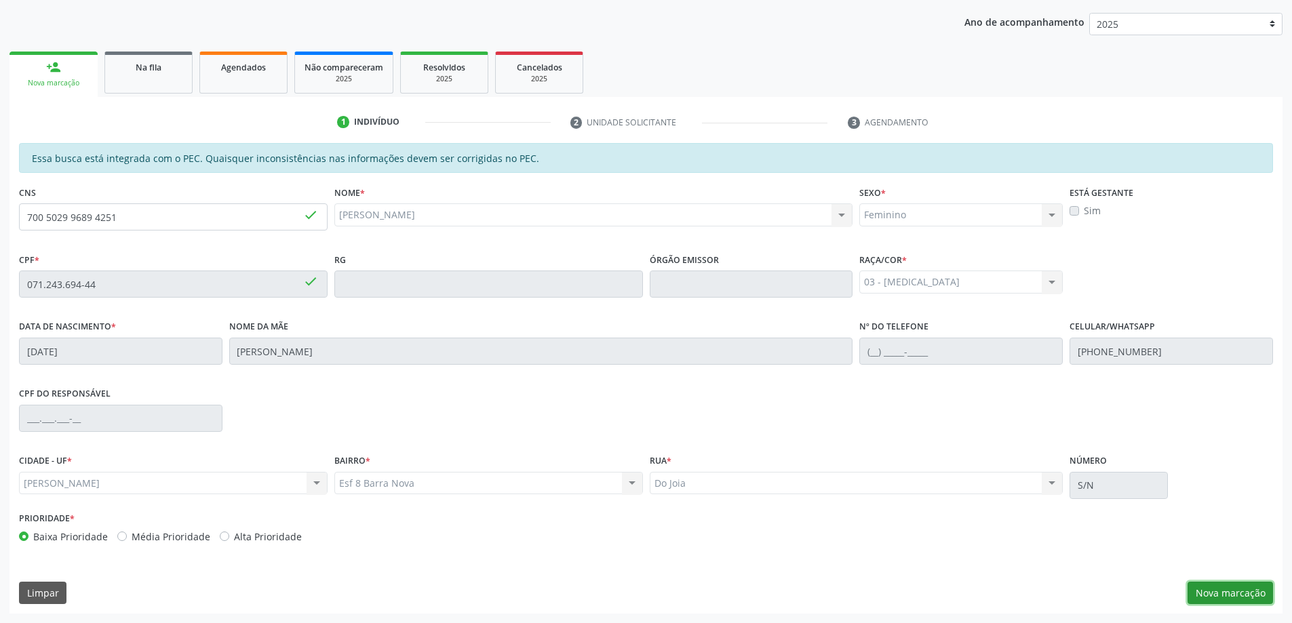
click at [1227, 599] on button "Nova marcação" at bounding box center [1230, 593] width 85 height 23
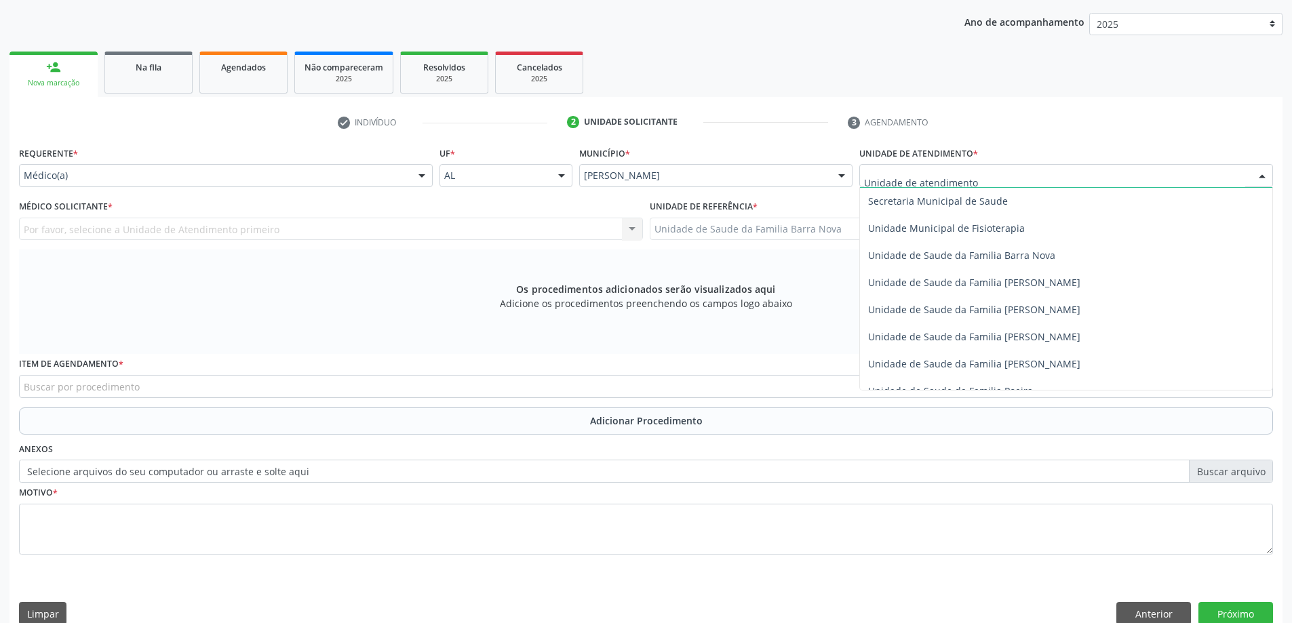
scroll to position [678, 0]
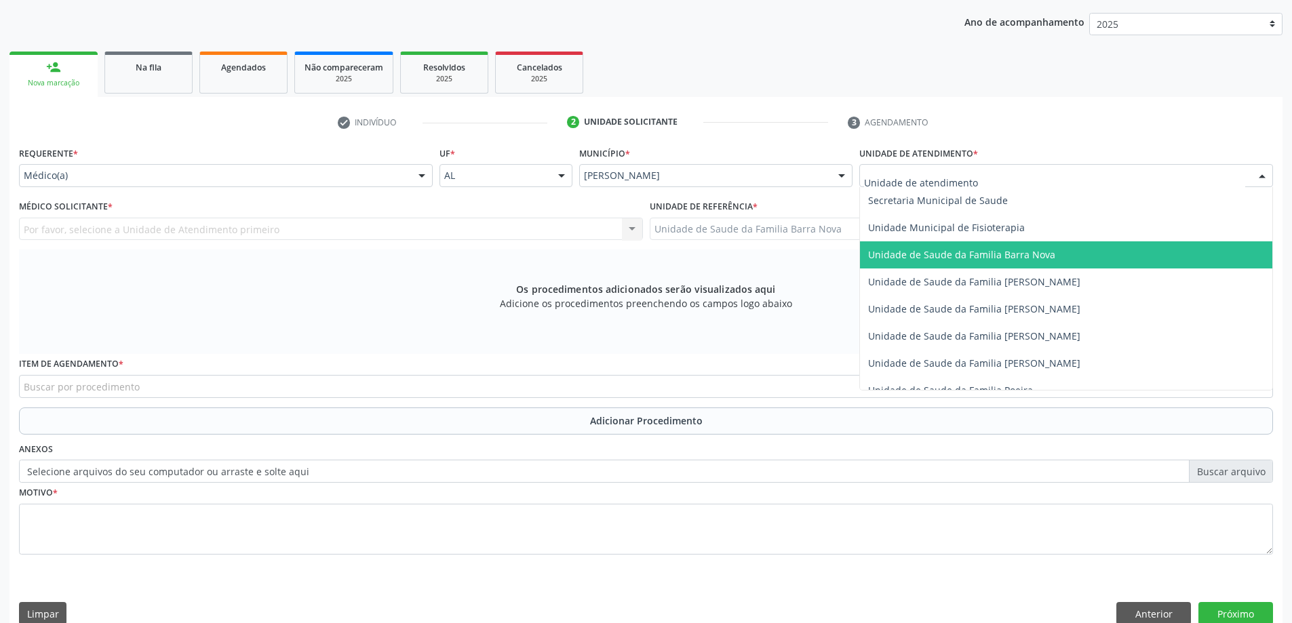
click at [997, 257] on span "Unidade de Saude da Familia Barra Nova" at bounding box center [961, 254] width 187 height 13
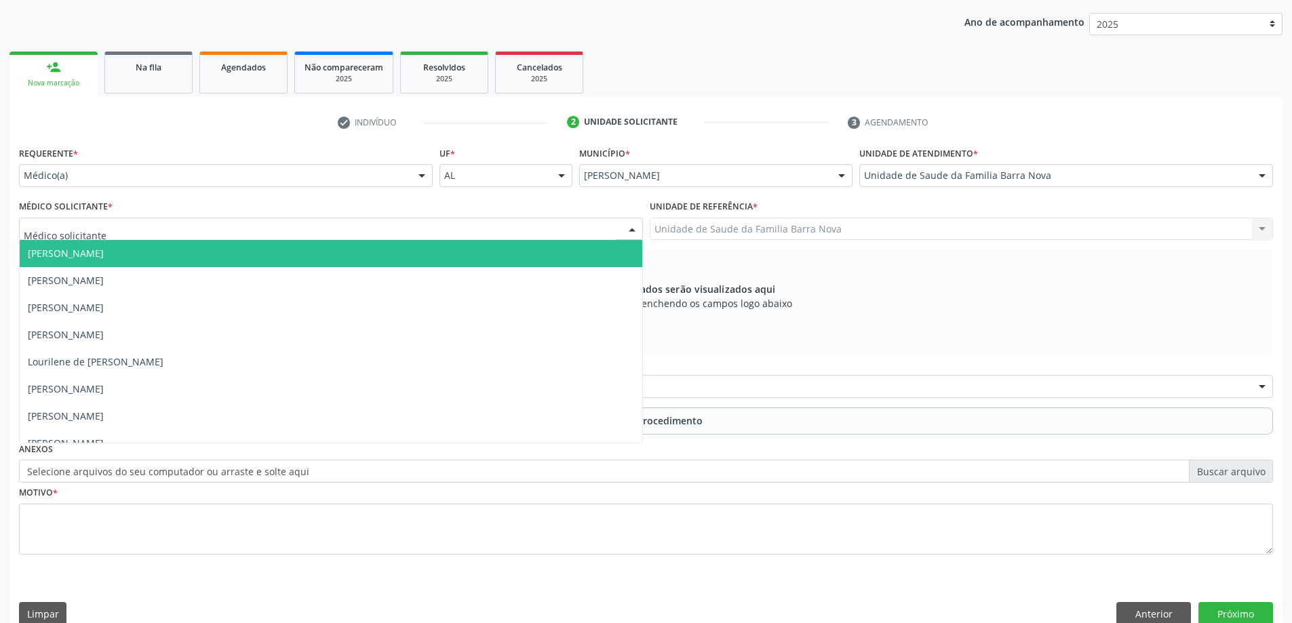
click at [480, 229] on div at bounding box center [331, 229] width 624 height 23
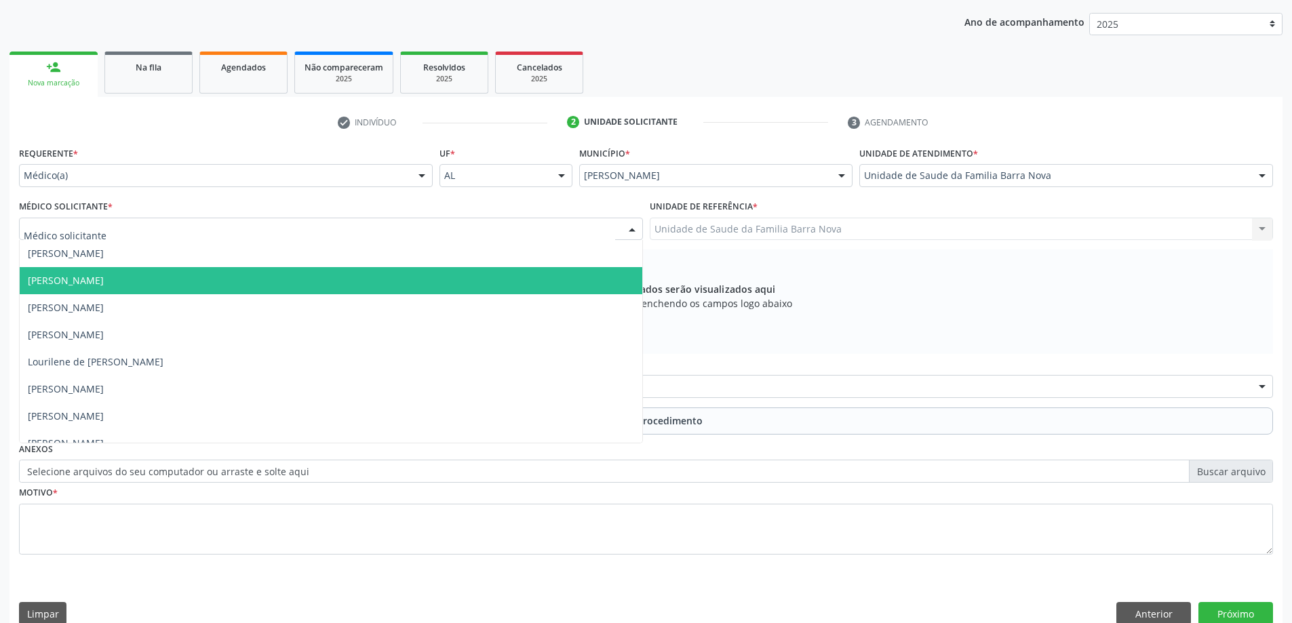
click at [383, 287] on span "[PERSON_NAME]" at bounding box center [331, 280] width 623 height 27
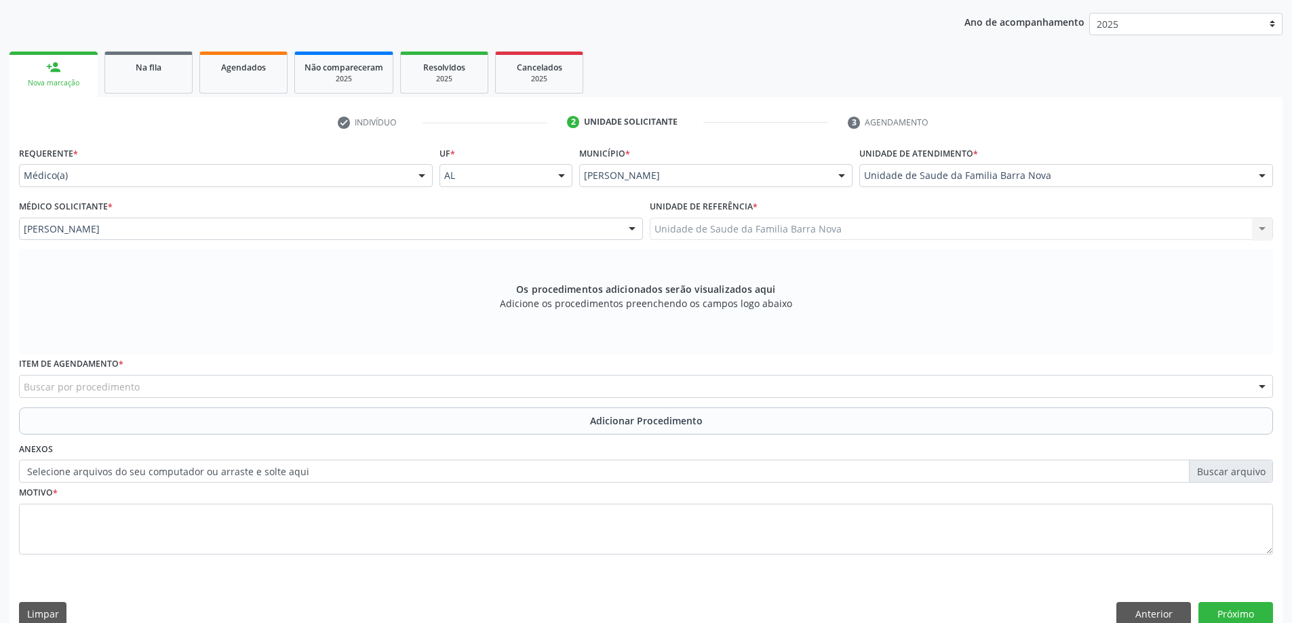
click at [474, 383] on div "Buscar por procedimento" at bounding box center [646, 386] width 1254 height 23
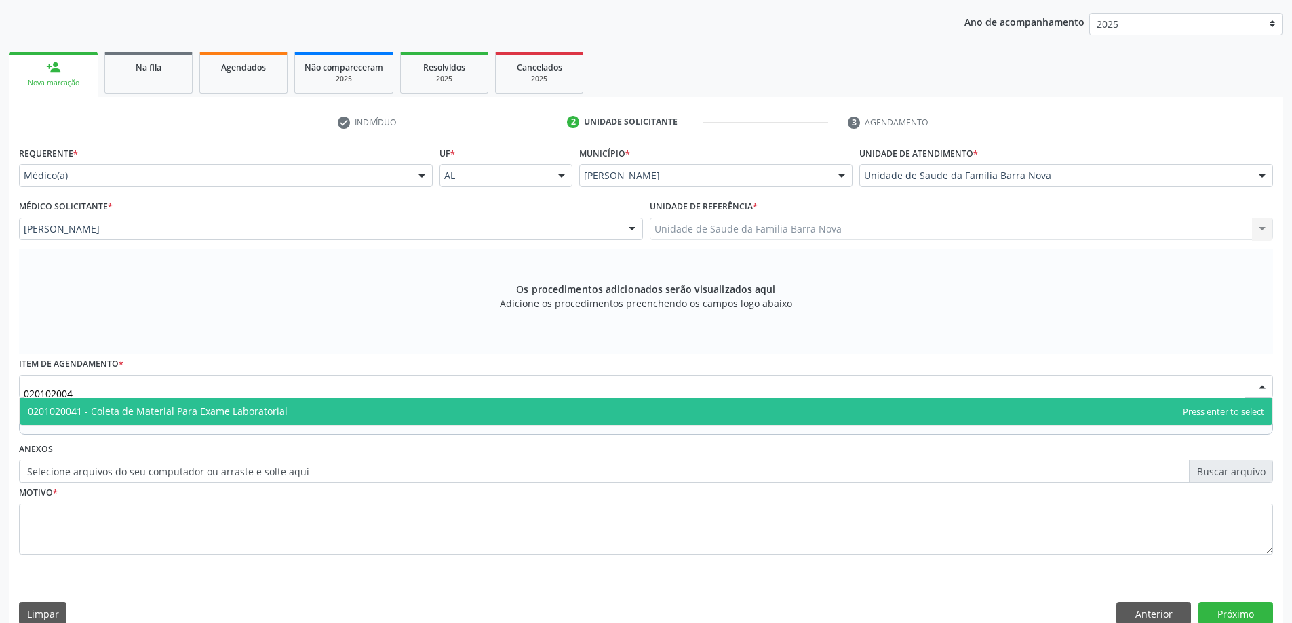
type input "0201020041"
click at [615, 412] on span "0201020041 - Coleta de Material Para Exame Laboratorial" at bounding box center [646, 411] width 1253 height 27
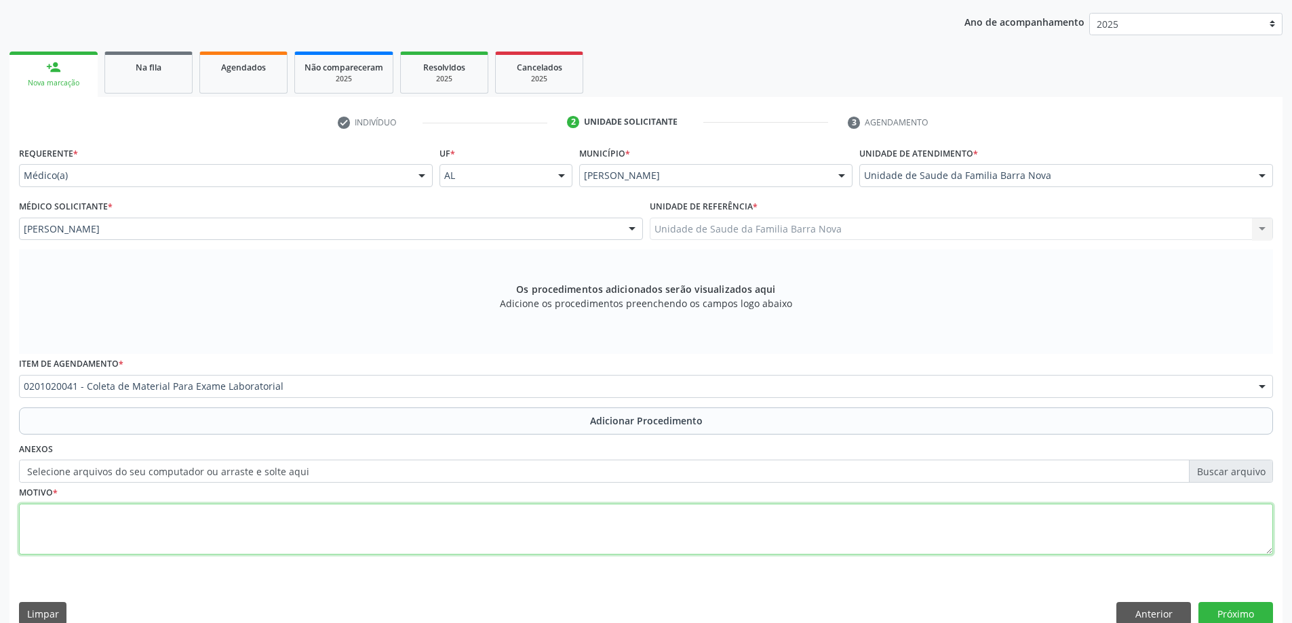
click at [284, 514] on textarea at bounding box center [646, 530] width 1254 height 52
type textarea "Dificuldade na cicatrização de ferida."
click at [1243, 619] on button "Próximo" at bounding box center [1236, 613] width 75 height 23
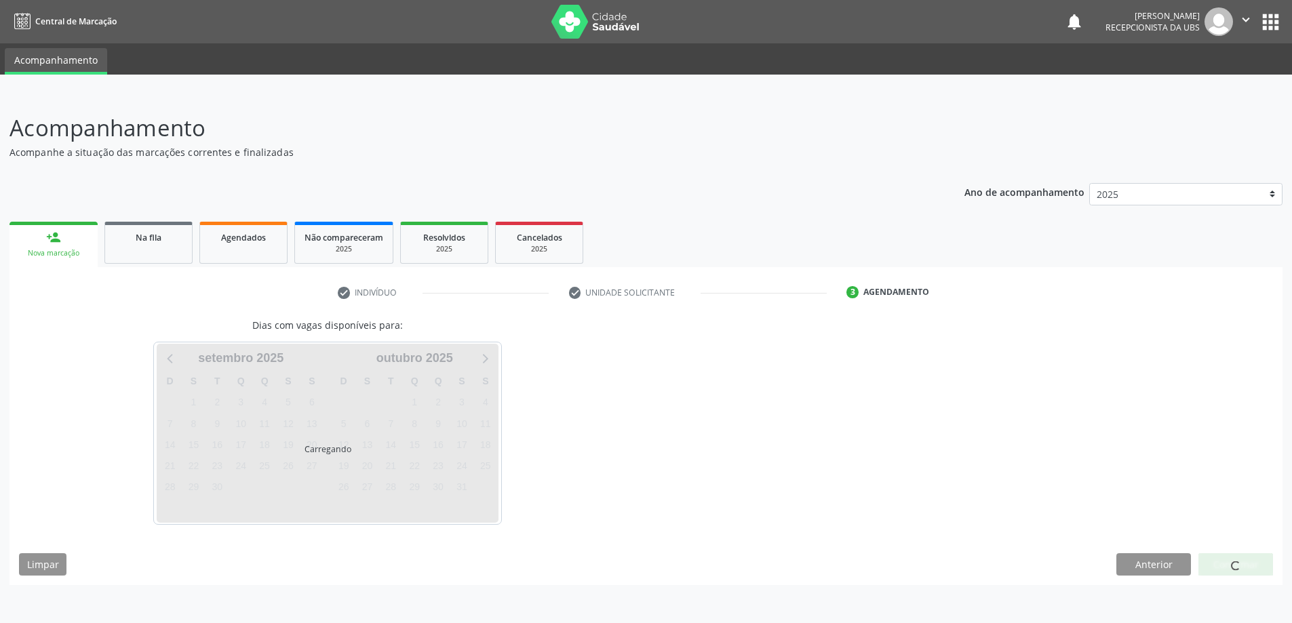
scroll to position [0, 0]
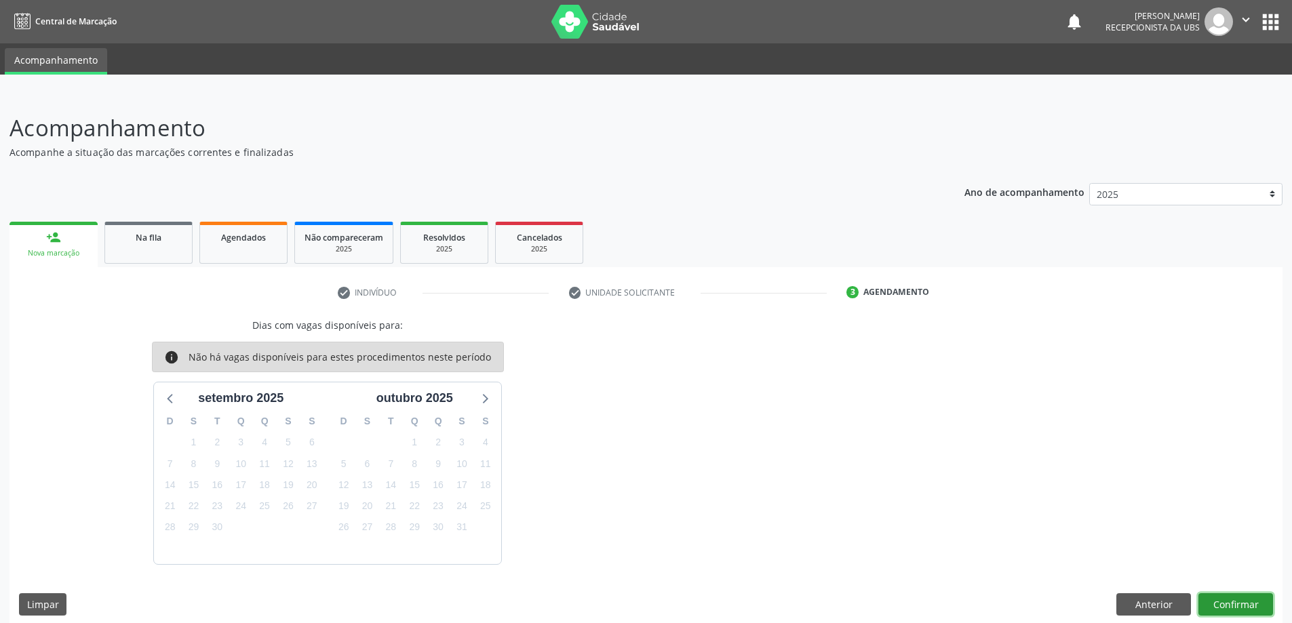
click at [1233, 606] on button "Confirmar" at bounding box center [1236, 605] width 75 height 23
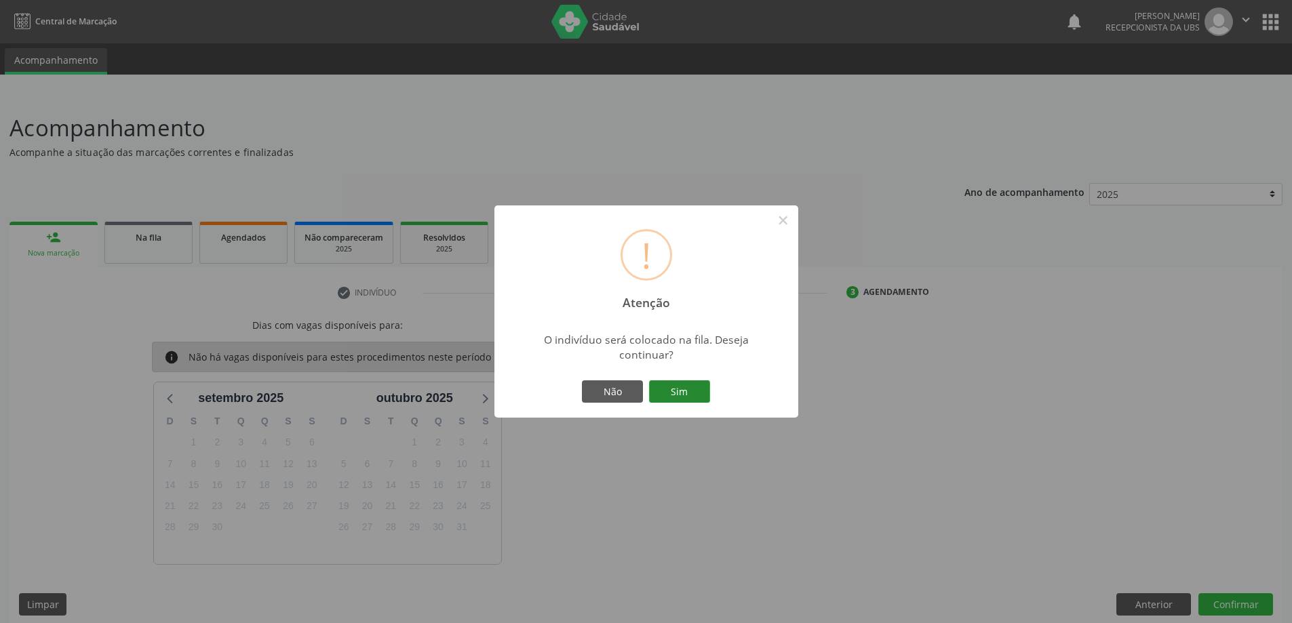
click at [670, 393] on button "Sim" at bounding box center [679, 392] width 61 height 23
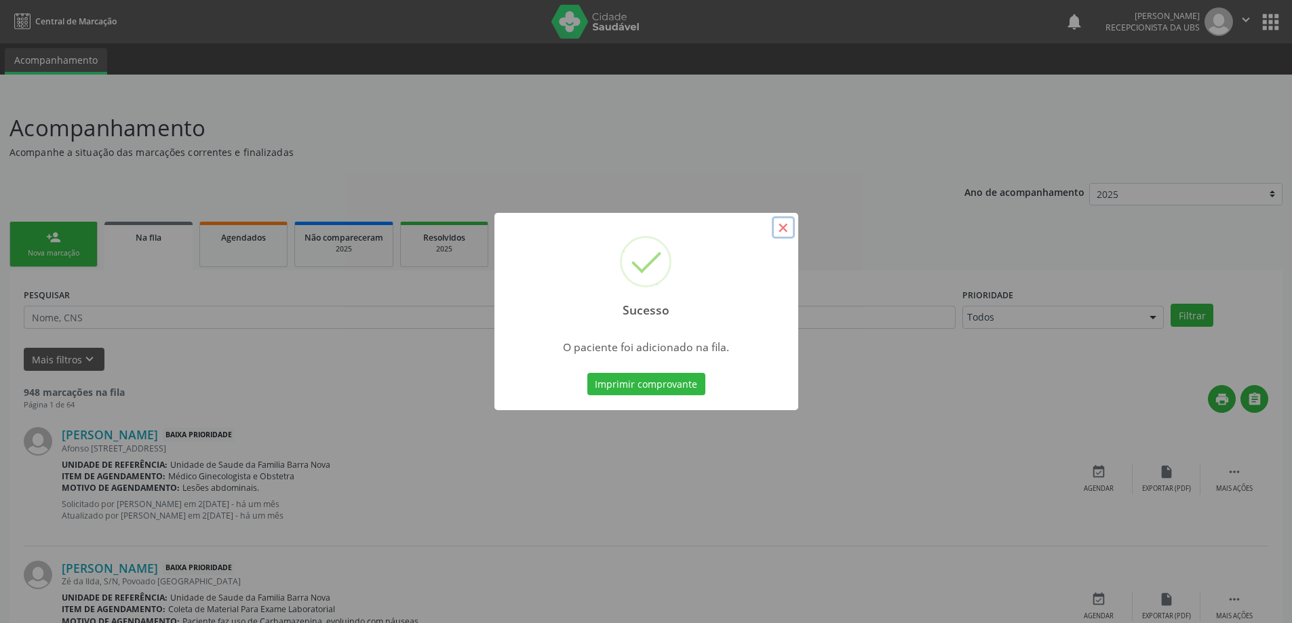
click at [788, 227] on button "×" at bounding box center [783, 227] width 23 height 23
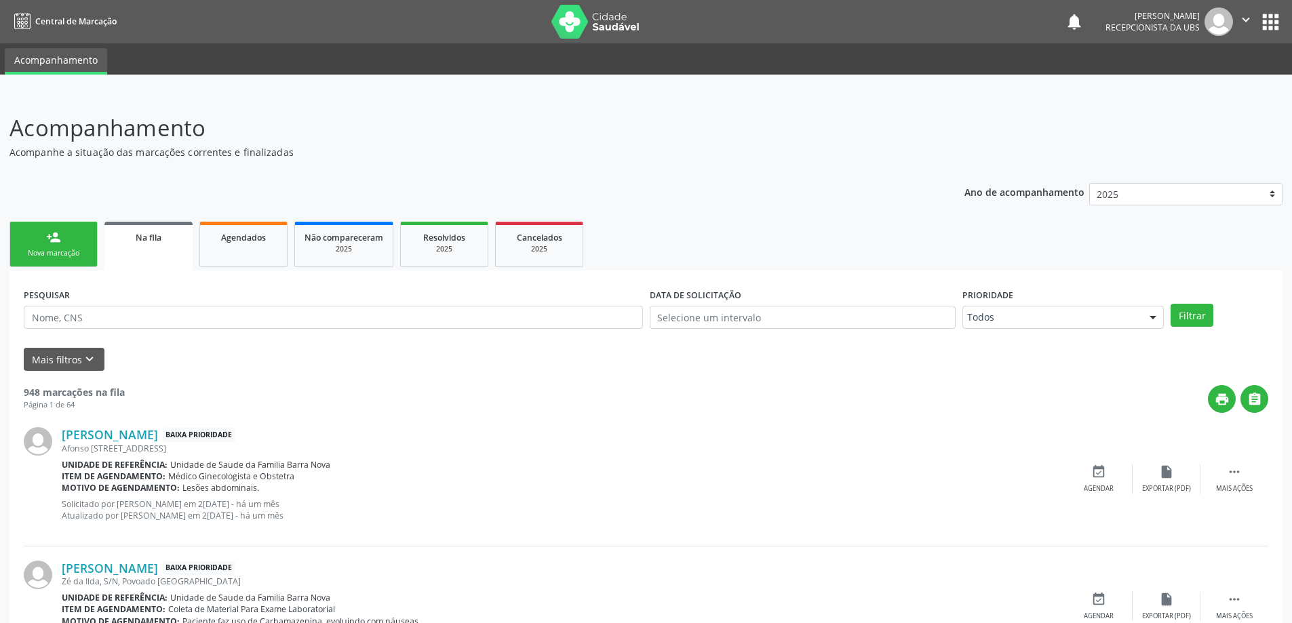
click at [74, 249] on div "Nova marcação" at bounding box center [54, 253] width 68 height 10
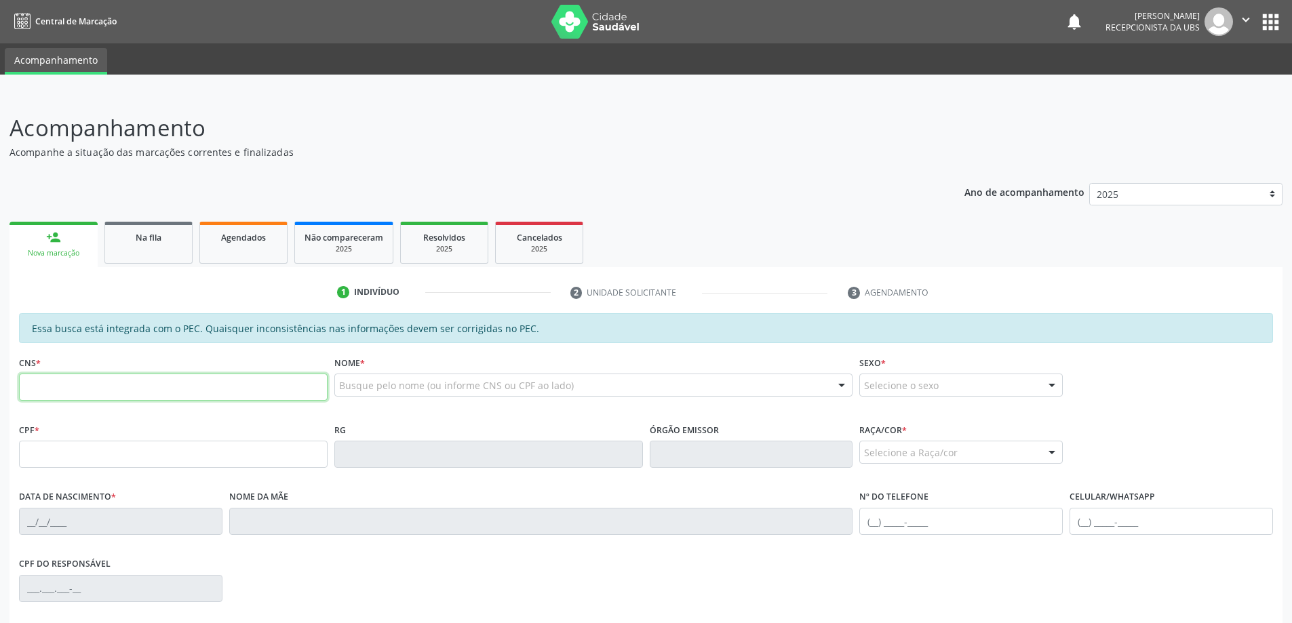
click at [155, 388] on input "text" at bounding box center [173, 387] width 309 height 27
type input "701"
type input "701 3066 7617 1430"
type input "030.652.914-95"
type input "[DATE]"
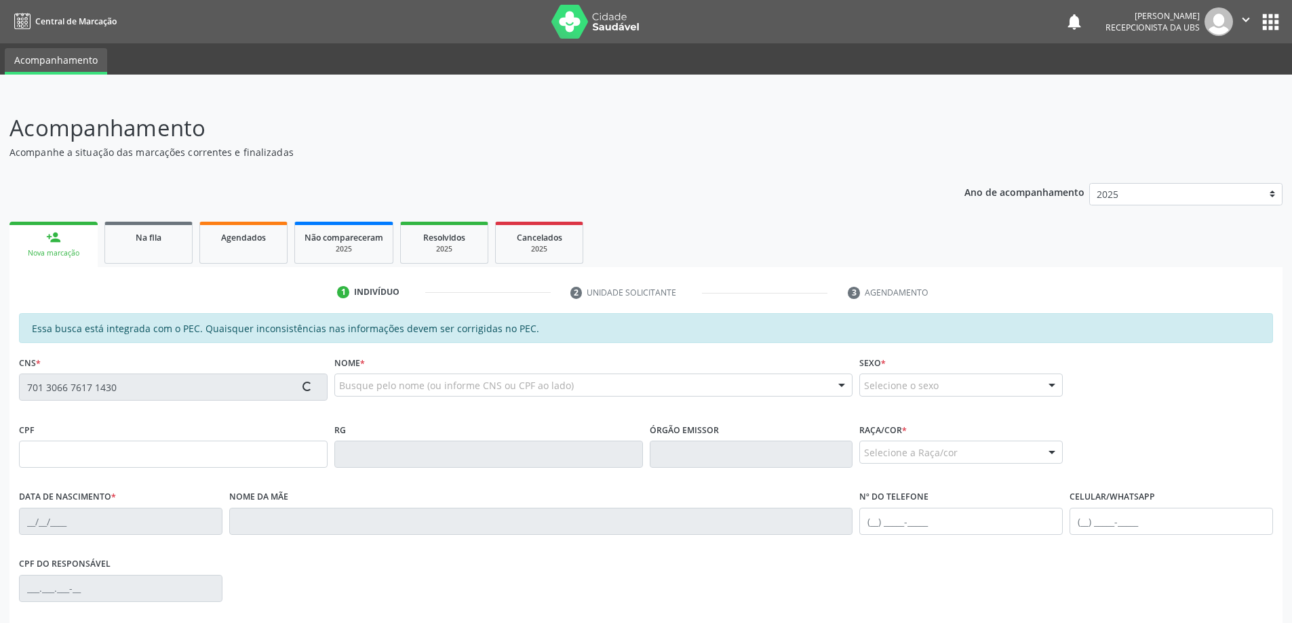
type input "[PERSON_NAME]"
type input "[PHONE_NUMBER]"
type input "03"
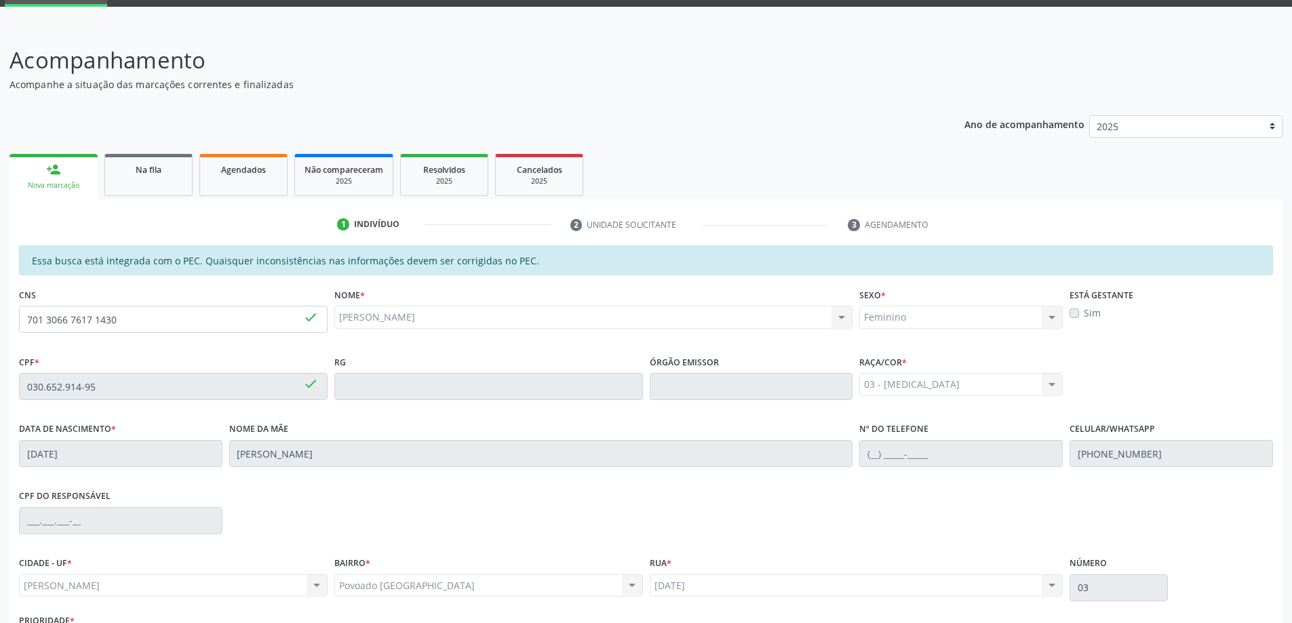
scroll to position [170, 0]
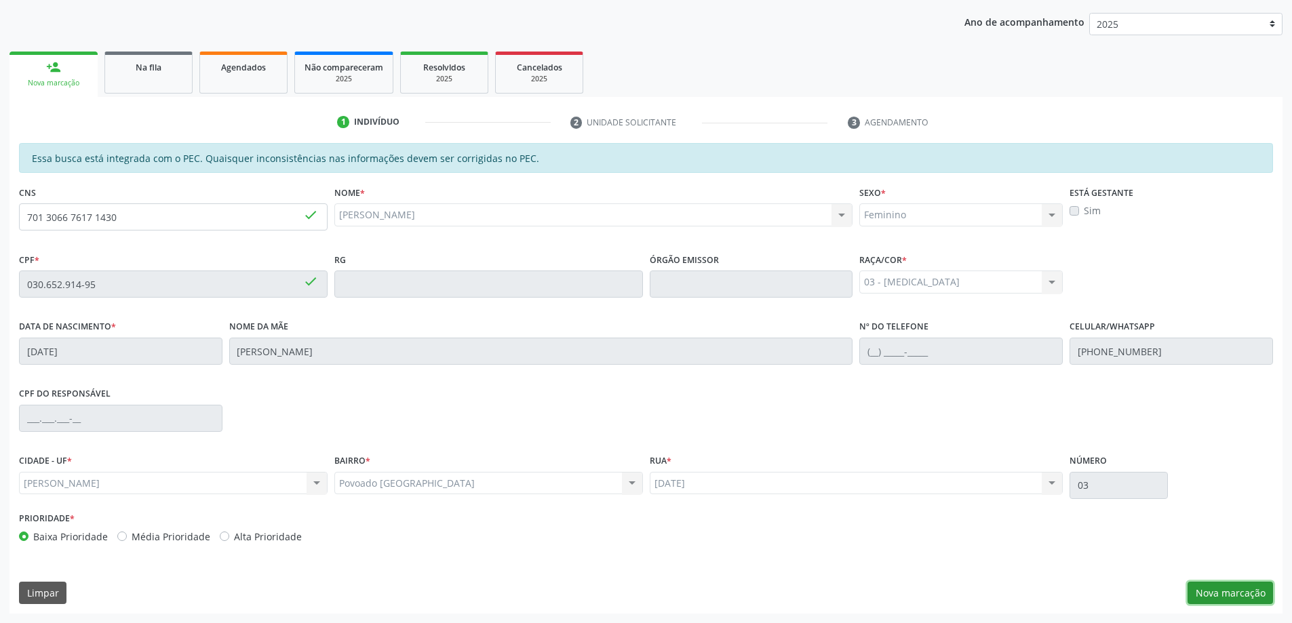
click at [1235, 594] on button "Nova marcação" at bounding box center [1230, 593] width 85 height 23
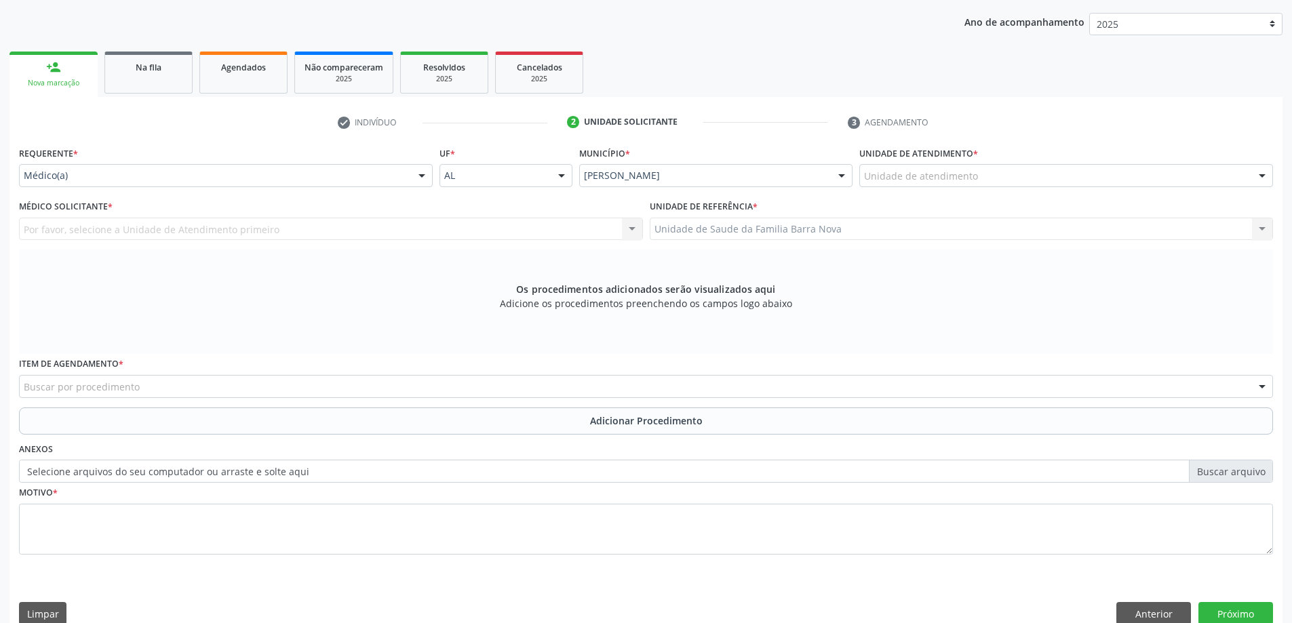
click at [980, 174] on div "Unidade de atendimento" at bounding box center [1067, 175] width 414 height 23
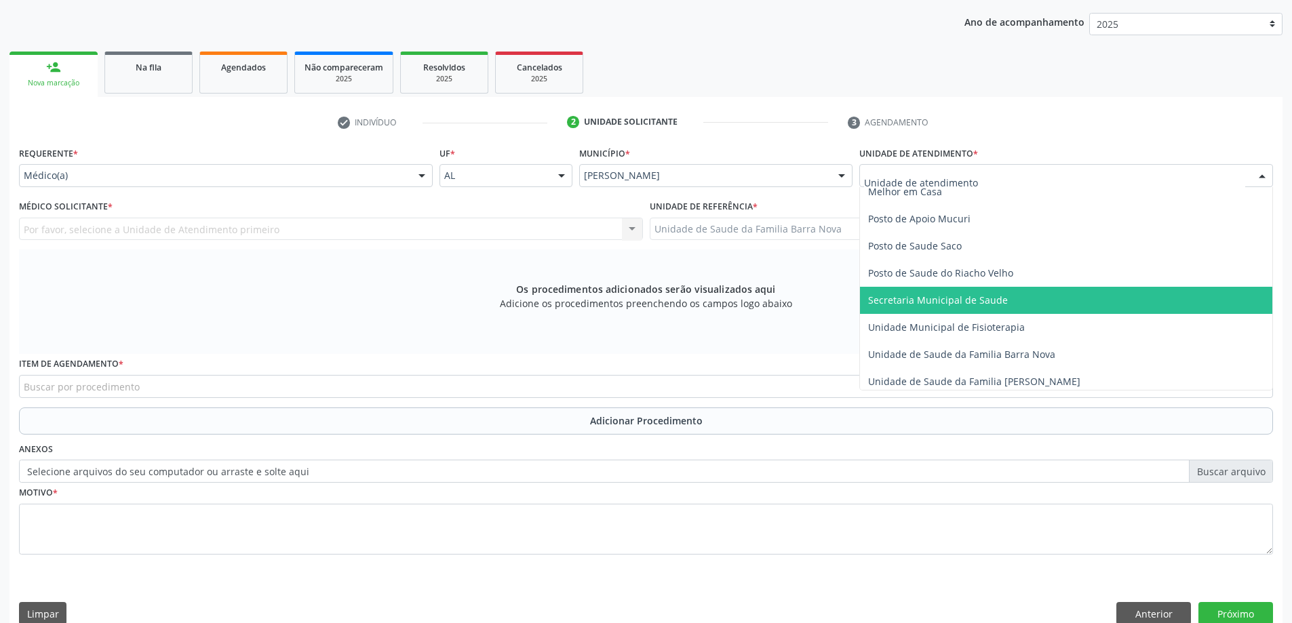
scroll to position [611, 0]
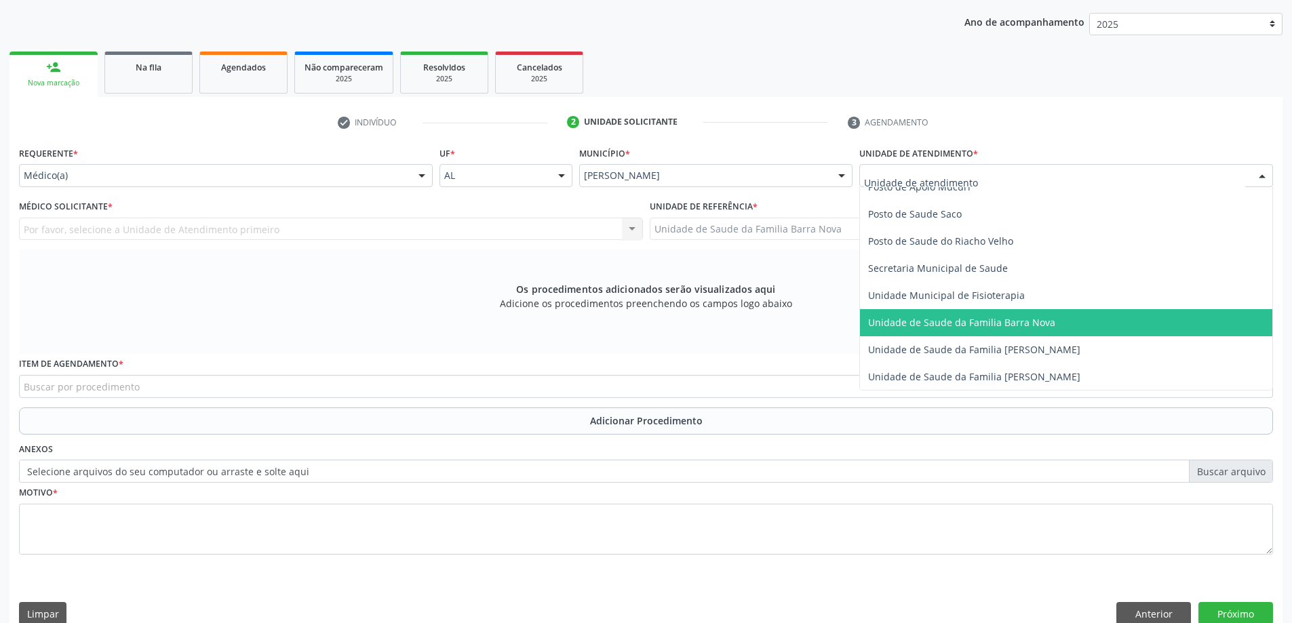
click at [1007, 325] on span "Unidade de Saude da Familia Barra Nova" at bounding box center [961, 322] width 187 height 13
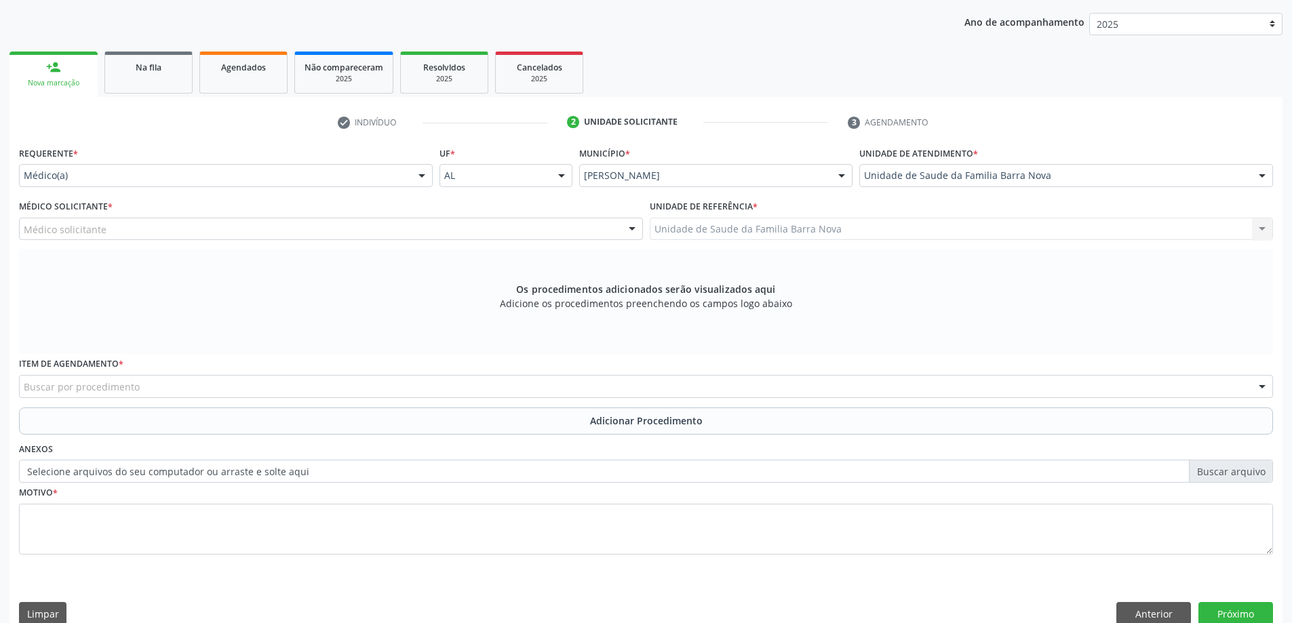
click at [343, 225] on div "Médico solicitante" at bounding box center [331, 229] width 624 height 23
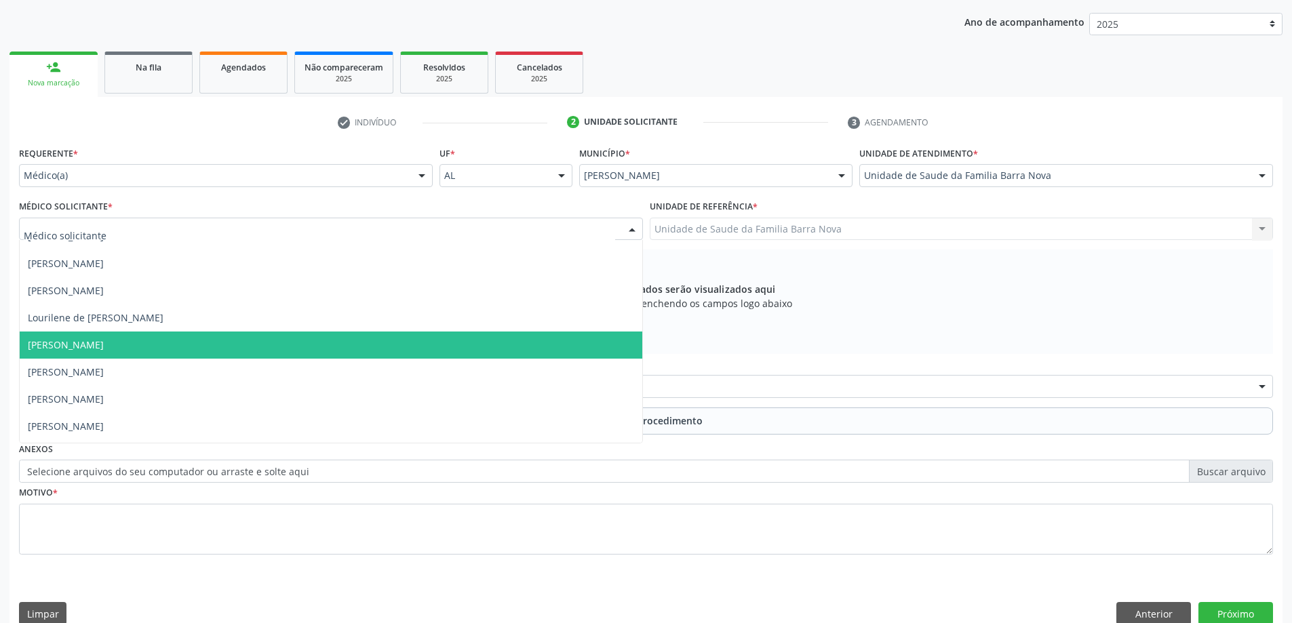
scroll to position [68, 0]
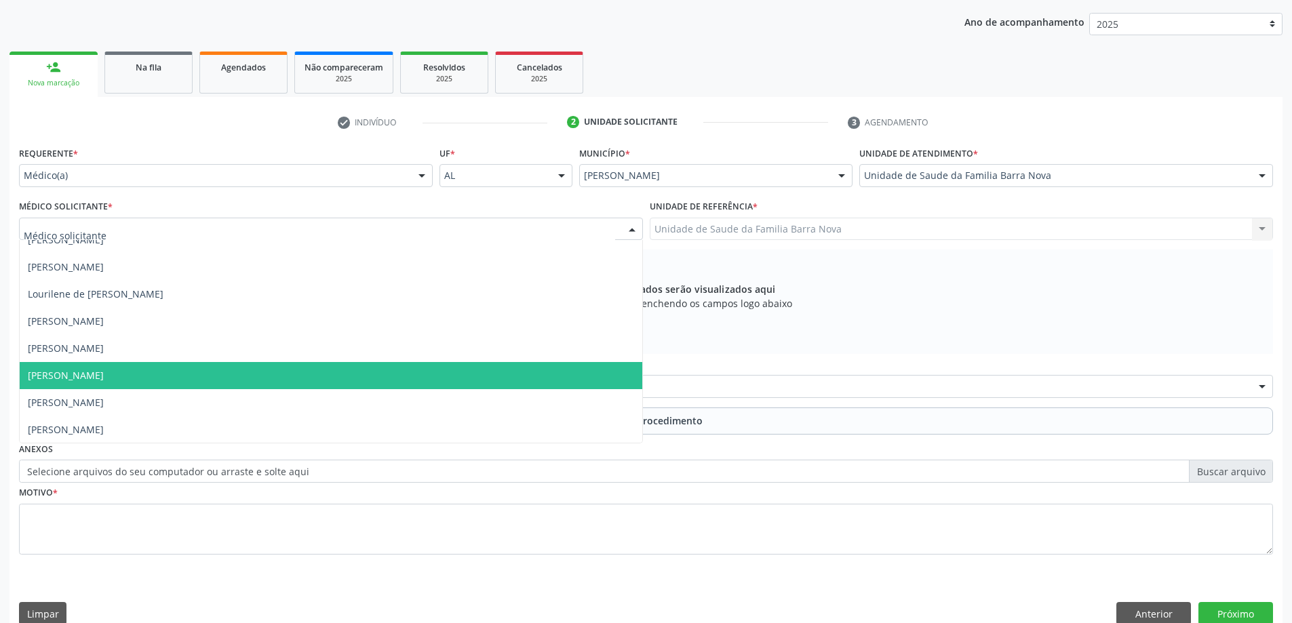
click at [333, 379] on span "[PERSON_NAME]" at bounding box center [331, 375] width 623 height 27
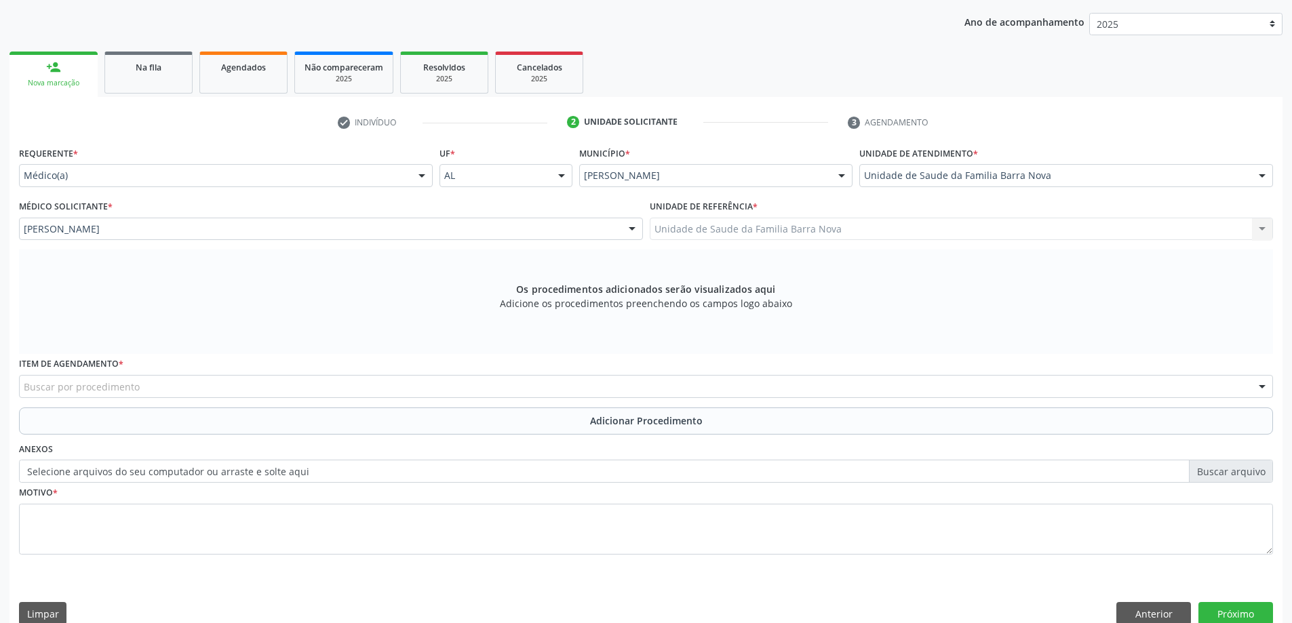
click at [409, 383] on div "Buscar por procedimento" at bounding box center [646, 386] width 1254 height 23
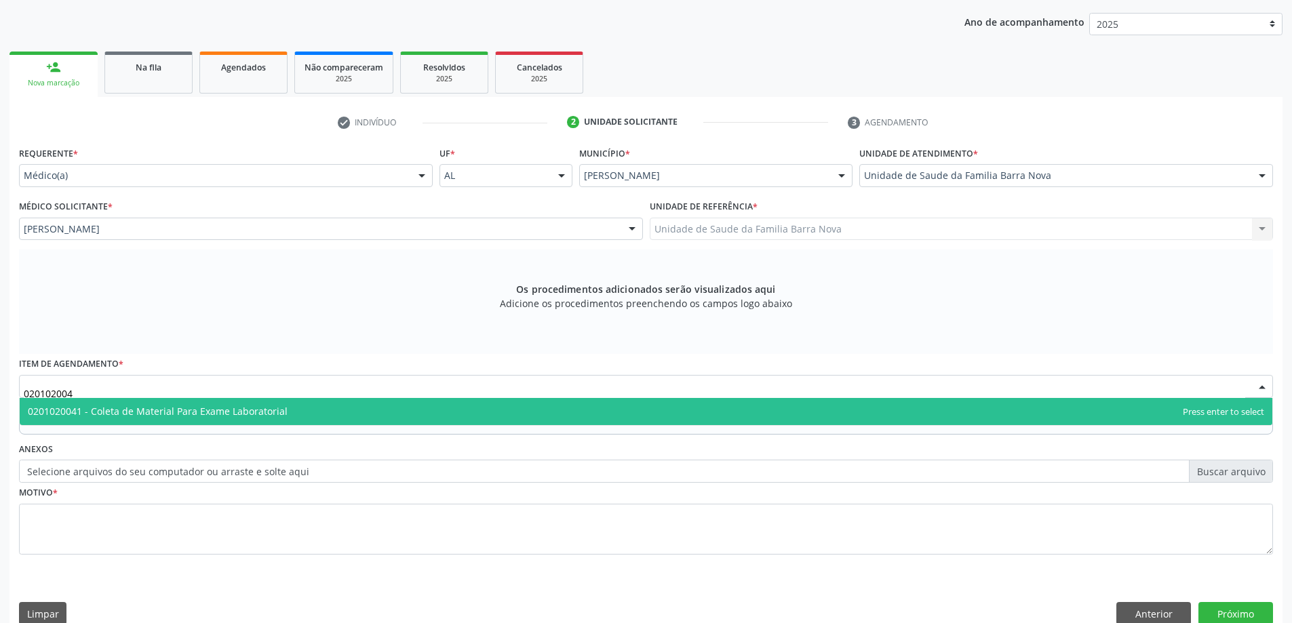
type input "0201020041"
click at [378, 412] on span "0201020041 - Coleta de Material Para Exame Laboratorial" at bounding box center [646, 411] width 1253 height 27
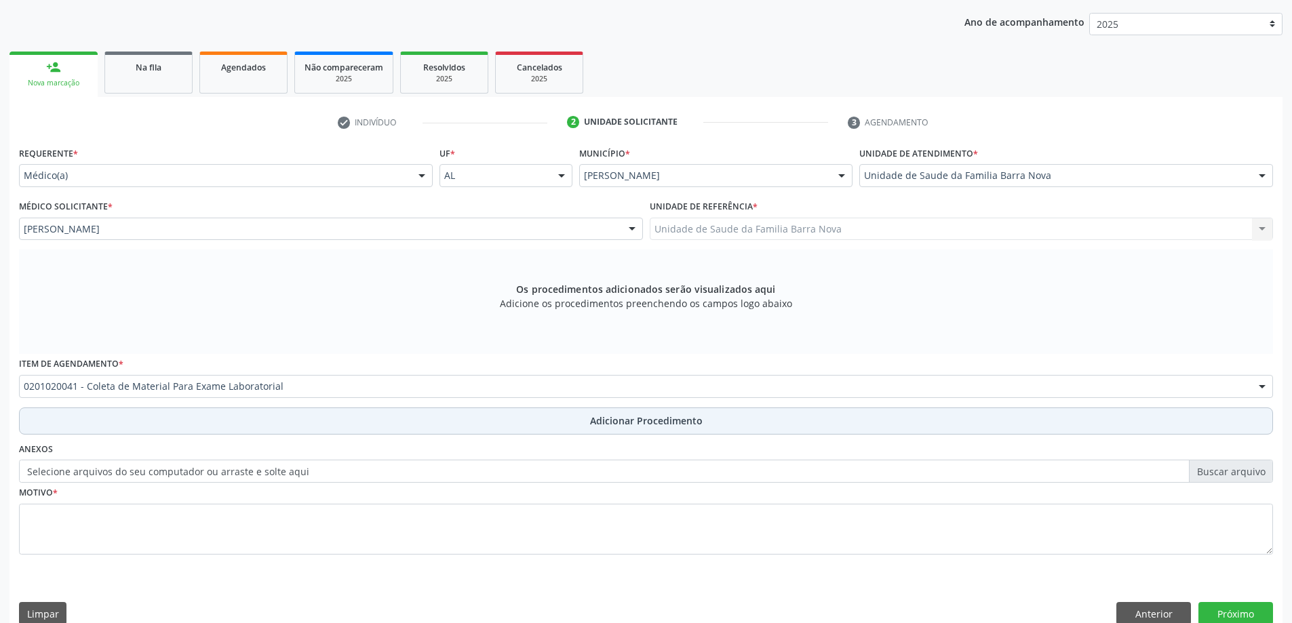
click at [577, 417] on button "Adicionar Procedimento" at bounding box center [646, 421] width 1254 height 27
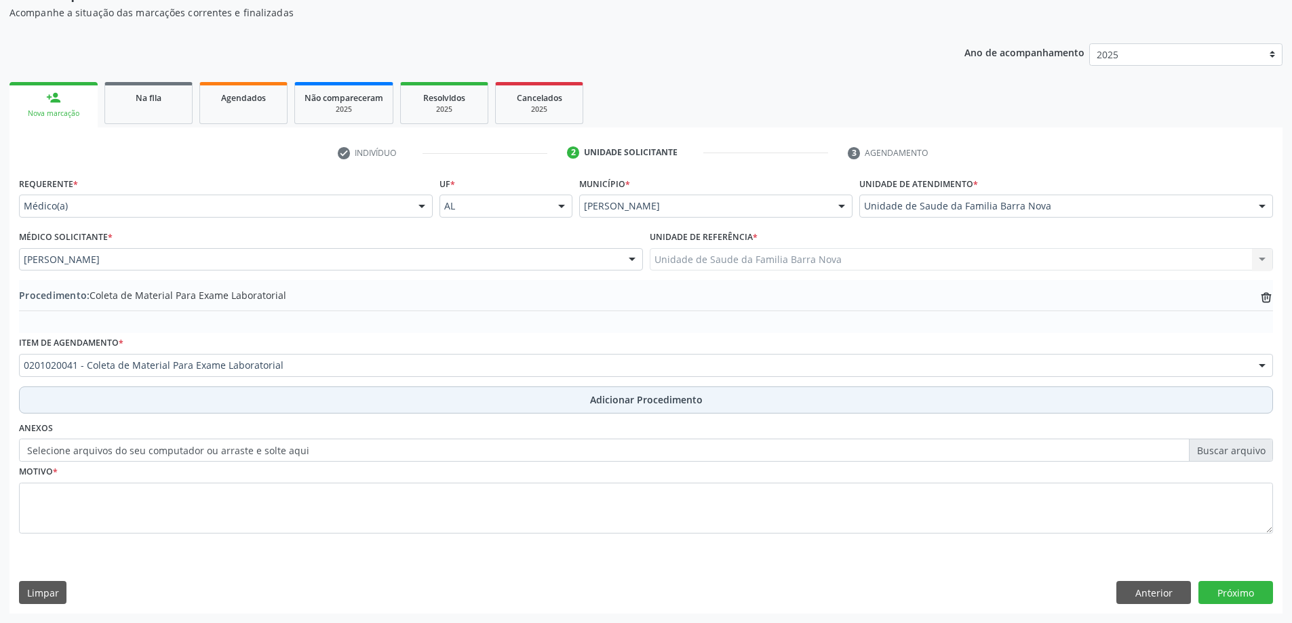
scroll to position [140, 0]
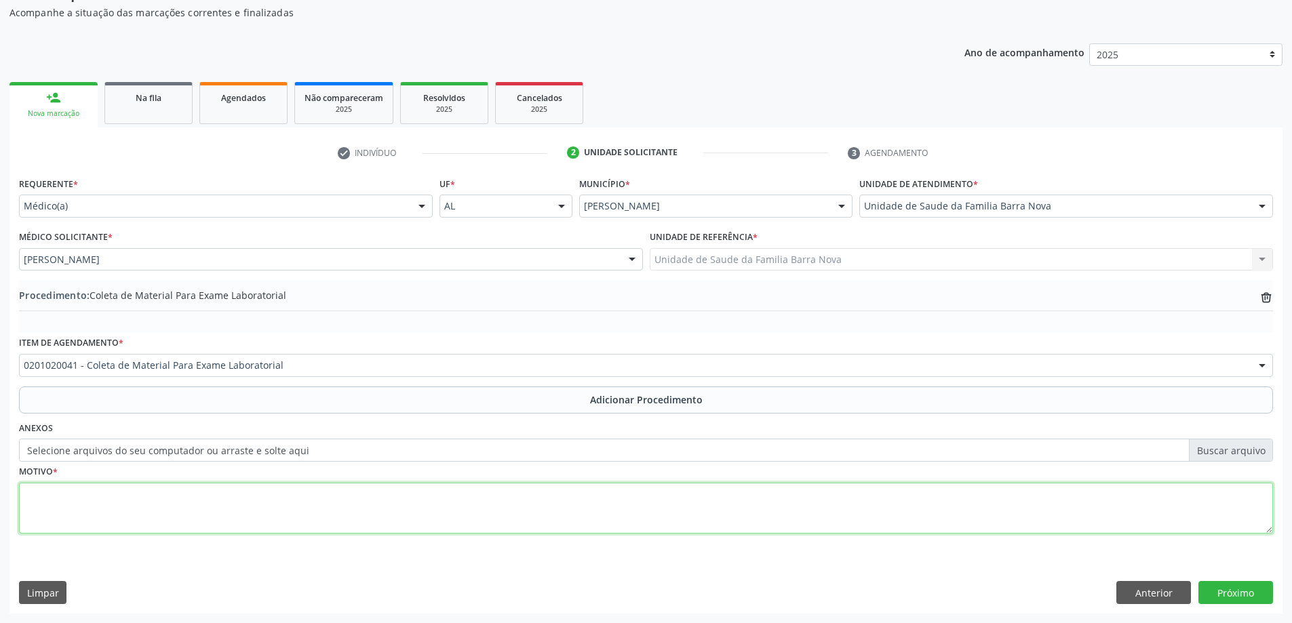
click at [180, 518] on textarea at bounding box center [646, 509] width 1254 height 52
type textarea "Controle clínico."
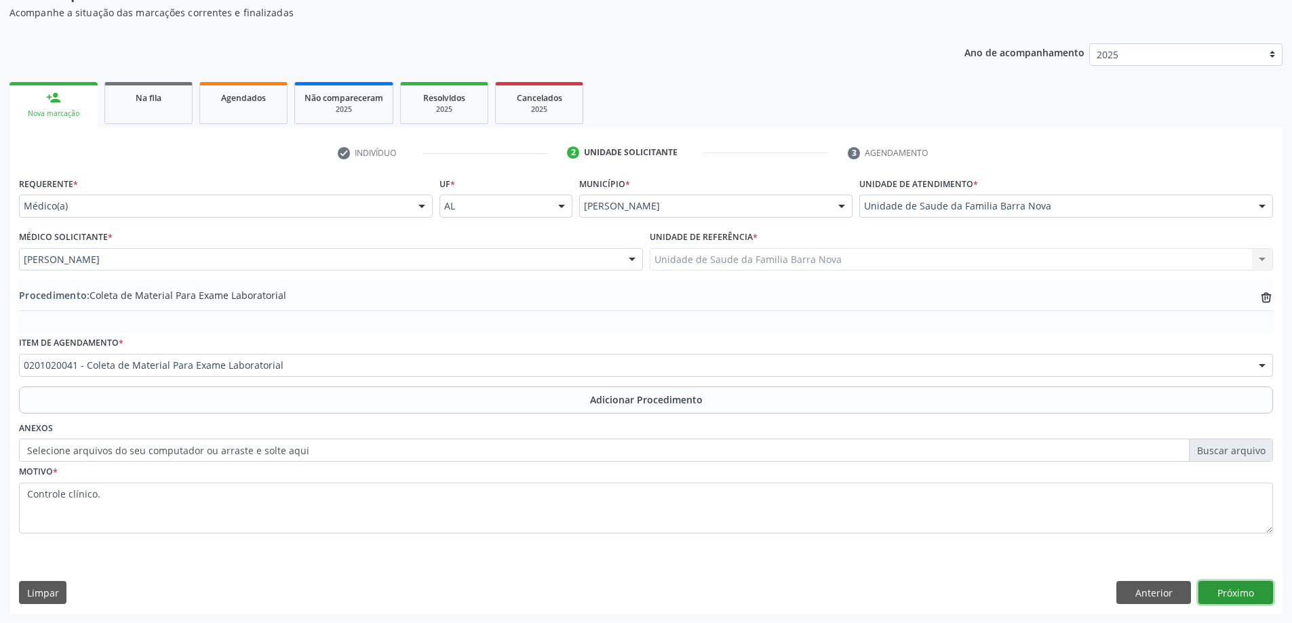
click at [1233, 590] on button "Próximo" at bounding box center [1236, 592] width 75 height 23
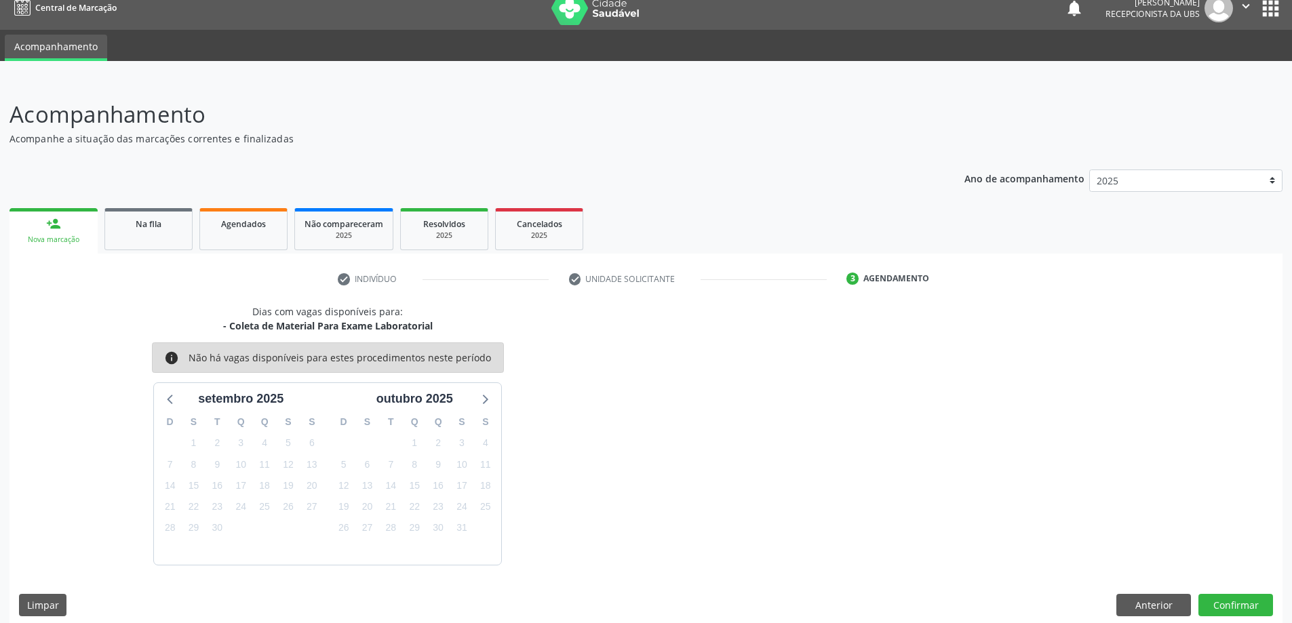
scroll to position [26, 0]
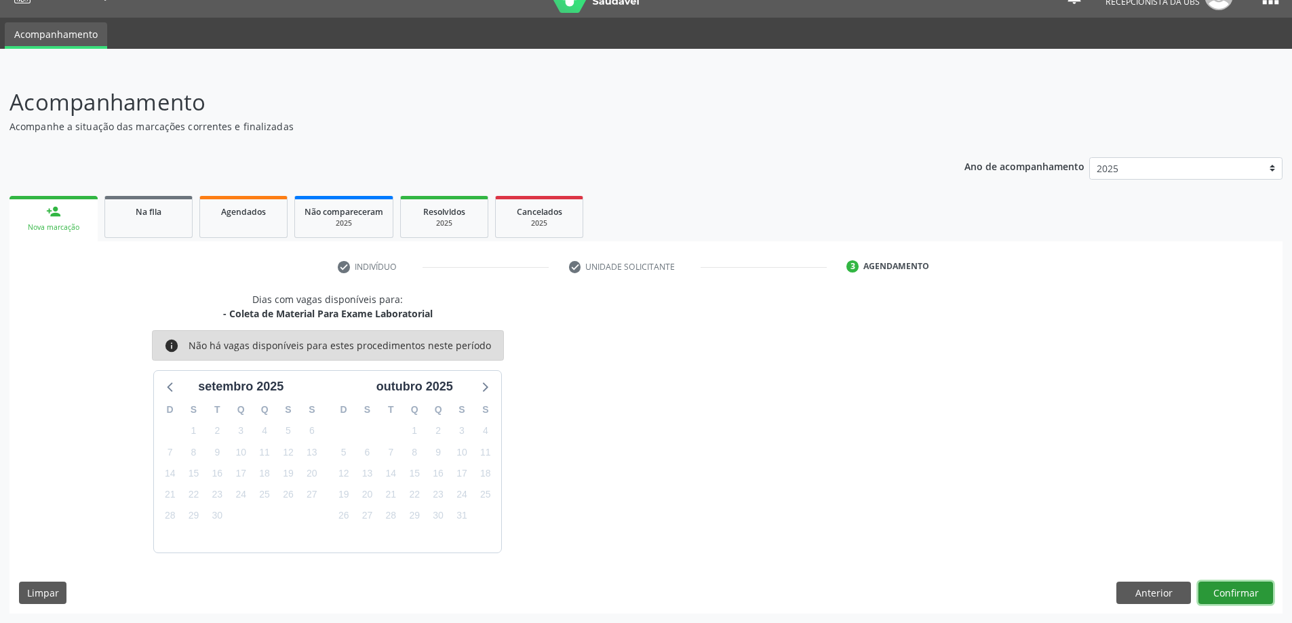
click at [1235, 583] on button "Confirmar" at bounding box center [1236, 593] width 75 height 23
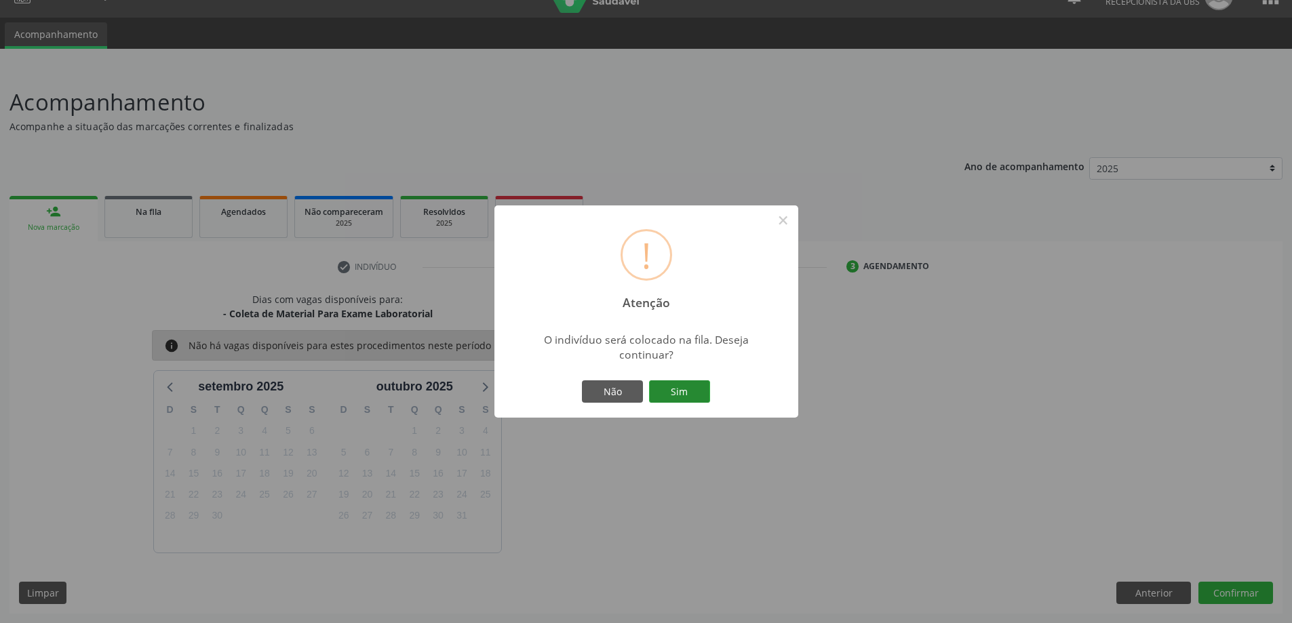
click at [679, 392] on button "Sim" at bounding box center [679, 392] width 61 height 23
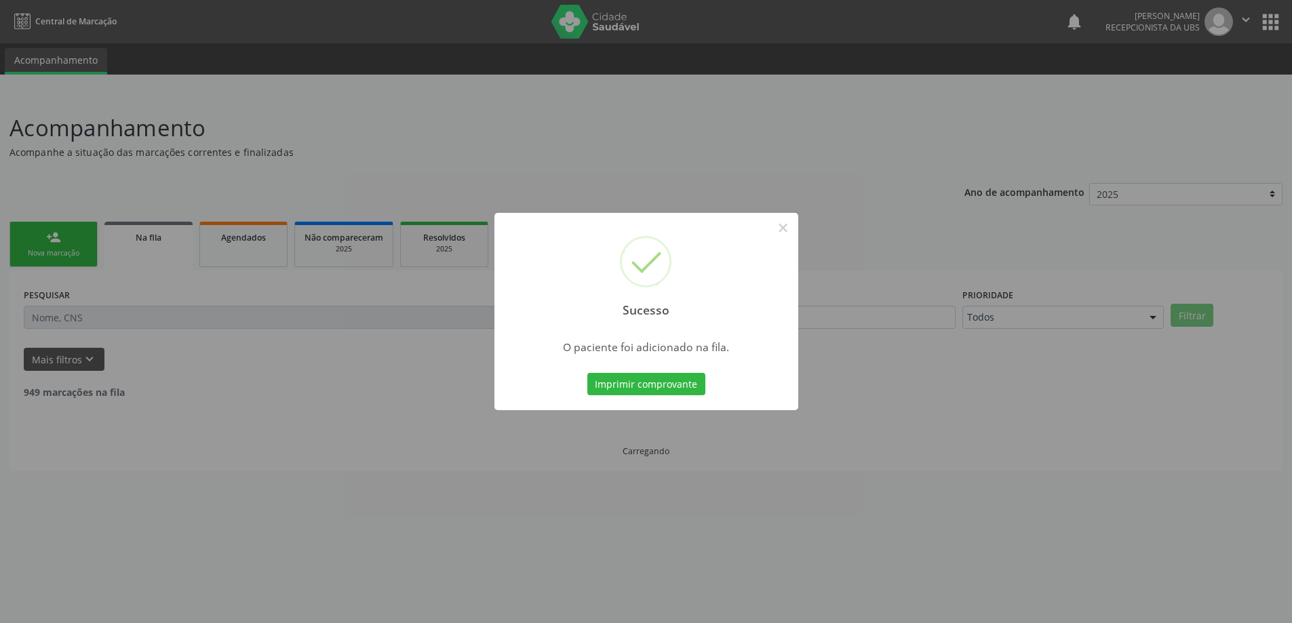
scroll to position [0, 0]
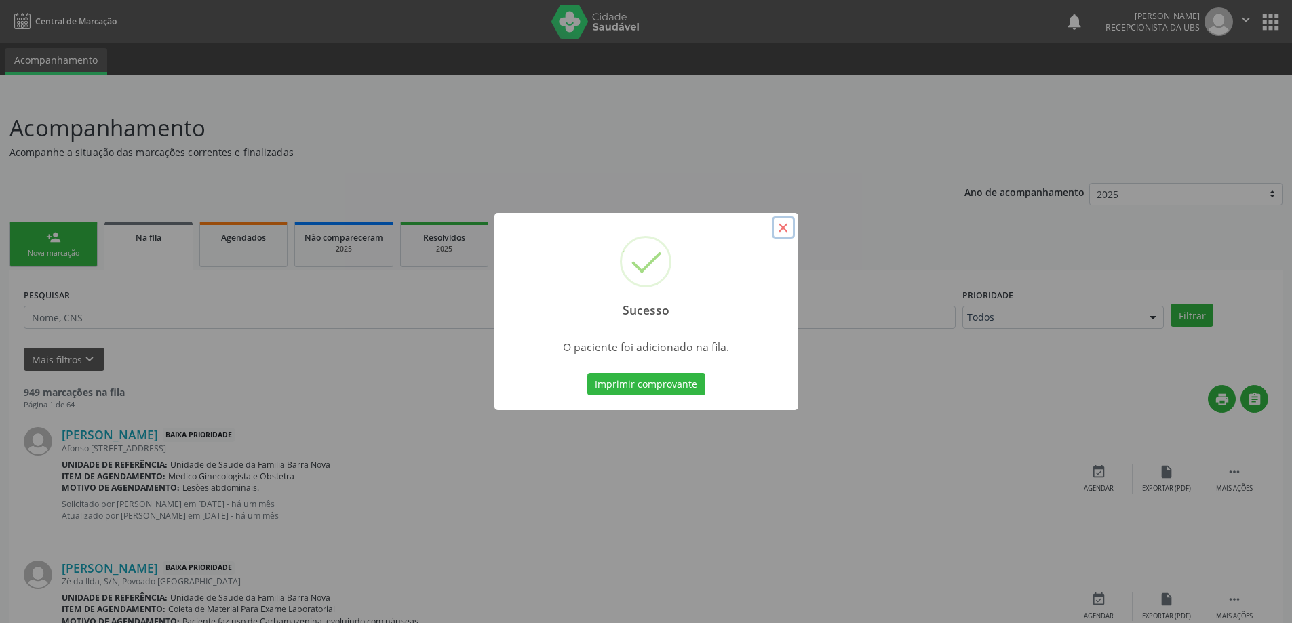
click at [787, 225] on button "×" at bounding box center [783, 227] width 23 height 23
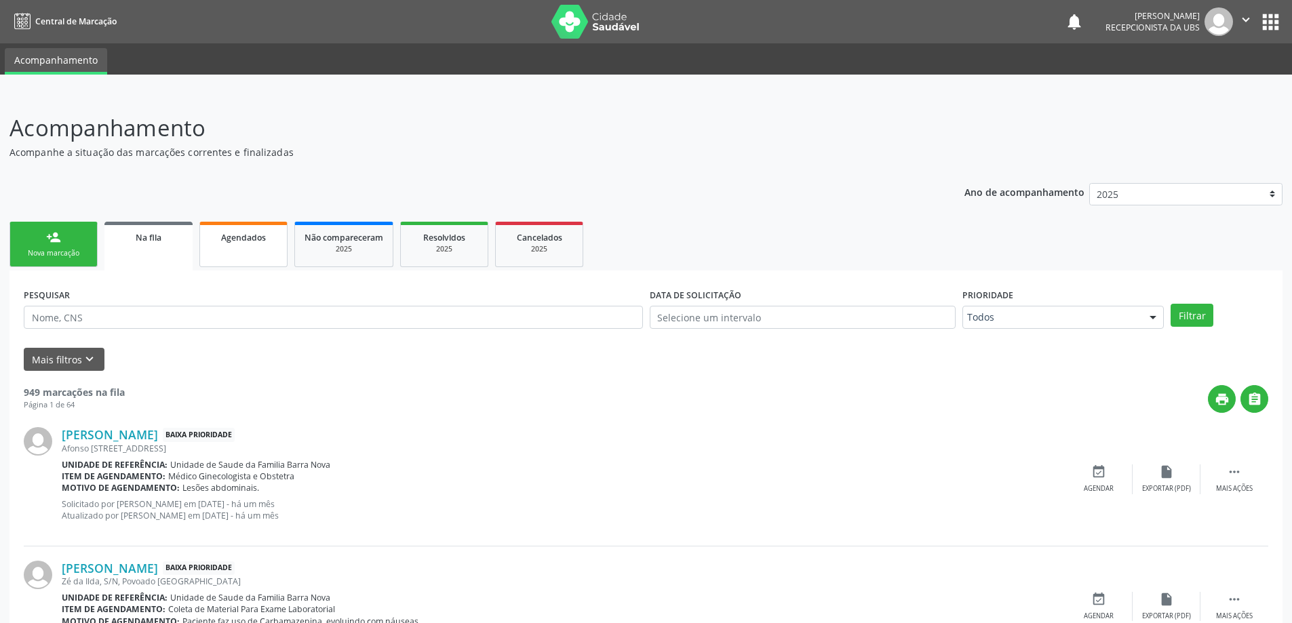
click at [239, 231] on div "Agendados" at bounding box center [244, 237] width 68 height 14
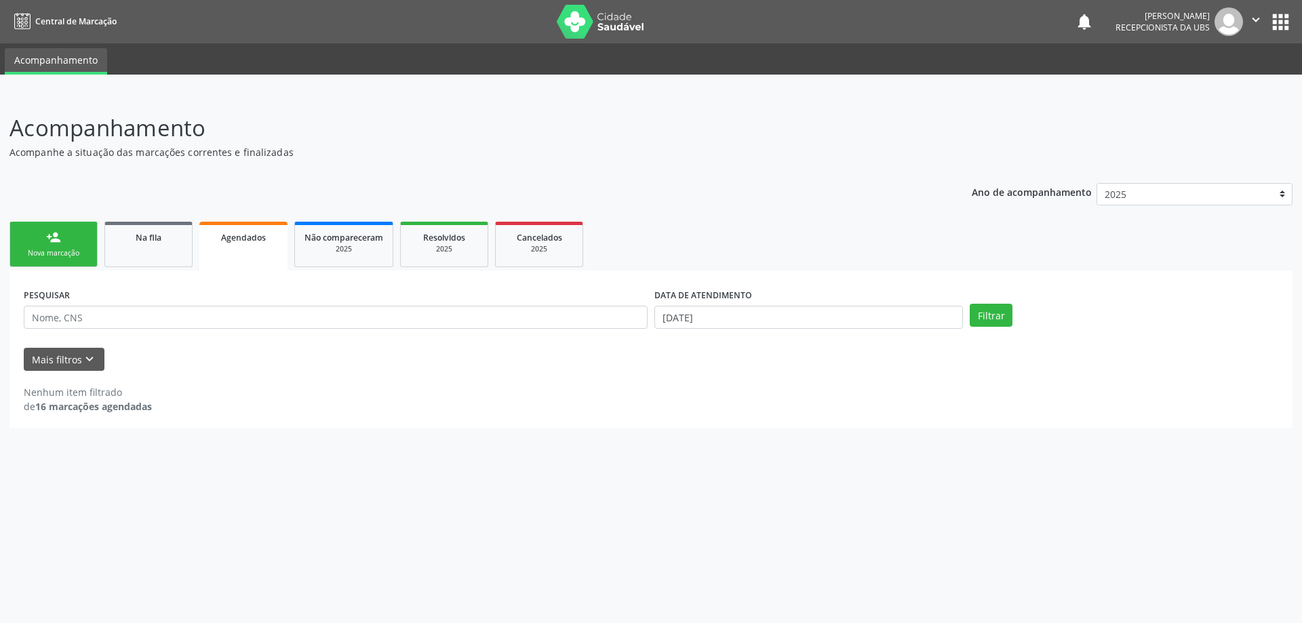
click at [59, 248] on div "Nova marcação" at bounding box center [54, 253] width 68 height 10
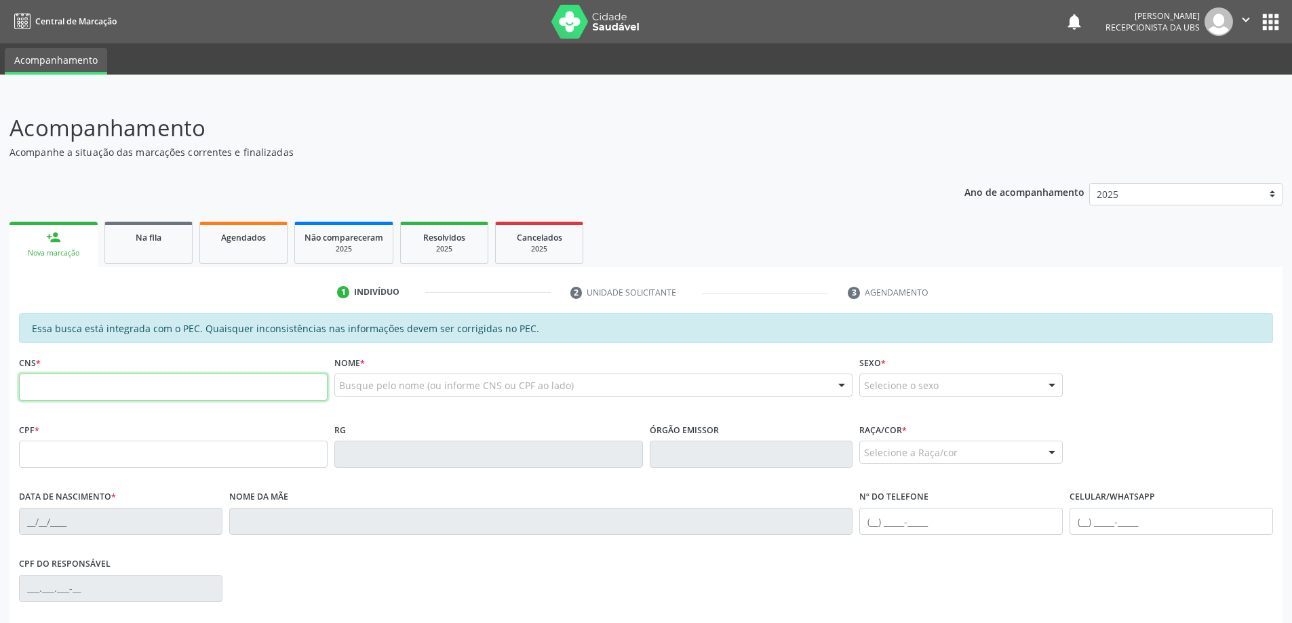
click at [75, 387] on input "text" at bounding box center [173, 387] width 309 height 27
type input "704 5053 4899 6613"
type input "384.673.804-20"
type input "[DATE]"
type input "[PERSON_NAME]"
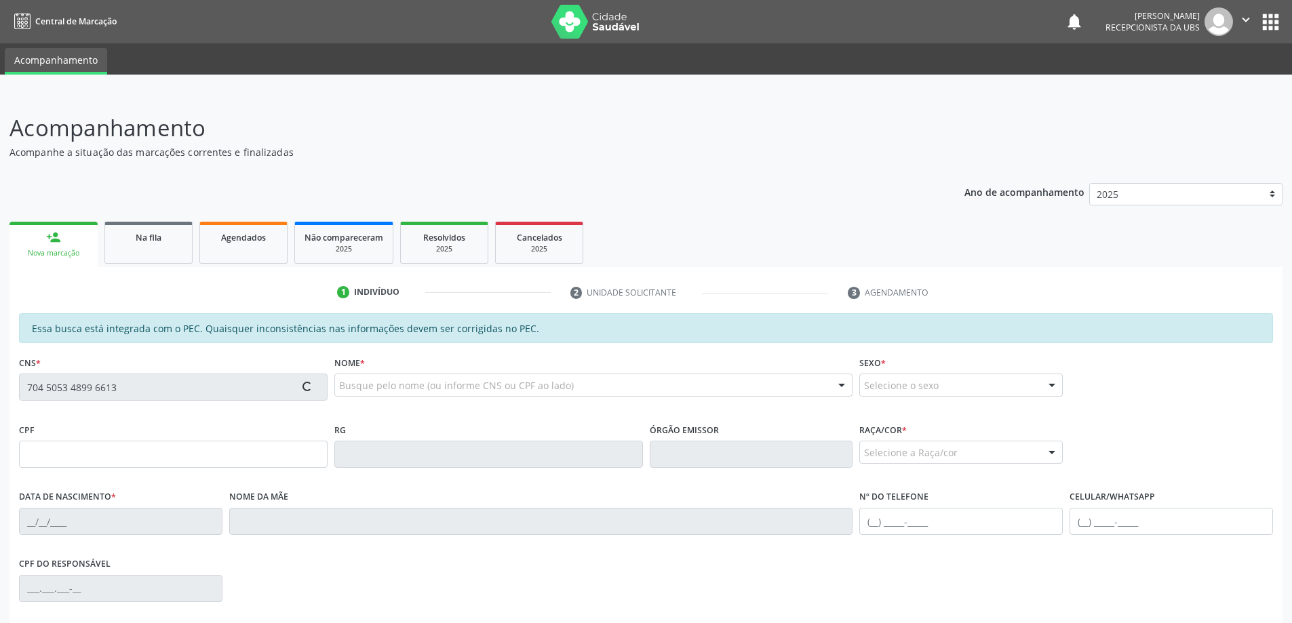
type input "[PHONE_NUMBER]"
type input "04"
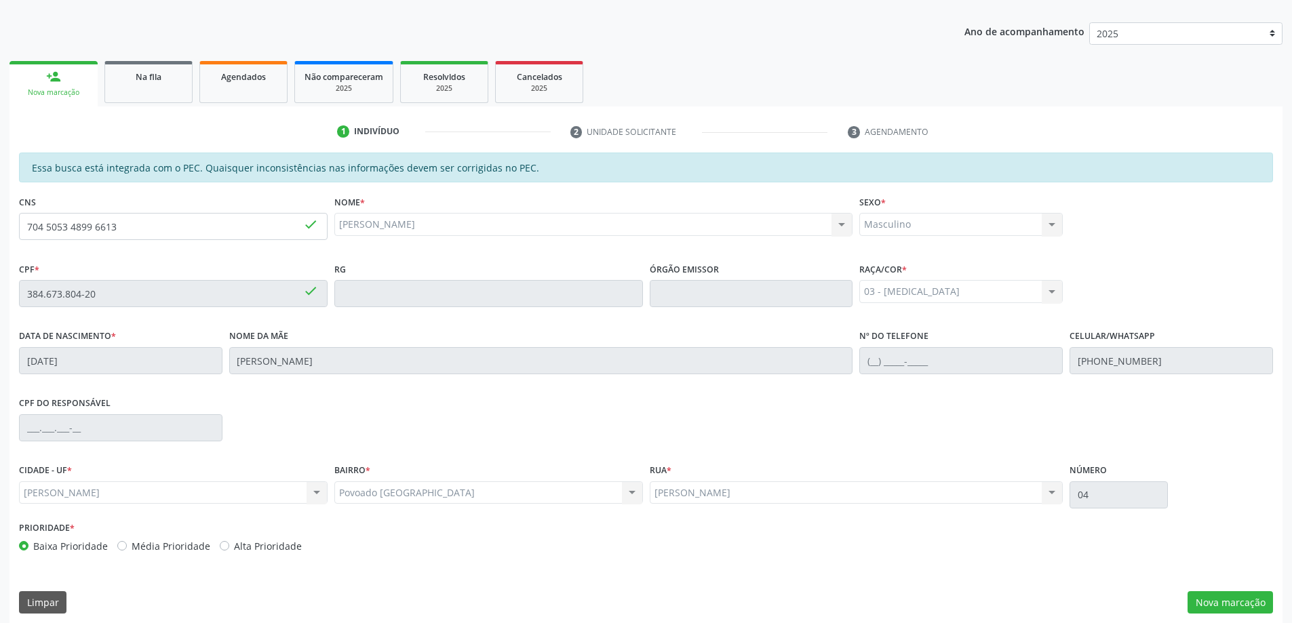
scroll to position [170, 0]
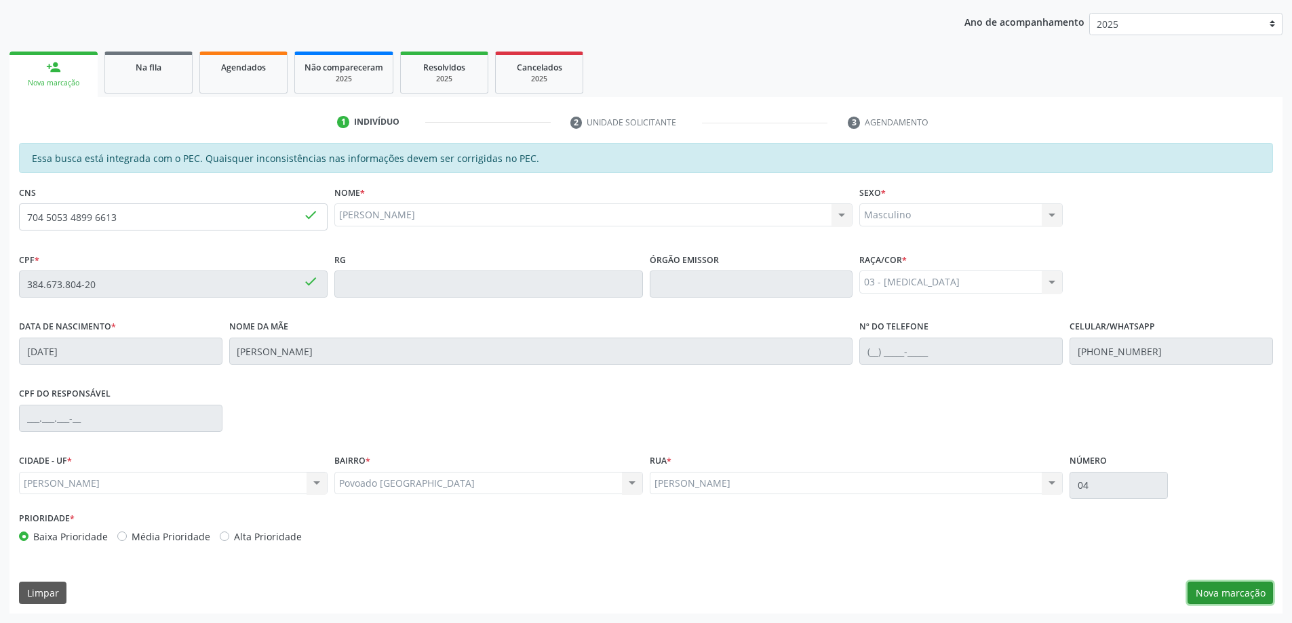
click at [1214, 592] on button "Nova marcação" at bounding box center [1230, 593] width 85 height 23
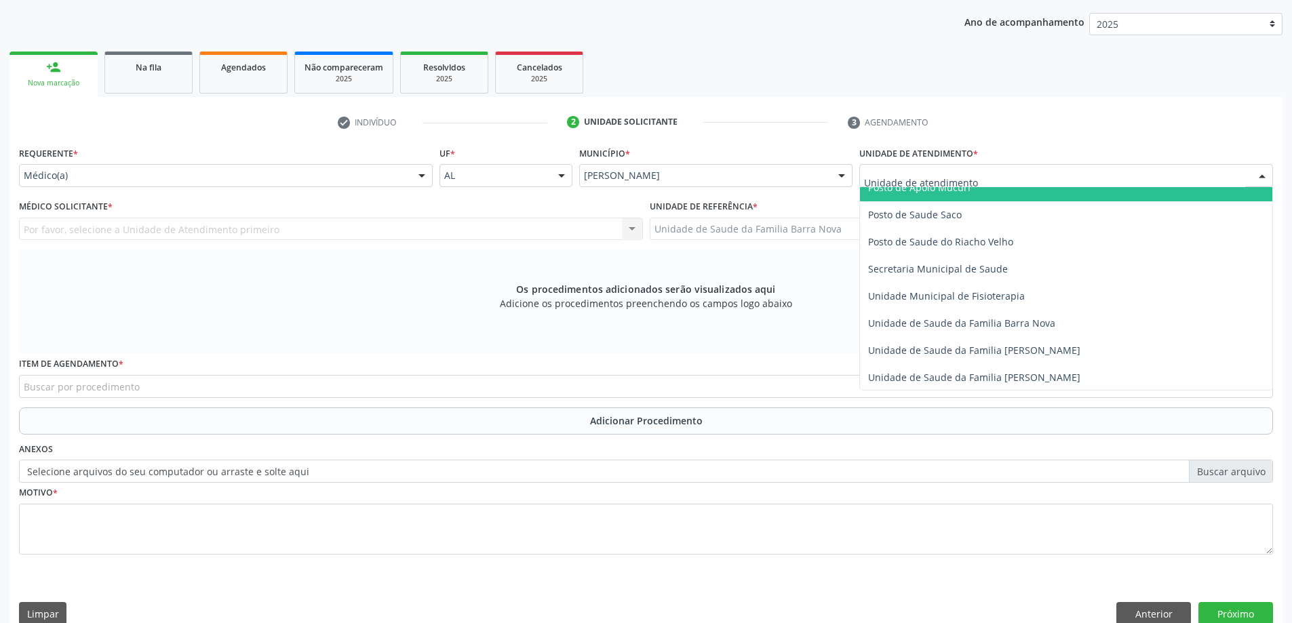
scroll to position [611, 0]
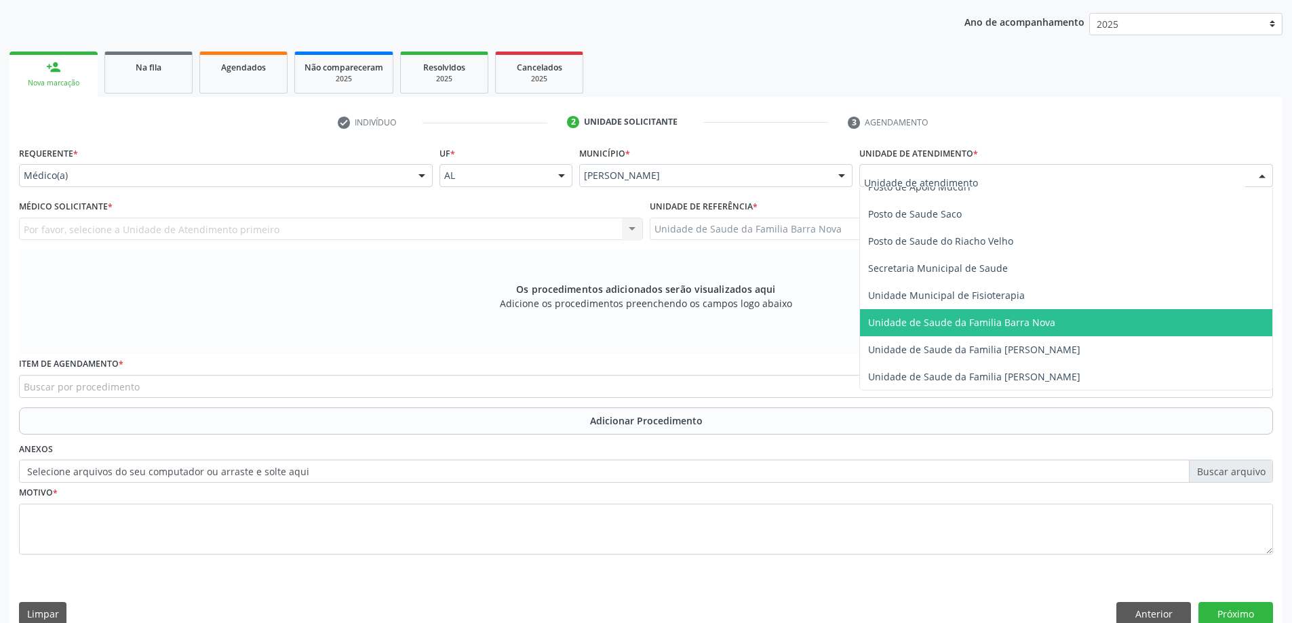
click at [967, 323] on span "Unidade de Saude da Familia Barra Nova" at bounding box center [961, 322] width 187 height 13
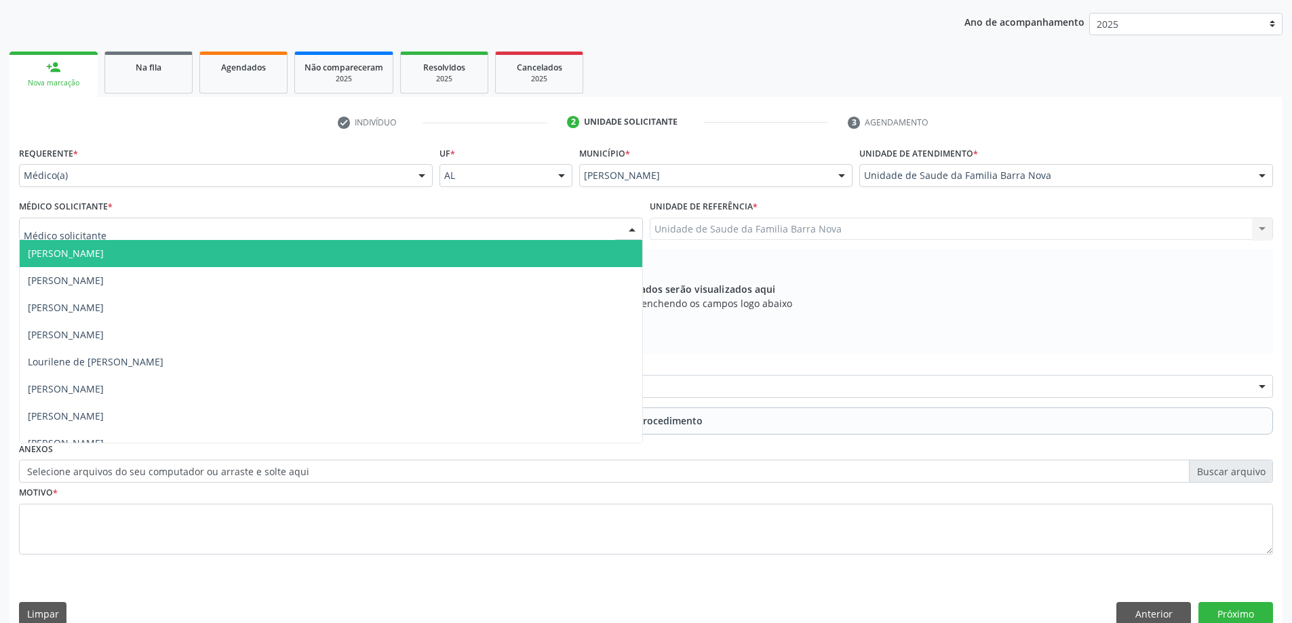
click at [337, 233] on div at bounding box center [331, 229] width 624 height 23
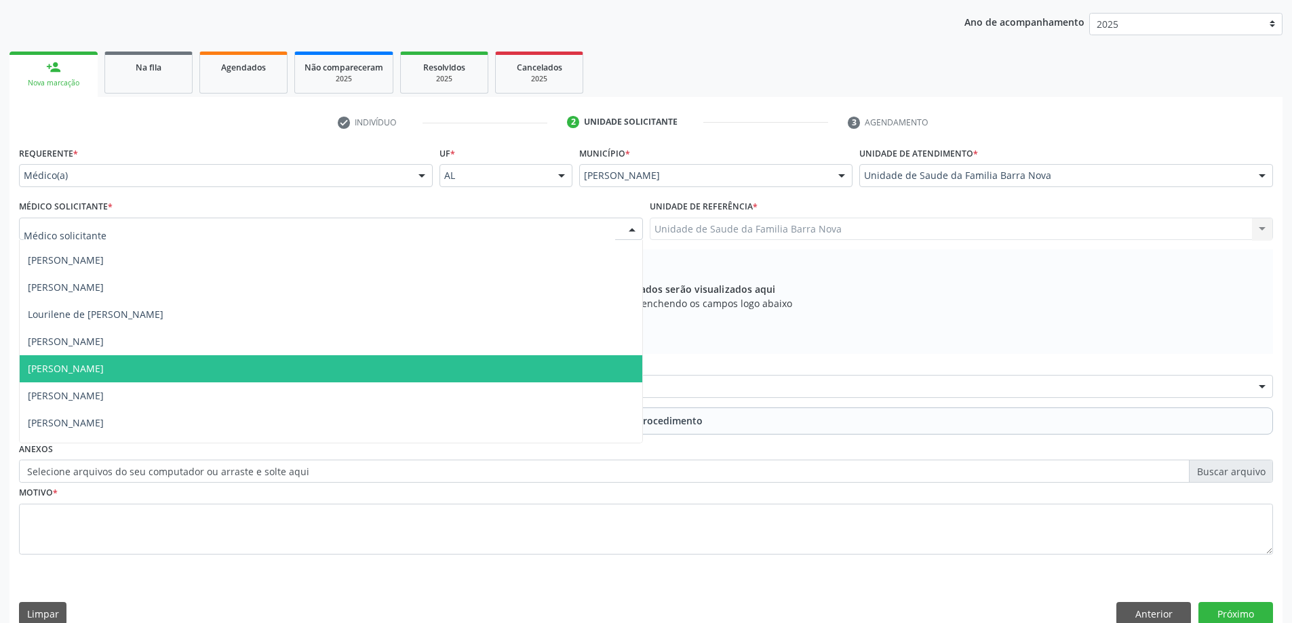
scroll to position [68, 0]
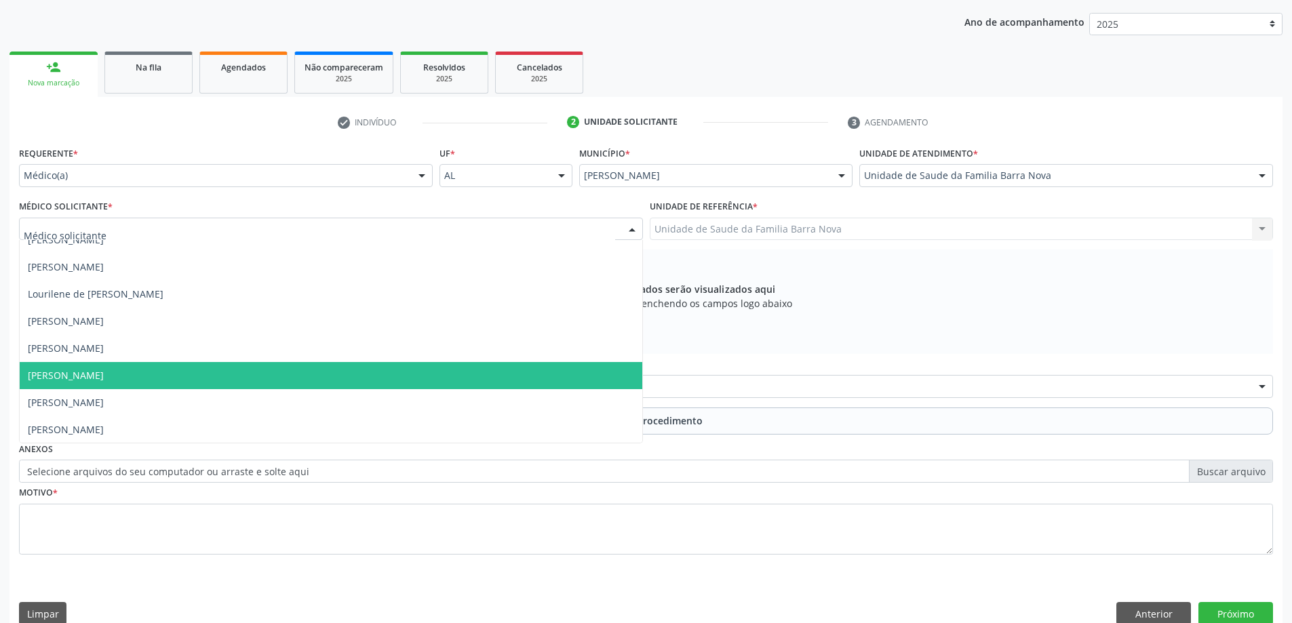
click at [296, 381] on span "[PERSON_NAME]" at bounding box center [331, 375] width 623 height 27
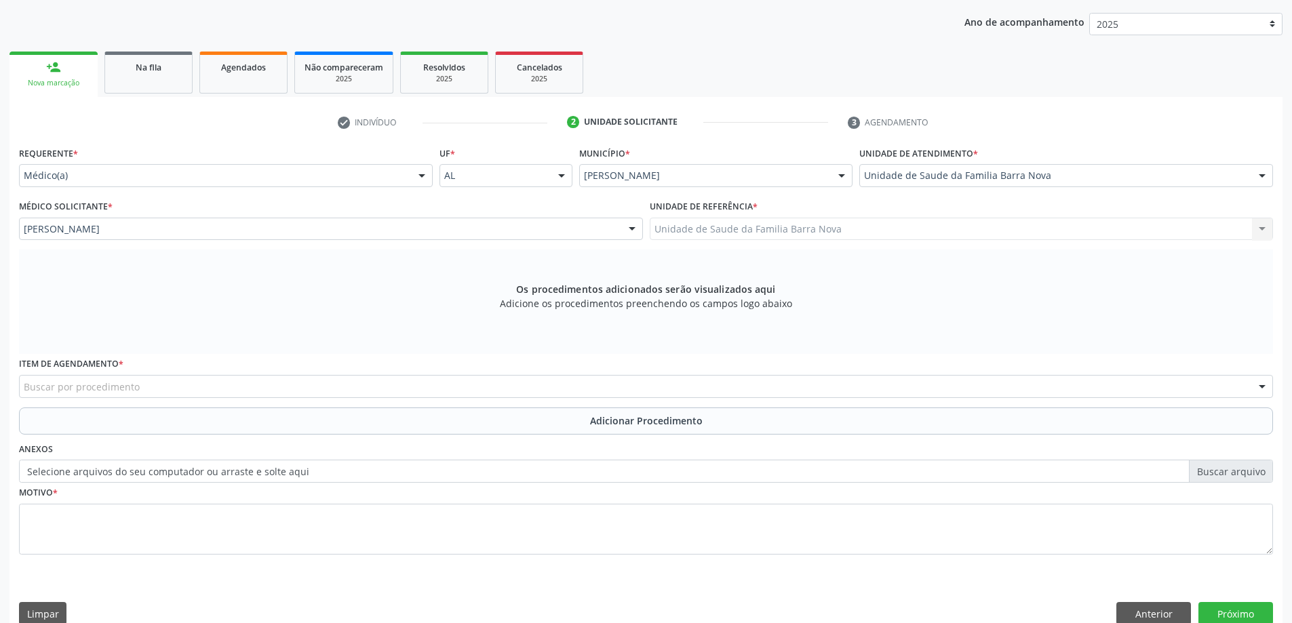
click at [284, 385] on div "Buscar por procedimento" at bounding box center [646, 386] width 1254 height 23
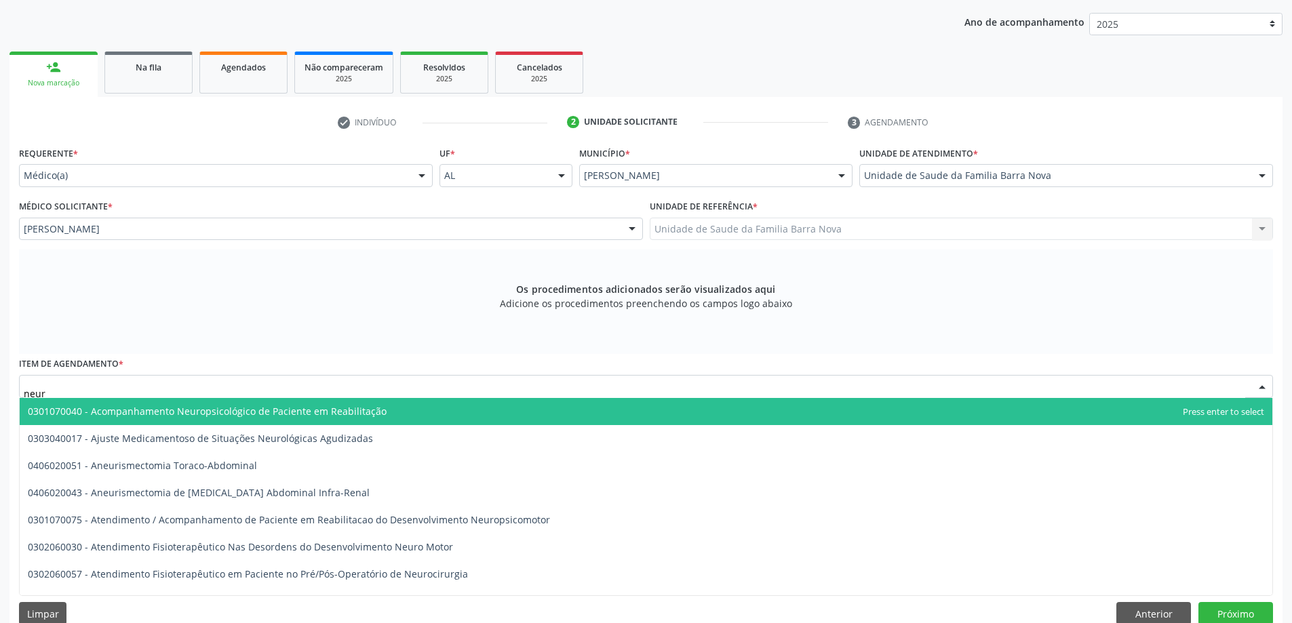
type input "neuro"
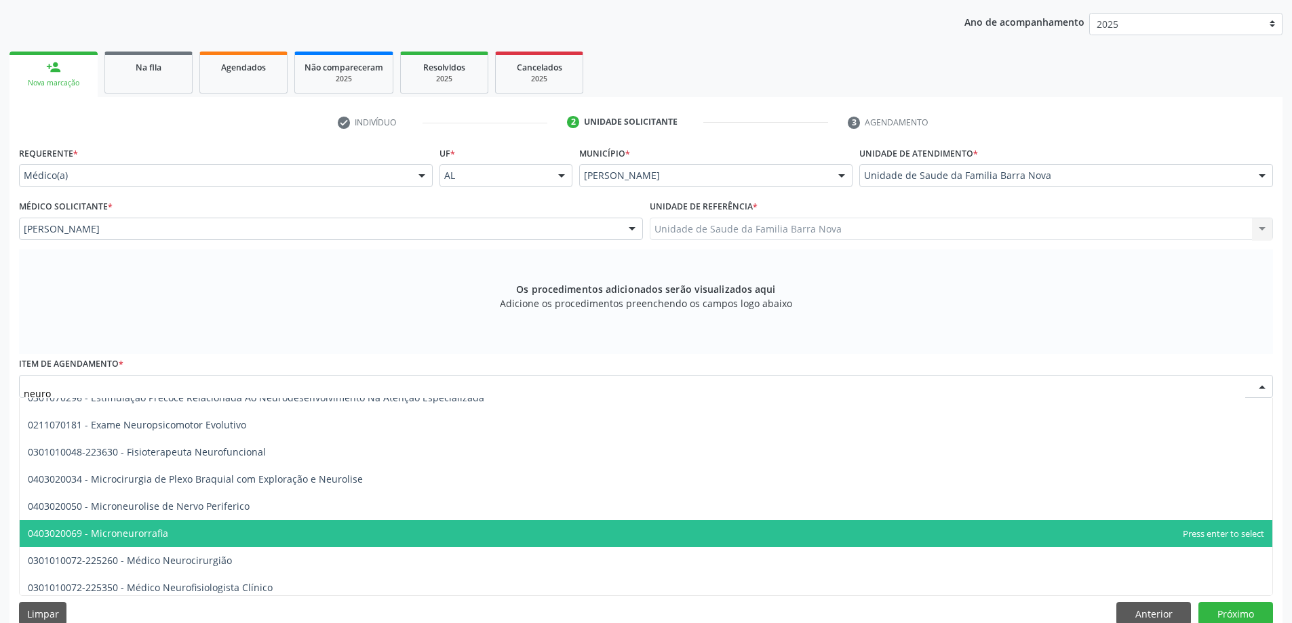
scroll to position [407, 0]
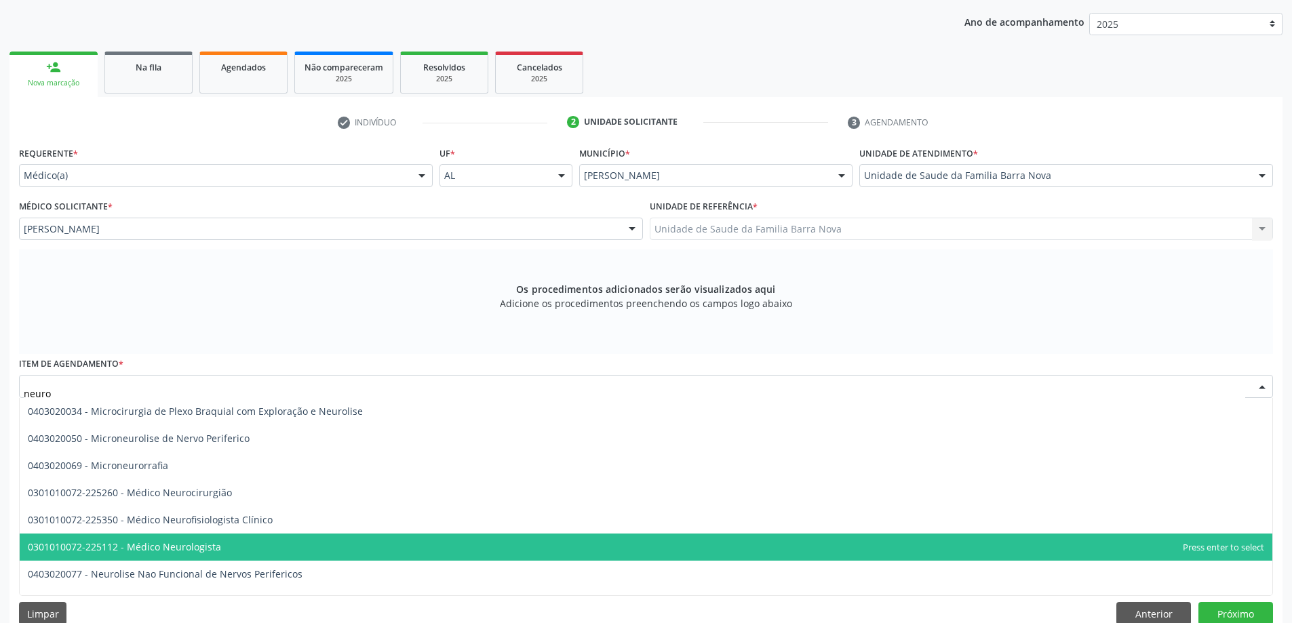
click at [366, 553] on span "0301010072-225112 - Médico Neurologista" at bounding box center [646, 547] width 1253 height 27
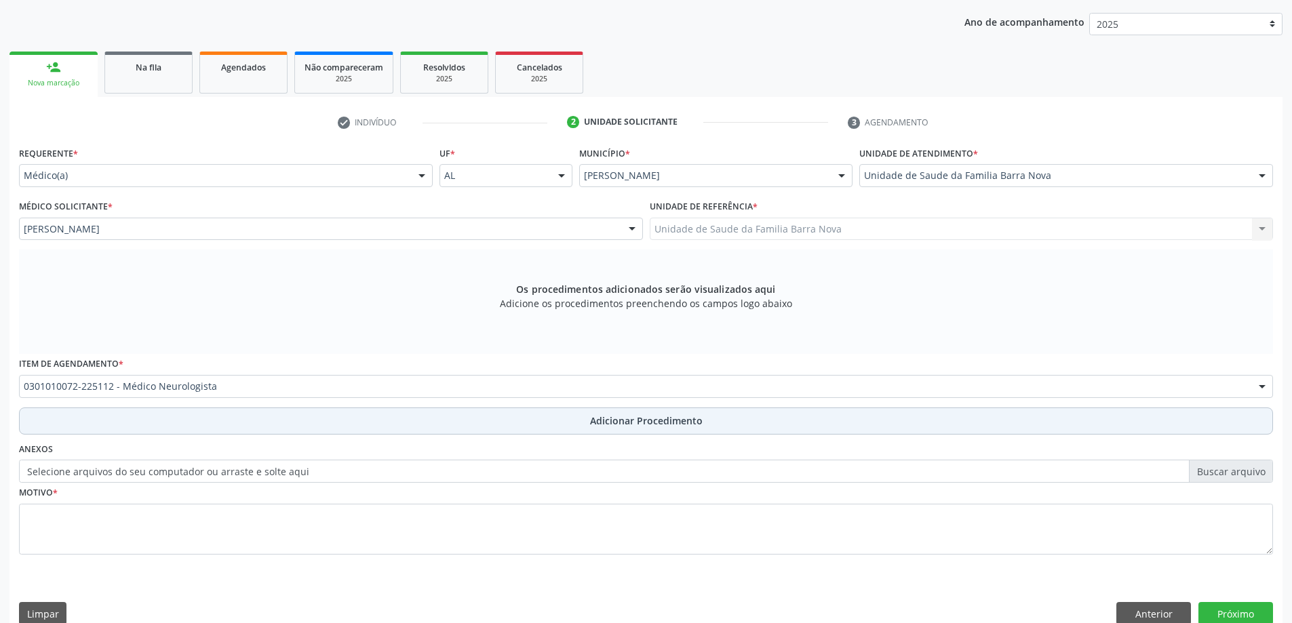
click at [600, 417] on span "Adicionar Procedimento" at bounding box center [646, 421] width 113 height 14
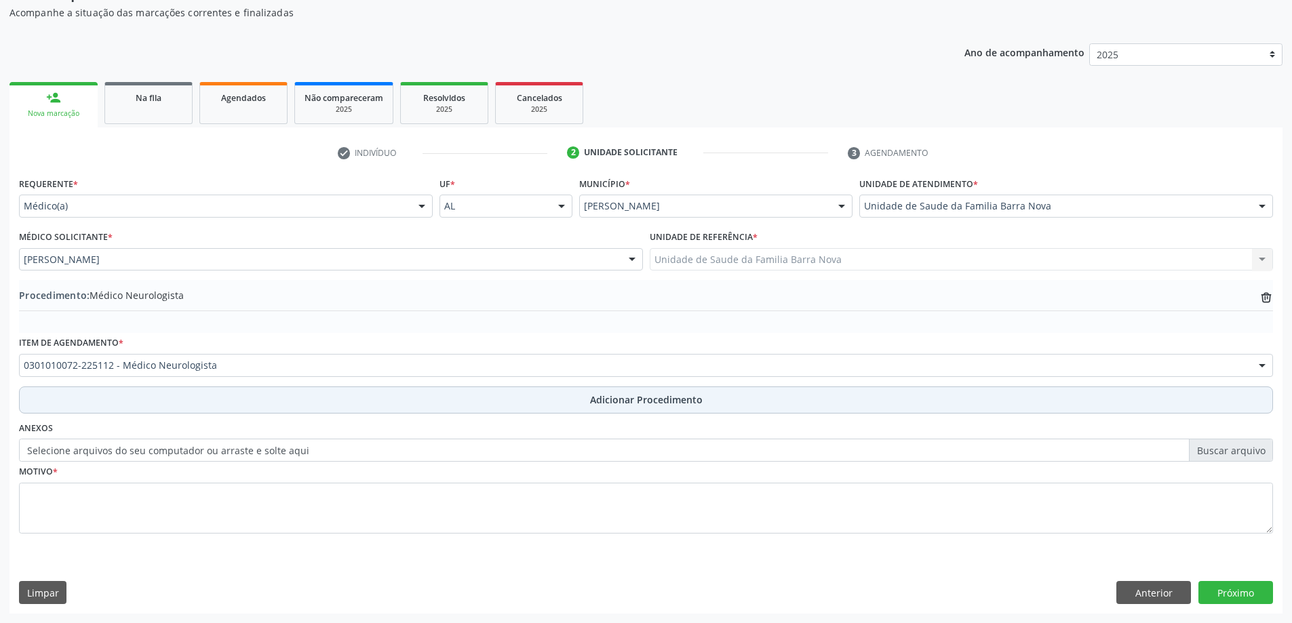
scroll to position [140, 0]
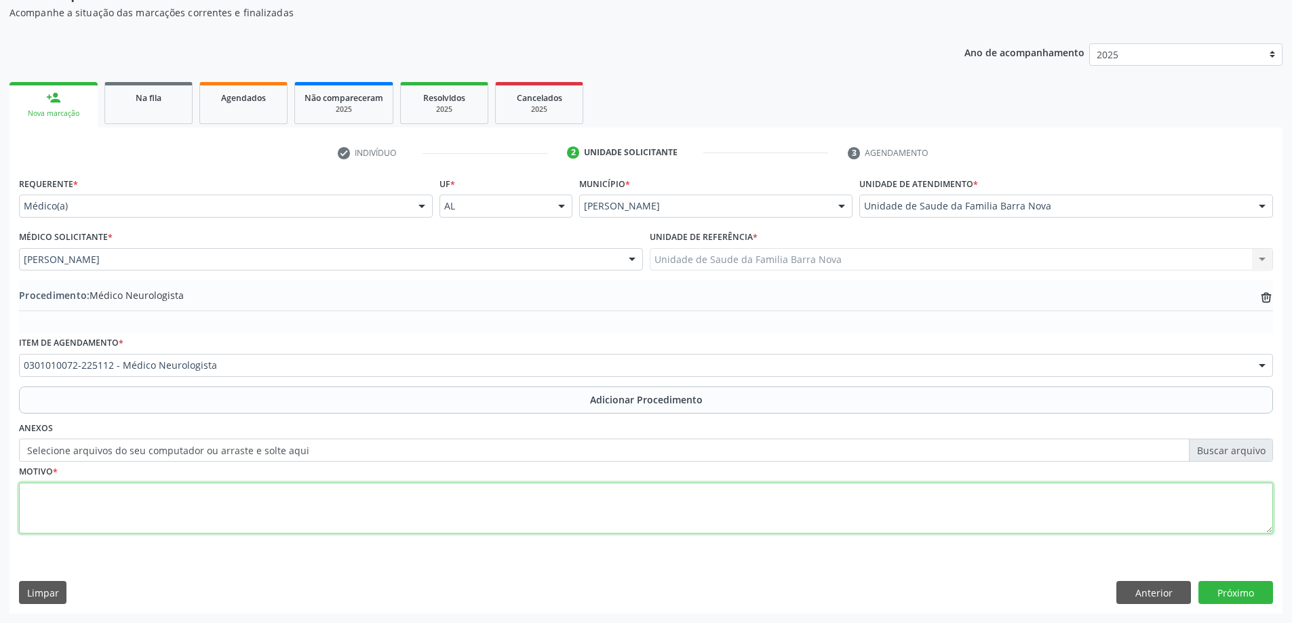
click at [205, 514] on textarea at bounding box center [646, 509] width 1254 height 52
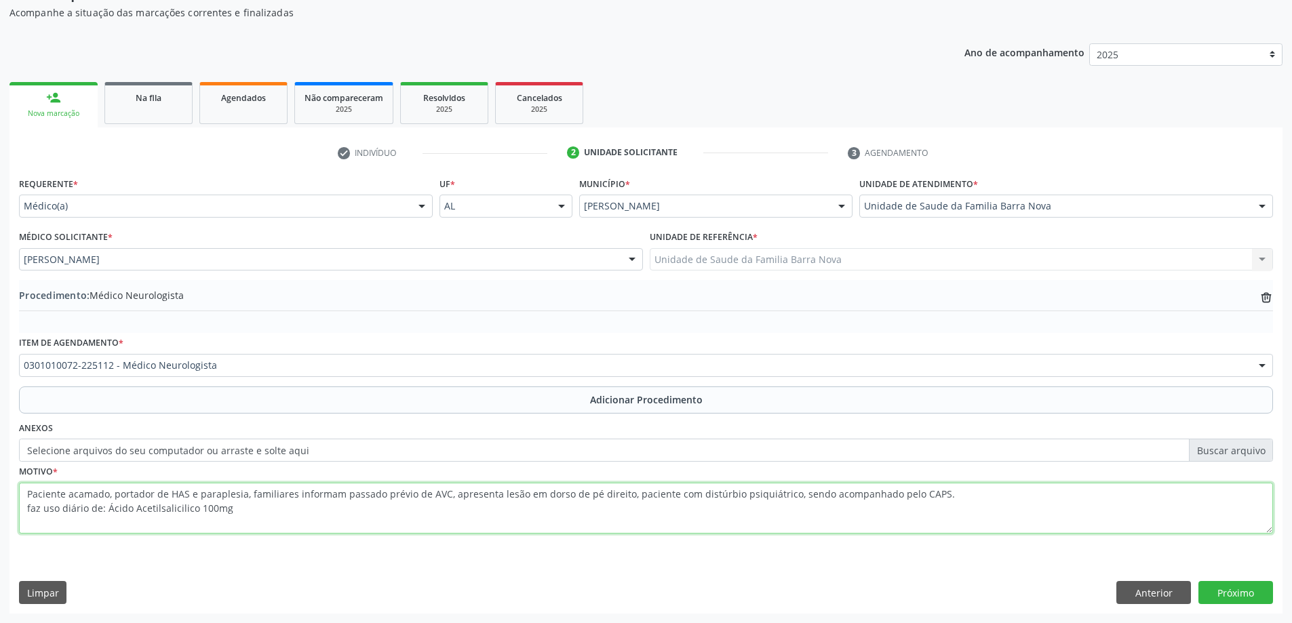
click at [212, 504] on textarea "Paciente acamado, portador de HAS e paraplesia, familiares informam passado pré…" at bounding box center [646, 509] width 1254 height 52
click at [233, 511] on textarea "Paciente acamado, portador de HAS e paraplesia, familiares informam passado pré…" at bounding box center [646, 509] width 1254 height 52
click at [311, 512] on textarea "Paciente acamado, portador de HAS e paraplesia, familiares informam passado pré…" at bounding box center [646, 509] width 1254 height 52
click at [345, 508] on textarea "Paciente acamado, portador de HAS e paraplesia, familiares informam passado pré…" at bounding box center [646, 509] width 1254 height 52
click at [579, 506] on textarea "Paciente acamado, portador de HAS e paraplesia, familiares informam passado pré…" at bounding box center [646, 509] width 1254 height 52
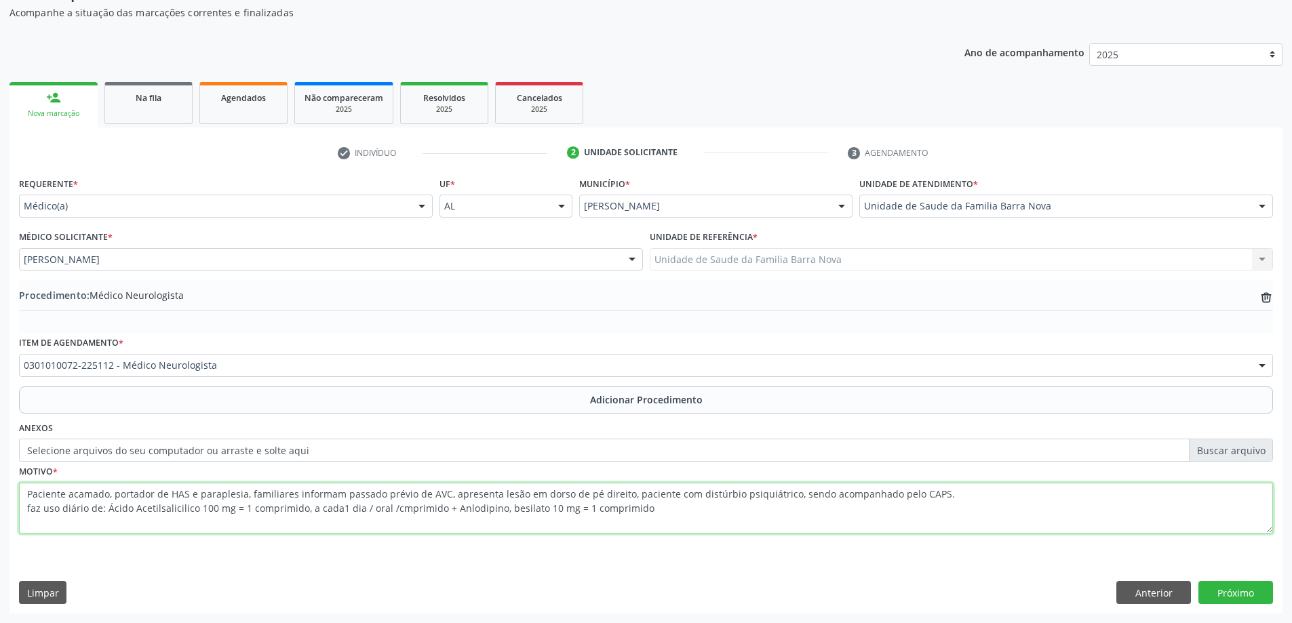
click at [637, 509] on textarea "Paciente acamado, portador de HAS e paraplesia, familiares informam passado pré…" at bounding box center [646, 509] width 1254 height 52
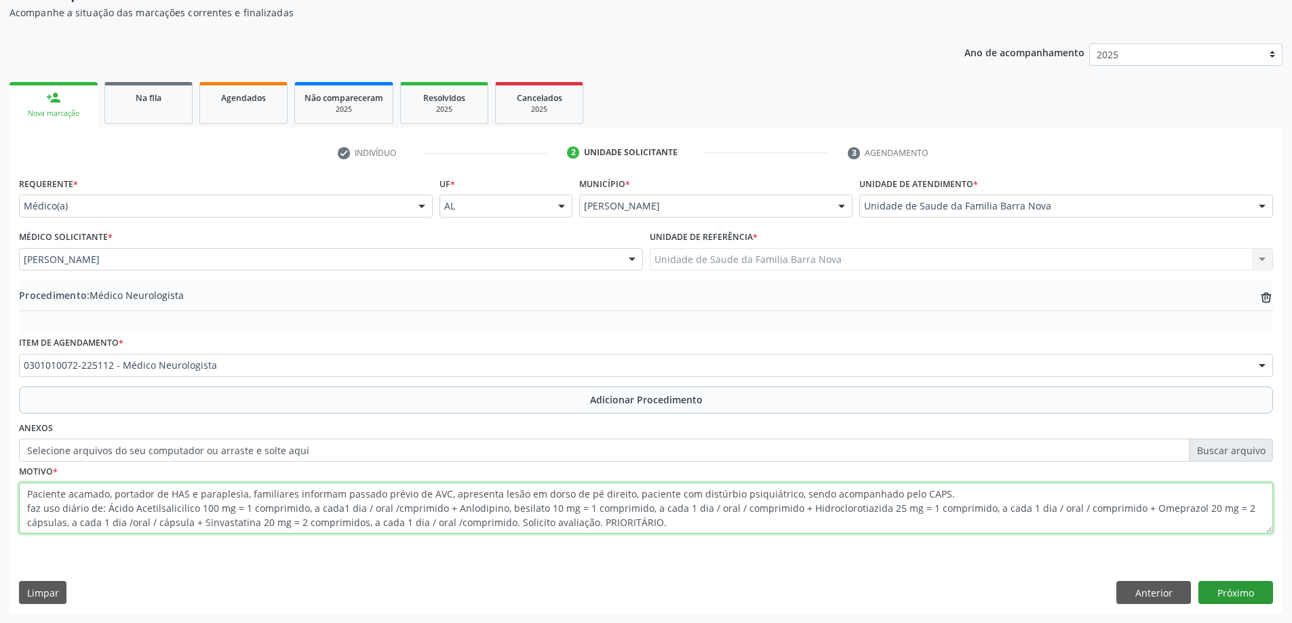
type textarea "Paciente acamado, portador de HAS e paraplesia, familiares informam passado pré…"
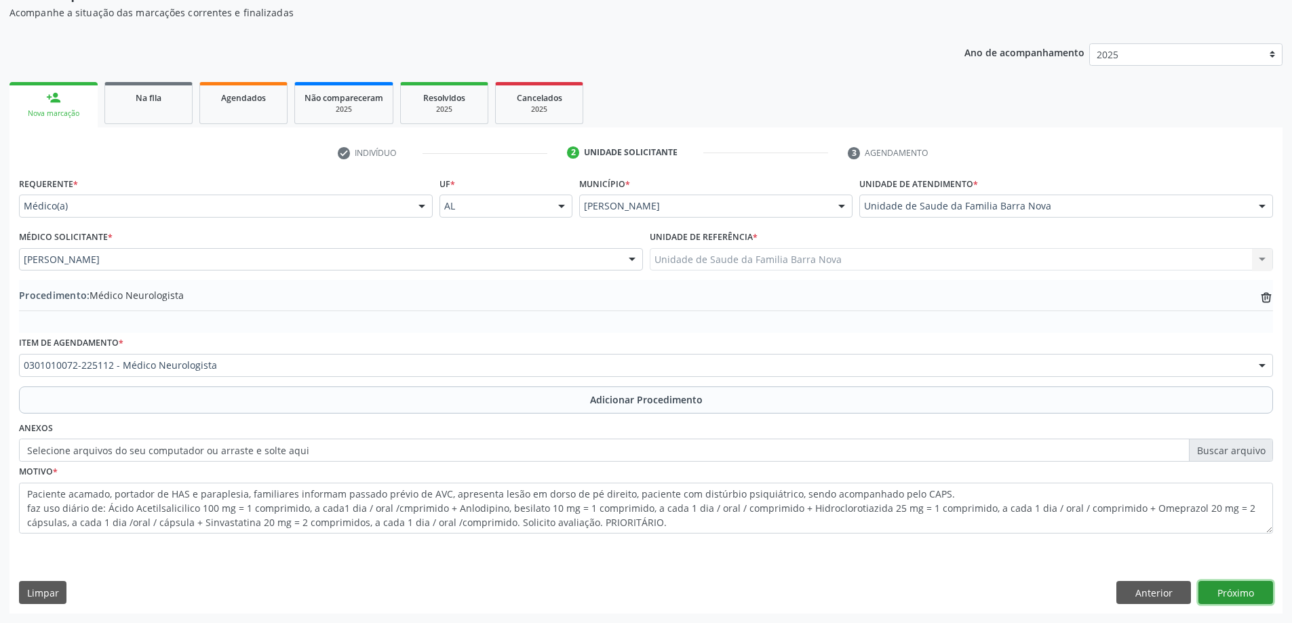
click at [1231, 595] on button "Próximo" at bounding box center [1236, 592] width 75 height 23
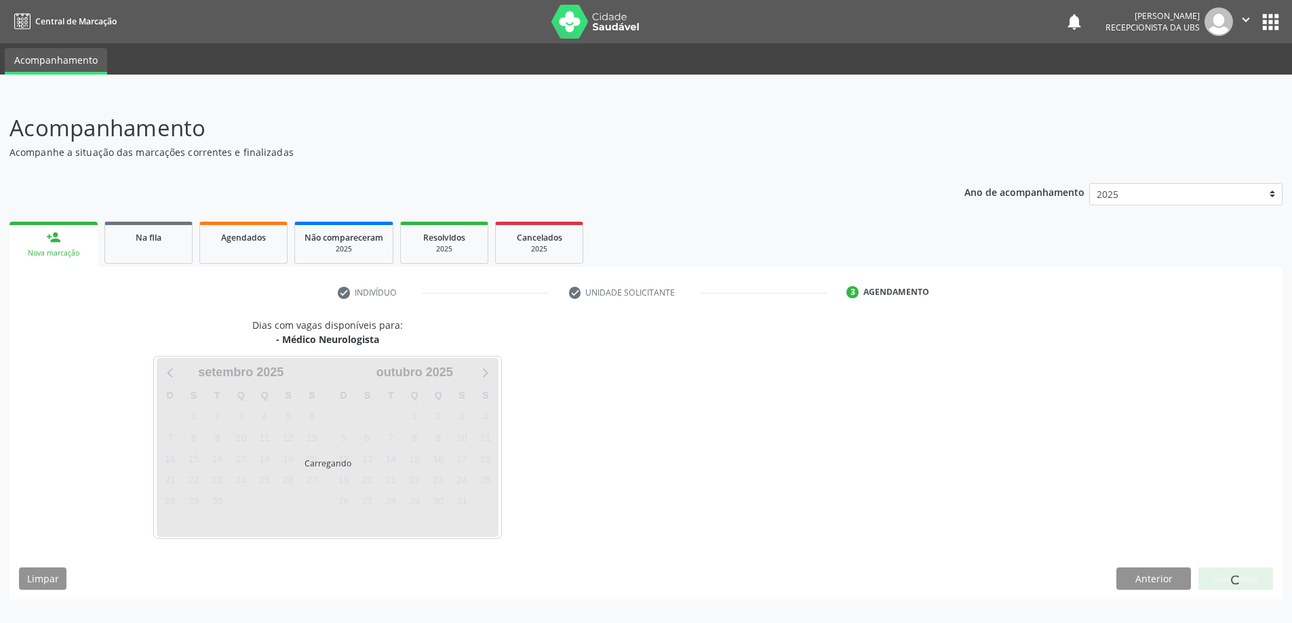
scroll to position [0, 0]
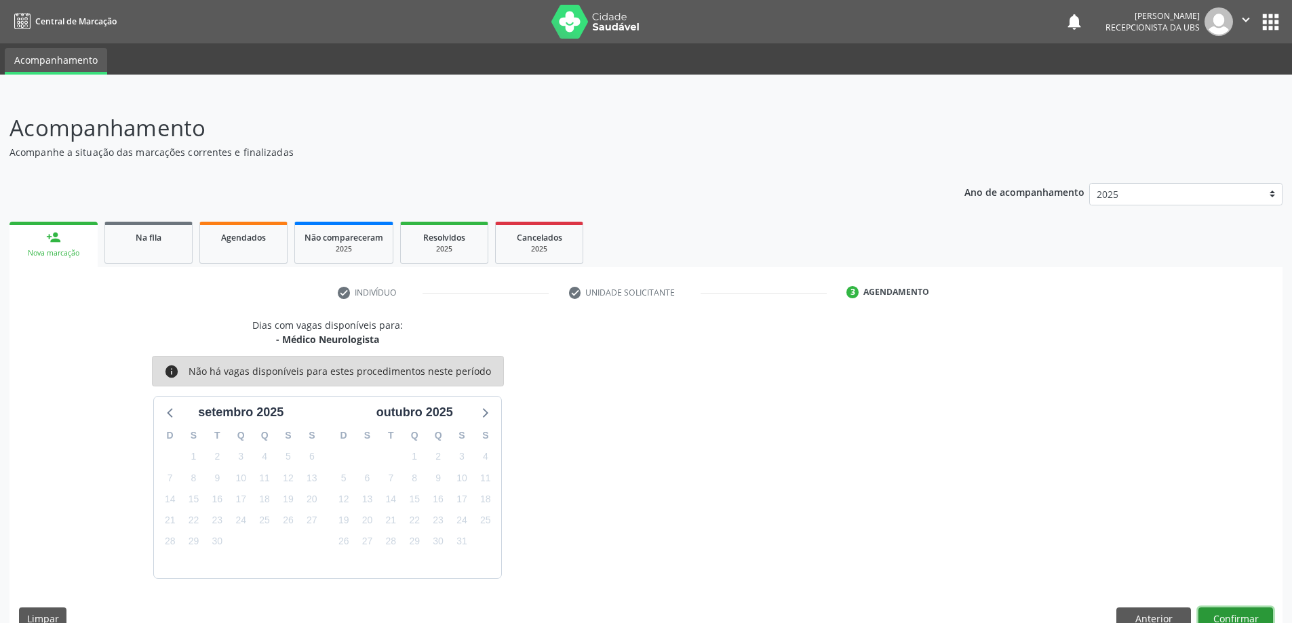
click at [1232, 615] on button "Confirmar" at bounding box center [1236, 619] width 75 height 23
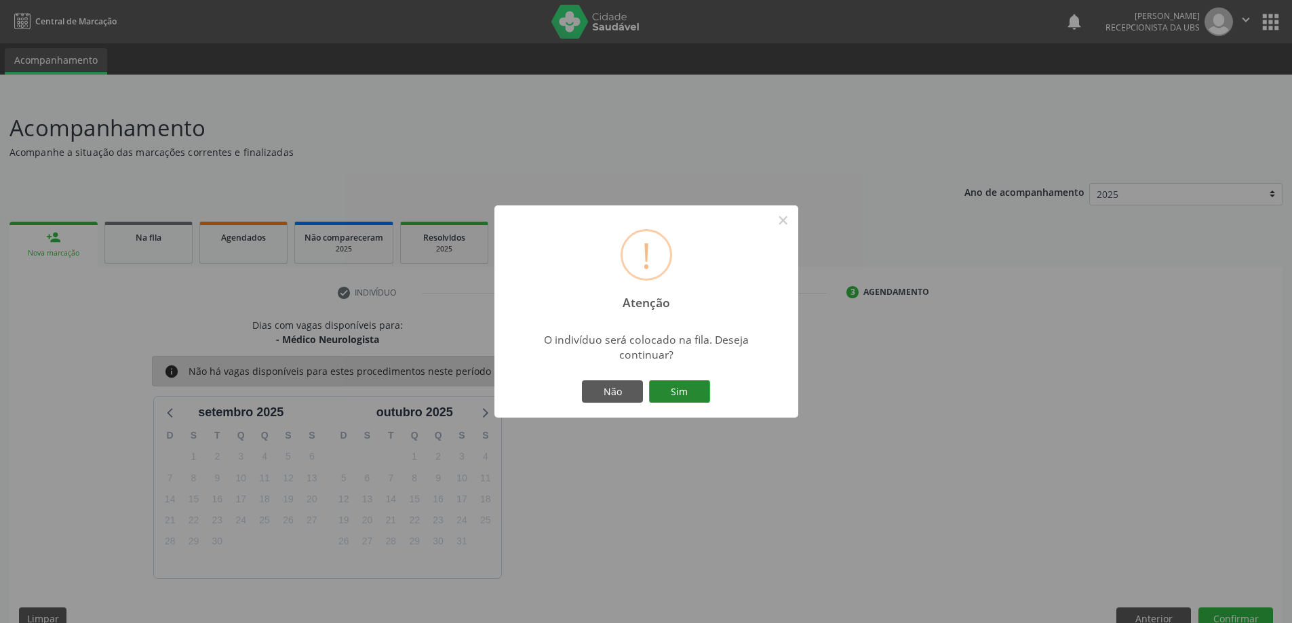
click at [678, 391] on button "Sim" at bounding box center [679, 392] width 61 height 23
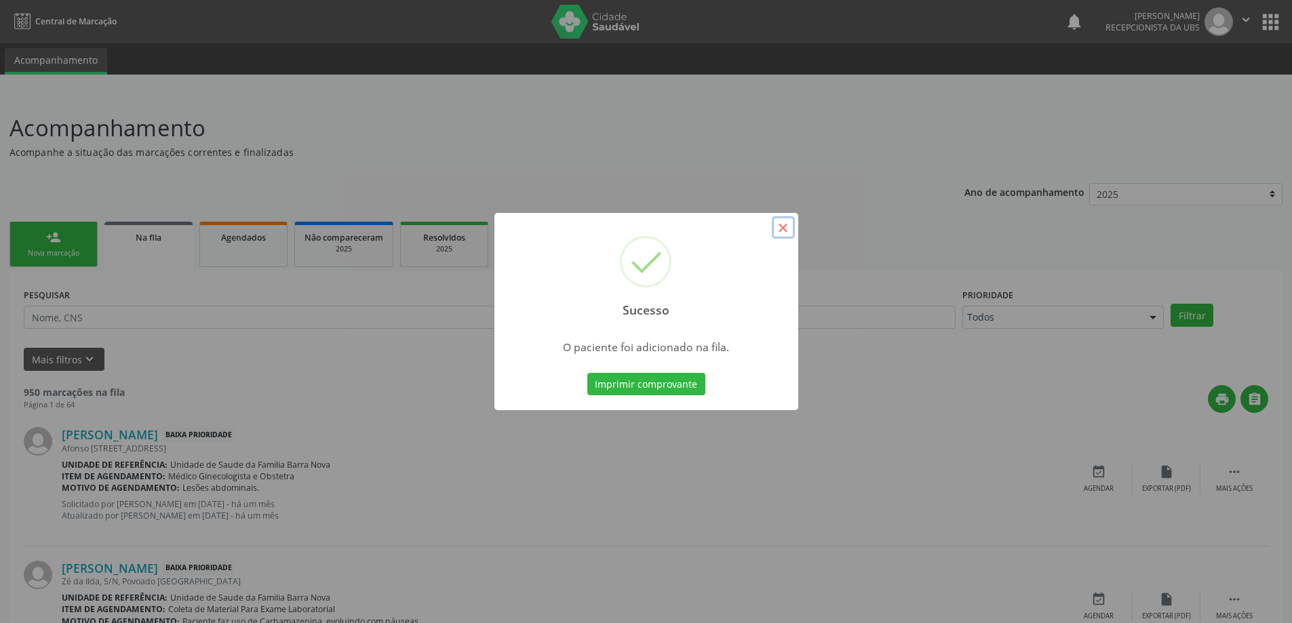
click at [782, 227] on button "×" at bounding box center [783, 227] width 23 height 23
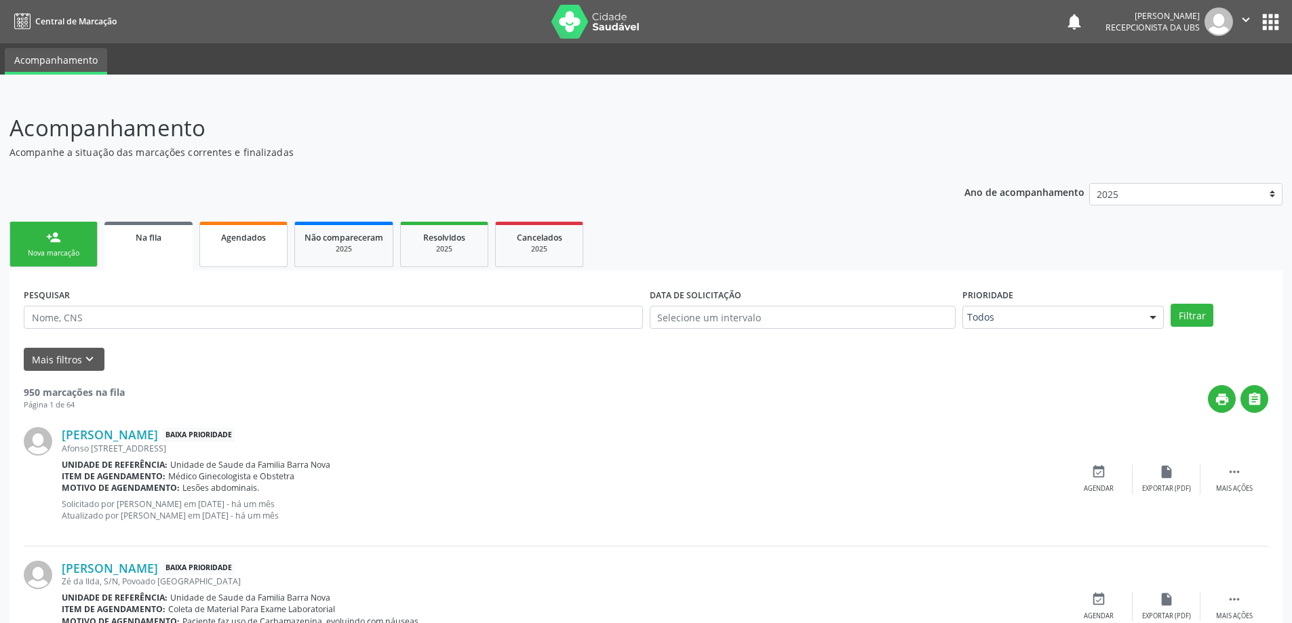
click at [260, 242] on span "Agendados" at bounding box center [243, 238] width 45 height 12
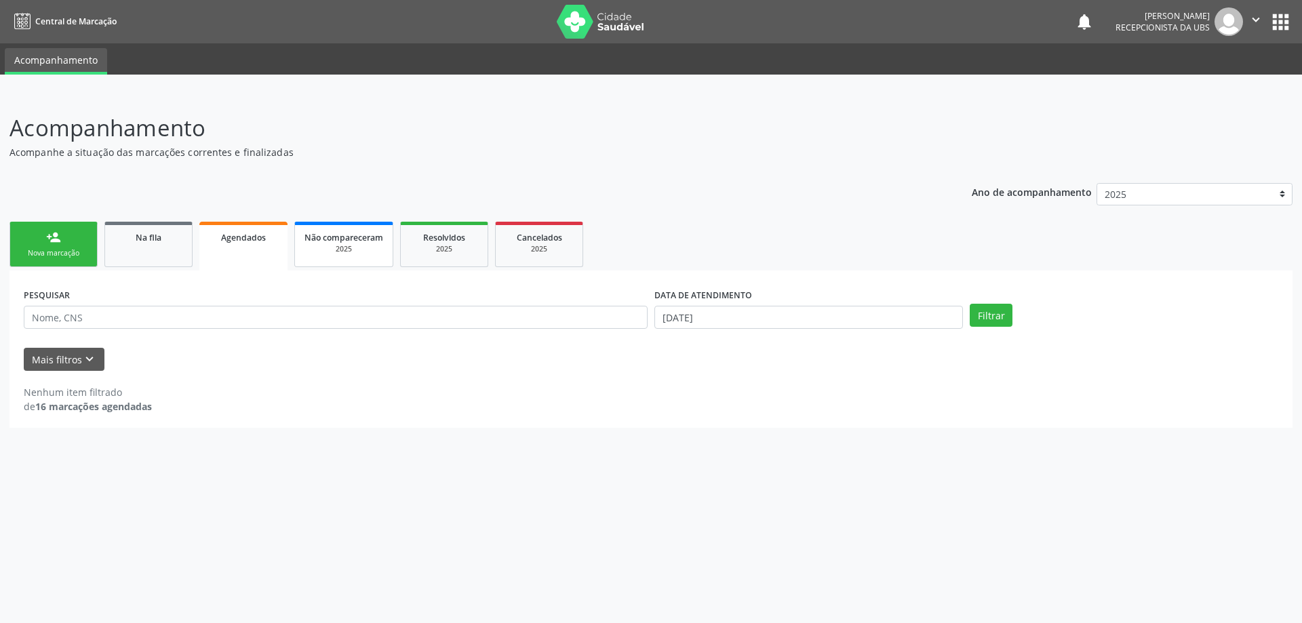
click at [351, 239] on span "Não compareceram" at bounding box center [344, 238] width 79 height 12
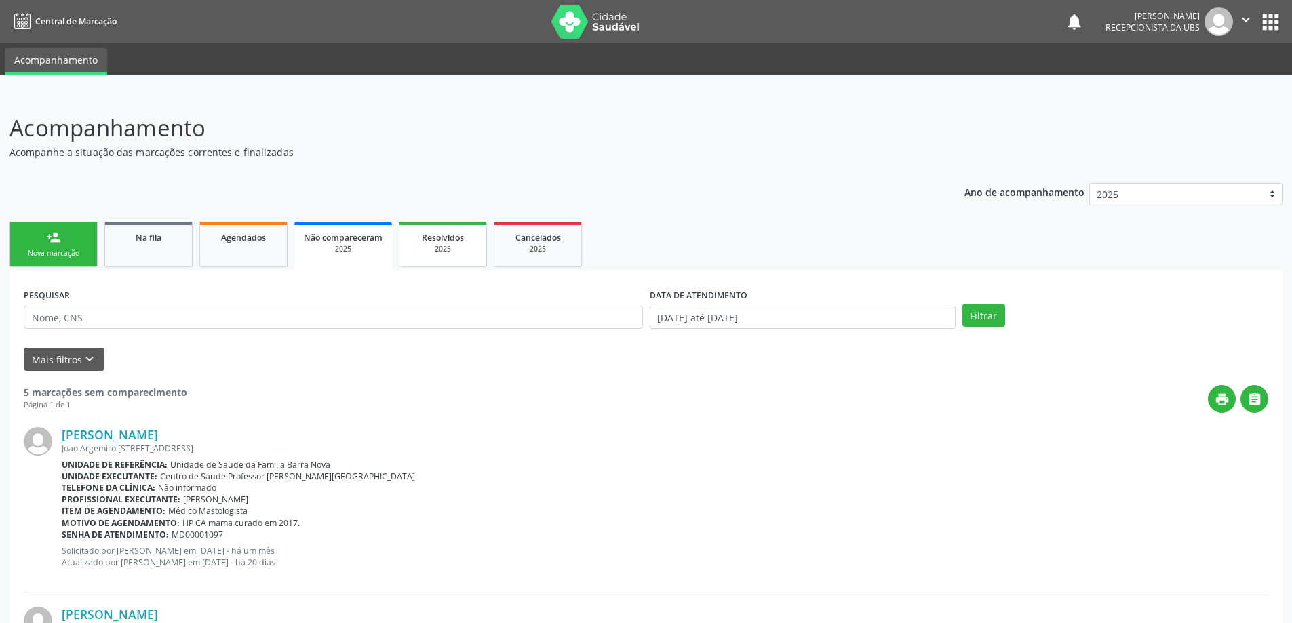
click at [436, 246] on div "2025" at bounding box center [443, 249] width 68 height 10
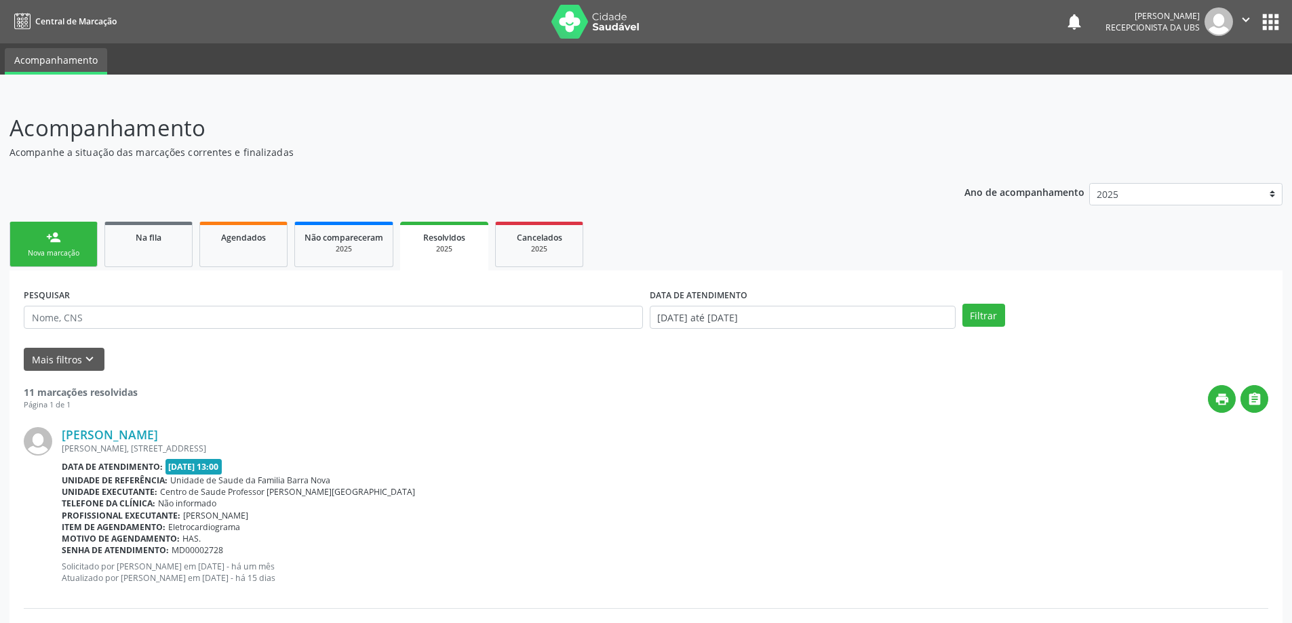
click at [69, 252] on div "Nova marcação" at bounding box center [54, 253] width 68 height 10
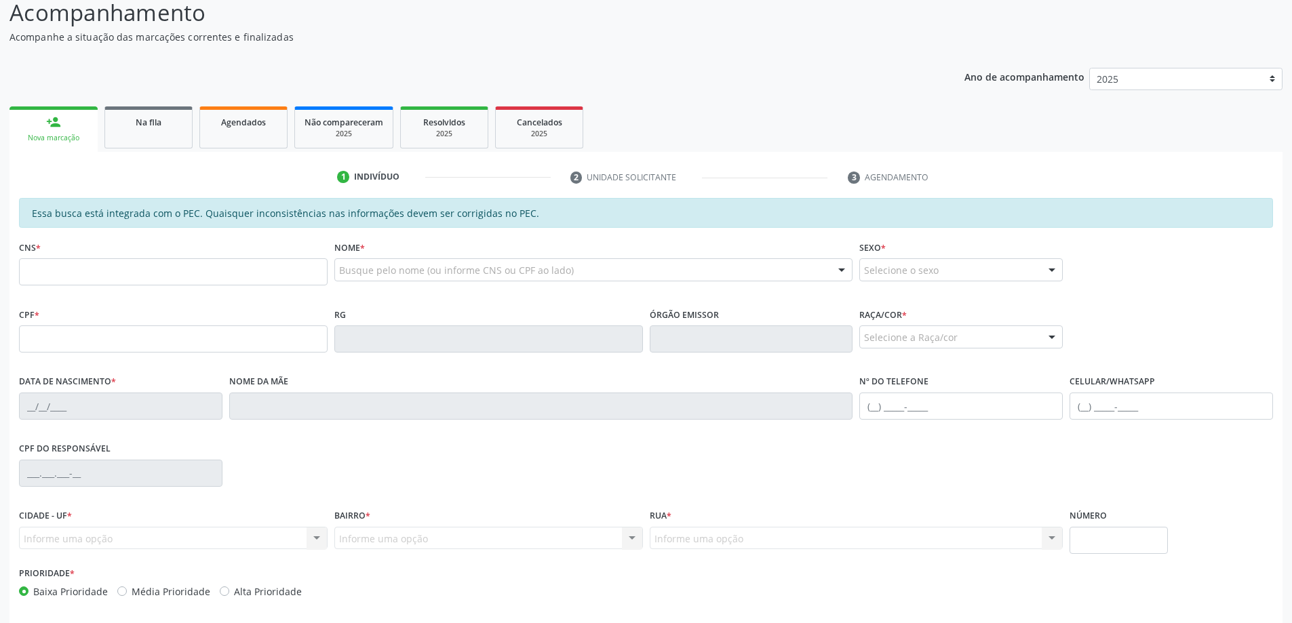
scroll to position [136, 0]
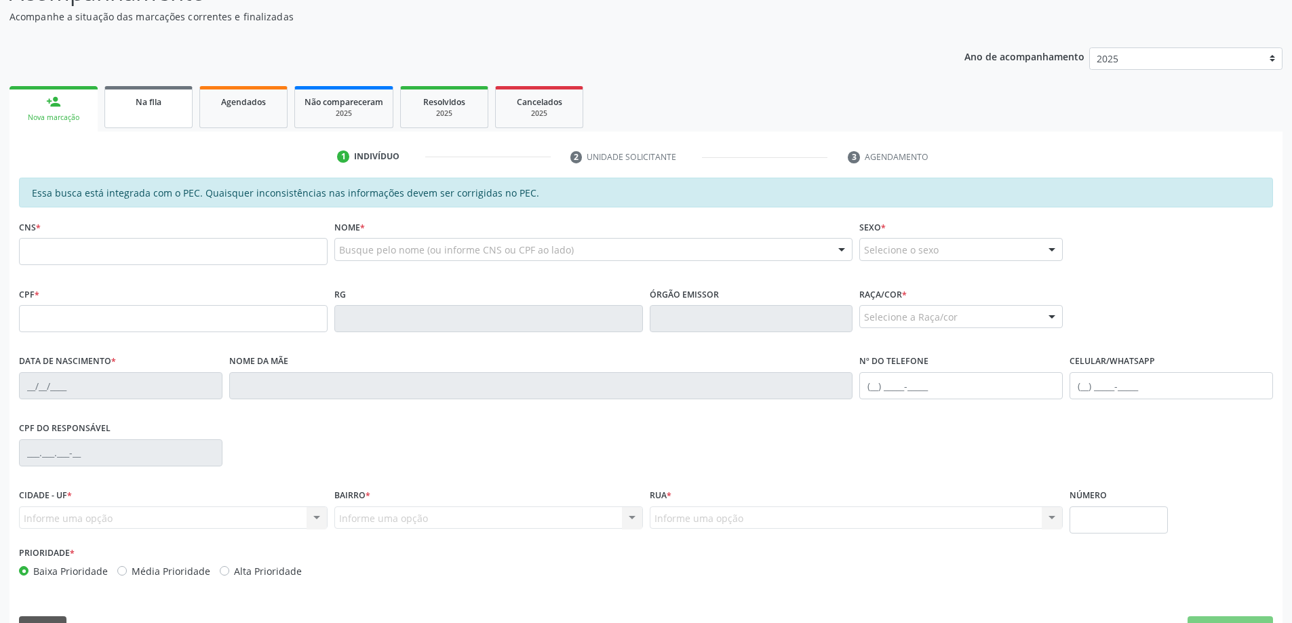
click at [160, 111] on link "Na fila" at bounding box center [148, 107] width 88 height 42
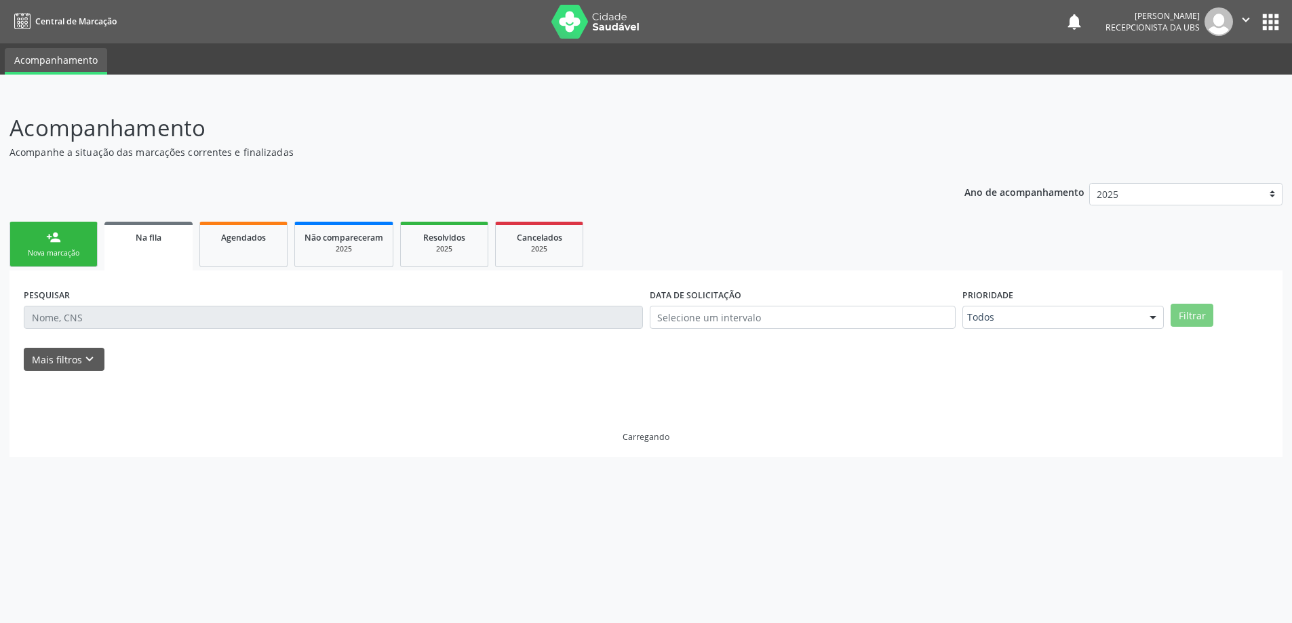
scroll to position [0, 0]
